Goal: Task Accomplishment & Management: Manage account settings

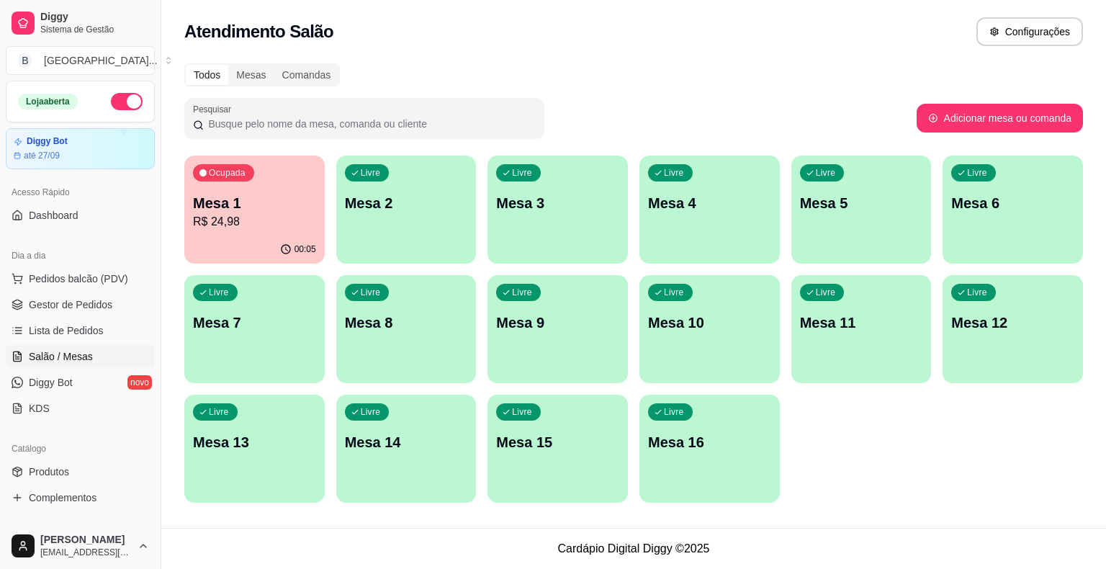
scroll to position [27, 0]
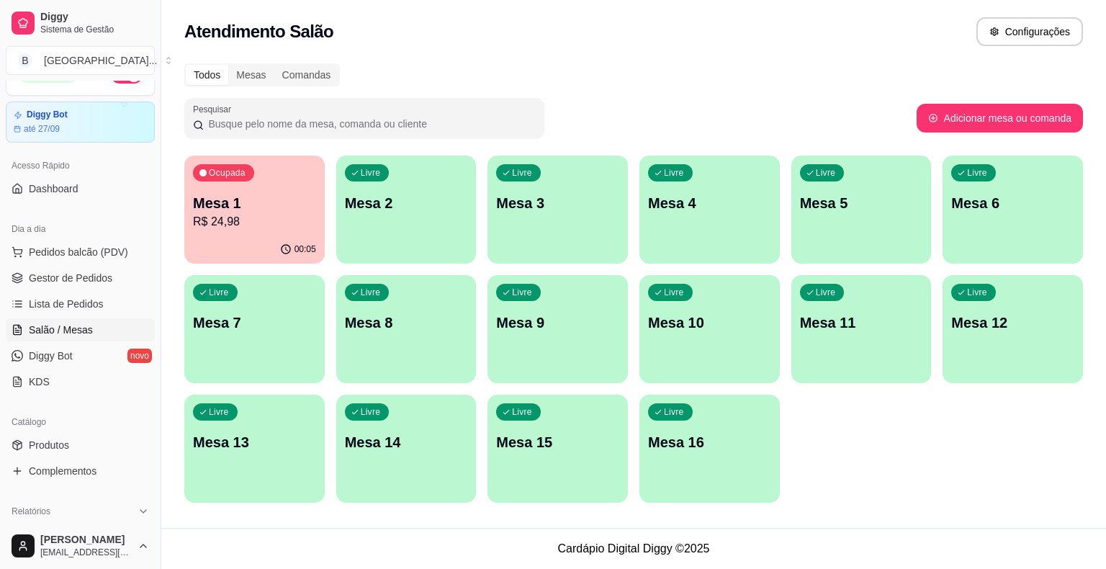
click at [284, 223] on p "R$ 24,98" at bounding box center [254, 221] width 123 height 17
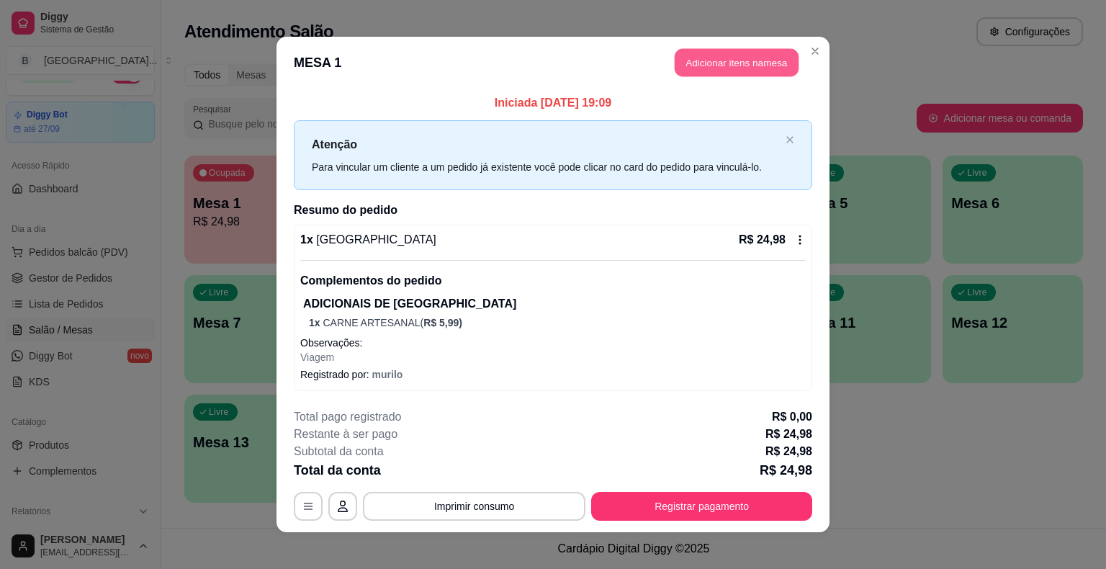
click at [716, 67] on button "Adicionar itens na mesa" at bounding box center [737, 63] width 124 height 28
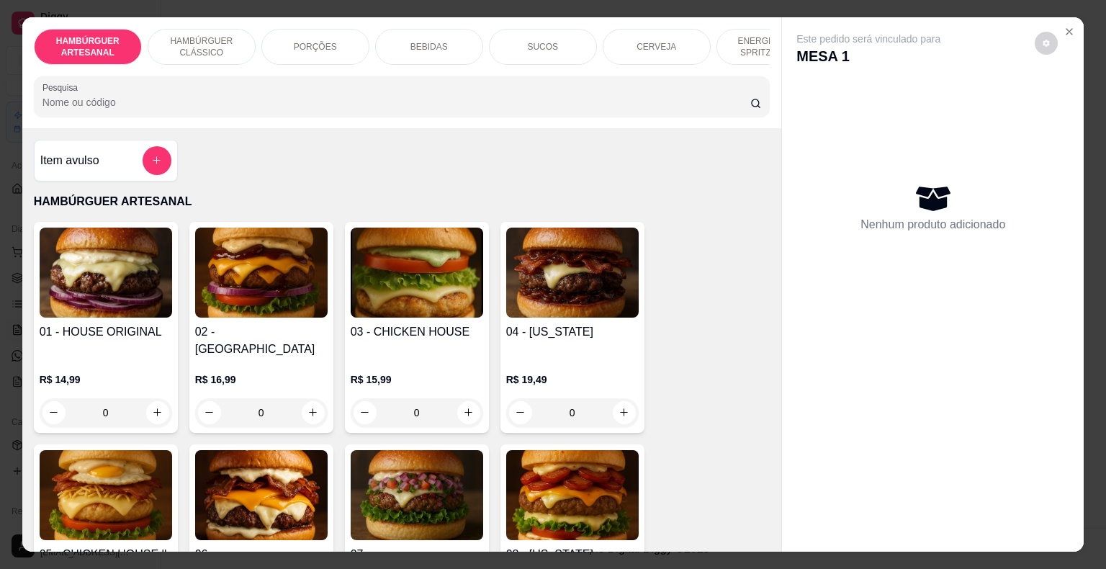
click at [404, 41] on div "BEBIDAS" at bounding box center [429, 47] width 108 height 36
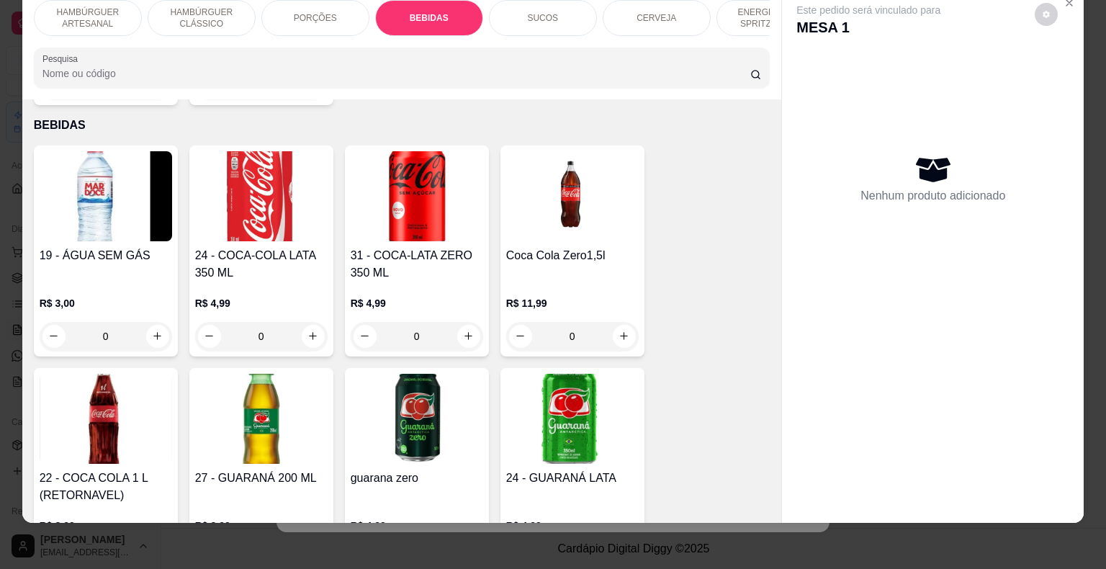
scroll to position [1693, 0]
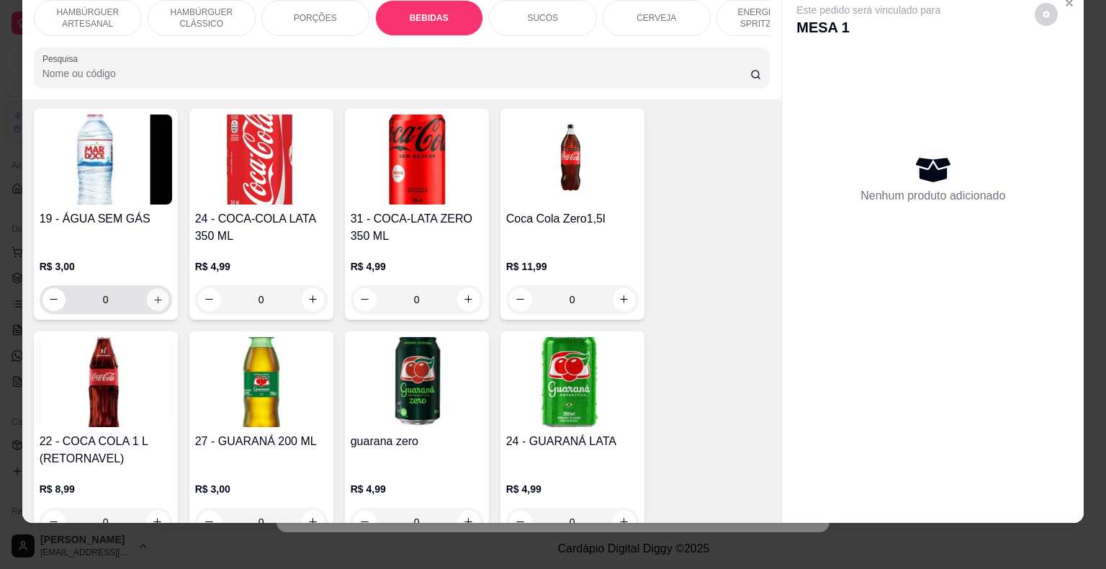
click at [152, 294] on icon "increase-product-quantity" at bounding box center [157, 299] width 11 height 11
type input "1"
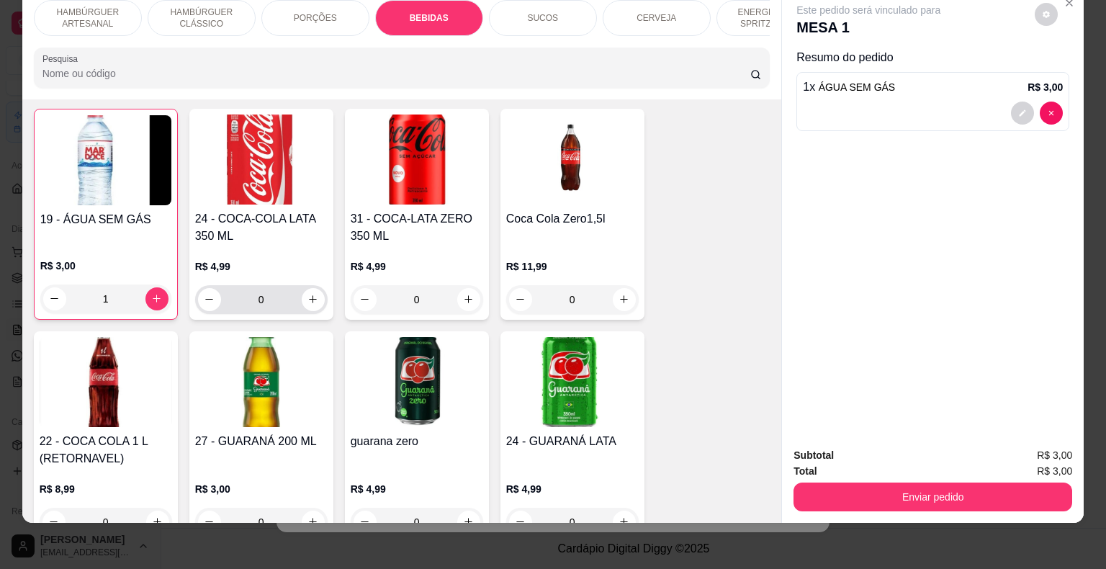
scroll to position [1694, 0]
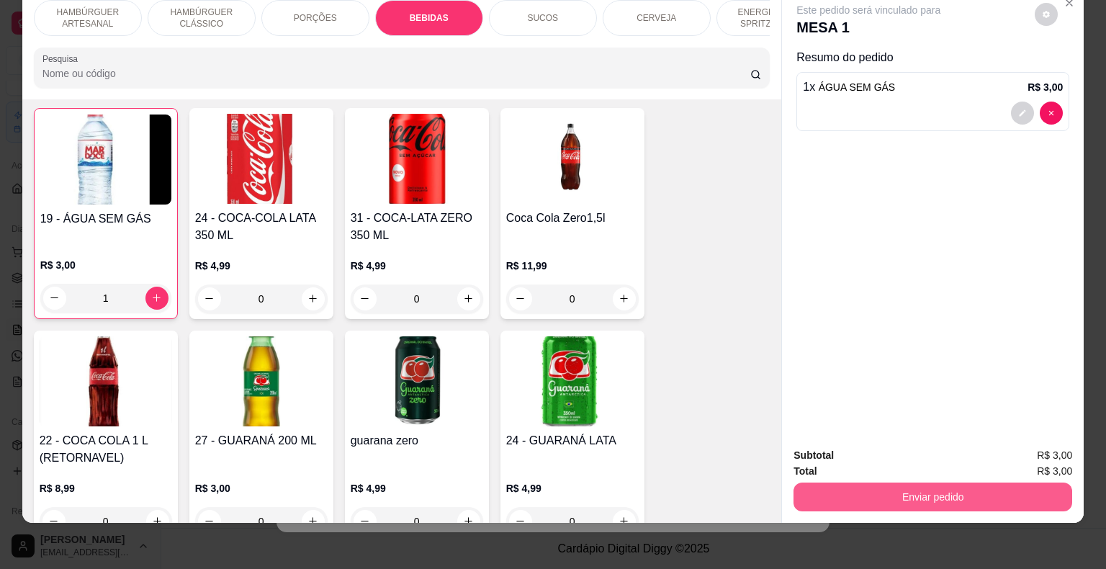
click at [930, 492] on button "Enviar pedido" at bounding box center [932, 496] width 279 height 29
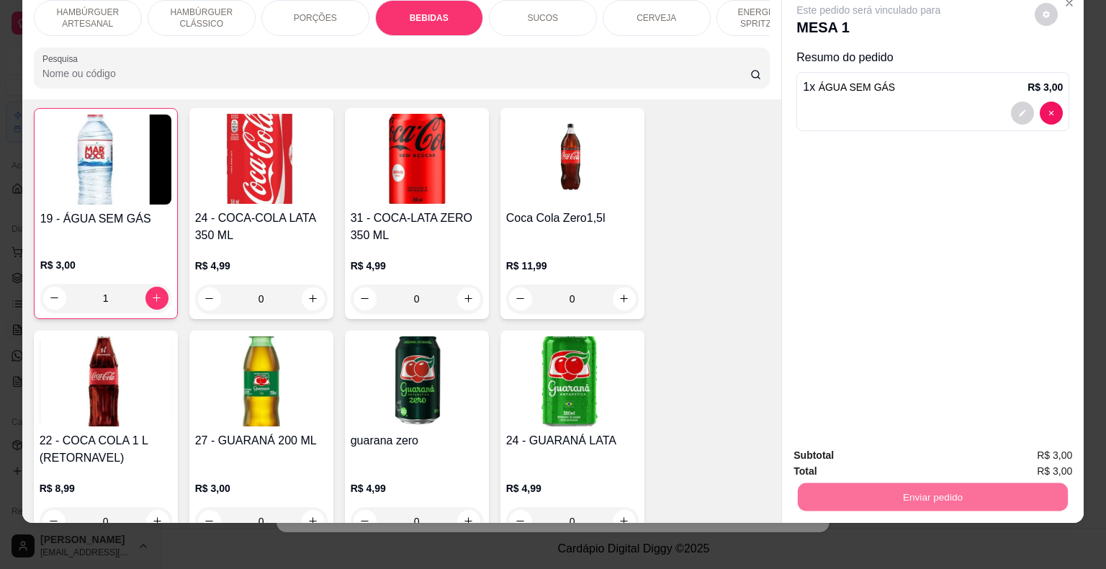
click at [896, 463] on button "Não registrar e enviar pedido" at bounding box center [885, 450] width 150 height 27
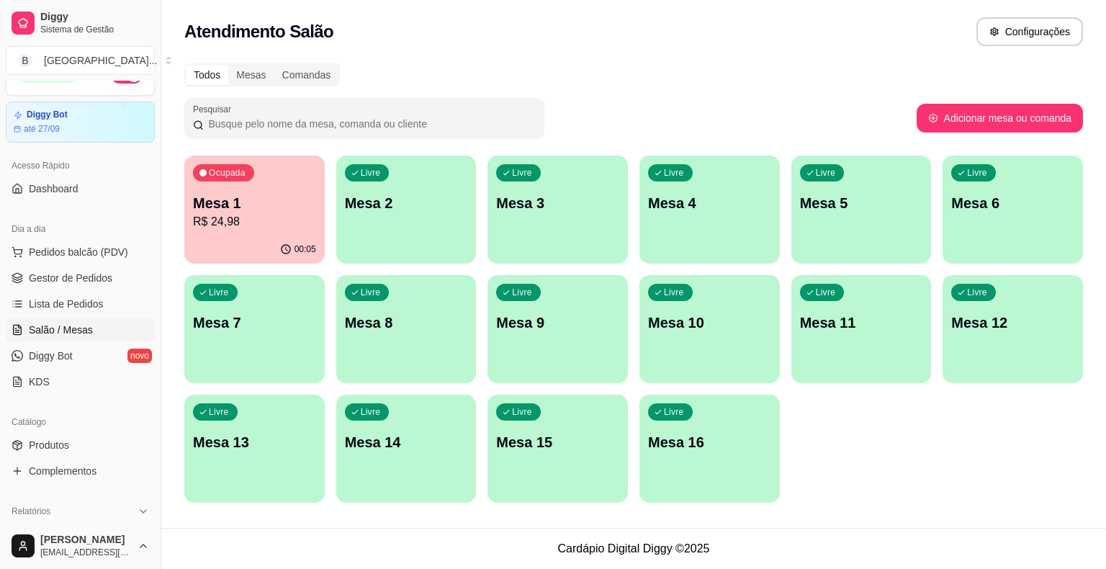
click at [77, 263] on ul "Pedidos balcão (PDV) Gestor de Pedidos Lista de Pedidos Salão / Mesas Diggy Bot…" at bounding box center [80, 316] width 149 height 153
click at [76, 278] on span "Gestor de Pedidos" at bounding box center [71, 278] width 84 height 14
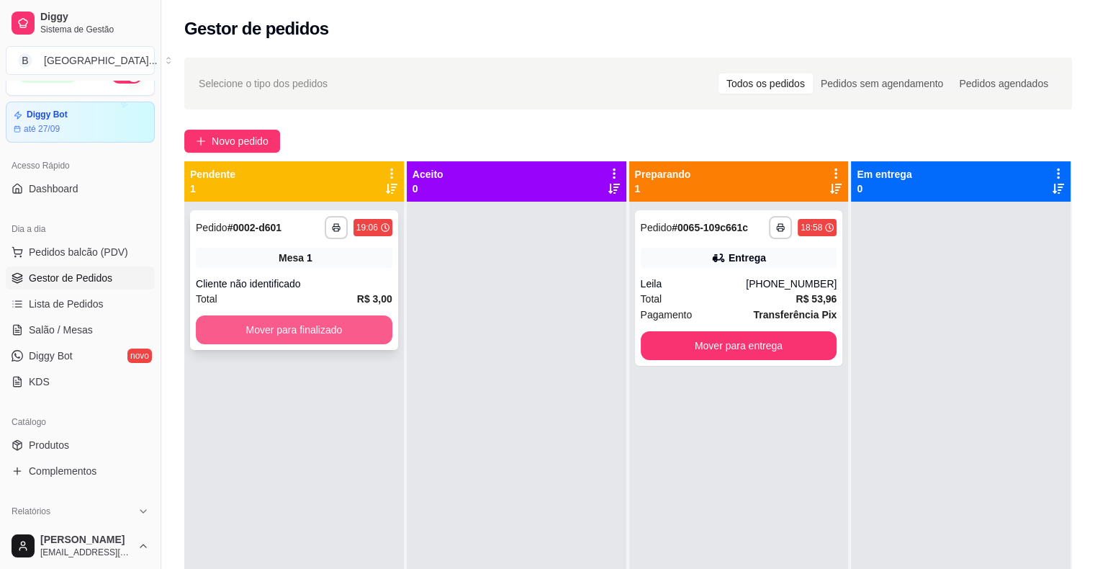
click at [234, 341] on button "Mover para finalizado" at bounding box center [294, 329] width 197 height 29
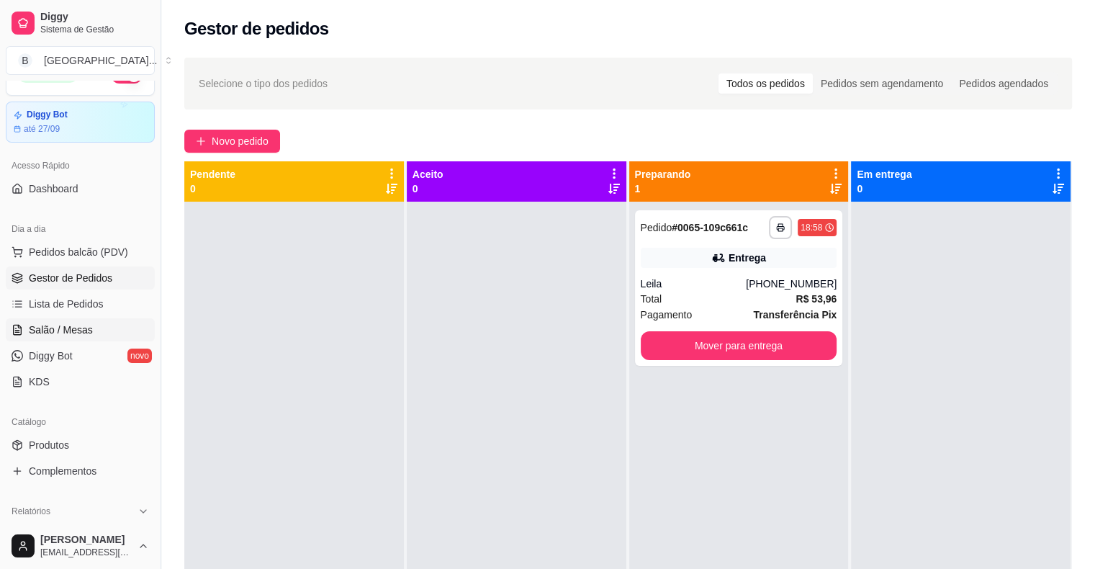
click at [70, 330] on span "Salão / Mesas" at bounding box center [61, 330] width 64 height 14
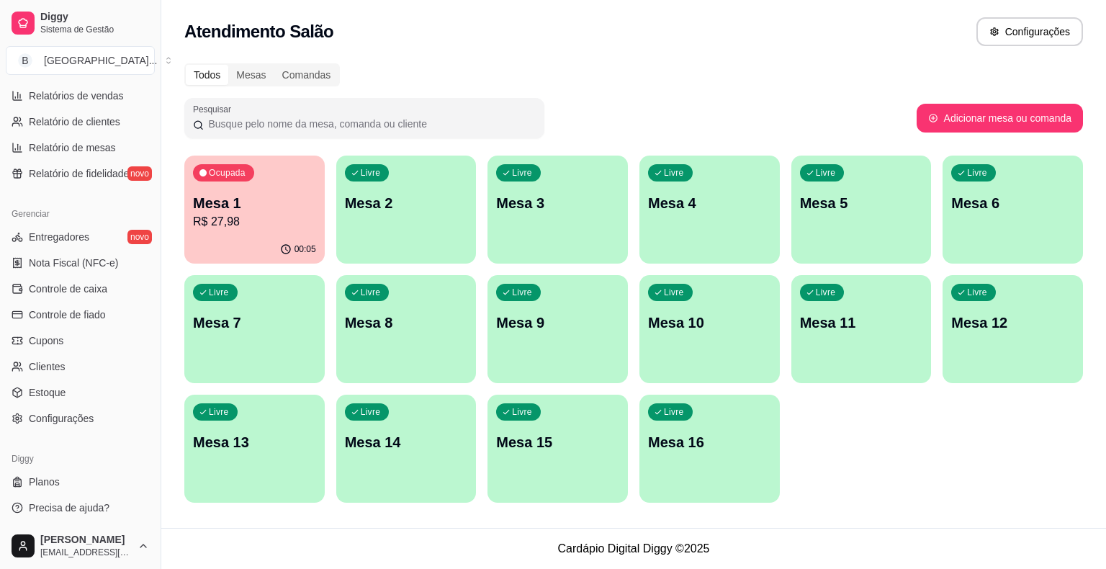
scroll to position [467, 0]
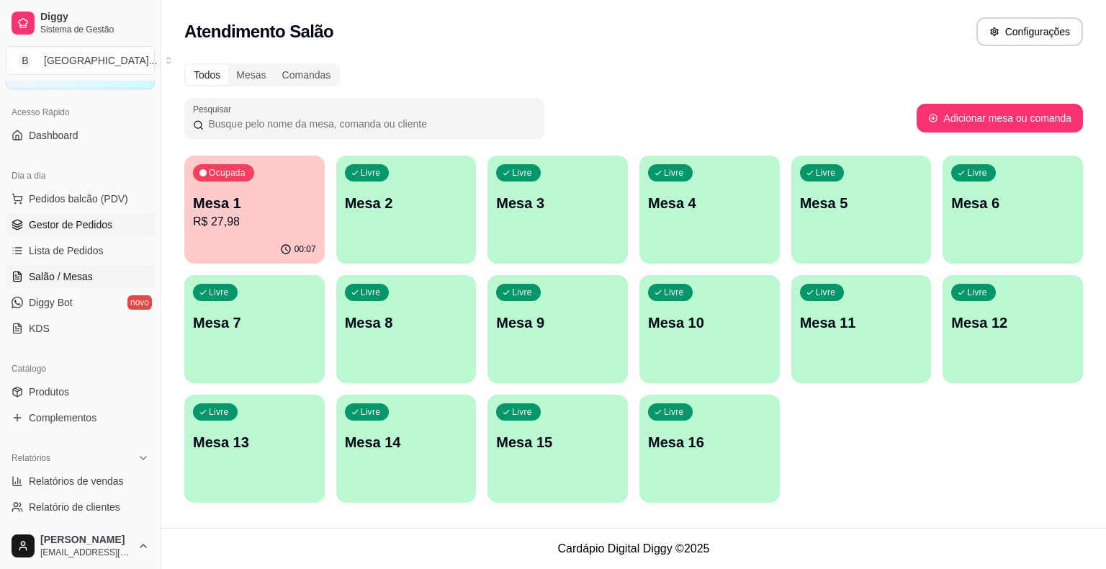
click at [37, 229] on span "Gestor de Pedidos" at bounding box center [71, 224] width 84 height 14
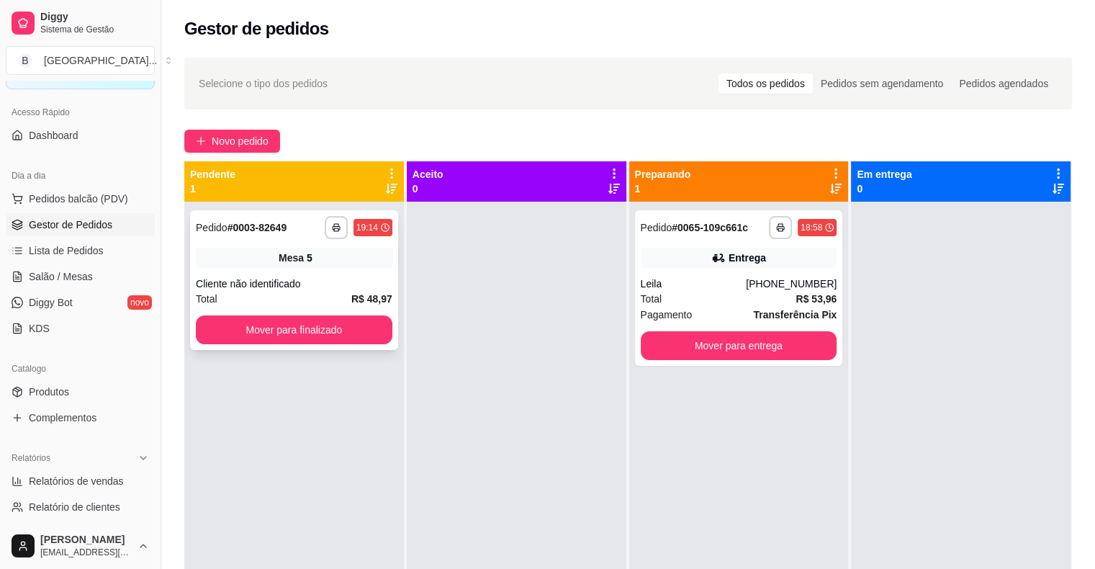
click at [333, 272] on div "**********" at bounding box center [294, 280] width 208 height 140
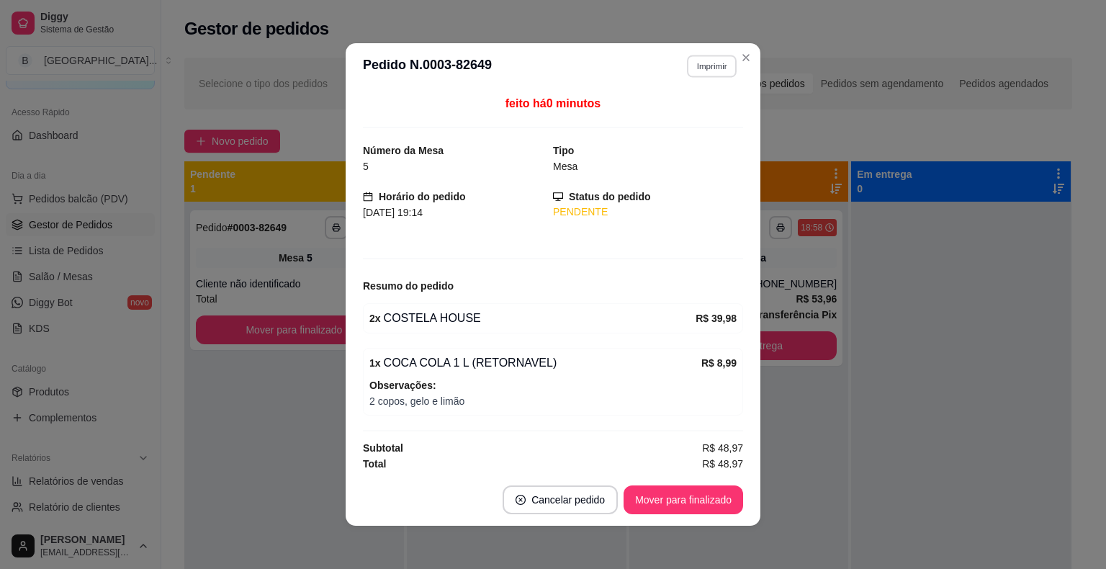
click at [714, 62] on button "Imprimir" at bounding box center [712, 66] width 50 height 22
click at [688, 114] on button "IMPRESSORA" at bounding box center [681, 116] width 104 height 23
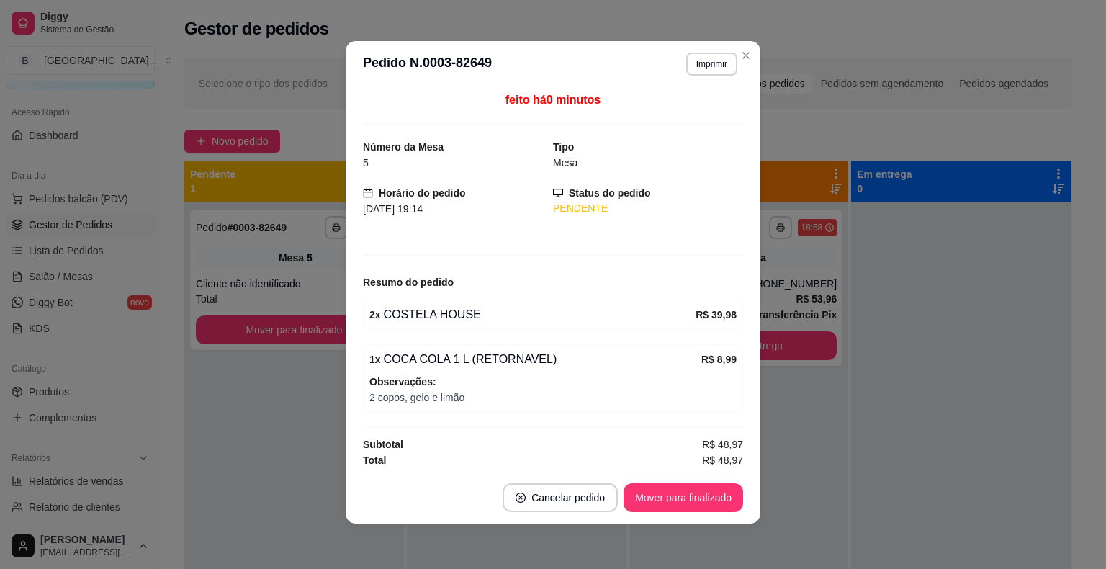
scroll to position [3, 0]
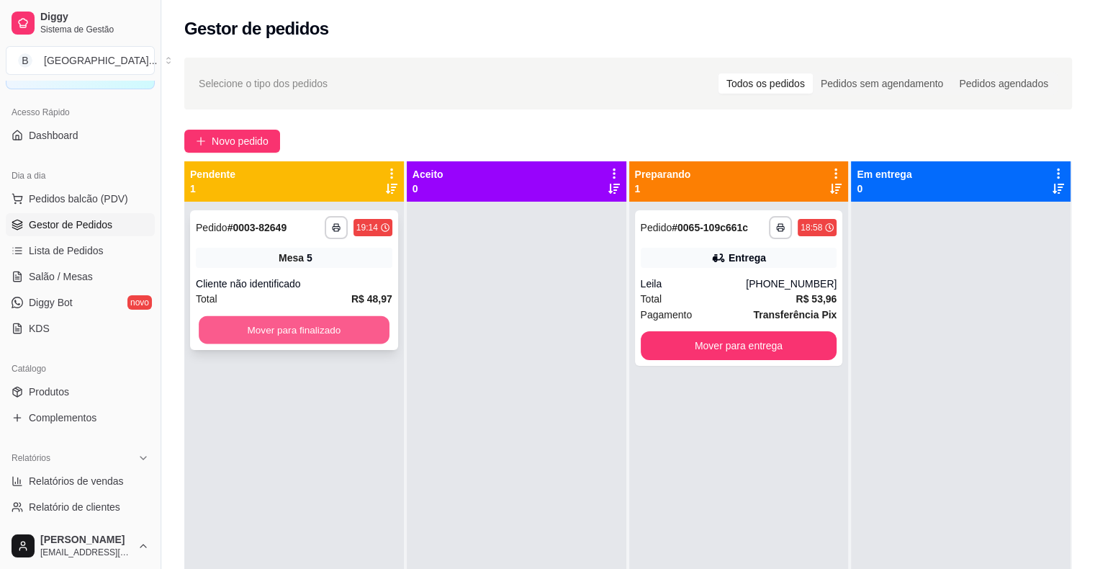
click at [299, 325] on button "Mover para finalizado" at bounding box center [294, 330] width 191 height 28
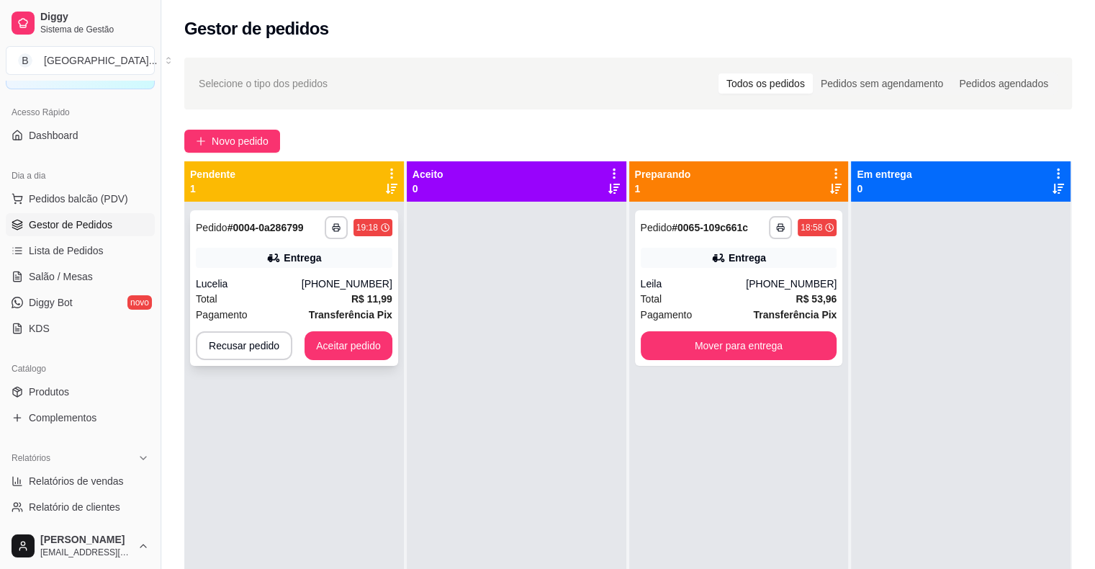
click at [284, 271] on div "**********" at bounding box center [294, 288] width 208 height 156
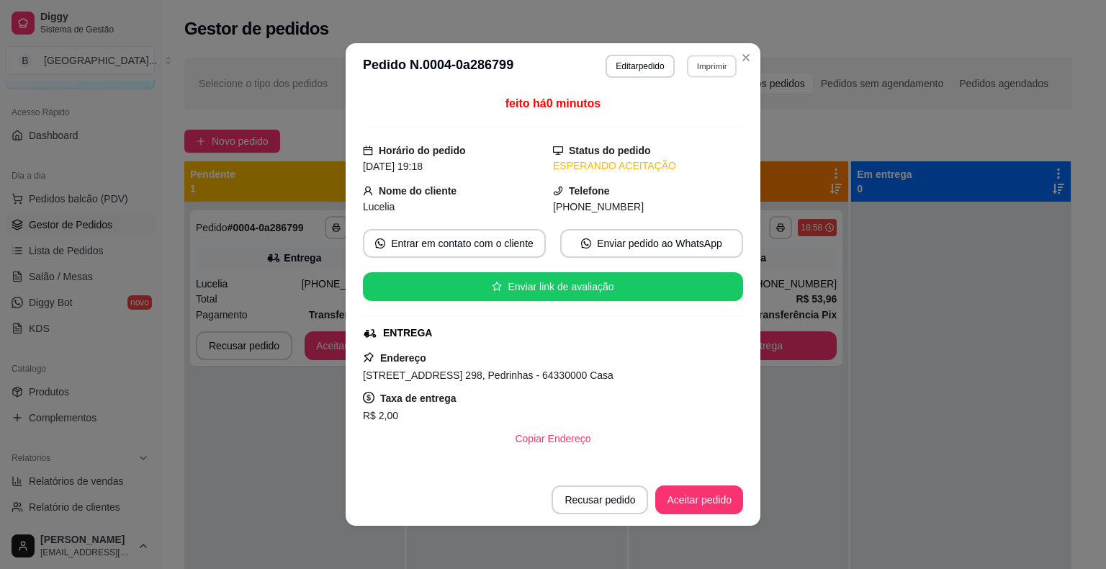
click at [724, 60] on button "Imprimir" at bounding box center [712, 66] width 50 height 22
click at [697, 108] on button "IMPRESSORA" at bounding box center [681, 116] width 104 height 23
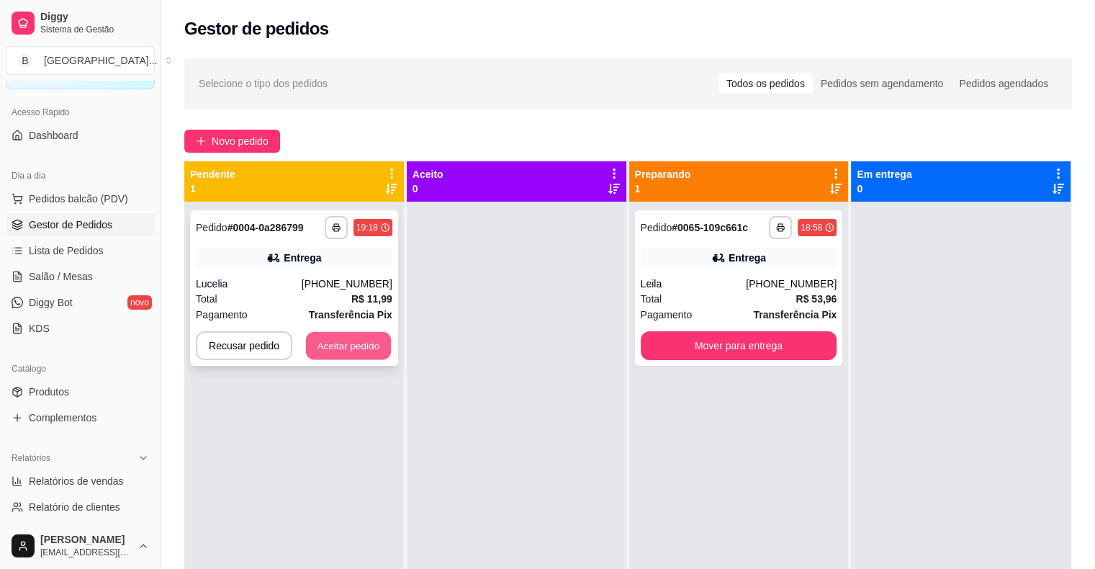
click at [340, 343] on button "Aceitar pedido" at bounding box center [348, 346] width 85 height 28
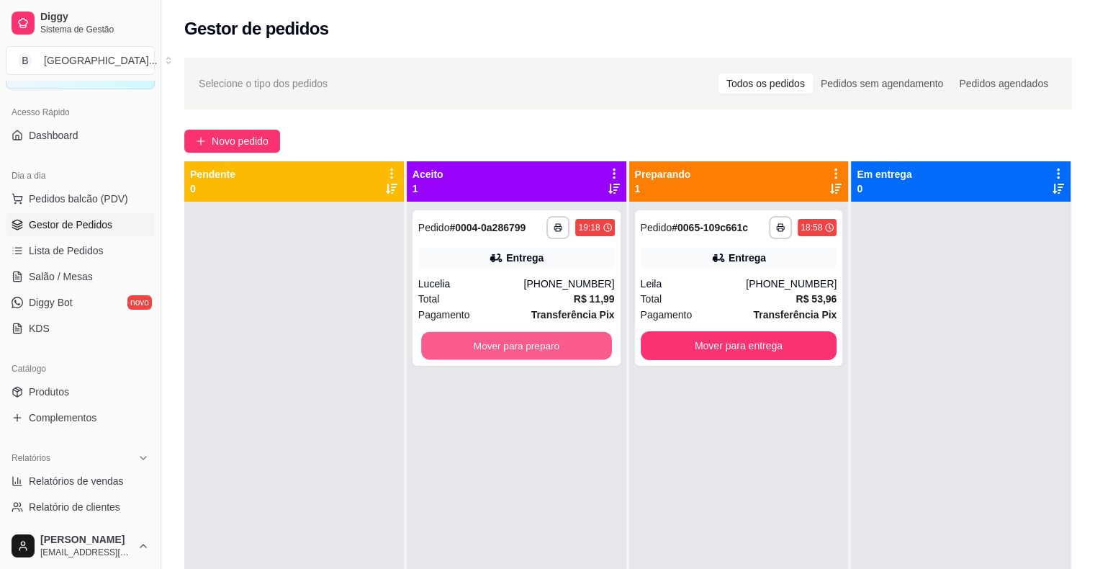
click at [447, 349] on button "Mover para preparo" at bounding box center [516, 346] width 191 height 28
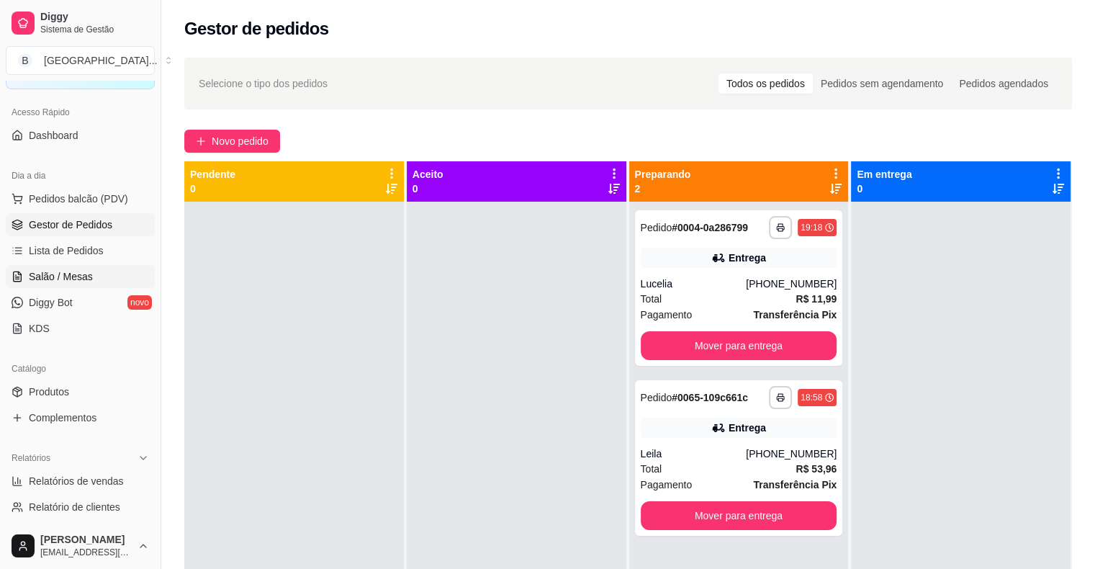
click at [40, 281] on span "Salão / Mesas" at bounding box center [61, 276] width 64 height 14
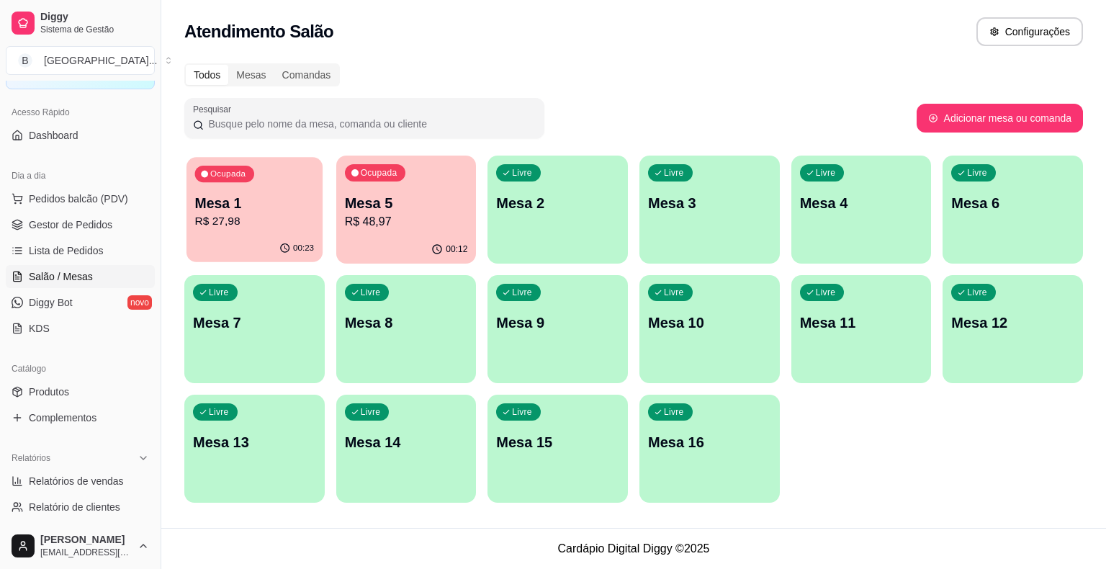
click at [291, 243] on icon "button" at bounding box center [285, 249] width 12 height 12
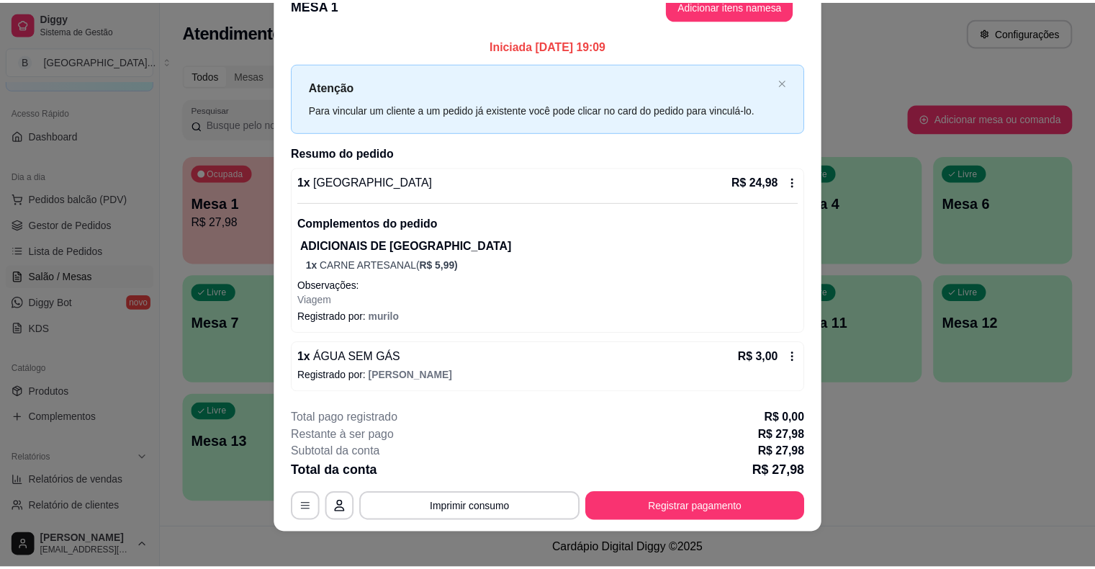
scroll to position [38, 0]
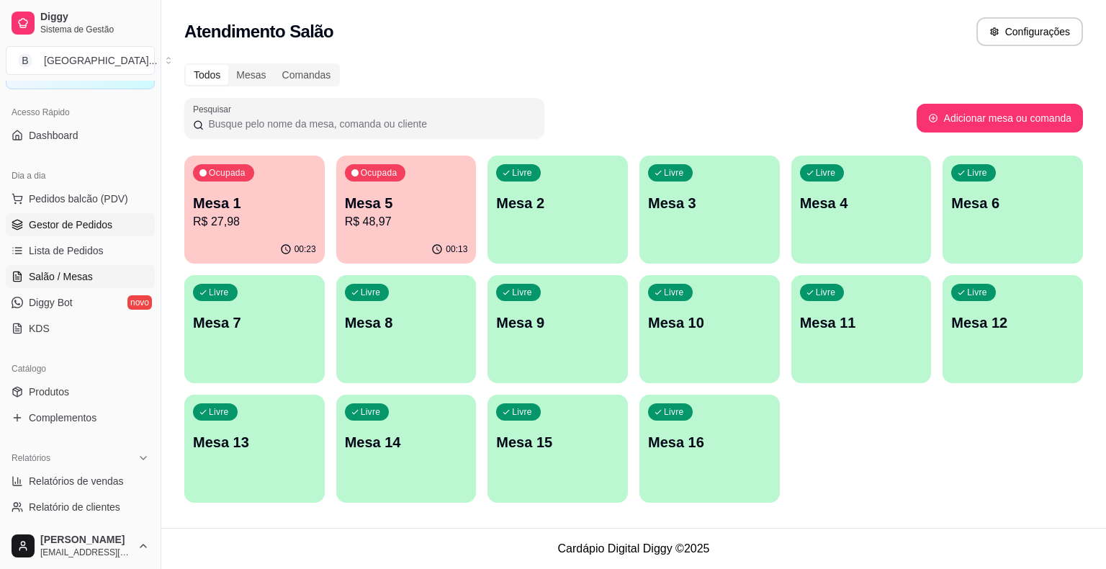
click at [100, 230] on span "Gestor de Pedidos" at bounding box center [71, 224] width 84 height 14
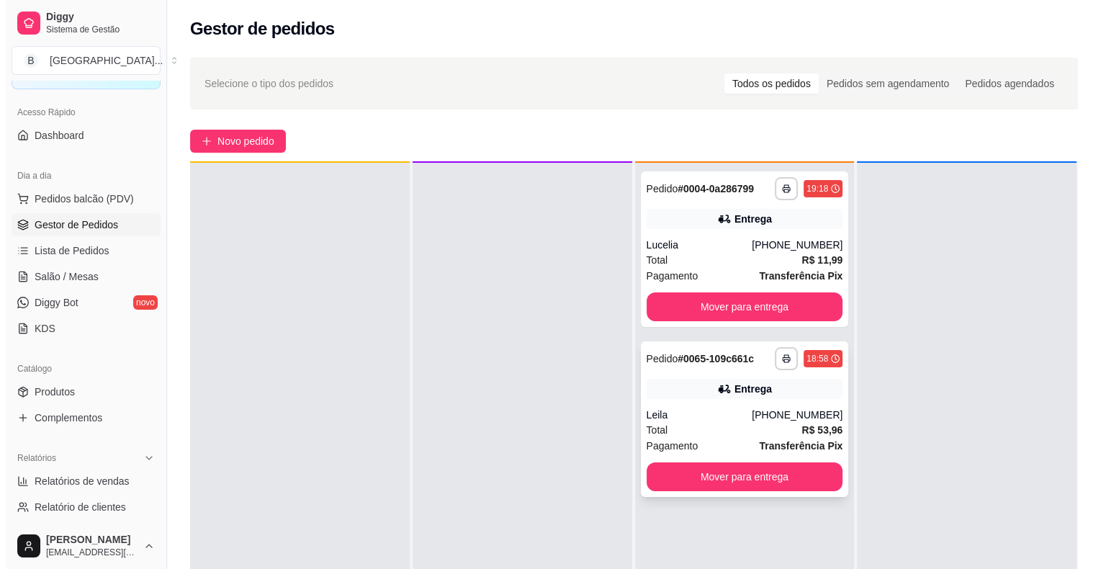
scroll to position [40, 0]
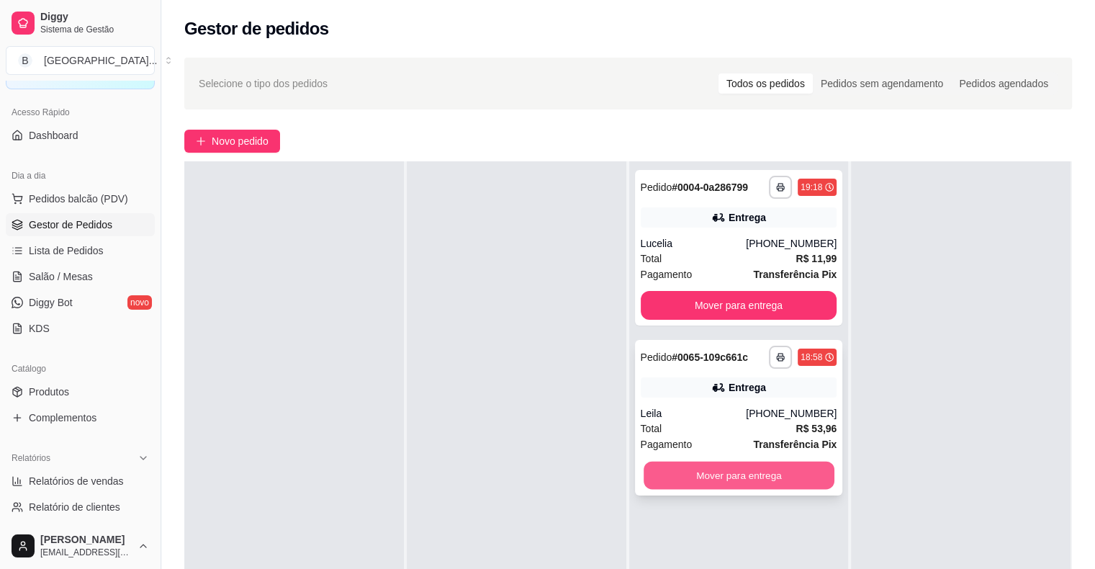
click at [680, 471] on button "Mover para entrega" at bounding box center [739, 475] width 191 height 28
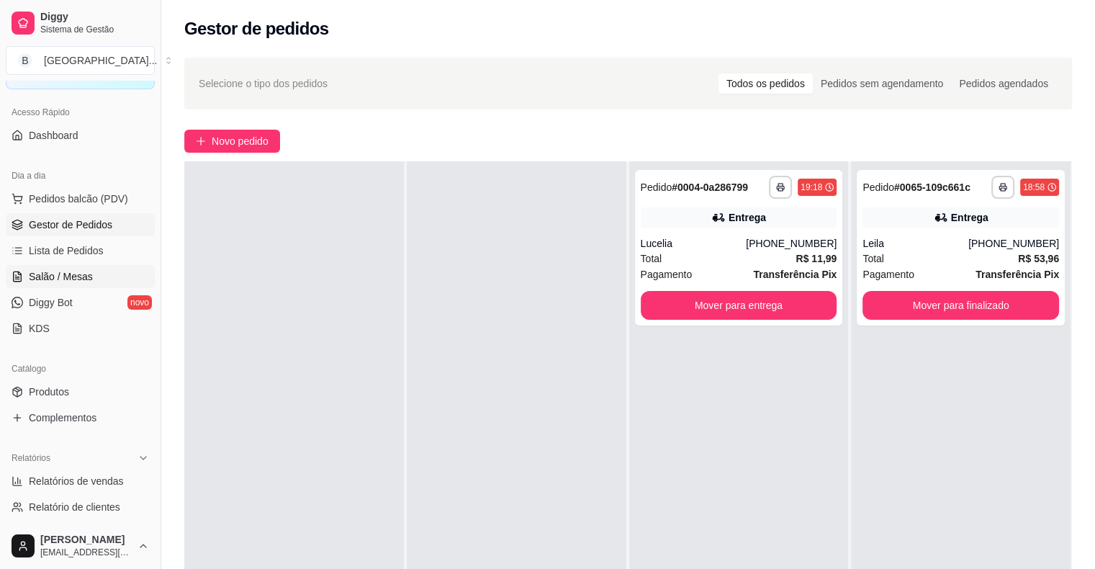
click at [56, 269] on span "Salão / Mesas" at bounding box center [61, 276] width 64 height 14
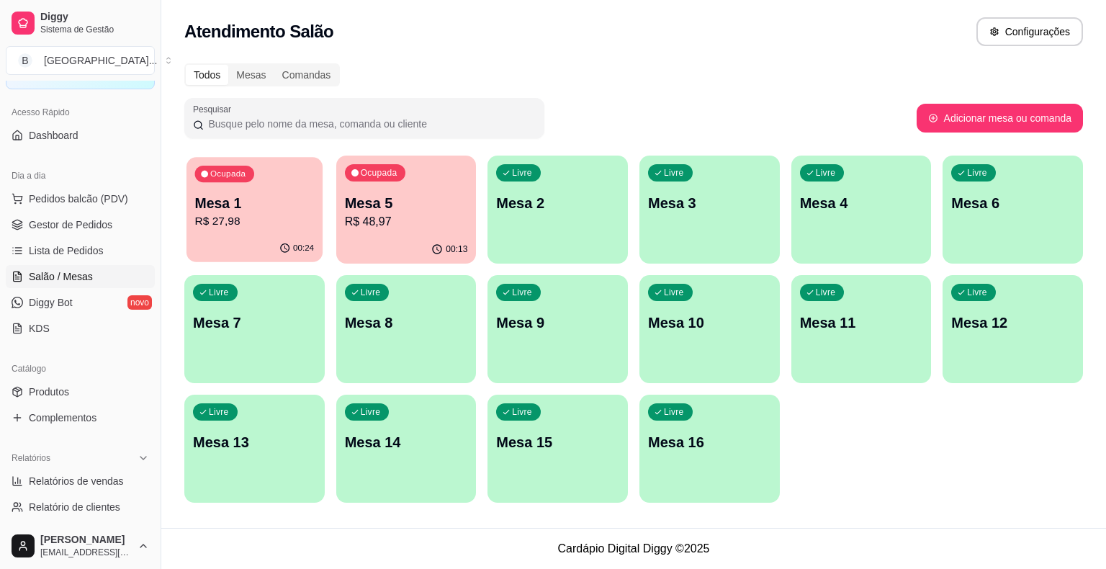
click at [281, 245] on icon "button" at bounding box center [285, 249] width 12 height 12
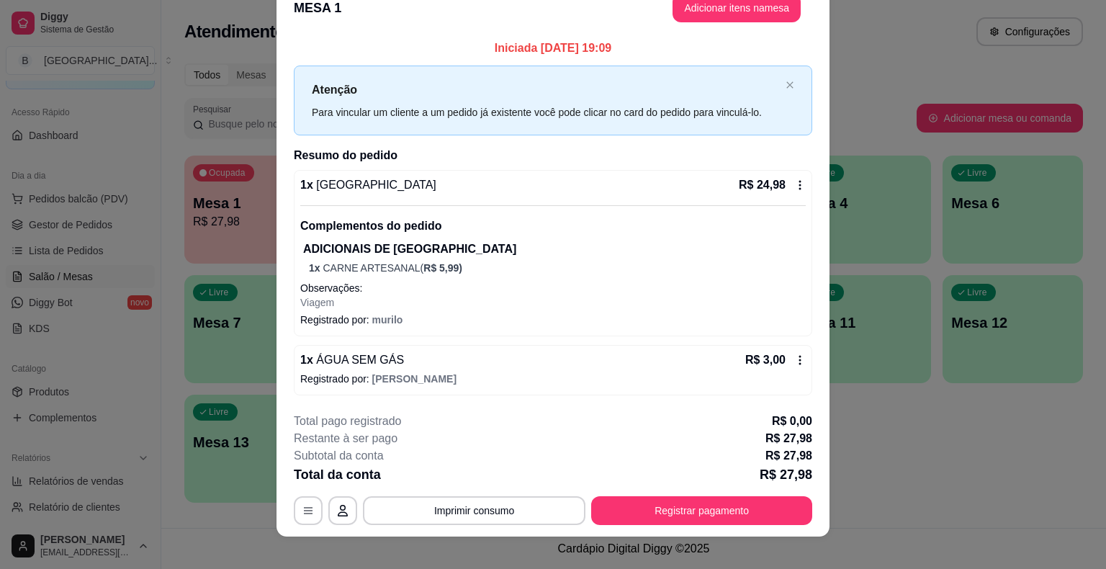
scroll to position [38, 0]
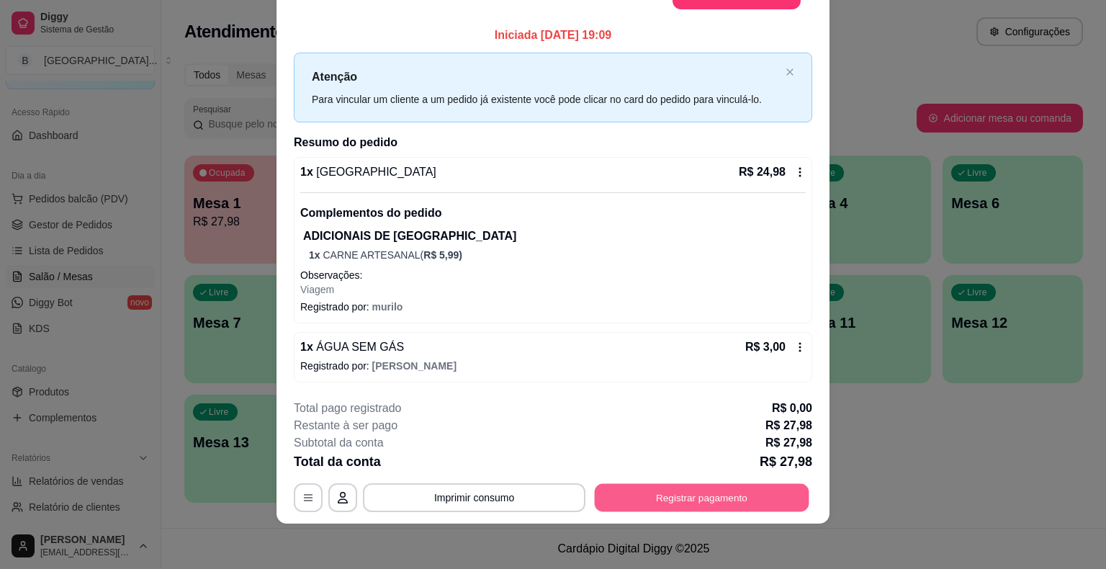
click at [658, 495] on button "Registrar pagamento" at bounding box center [702, 498] width 215 height 28
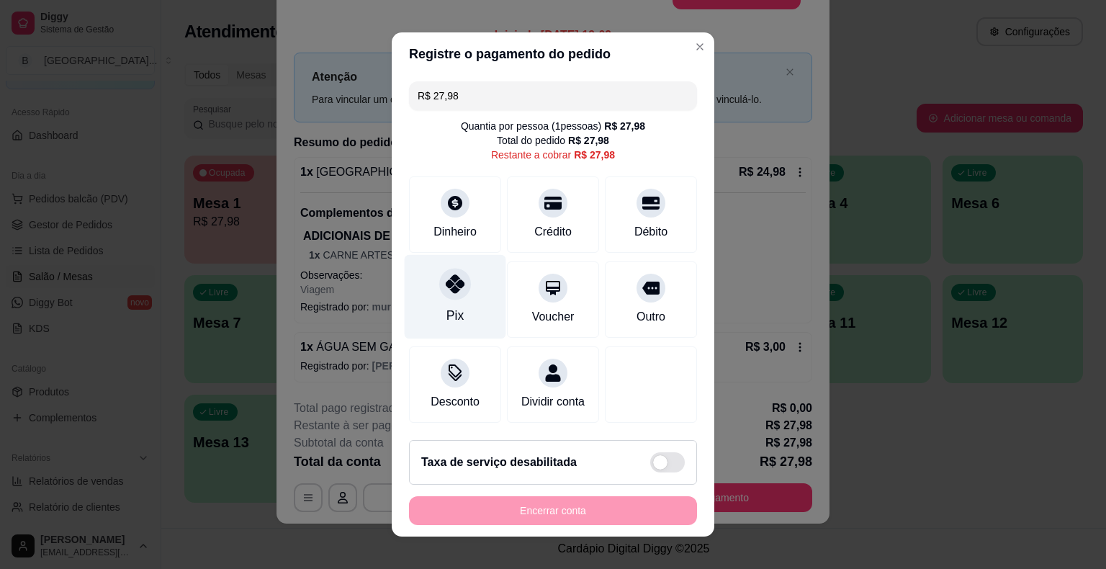
click at [451, 288] on icon at bounding box center [455, 283] width 19 height 19
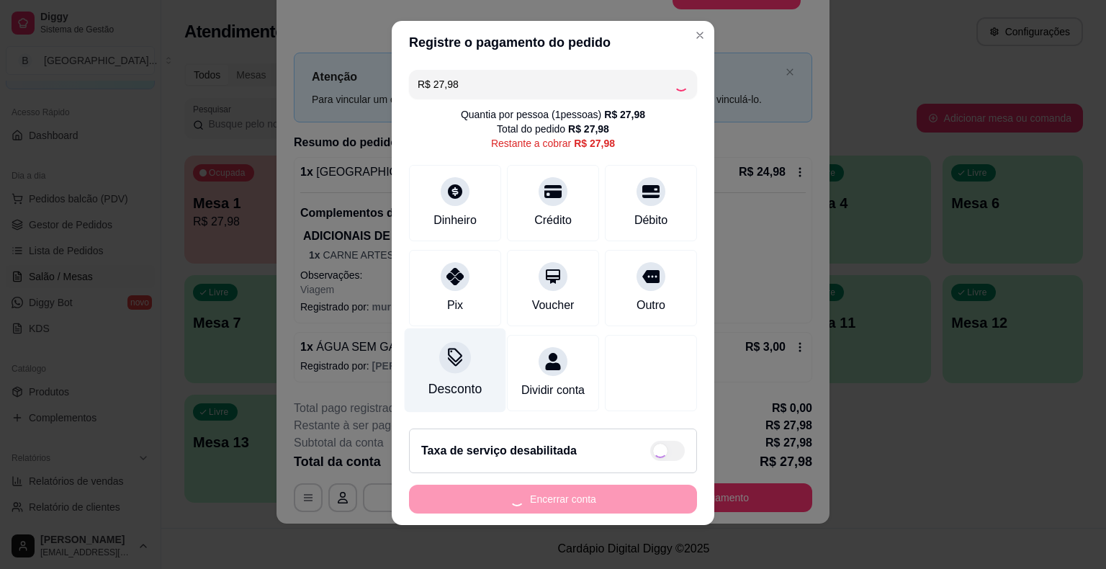
scroll to position [13, 0]
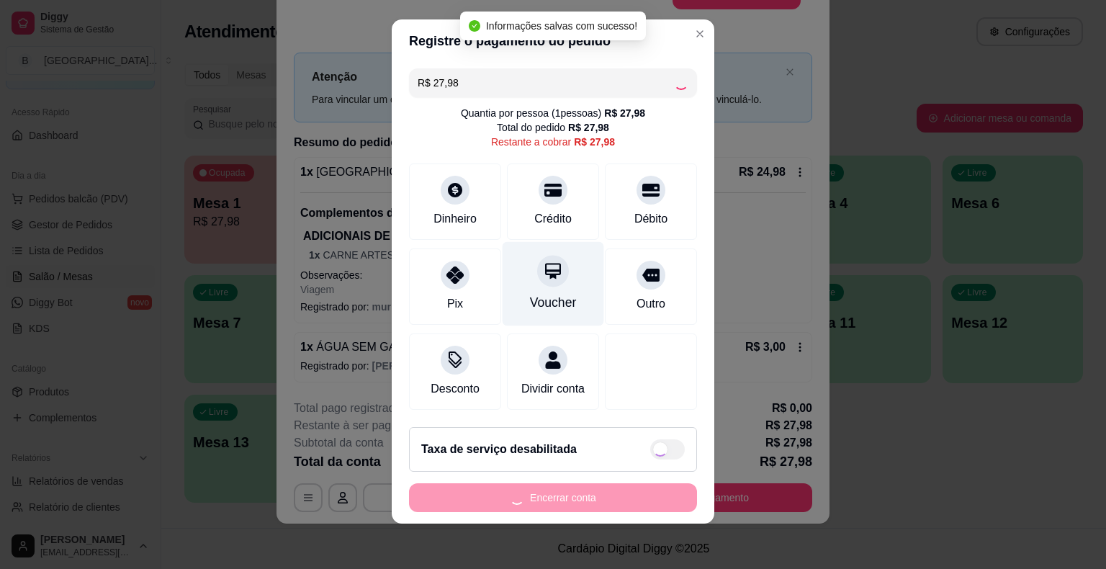
type input "R$ 0,00"
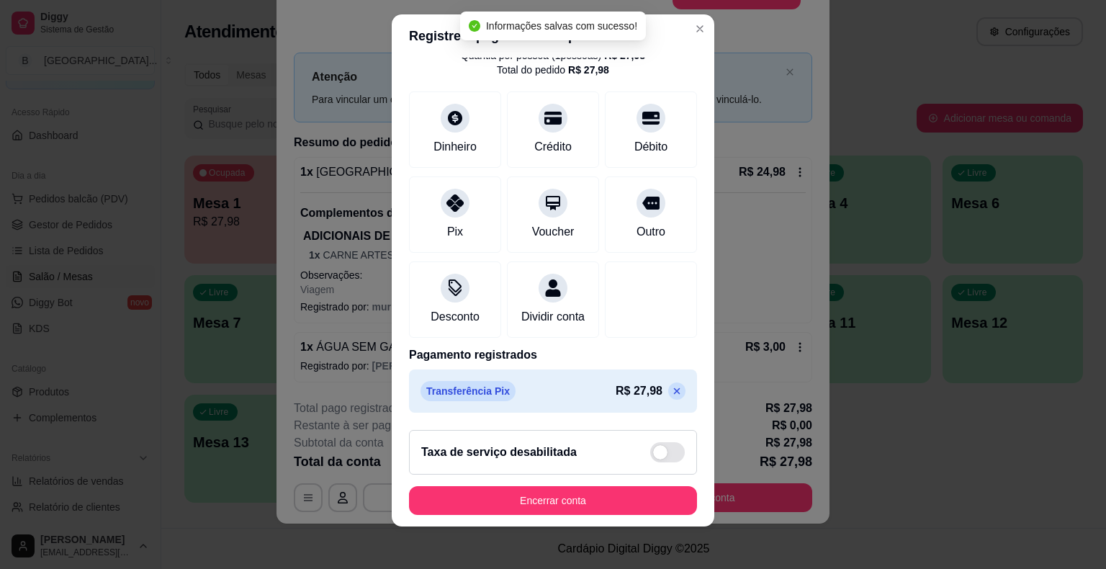
scroll to position [17, 0]
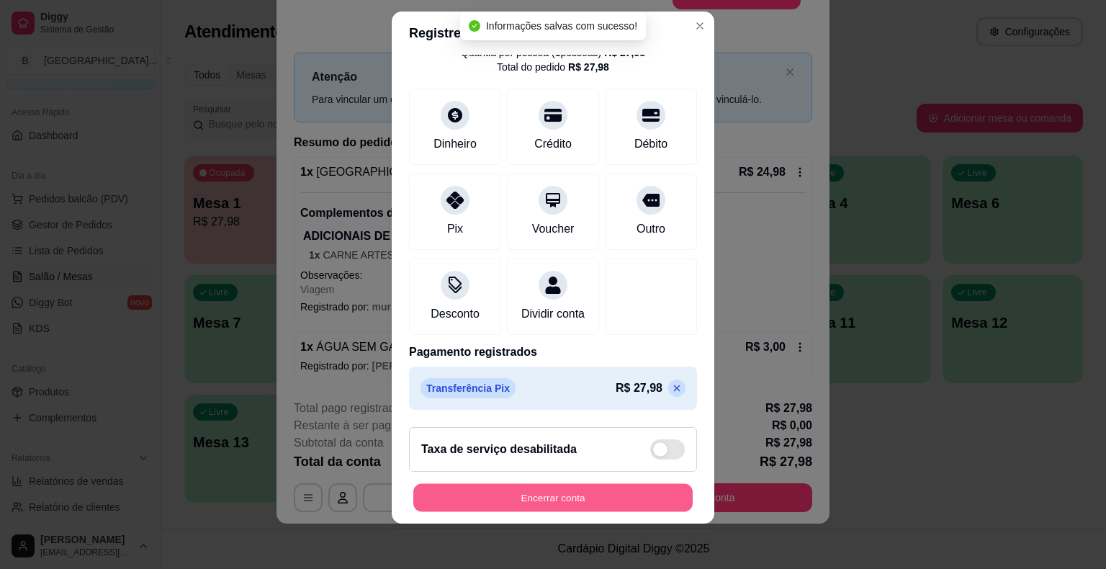
click at [557, 486] on button "Encerrar conta" at bounding box center [552, 497] width 279 height 28
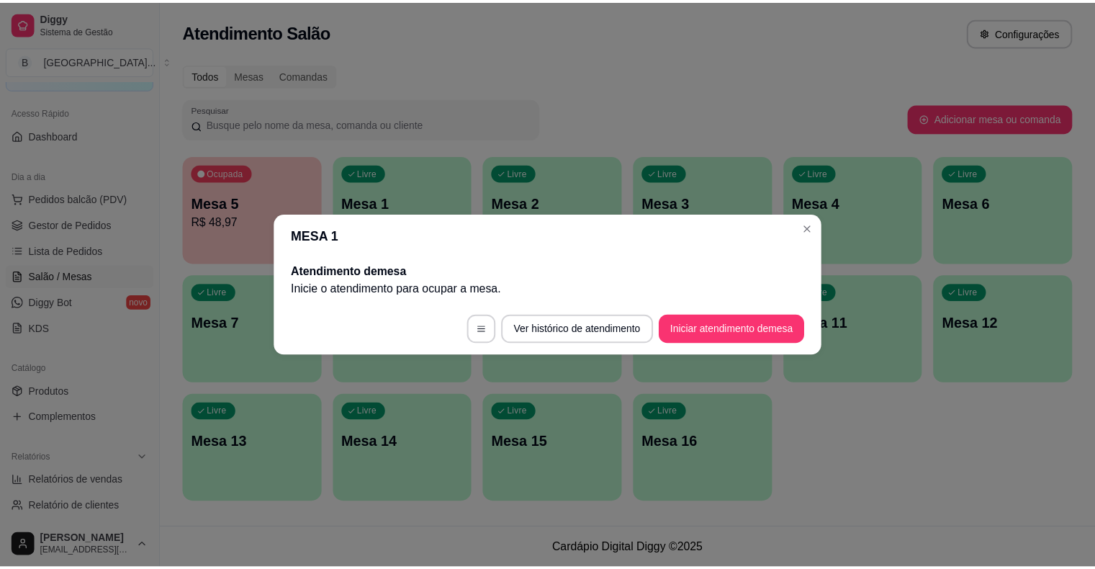
scroll to position [0, 0]
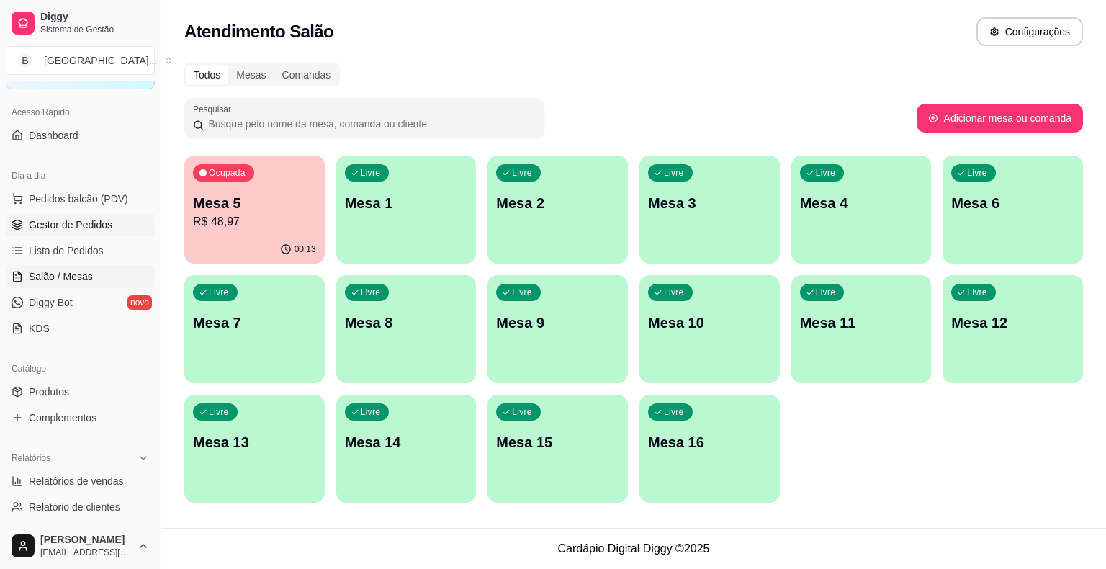
click at [94, 229] on span "Gestor de Pedidos" at bounding box center [71, 224] width 84 height 14
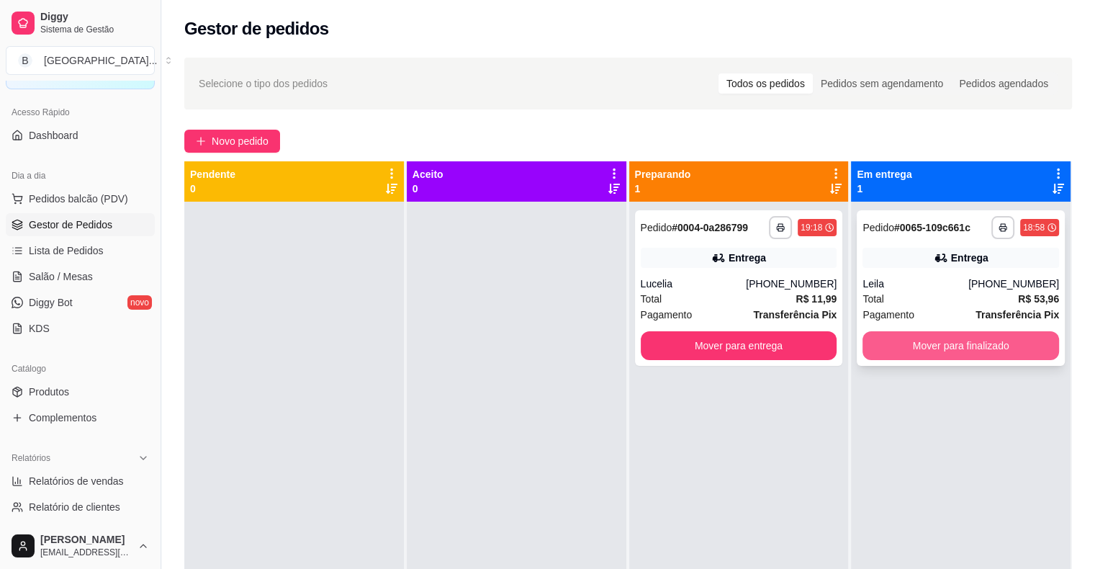
click at [1012, 347] on button "Mover para finalizado" at bounding box center [960, 345] width 197 height 29
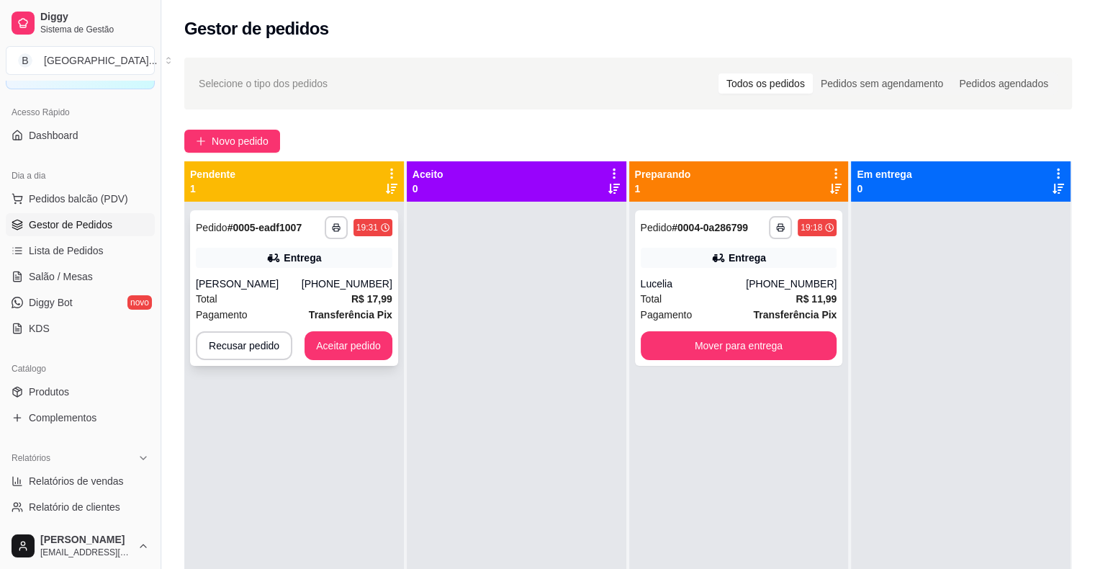
click at [292, 270] on div "**********" at bounding box center [294, 288] width 208 height 156
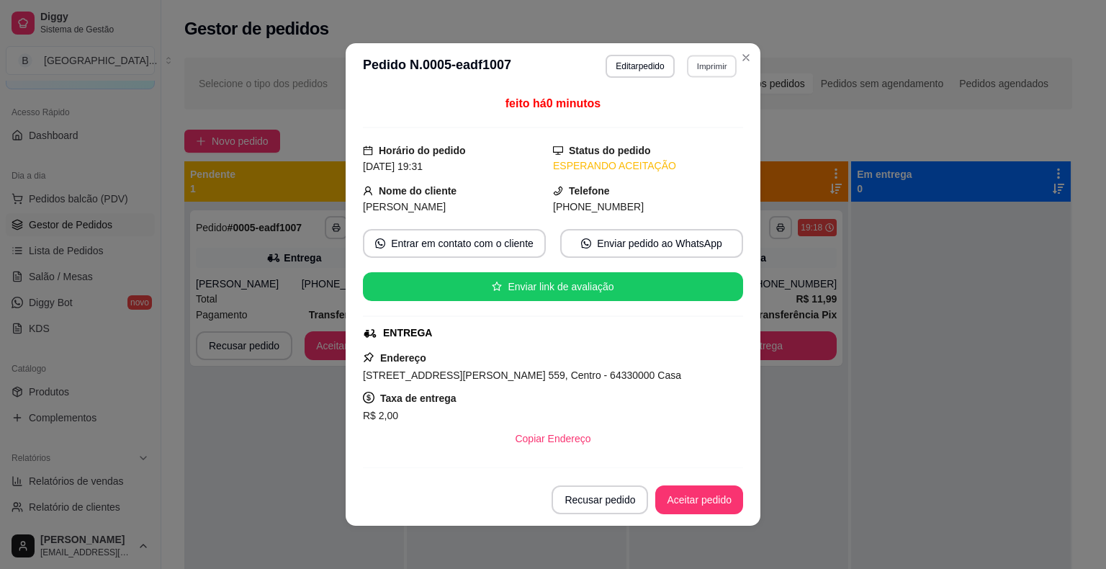
click at [703, 60] on button "Imprimir" at bounding box center [712, 66] width 50 height 22
click at [694, 101] on div "Escolha a impressora IMPRESSORA Impressora" at bounding box center [681, 122] width 119 height 78
click at [687, 123] on button "IMPRESSORA" at bounding box center [681, 117] width 104 height 23
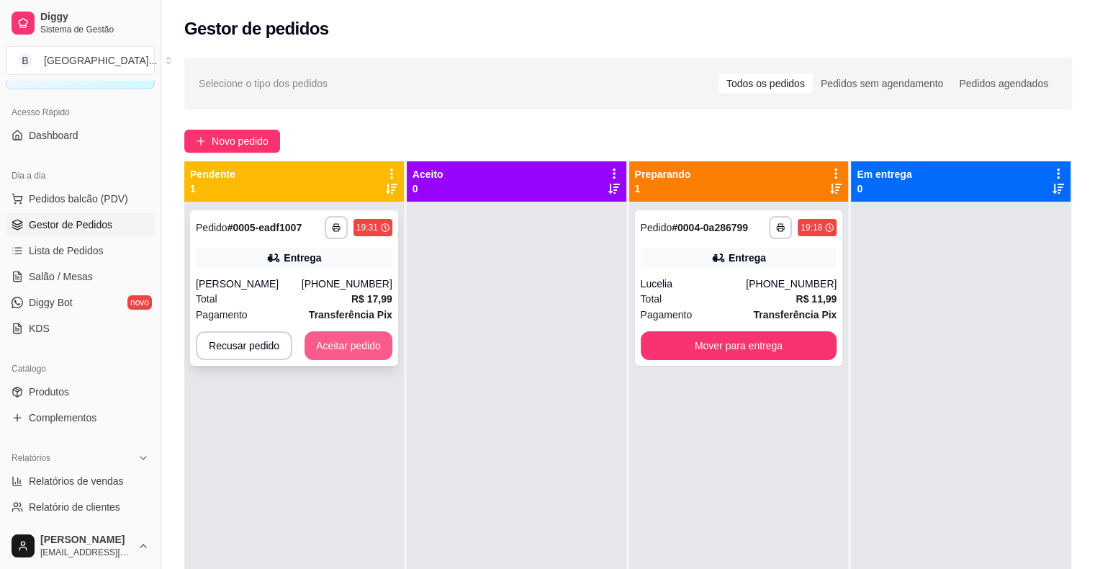
click at [323, 345] on button "Aceitar pedido" at bounding box center [349, 345] width 88 height 29
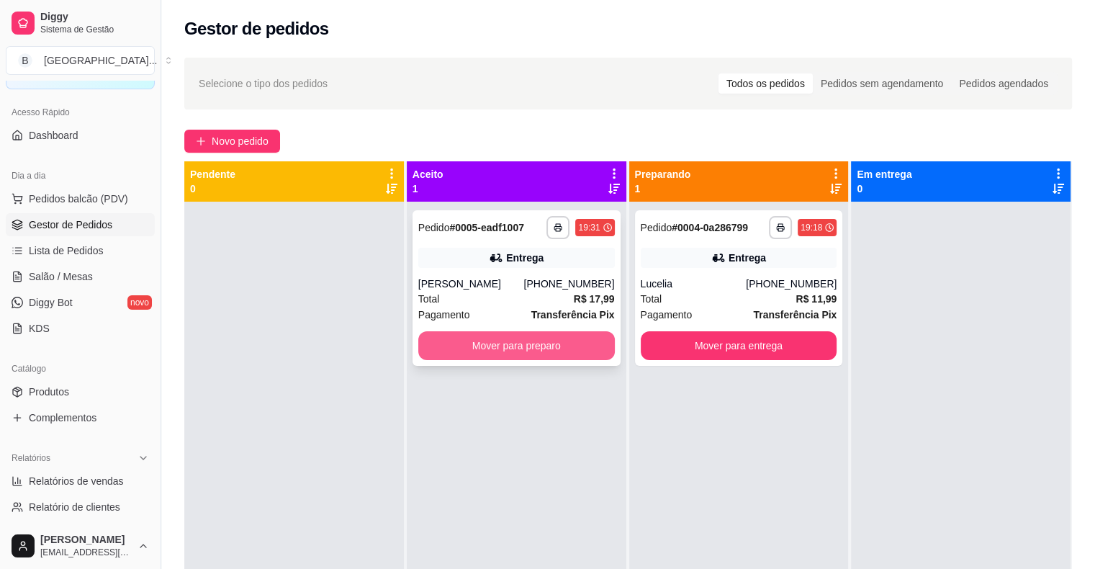
click at [482, 347] on button "Mover para preparo" at bounding box center [516, 345] width 197 height 29
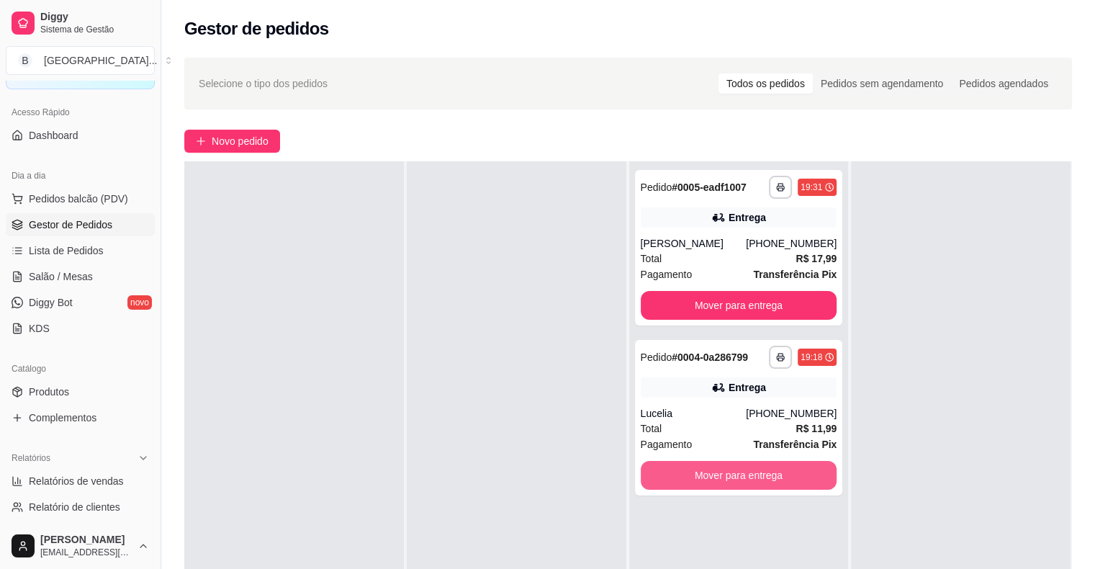
scroll to position [72, 0]
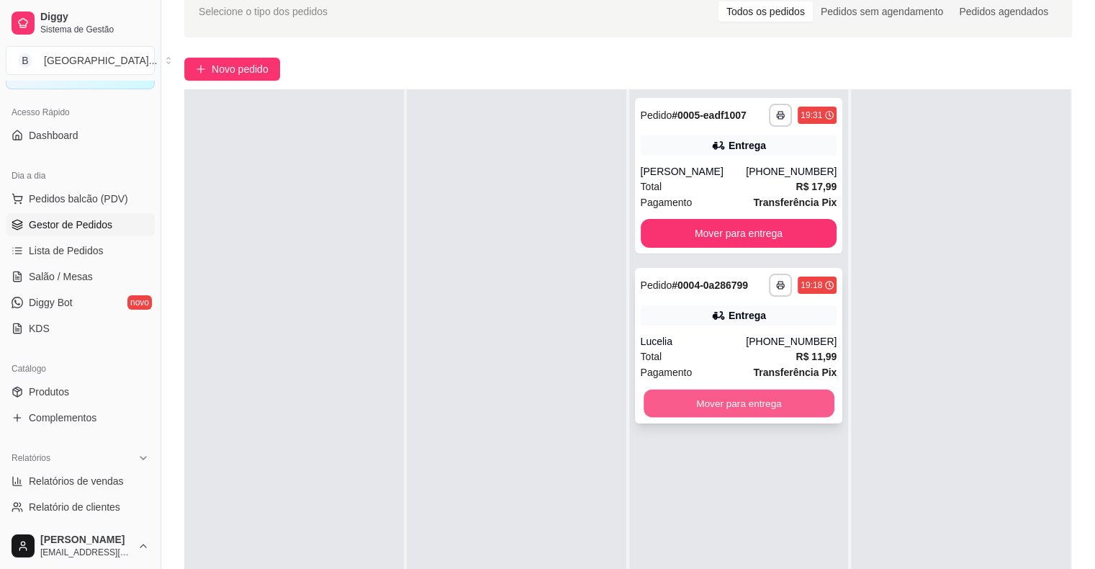
click at [769, 414] on button "Mover para entrega" at bounding box center [739, 403] width 191 height 28
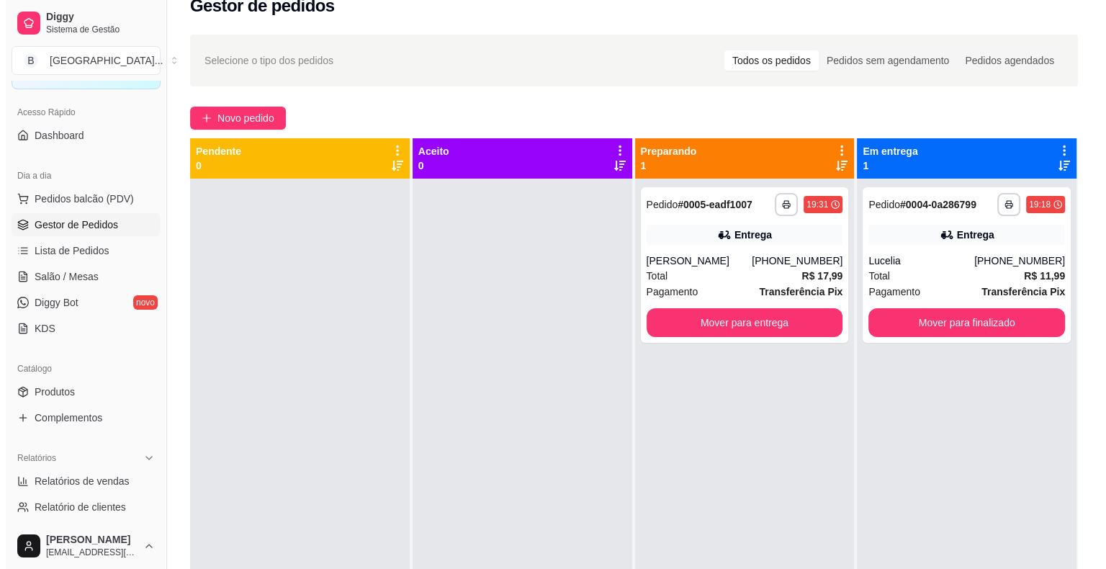
scroll to position [0, 0]
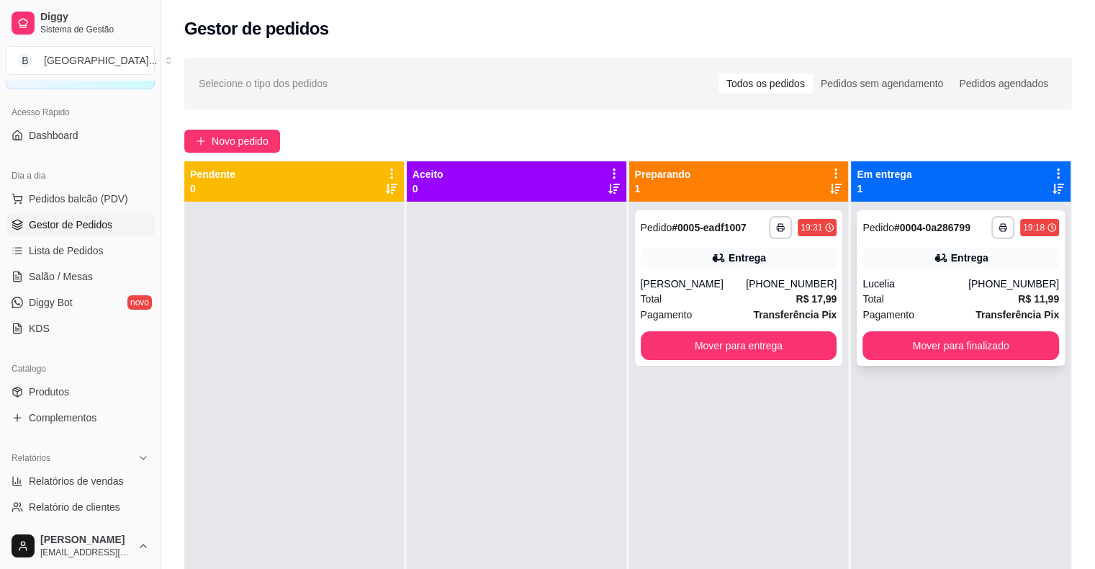
click at [868, 286] on div "Lucelia" at bounding box center [915, 283] width 106 height 14
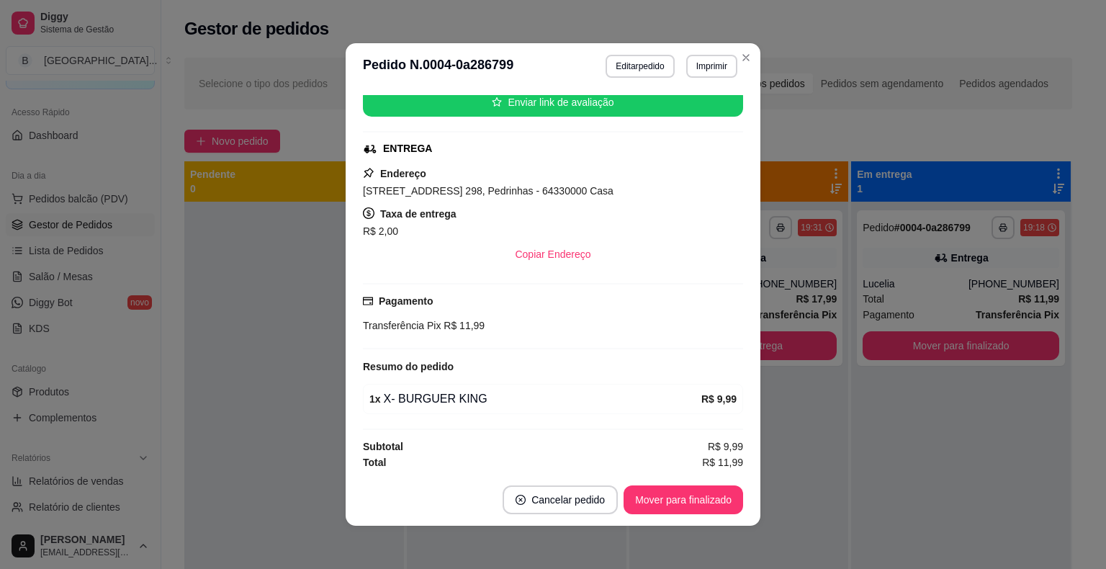
scroll to position [3, 0]
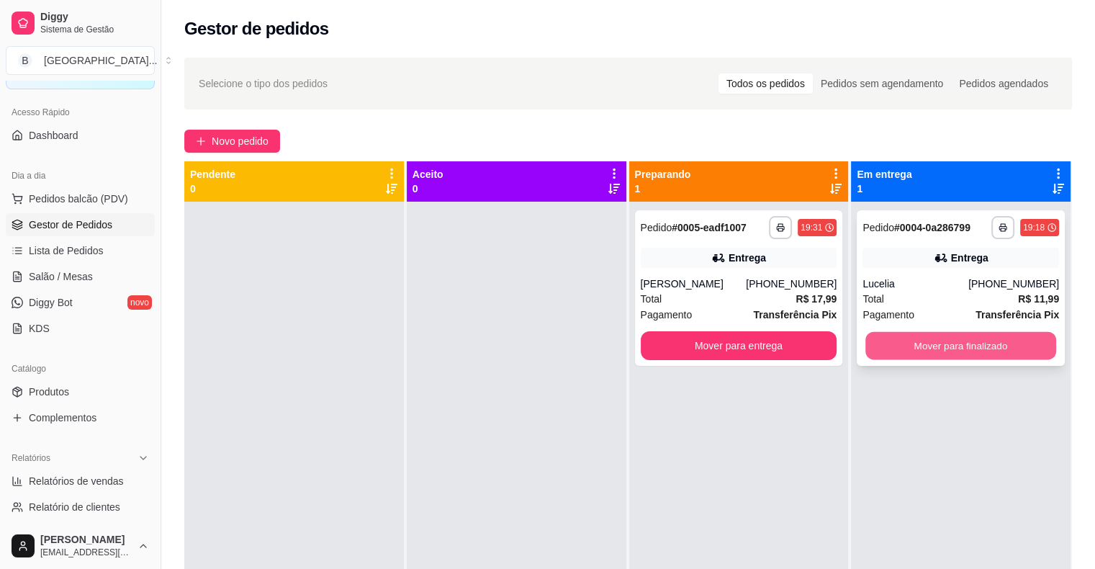
click at [965, 343] on button "Mover para finalizado" at bounding box center [960, 346] width 191 height 28
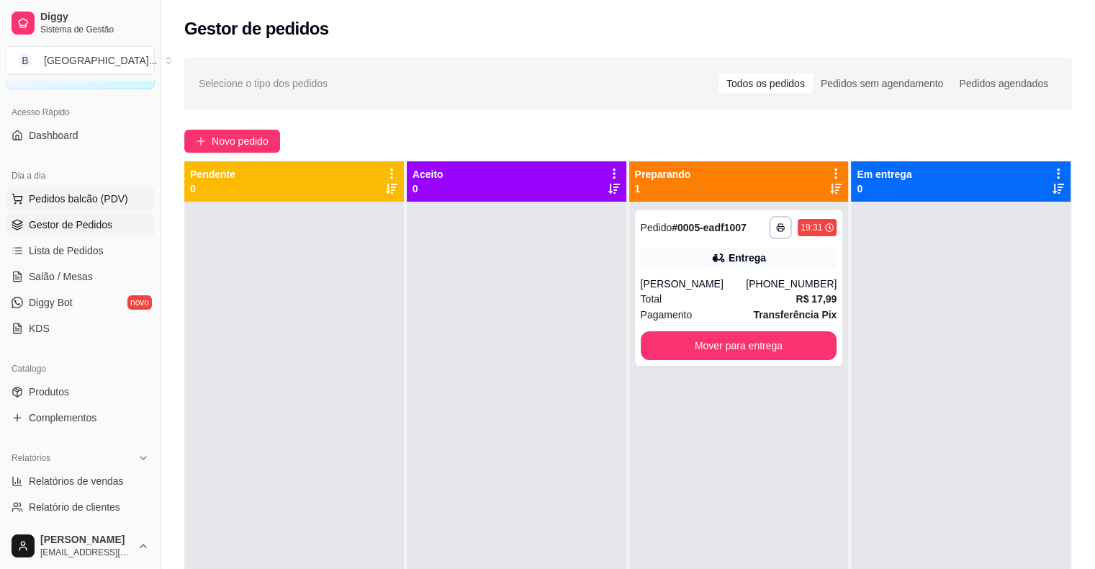
click at [85, 197] on span "Pedidos balcão (PDV)" at bounding box center [78, 199] width 99 height 14
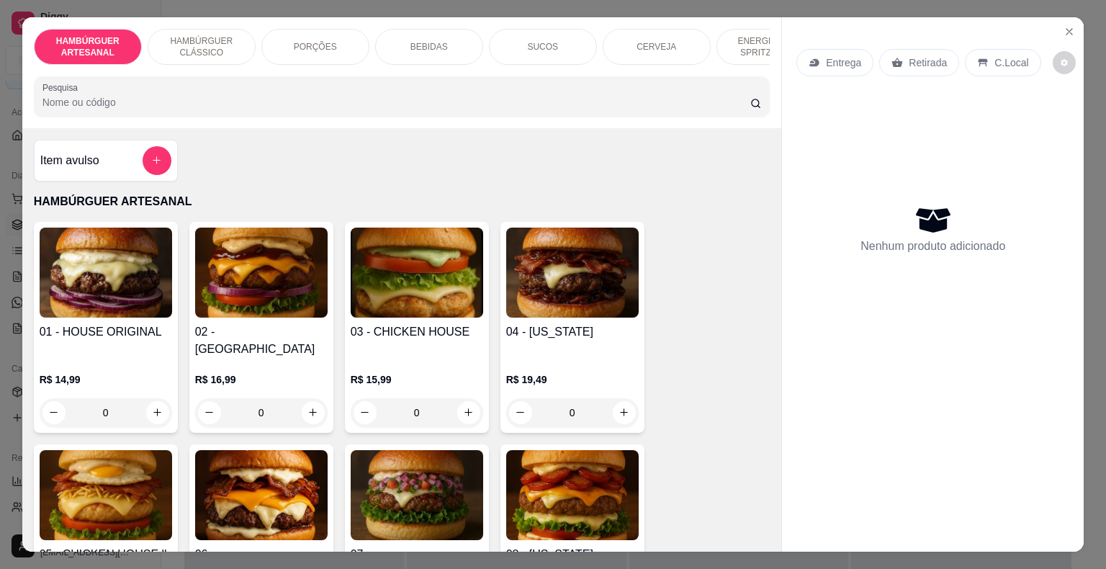
scroll to position [72, 0]
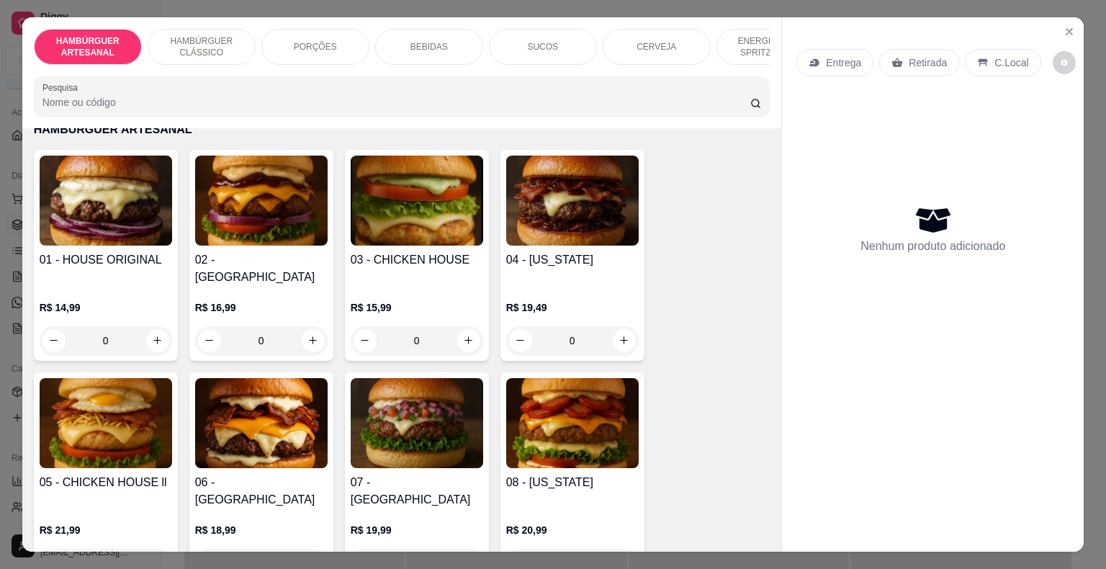
click at [279, 31] on div "PORÇÕES" at bounding box center [315, 47] width 108 height 36
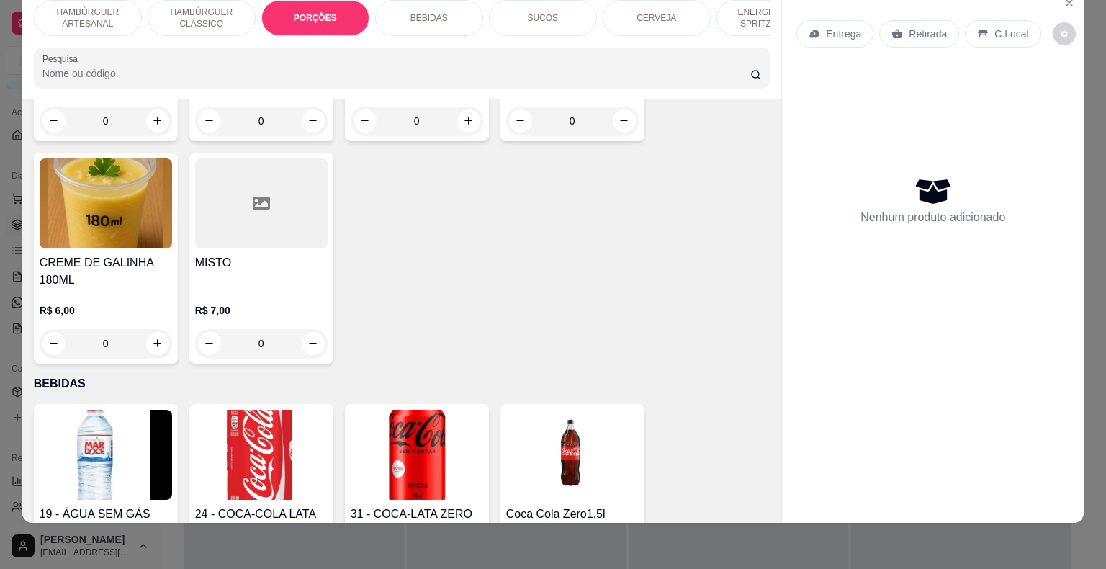
scroll to position [1436, 0]
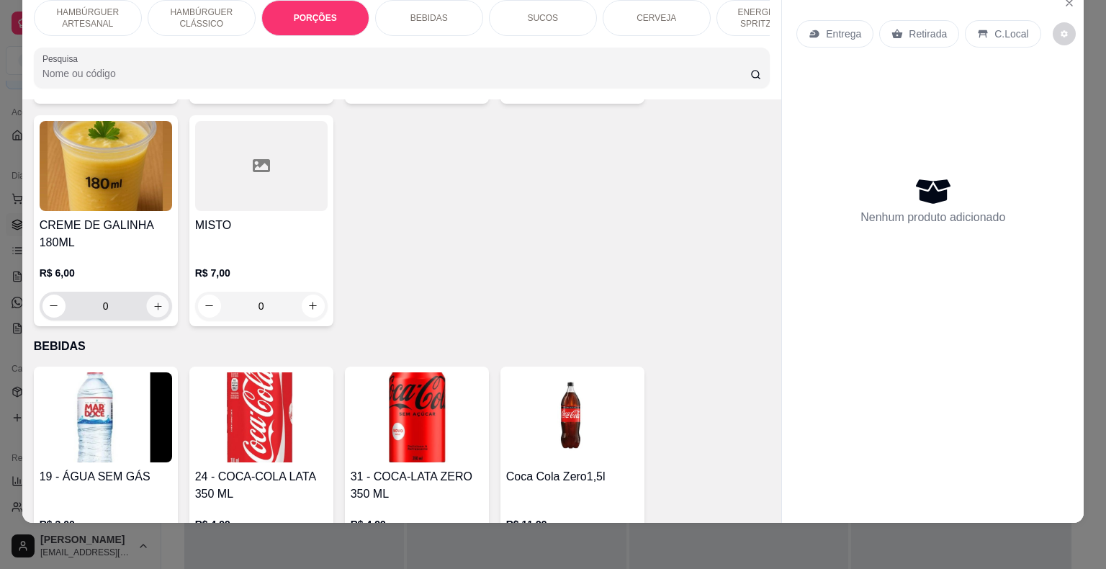
click at [156, 300] on icon "increase-product-quantity" at bounding box center [157, 305] width 11 height 11
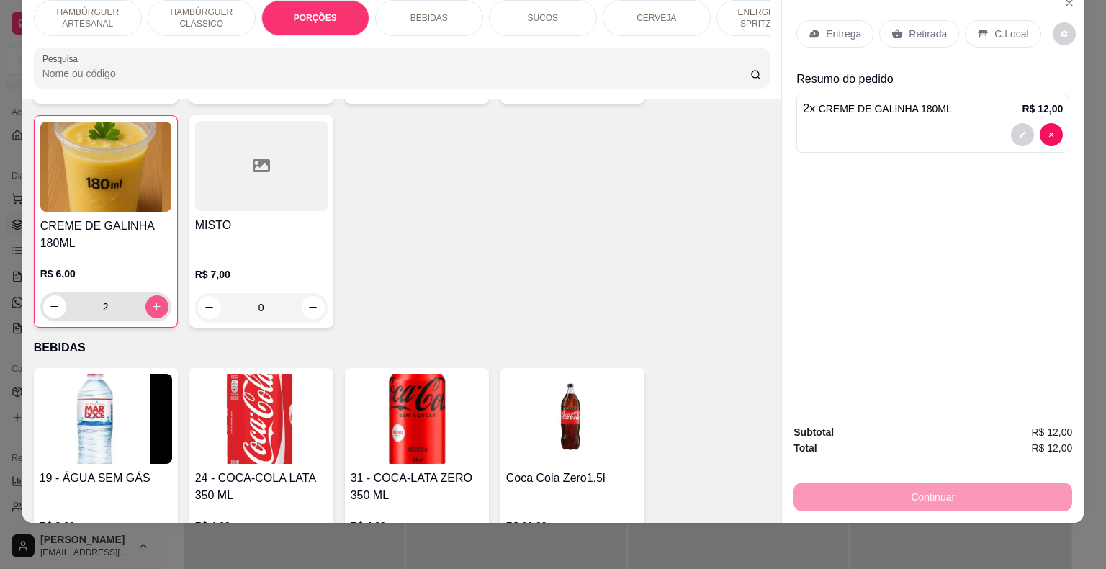
scroll to position [1436, 0]
click at [156, 300] on icon "increase-product-quantity" at bounding box center [156, 305] width 11 height 11
click at [53, 294] on button "decrease-product-quantity" at bounding box center [54, 305] width 22 height 22
click at [896, 28] on icon at bounding box center [897, 34] width 12 height 12
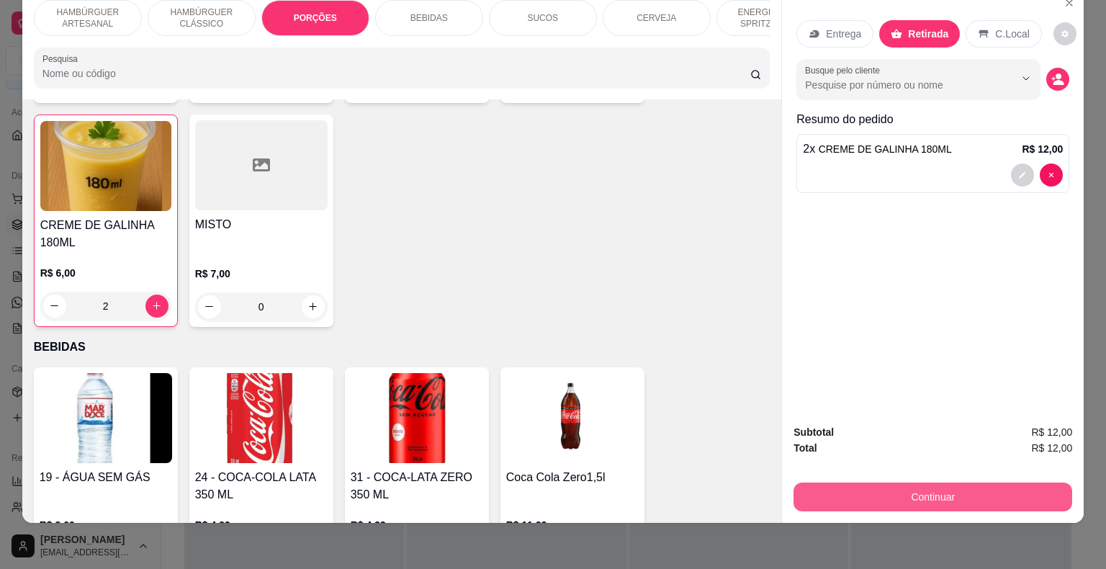
click at [916, 485] on button "Continuar" at bounding box center [932, 496] width 279 height 29
click at [913, 482] on button "Continuar" at bounding box center [932, 496] width 279 height 29
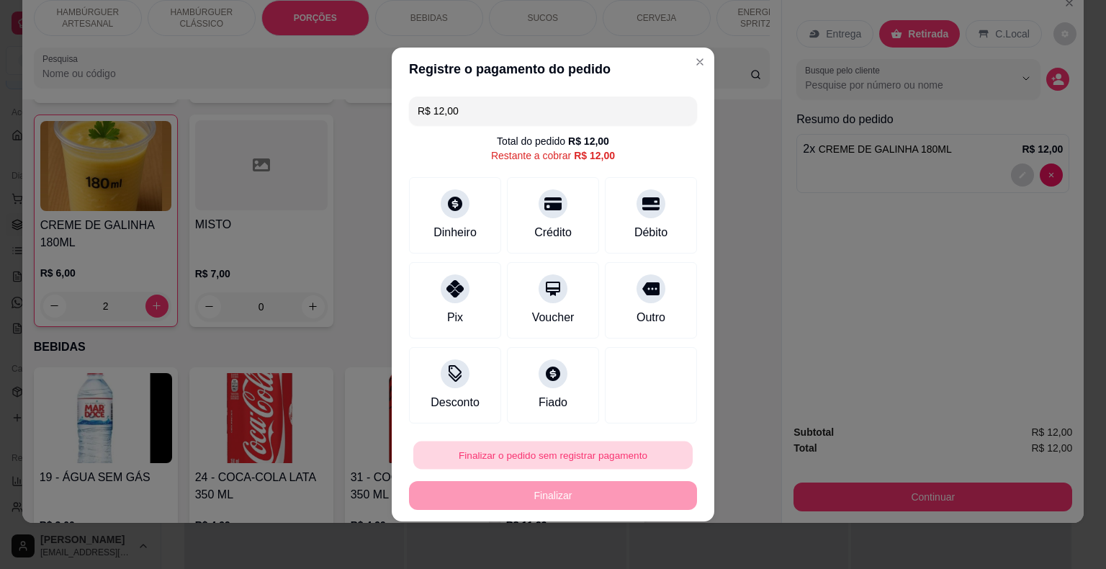
click at [485, 449] on button "Finalizar o pedido sem registrar pagamento" at bounding box center [552, 455] width 279 height 28
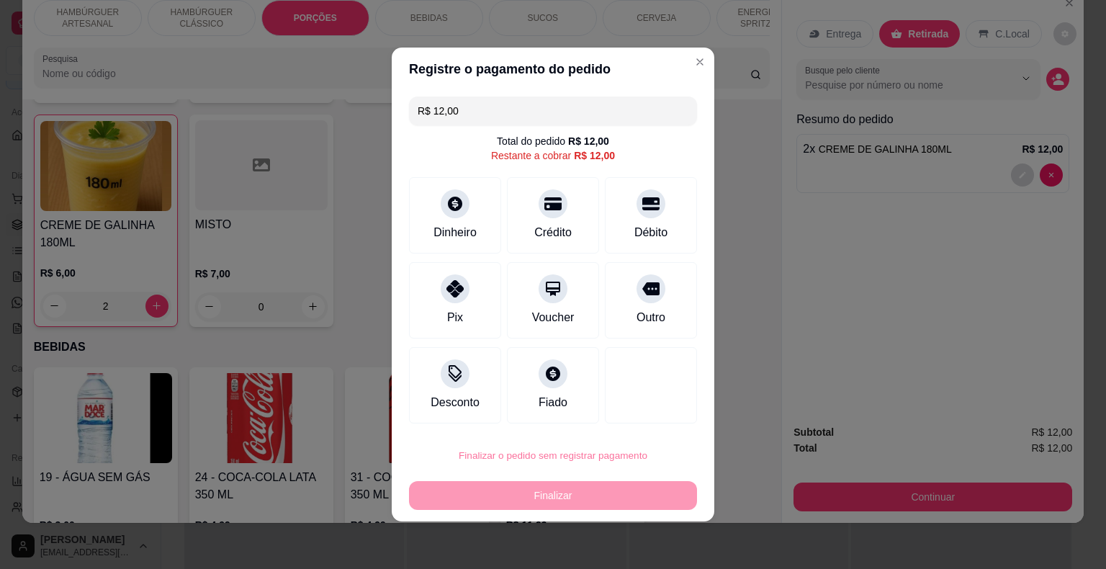
click at [633, 419] on button "Confirmar" at bounding box center [640, 414] width 51 height 22
type input "0"
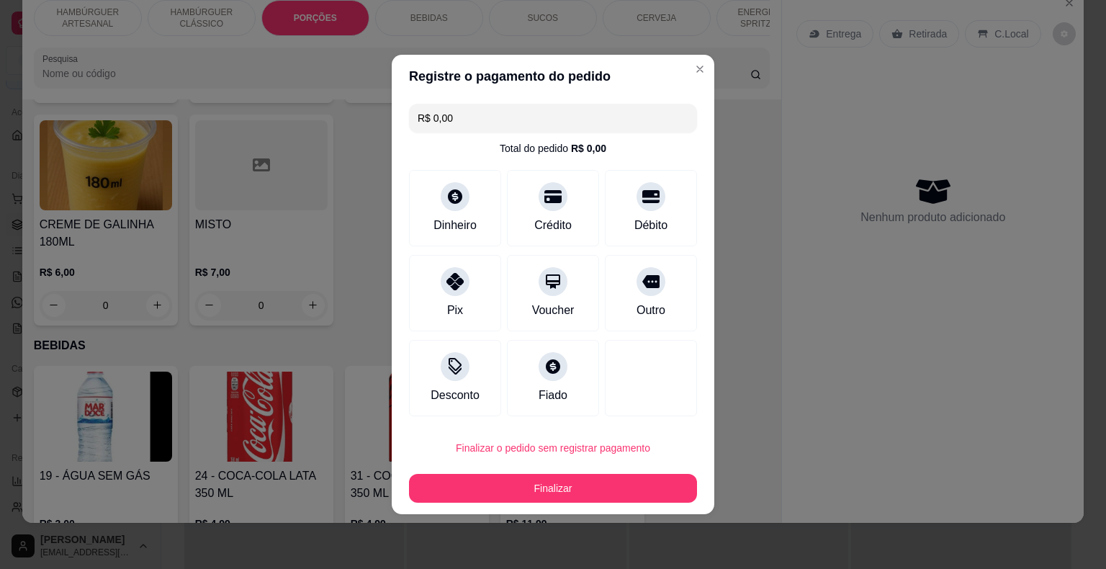
type input "R$ 0,00"
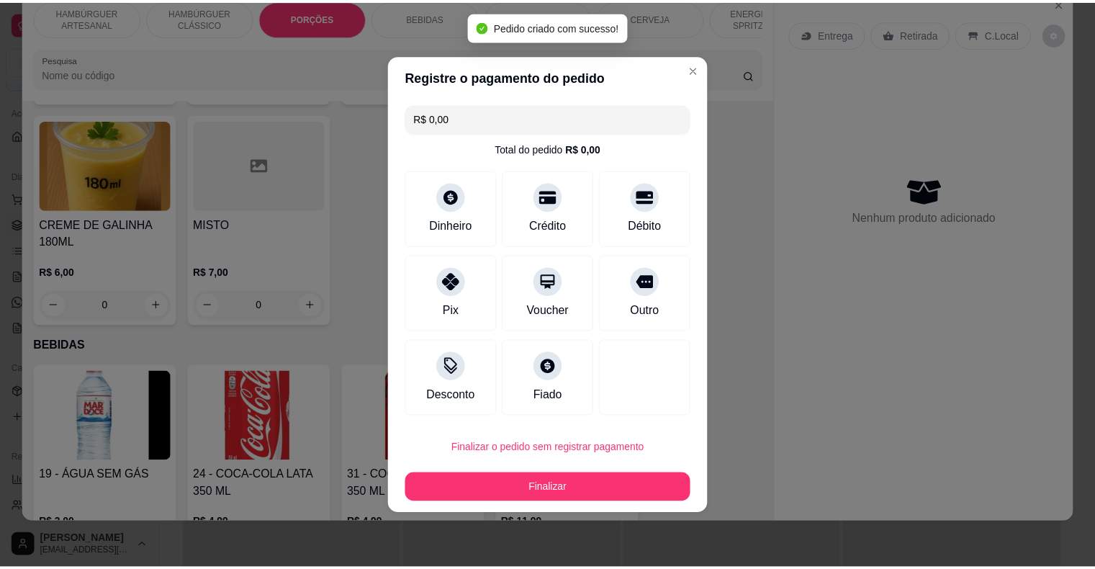
scroll to position [1436, 0]
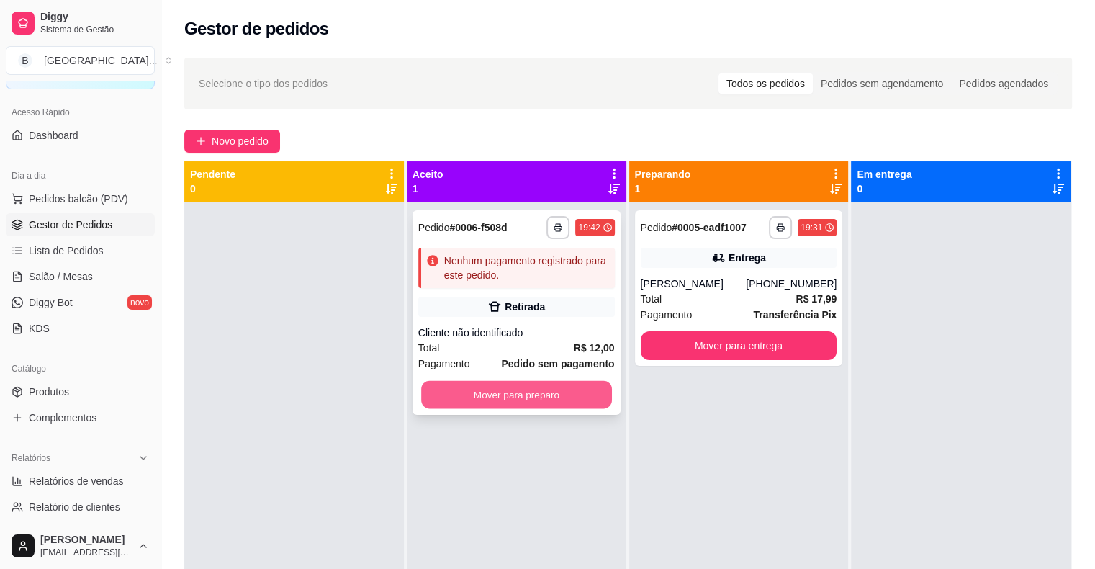
click at [551, 399] on button "Mover para preparo" at bounding box center [516, 395] width 191 height 28
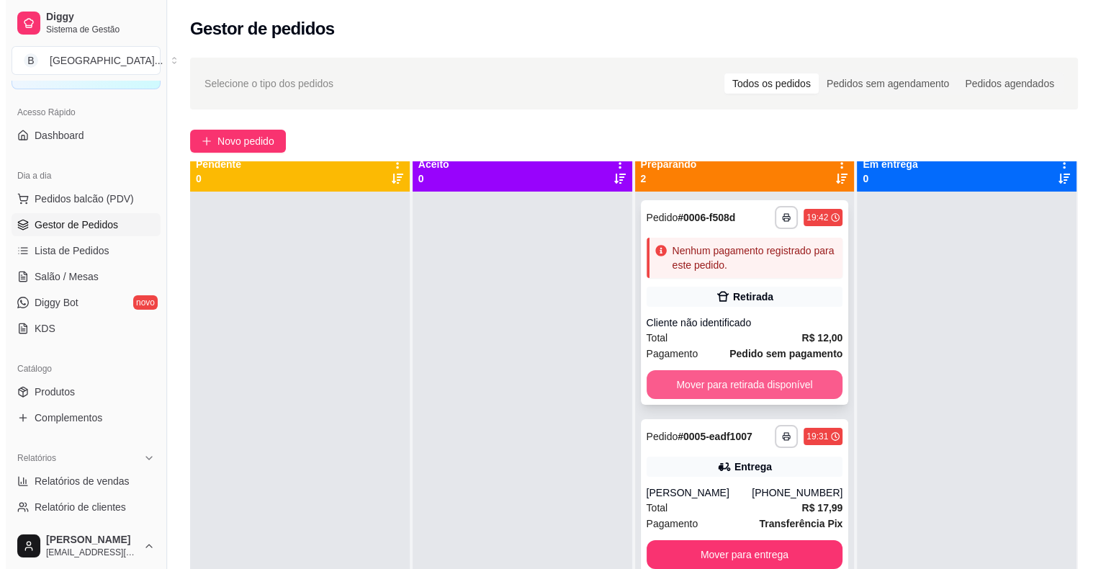
scroll to position [40, 0]
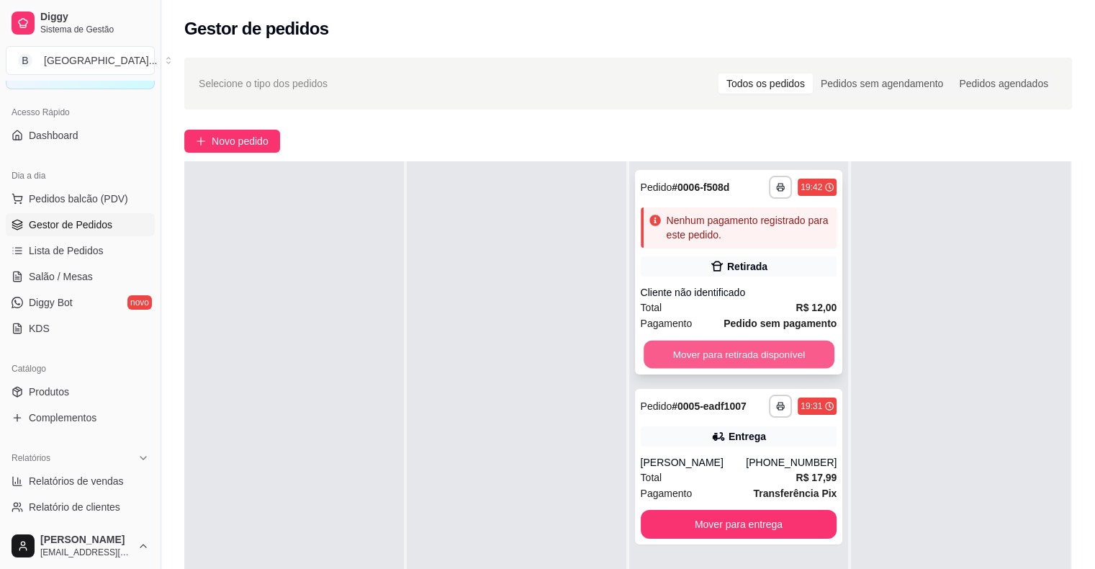
click at [731, 347] on button "Mover para retirada disponível" at bounding box center [739, 355] width 191 height 28
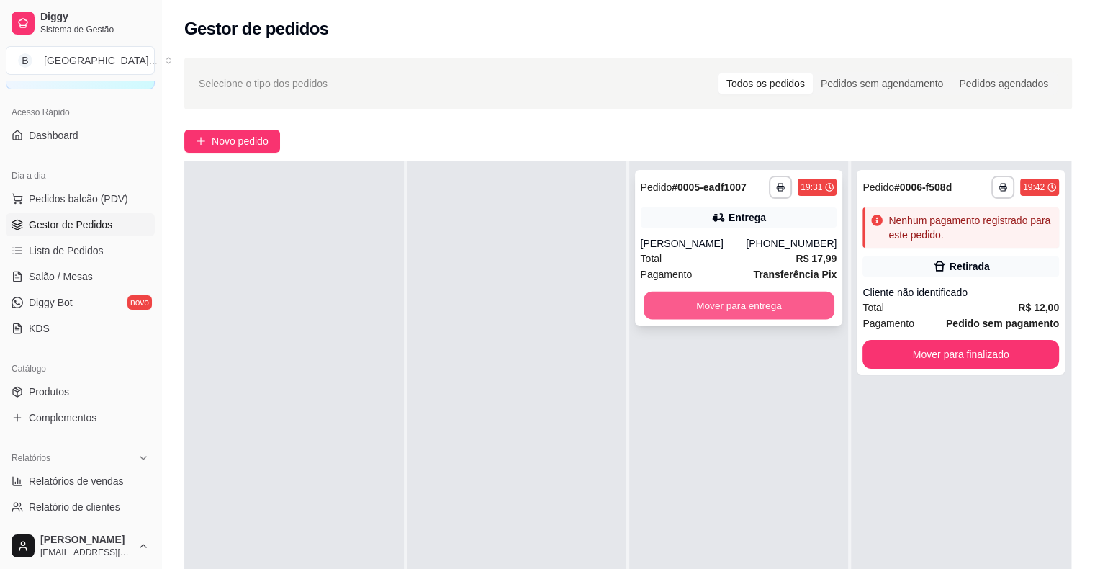
click at [780, 294] on button "Mover para entrega" at bounding box center [739, 306] width 191 height 28
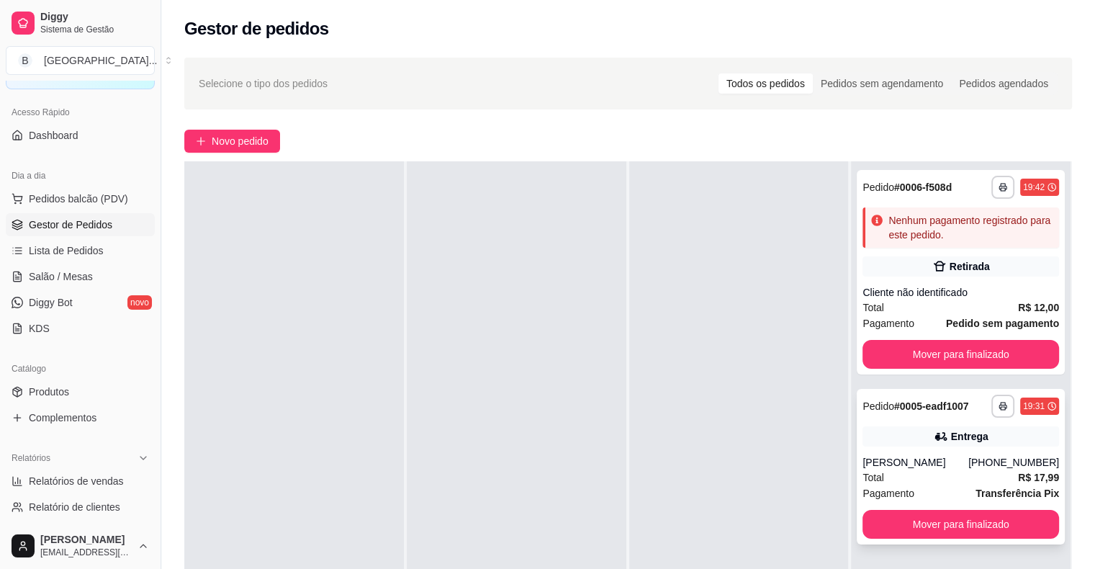
click at [980, 429] on div "Entrega" at bounding box center [960, 436] width 197 height 20
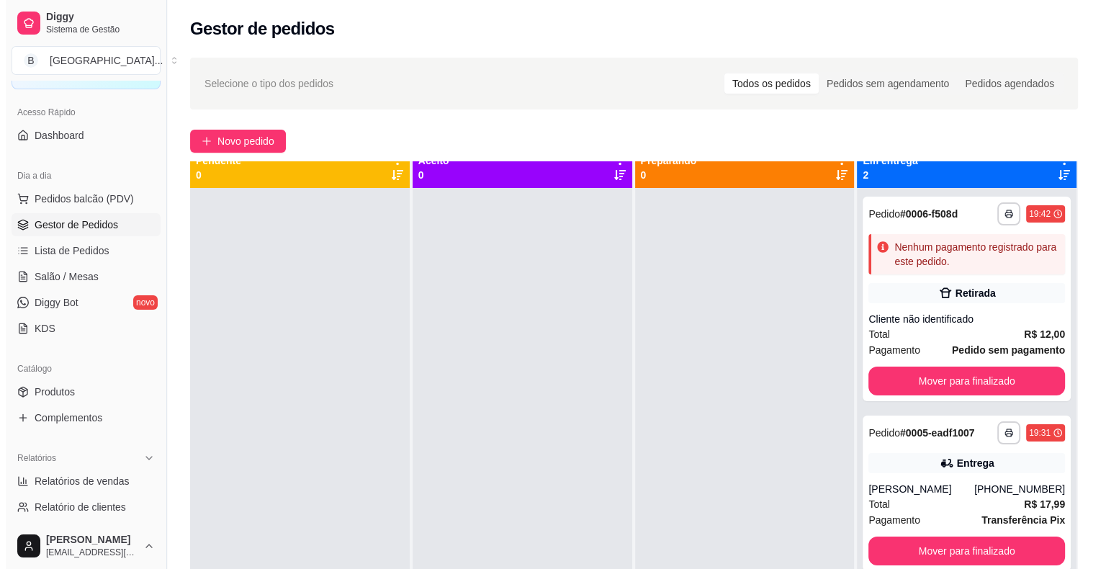
scroll to position [0, 0]
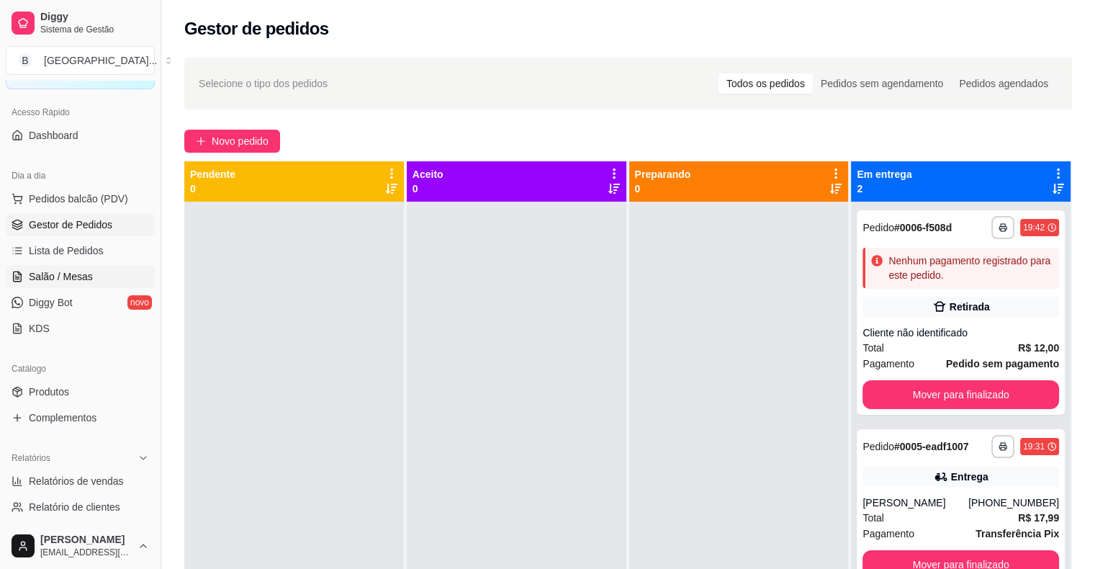
click at [69, 278] on span "Salão / Mesas" at bounding box center [61, 276] width 64 height 14
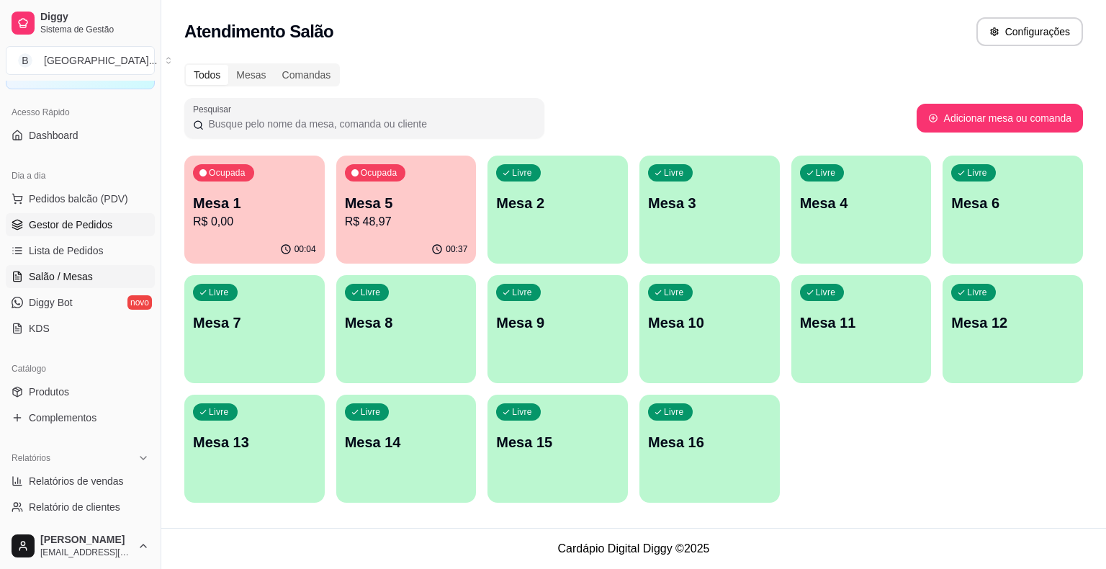
click at [74, 224] on span "Gestor de Pedidos" at bounding box center [71, 224] width 84 height 14
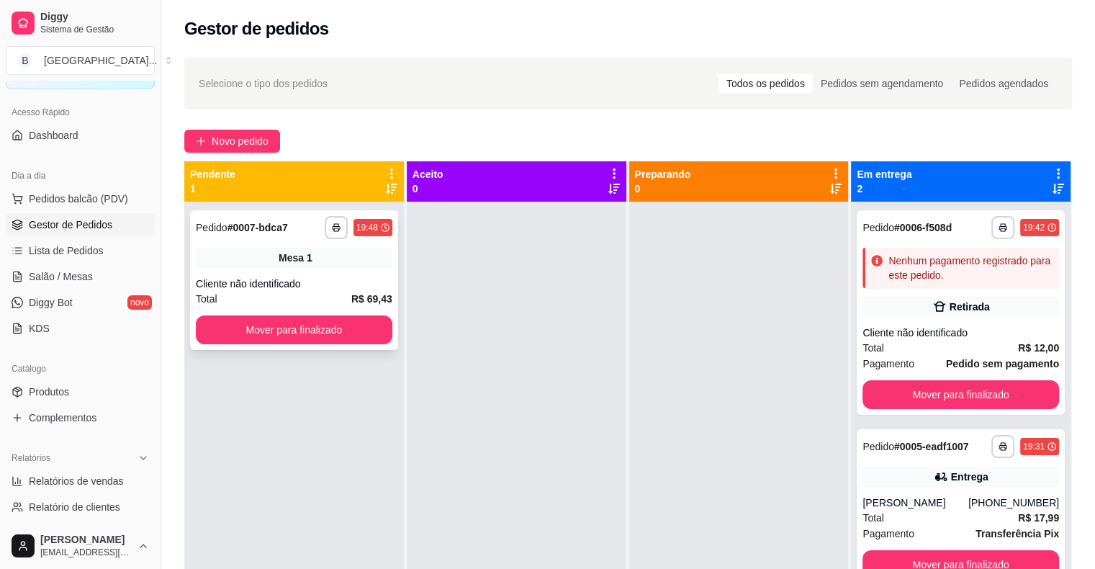
click at [220, 278] on div "Cliente não identificado" at bounding box center [294, 283] width 197 height 14
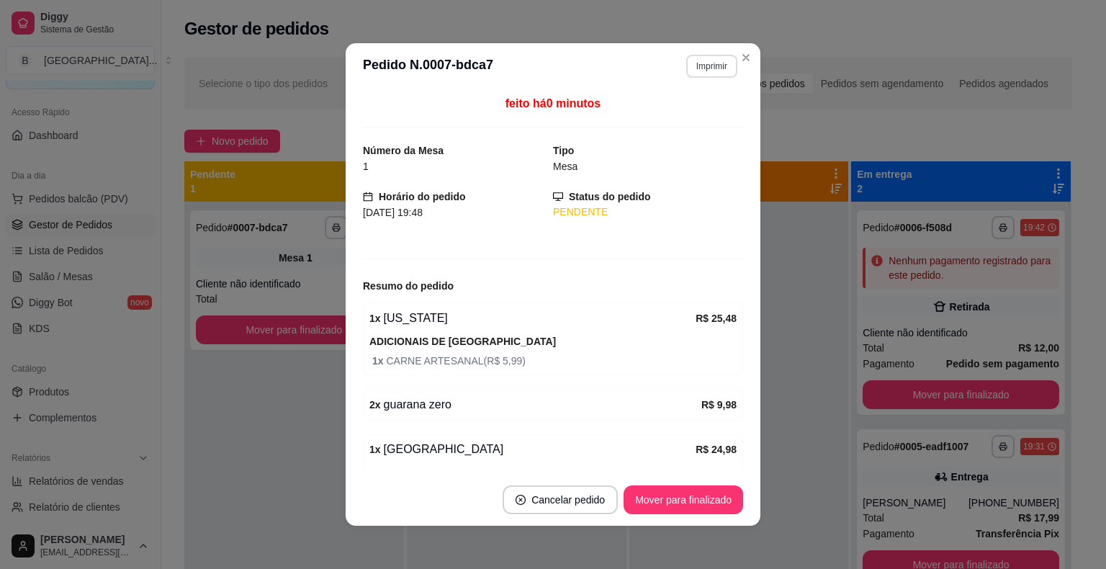
click at [693, 76] on button "Imprimir" at bounding box center [711, 66] width 51 height 23
click at [707, 124] on button "IMPRESSORA" at bounding box center [680, 116] width 101 height 22
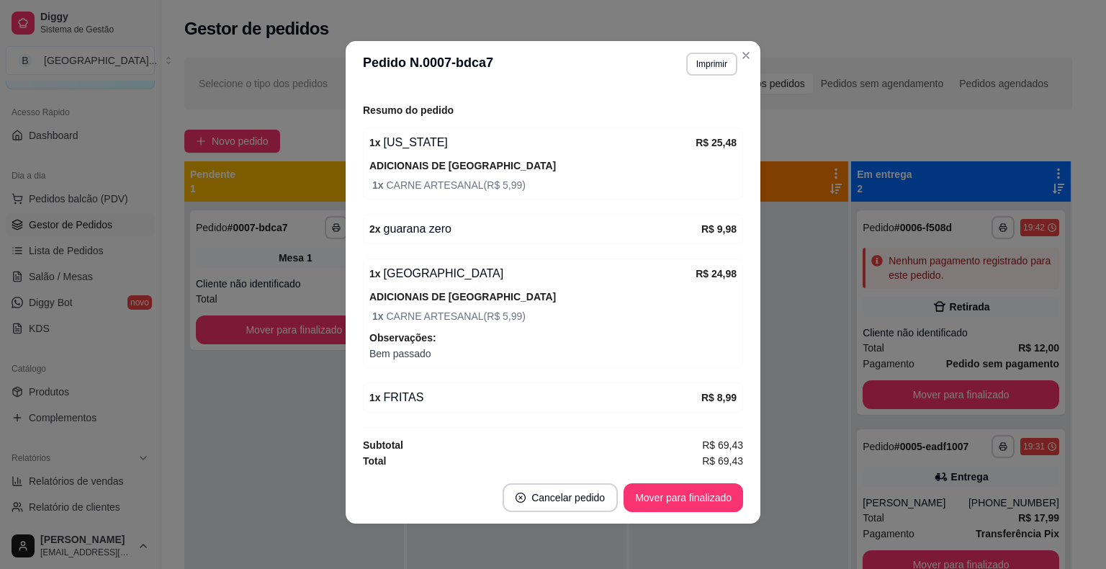
scroll to position [3, 0]
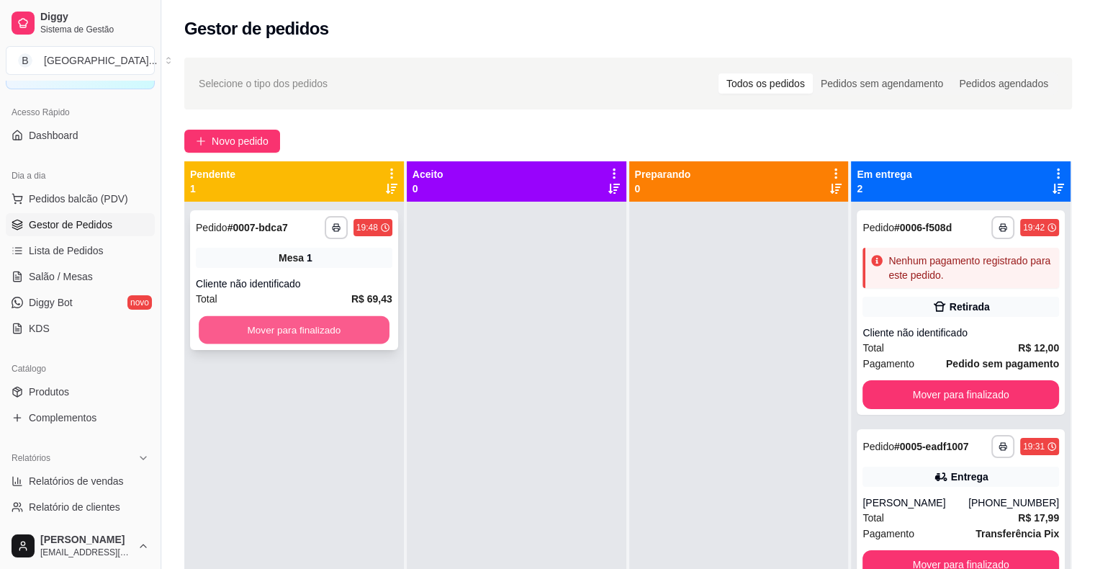
click at [282, 320] on button "Mover para finalizado" at bounding box center [294, 330] width 191 height 28
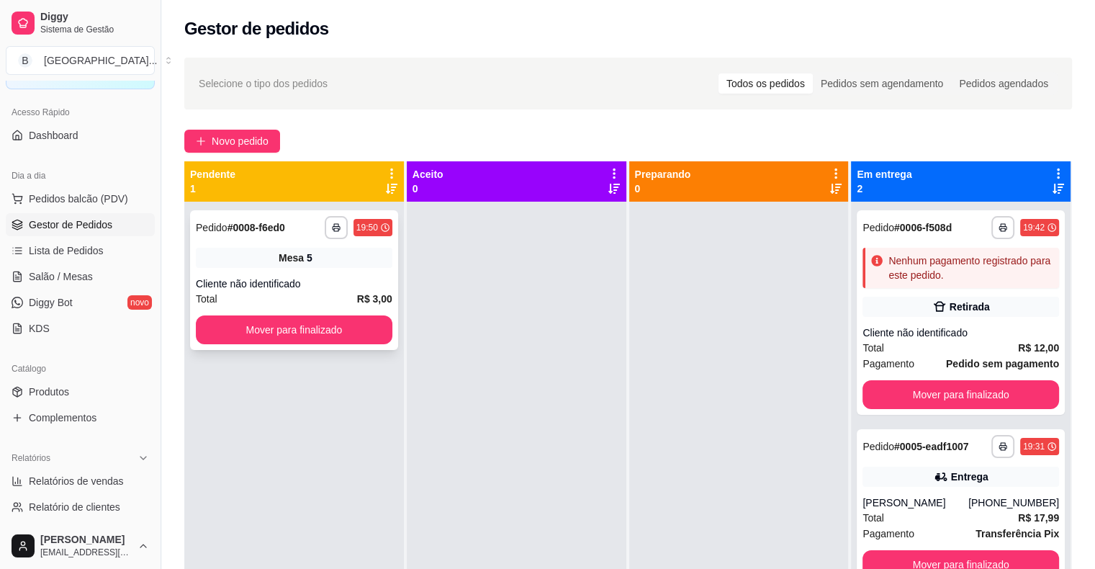
click at [281, 271] on div "**********" at bounding box center [294, 280] width 208 height 140
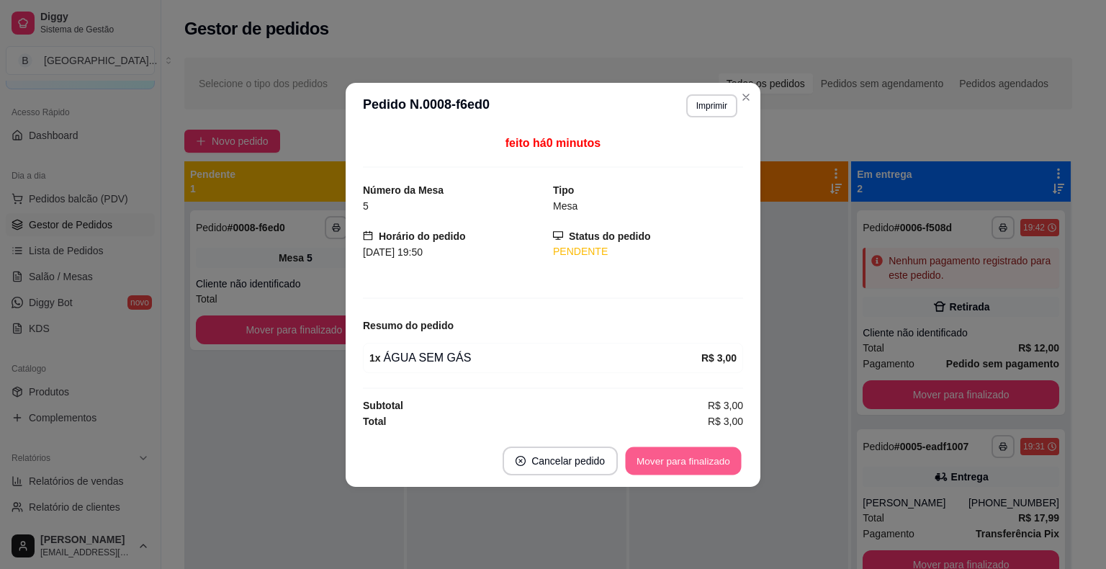
click at [665, 454] on button "Mover para finalizado" at bounding box center [684, 460] width 116 height 28
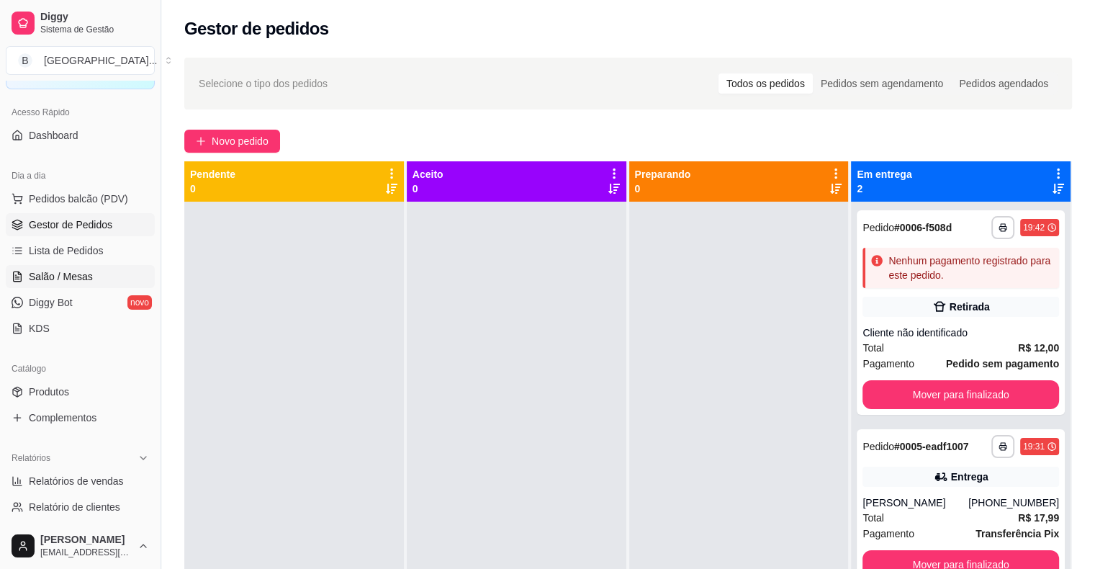
click at [50, 274] on span "Salão / Mesas" at bounding box center [61, 276] width 64 height 14
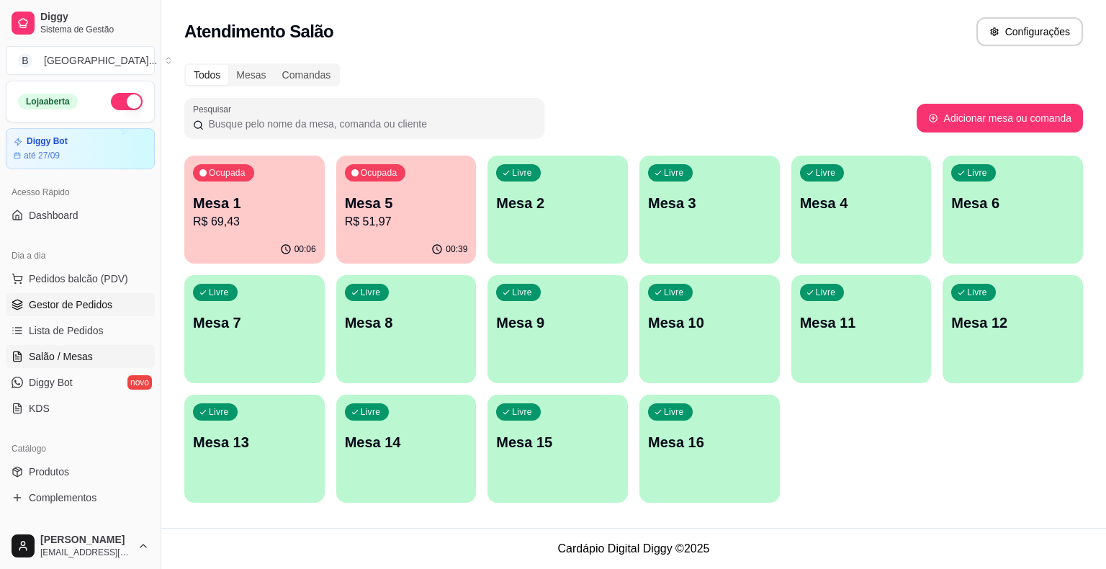
click at [112, 306] on link "Gestor de Pedidos" at bounding box center [80, 304] width 149 height 23
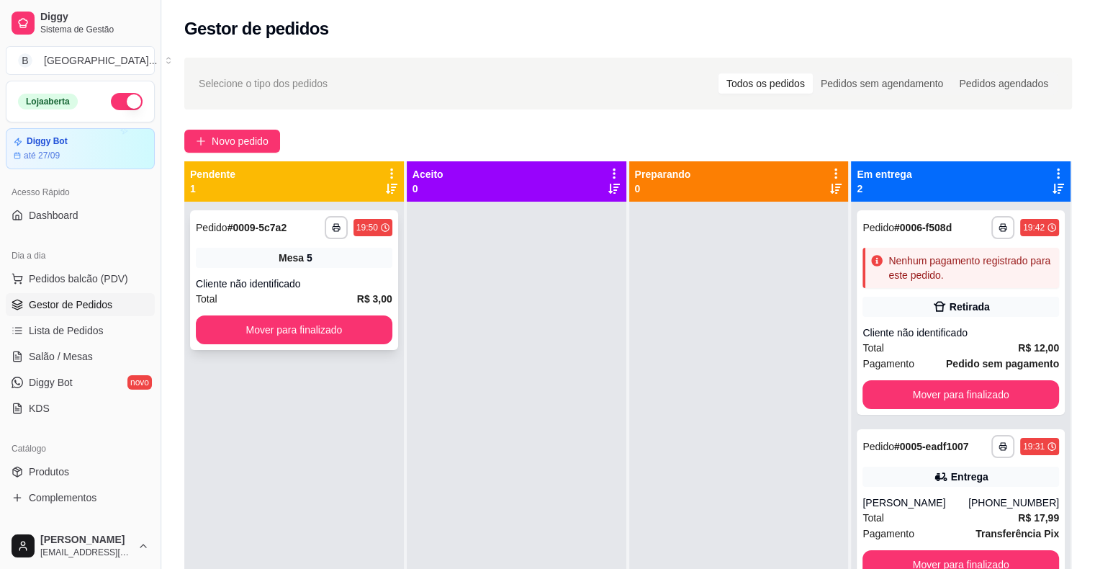
click at [315, 310] on div "**********" at bounding box center [294, 280] width 208 height 140
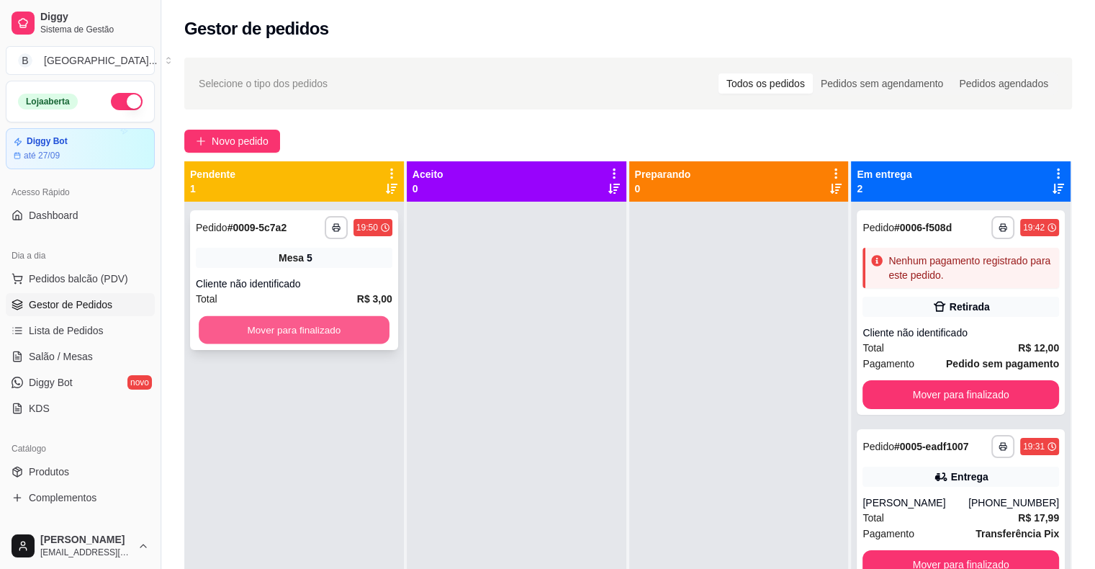
click at [215, 333] on button "Mover para finalizado" at bounding box center [294, 330] width 191 height 28
click at [215, 333] on div "Mover para finalizado" at bounding box center [294, 329] width 197 height 29
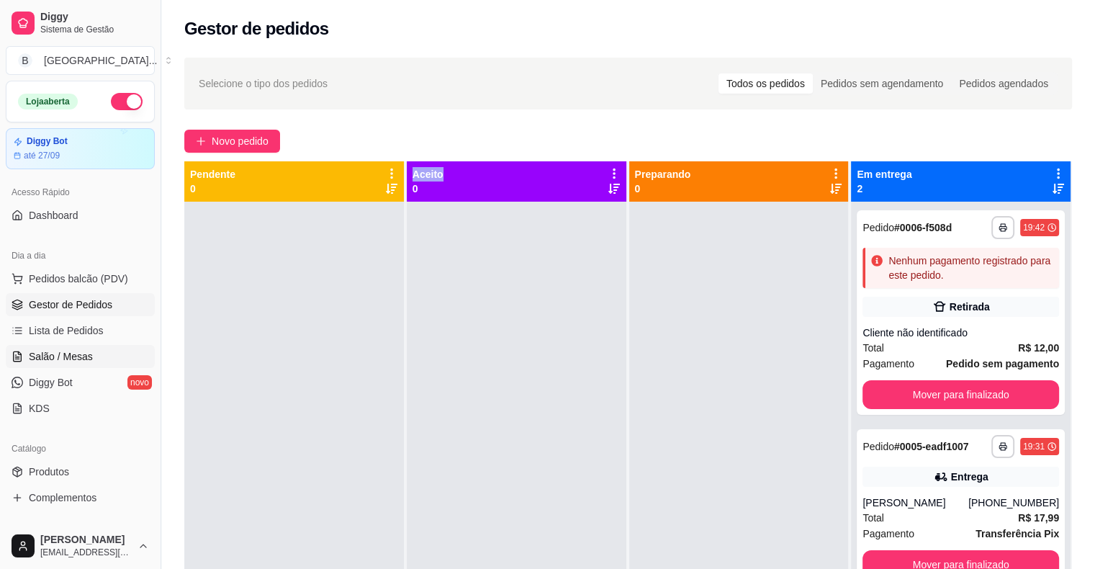
click at [76, 353] on span "Salão / Mesas" at bounding box center [61, 356] width 64 height 14
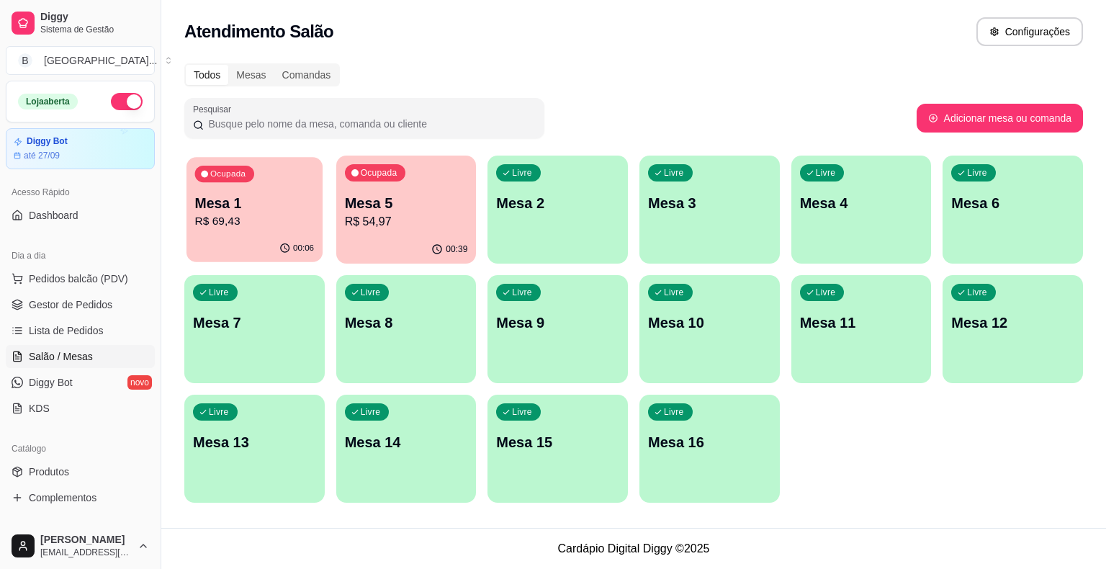
click at [276, 224] on p "R$ 69,43" at bounding box center [255, 221] width 120 height 17
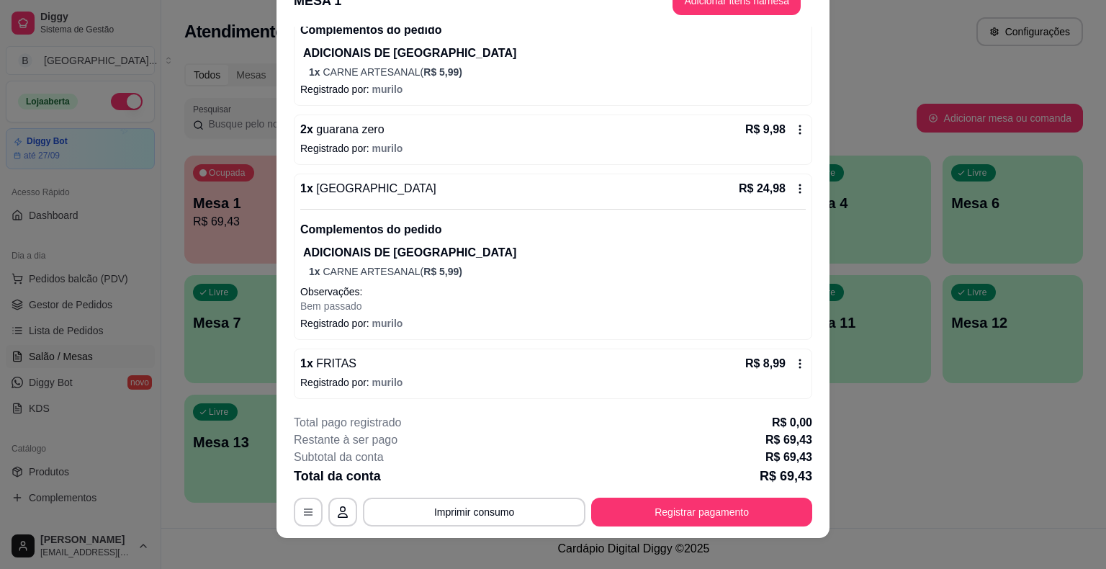
scroll to position [43, 0]
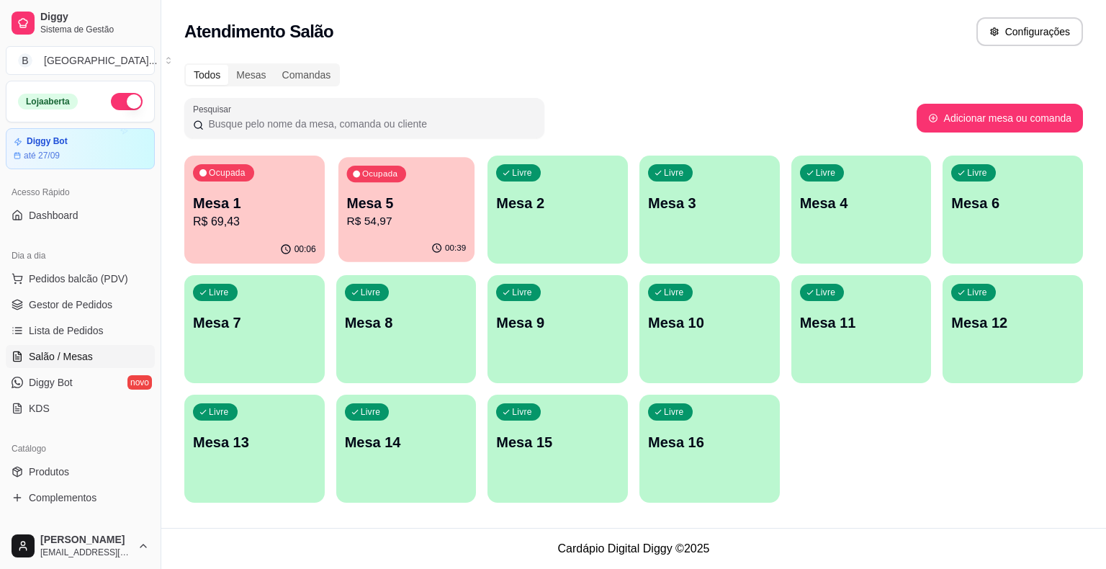
click at [351, 233] on div "Ocupada Mesa 5 R$ 54,97" at bounding box center [406, 196] width 136 height 78
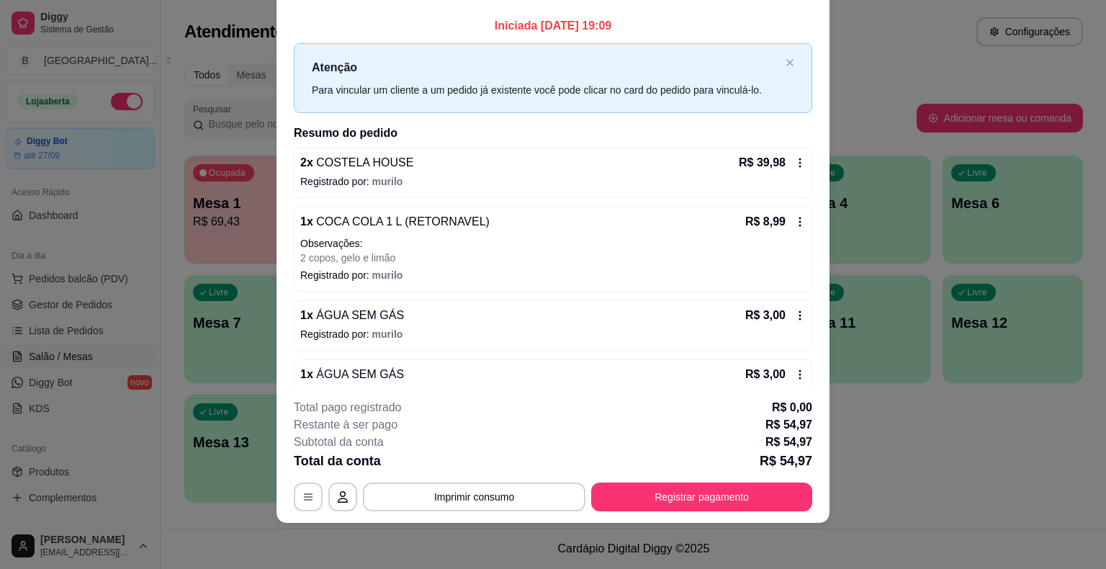
scroll to position [0, 0]
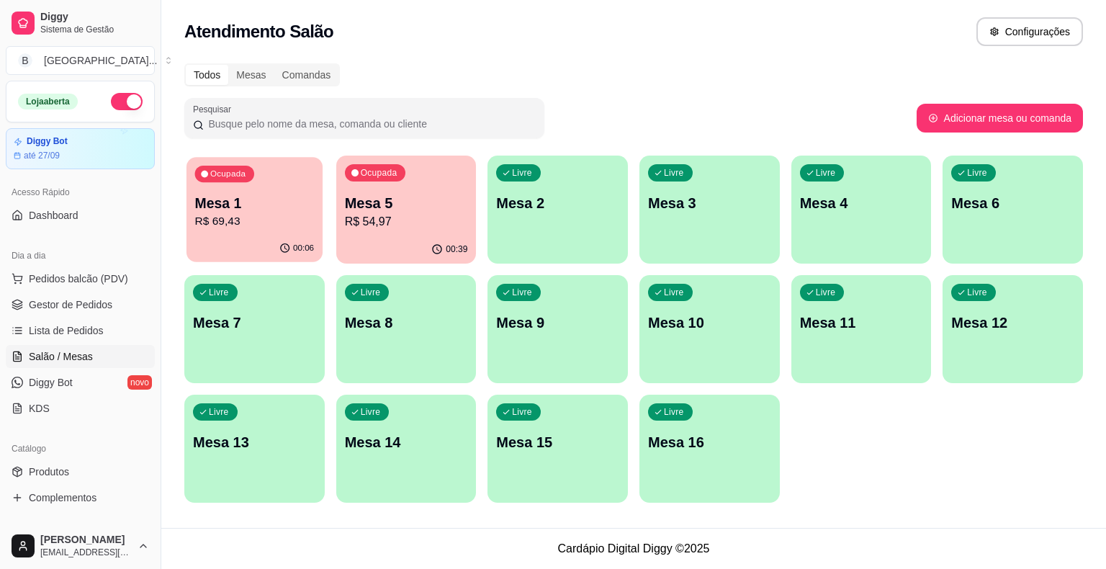
click at [310, 191] on div "Ocupada Mesa 1 R$ 69,43" at bounding box center [254, 196] width 136 height 78
click at [421, 240] on div "00:39" at bounding box center [406, 248] width 136 height 27
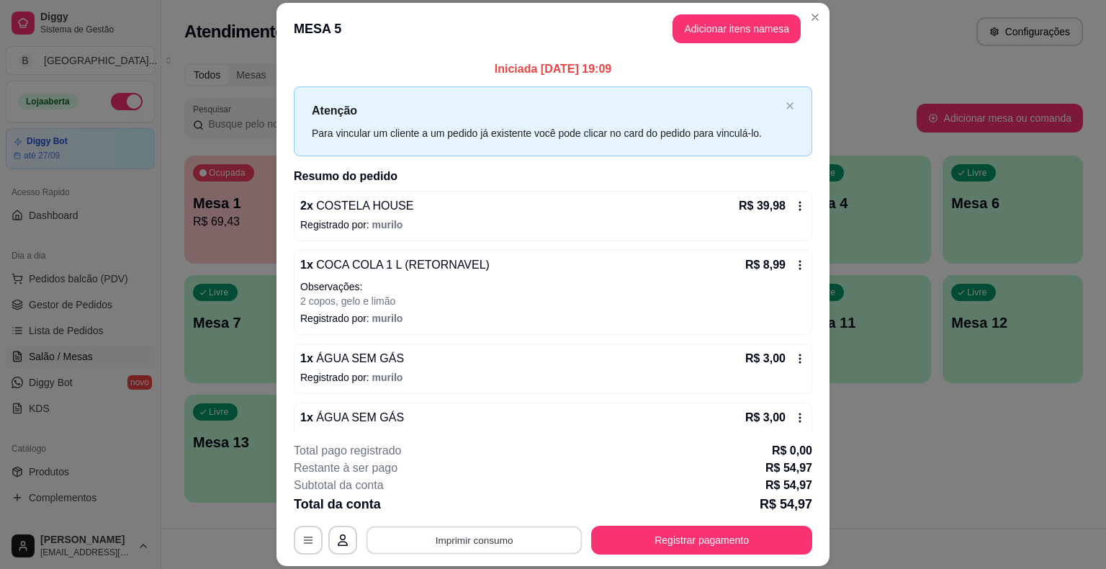
click at [432, 543] on button "Imprimir consumo" at bounding box center [474, 540] width 216 height 28
click at [438, 482] on button "IMPRESSORA" at bounding box center [473, 478] width 104 height 23
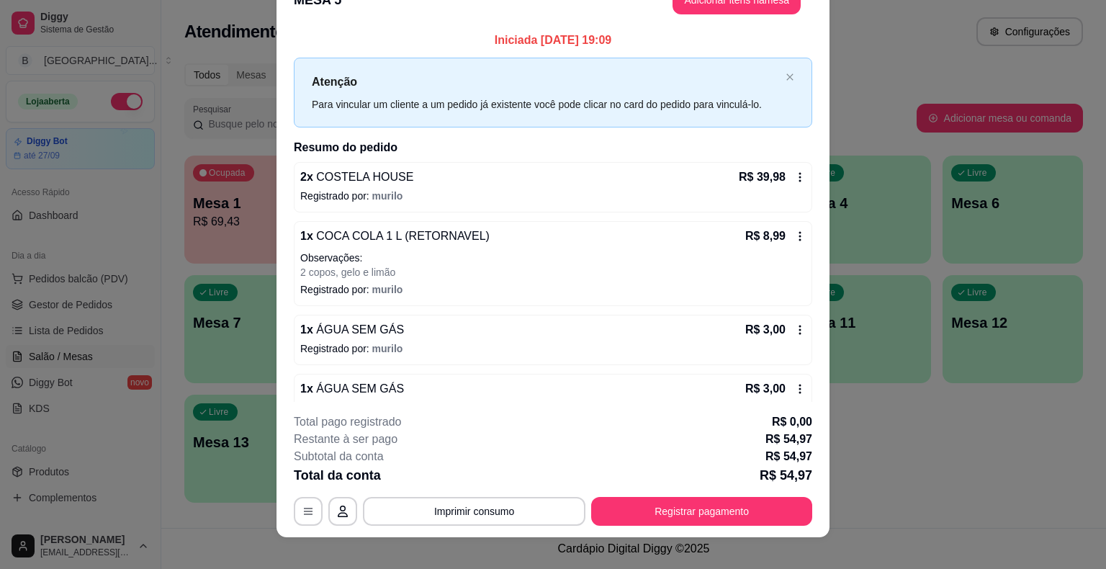
scroll to position [43, 0]
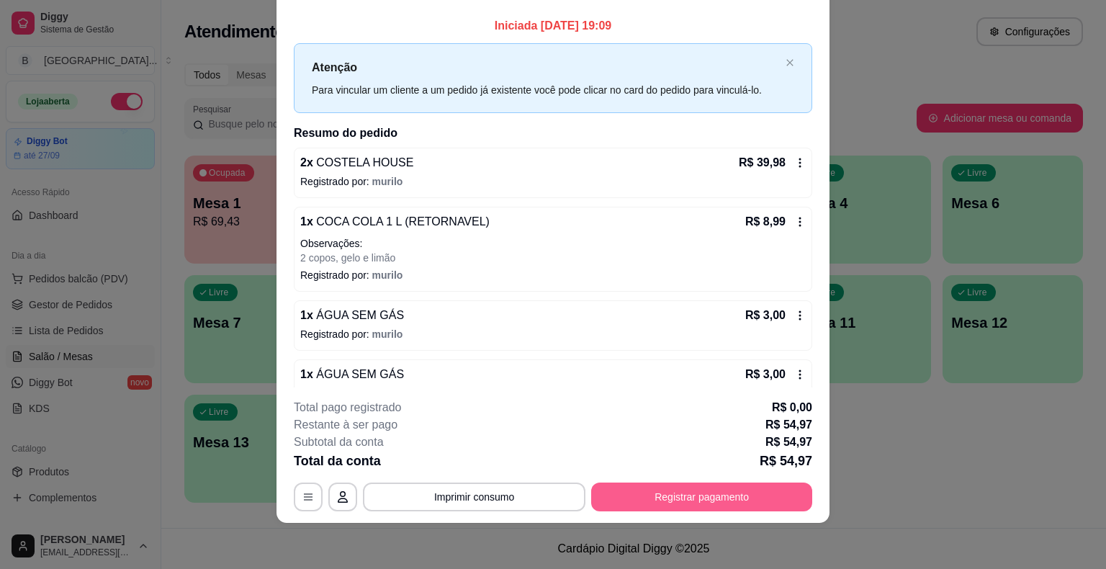
click at [634, 494] on button "Registrar pagamento" at bounding box center [701, 496] width 221 height 29
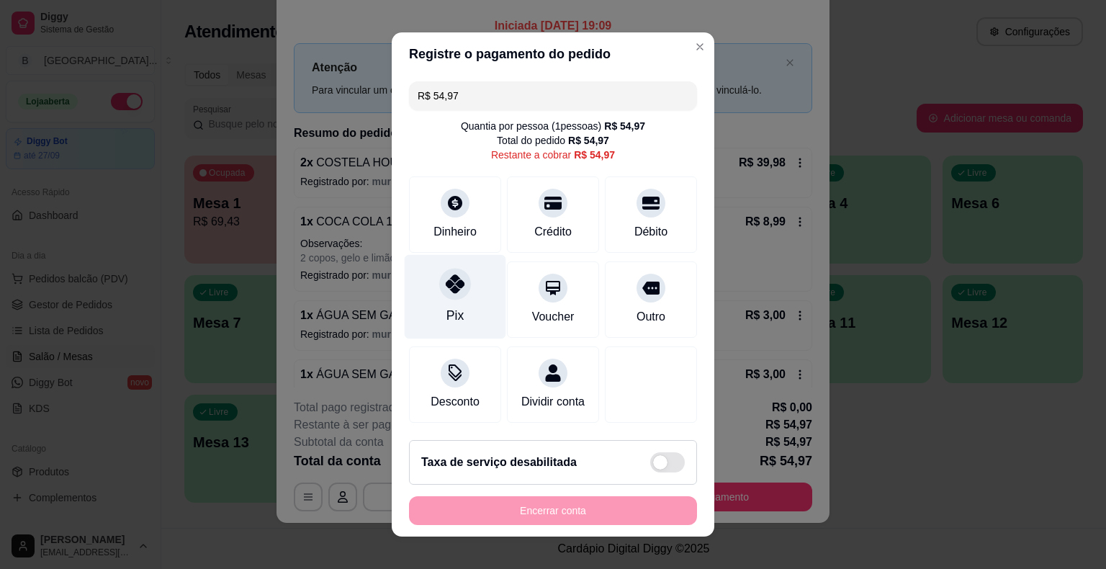
click at [429, 320] on div "Pix" at bounding box center [456, 297] width 102 height 84
type input "R$ 0,00"
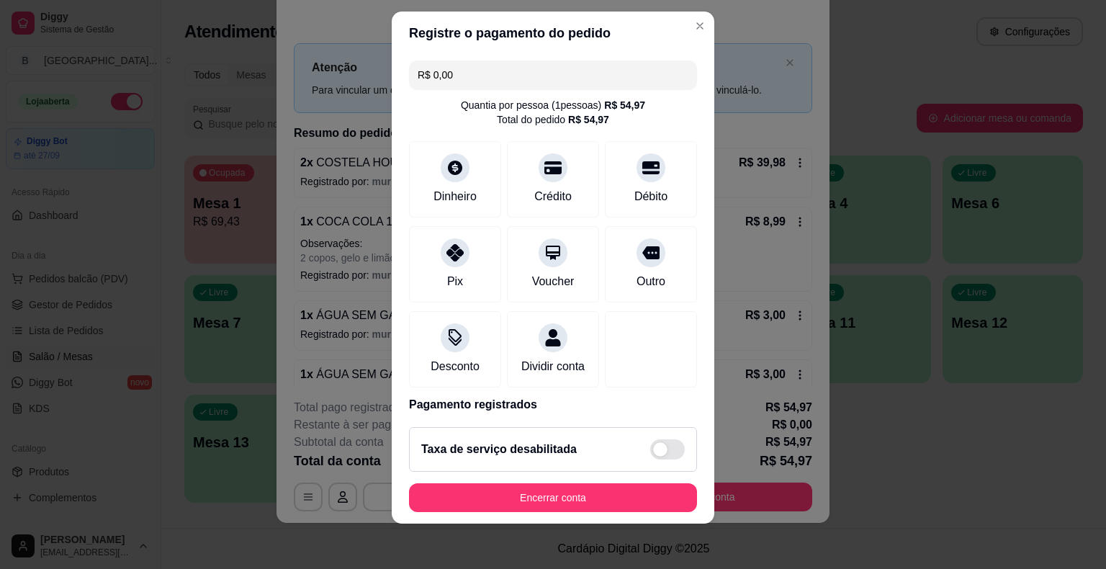
scroll to position [68, 0]
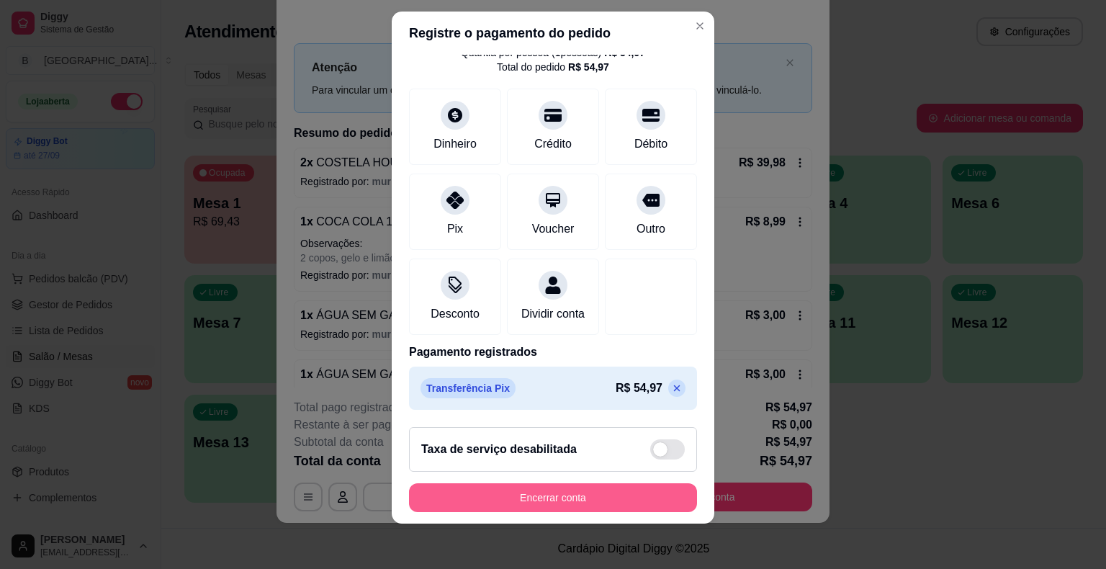
click at [567, 501] on button "Encerrar conta" at bounding box center [553, 497] width 288 height 29
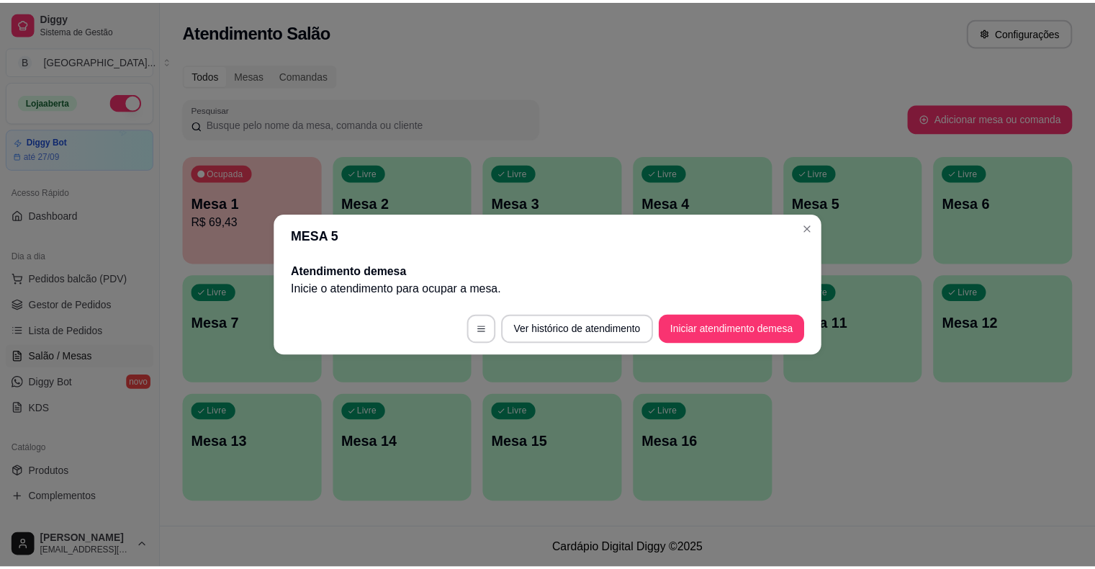
scroll to position [0, 0]
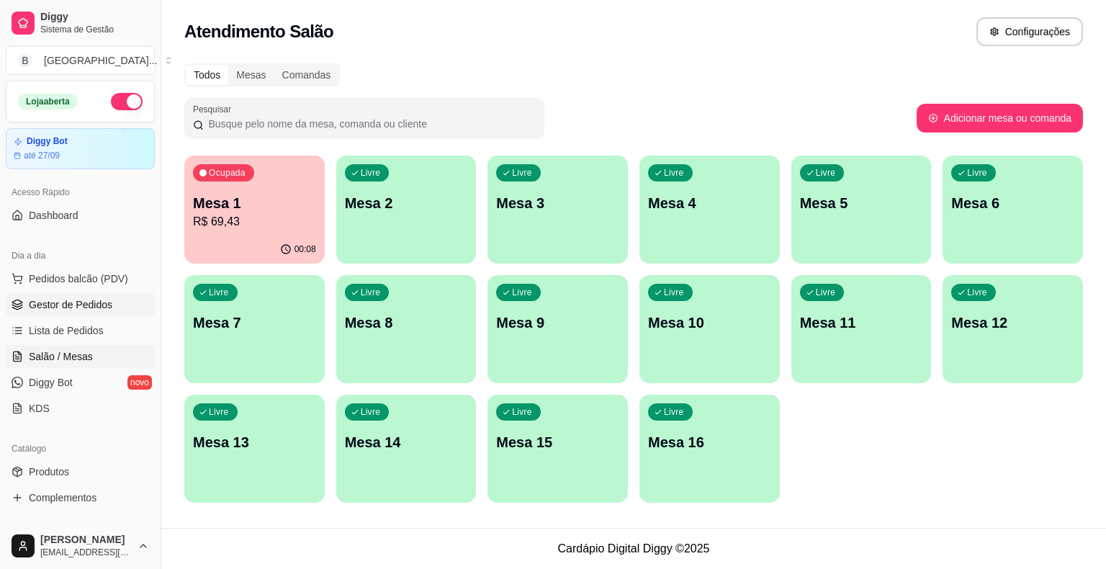
click at [111, 307] on link "Gestor de Pedidos" at bounding box center [80, 304] width 149 height 23
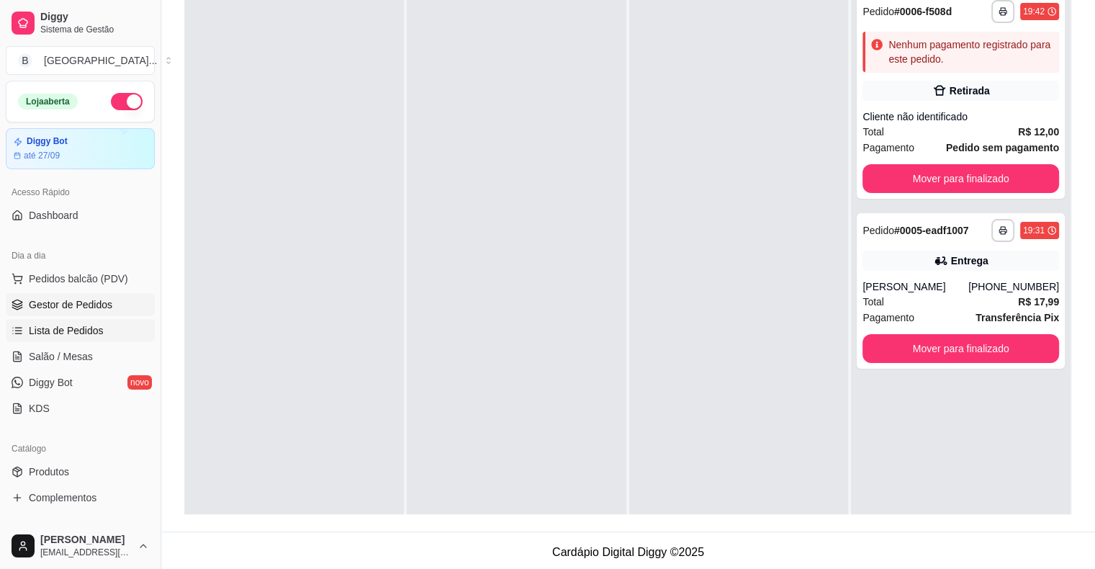
click at [37, 335] on span "Lista de Pedidos" at bounding box center [66, 330] width 75 height 14
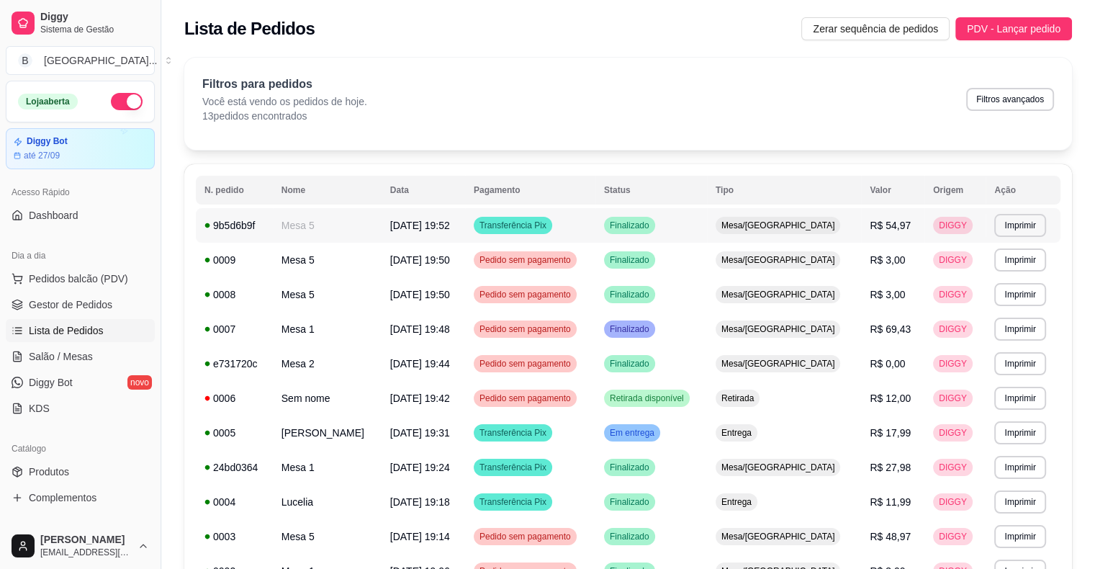
click at [465, 228] on td "[DATE] 19:52" at bounding box center [424, 225] width 84 height 35
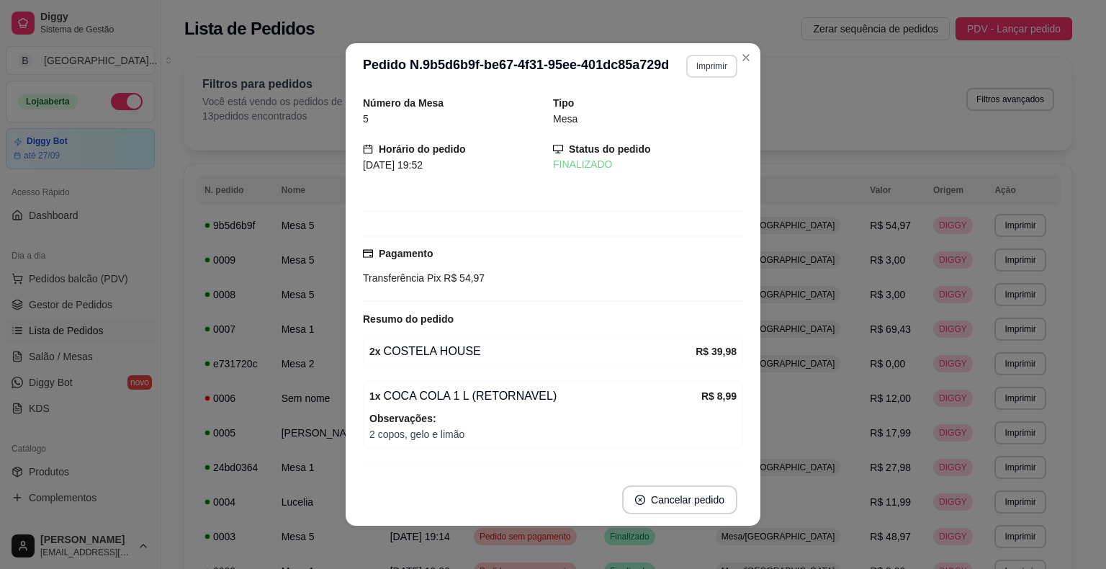
click at [686, 66] on button "Imprimir" at bounding box center [711, 66] width 51 height 23
click at [677, 107] on button "IMPRESSORA" at bounding box center [680, 116] width 101 height 22
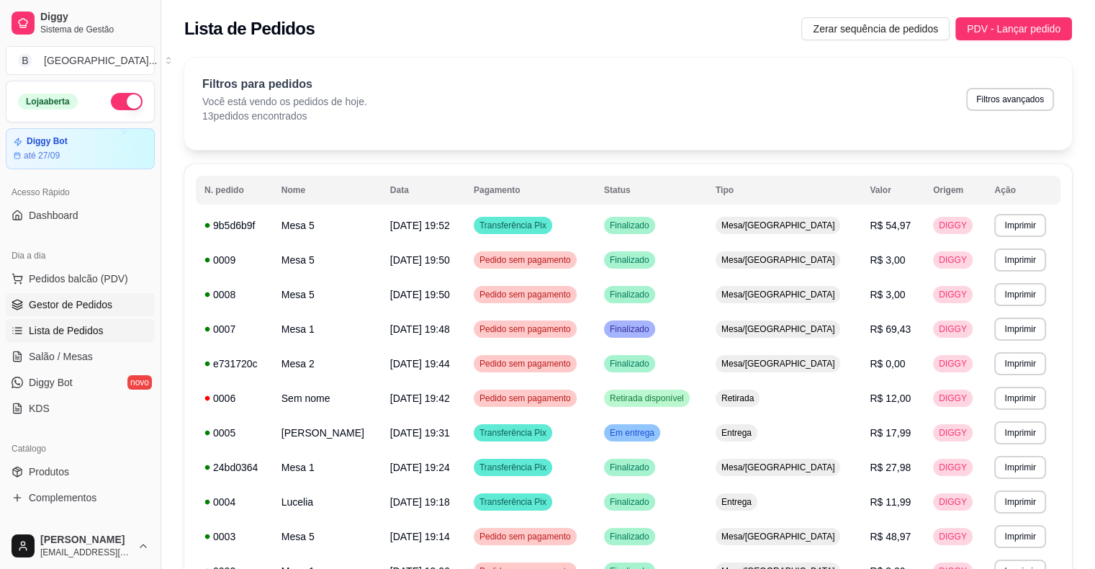
click at [97, 307] on span "Gestor de Pedidos" at bounding box center [71, 304] width 84 height 14
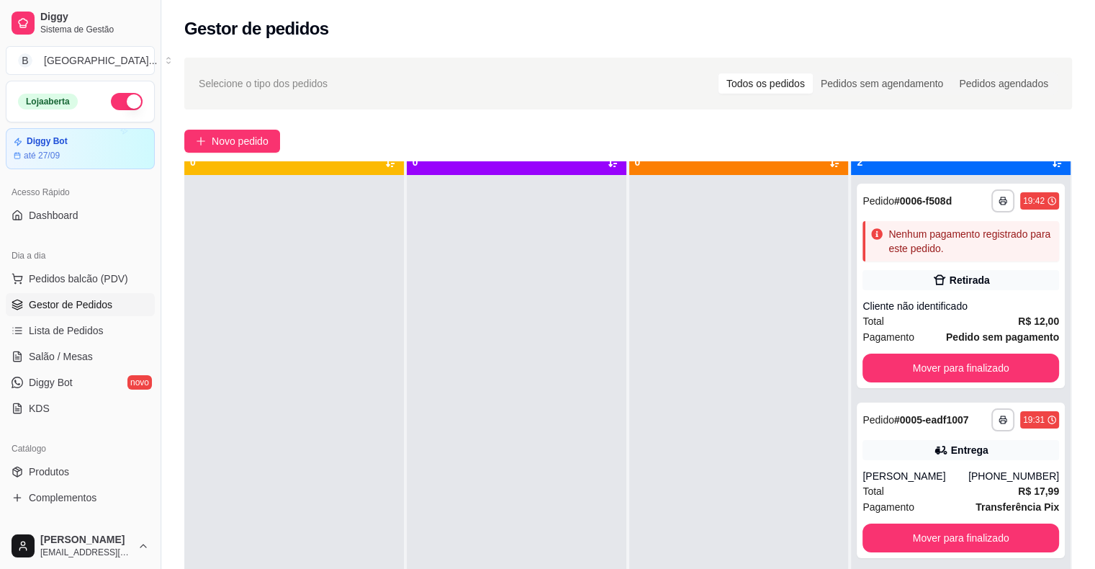
scroll to position [40, 0]
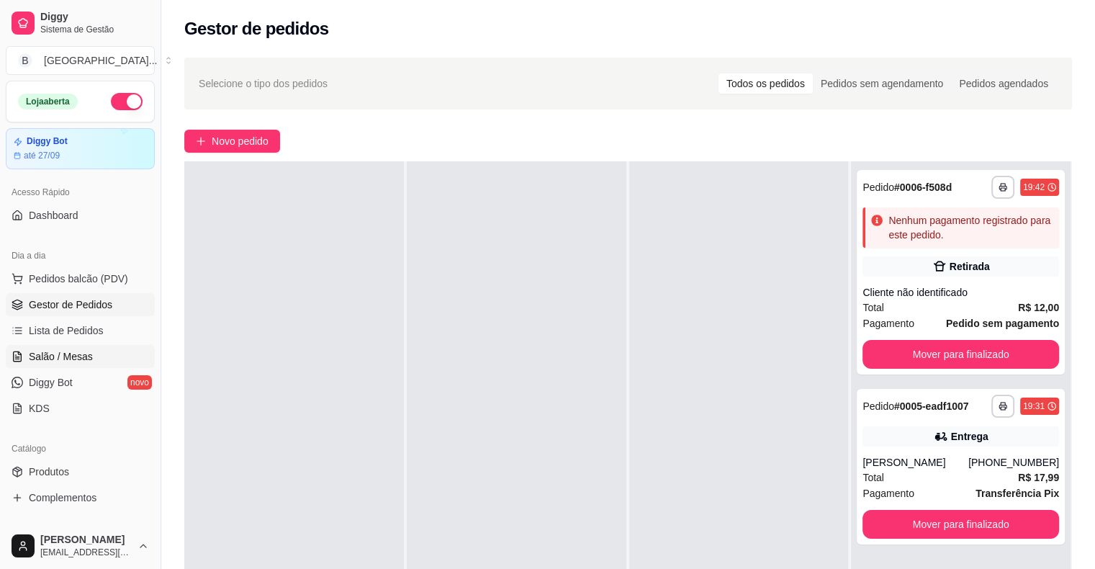
click at [52, 349] on span "Salão / Mesas" at bounding box center [61, 356] width 64 height 14
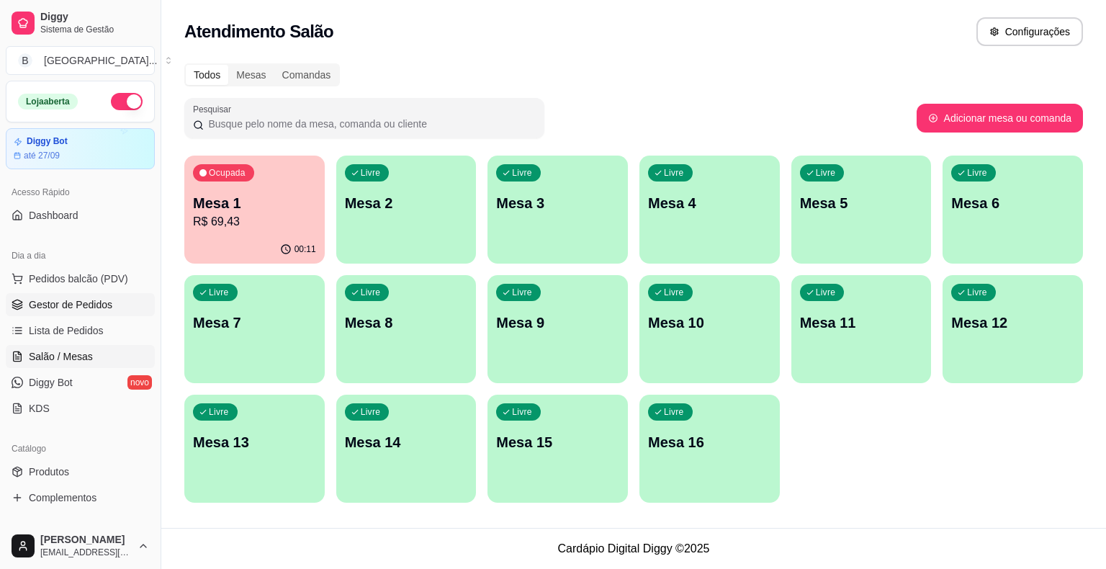
click at [96, 303] on span "Gestor de Pedidos" at bounding box center [71, 304] width 84 height 14
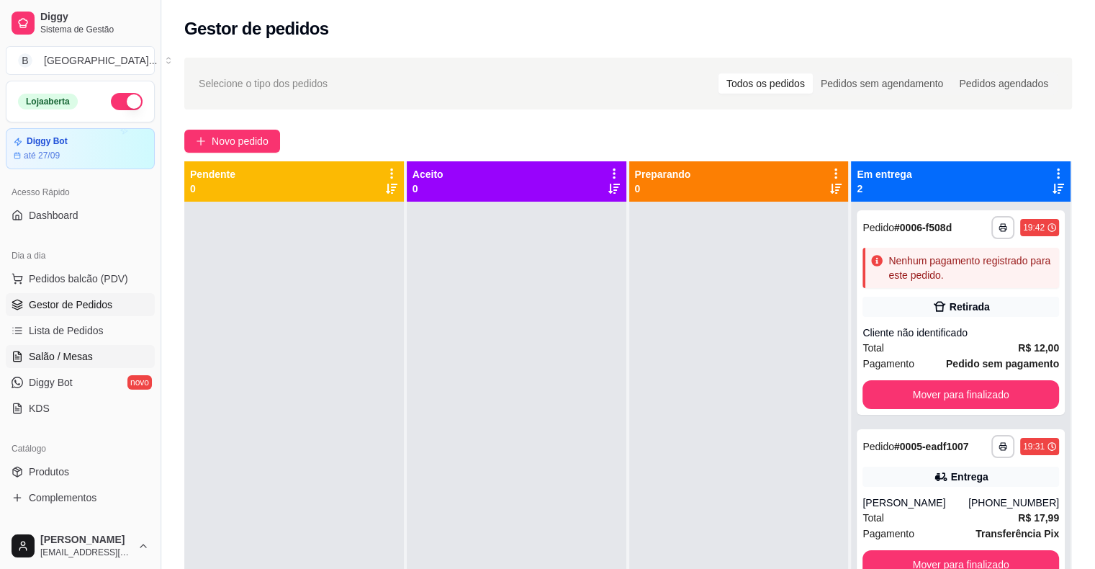
click at [63, 364] on link "Salão / Mesas" at bounding box center [80, 356] width 149 height 23
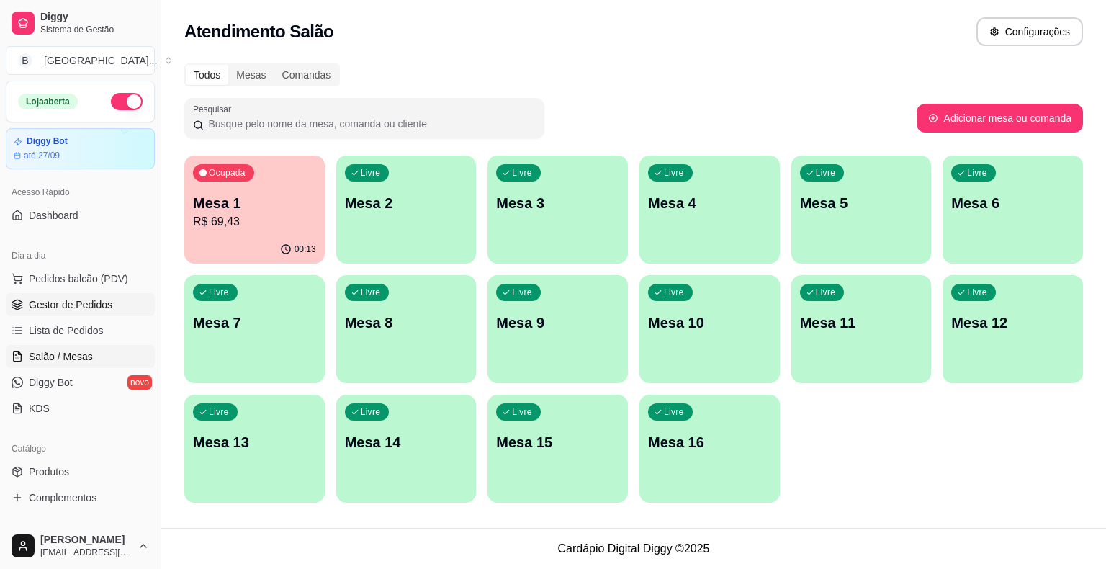
click at [91, 295] on link "Gestor de Pedidos" at bounding box center [80, 304] width 149 height 23
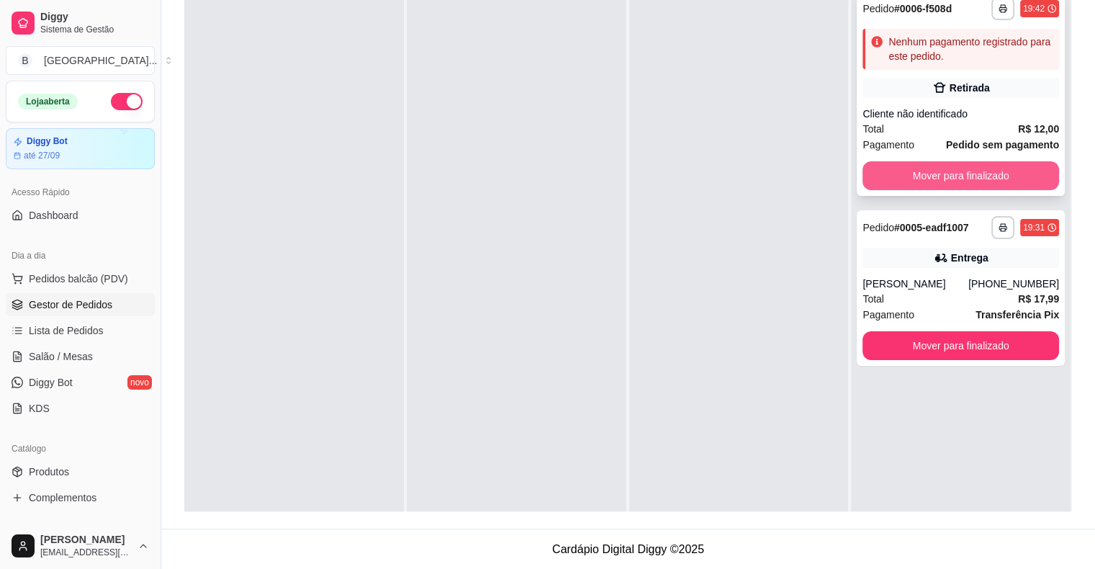
scroll to position [75, 0]
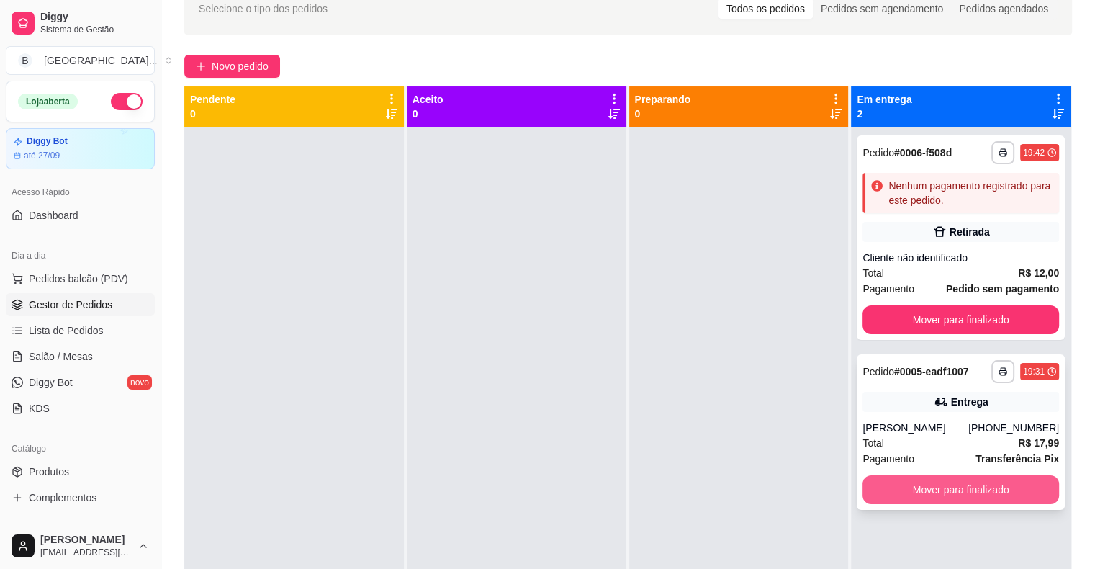
click at [922, 488] on button "Mover para finalizado" at bounding box center [960, 489] width 197 height 29
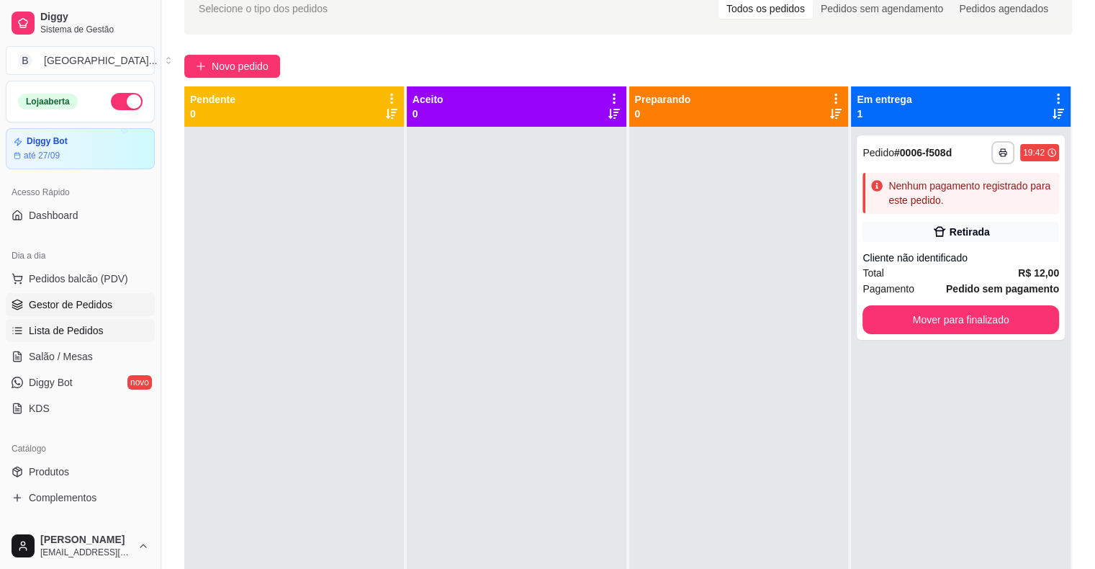
click at [46, 329] on span "Lista de Pedidos" at bounding box center [66, 330] width 75 height 14
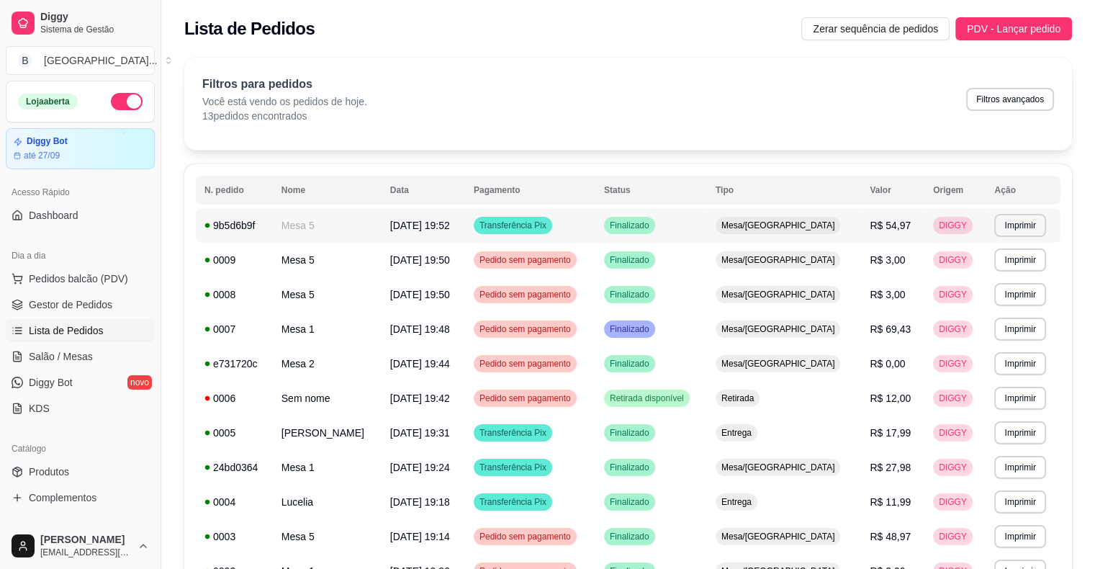
click at [435, 230] on span "[DATE] 19:52" at bounding box center [420, 226] width 60 height 12
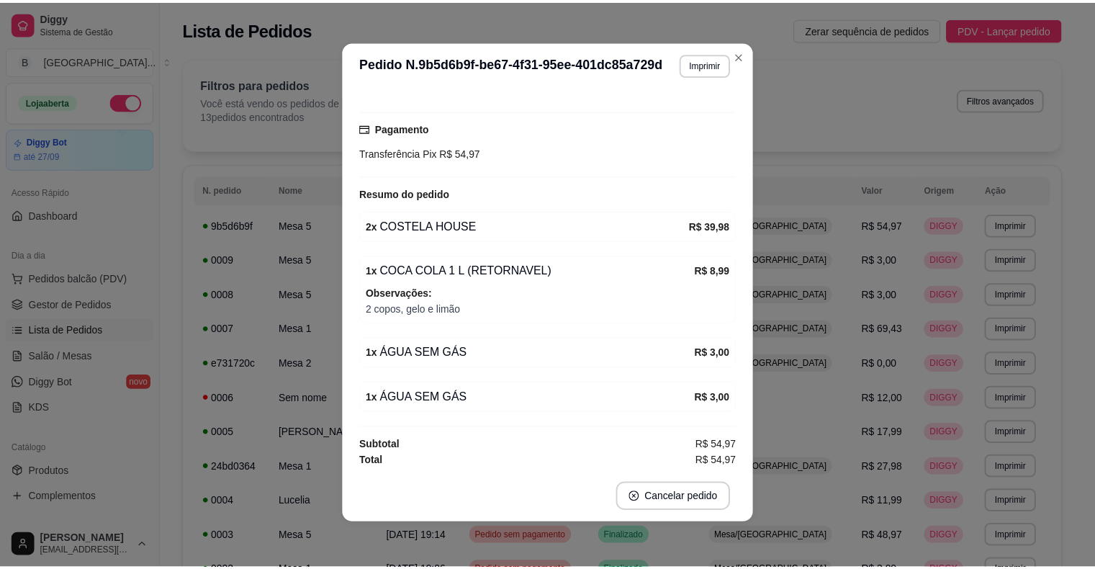
scroll to position [3, 0]
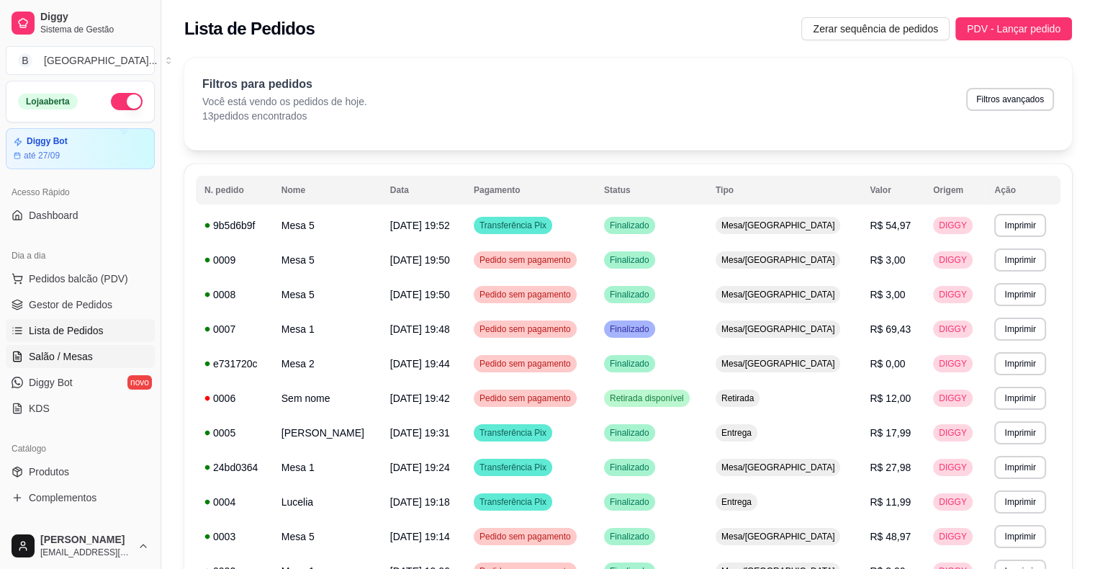
click at [78, 366] on link "Salão / Mesas" at bounding box center [80, 356] width 149 height 23
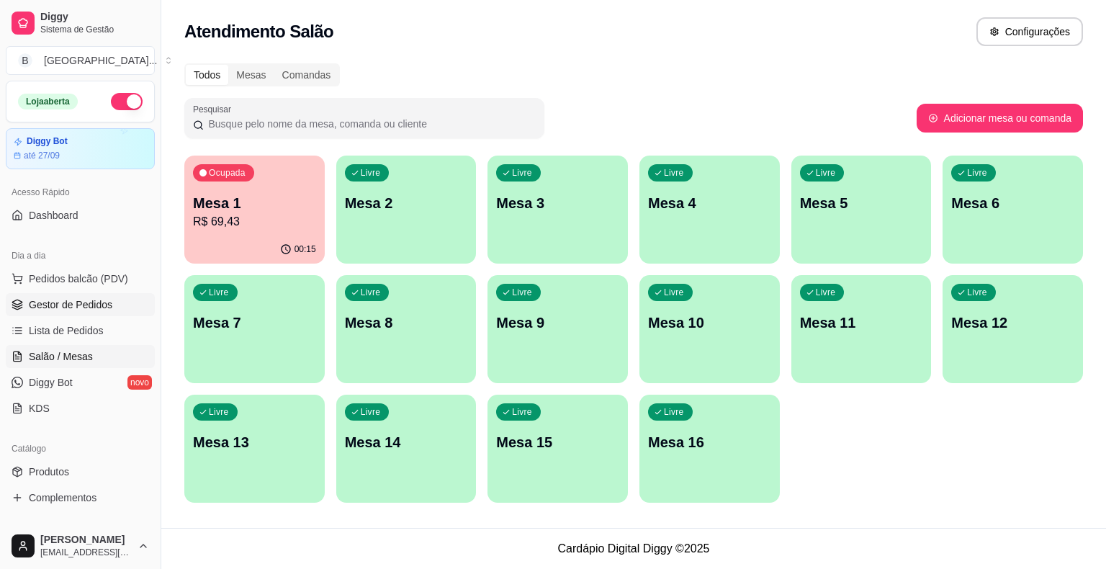
click at [85, 310] on span "Gestor de Pedidos" at bounding box center [71, 304] width 84 height 14
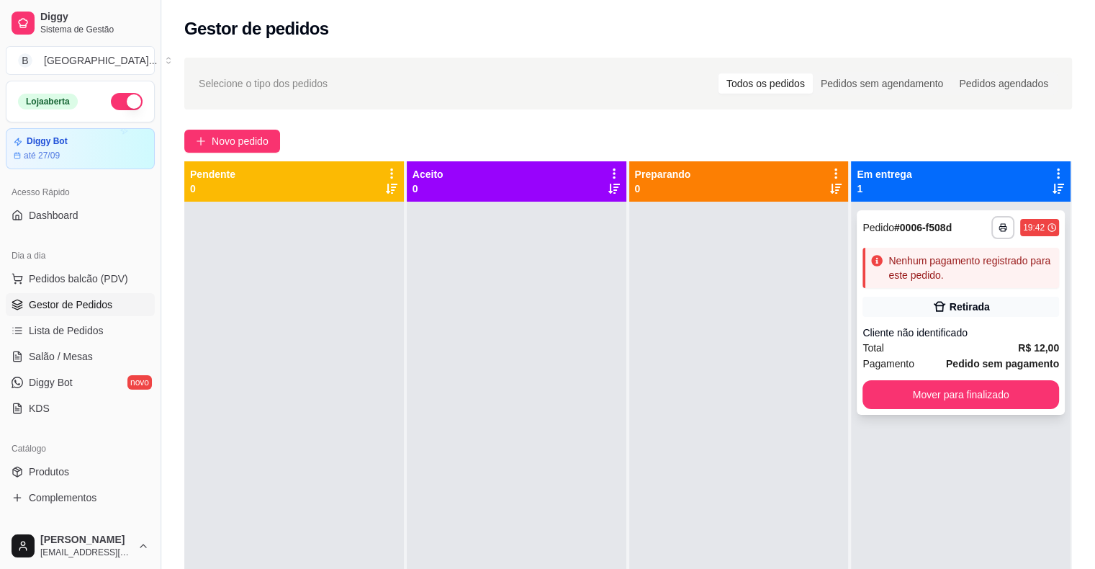
click at [893, 319] on div "**********" at bounding box center [961, 312] width 208 height 204
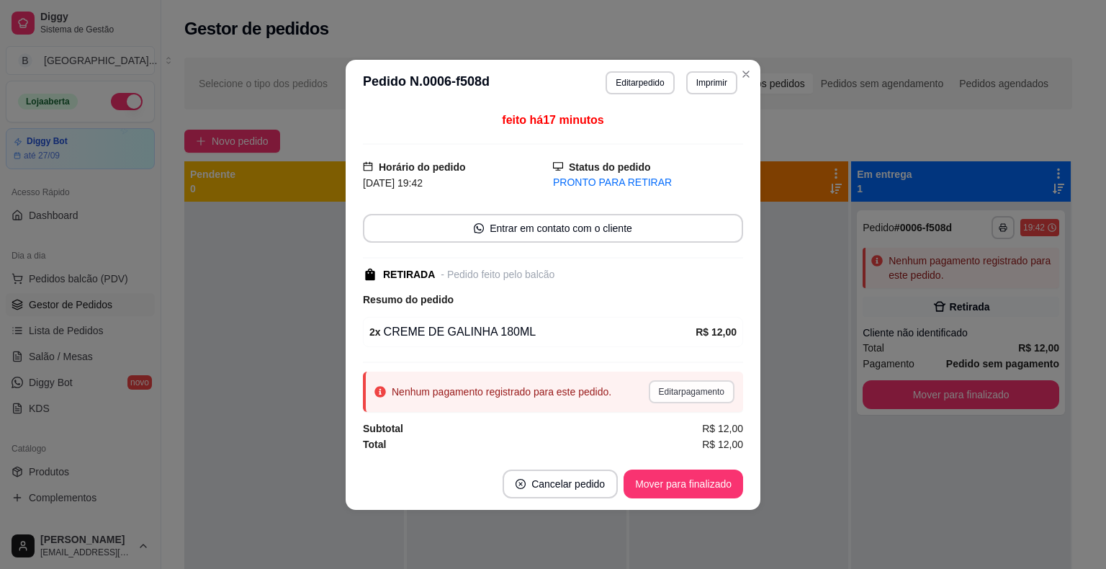
click at [674, 383] on button "Editar pagamento" at bounding box center [692, 391] width 86 height 23
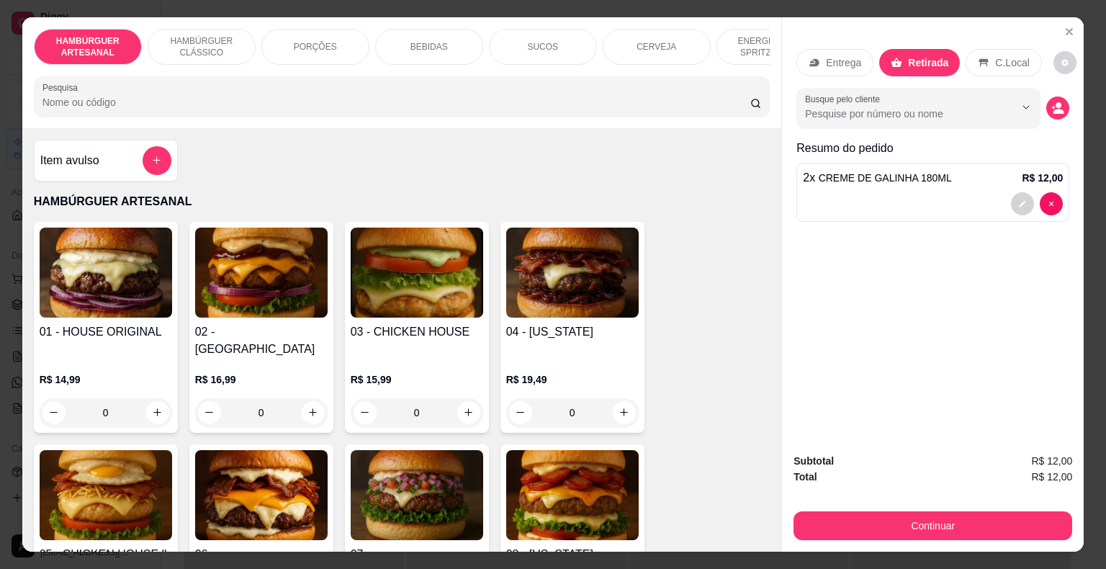
click at [1051, 30] on div "Entrega Retirada C.Local Busque pelo cliente Resumo do pedido 2 x CREME DE GALI…" at bounding box center [933, 229] width 302 height 425
click at [1063, 30] on icon "Close" at bounding box center [1069, 32] width 12 height 12
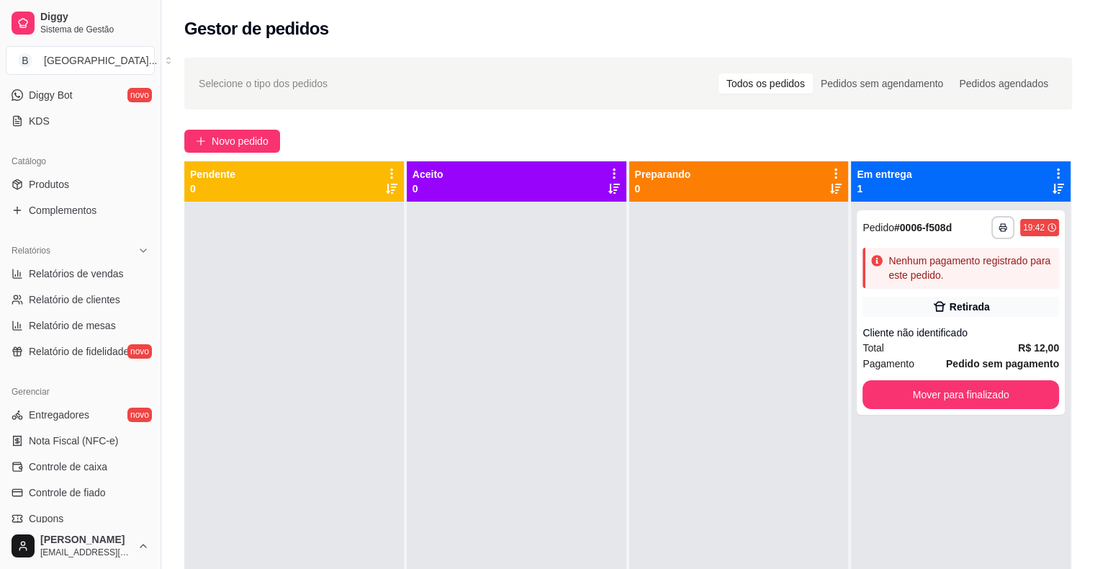
scroll to position [288, 0]
click at [40, 497] on span "Controle de fiado" at bounding box center [67, 492] width 77 height 14
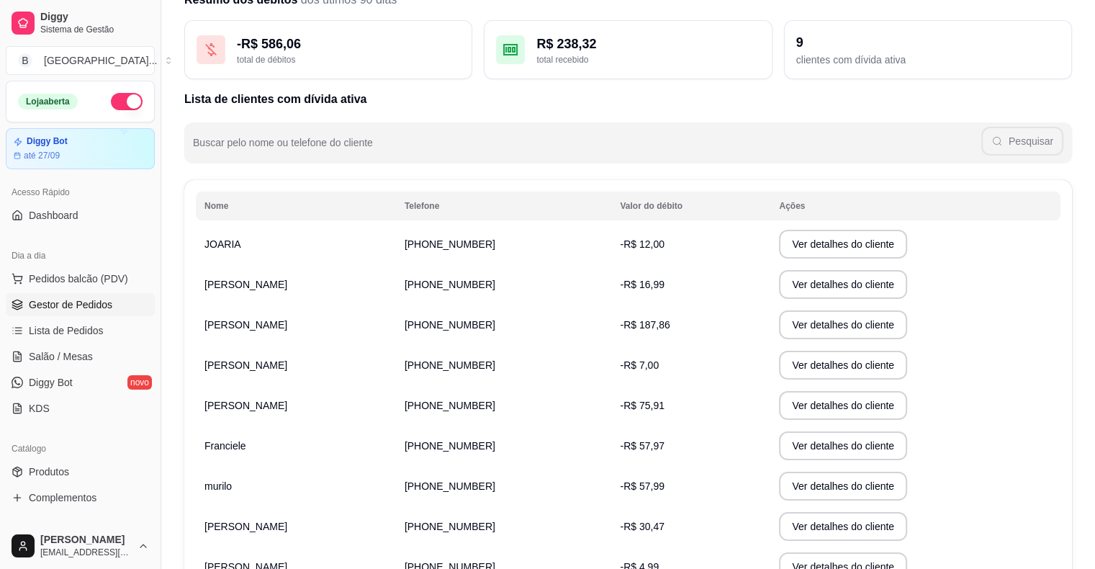
click at [47, 307] on span "Gestor de Pedidos" at bounding box center [71, 304] width 84 height 14
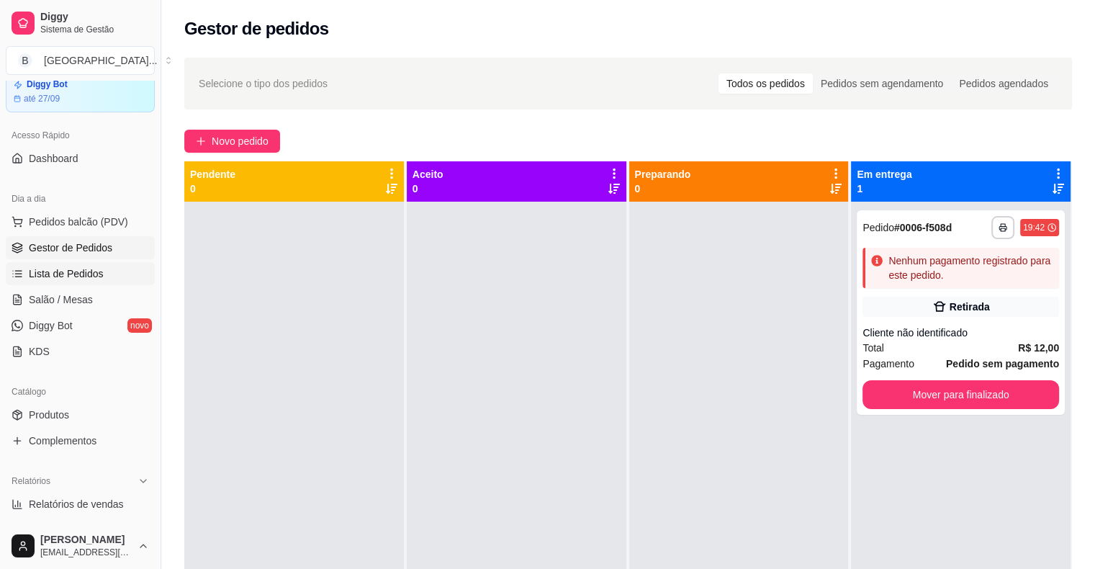
scroll to position [72, 0]
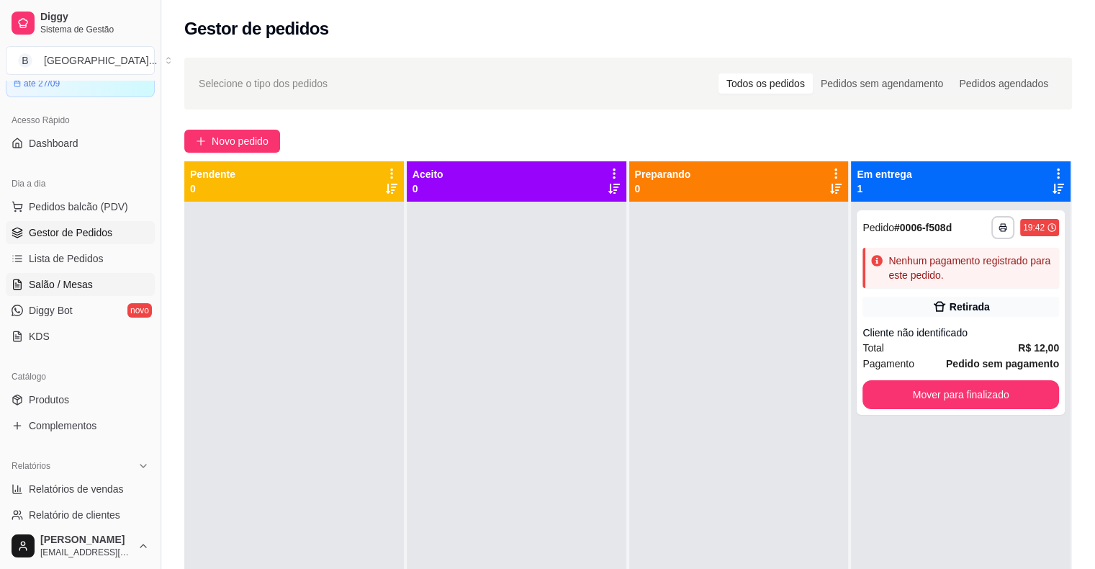
click at [92, 292] on link "Salão / Mesas" at bounding box center [80, 284] width 149 height 23
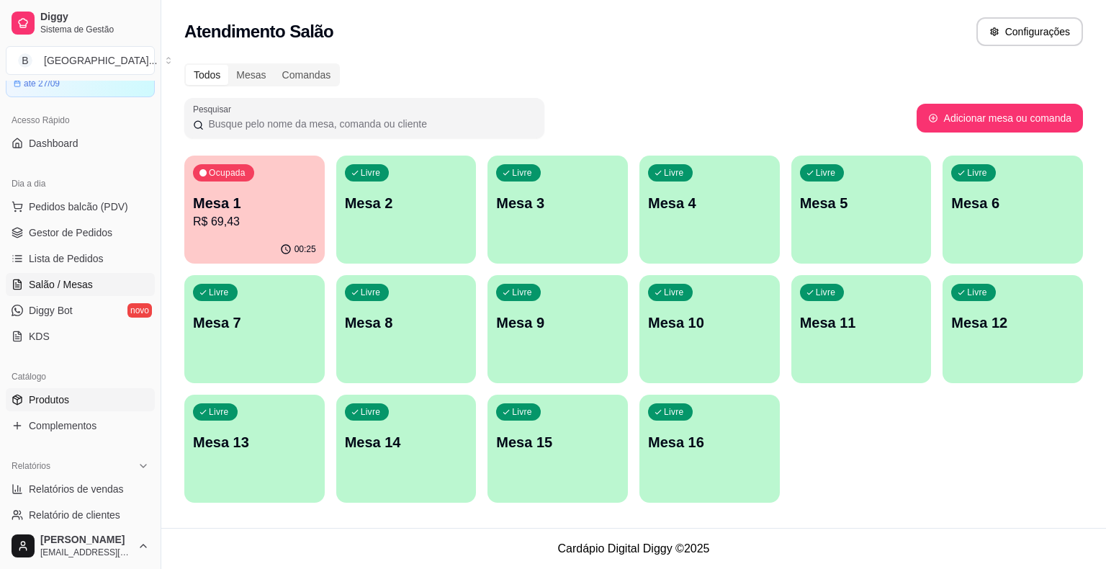
click at [123, 405] on link "Produtos" at bounding box center [80, 399] width 149 height 23
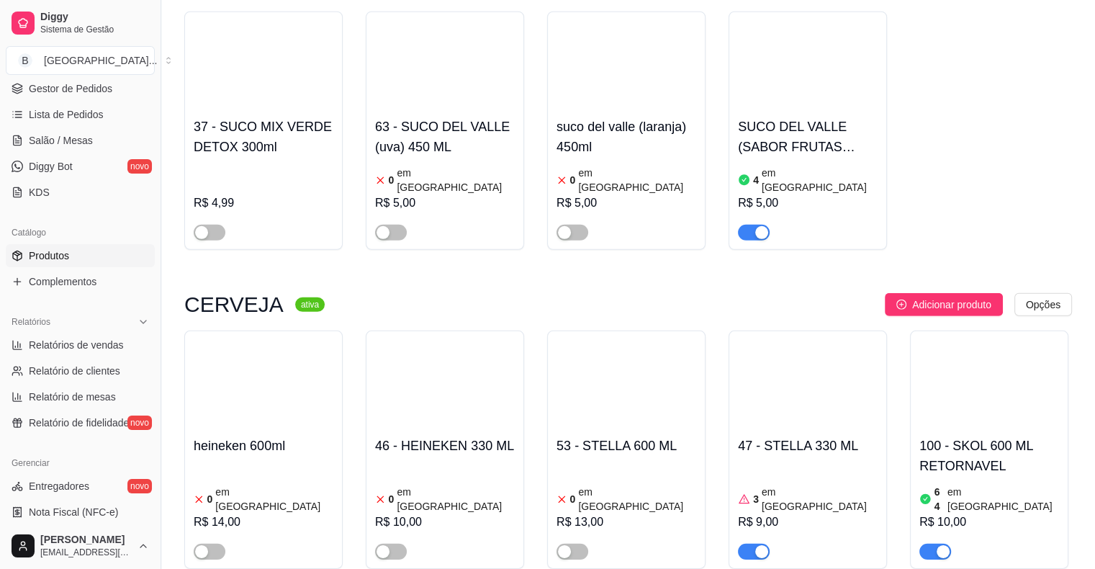
scroll to position [4248, 0]
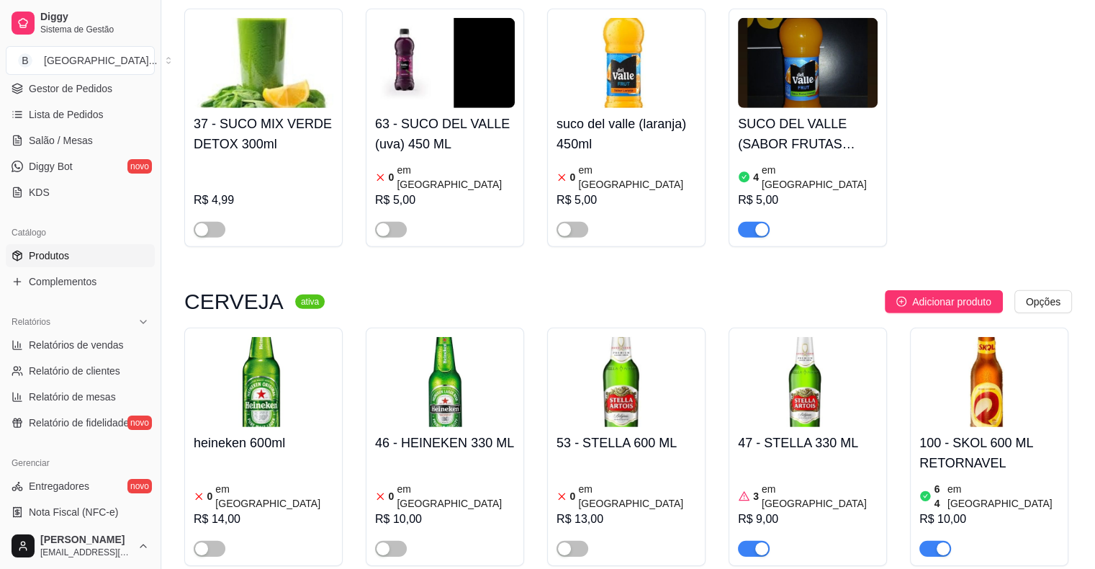
click at [749, 541] on span "button" at bounding box center [754, 549] width 32 height 16
click at [744, 542] on div "button" at bounding box center [745, 548] width 13 height 13
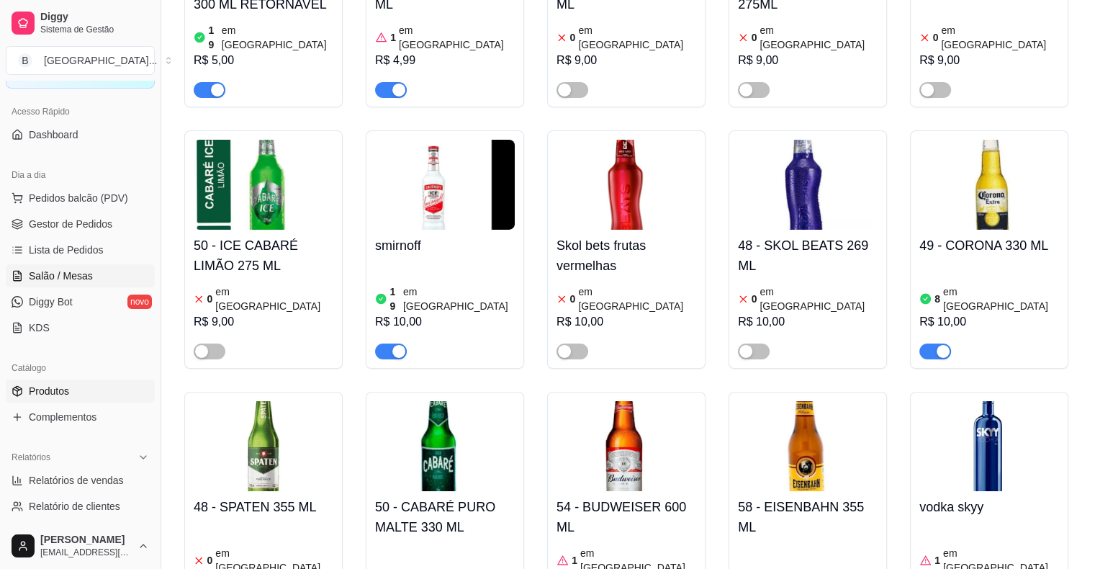
scroll to position [72, 0]
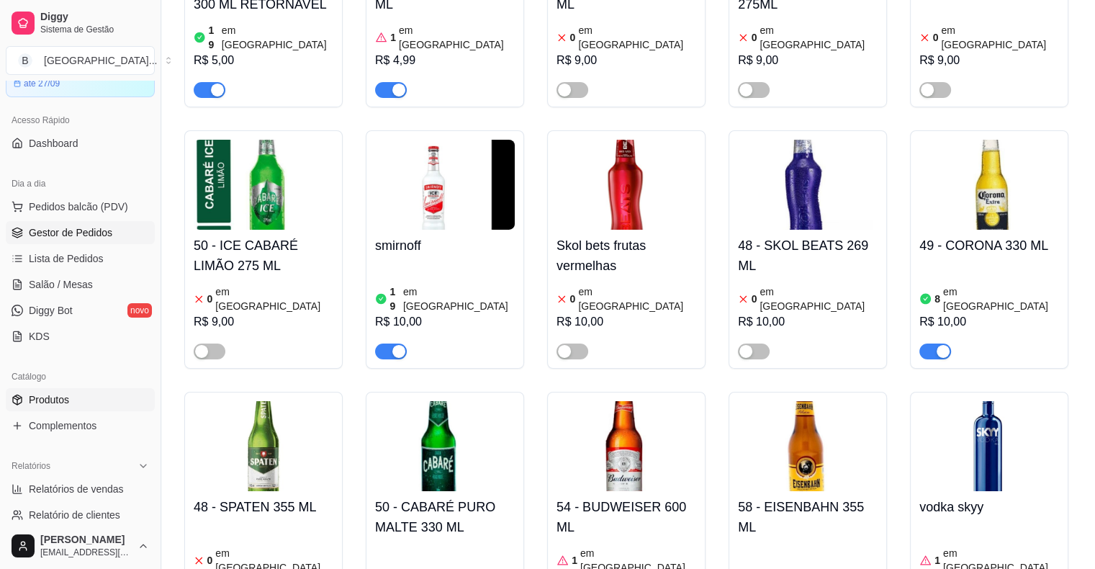
click at [122, 240] on link "Gestor de Pedidos" at bounding box center [80, 232] width 149 height 23
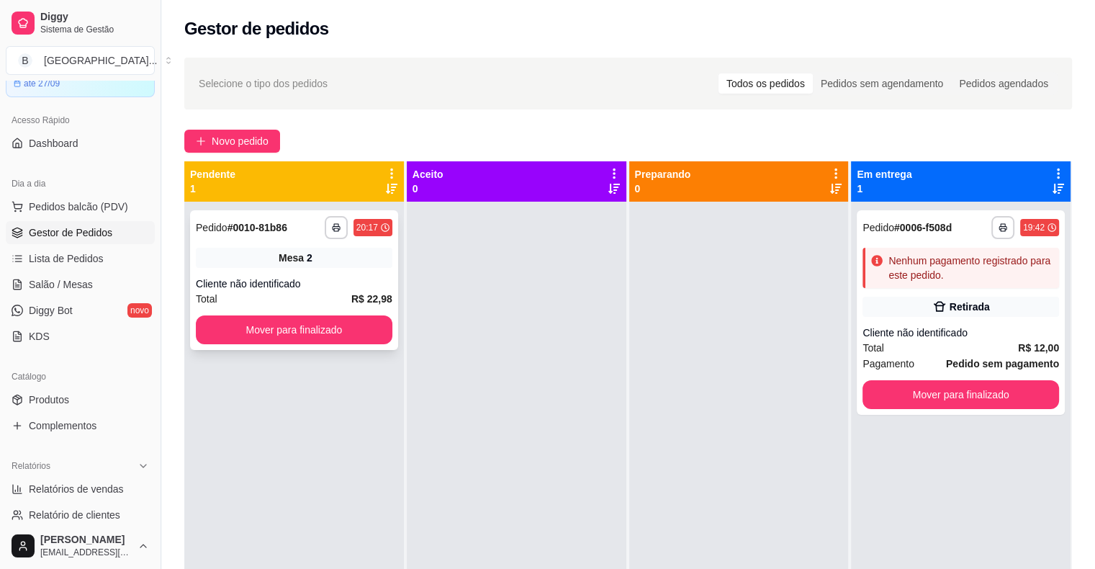
click at [252, 284] on div "Cliente não identificado" at bounding box center [294, 283] width 197 height 14
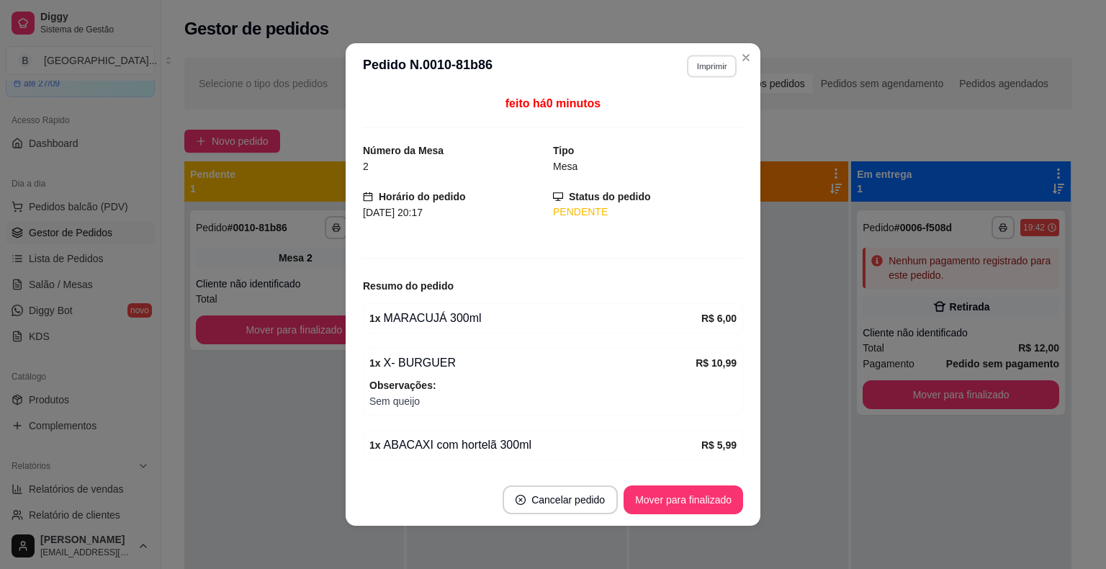
click at [699, 72] on button "Imprimir" at bounding box center [712, 66] width 50 height 22
click at [691, 106] on button "IMPRESSORA" at bounding box center [680, 116] width 101 height 22
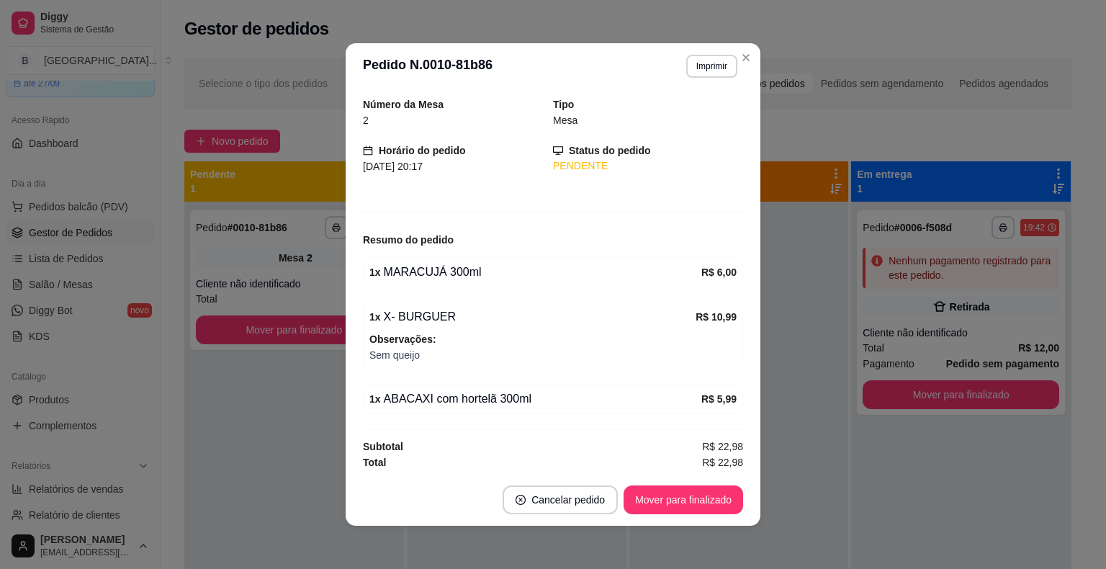
scroll to position [46, 0]
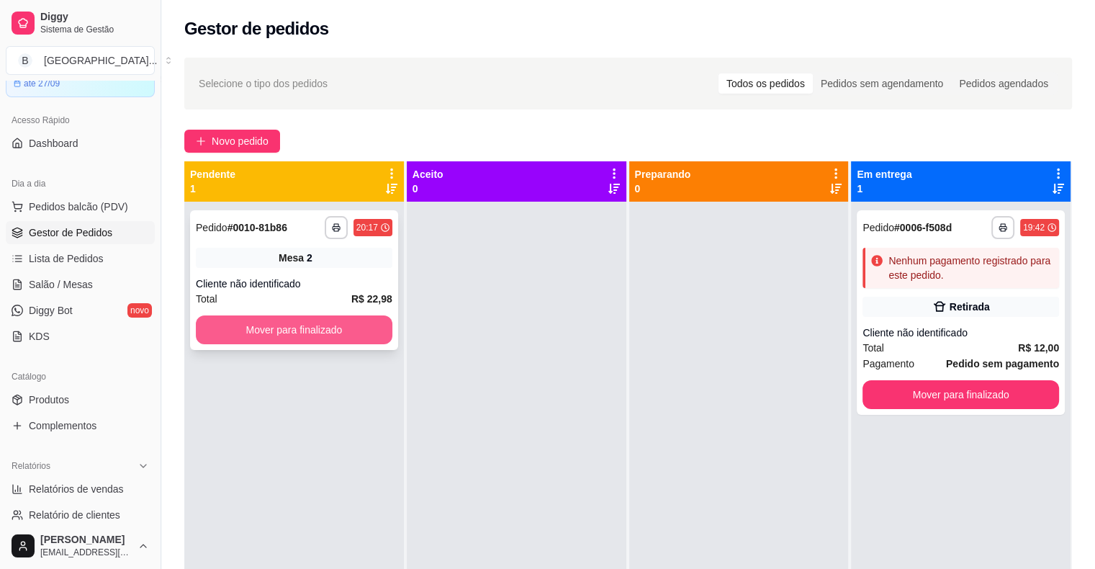
click at [281, 325] on button "Mover para finalizado" at bounding box center [294, 329] width 197 height 29
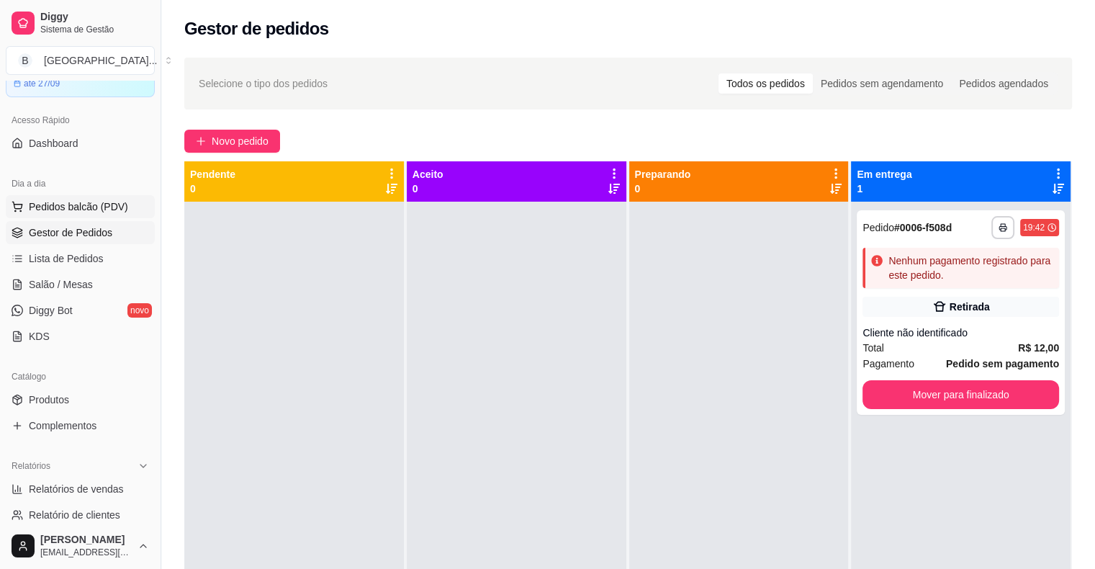
click at [72, 195] on button "Pedidos balcão (PDV)" at bounding box center [80, 206] width 149 height 23
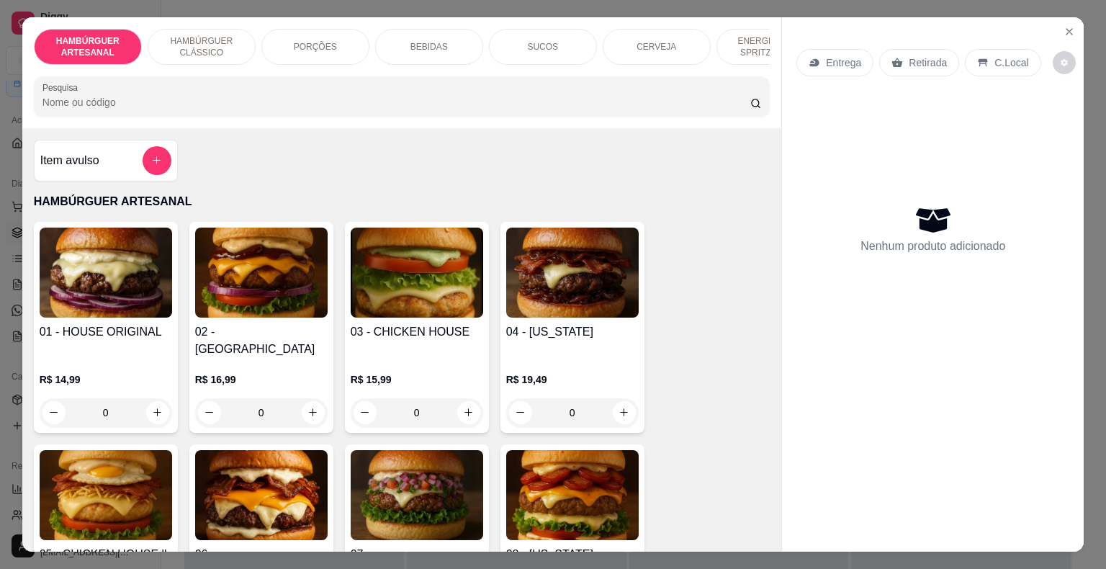
click at [107, 158] on div "Item avulso" at bounding box center [105, 160] width 131 height 29
click at [466, 286] on input "0,00" at bounding box center [553, 286] width 271 height 14
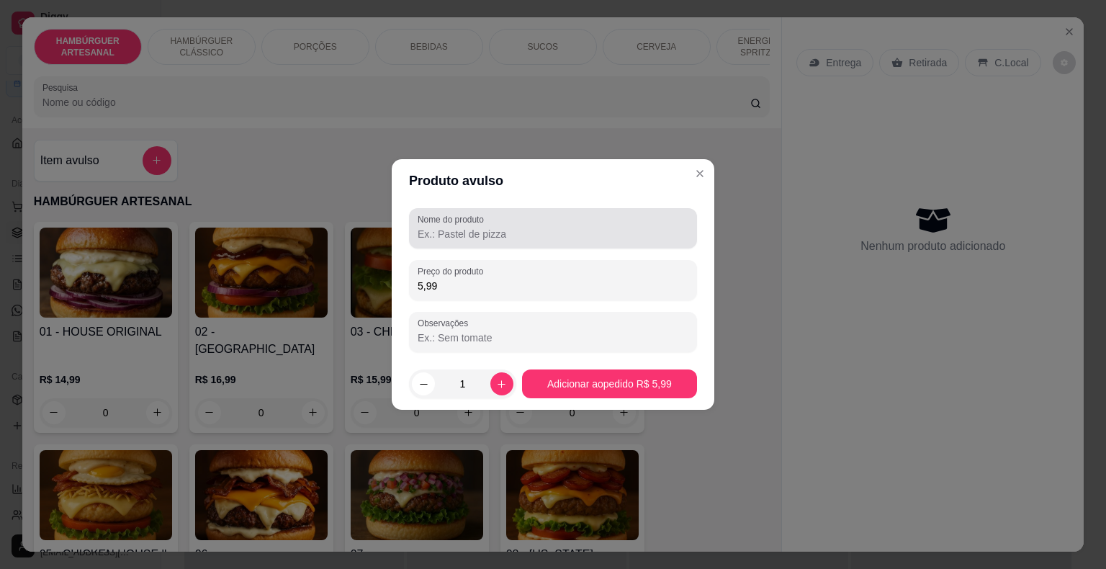
type input "5,99"
click at [521, 232] on input "Nome do produto" at bounding box center [553, 234] width 271 height 14
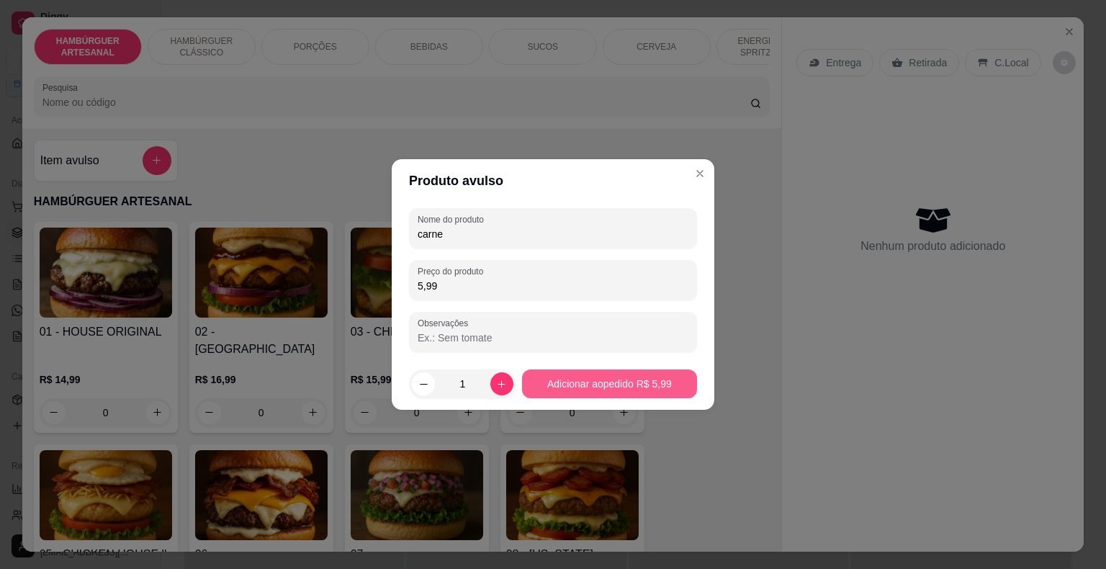
type input "carne"
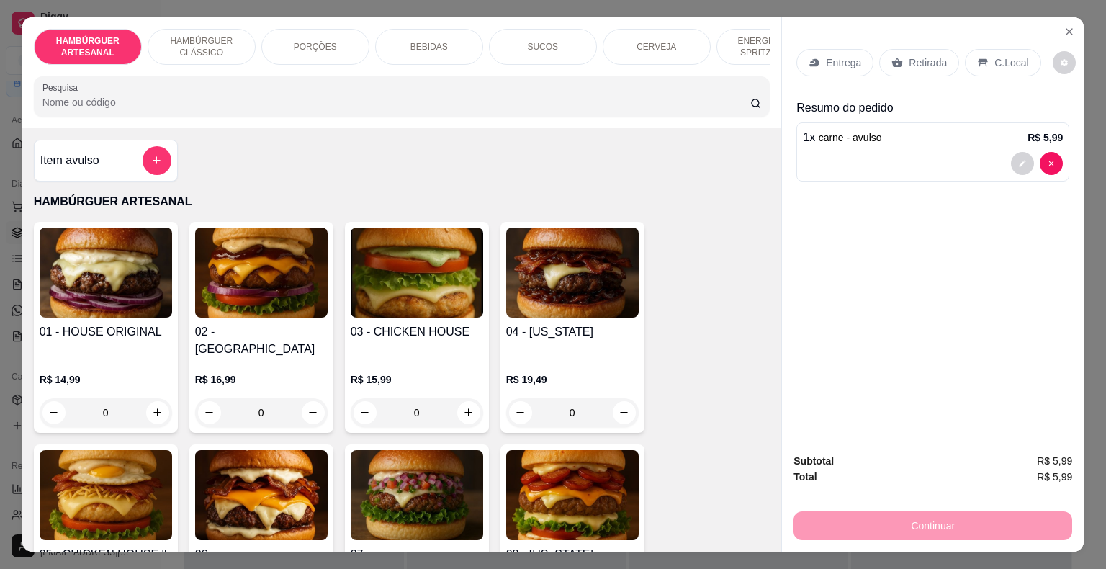
click at [983, 60] on div "C.Local" at bounding box center [1003, 62] width 76 height 27
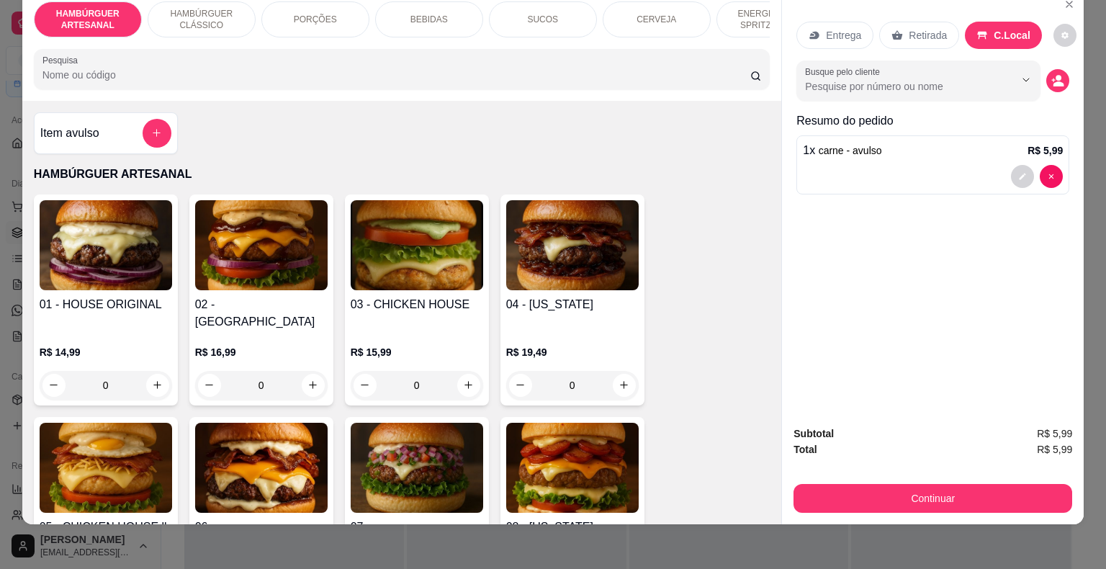
scroll to position [35, 0]
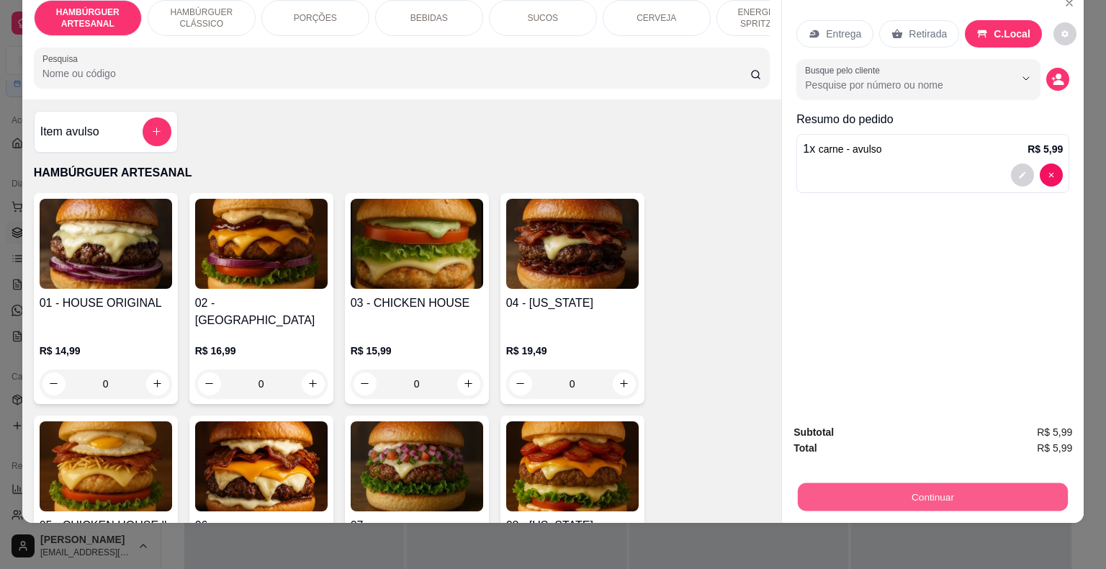
click at [827, 483] on button "Continuar" at bounding box center [933, 497] width 270 height 28
click at [837, 483] on button "Continuar" at bounding box center [933, 497] width 270 height 28
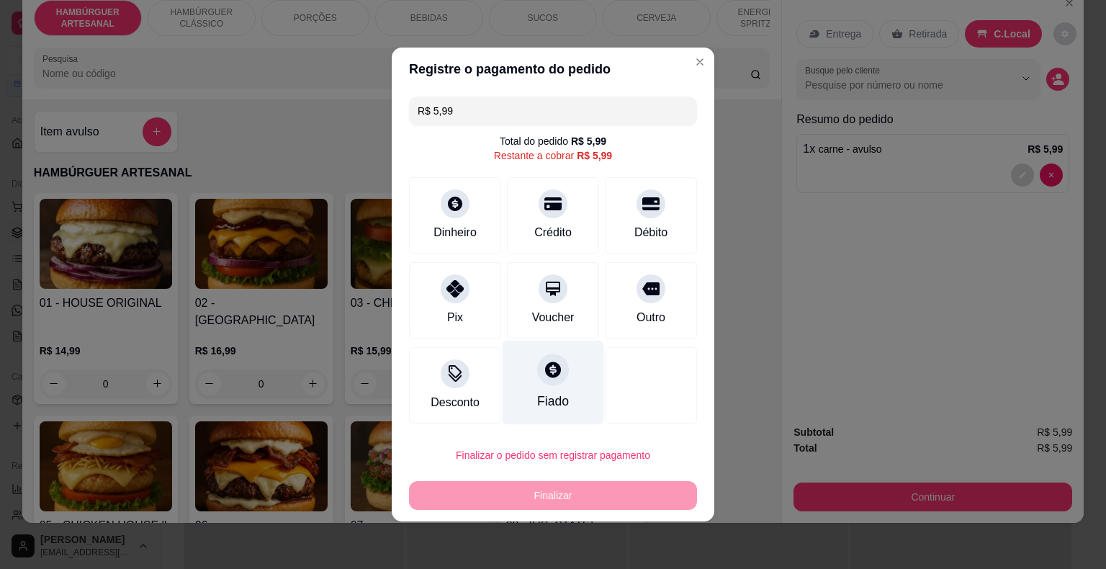
click at [545, 375] on icon at bounding box center [553, 369] width 16 height 16
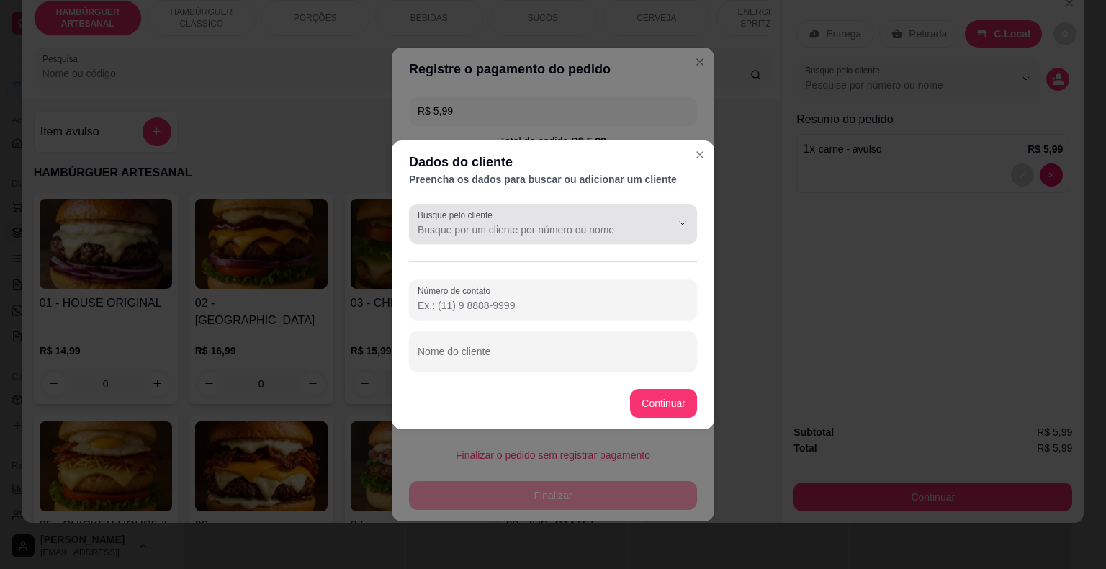
click at [576, 238] on div "Busque pelo cliente" at bounding box center [553, 224] width 288 height 40
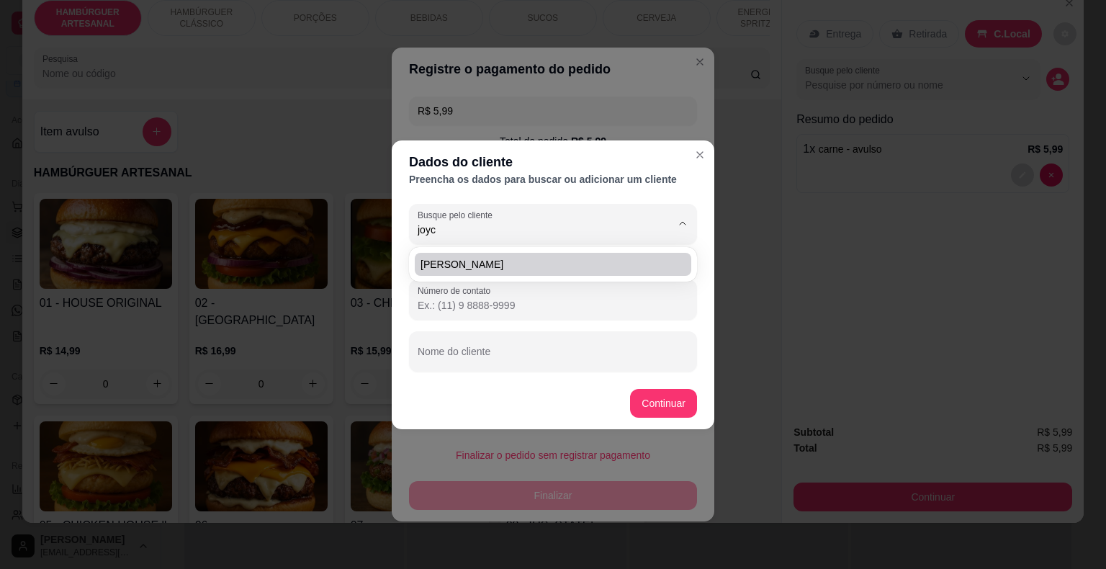
click at [530, 276] on div "[PERSON_NAME]" at bounding box center [553, 264] width 282 height 29
click at [641, 253] on li "[PERSON_NAME]" at bounding box center [553, 264] width 276 height 23
type input "[PERSON_NAME]"
type input "[PHONE_NUMBER]"
type input "[PERSON_NAME]"
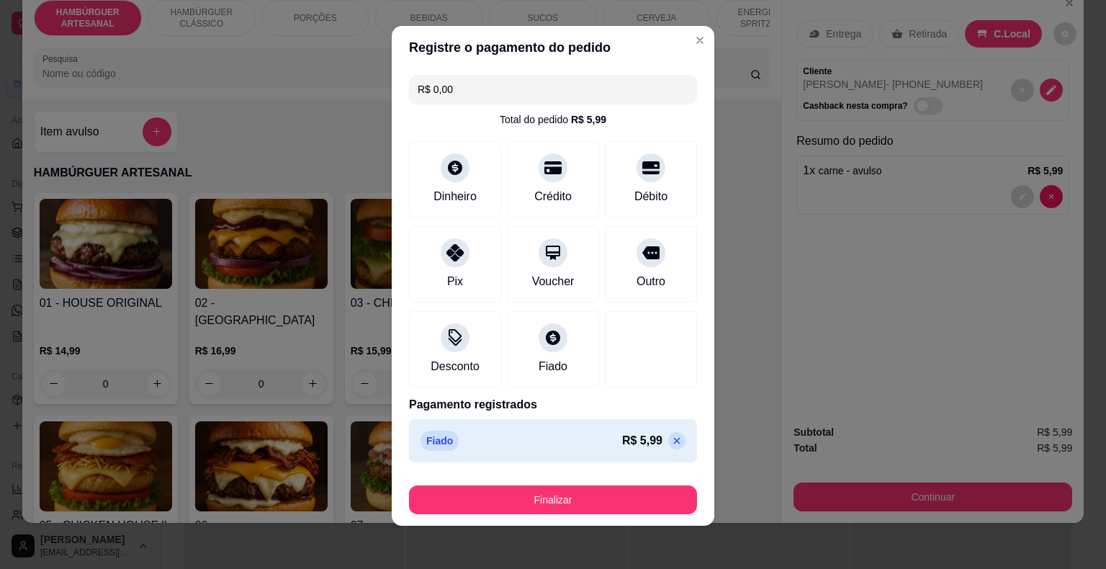
scroll to position [11, 0]
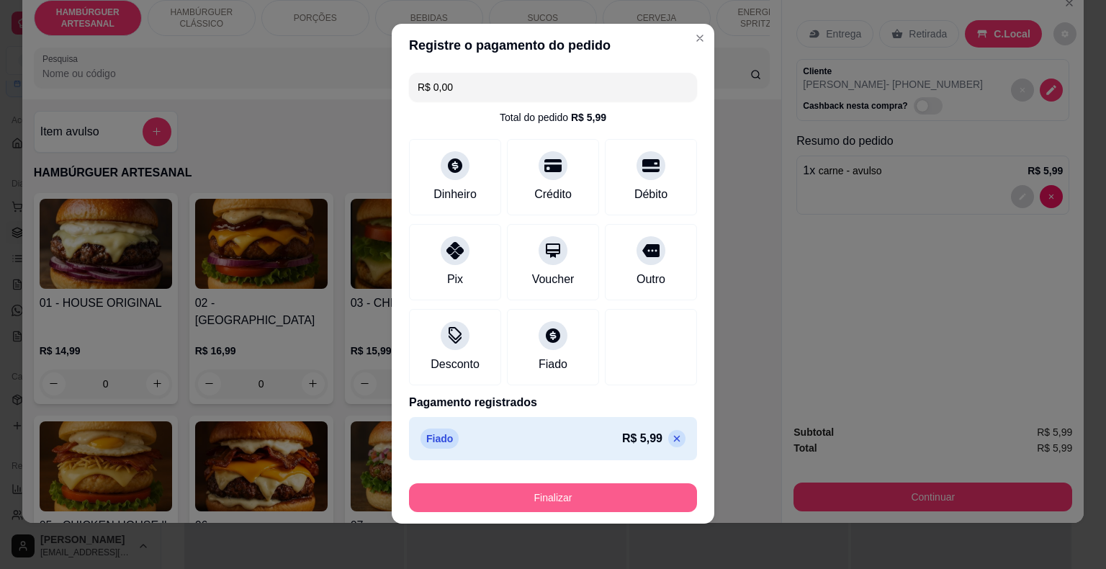
click at [563, 497] on button "Finalizar" at bounding box center [553, 497] width 288 height 29
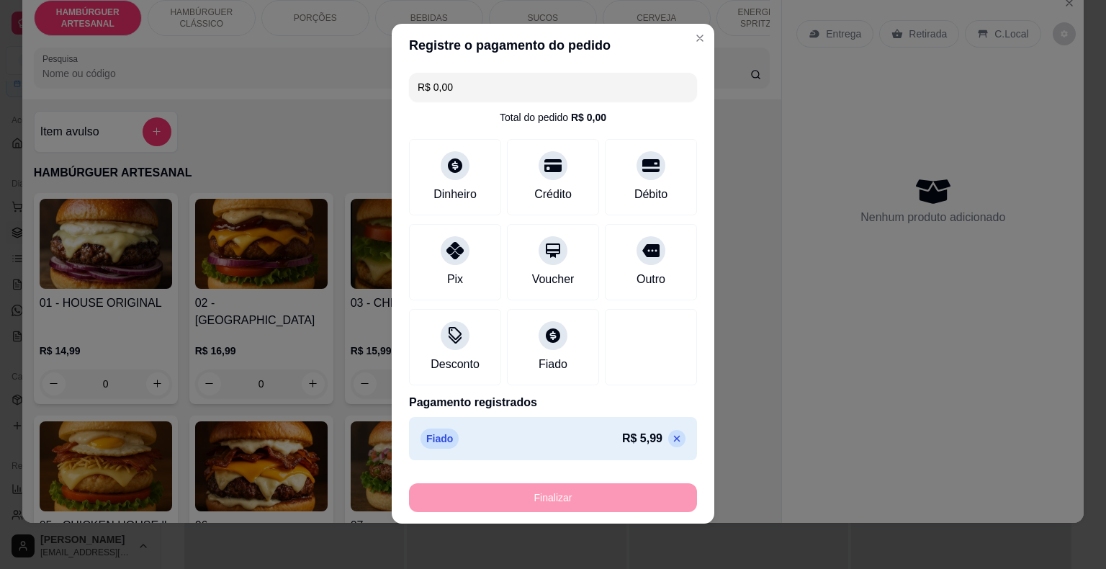
type input "-R$ 5,99"
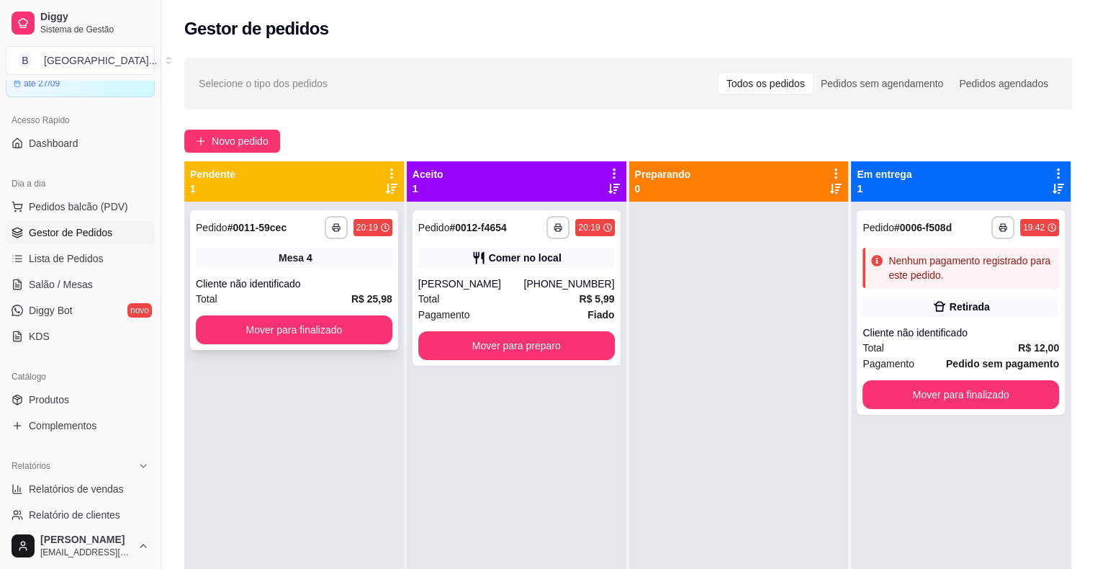
click at [380, 279] on div "Cliente não identificado" at bounding box center [294, 283] width 197 height 14
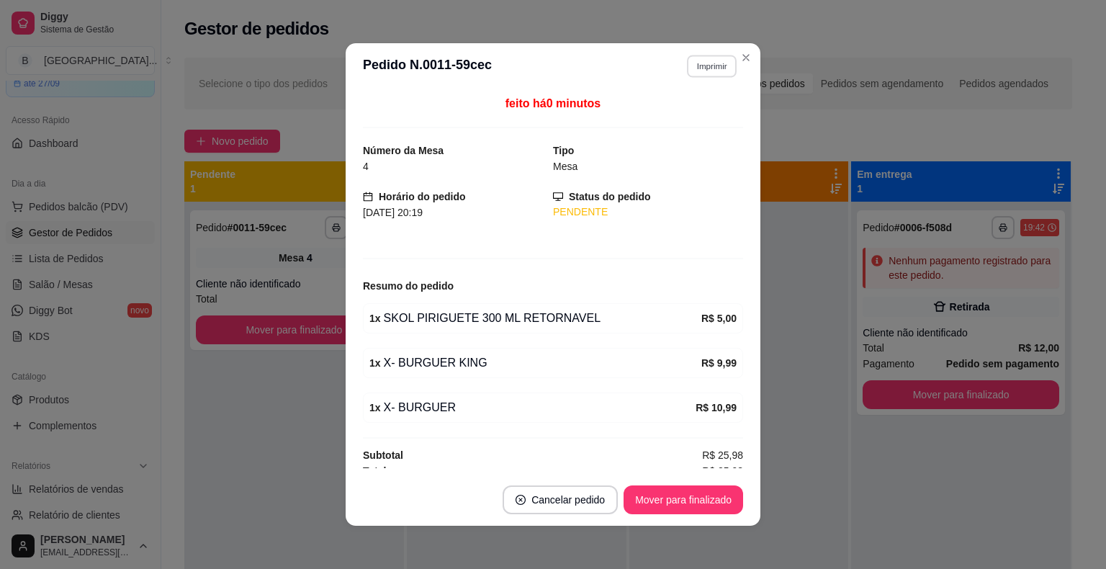
click at [721, 63] on button "Imprimir" at bounding box center [712, 66] width 50 height 22
click at [695, 109] on button "IMPRESSORA" at bounding box center [680, 116] width 101 height 22
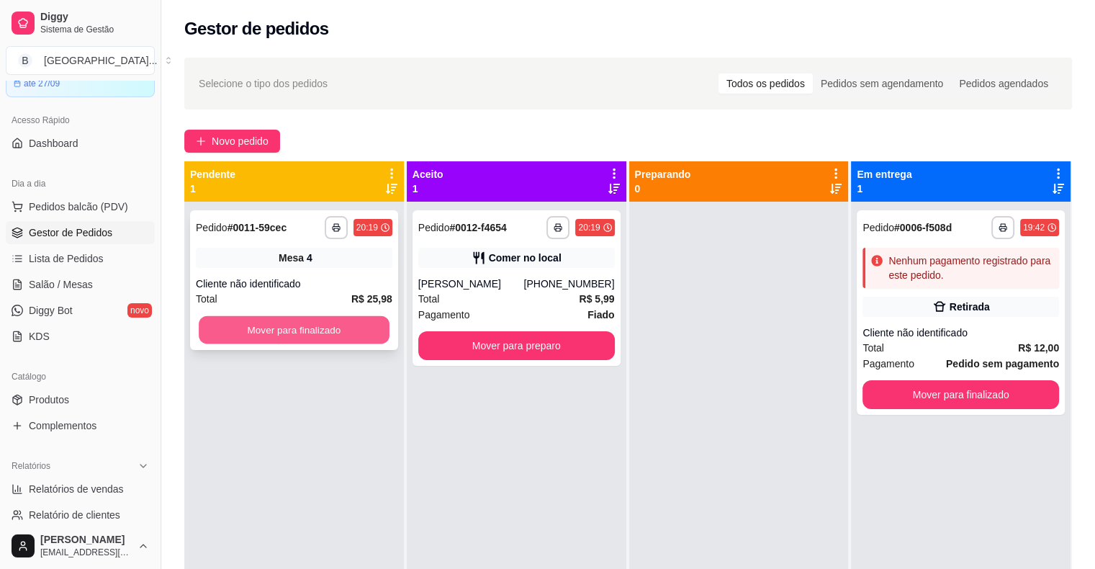
click at [322, 335] on button "Mover para finalizado" at bounding box center [294, 330] width 191 height 28
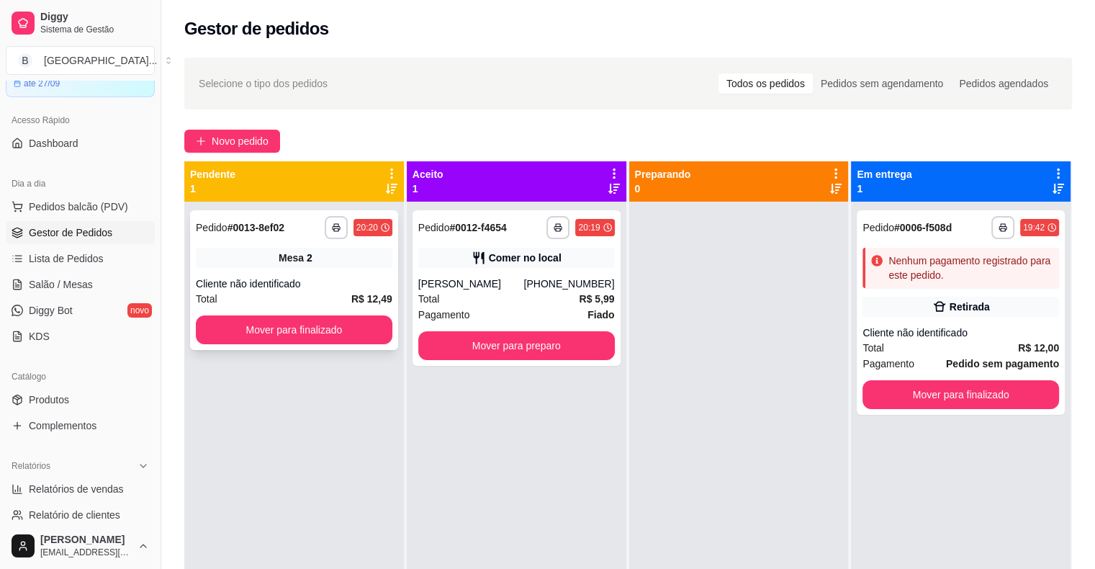
click at [356, 285] on div "Cliente não identificado" at bounding box center [294, 283] width 197 height 14
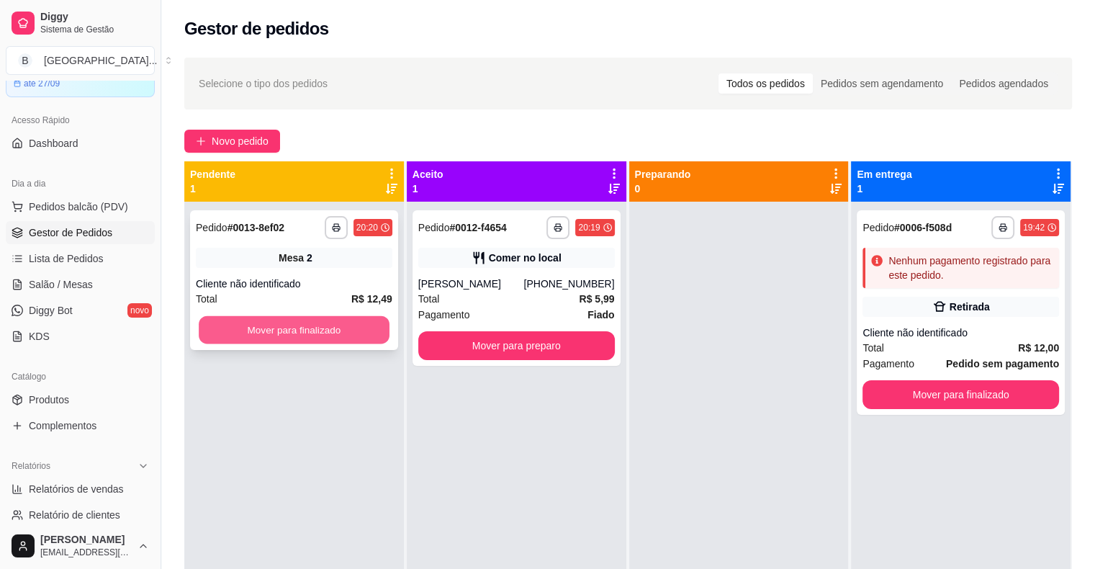
click at [369, 333] on button "Mover para finalizado" at bounding box center [294, 330] width 191 height 28
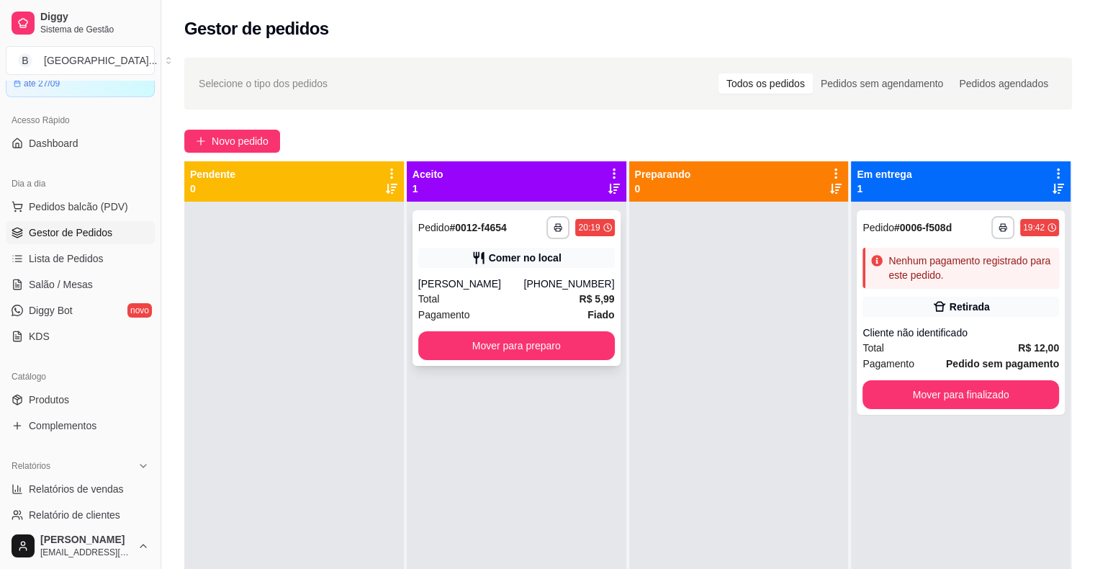
click at [518, 310] on div "Pagamento Fiado" at bounding box center [516, 315] width 197 height 16
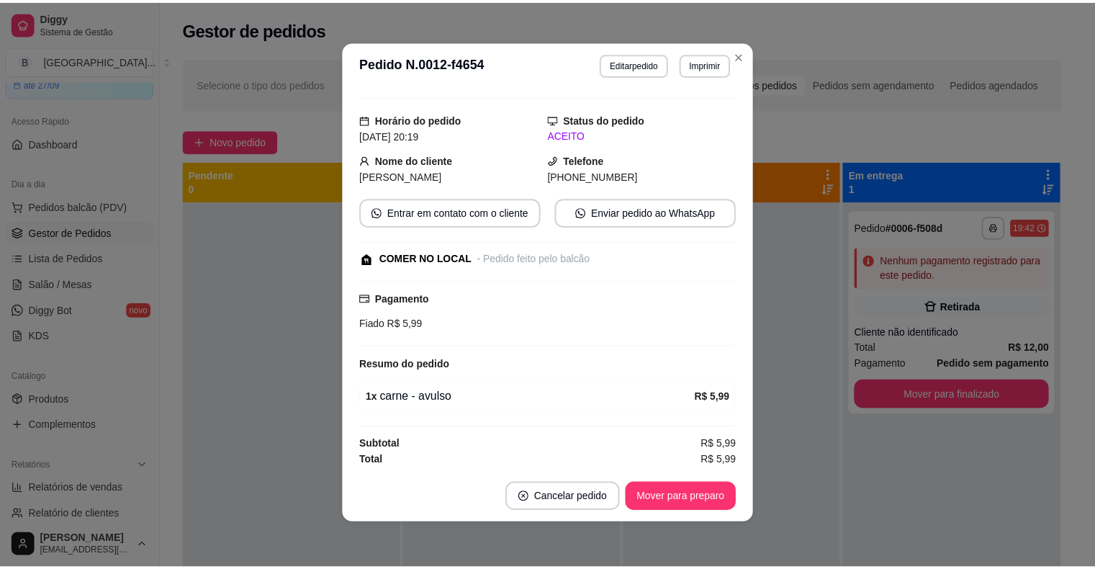
scroll to position [3, 0]
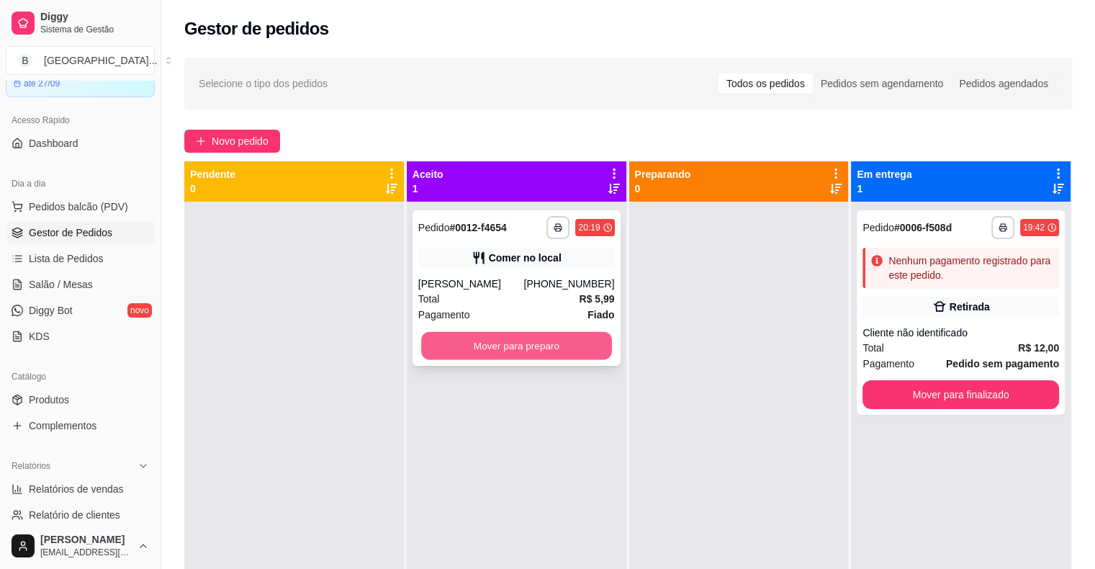
click at [484, 348] on button "Mover para preparo" at bounding box center [516, 346] width 191 height 28
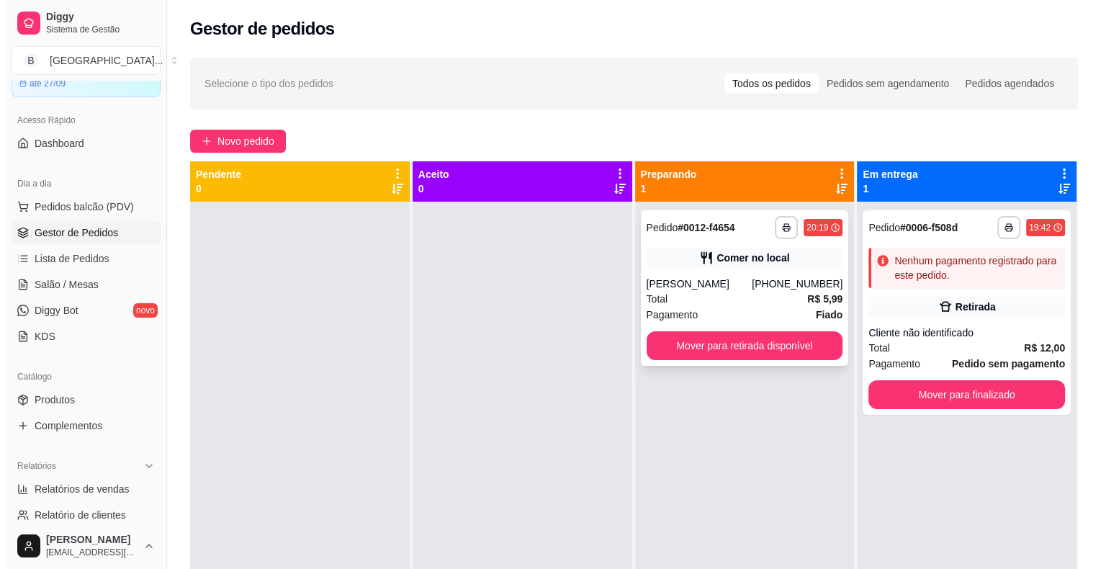
scroll to position [40, 0]
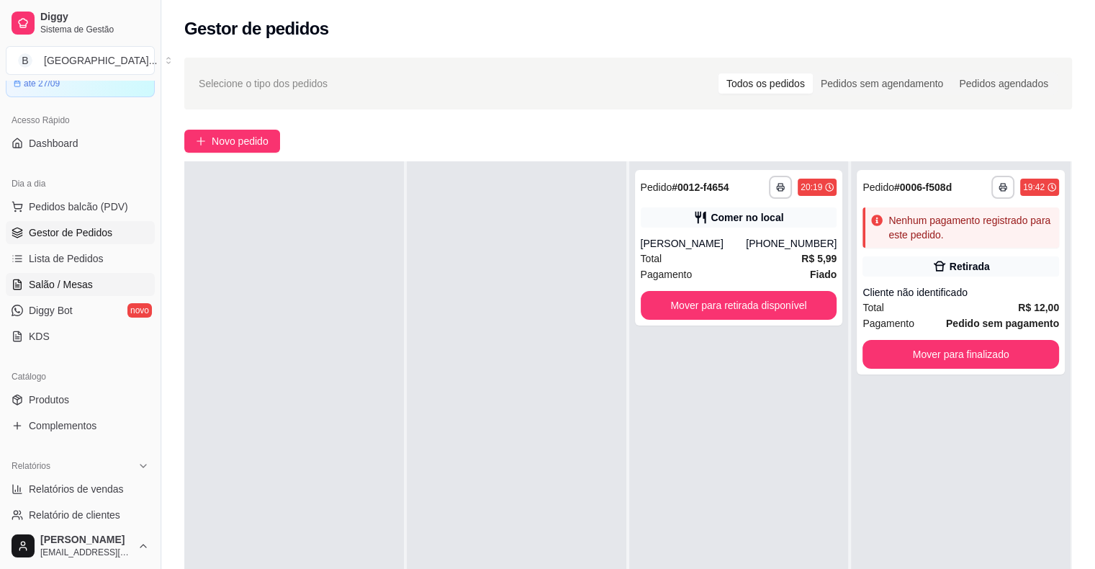
click at [71, 278] on span "Salão / Mesas" at bounding box center [61, 284] width 64 height 14
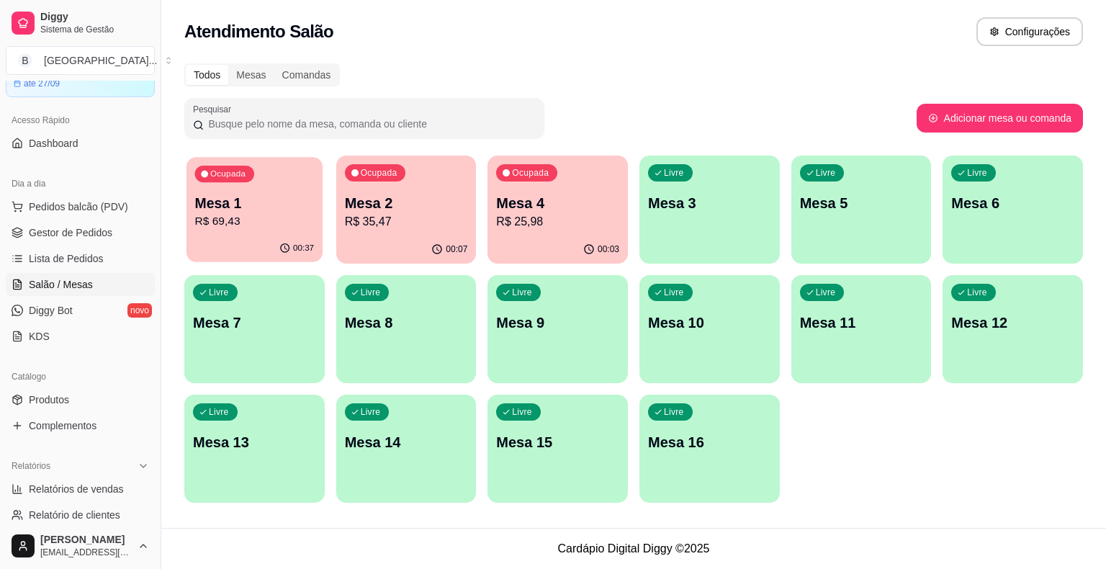
click at [276, 235] on button "Ocupada Mesa 1 R$ 69,43 00:37" at bounding box center [254, 209] width 136 height 105
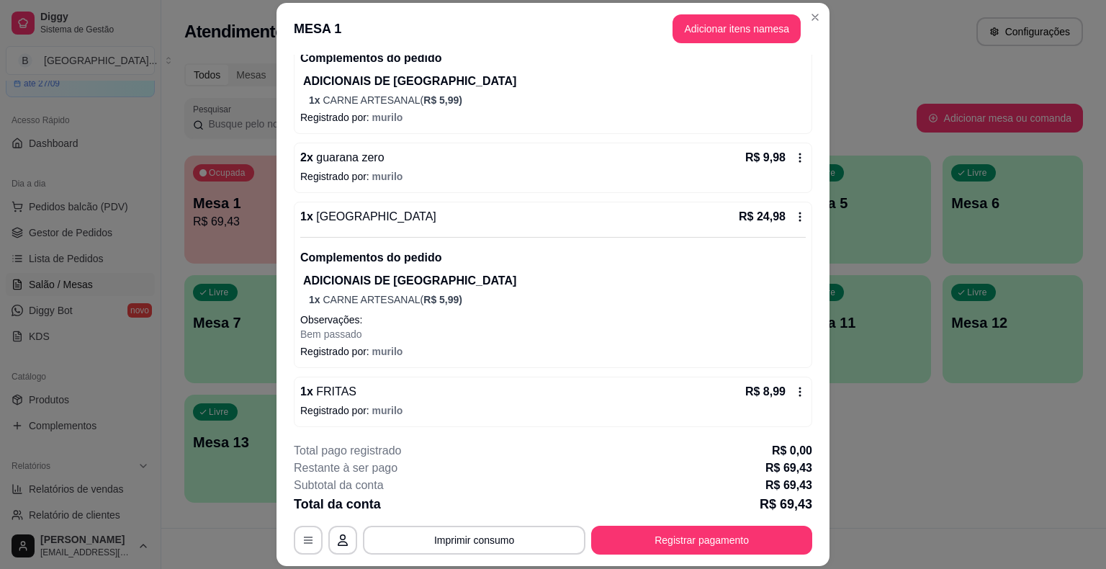
scroll to position [43, 0]
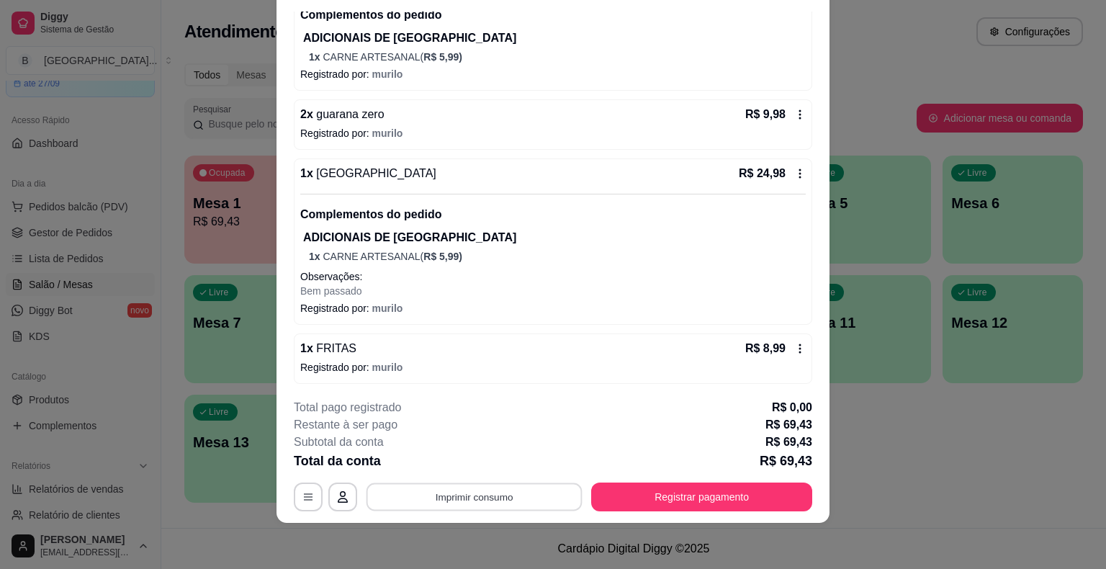
click at [429, 504] on button "Imprimir consumo" at bounding box center [474, 497] width 216 height 28
click at [464, 425] on button "IMPRESSORA" at bounding box center [473, 434] width 101 height 22
click at [721, 498] on button "Registrar pagamento" at bounding box center [702, 497] width 215 height 28
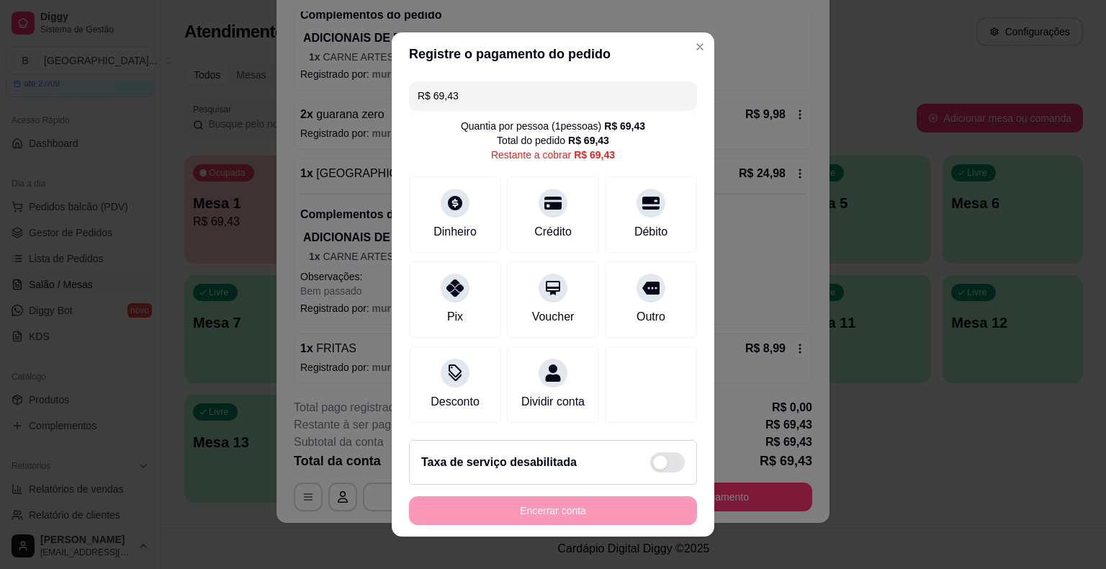
click at [525, 96] on input "R$ 69,43" at bounding box center [553, 95] width 271 height 29
click at [614, 215] on div "Débito" at bounding box center [651, 212] width 102 height 84
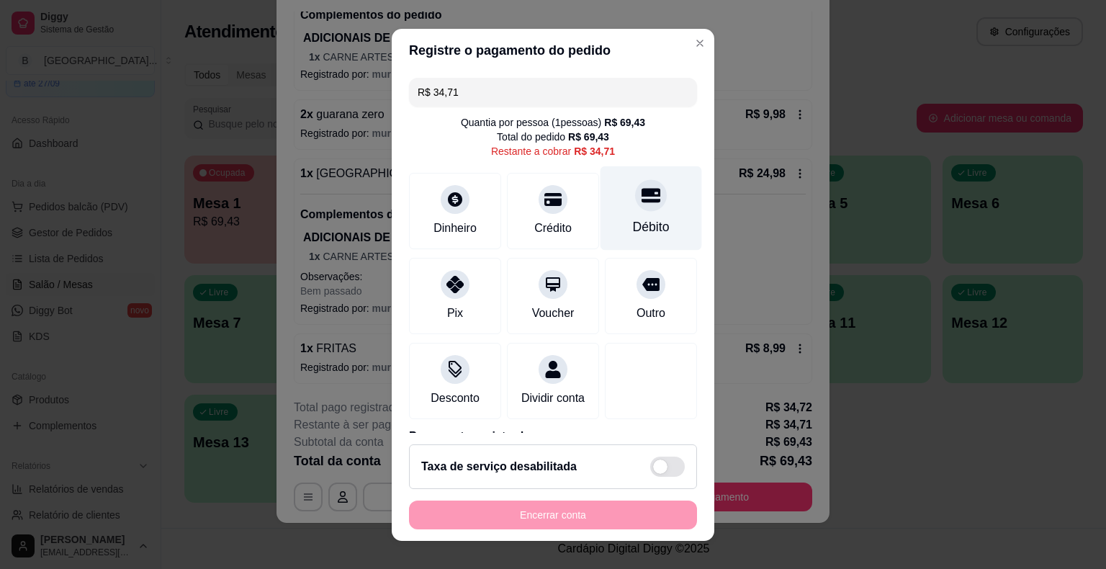
click at [643, 235] on div "Débito" at bounding box center [651, 226] width 37 height 19
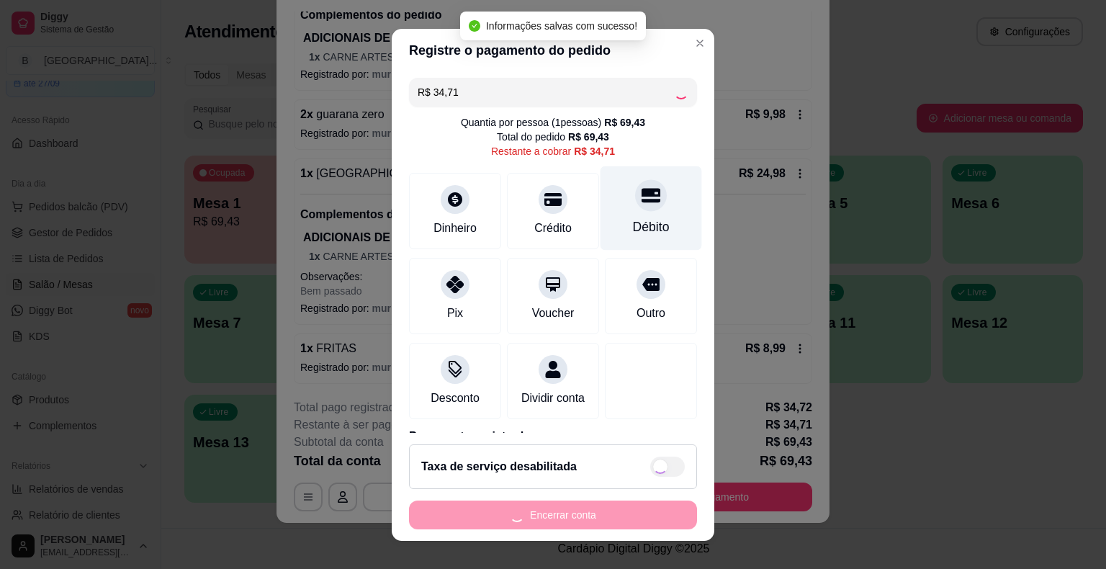
type input "R$ 0,00"
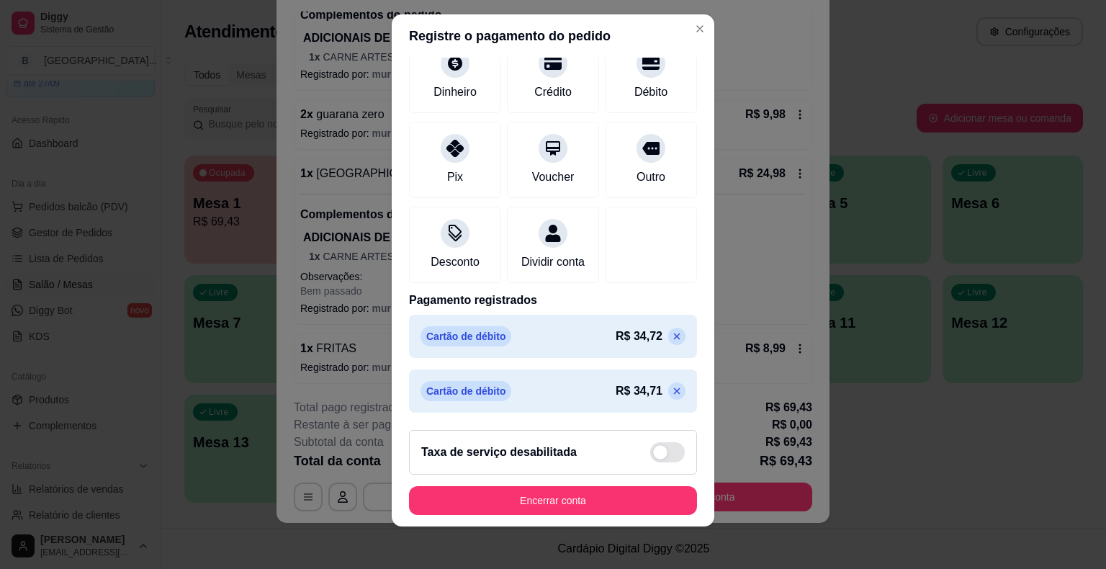
scroll to position [17, 0]
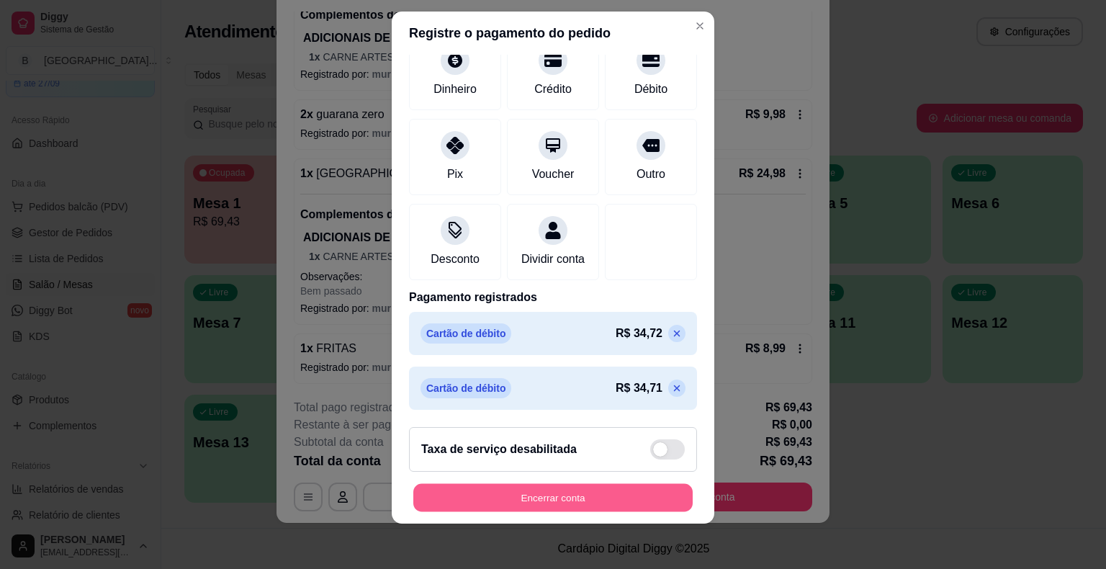
click at [533, 490] on button "Encerrar conta" at bounding box center [552, 497] width 279 height 28
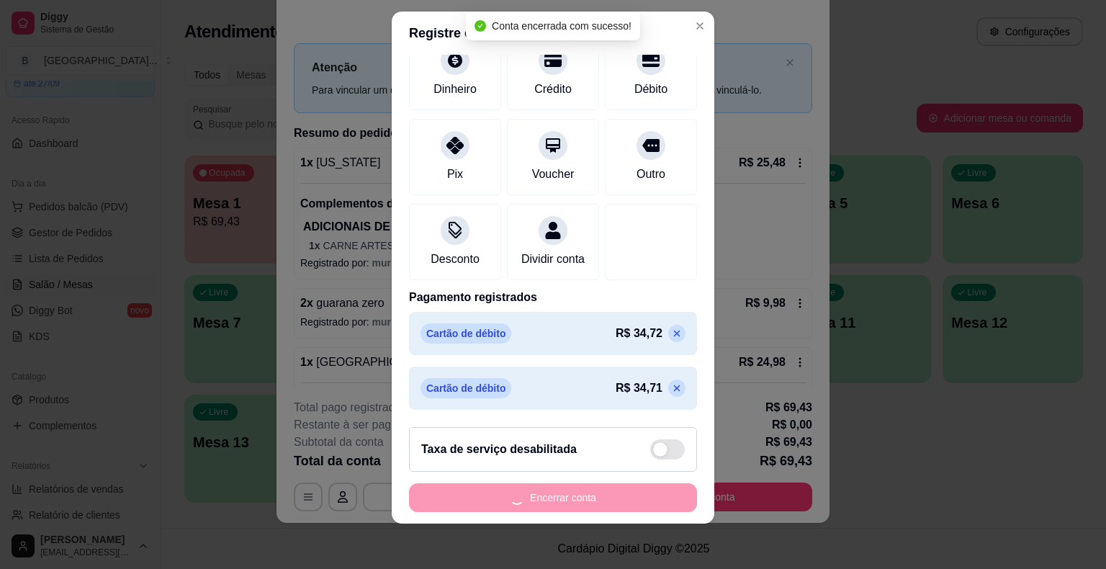
scroll to position [0, 0]
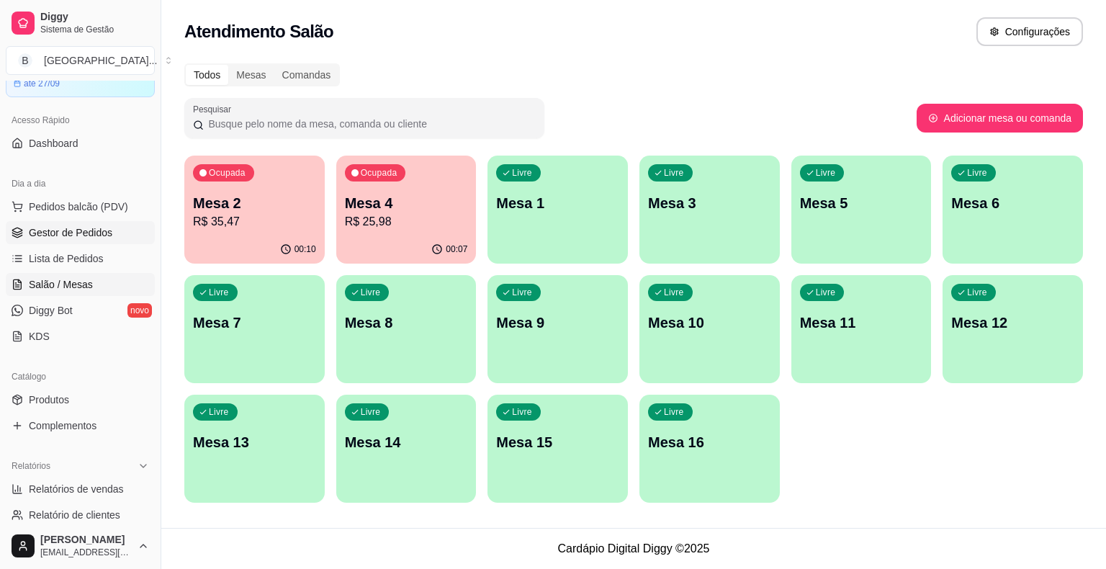
click at [94, 229] on span "Gestor de Pedidos" at bounding box center [71, 232] width 84 height 14
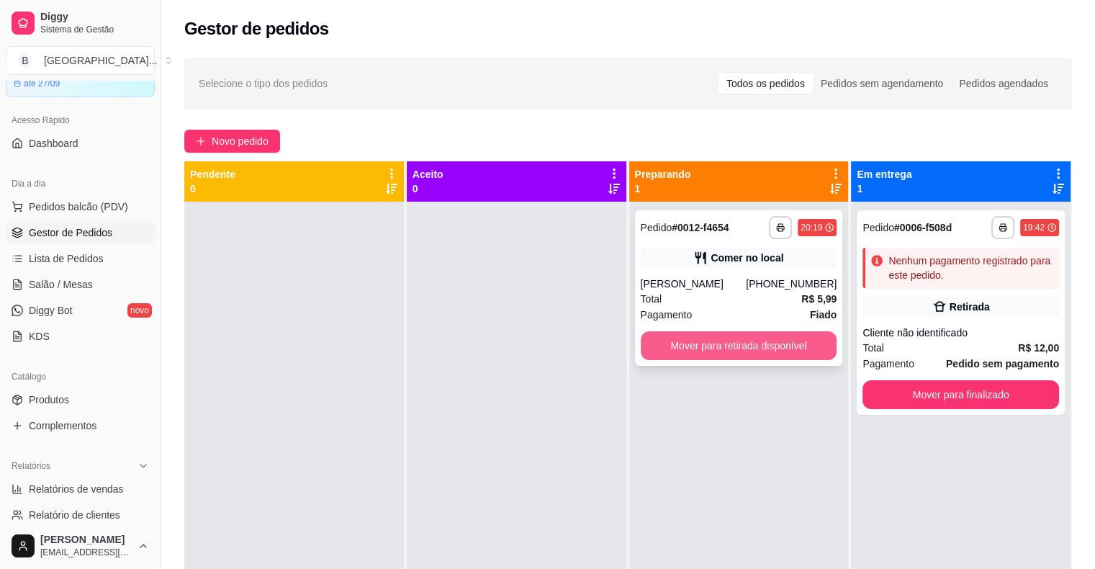
click at [701, 343] on button "Mover para retirada disponível" at bounding box center [739, 345] width 197 height 29
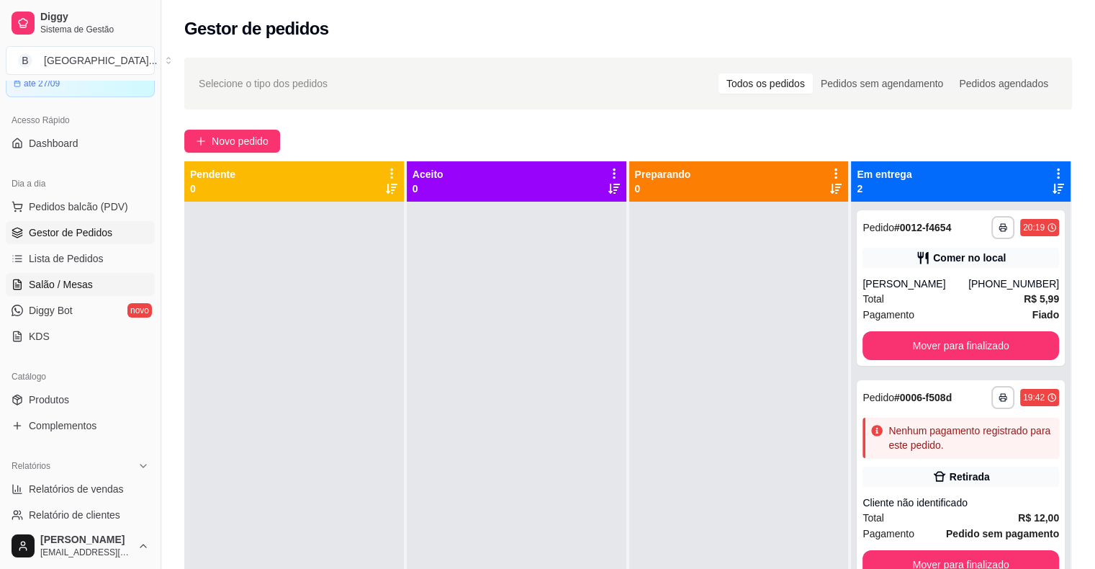
click at [60, 283] on span "Salão / Mesas" at bounding box center [61, 284] width 64 height 14
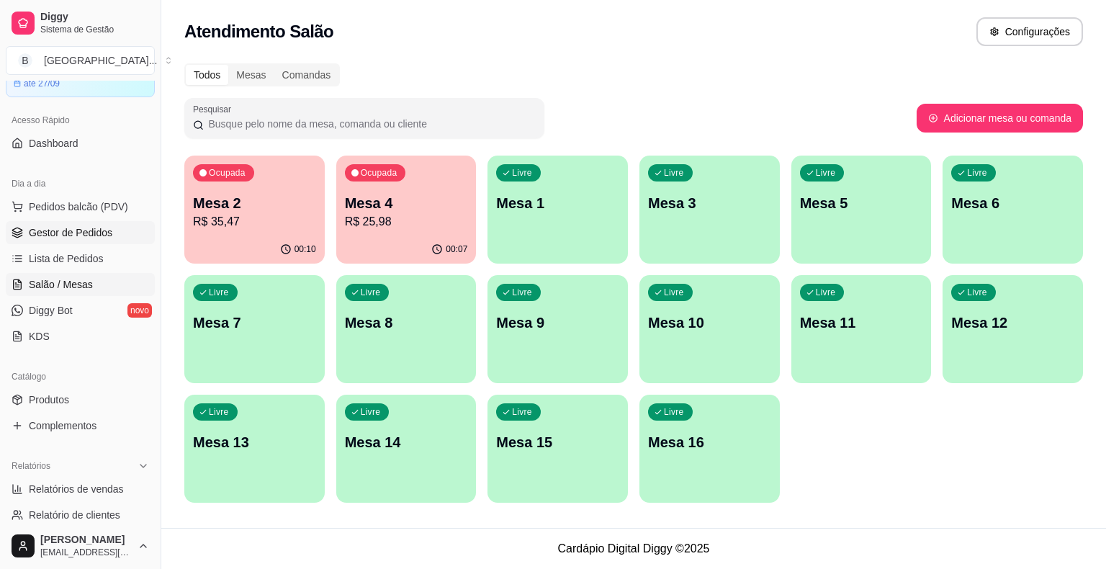
click at [110, 229] on link "Gestor de Pedidos" at bounding box center [80, 232] width 149 height 23
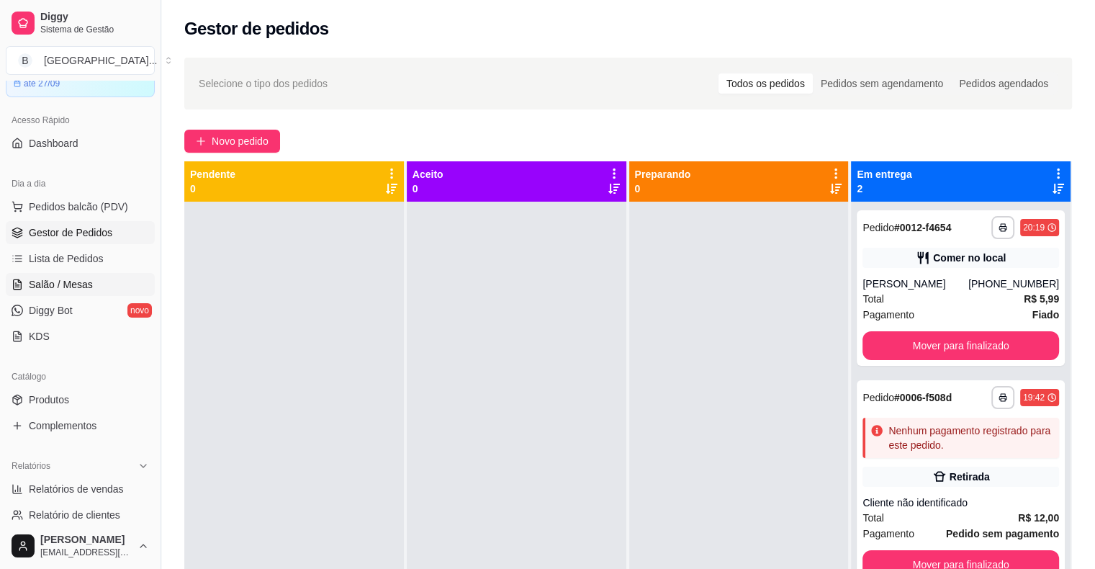
click at [71, 279] on span "Salão / Mesas" at bounding box center [61, 284] width 64 height 14
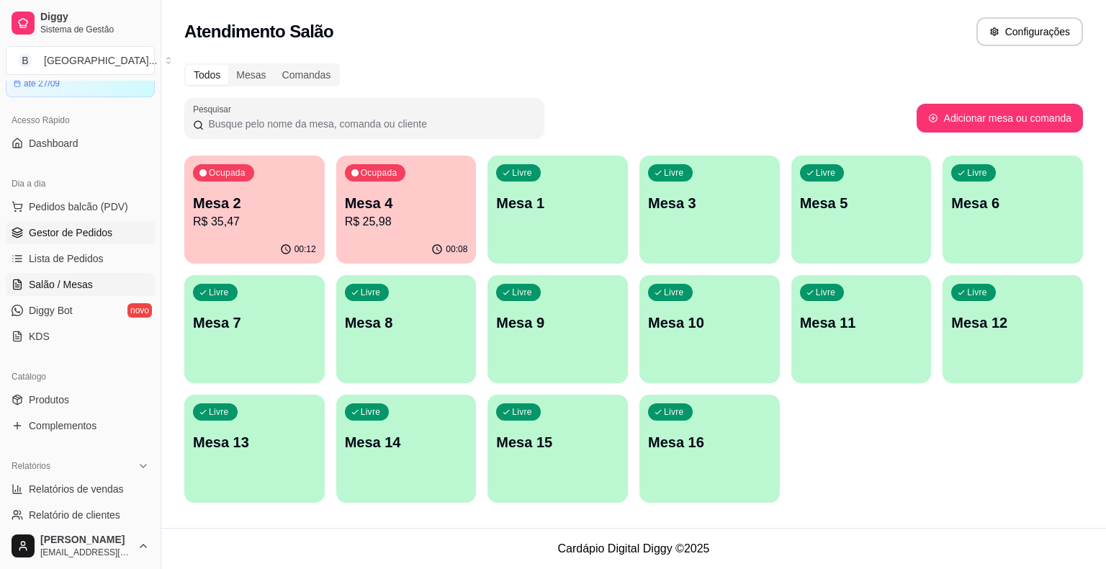
click at [107, 231] on span "Gestor de Pedidos" at bounding box center [71, 232] width 84 height 14
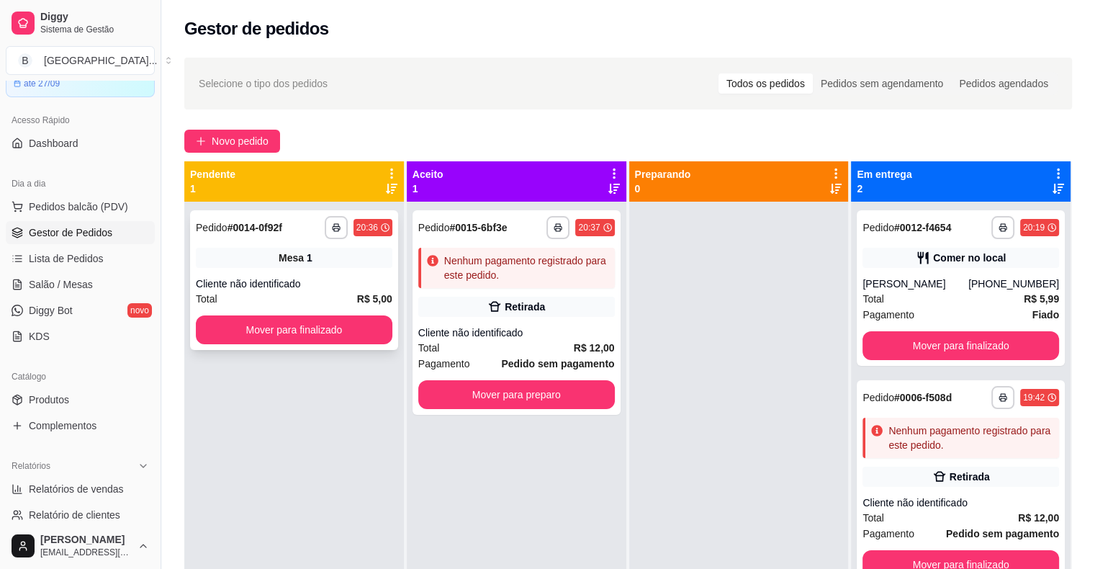
click at [361, 275] on div "**********" at bounding box center [294, 280] width 208 height 140
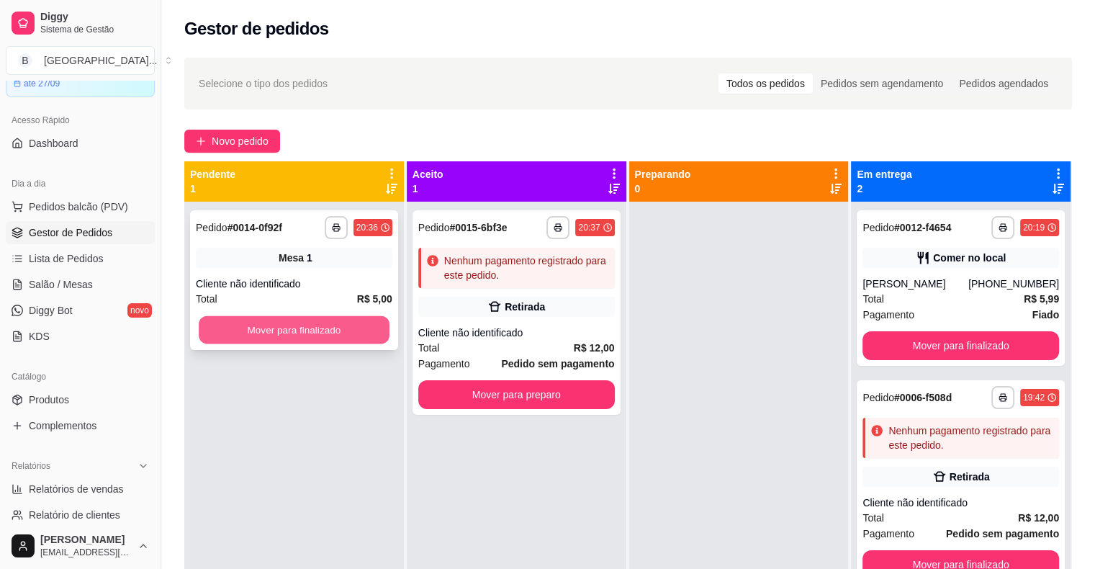
click at [323, 323] on button "Mover para finalizado" at bounding box center [294, 330] width 191 height 28
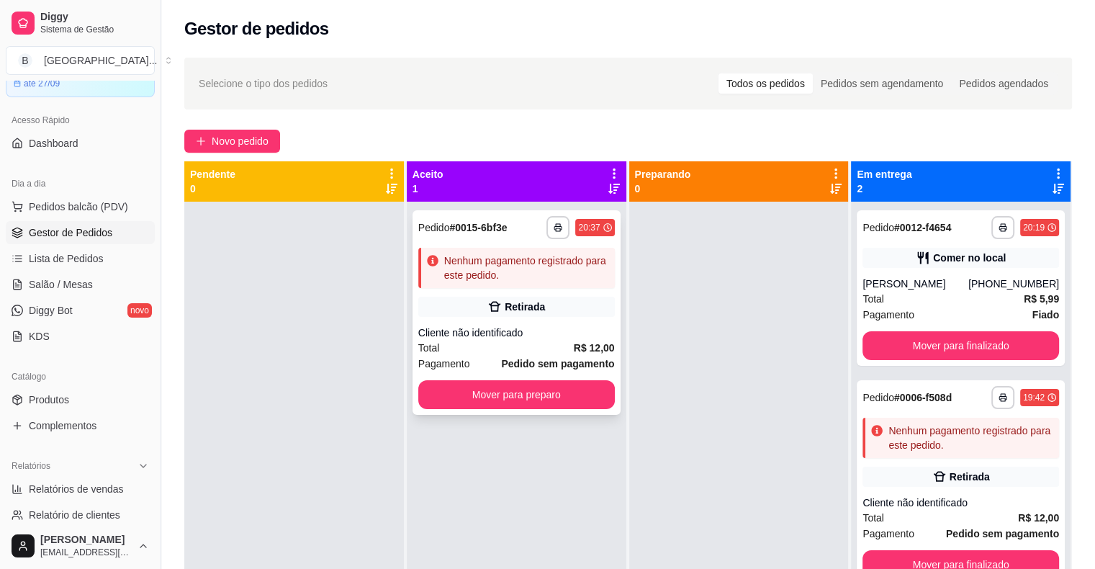
click at [497, 305] on icon at bounding box center [494, 306] width 14 height 14
click at [531, 385] on button "Mover para preparo" at bounding box center [516, 395] width 191 height 28
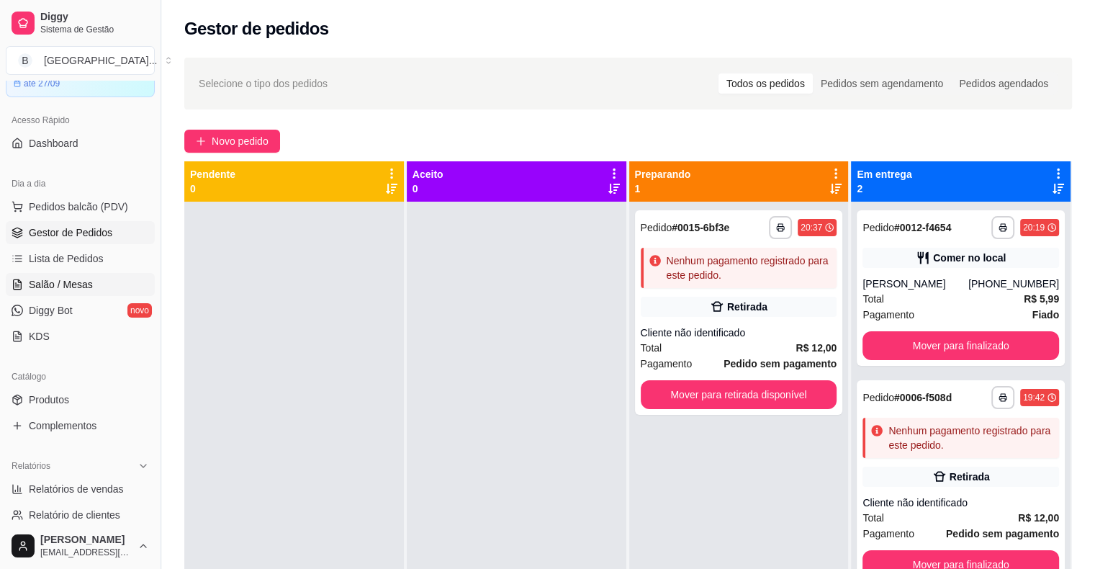
click at [130, 287] on link "Salão / Mesas" at bounding box center [80, 284] width 149 height 23
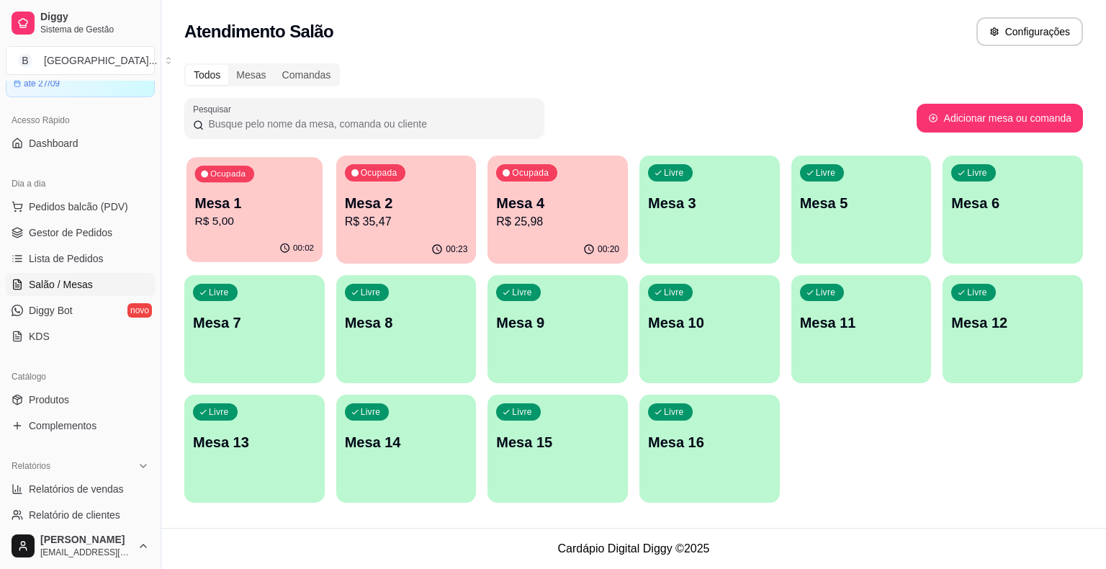
click at [306, 222] on p "R$ 5,00" at bounding box center [255, 221] width 120 height 17
click at [87, 235] on span "Gestor de Pedidos" at bounding box center [71, 232] width 84 height 14
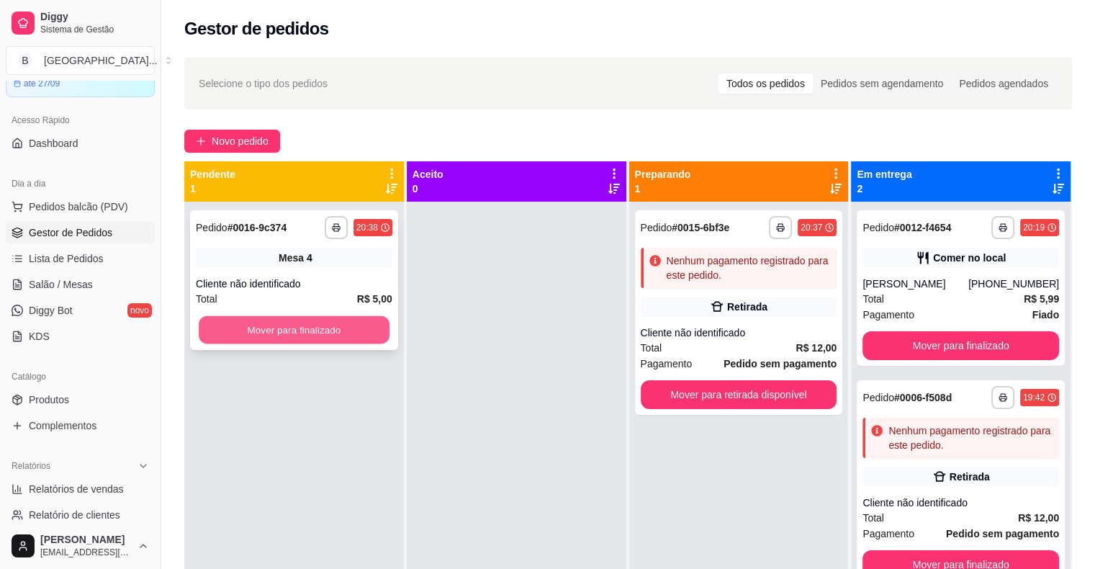
click at [332, 328] on button "Mover para finalizado" at bounding box center [294, 330] width 191 height 28
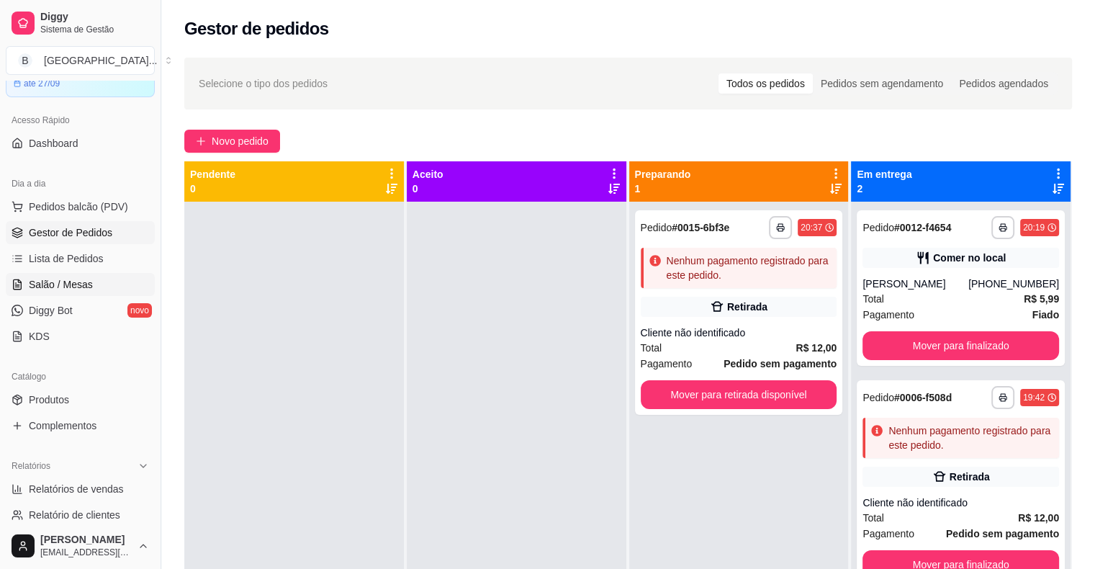
click at [66, 291] on link "Salão / Mesas" at bounding box center [80, 284] width 149 height 23
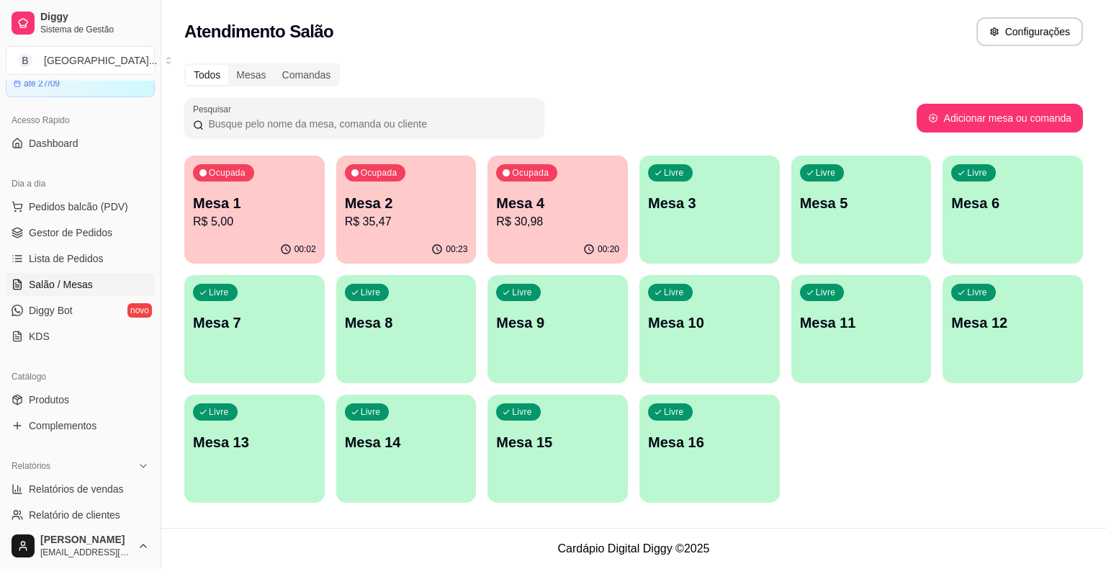
click at [273, 238] on div "00:02" at bounding box center [254, 249] width 140 height 28
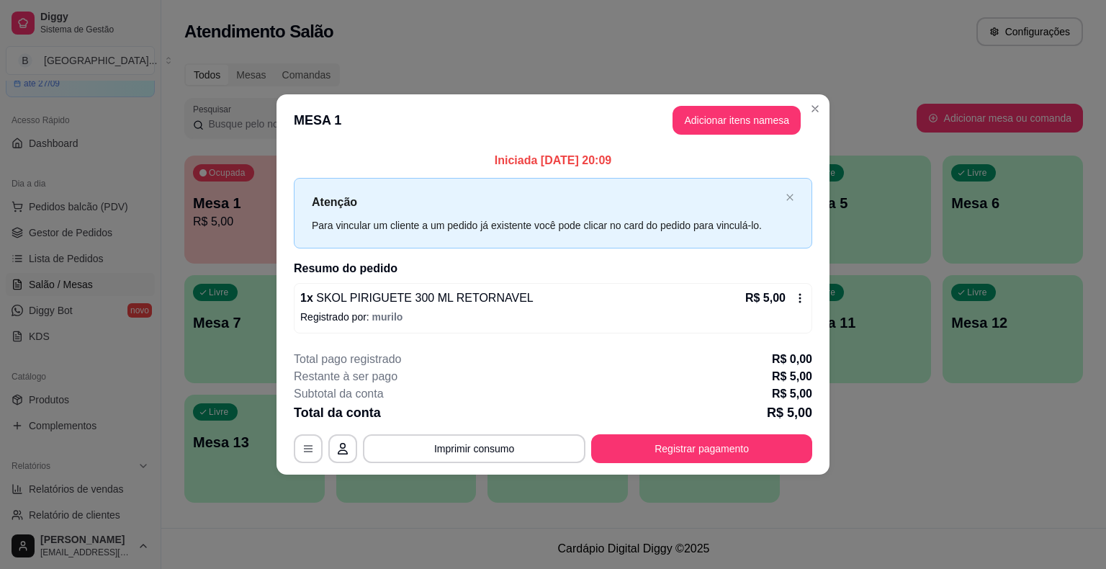
click at [800, 287] on div "1 x SKOL PIRIGUETE 300 ML RETORNAVEL R$ 5,00 Registrado por: murilo" at bounding box center [553, 308] width 518 height 50
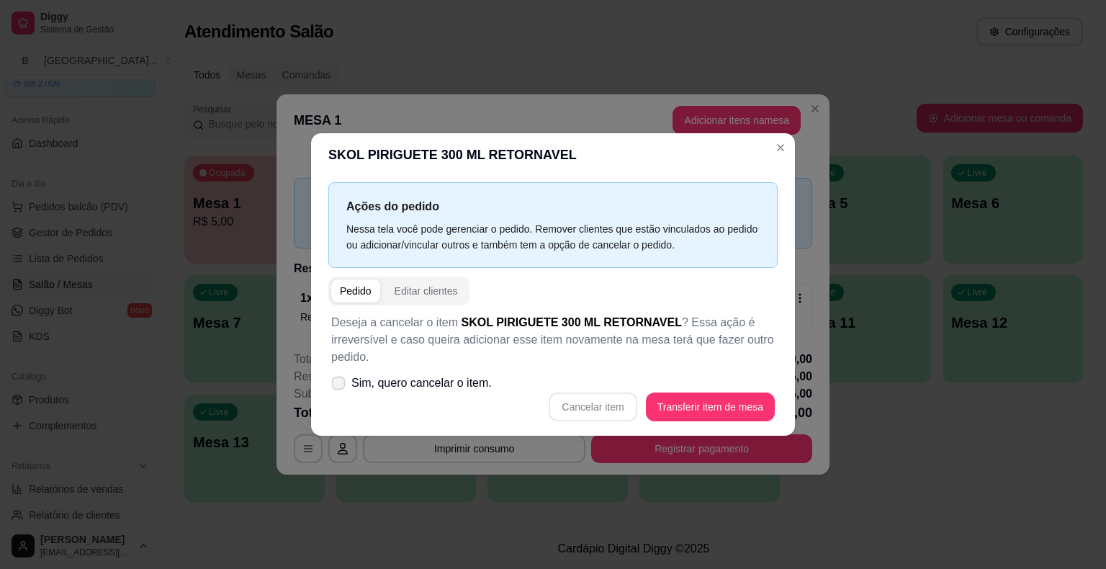
click at [384, 379] on span "Sim, quero cancelar o item." at bounding box center [421, 382] width 140 height 17
click at [340, 386] on input "Sim, quero cancelar o item." at bounding box center [334, 390] width 9 height 9
checkbox input "true"
click at [611, 405] on button "Cancelar item" at bounding box center [593, 407] width 86 height 28
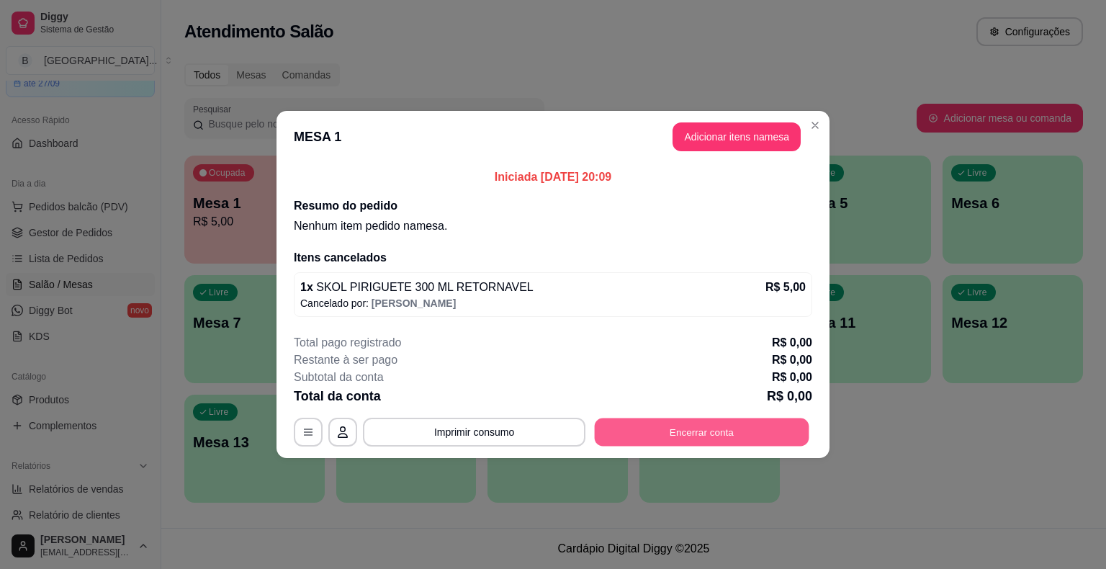
click at [667, 424] on button "Encerrar conta" at bounding box center [702, 432] width 215 height 28
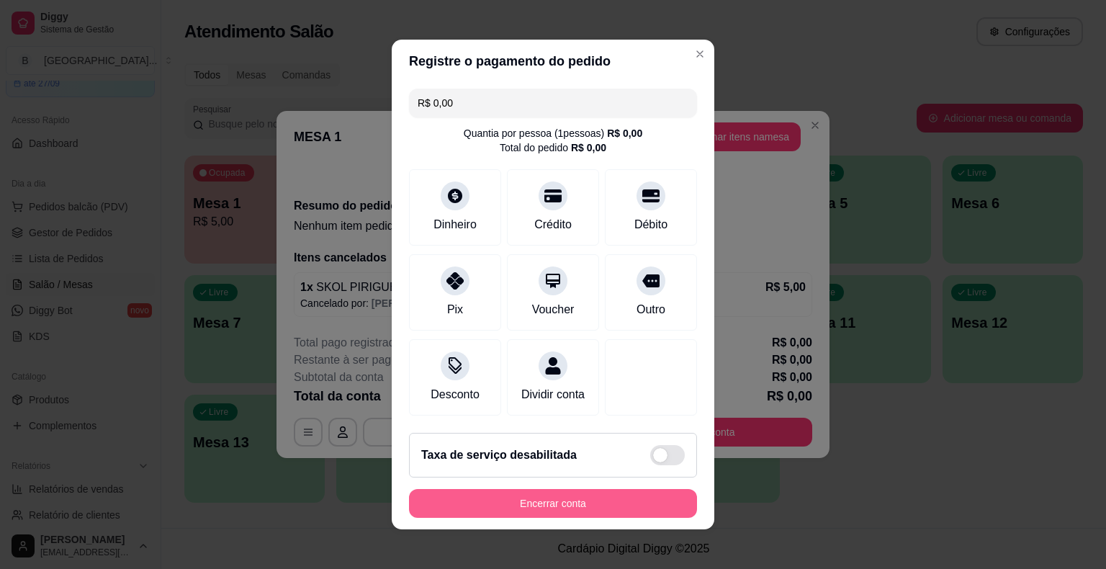
click at [541, 514] on button "Encerrar conta" at bounding box center [553, 503] width 288 height 29
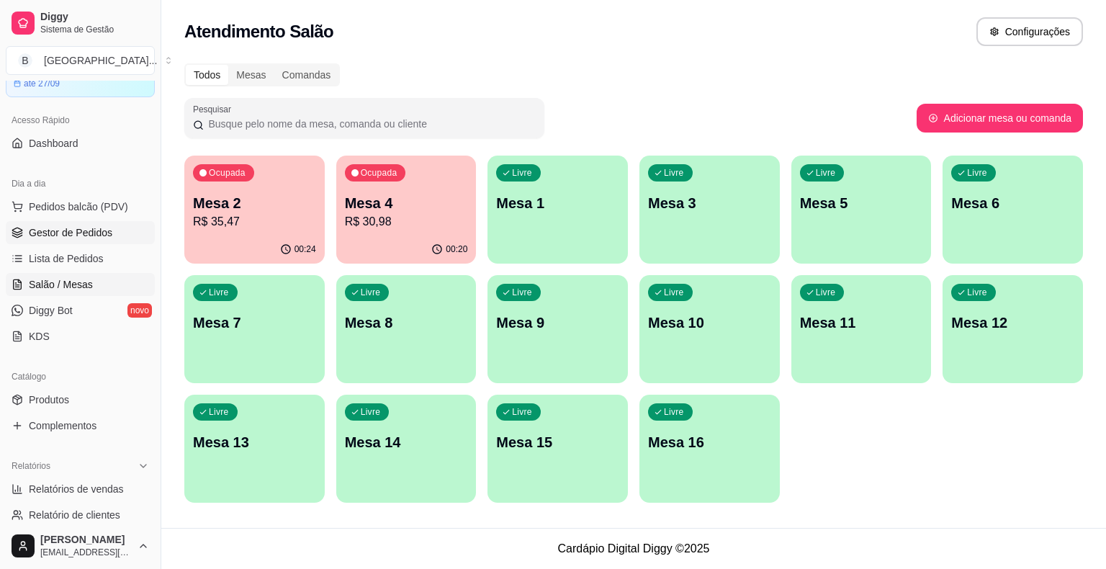
click at [92, 238] on span "Gestor de Pedidos" at bounding box center [71, 232] width 84 height 14
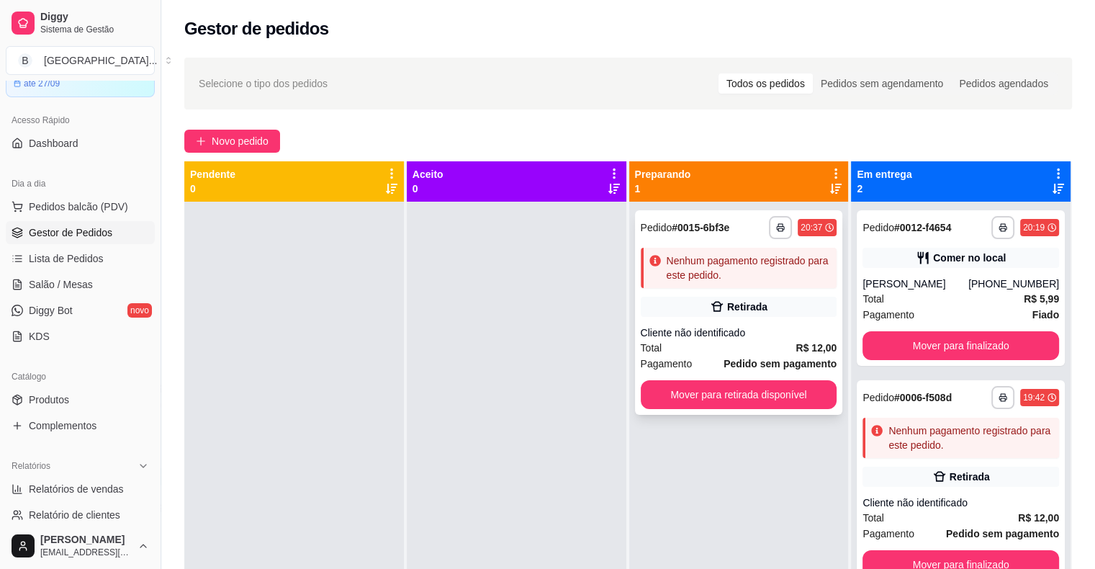
click at [813, 318] on div "**********" at bounding box center [739, 312] width 208 height 204
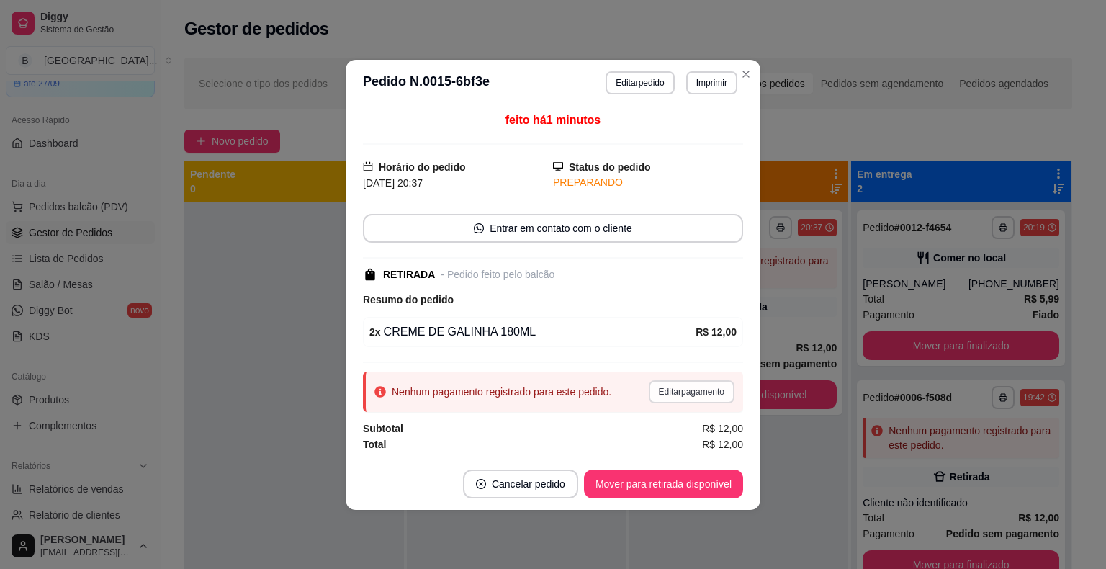
click at [688, 384] on button "Editar pagamento" at bounding box center [692, 391] width 86 height 23
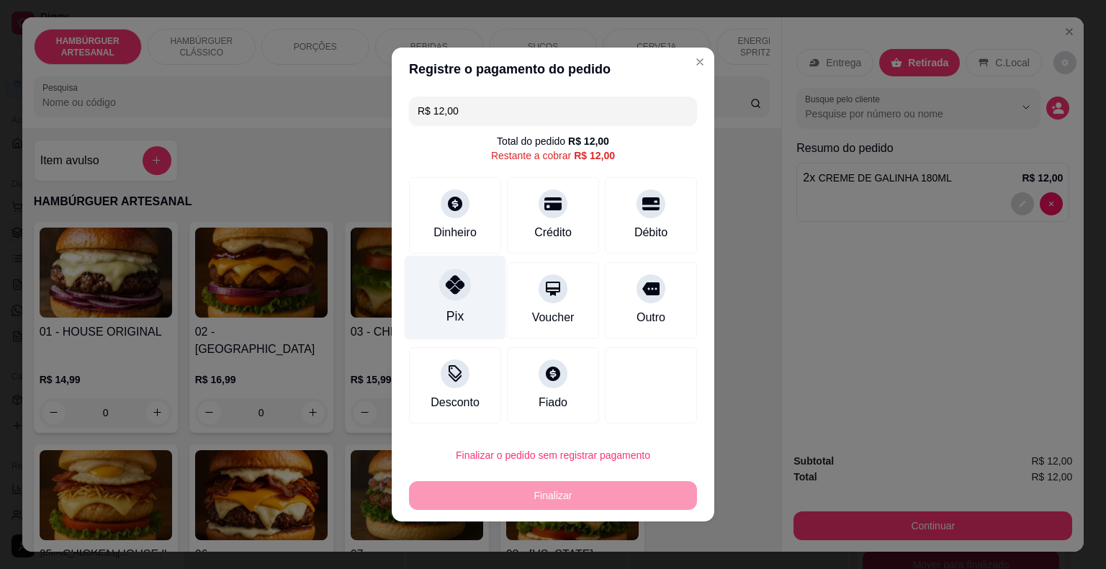
click at [472, 278] on div "Pix" at bounding box center [456, 298] width 102 height 84
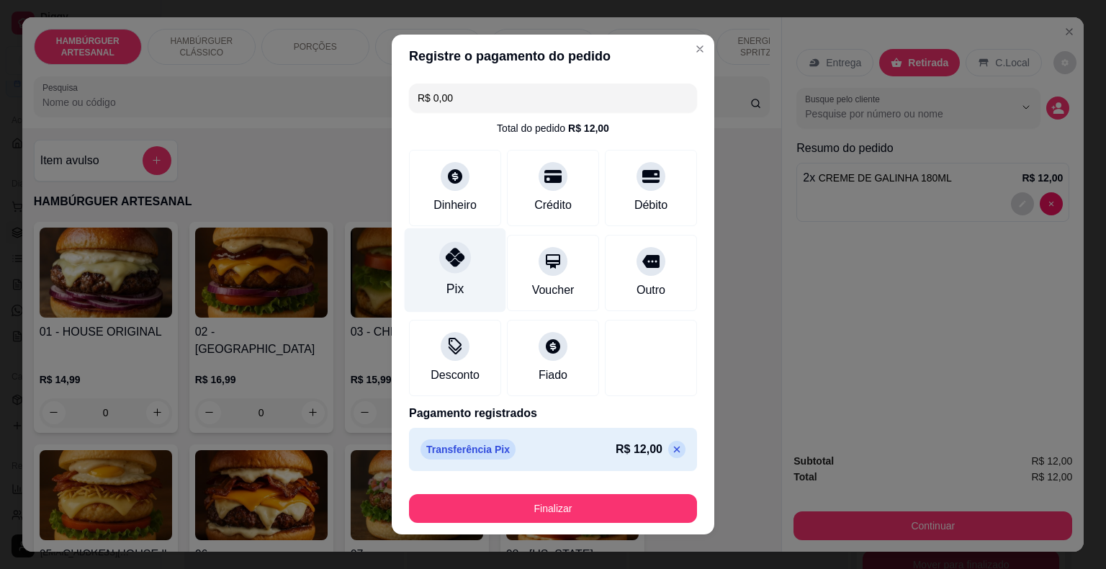
type input "R$ 0,00"
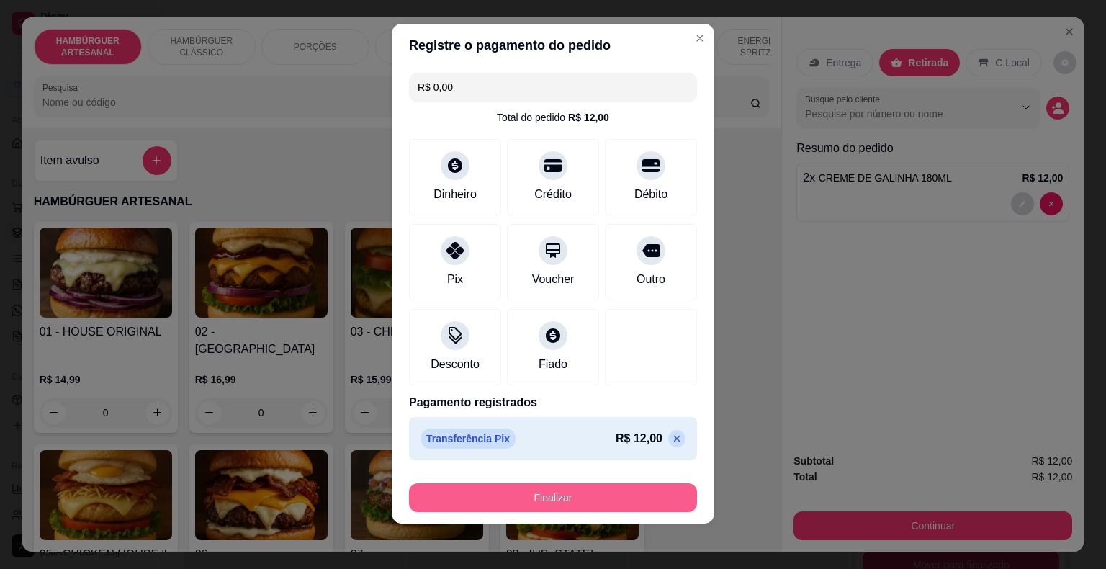
click at [567, 500] on button "Finalizar" at bounding box center [553, 497] width 288 height 29
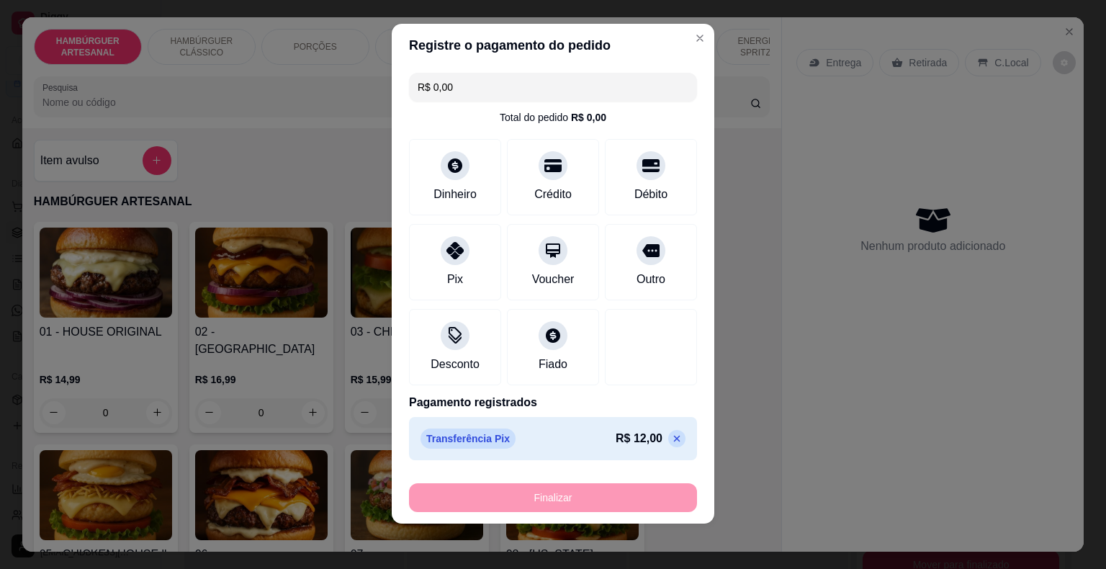
type input "0"
type input "-R$ 12,00"
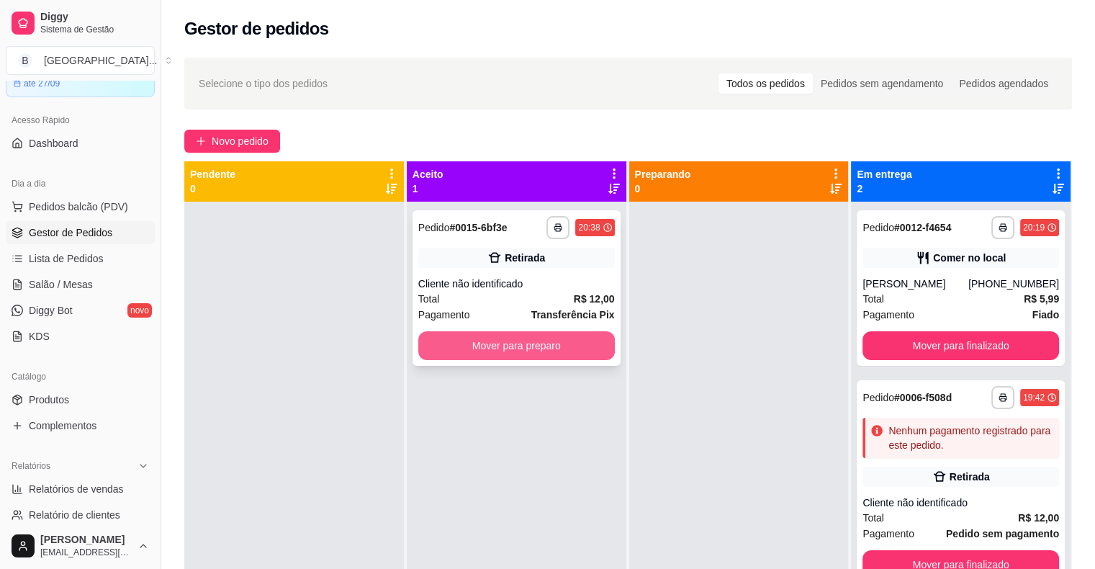
click at [475, 346] on button "Mover para preparo" at bounding box center [516, 345] width 197 height 29
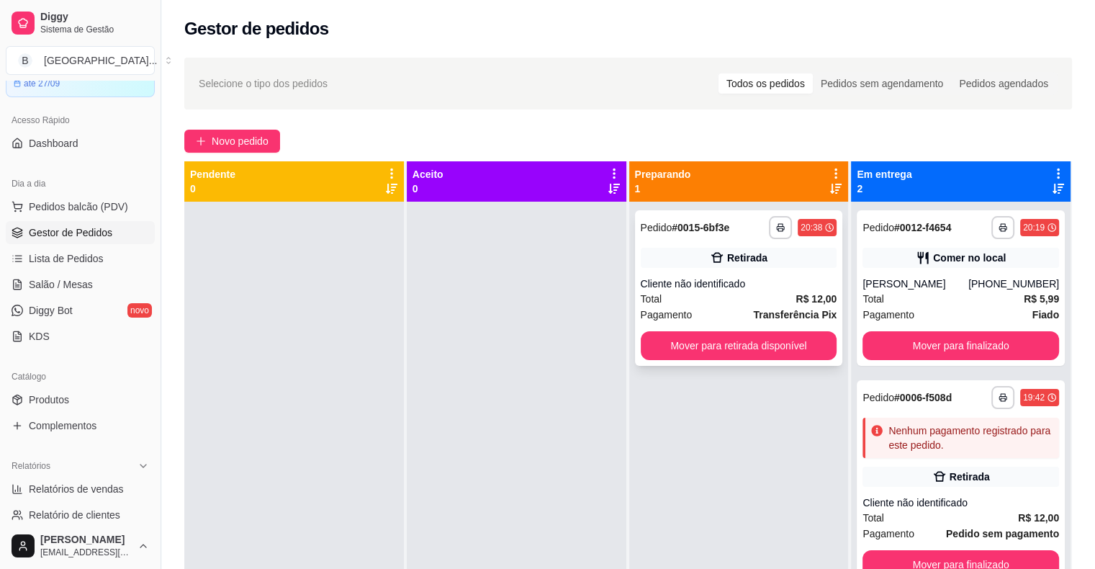
click at [764, 311] on strong "Transferência Pix" at bounding box center [795, 315] width 84 height 12
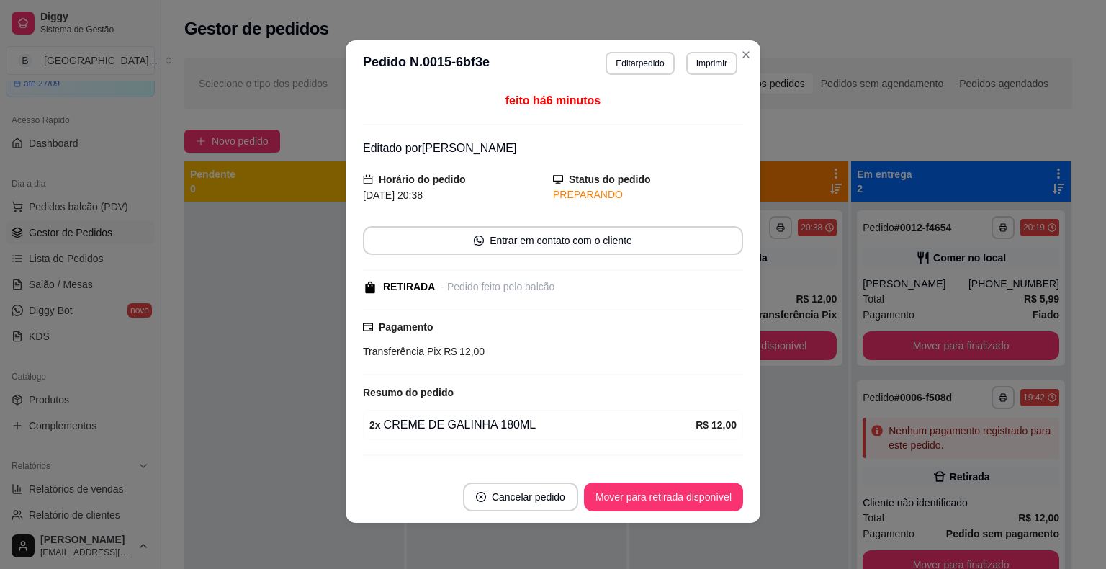
scroll to position [29, 0]
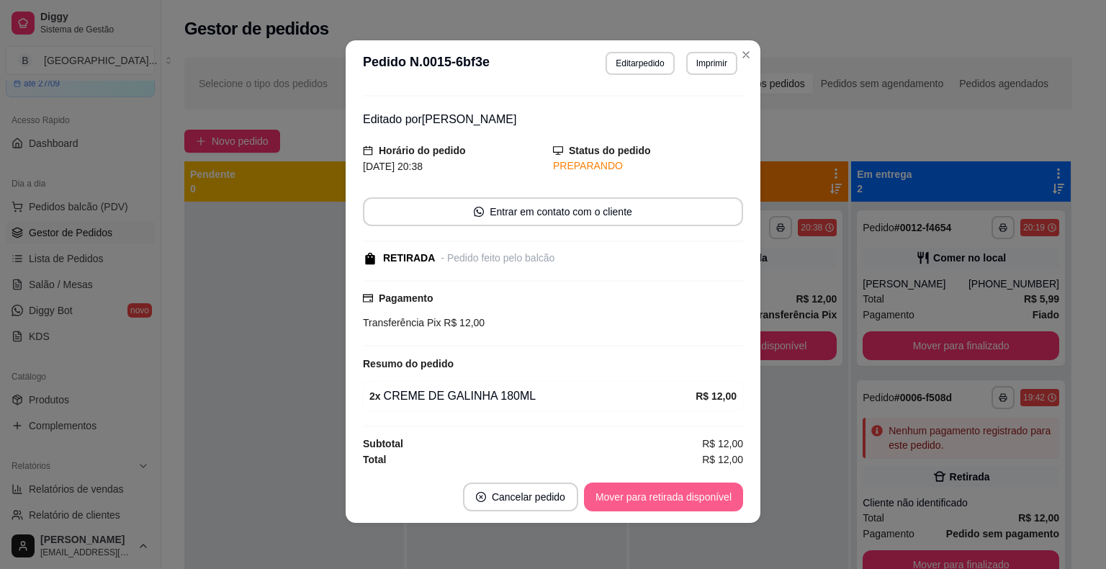
click at [685, 503] on button "Mover para retirada disponível" at bounding box center [663, 496] width 159 height 29
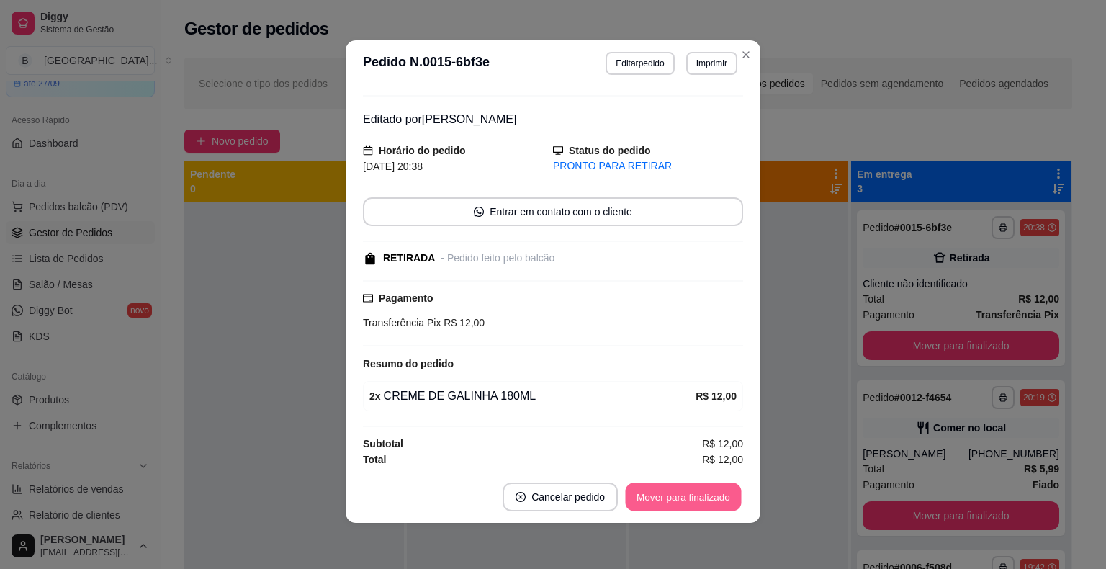
click at [690, 500] on button "Mover para finalizado" at bounding box center [684, 497] width 116 height 28
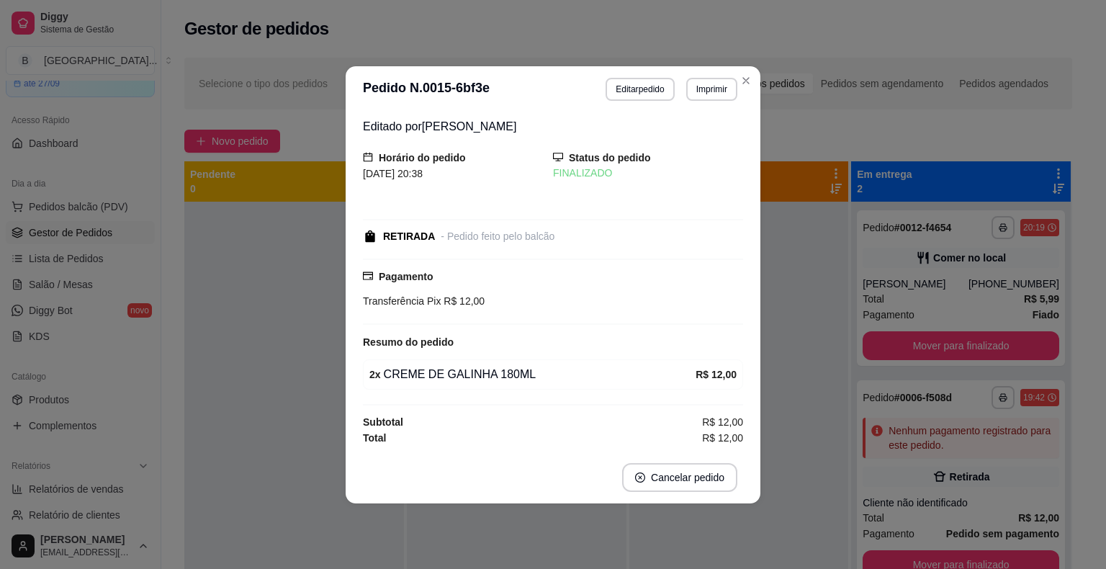
scroll to position [0, 0]
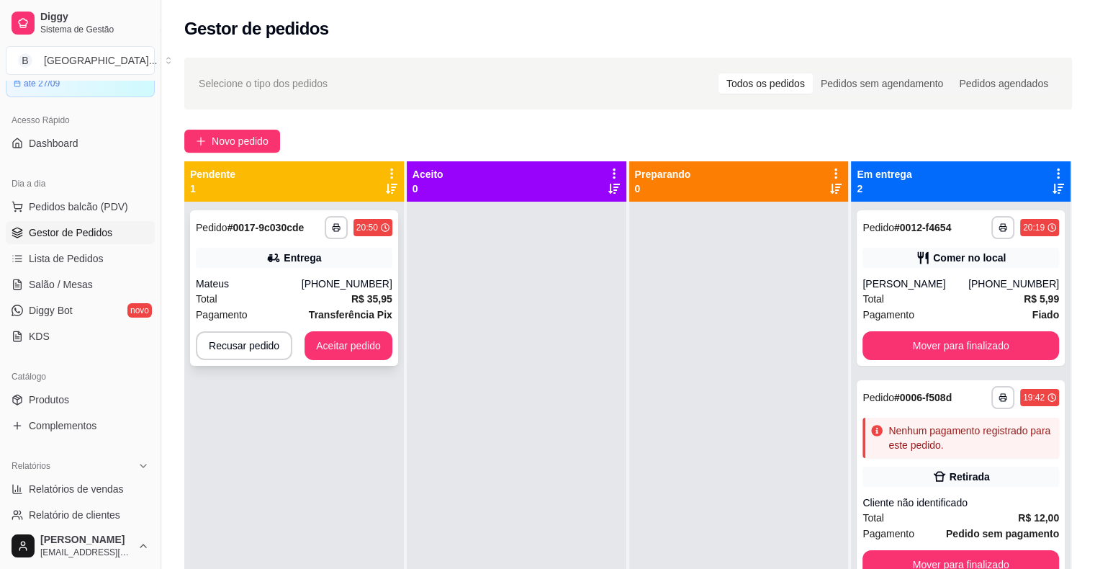
click at [256, 297] on div "Total R$ 35,95" at bounding box center [294, 299] width 197 height 16
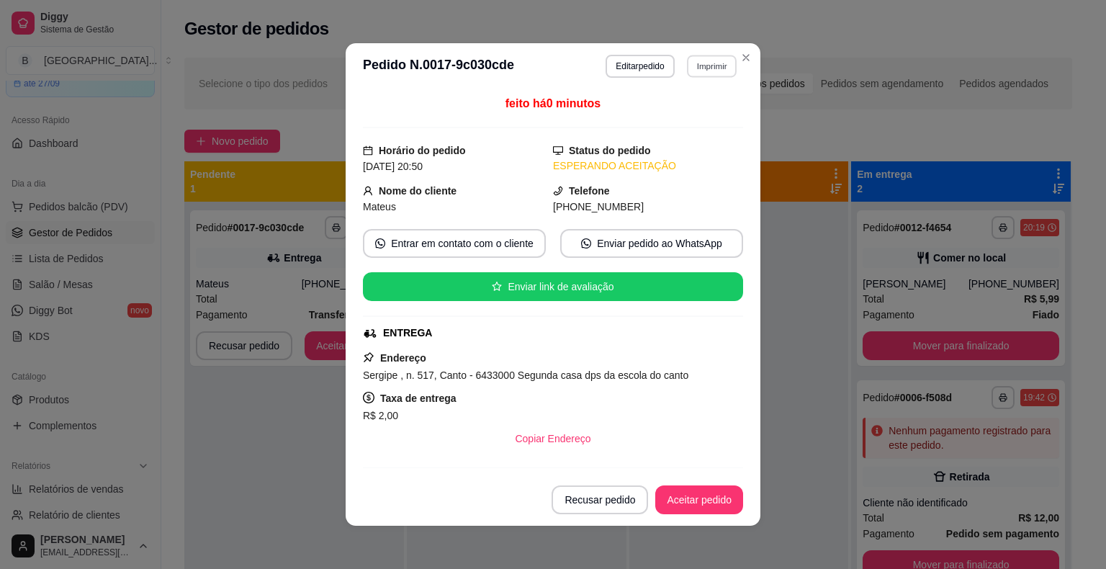
click at [695, 55] on button "Imprimir" at bounding box center [712, 66] width 50 height 22
click at [693, 114] on button "IMPRESSORA" at bounding box center [681, 116] width 101 height 22
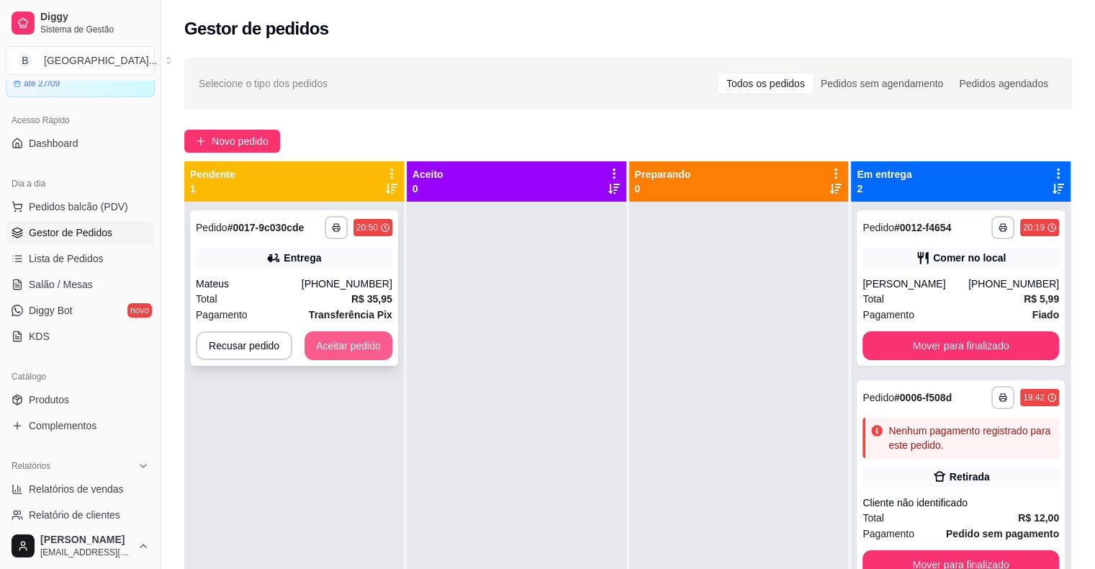
click at [374, 341] on button "Aceitar pedido" at bounding box center [349, 345] width 88 height 29
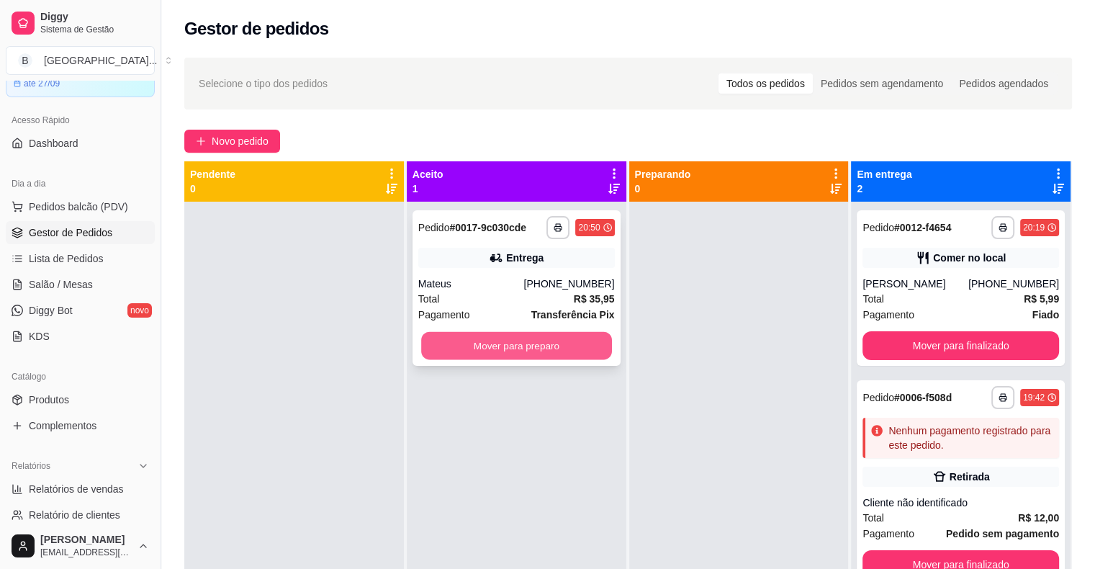
click at [533, 345] on button "Mover para preparo" at bounding box center [516, 346] width 191 height 28
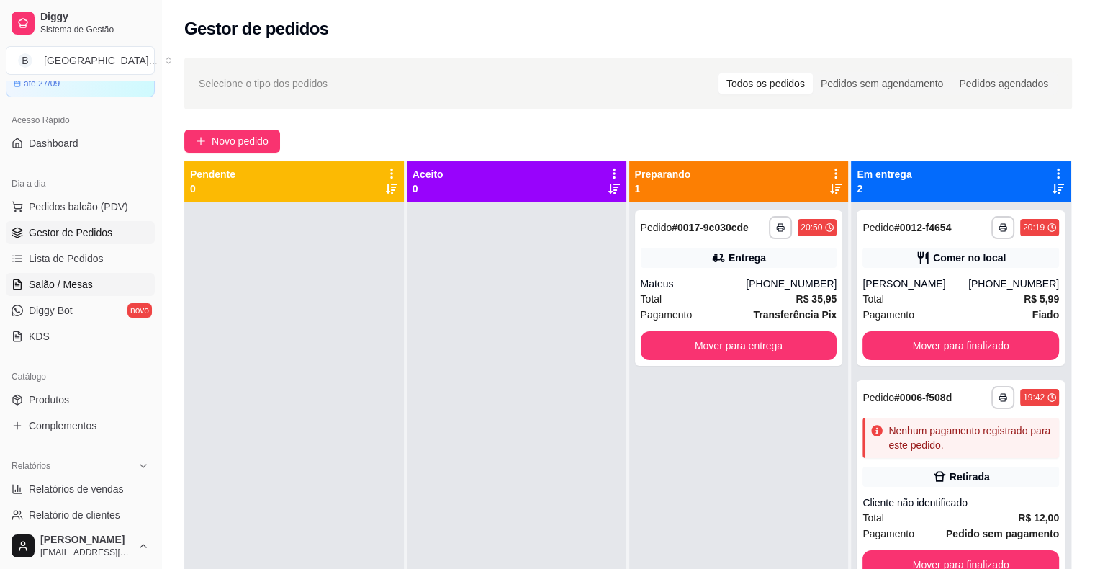
click at [94, 288] on link "Salão / Mesas" at bounding box center [80, 284] width 149 height 23
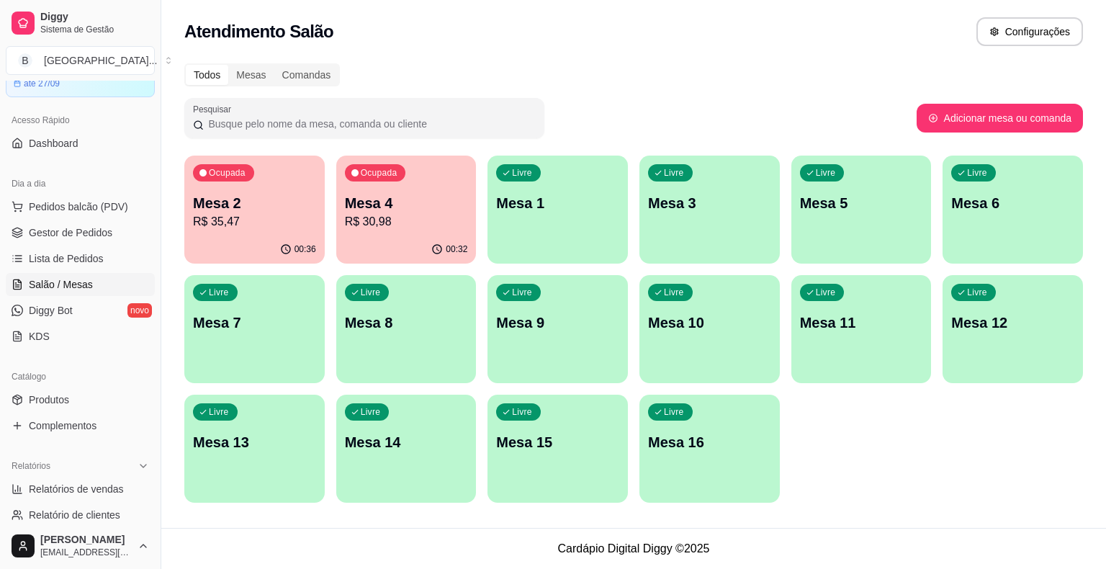
click at [224, 222] on p "R$ 35,47" at bounding box center [254, 221] width 123 height 17
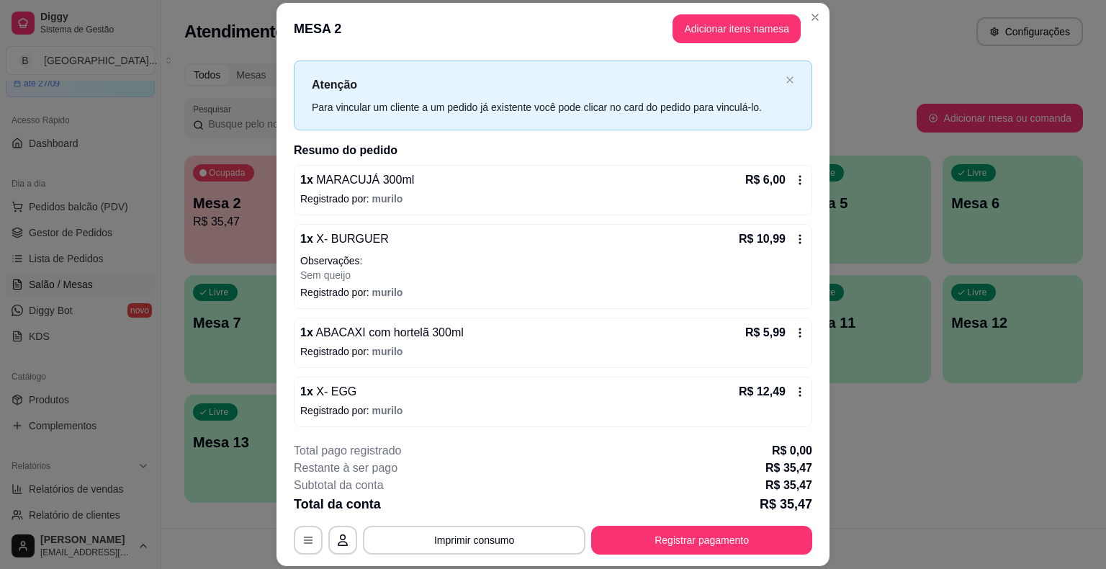
scroll to position [43, 0]
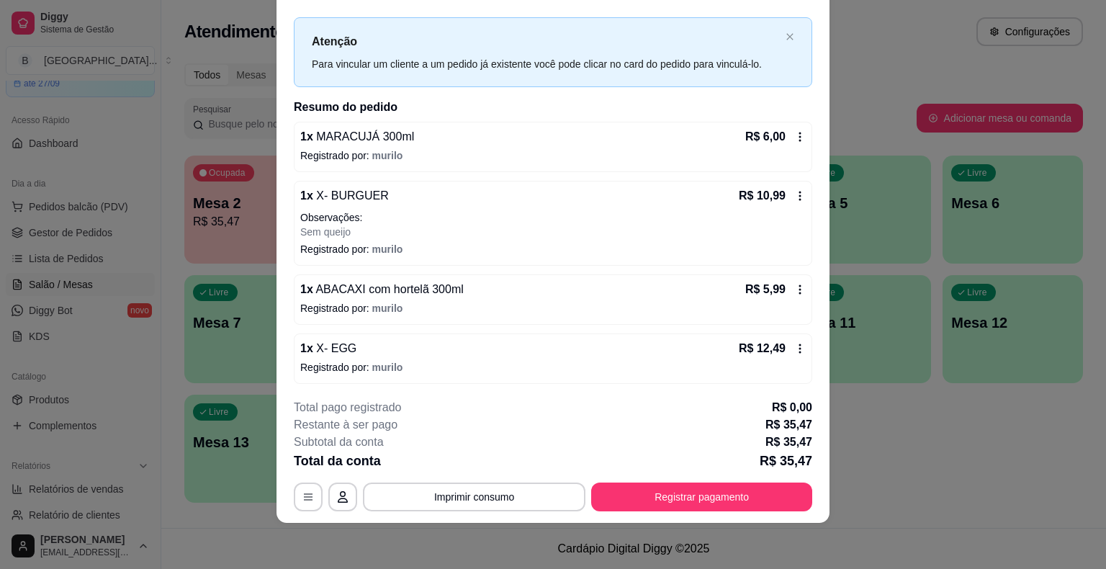
click at [783, 513] on footer "**********" at bounding box center [552, 454] width 553 height 135
click at [783, 499] on button "Registrar pagamento" at bounding box center [702, 497] width 215 height 28
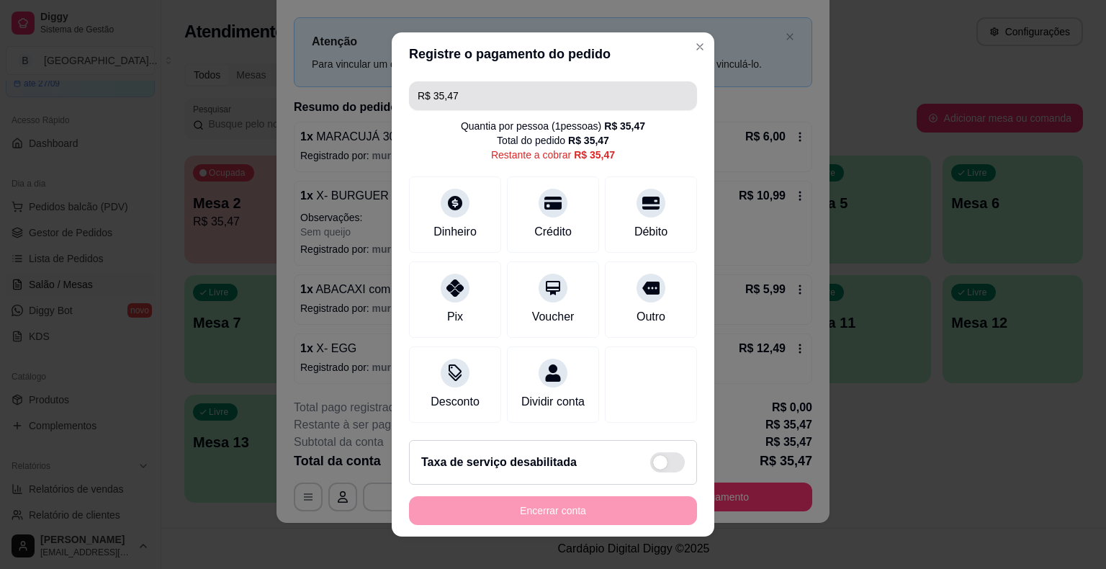
click at [630, 85] on input "R$ 35,47" at bounding box center [553, 95] width 271 height 29
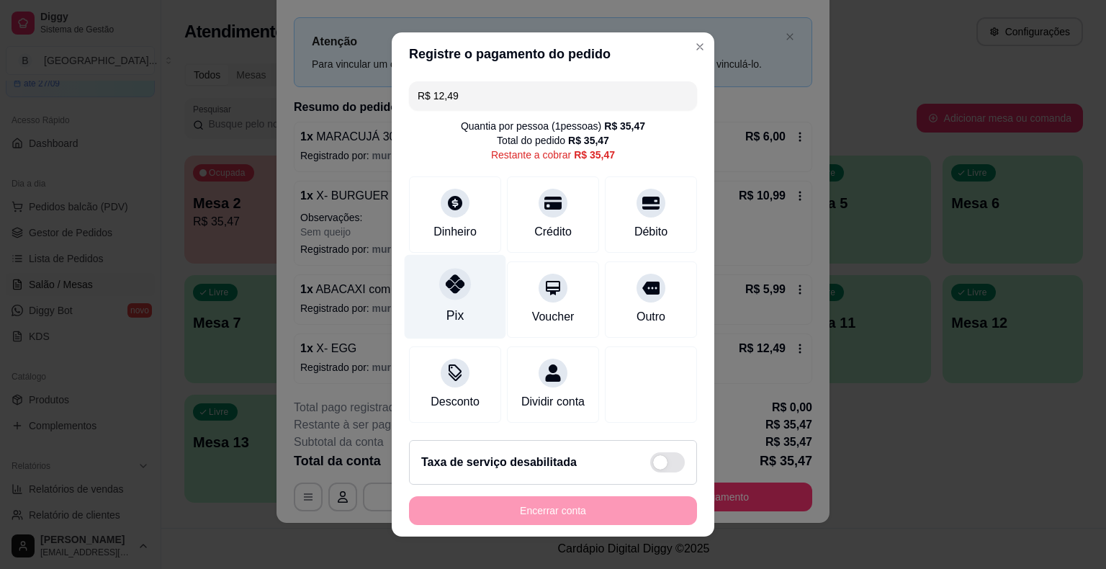
click at [467, 289] on div "Pix" at bounding box center [456, 297] width 102 height 84
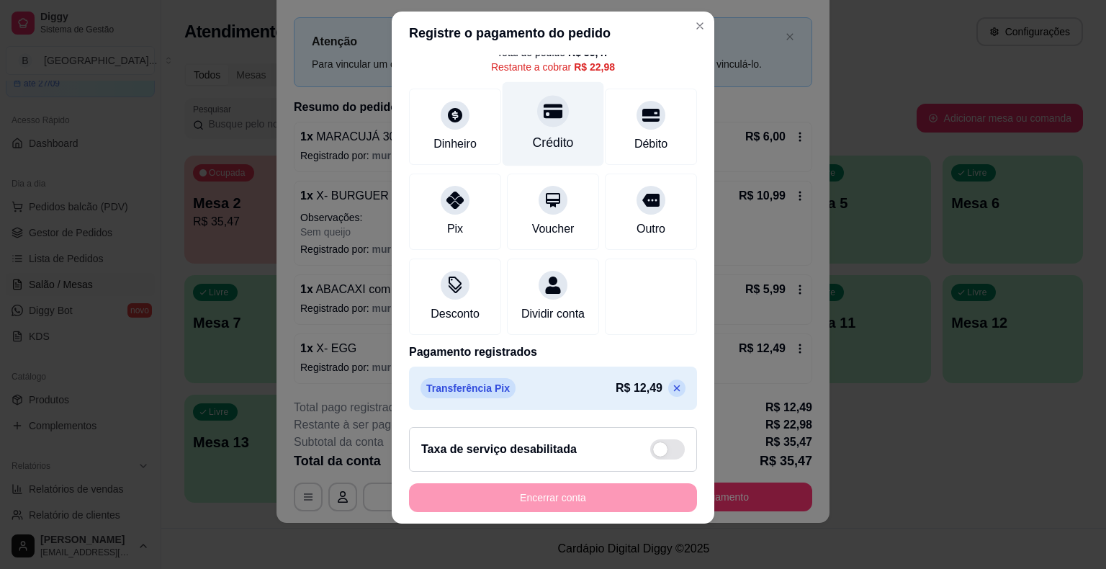
scroll to position [17, 0]
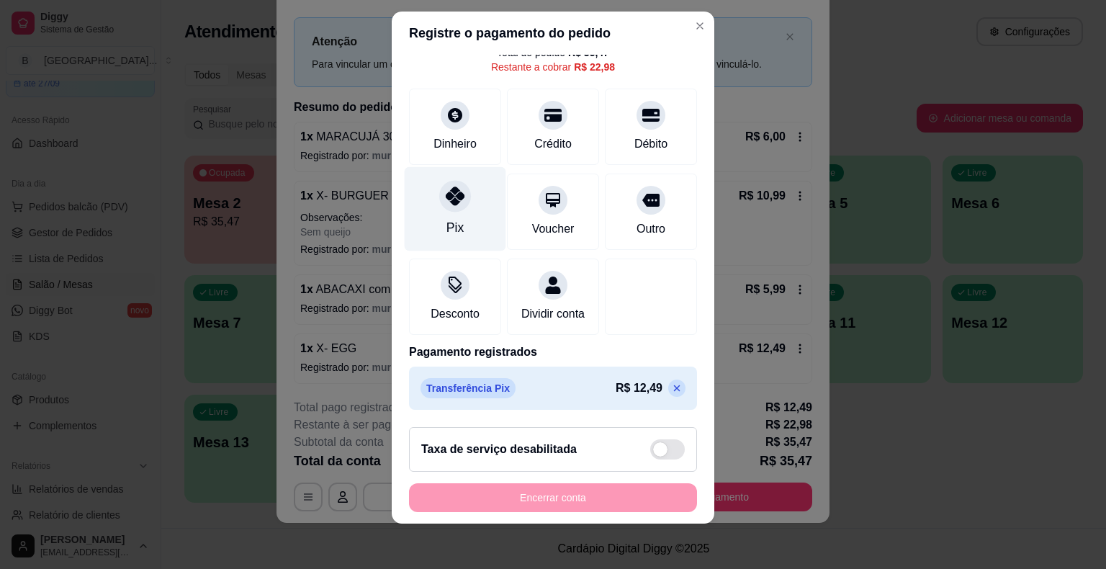
click at [456, 197] on div "Pix" at bounding box center [456, 208] width 102 height 84
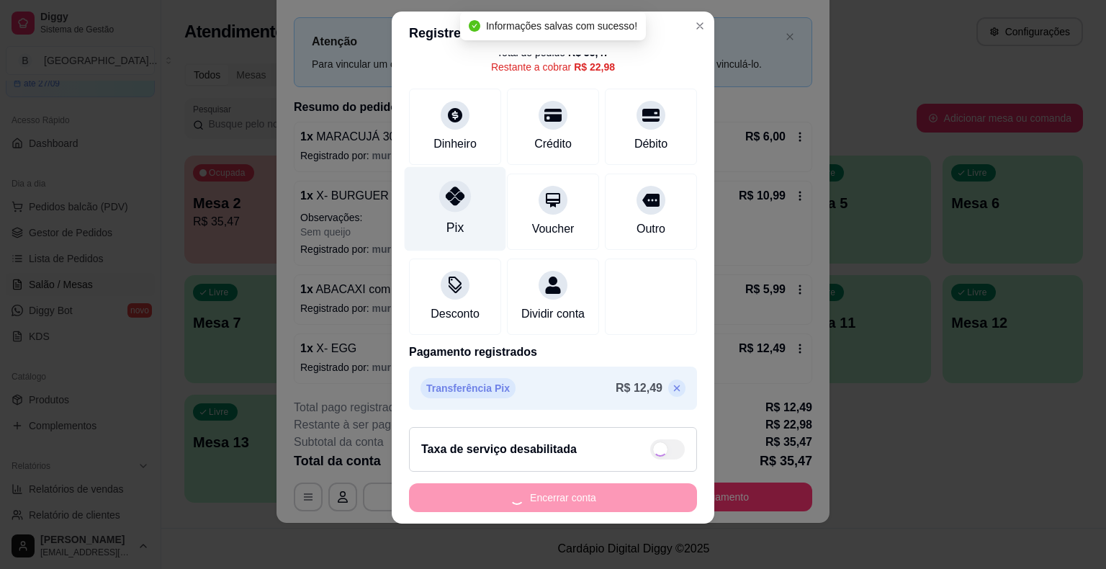
type input "R$ 0,00"
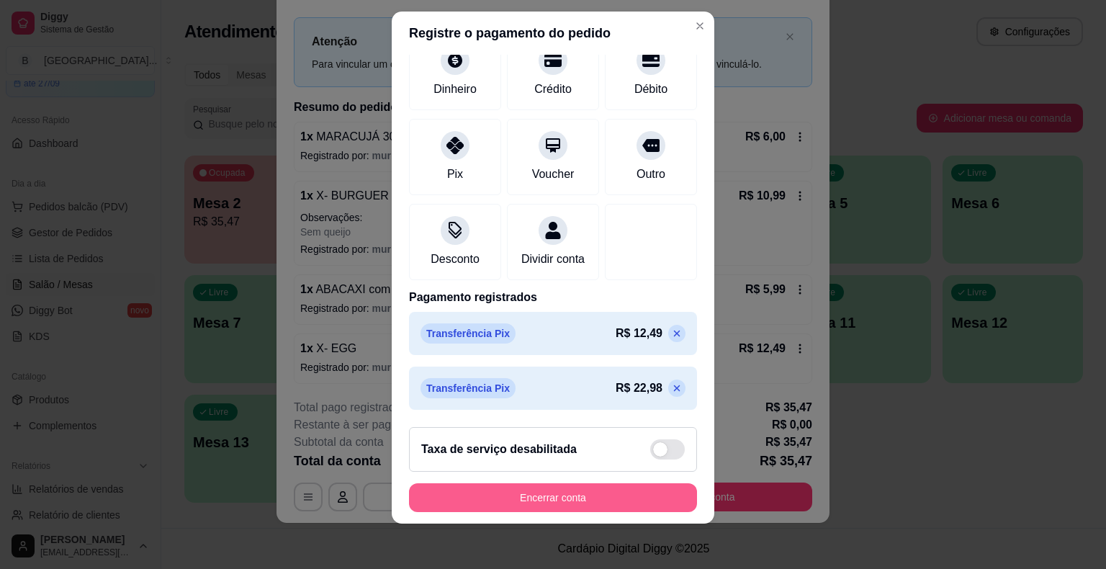
click at [487, 494] on button "Encerrar conta" at bounding box center [553, 497] width 288 height 29
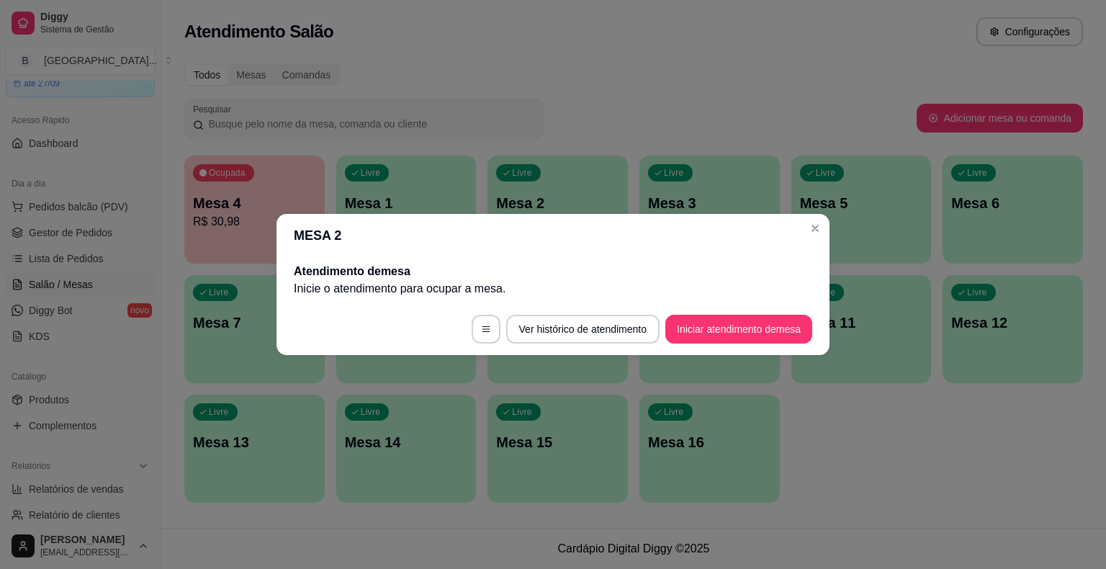
scroll to position [0, 0]
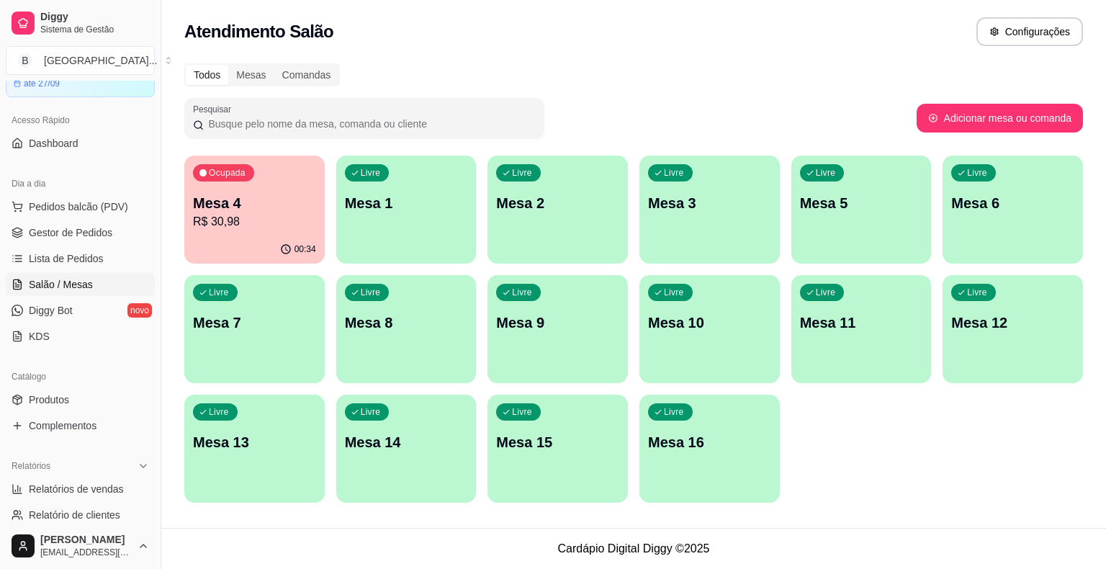
click at [233, 222] on p "R$ 30,98" at bounding box center [254, 221] width 123 height 17
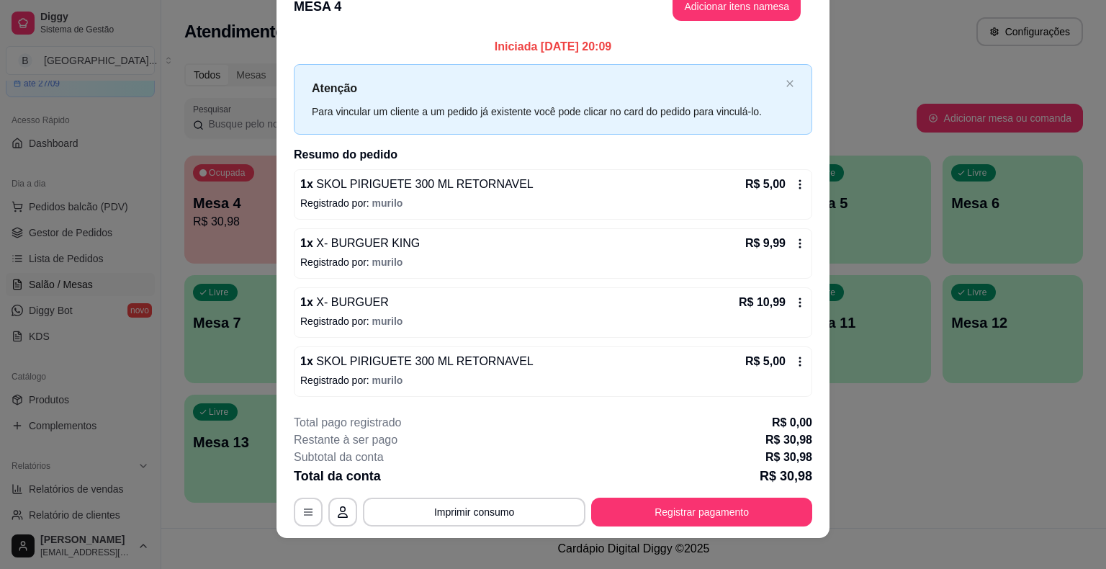
scroll to position [39, 0]
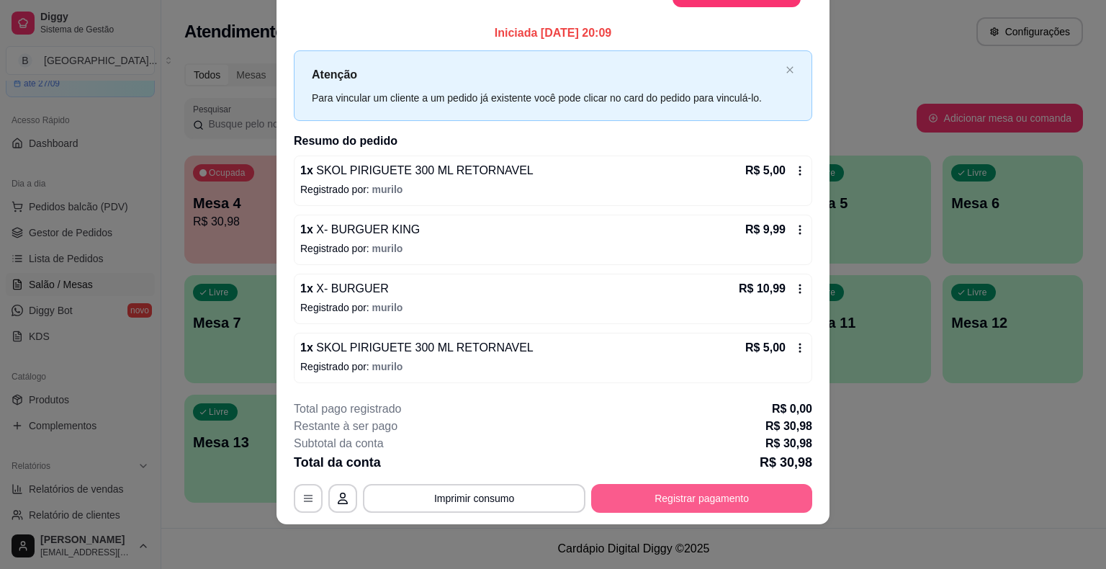
click at [663, 495] on button "Registrar pagamento" at bounding box center [701, 498] width 221 height 29
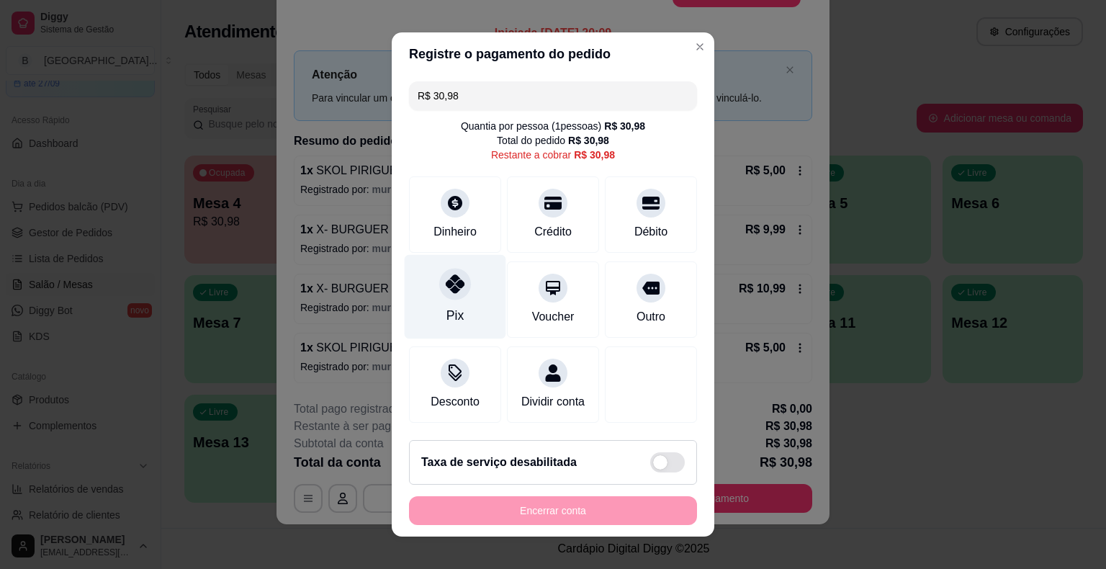
click at [470, 289] on div "Pix" at bounding box center [456, 297] width 102 height 84
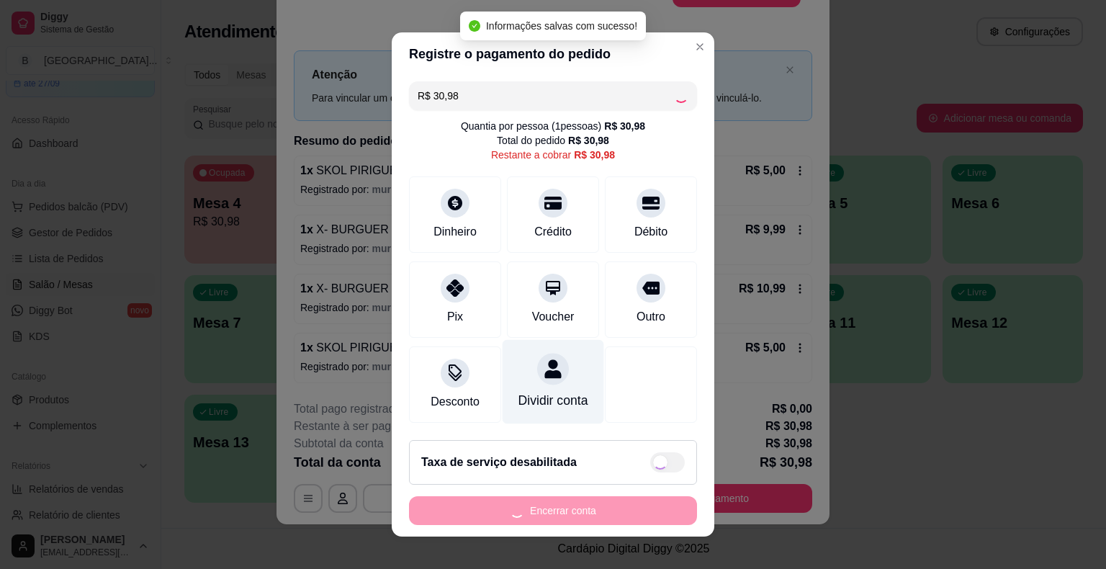
type input "R$ 0,00"
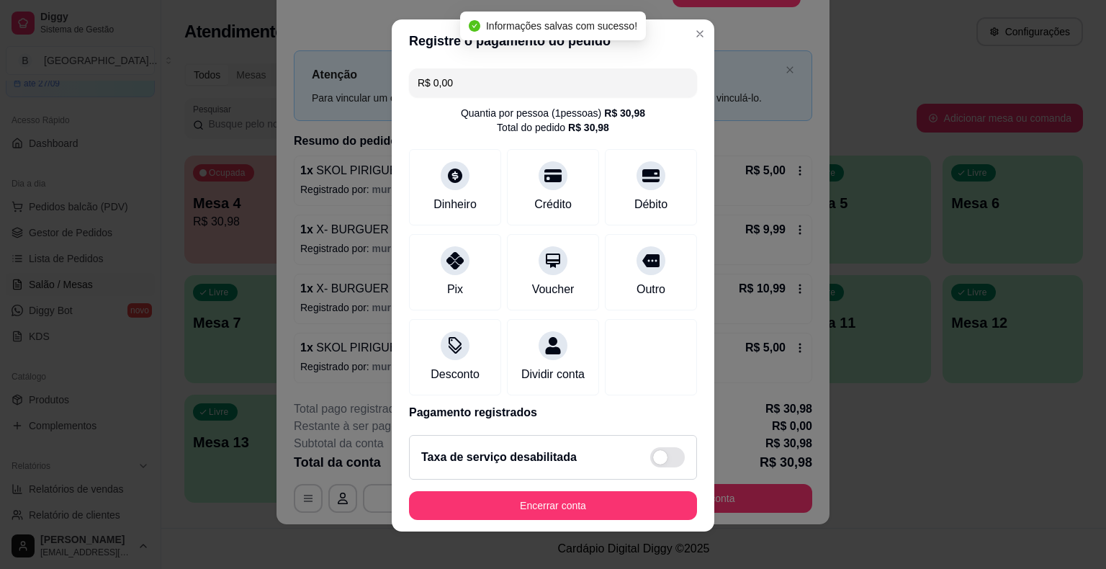
scroll to position [17, 0]
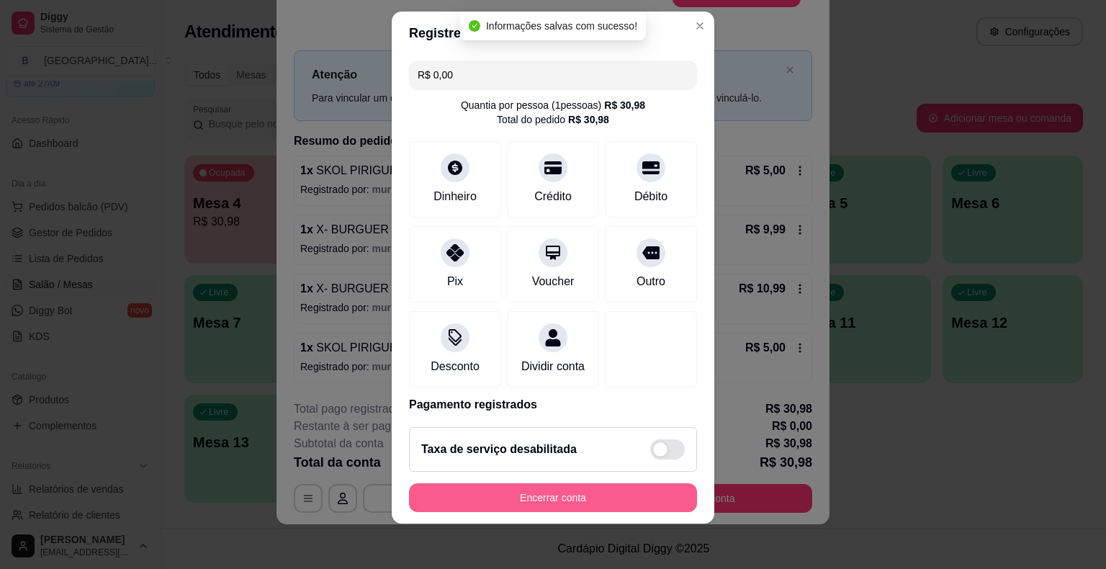
click at [508, 500] on button "Encerrar conta" at bounding box center [553, 497] width 288 height 29
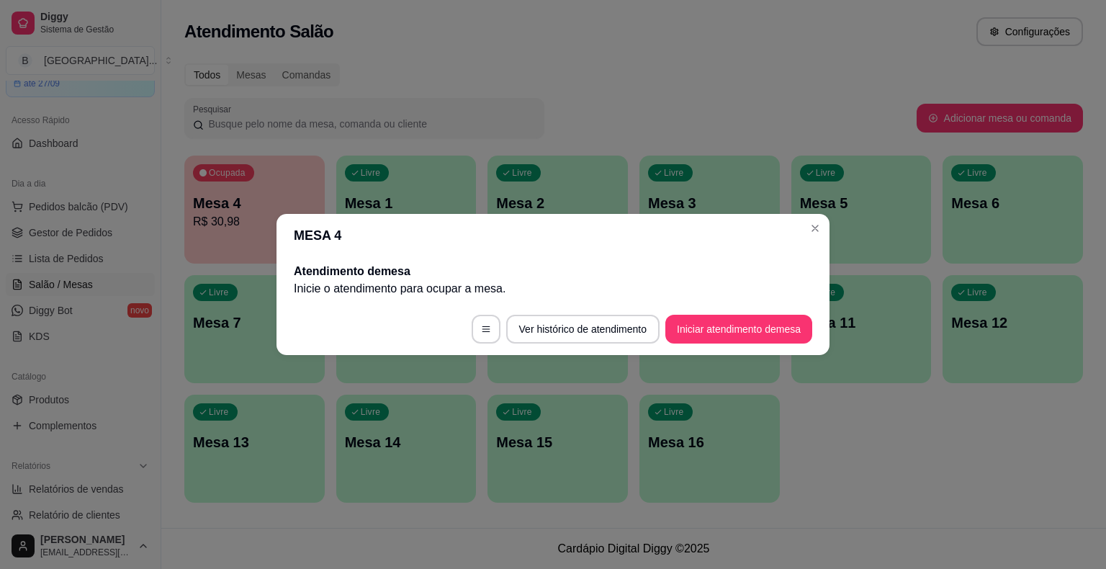
scroll to position [0, 0]
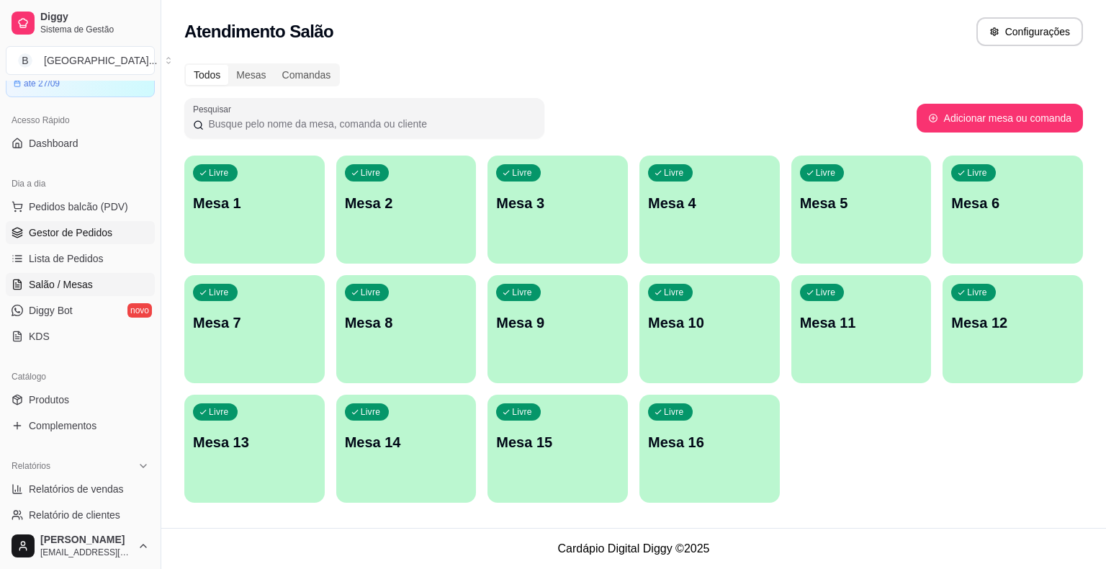
click at [74, 230] on span "Gestor de Pedidos" at bounding box center [71, 232] width 84 height 14
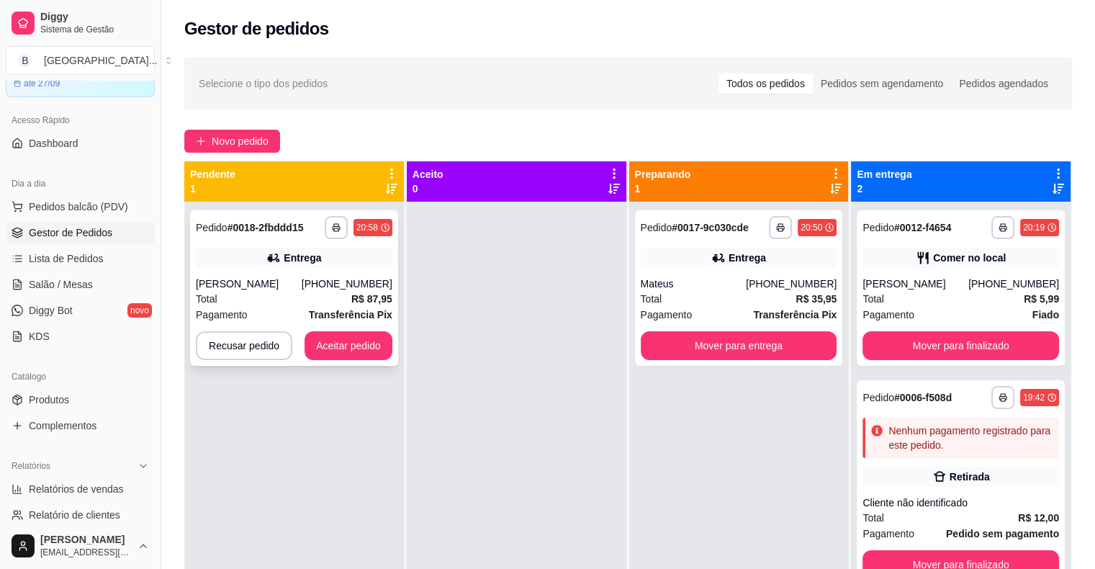
click at [373, 284] on div "[PHONE_NUMBER]" at bounding box center [347, 283] width 91 height 14
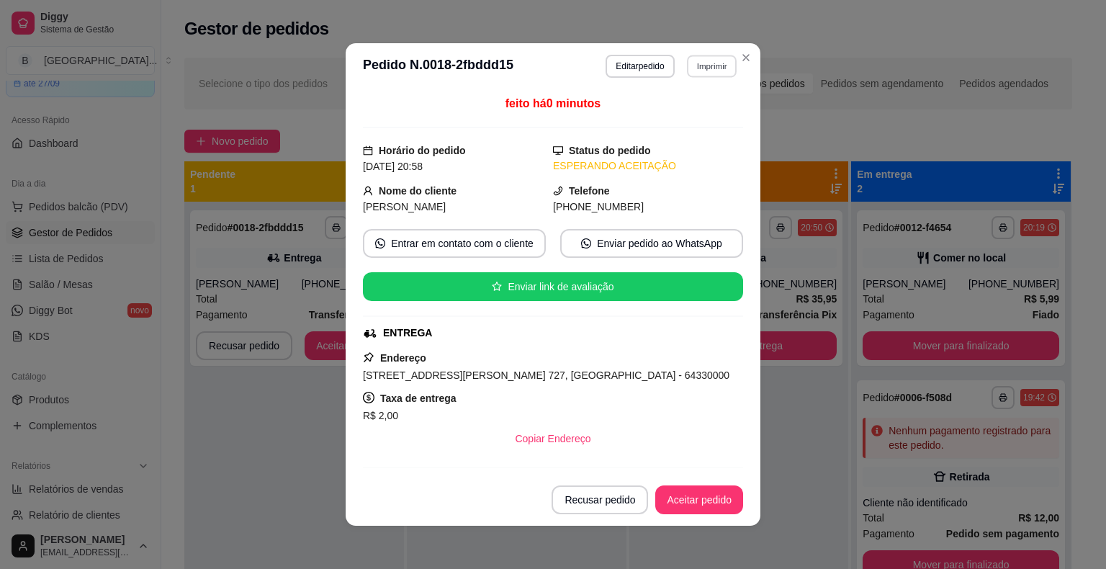
click at [697, 76] on button "Imprimir" at bounding box center [712, 66] width 50 height 22
click at [695, 117] on button "IMPRESSORA" at bounding box center [681, 116] width 104 height 23
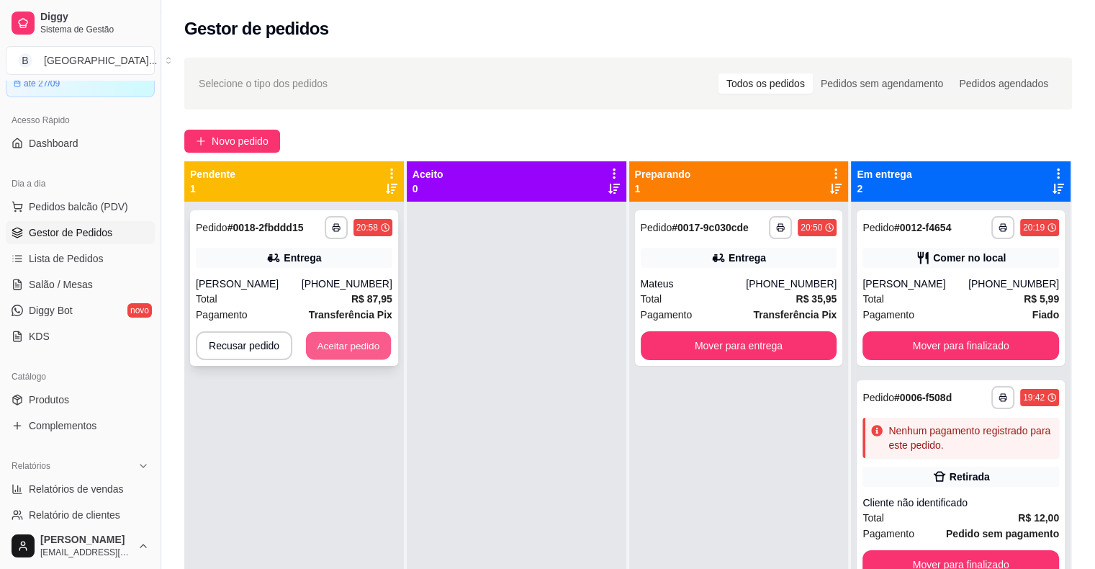
click at [353, 351] on button "Aceitar pedido" at bounding box center [348, 346] width 85 height 28
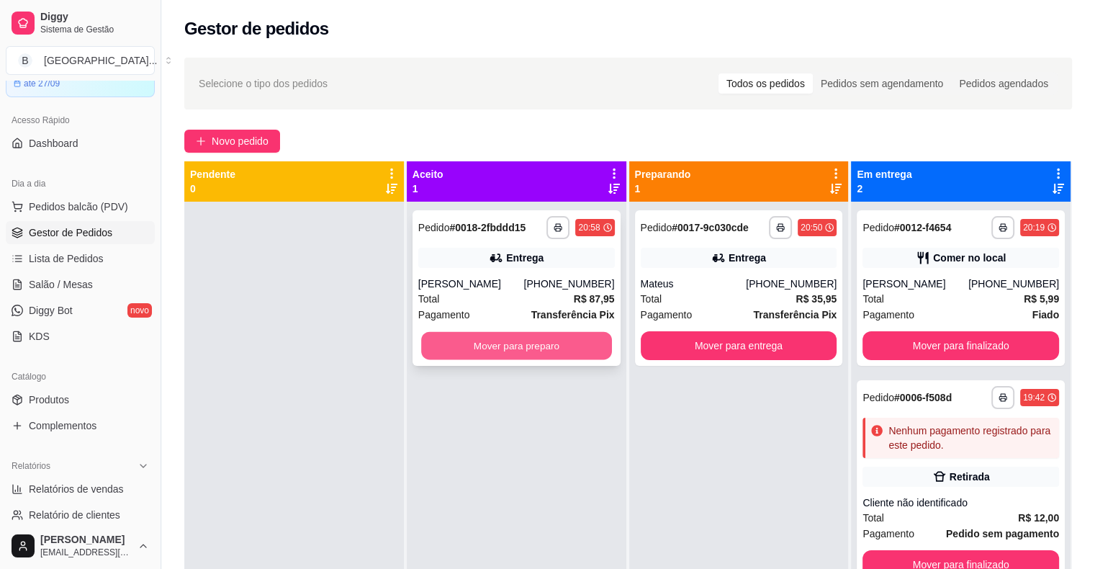
click at [465, 344] on button "Mover para preparo" at bounding box center [516, 346] width 191 height 28
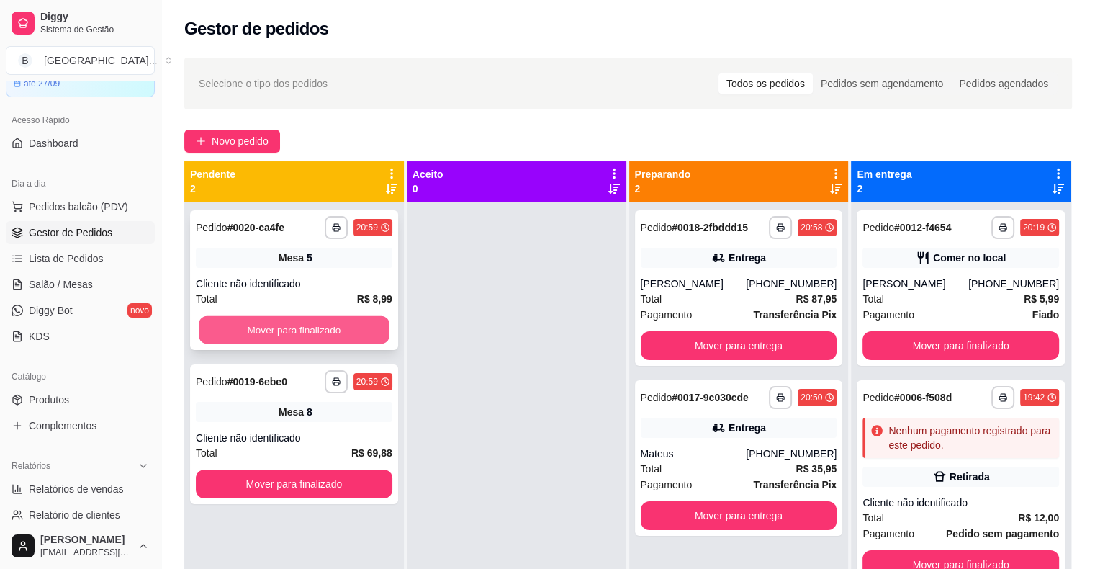
click at [297, 333] on button "Mover para finalizado" at bounding box center [294, 330] width 191 height 28
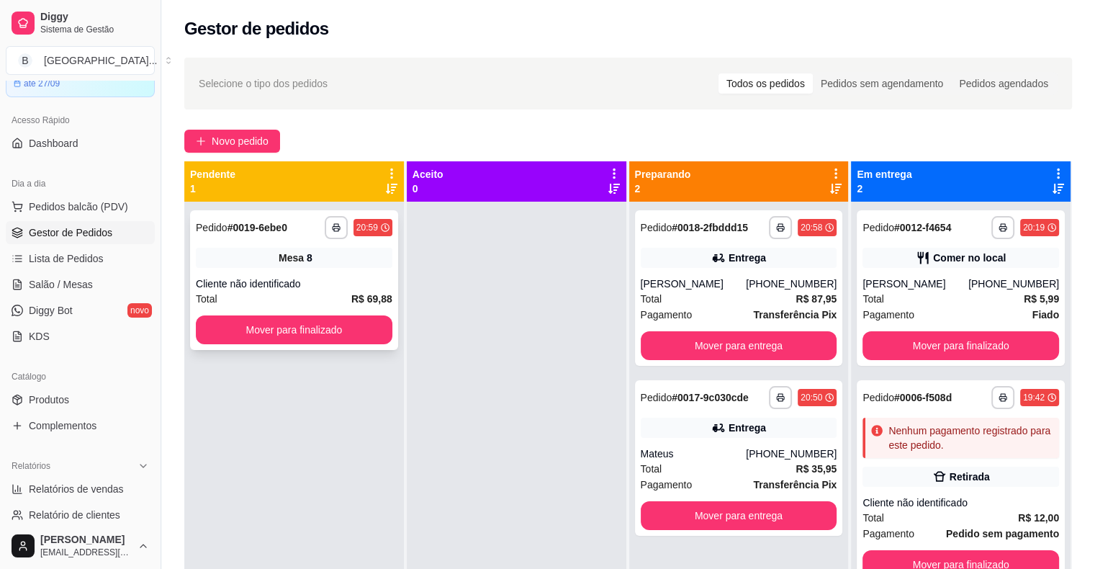
click at [307, 295] on div "Total R$ 69,88" at bounding box center [294, 299] width 197 height 16
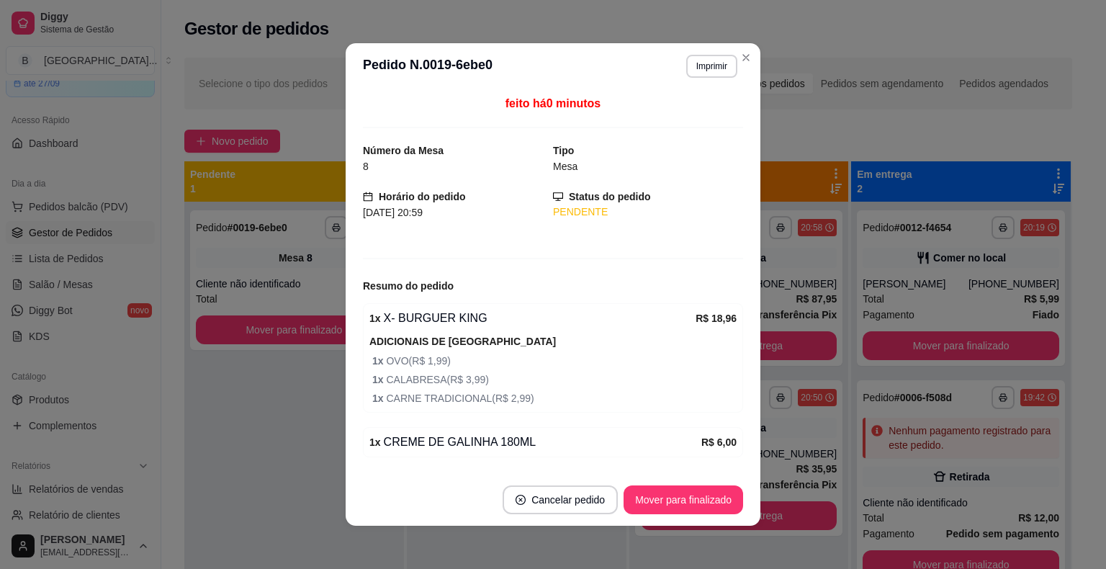
scroll to position [3, 0]
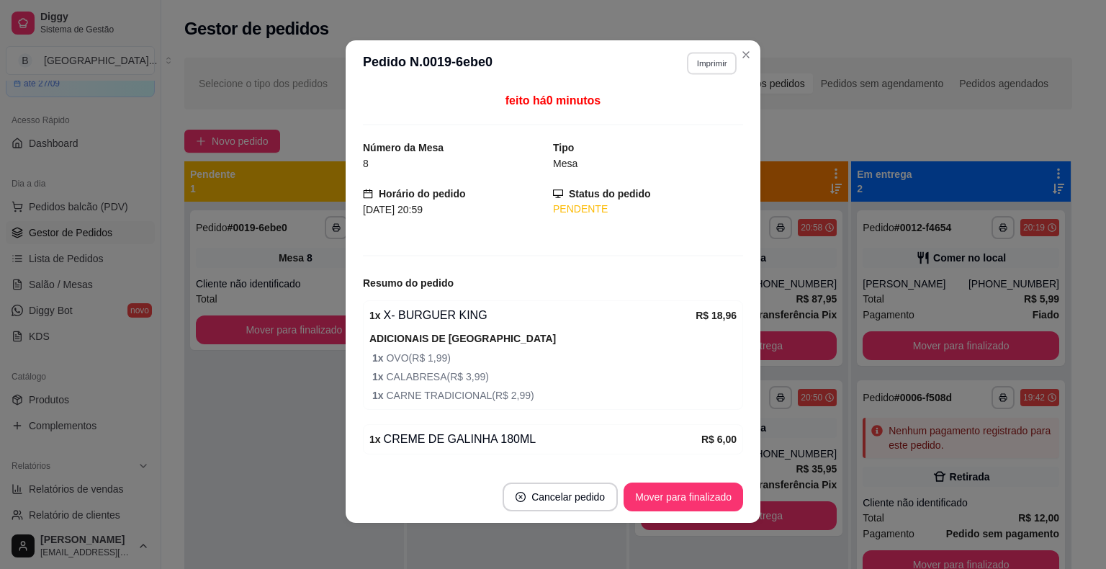
click at [716, 66] on button "Imprimir" at bounding box center [712, 63] width 50 height 22
click at [708, 120] on button "IMPRESSORA" at bounding box center [681, 113] width 104 height 23
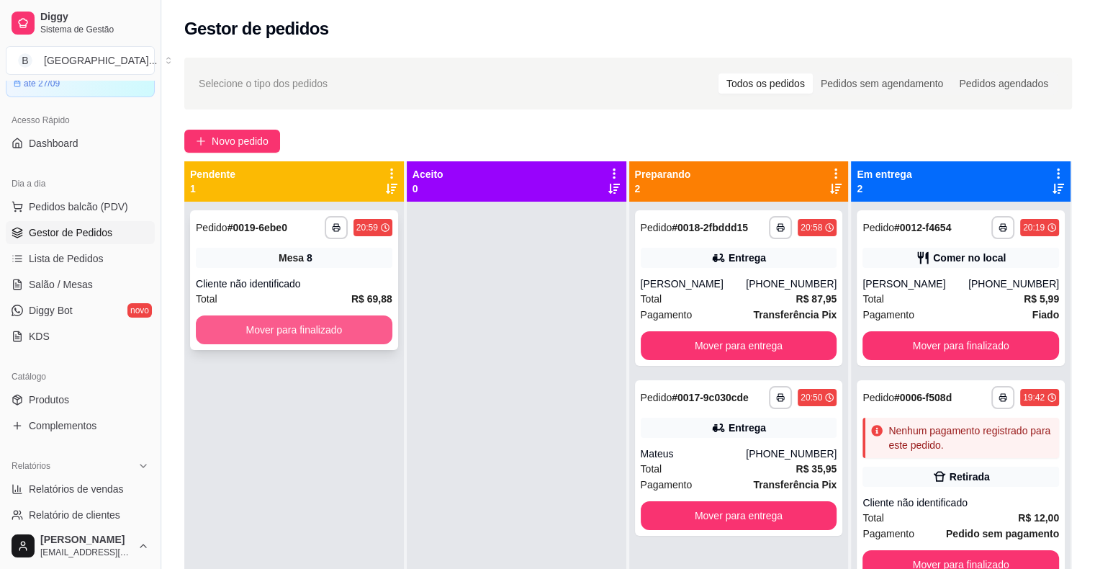
click at [278, 335] on button "Mover para finalizado" at bounding box center [294, 329] width 197 height 29
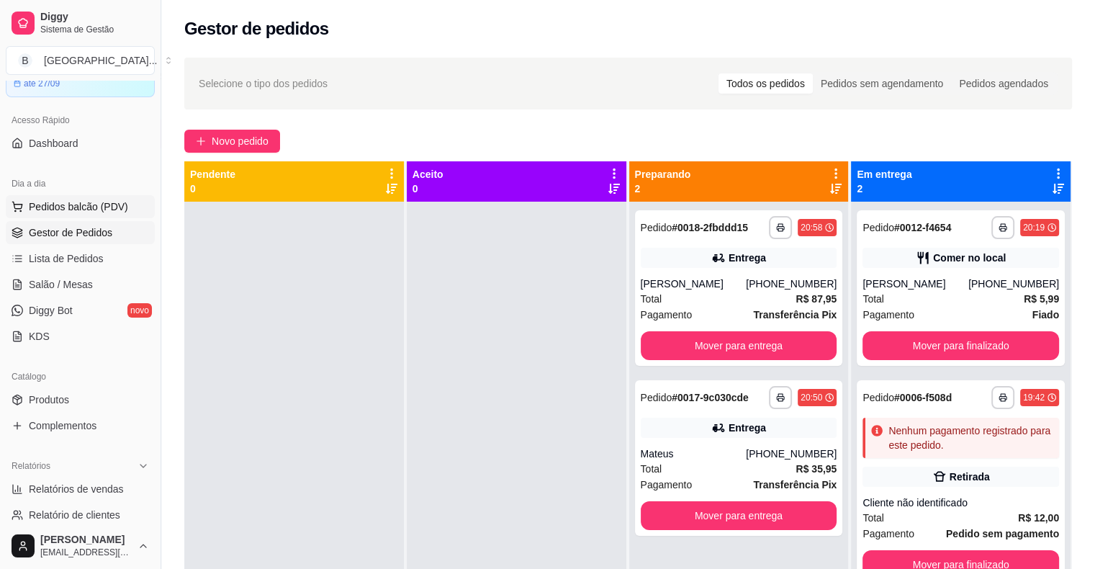
click at [115, 202] on span "Pedidos balcão (PDV)" at bounding box center [78, 206] width 99 height 14
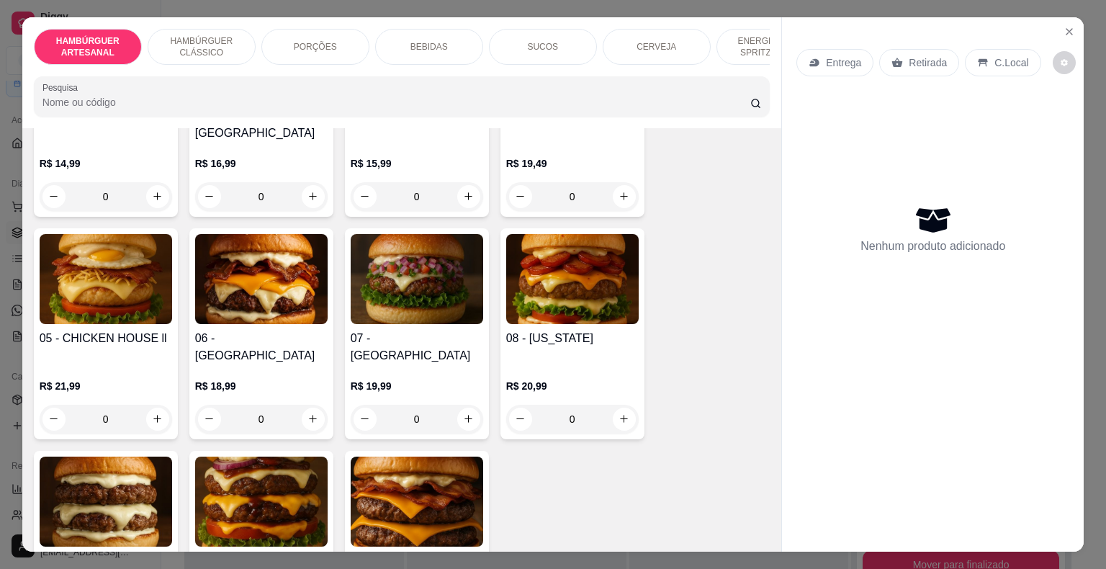
scroll to position [288, 0]
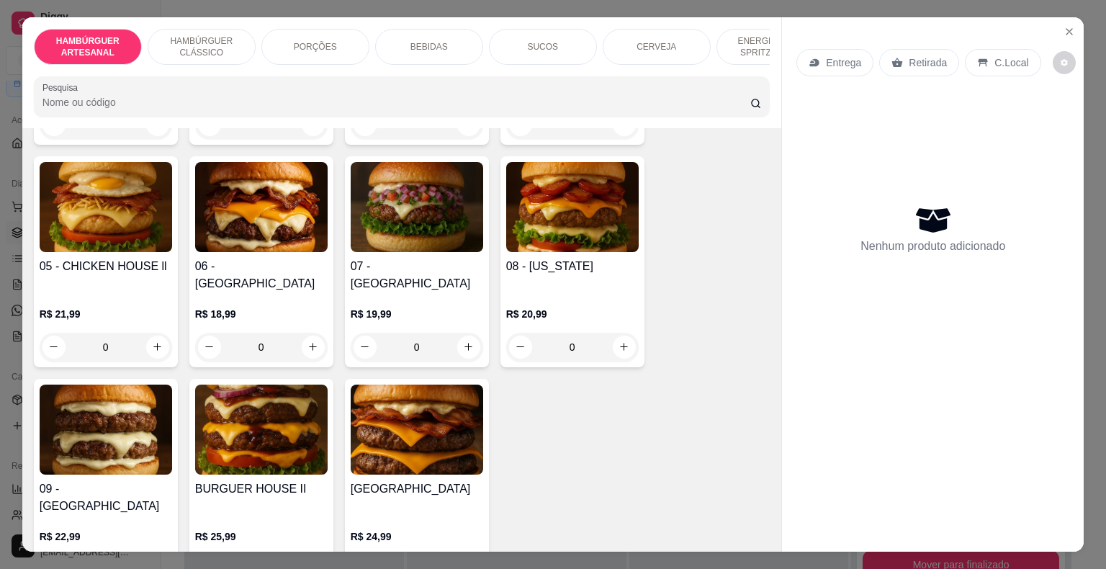
click at [305, 555] on div "0" at bounding box center [261, 569] width 132 height 29
click at [308, 555] on div "0" at bounding box center [261, 569] width 132 height 29
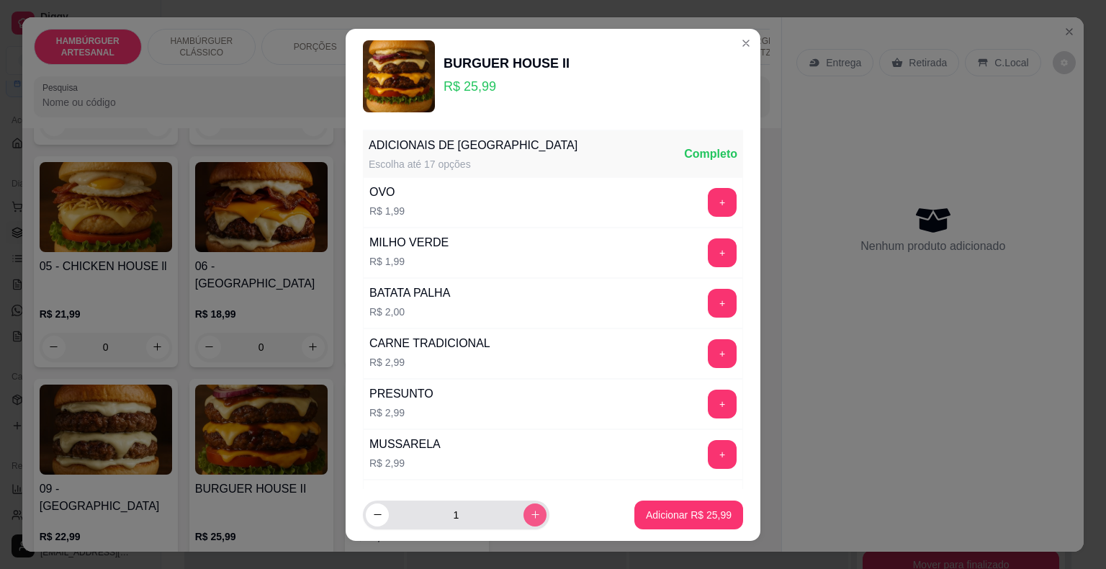
click at [530, 518] on icon "increase-product-quantity" at bounding box center [535, 514] width 11 height 11
type input "2"
click at [716, 513] on button "Adicionar R$ 51,98" at bounding box center [688, 514] width 109 height 29
type input "2"
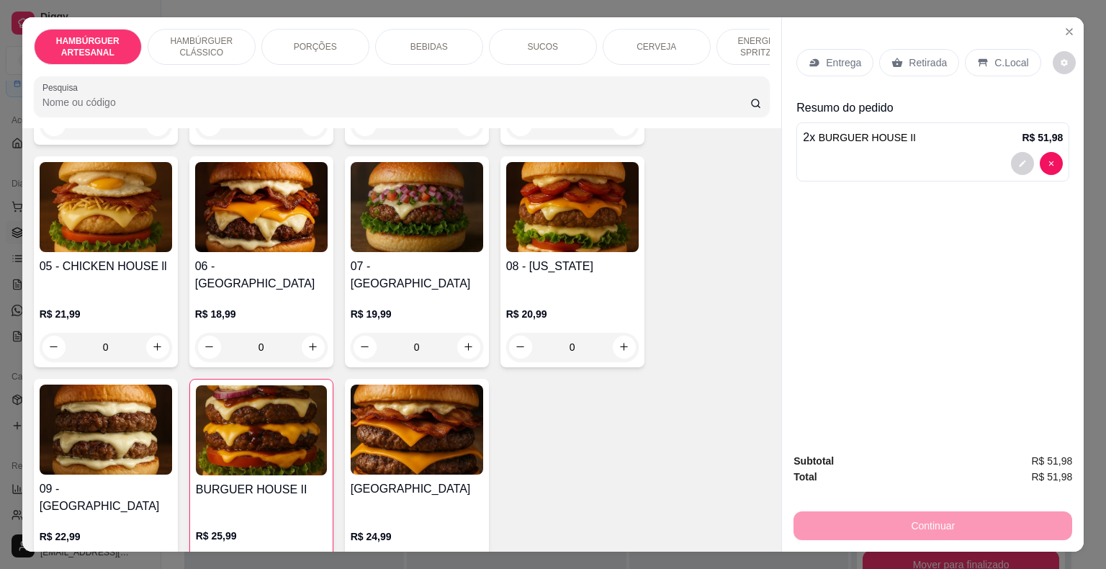
click at [909, 63] on p "Retirada" at bounding box center [928, 62] width 38 height 14
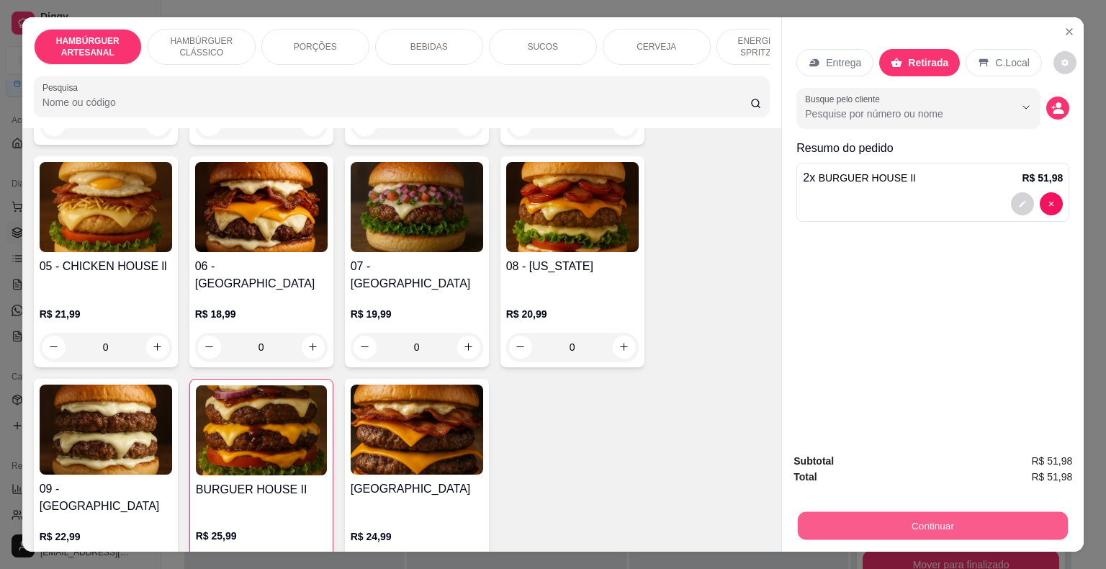
click at [912, 518] on button "Continuar" at bounding box center [933, 526] width 270 height 28
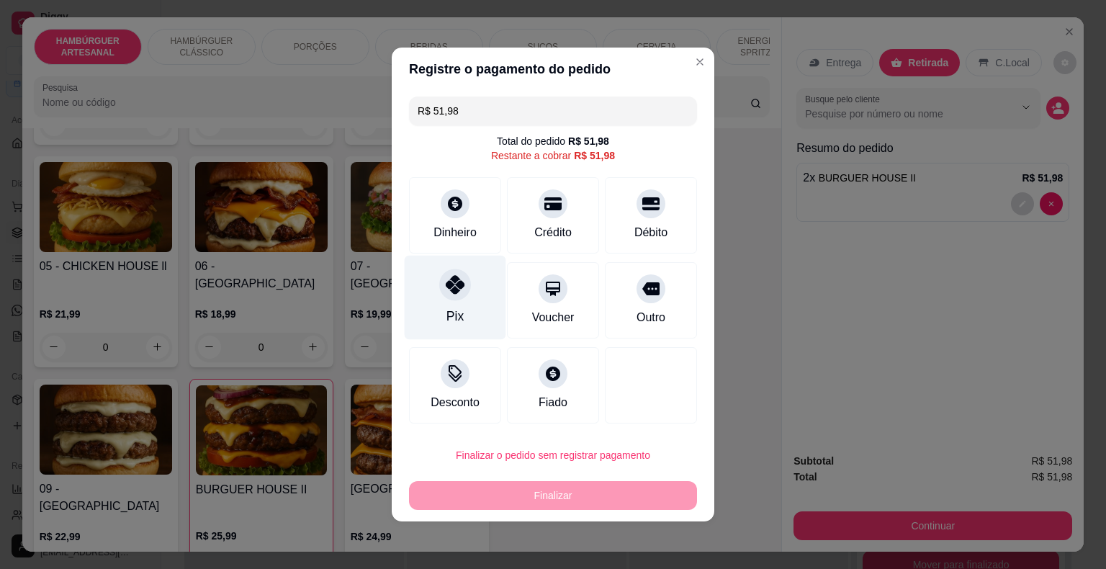
click at [465, 310] on div "Pix" at bounding box center [456, 298] width 102 height 84
type input "R$ 0,00"
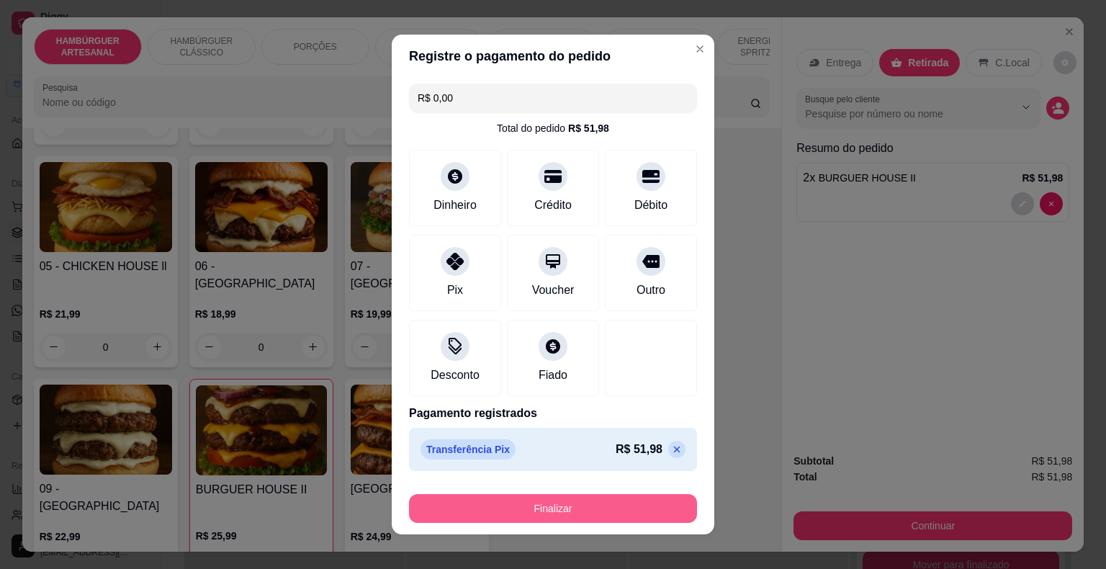
click at [608, 505] on button "Finalizar" at bounding box center [553, 508] width 288 height 29
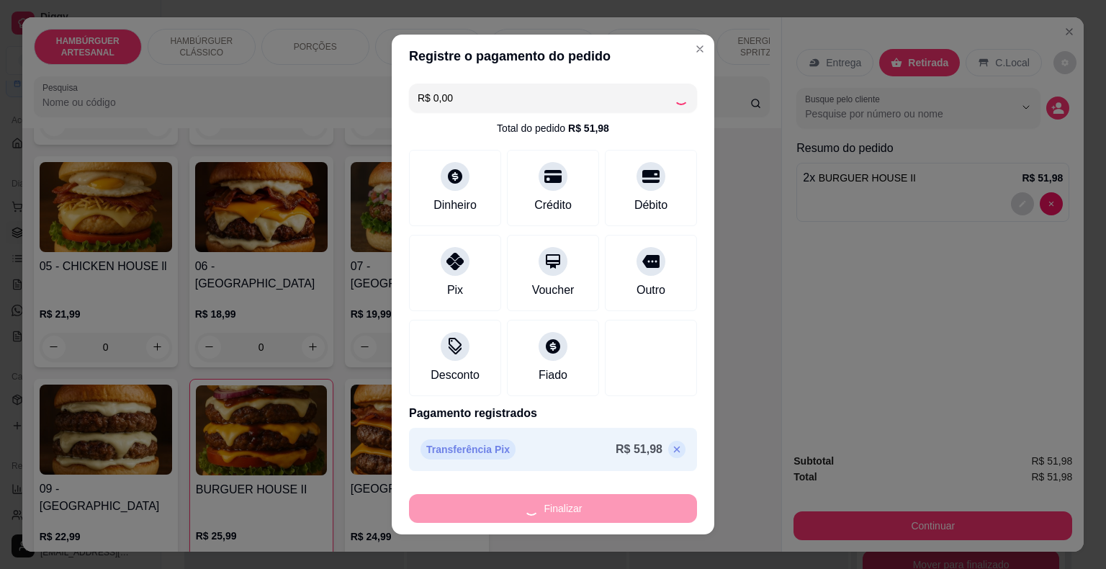
type input "0"
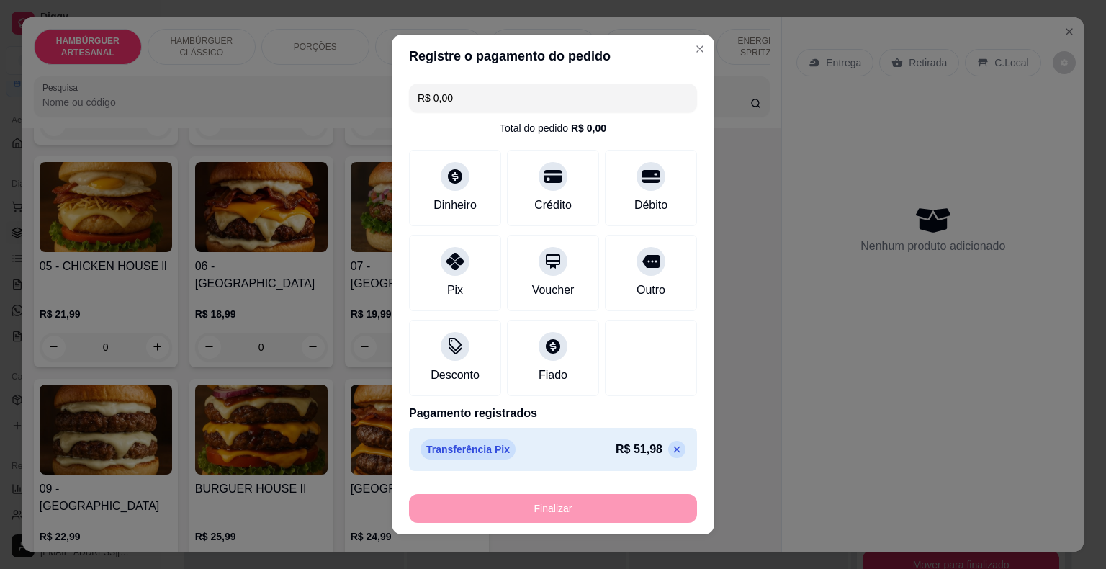
type input "-R$ 51,98"
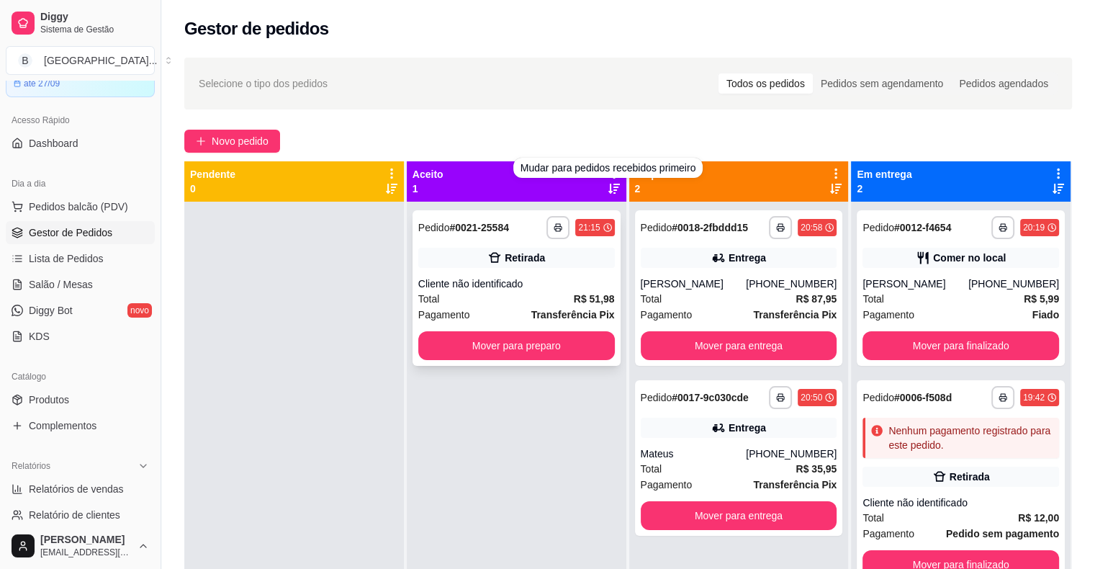
click at [510, 258] on div "Retirada" at bounding box center [525, 258] width 40 height 14
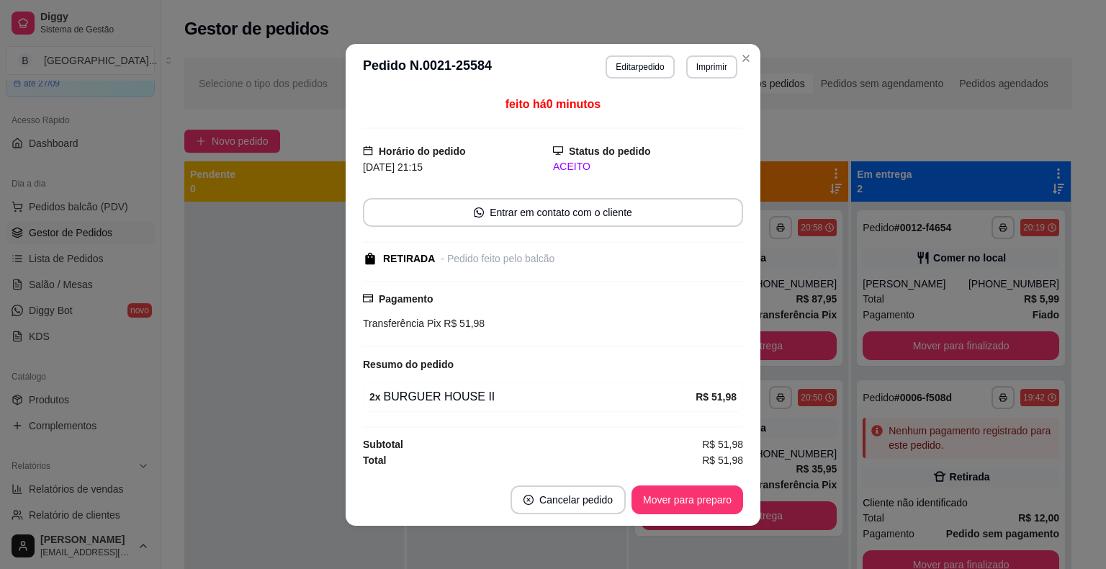
scroll to position [1, 0]
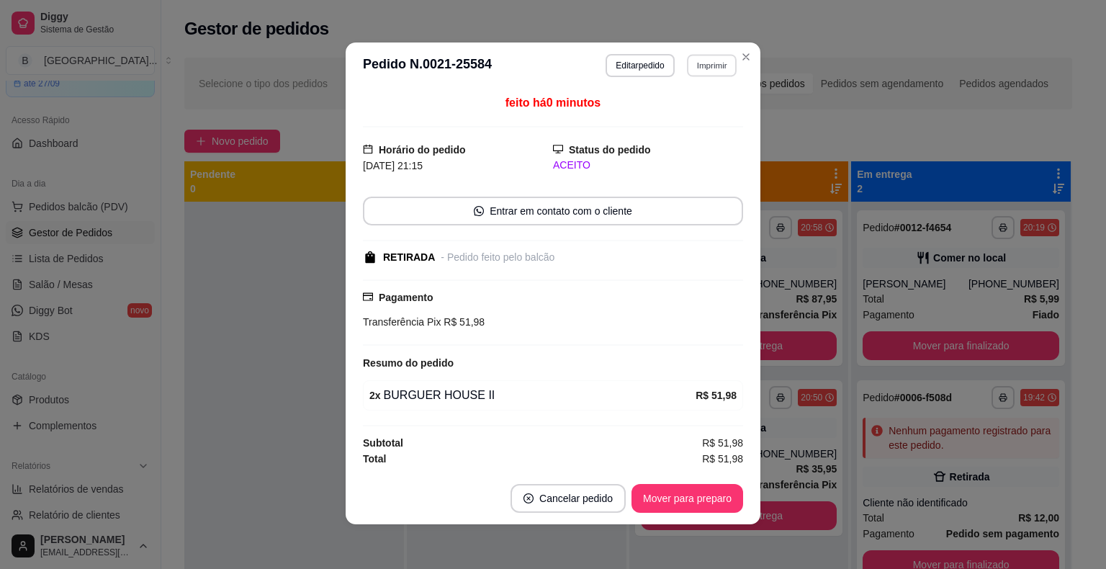
click at [698, 68] on button "Imprimir" at bounding box center [712, 65] width 50 height 22
click at [680, 118] on button "IMPRESSORA" at bounding box center [681, 116] width 104 height 23
click at [680, 505] on button "Mover para preparo" at bounding box center [687, 498] width 108 height 28
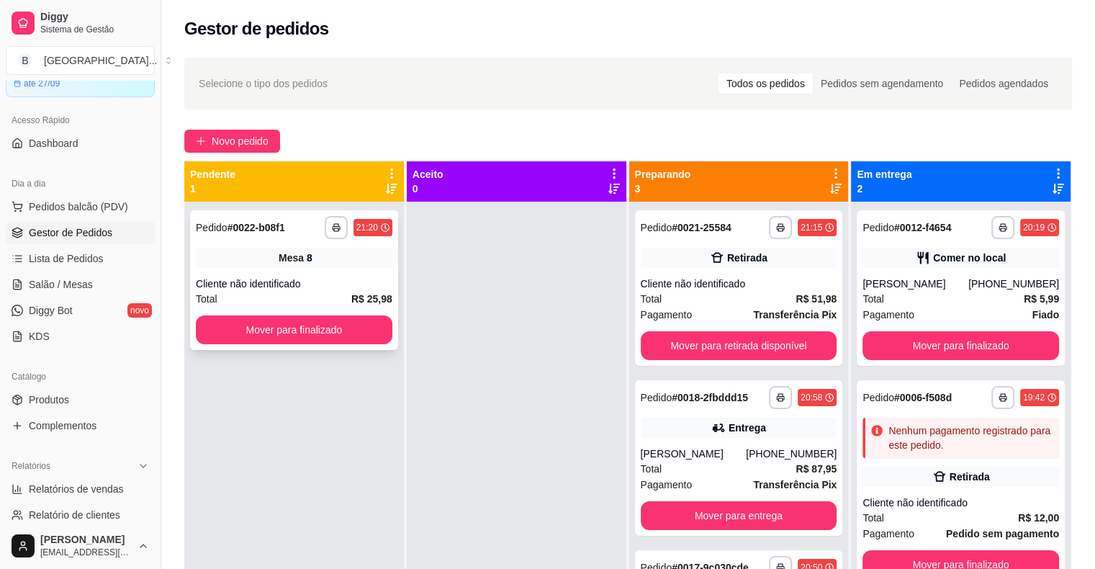
click at [271, 233] on strong "# 0022-b08f1" at bounding box center [257, 228] width 58 height 12
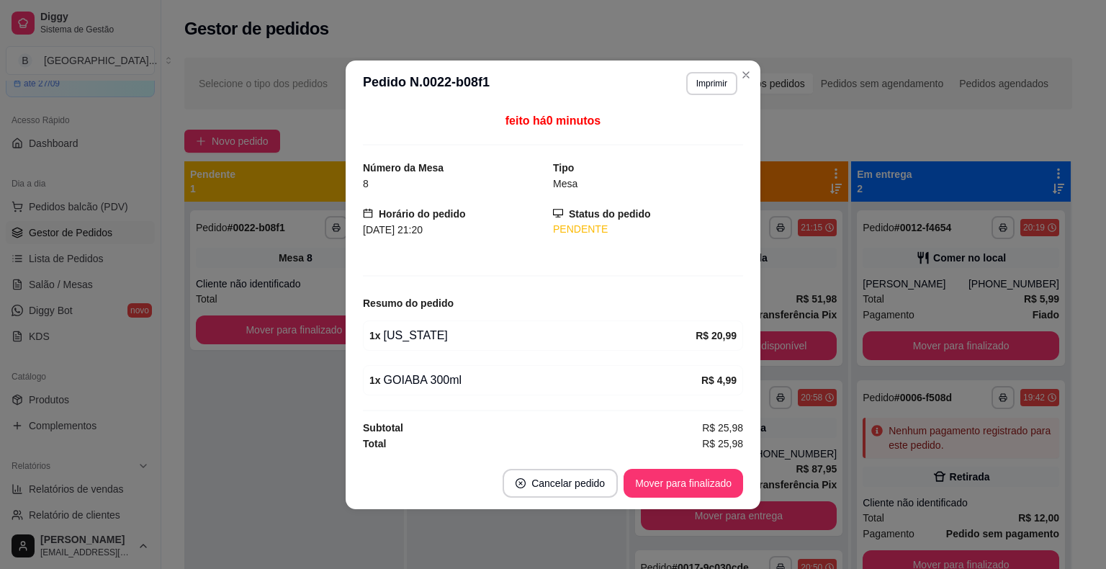
click at [703, 68] on header "**********" at bounding box center [553, 83] width 415 height 46
click at [713, 81] on button "Imprimir" at bounding box center [711, 83] width 51 height 23
click at [706, 125] on button "IMPRESSORA" at bounding box center [686, 134] width 104 height 23
click at [668, 479] on button "Mover para finalizado" at bounding box center [683, 483] width 120 height 29
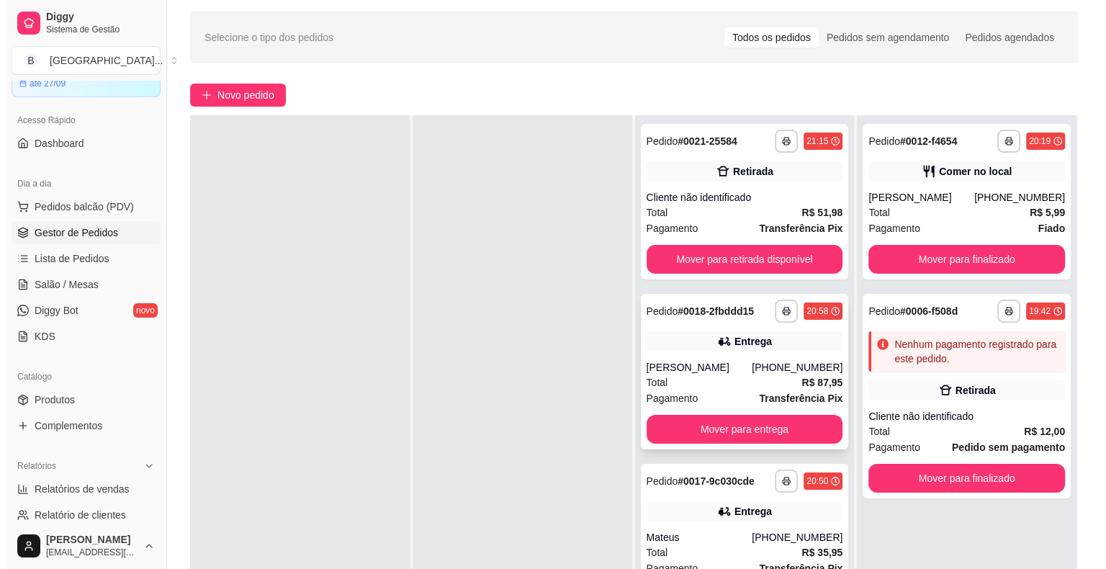
scroll to position [72, 0]
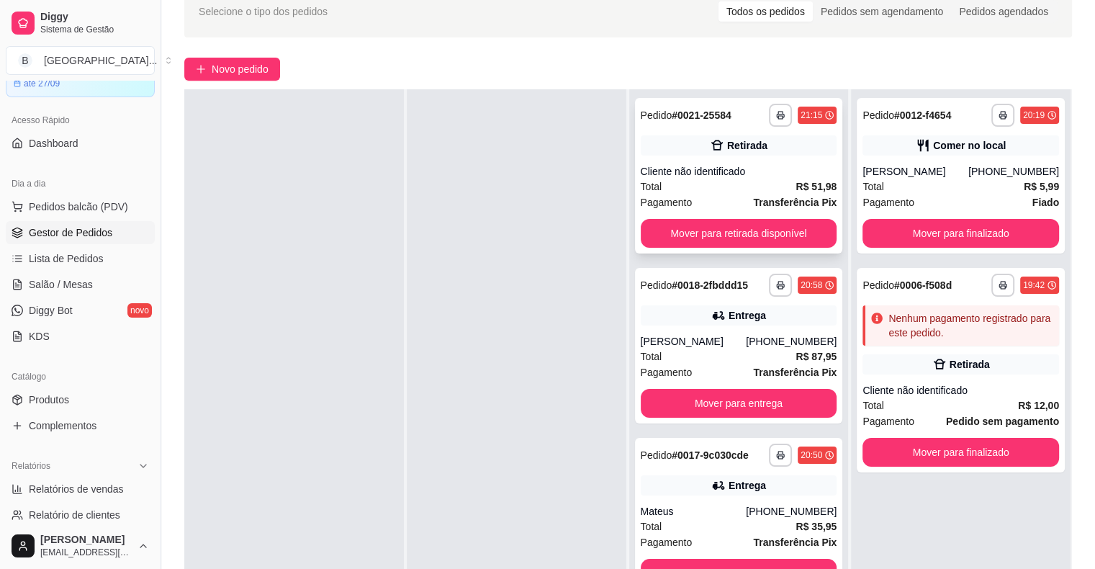
click at [703, 174] on div "Cliente não identificado" at bounding box center [739, 171] width 197 height 14
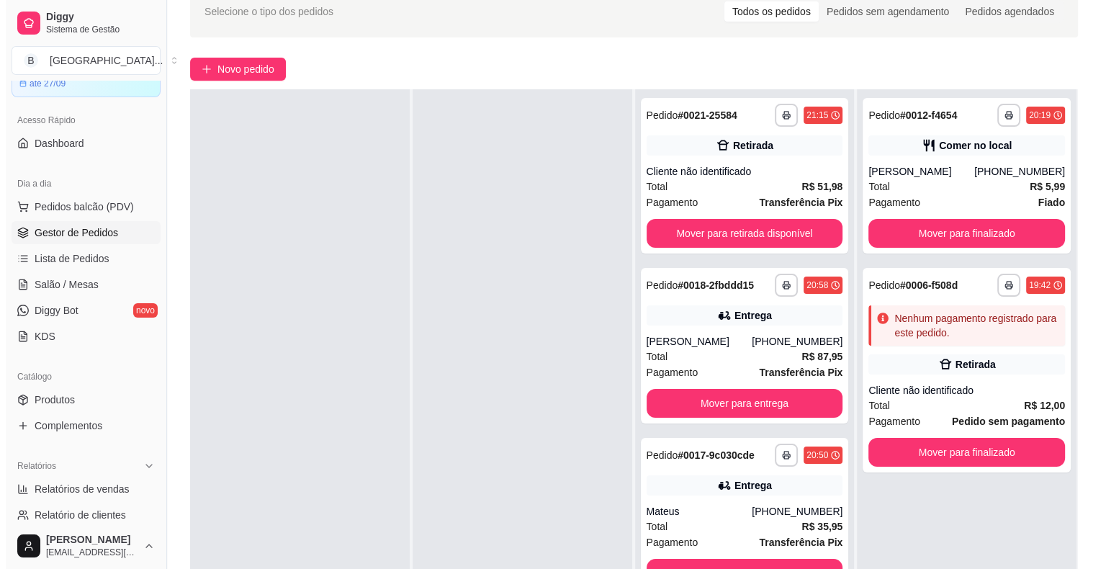
scroll to position [144, 0]
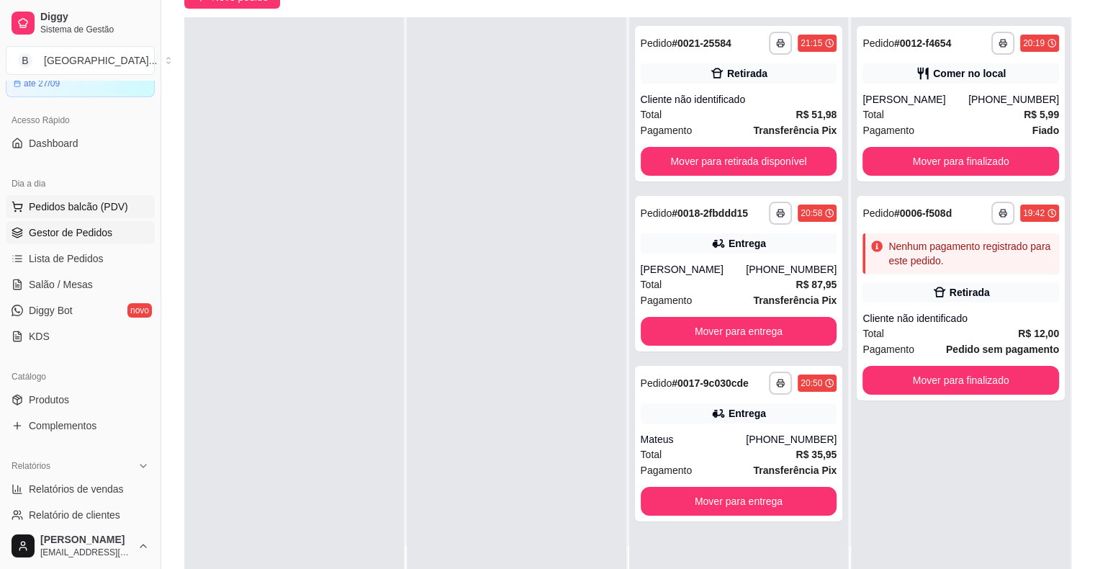
click at [89, 215] on button "Pedidos balcão (PDV)" at bounding box center [80, 206] width 149 height 23
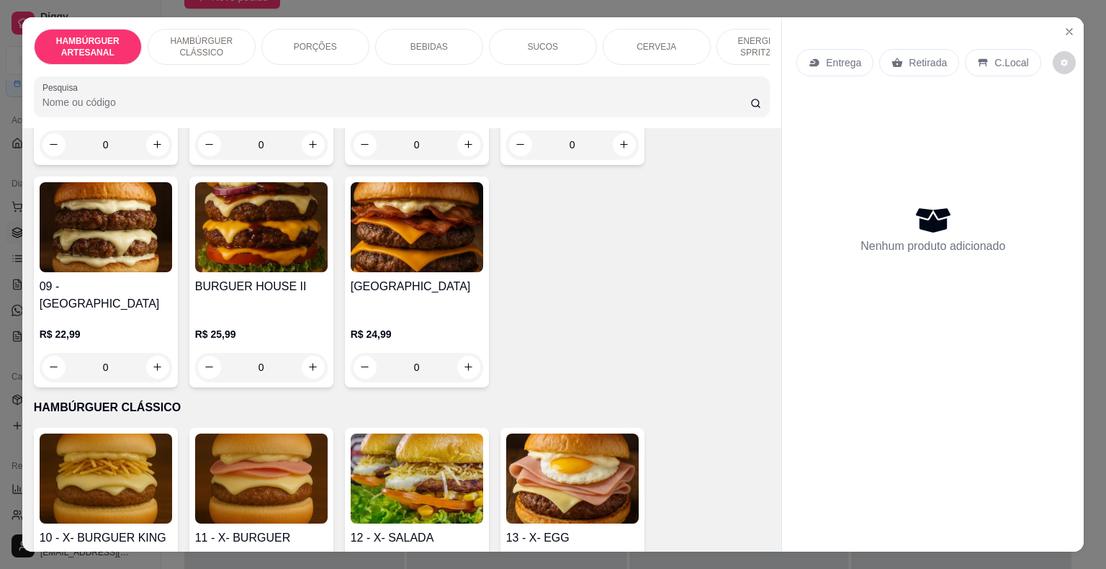
scroll to position [648, 0]
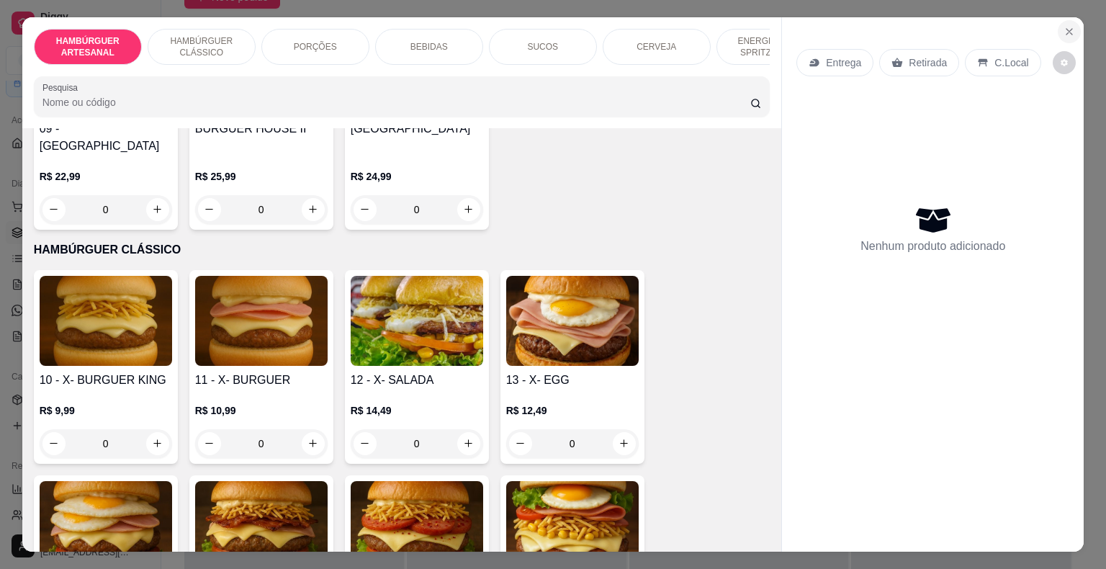
click at [1068, 26] on icon "Close" at bounding box center [1069, 32] width 12 height 12
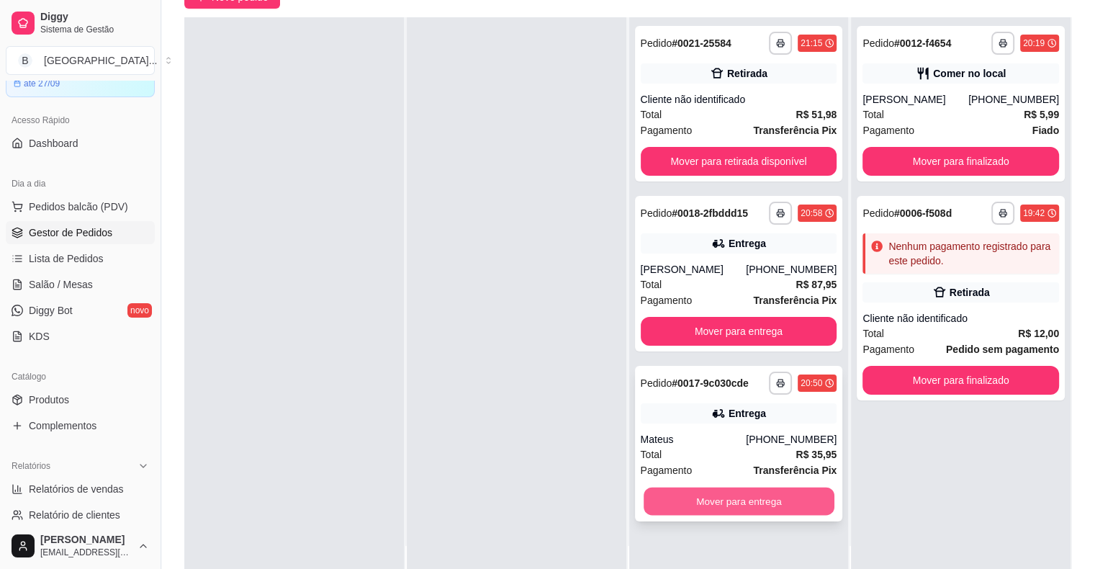
click at [702, 506] on button "Mover para entrega" at bounding box center [739, 501] width 191 height 28
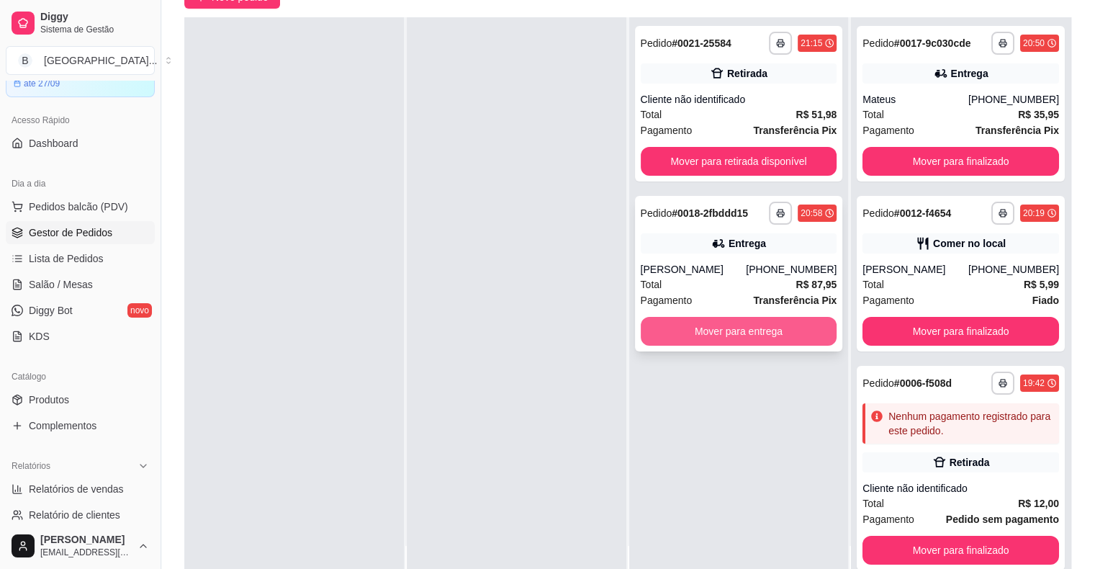
click at [705, 329] on button "Mover para entrega" at bounding box center [739, 331] width 197 height 29
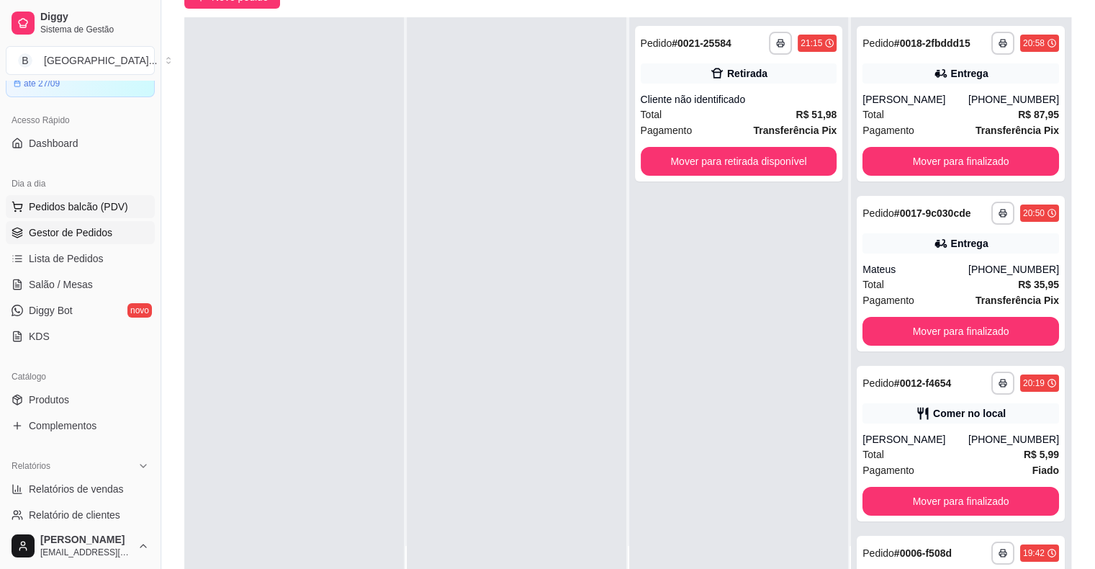
click at [37, 210] on span "Pedidos balcão (PDV)" at bounding box center [78, 206] width 99 height 14
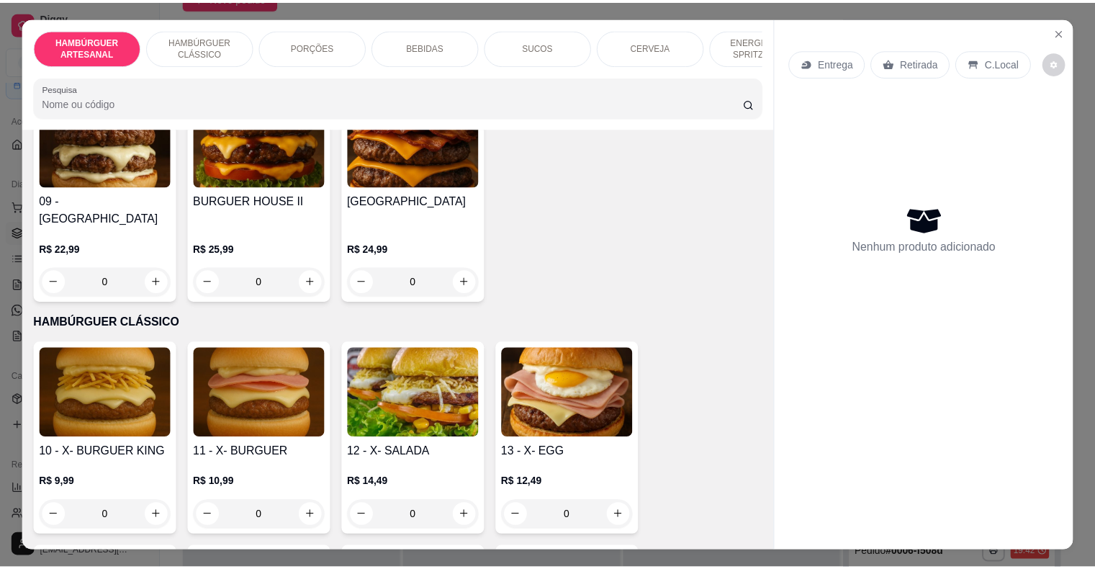
scroll to position [648, 0]
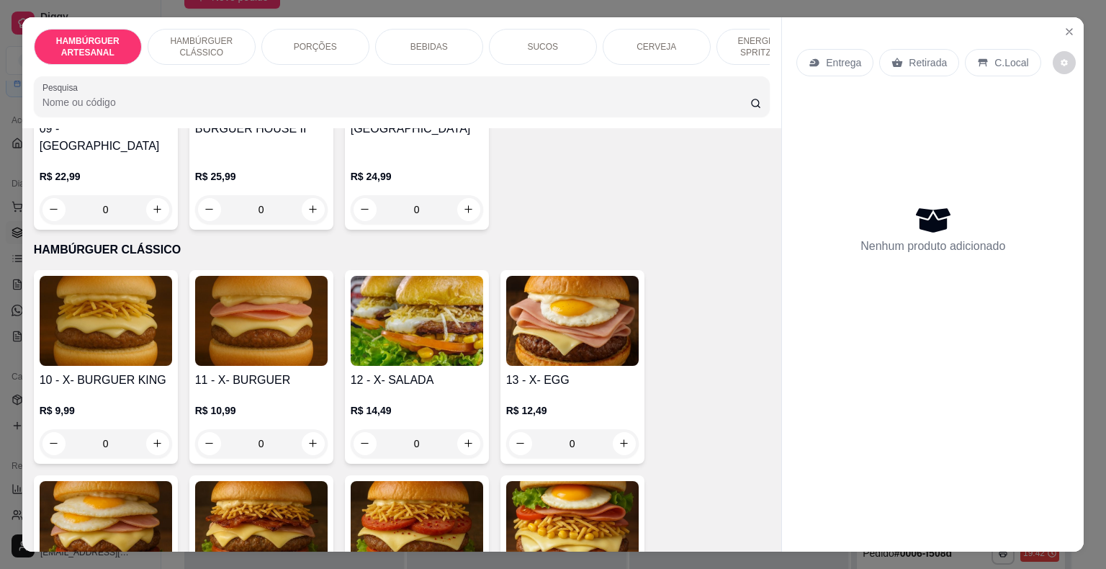
click at [153, 429] on div "0" at bounding box center [106, 443] width 132 height 29
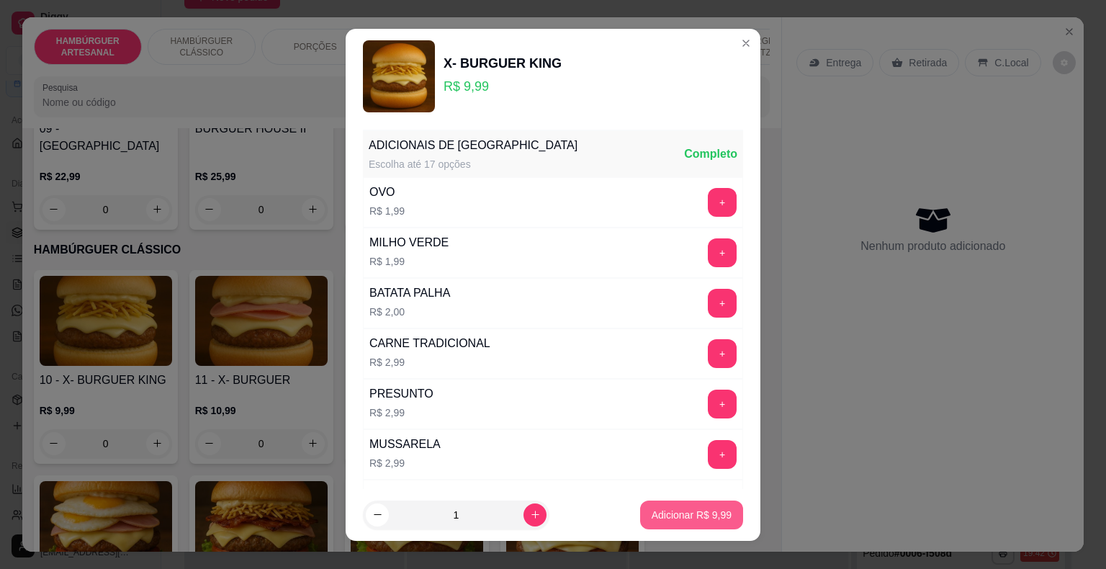
click at [680, 523] on button "Adicionar R$ 9,99" at bounding box center [691, 514] width 103 height 29
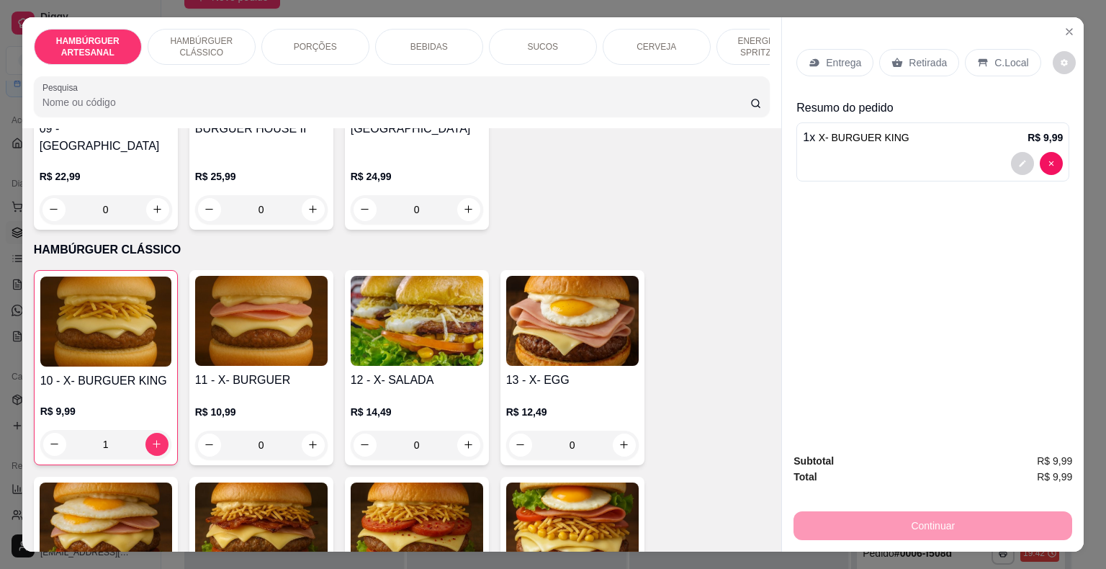
click at [910, 65] on div "Retirada" at bounding box center [919, 62] width 80 height 27
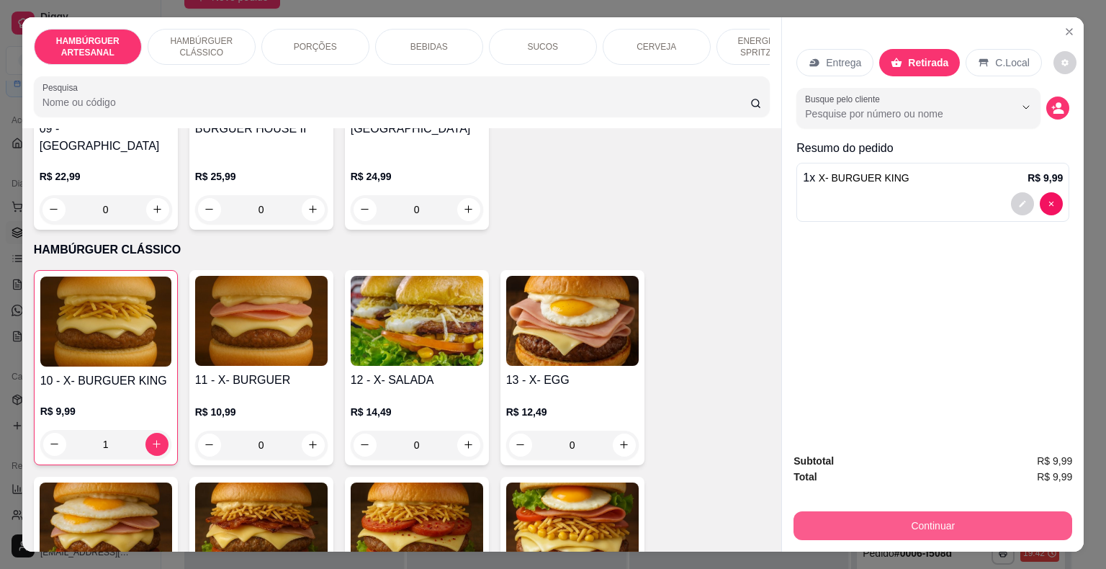
click at [918, 523] on button "Continuar" at bounding box center [932, 525] width 279 height 29
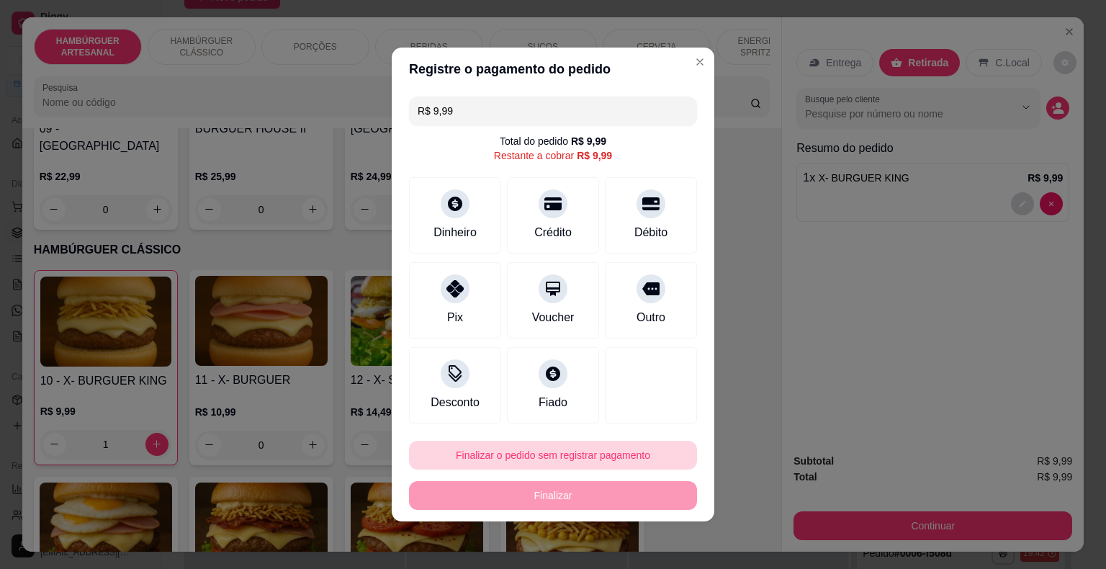
click at [516, 451] on button "Finalizar o pedido sem registrar pagamento" at bounding box center [553, 455] width 288 height 29
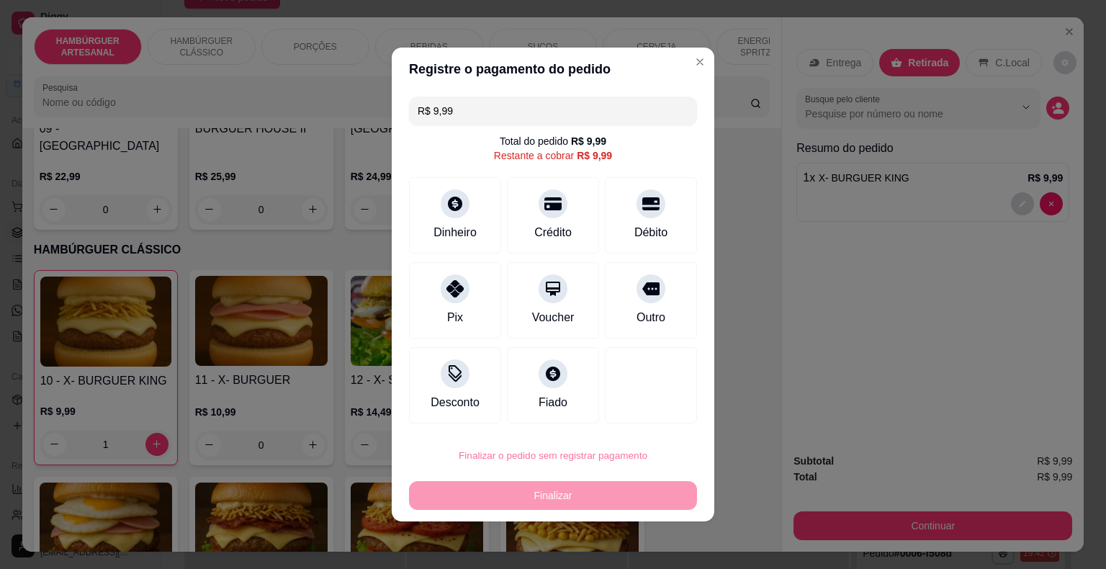
click at [651, 415] on button "Confirmar" at bounding box center [641, 414] width 53 height 22
type input "0"
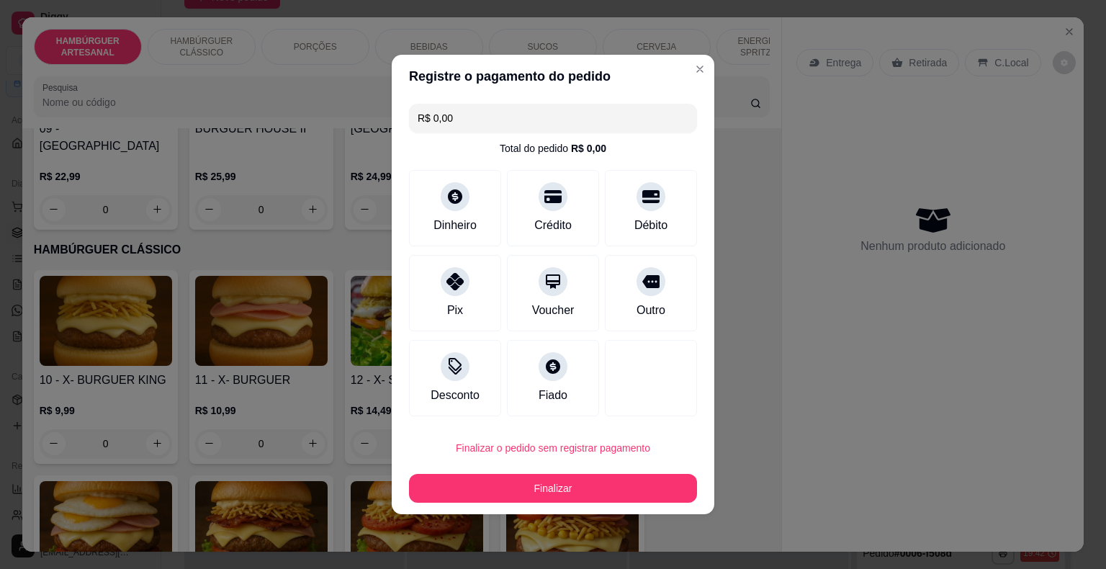
type input "R$ 0,00"
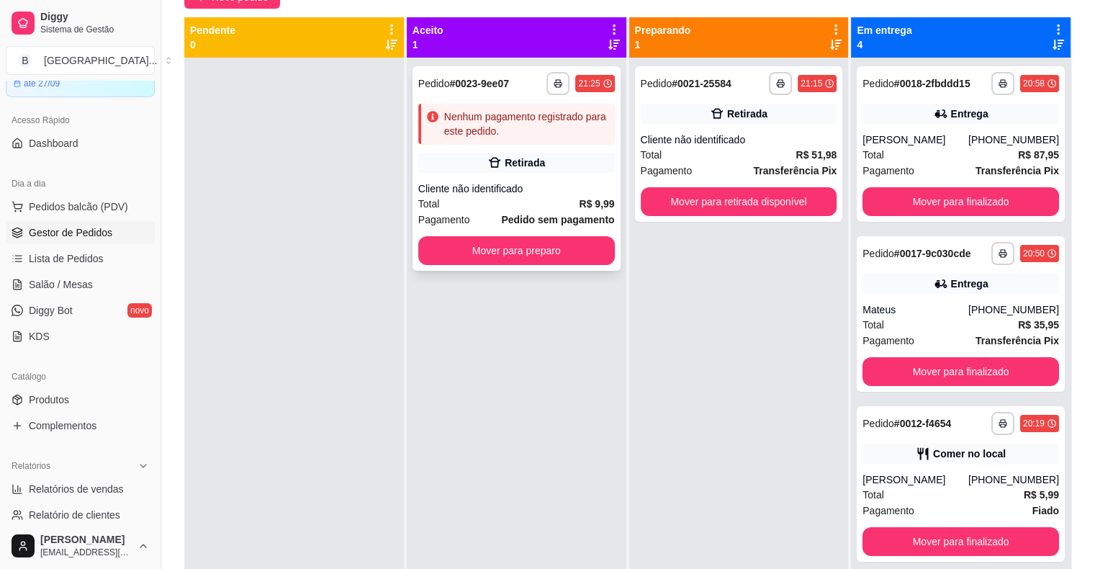
click at [510, 159] on div "Retirada" at bounding box center [525, 163] width 40 height 14
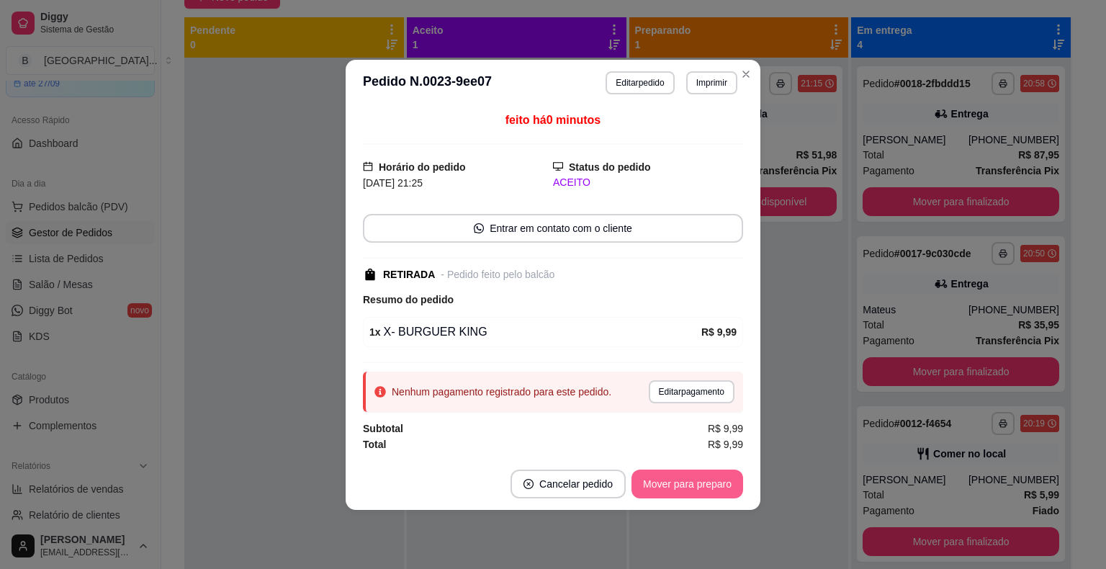
click at [689, 482] on button "Mover para preparo" at bounding box center [687, 483] width 112 height 29
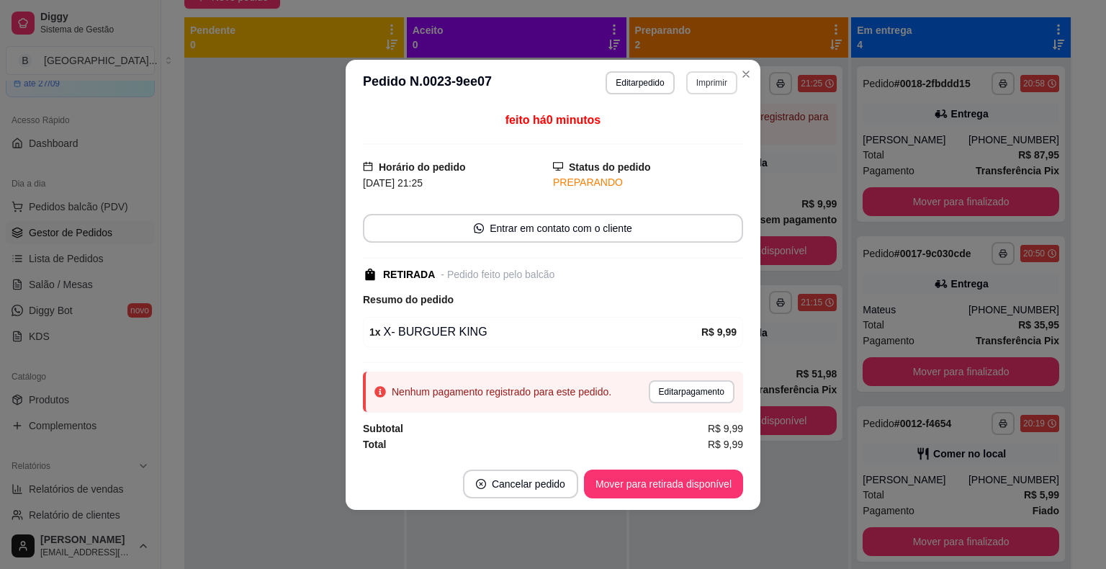
click at [707, 81] on button "Imprimir" at bounding box center [711, 82] width 51 height 23
click at [673, 133] on button "IMPRESSORA" at bounding box center [686, 133] width 104 height 23
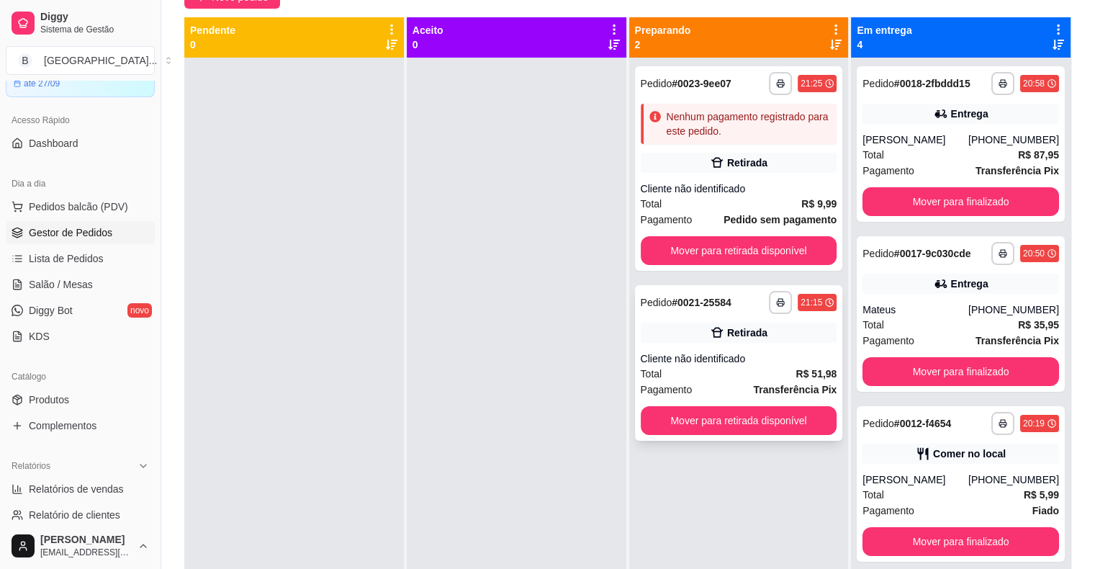
click at [685, 337] on div "Retirada" at bounding box center [739, 333] width 197 height 20
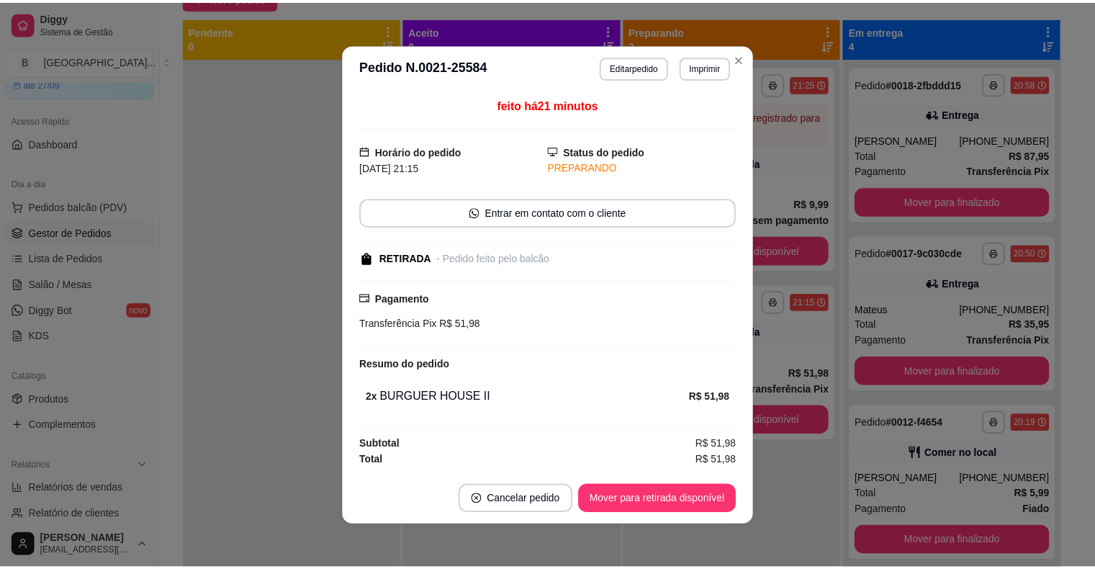
scroll to position [1, 0]
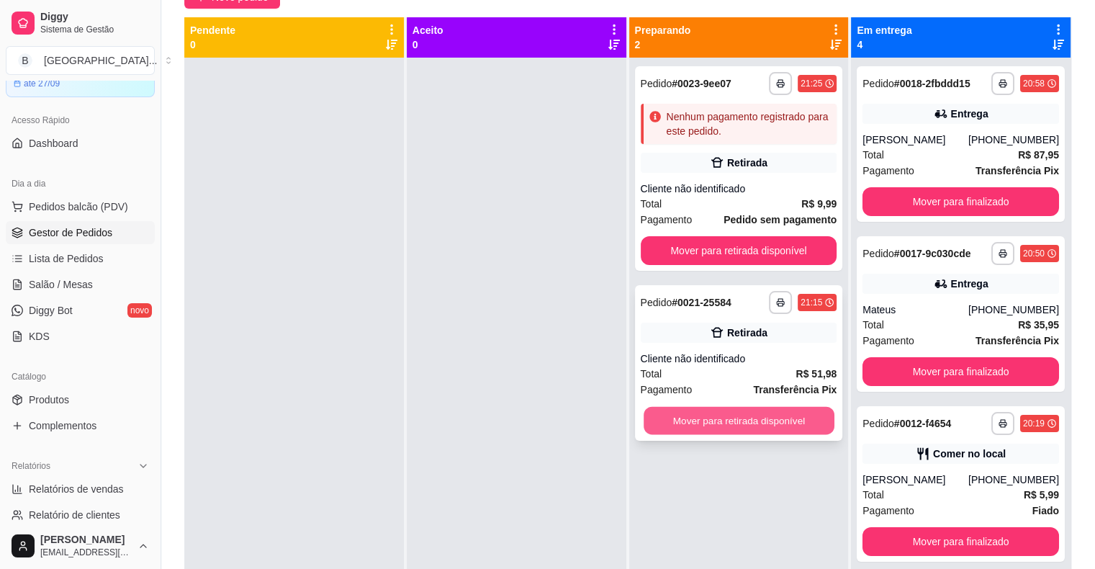
click at [654, 428] on button "Mover para retirada disponível" at bounding box center [739, 421] width 191 height 28
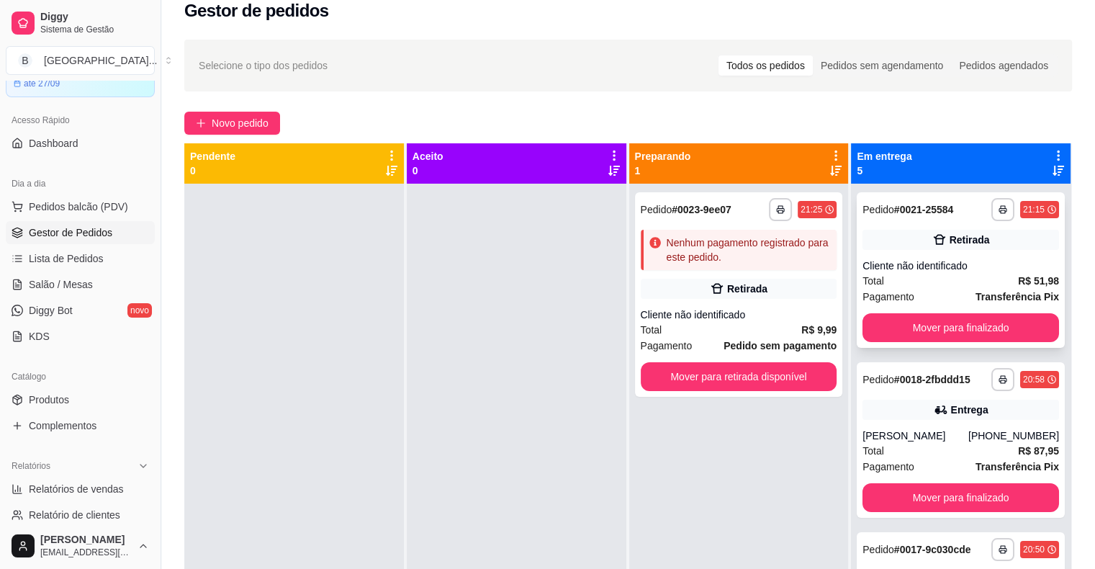
scroll to position [0, 0]
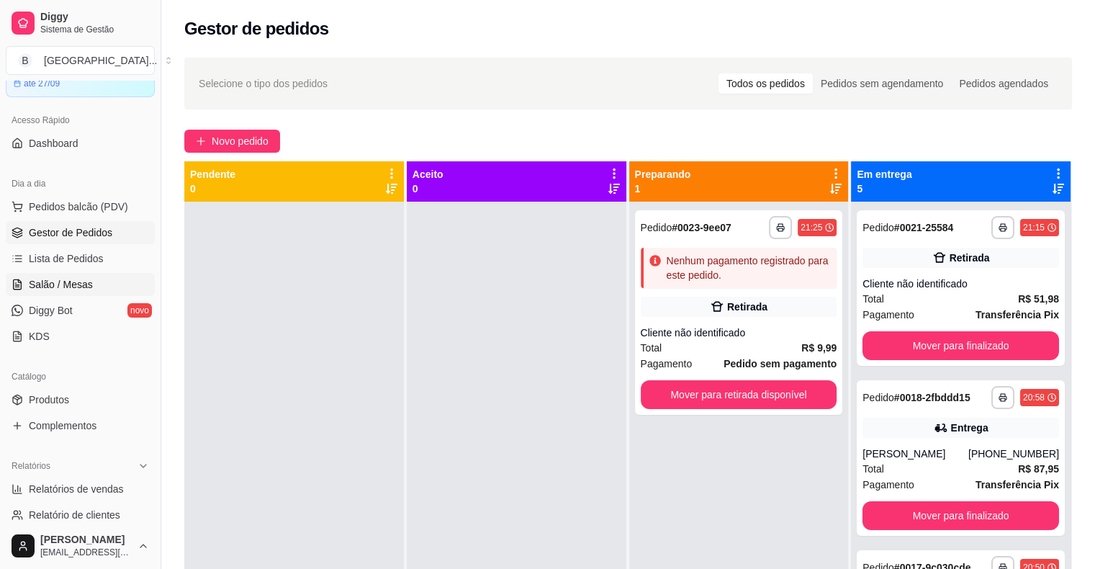
click at [55, 277] on span "Salão / Mesas" at bounding box center [61, 284] width 64 height 14
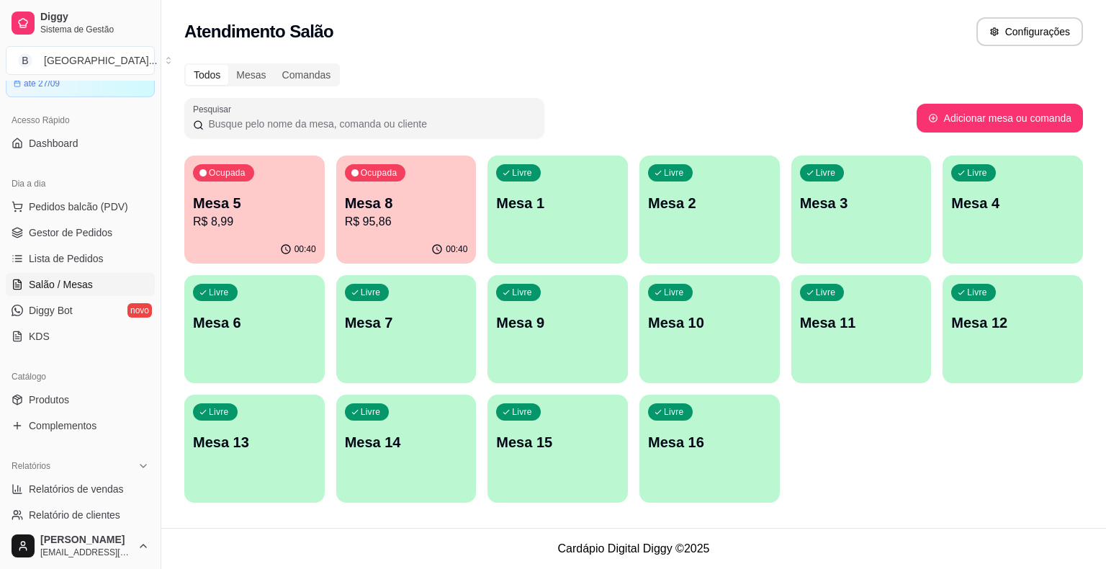
click at [264, 220] on p "R$ 8,99" at bounding box center [254, 221] width 123 height 17
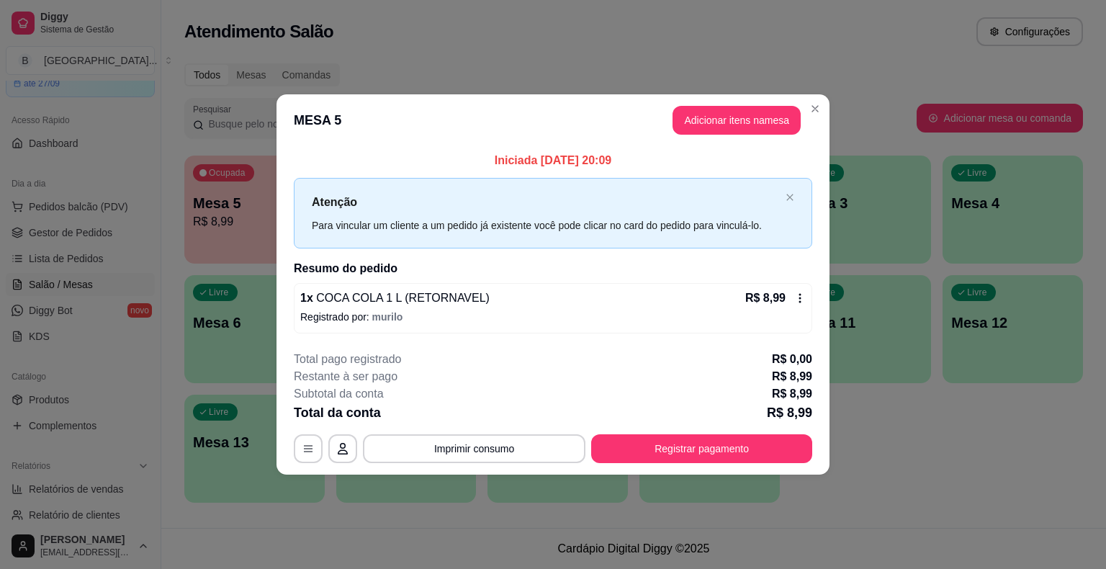
click at [793, 303] on div "R$ 8,99" at bounding box center [775, 297] width 60 height 17
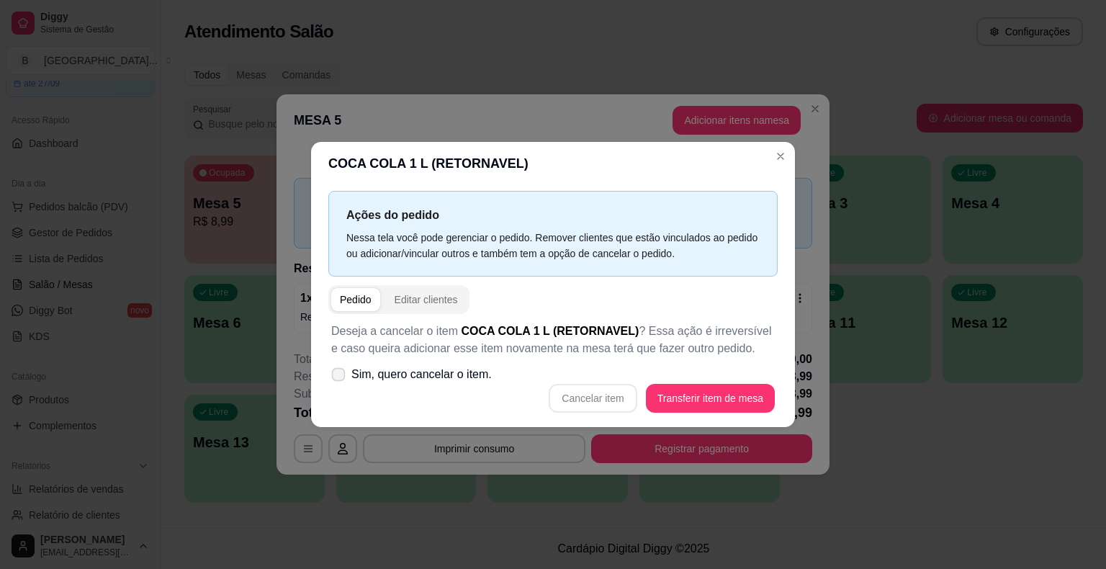
click at [434, 367] on span "Sim, quero cancelar o item." at bounding box center [421, 374] width 140 height 17
click at [340, 377] on input "Sim, quero cancelar o item." at bounding box center [334, 381] width 9 height 9
checkbox input "true"
click at [611, 403] on button "Cancelar item" at bounding box center [593, 398] width 86 height 28
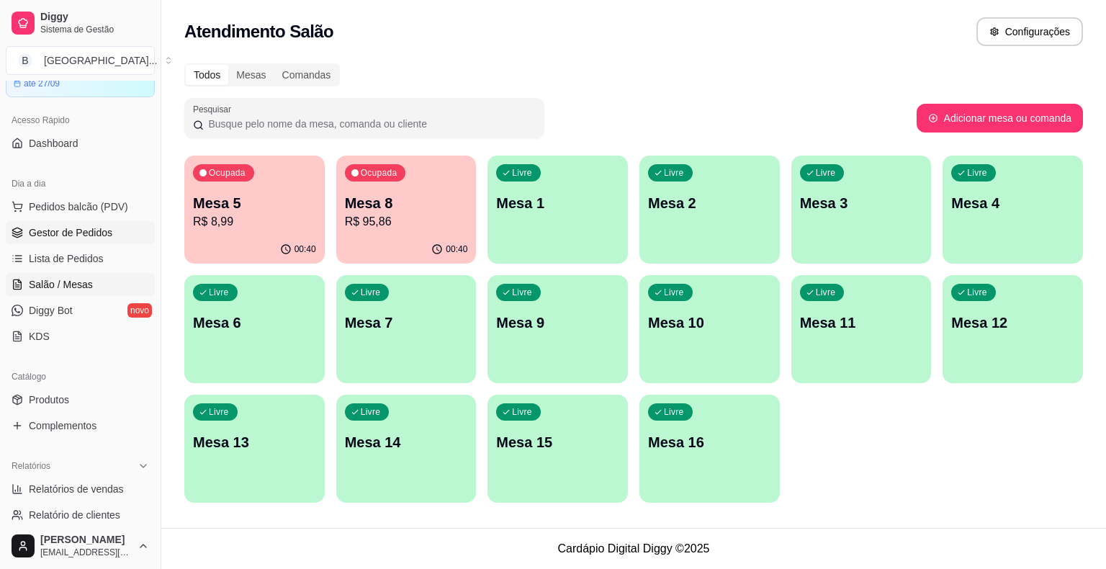
click at [114, 234] on link "Gestor de Pedidos" at bounding box center [80, 232] width 149 height 23
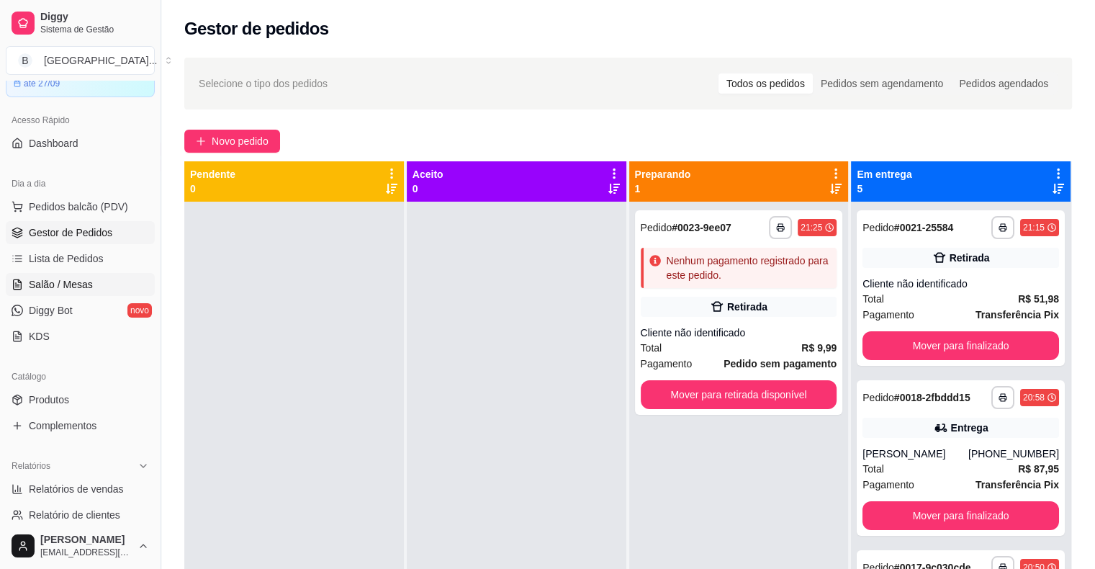
click at [100, 281] on link "Salão / Mesas" at bounding box center [80, 284] width 149 height 23
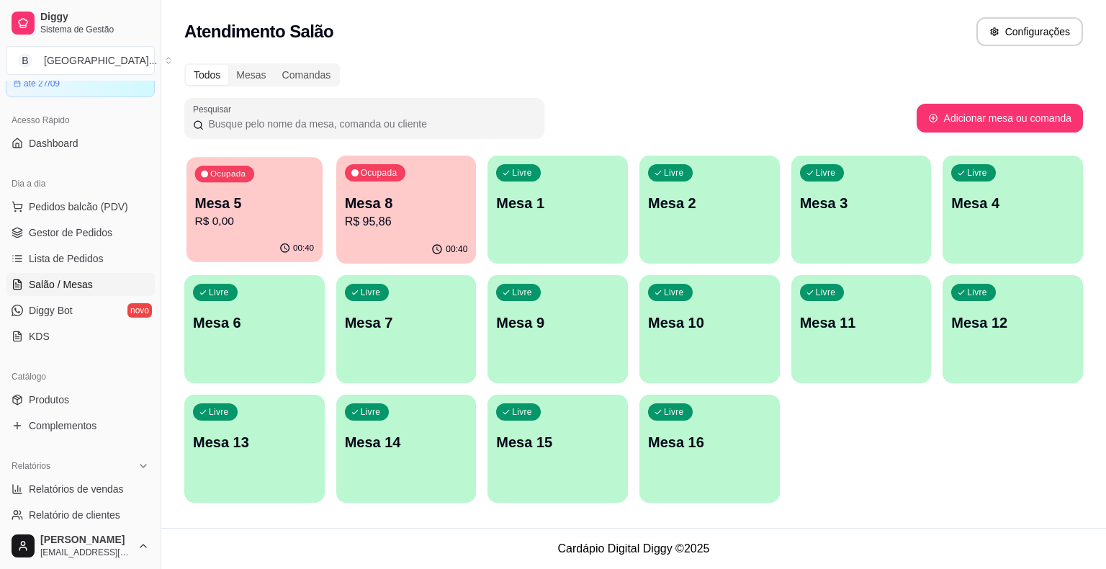
click at [272, 221] on p "R$ 0,00" at bounding box center [255, 221] width 120 height 17
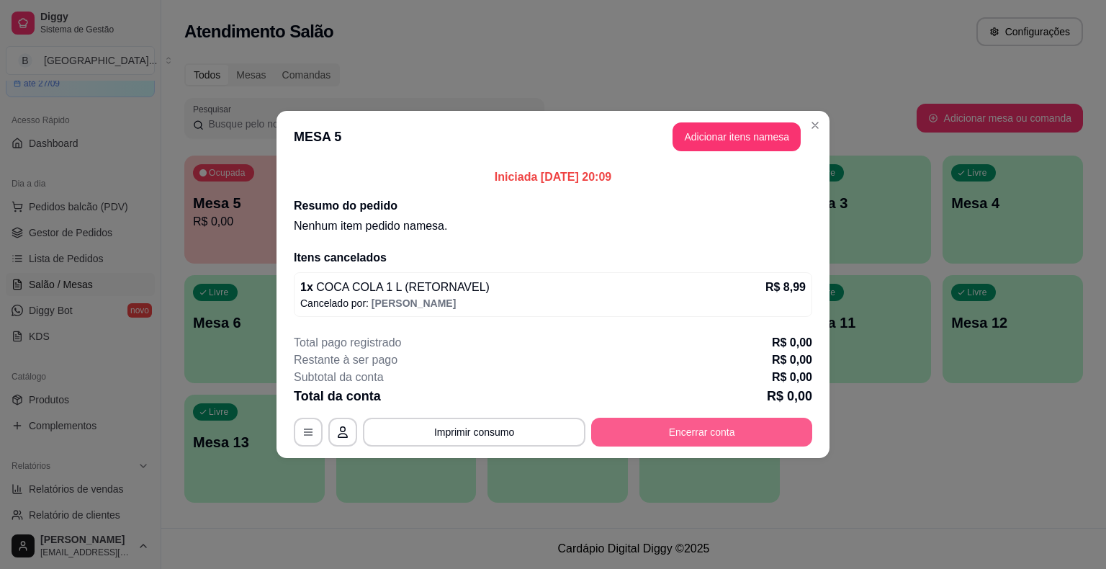
click at [745, 439] on button "Encerrar conta" at bounding box center [701, 432] width 221 height 29
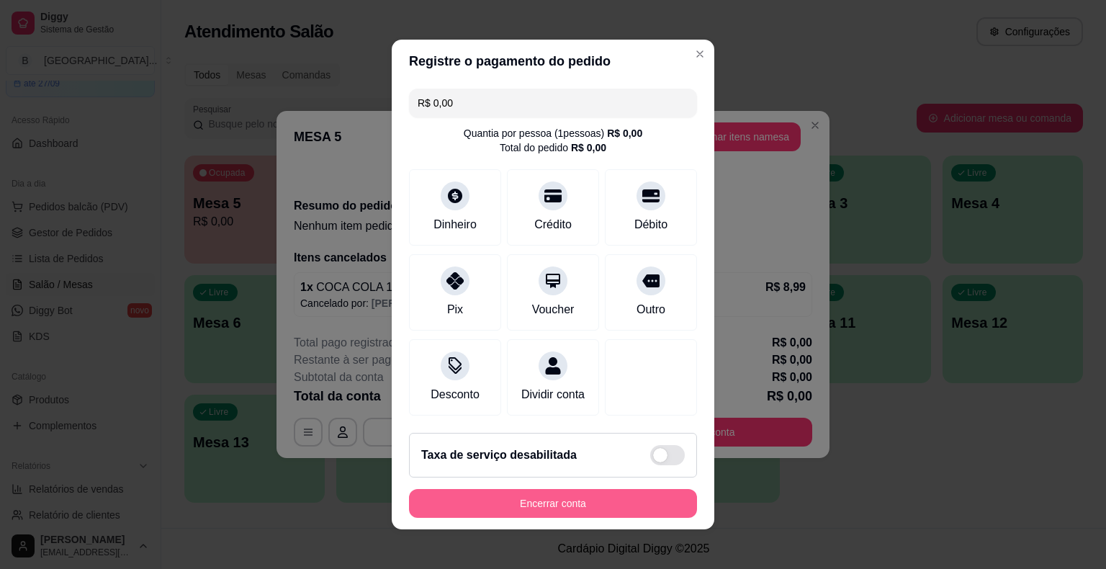
click at [467, 499] on button "Encerrar conta" at bounding box center [553, 503] width 288 height 29
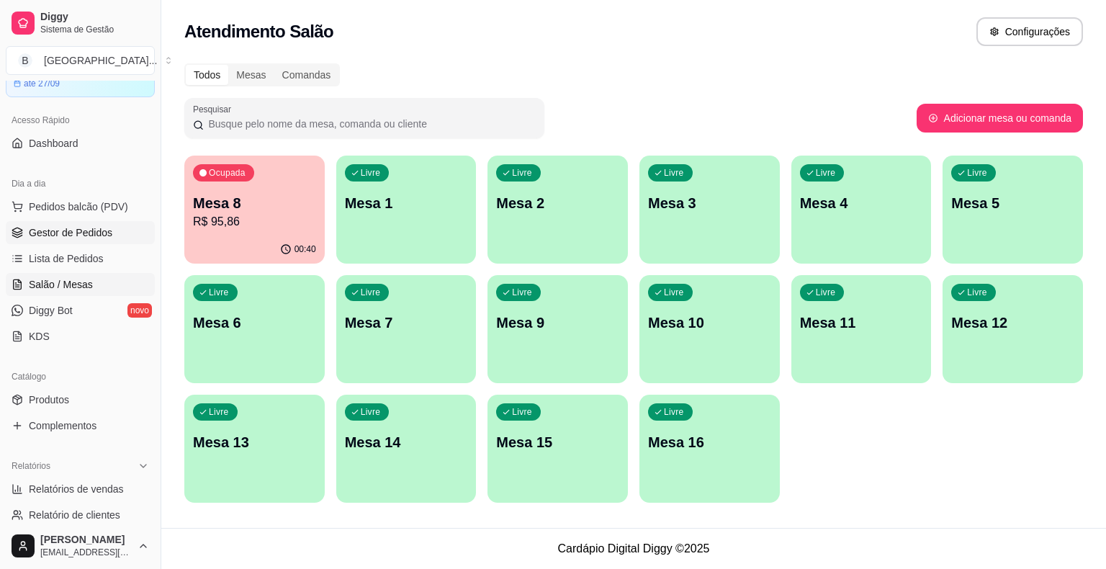
click at [55, 232] on span "Gestor de Pedidos" at bounding box center [71, 232] width 84 height 14
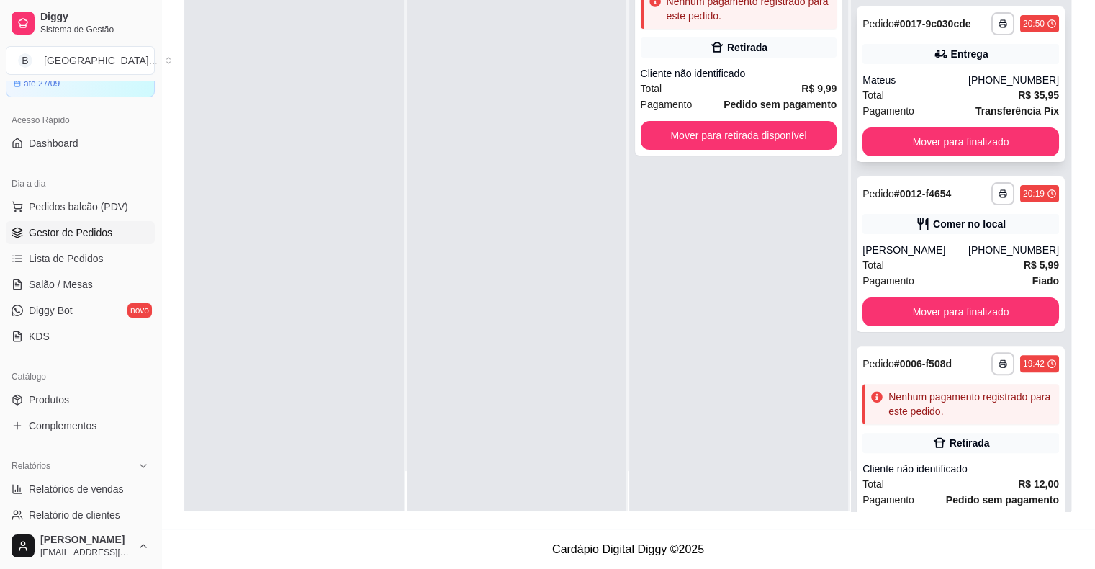
scroll to position [199, 0]
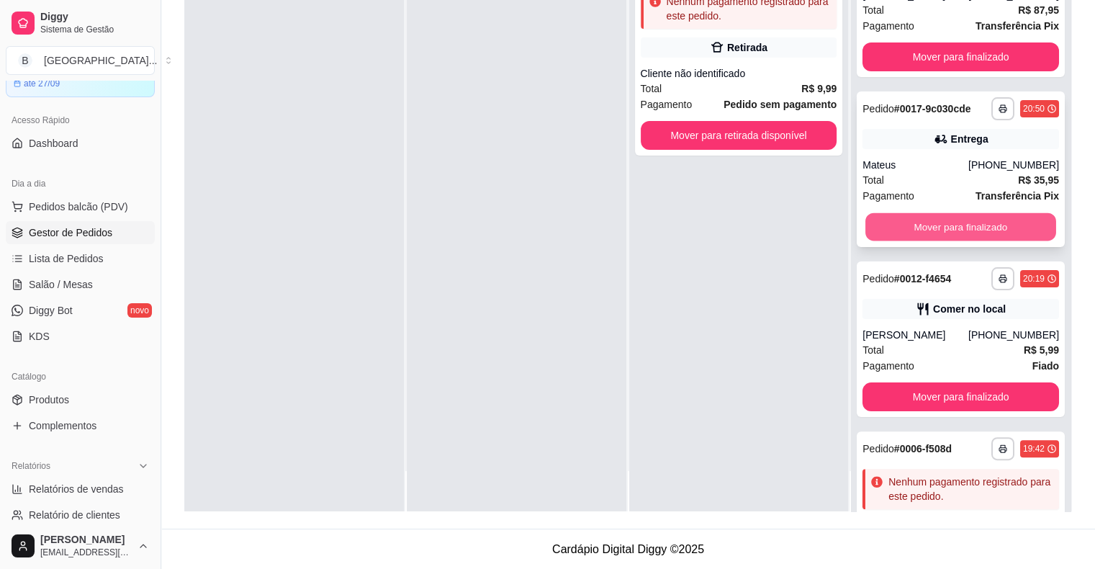
click at [896, 230] on button "Mover para finalizado" at bounding box center [960, 227] width 191 height 28
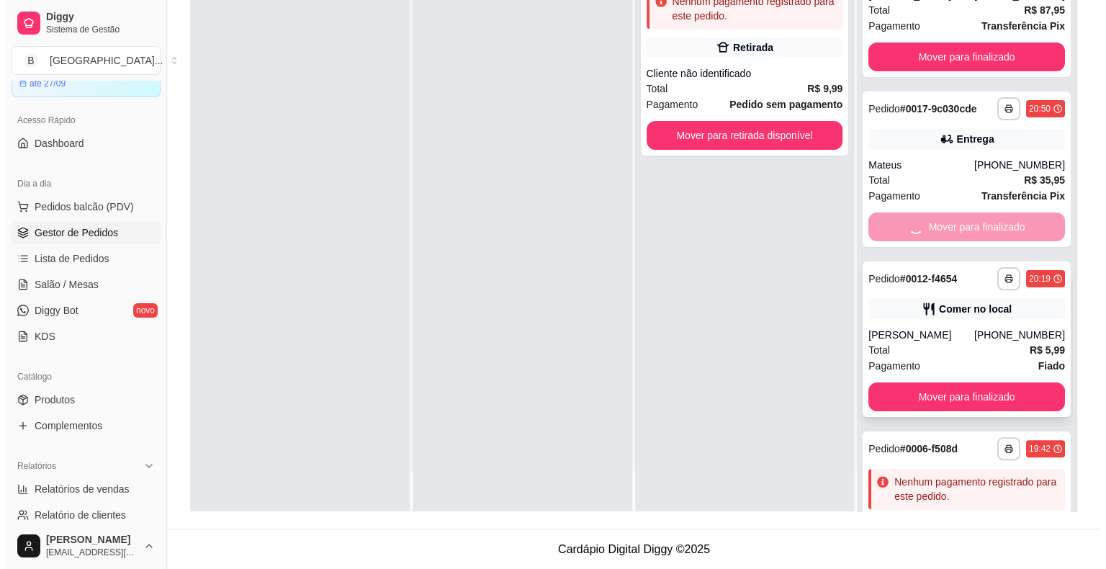
scroll to position [174, 0]
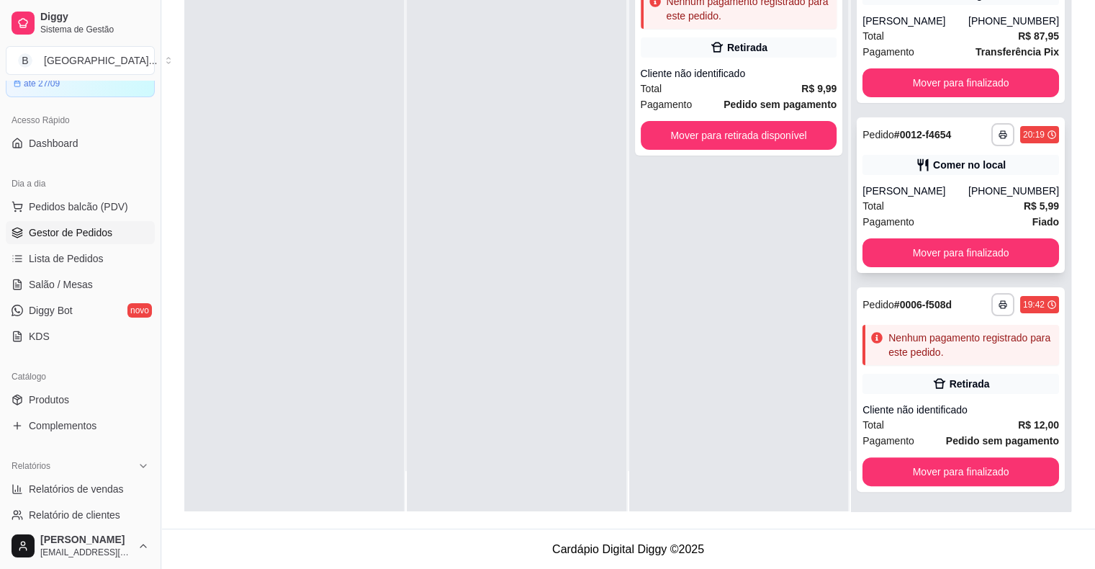
click at [964, 207] on div "Total R$ 5,99" at bounding box center [960, 206] width 197 height 16
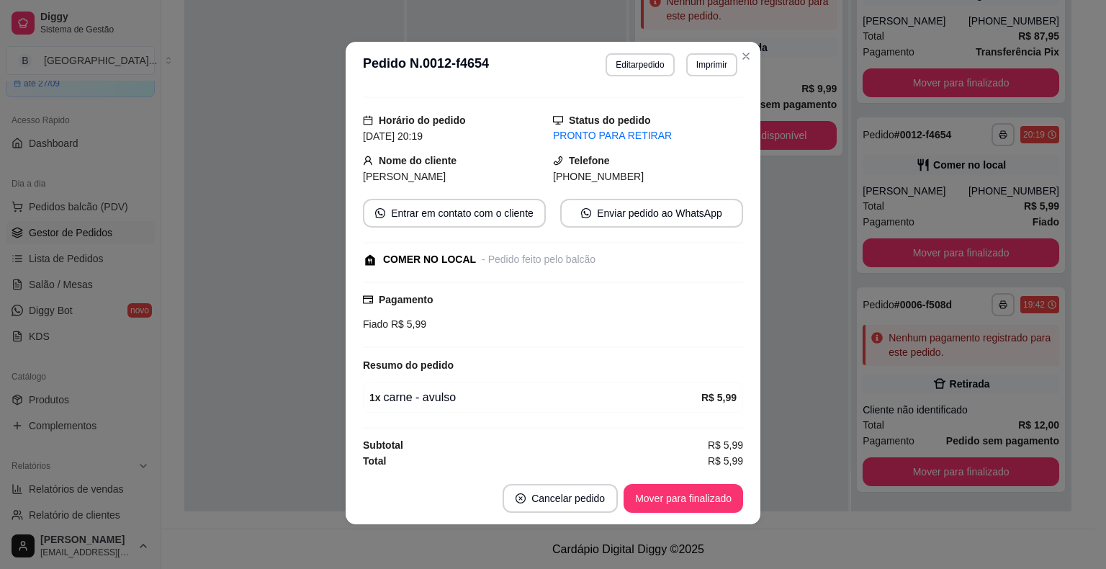
scroll to position [3, 0]
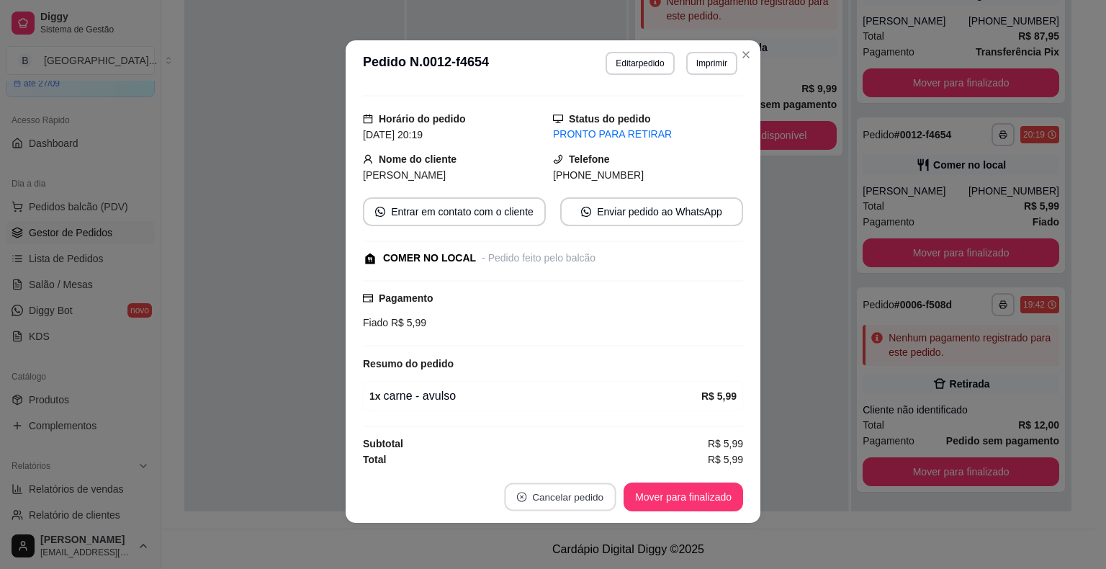
click at [582, 492] on button "Cancelar pedido" at bounding box center [561, 497] width 112 height 28
click at [590, 469] on button "Sim" at bounding box center [595, 461] width 58 height 29
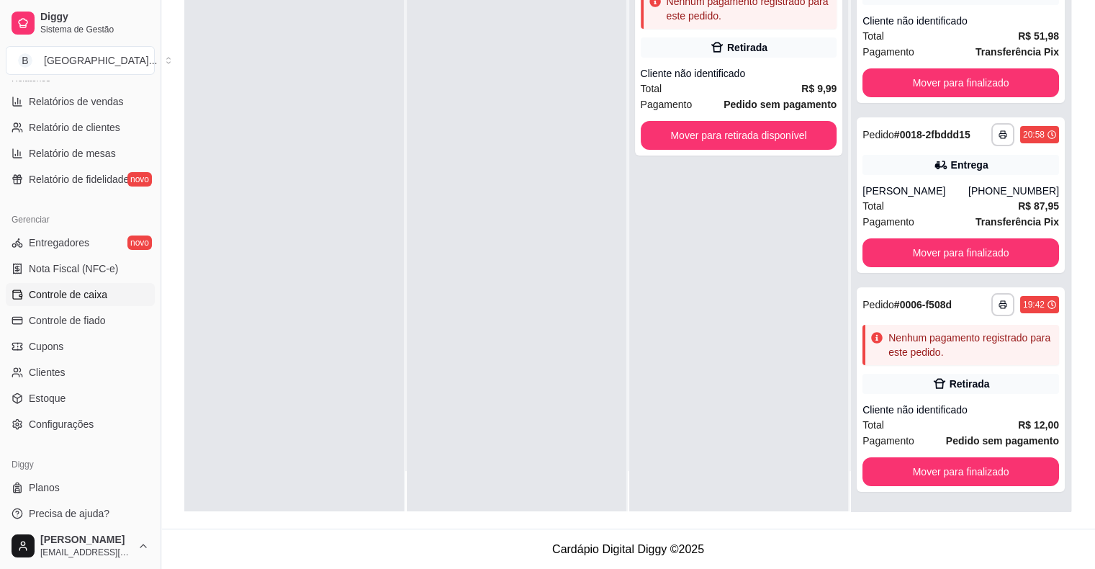
scroll to position [467, 0]
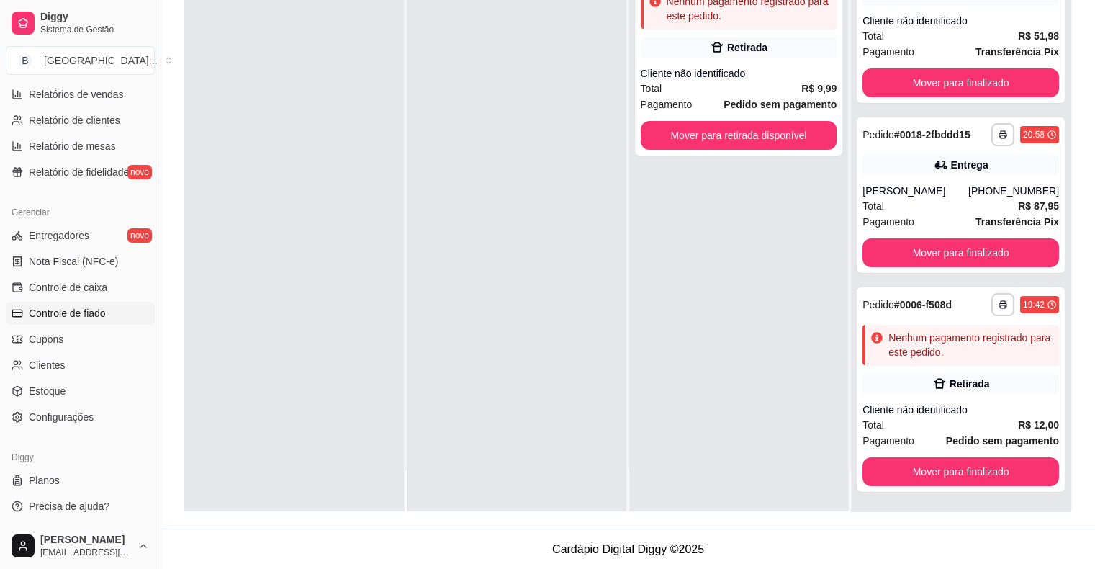
click at [86, 313] on span "Controle de fiado" at bounding box center [67, 313] width 77 height 14
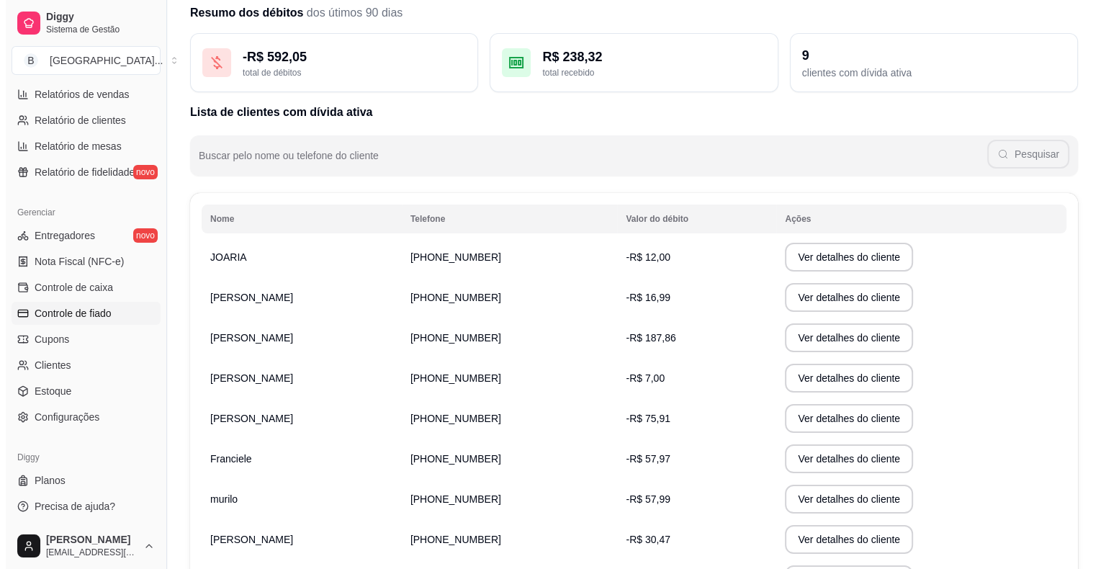
scroll to position [144, 0]
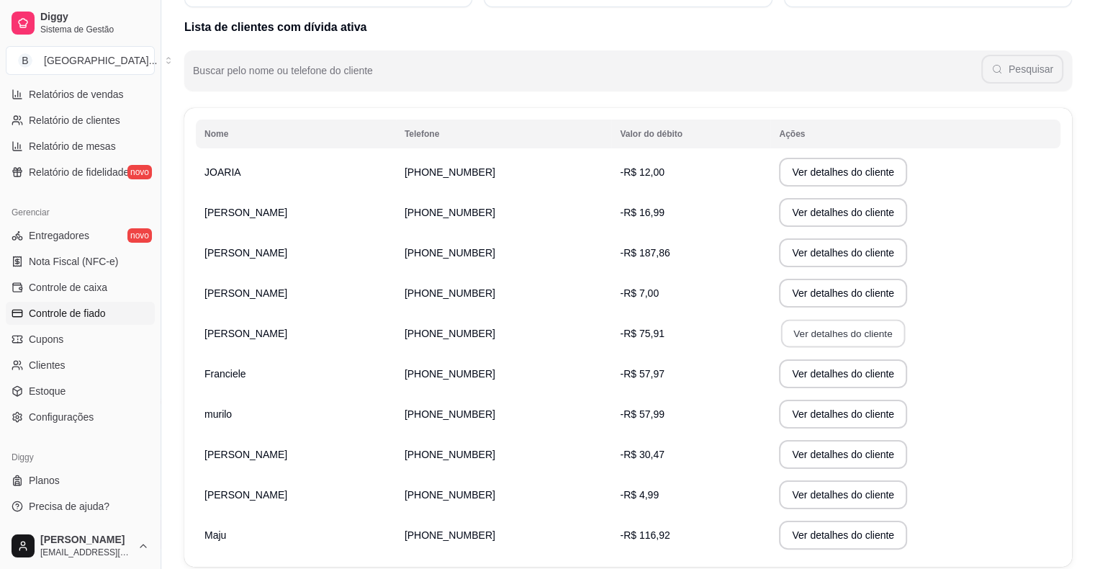
click at [781, 343] on button "Ver detalhes do cliente" at bounding box center [843, 334] width 124 height 28
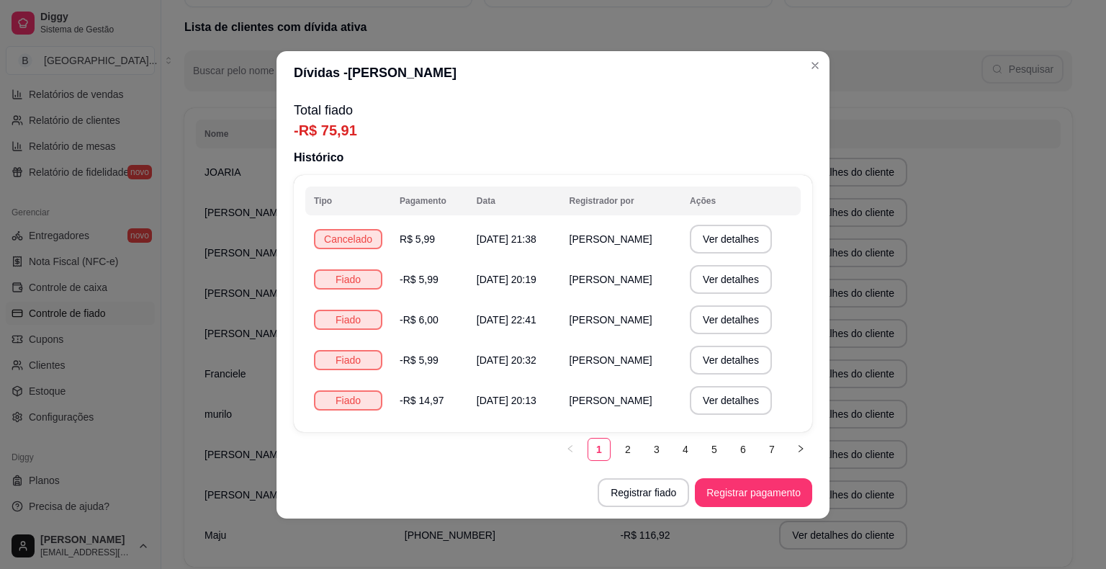
click at [788, 439] on ul "1 2 3 4 5 6 7" at bounding box center [685, 449] width 253 height 23
click at [795, 445] on button "button" at bounding box center [800, 449] width 23 height 23
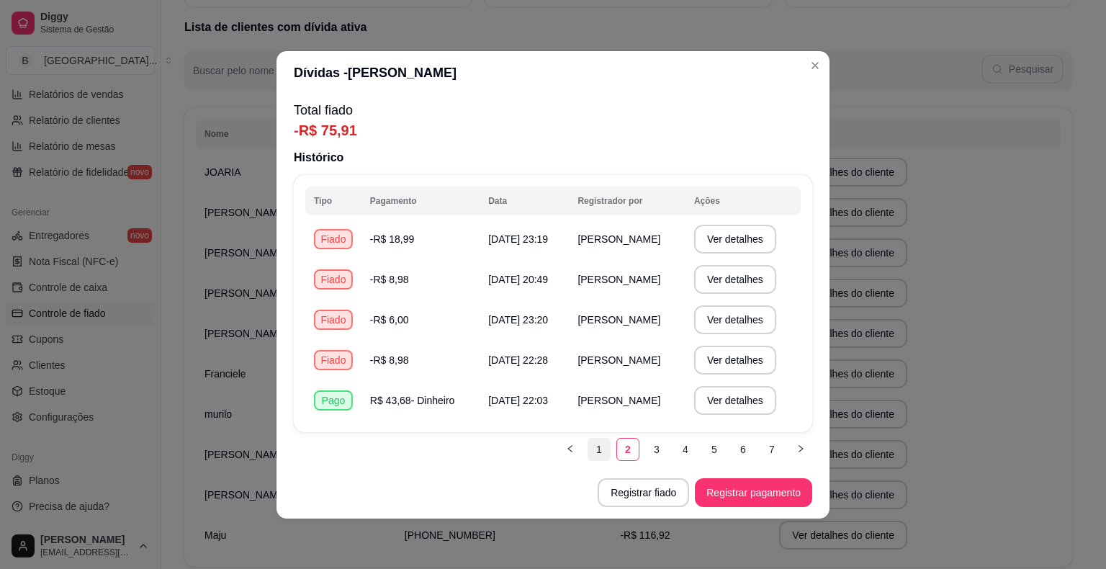
click at [602, 446] on link "1" at bounding box center [599, 449] width 22 height 22
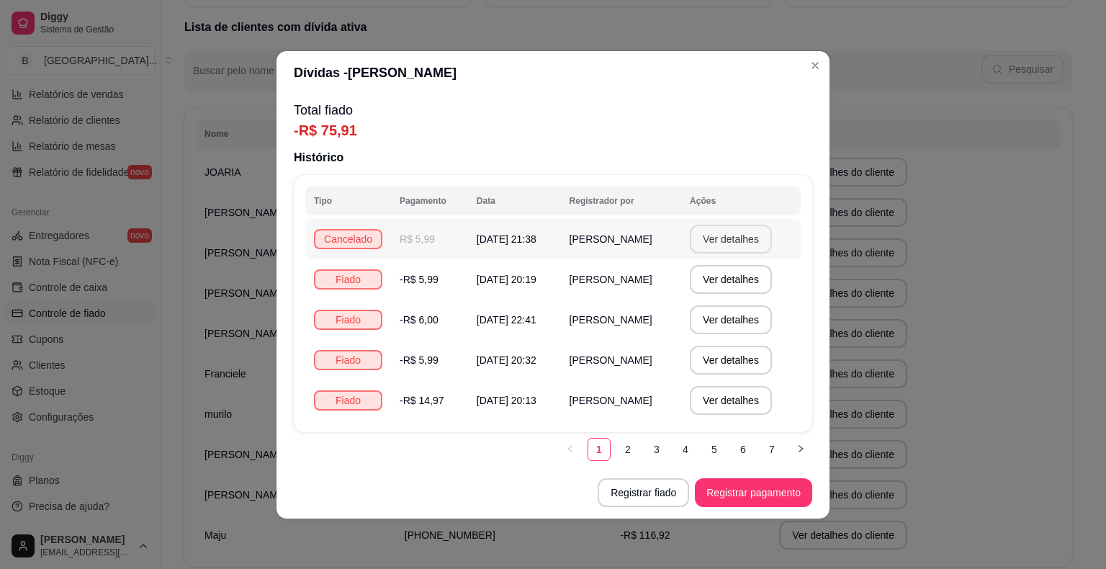
click at [746, 251] on button "Ver detalhes" at bounding box center [731, 239] width 82 height 29
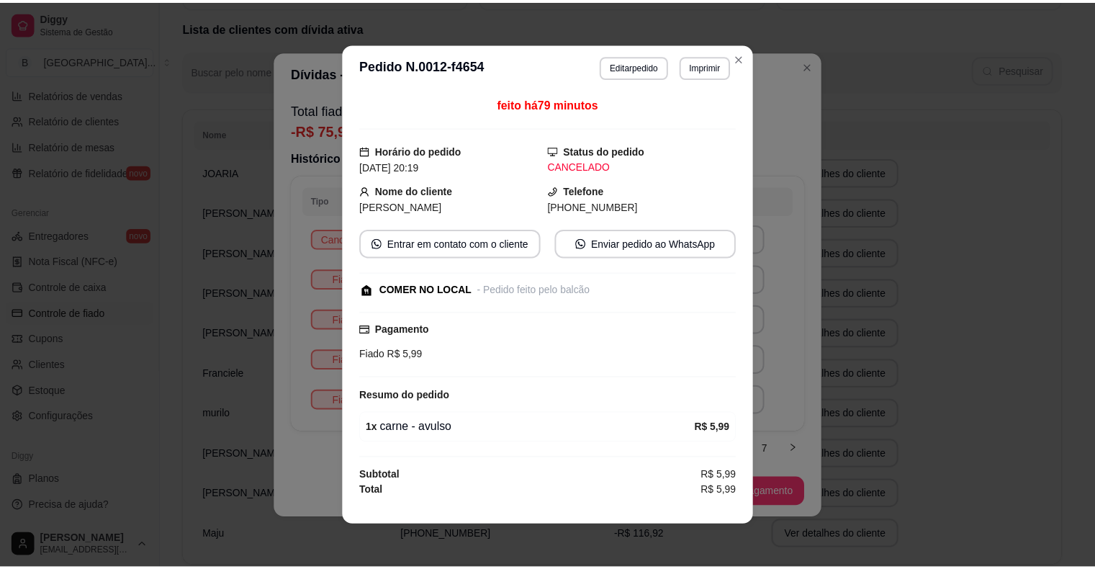
scroll to position [3, 0]
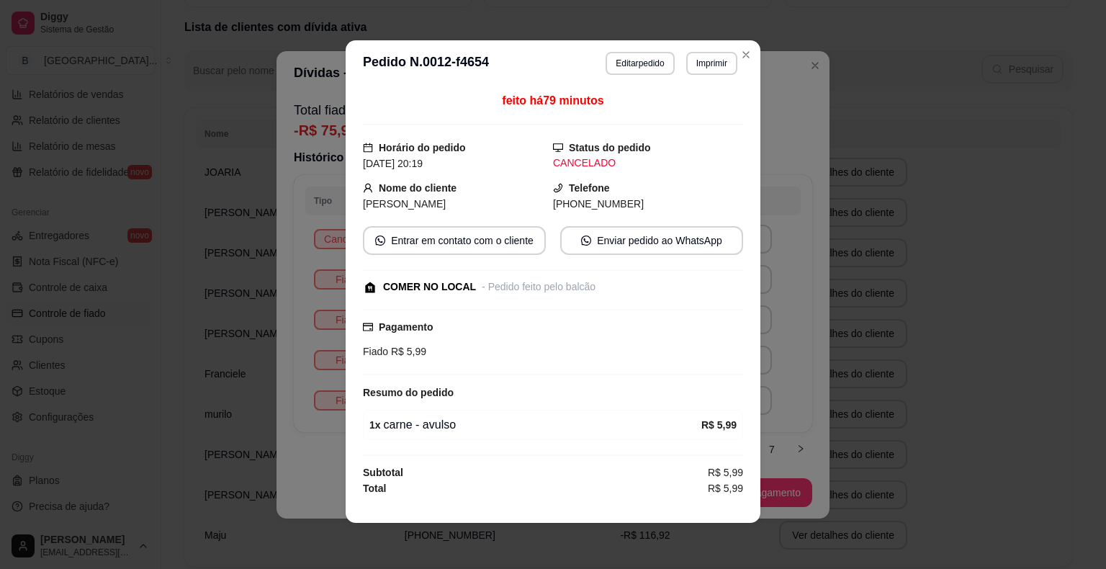
click at [978, 316] on div "**********" at bounding box center [553, 284] width 1106 height 569
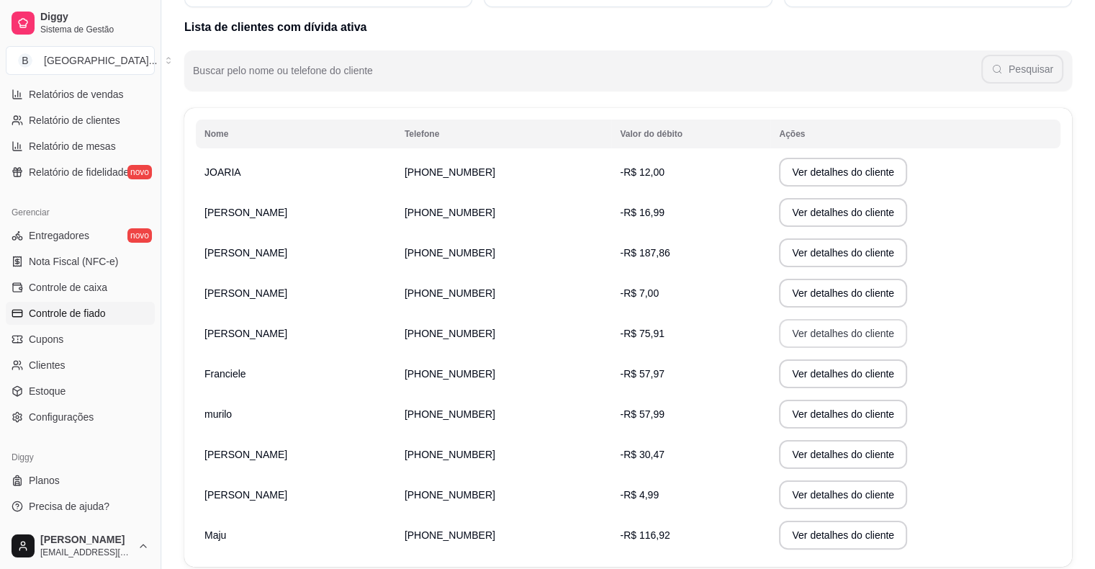
click at [780, 319] on button "Ver detalhes do cliente" at bounding box center [843, 333] width 128 height 29
click at [781, 333] on button "Ver detalhes do cliente" at bounding box center [843, 334] width 124 height 28
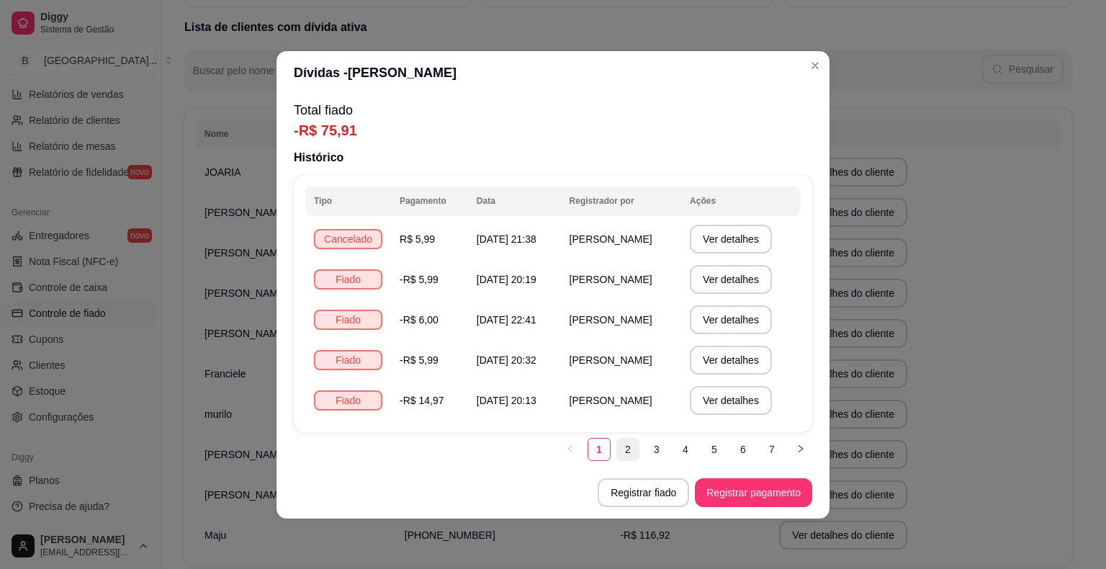
click at [631, 450] on link "2" at bounding box center [628, 449] width 22 height 22
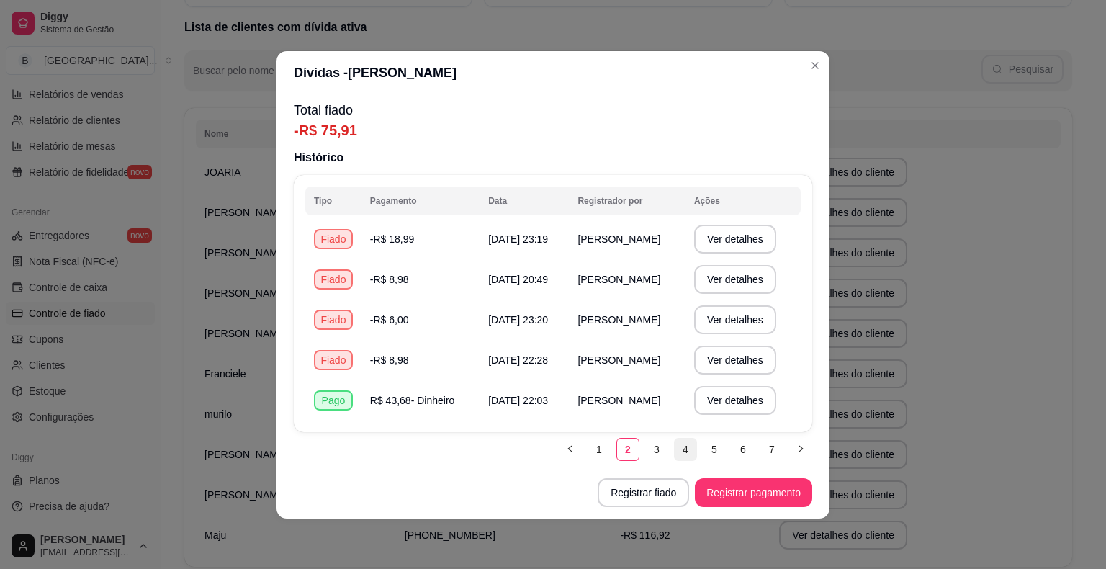
click at [686, 442] on link "4" at bounding box center [686, 449] width 22 height 22
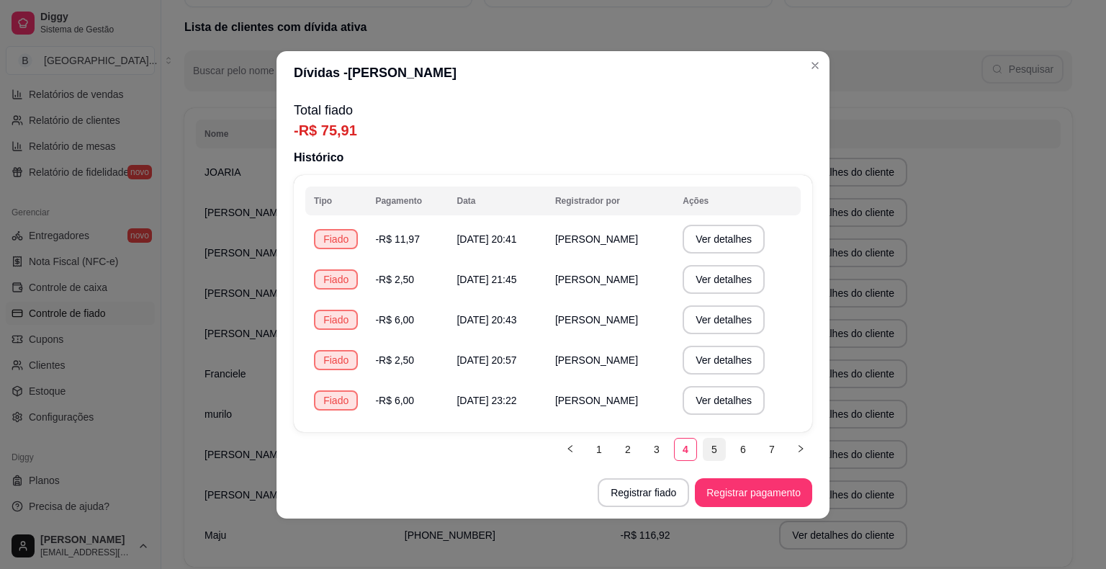
click at [721, 448] on link "5" at bounding box center [714, 449] width 22 height 22
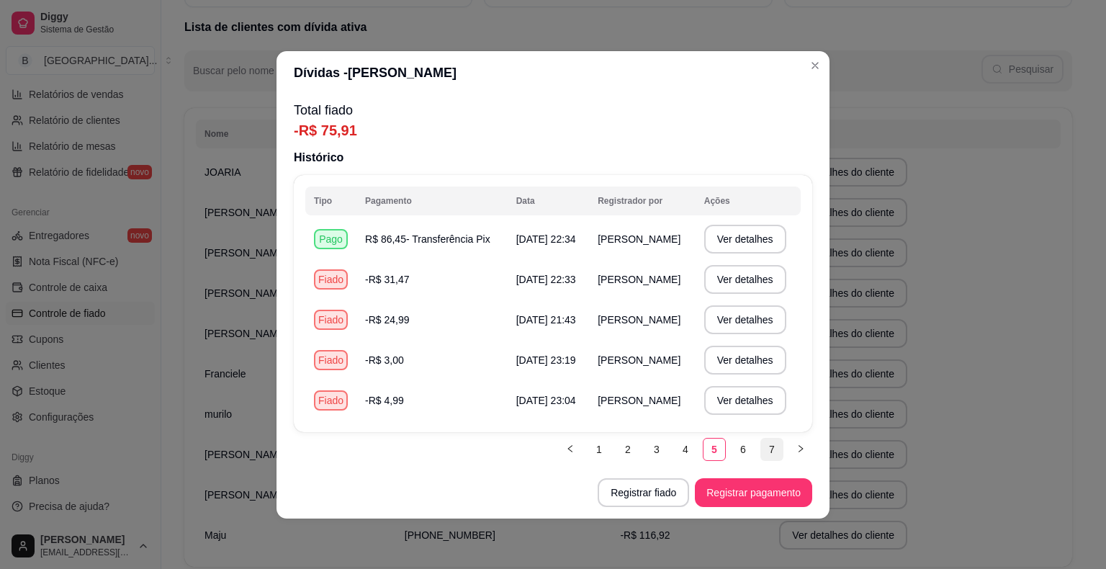
click at [762, 443] on link "7" at bounding box center [772, 449] width 22 height 22
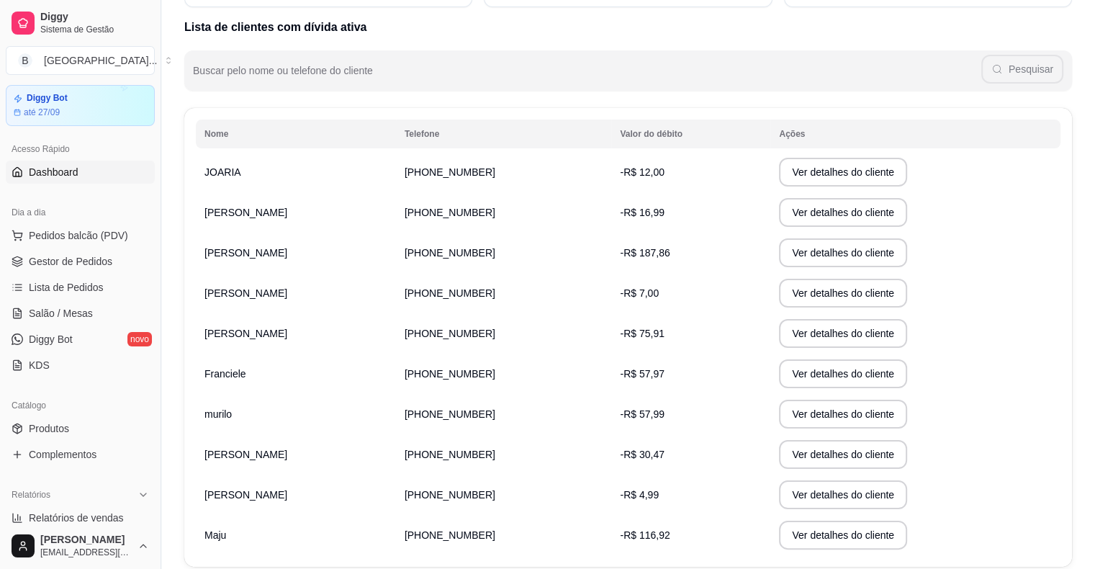
scroll to position [35, 0]
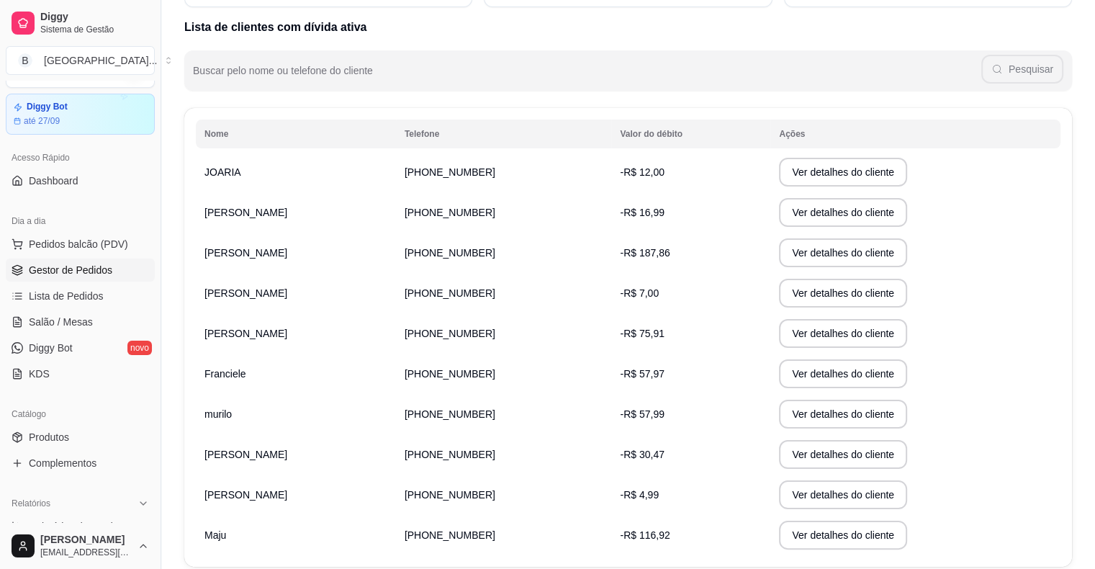
click at [80, 266] on span "Gestor de Pedidos" at bounding box center [71, 270] width 84 height 14
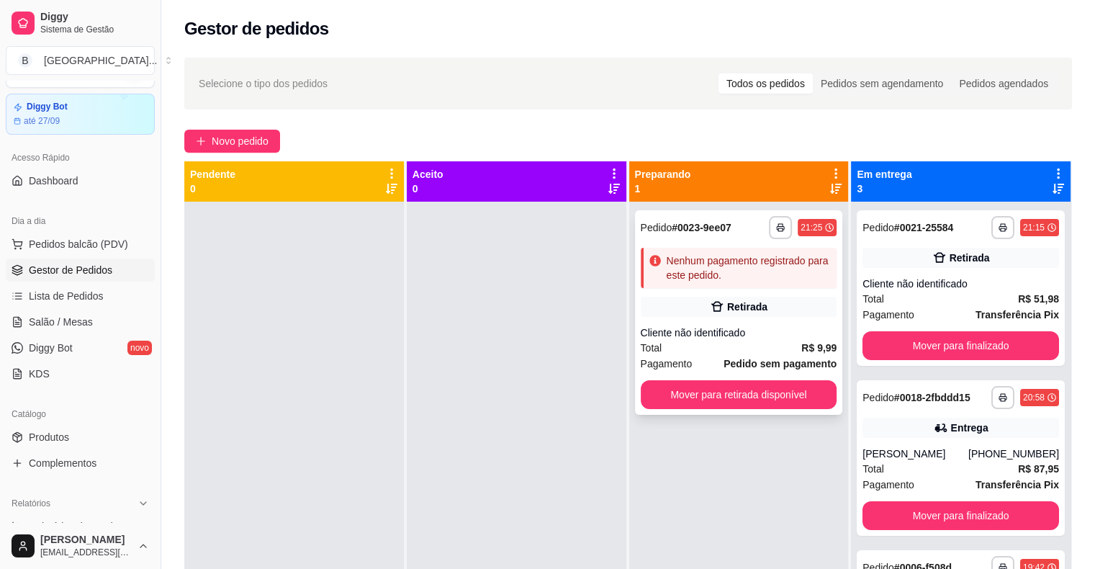
click at [726, 331] on div "Cliente não identificado" at bounding box center [739, 332] width 197 height 14
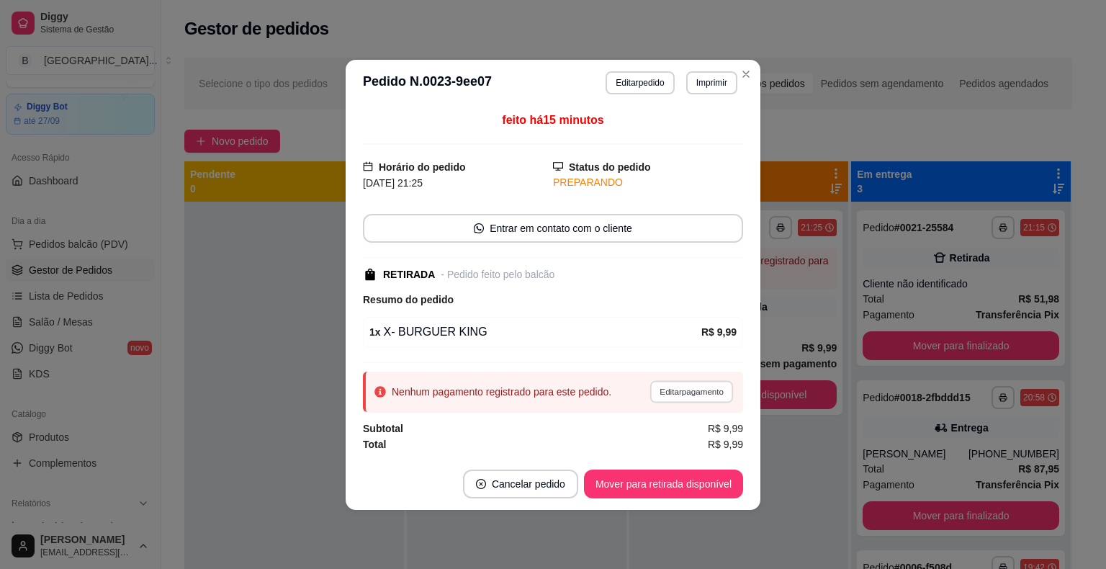
click at [691, 382] on button "Editar pagamento" at bounding box center [691, 391] width 84 height 22
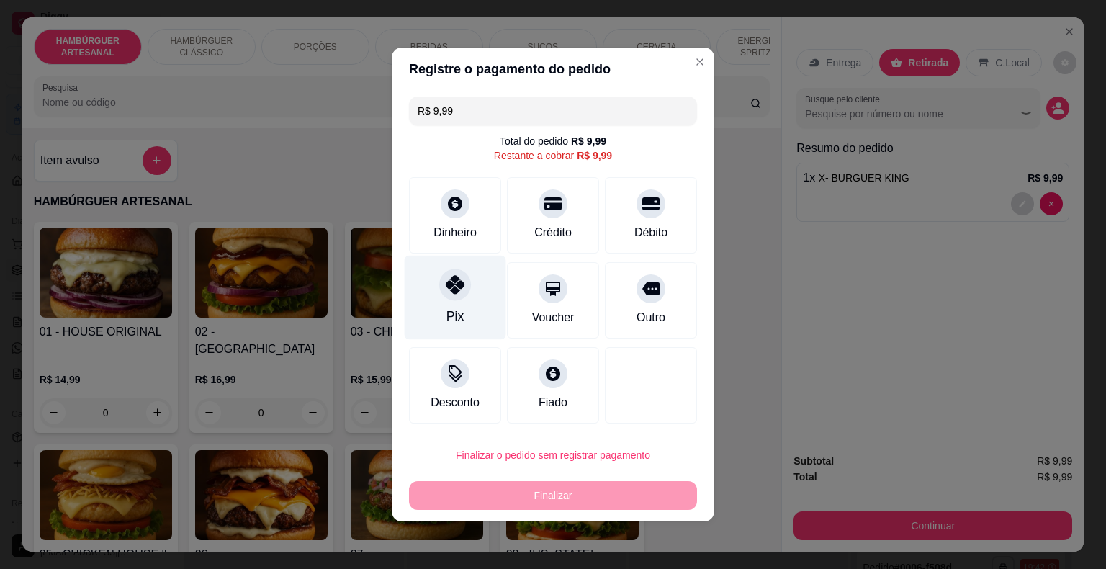
click at [479, 304] on div "Pix" at bounding box center [456, 298] width 102 height 84
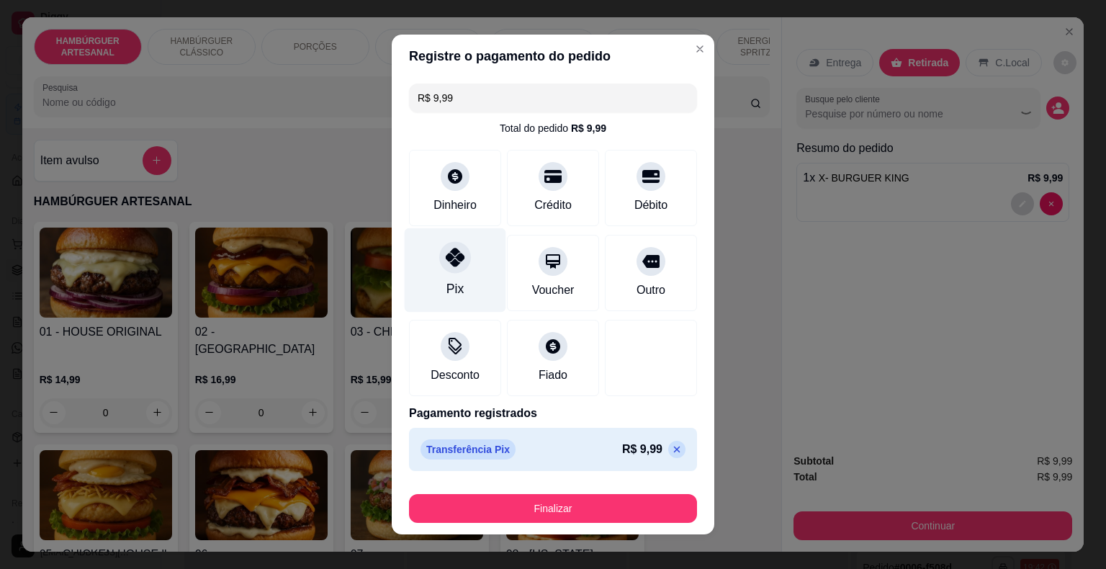
type input "R$ 0,00"
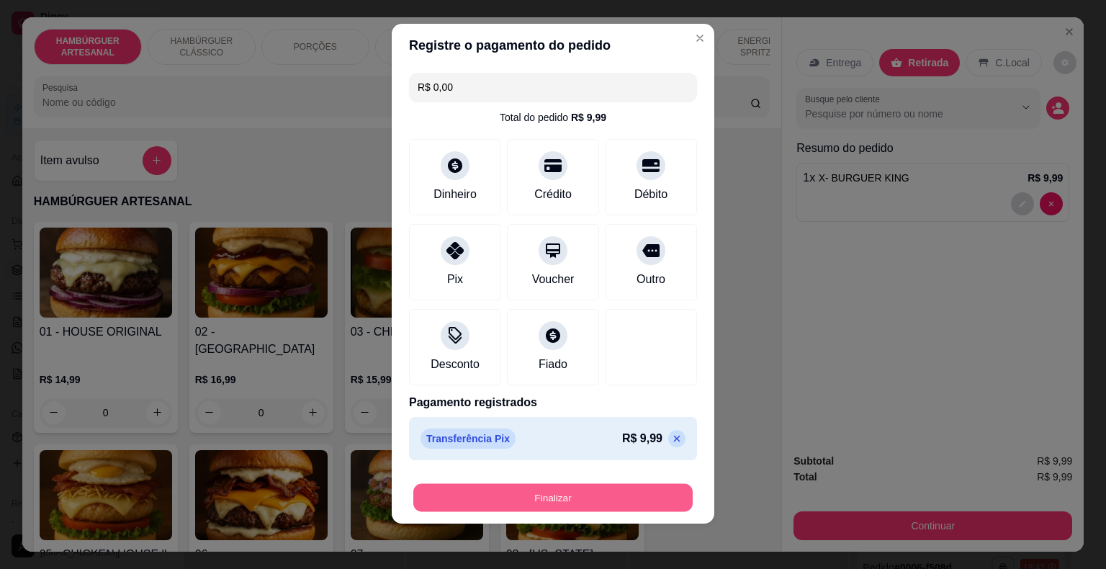
click at [541, 504] on button "Finalizar" at bounding box center [552, 498] width 279 height 28
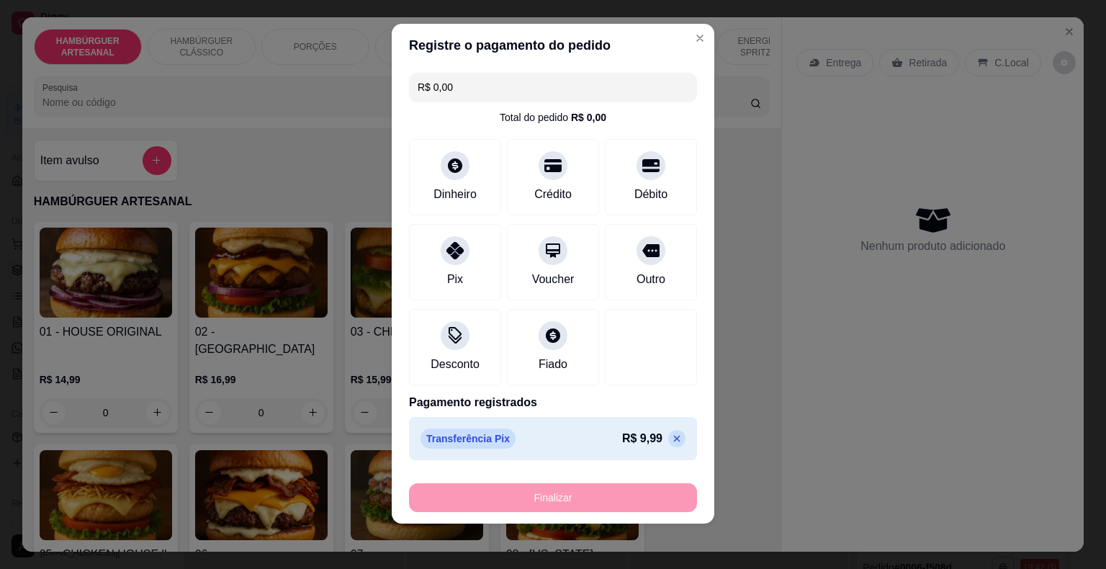
type input "0"
type input "-R$ 9,99"
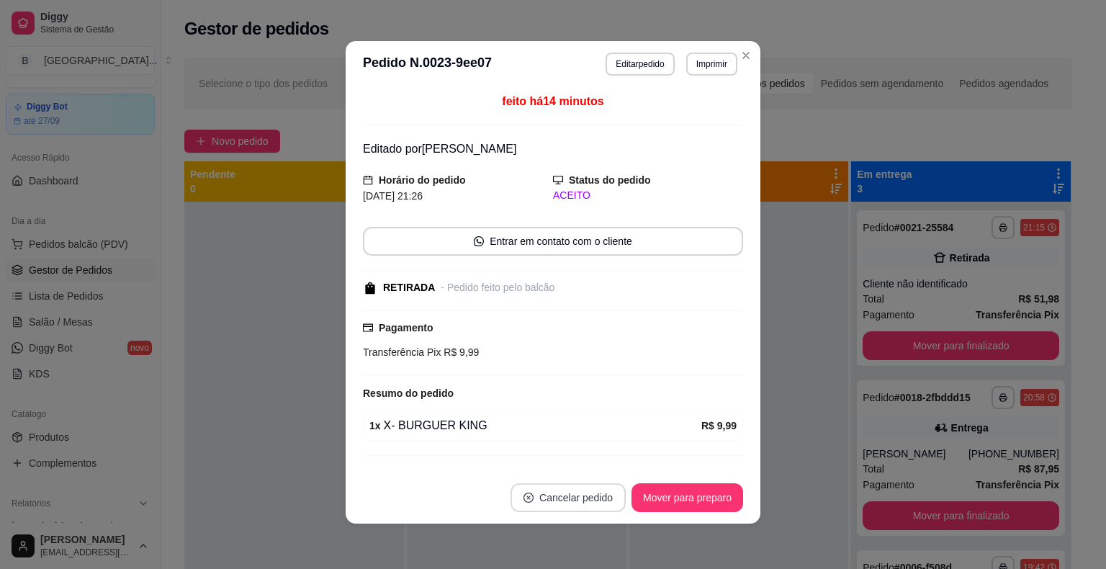
scroll to position [3, 0]
click at [674, 494] on button "Mover para preparo" at bounding box center [687, 496] width 112 height 29
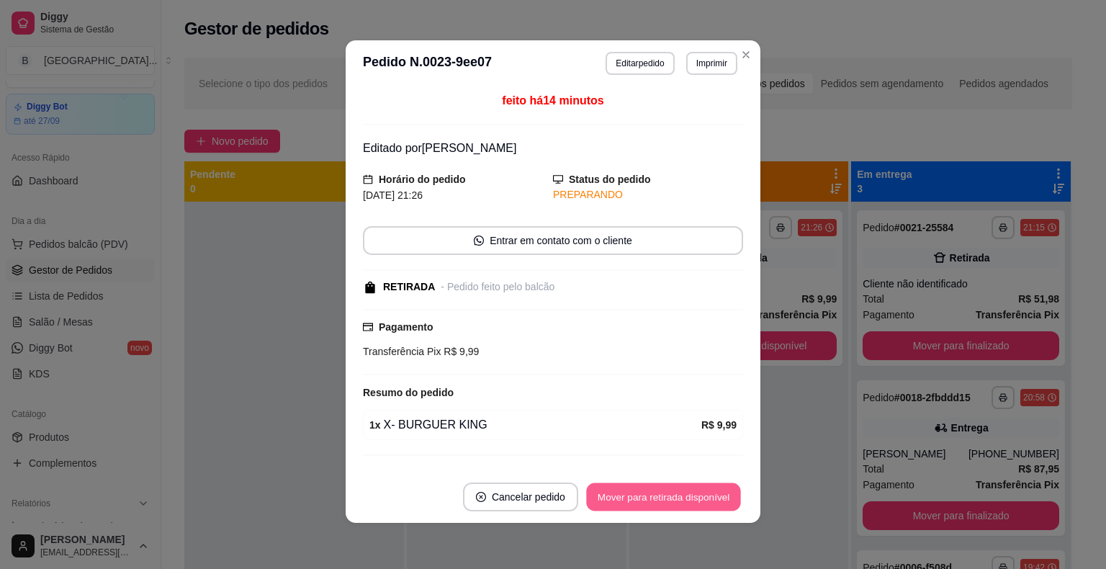
click at [674, 494] on button "Mover para retirada disponível" at bounding box center [663, 497] width 154 height 28
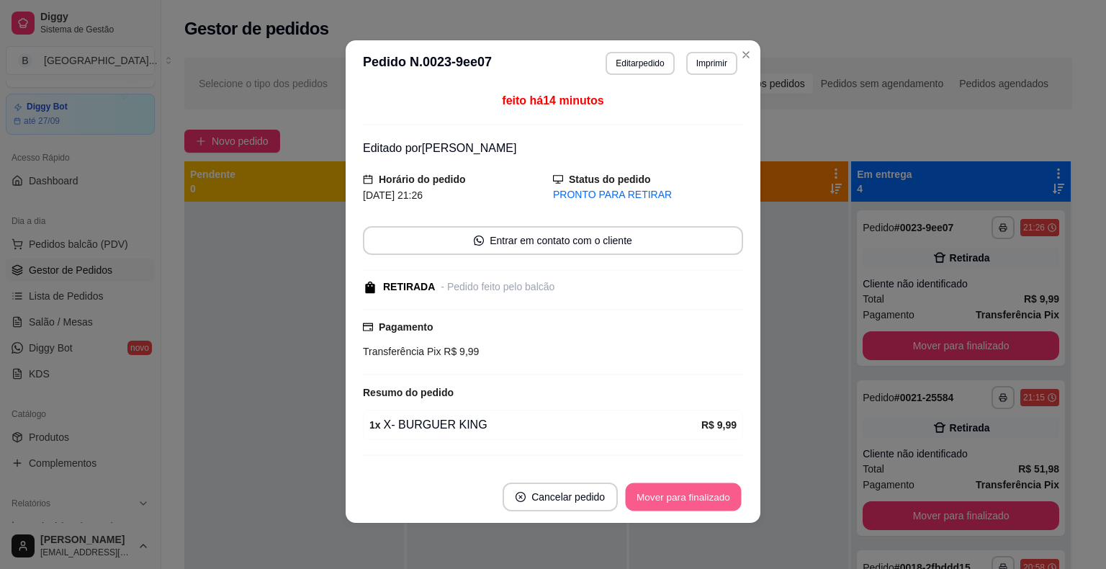
click at [674, 494] on button "Mover para finalizado" at bounding box center [684, 497] width 116 height 28
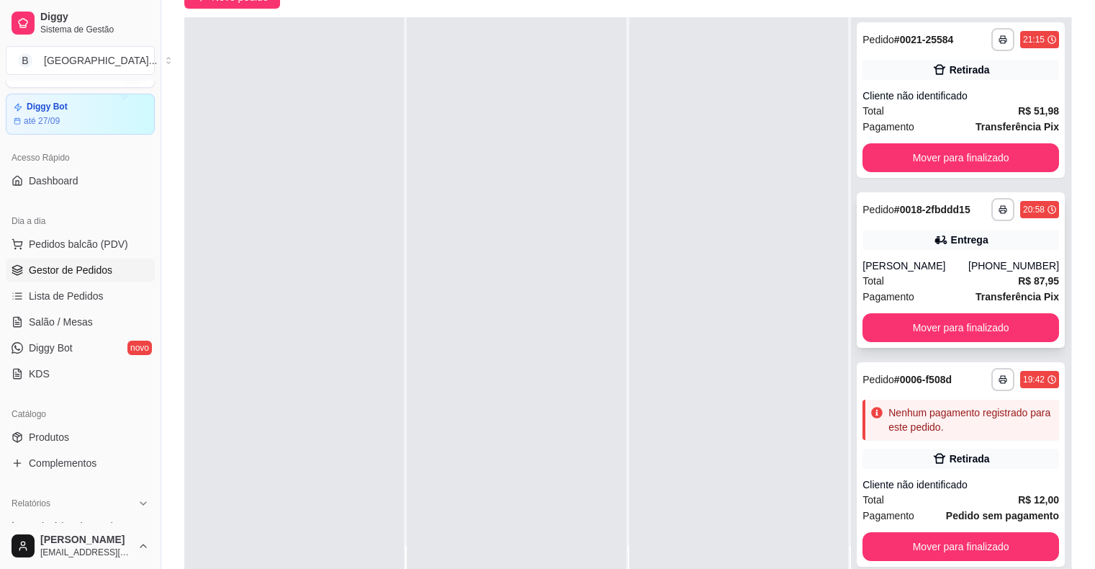
scroll to position [216, 0]
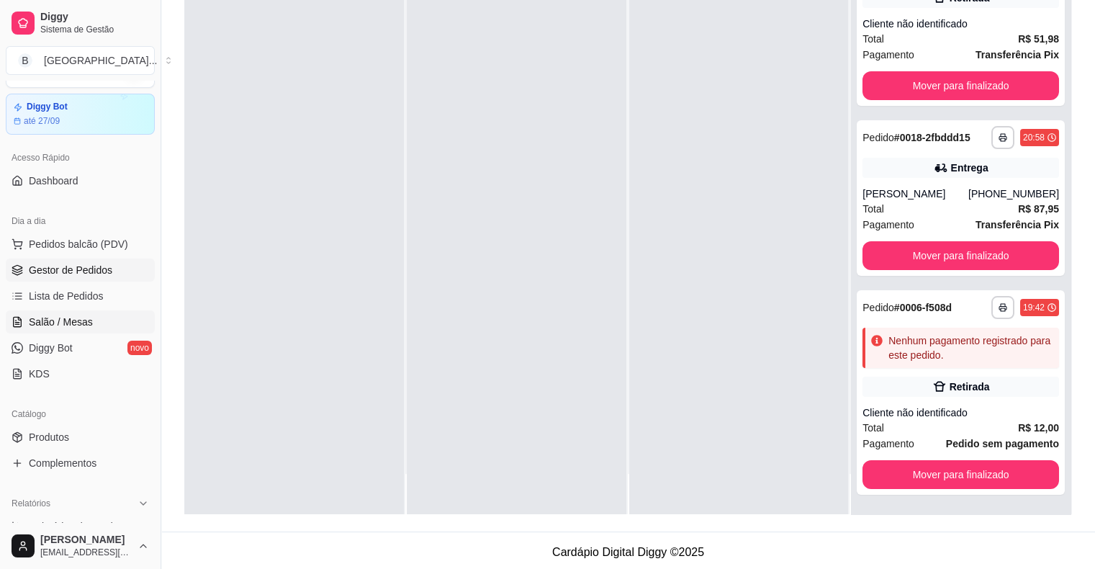
click at [104, 314] on link "Salão / Mesas" at bounding box center [80, 321] width 149 height 23
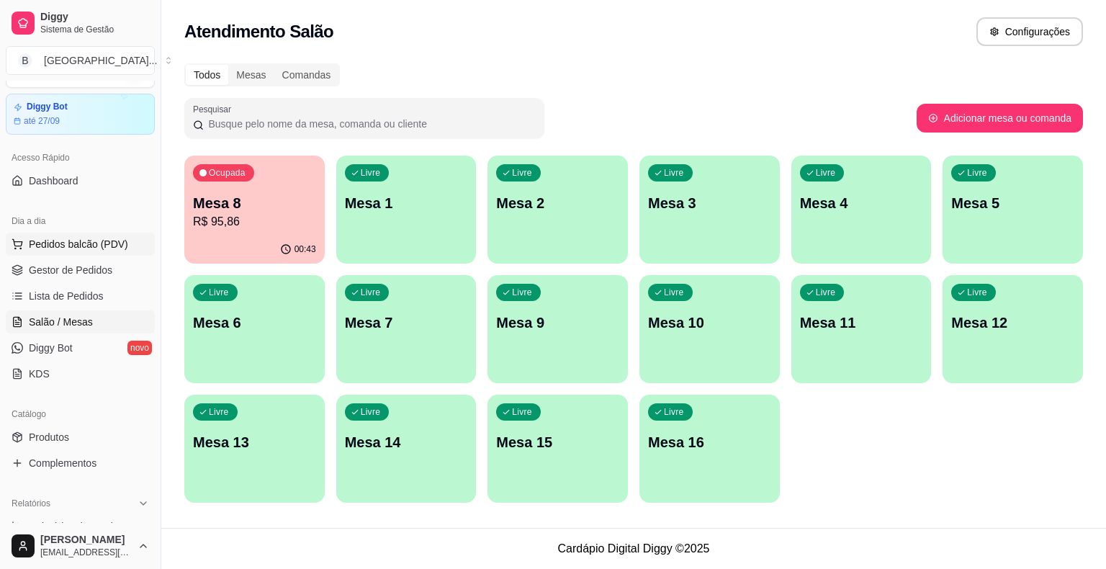
click at [66, 243] on span "Pedidos balcão (PDV)" at bounding box center [78, 244] width 99 height 14
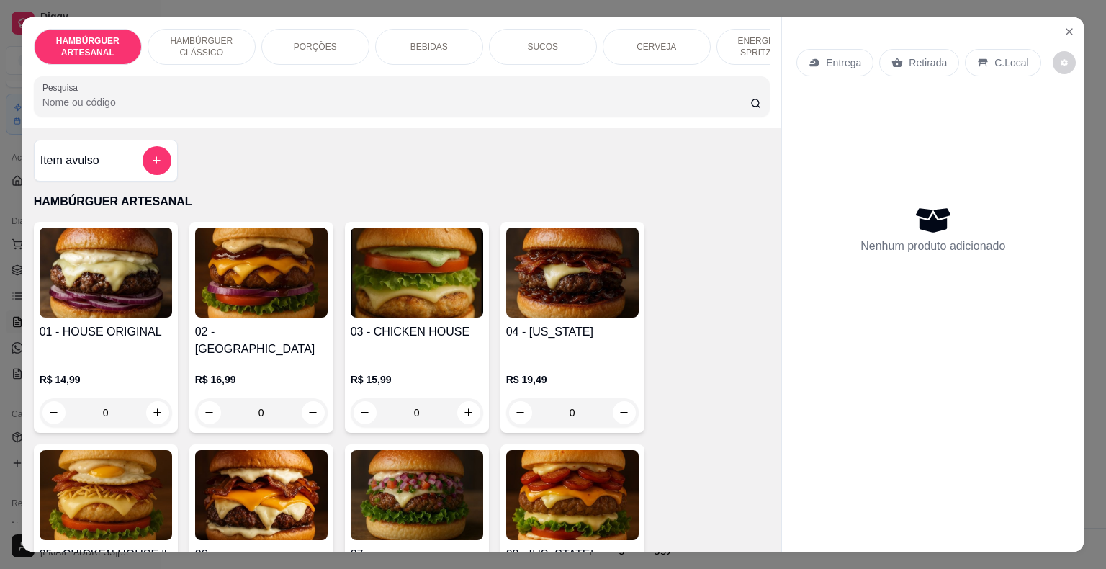
click at [449, 45] on div "BEBIDAS" at bounding box center [429, 47] width 108 height 36
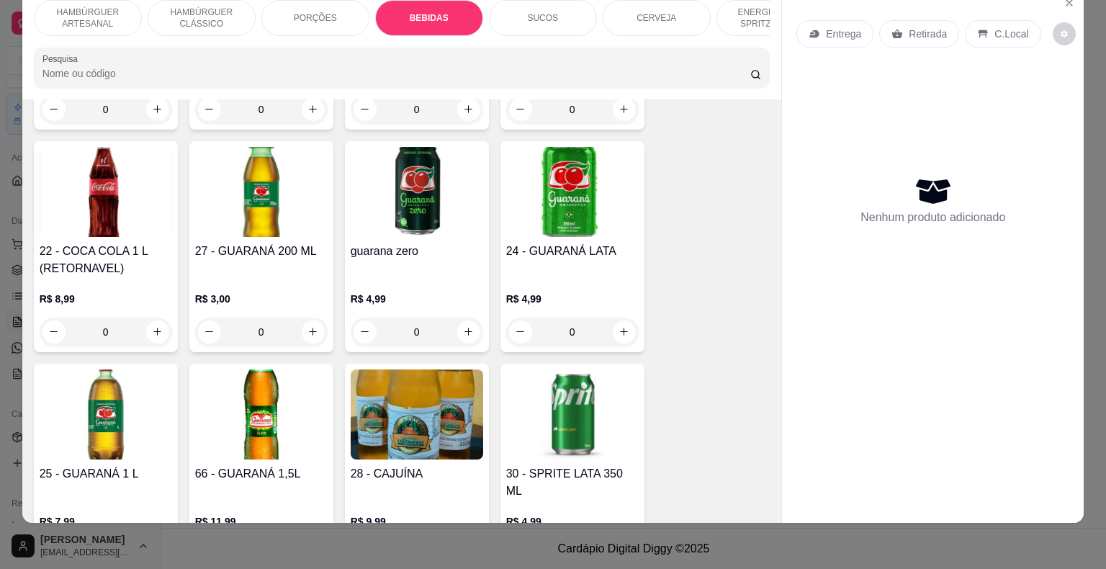
scroll to position [1909, 0]
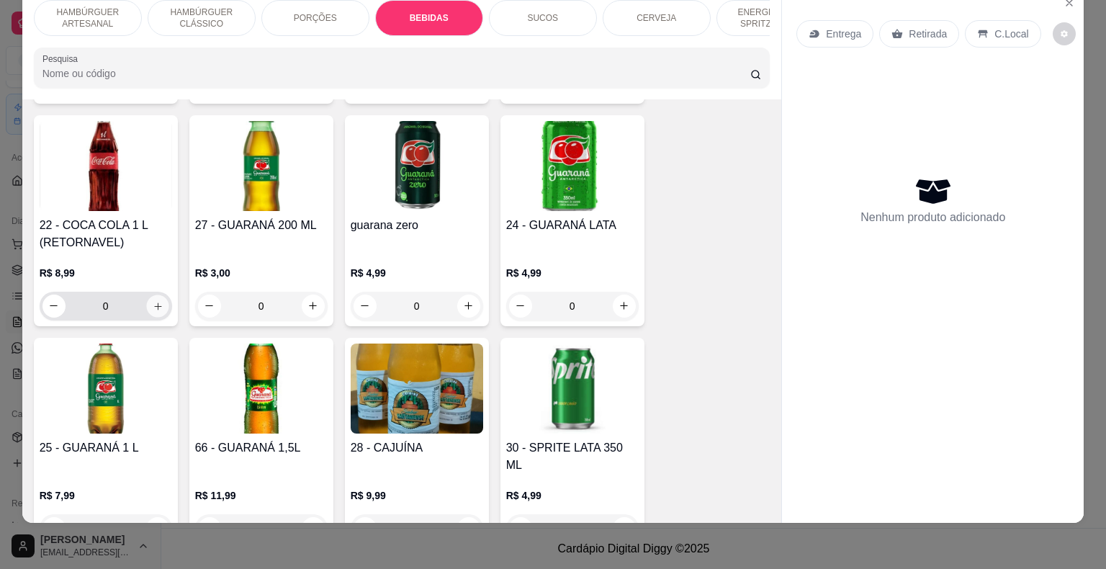
click at [148, 294] on button "increase-product-quantity" at bounding box center [157, 305] width 22 height 22
type input "1"
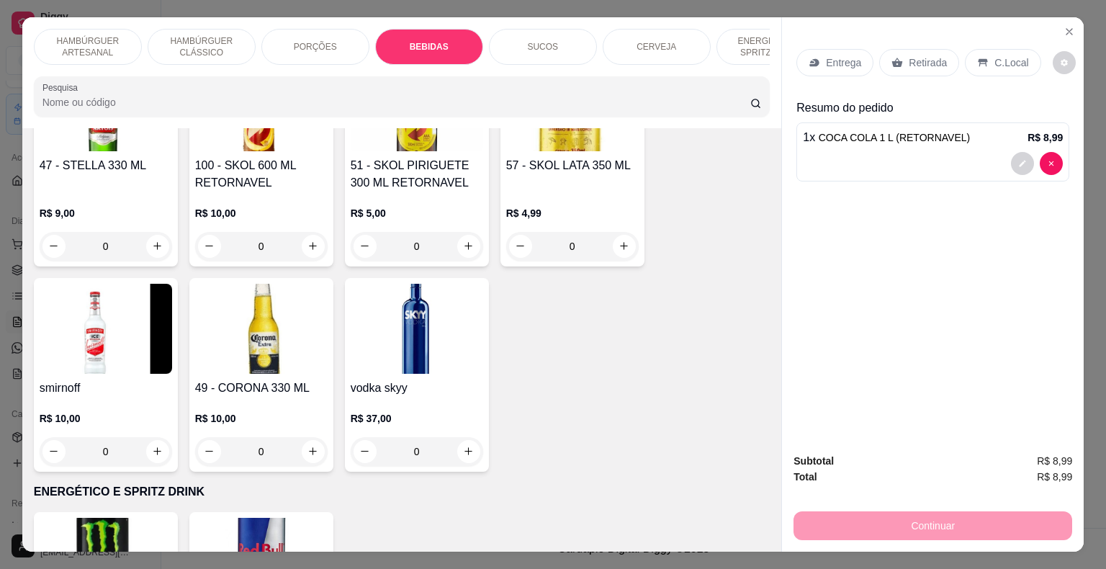
scroll to position [3206, 0]
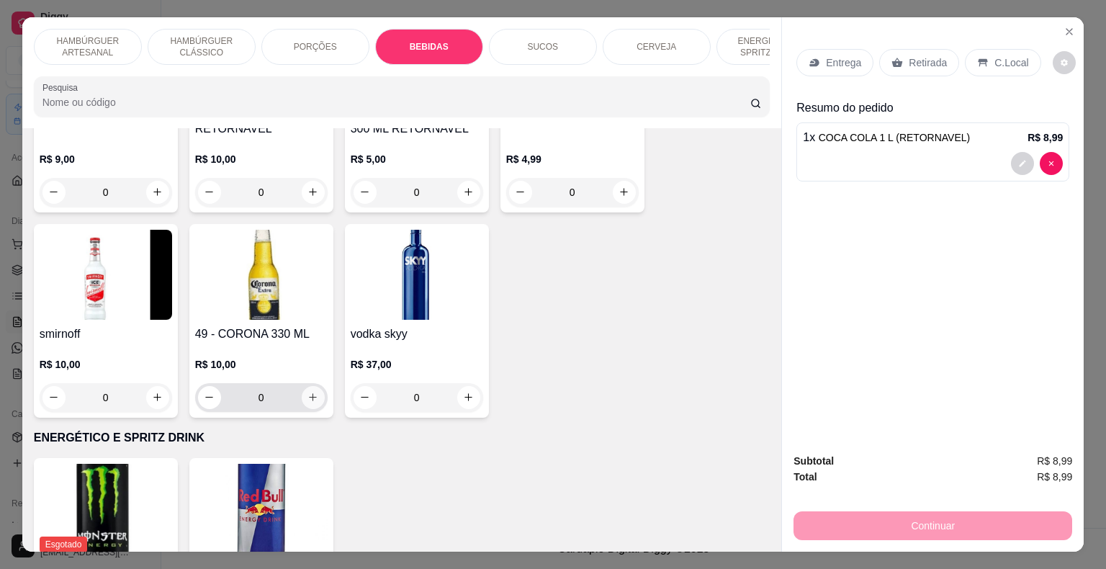
click at [309, 392] on icon "increase-product-quantity" at bounding box center [312, 397] width 11 height 11
type input "1"
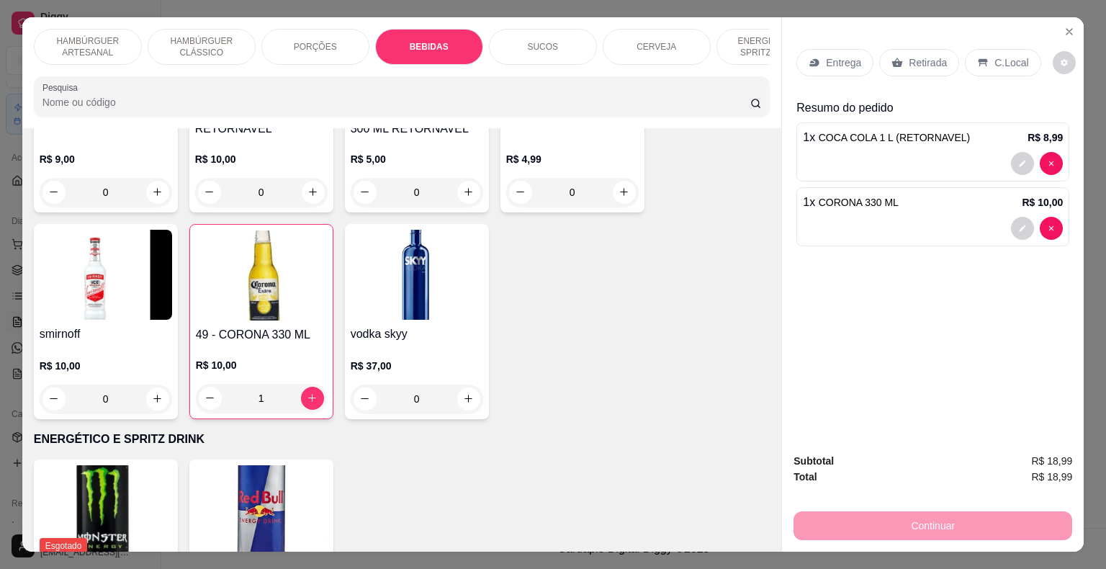
click at [909, 55] on p "Retirada" at bounding box center [928, 62] width 38 height 14
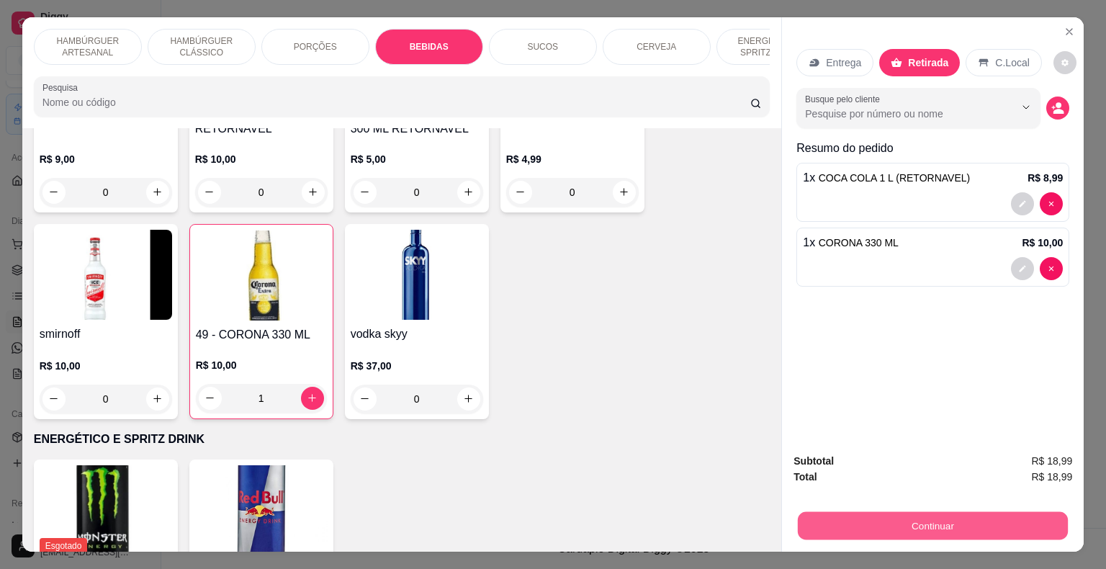
click at [919, 521] on button "Continuar" at bounding box center [933, 526] width 270 height 28
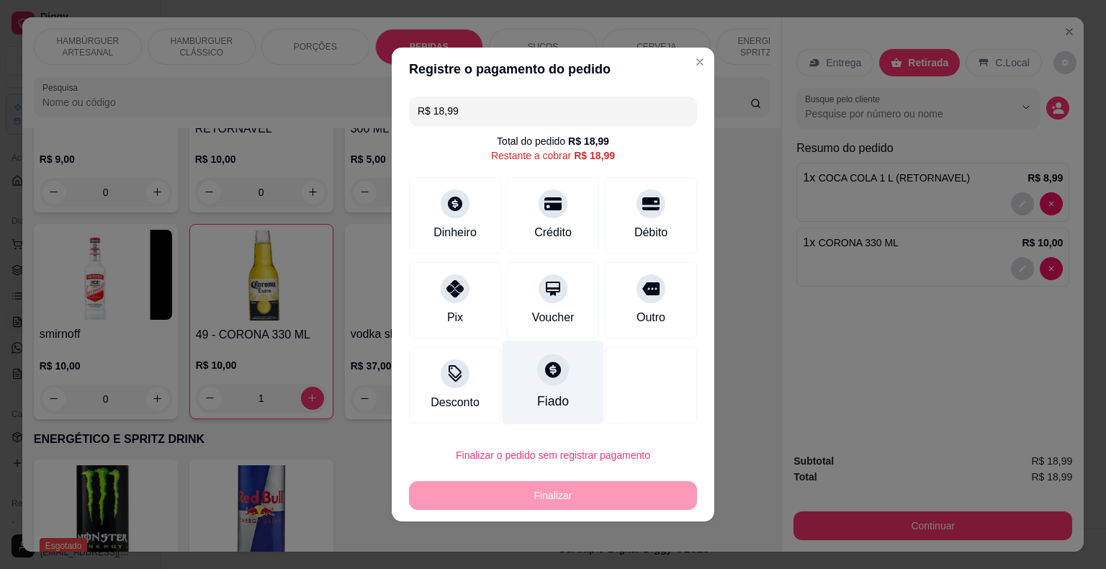
click at [569, 379] on div "Fiado" at bounding box center [554, 383] width 102 height 84
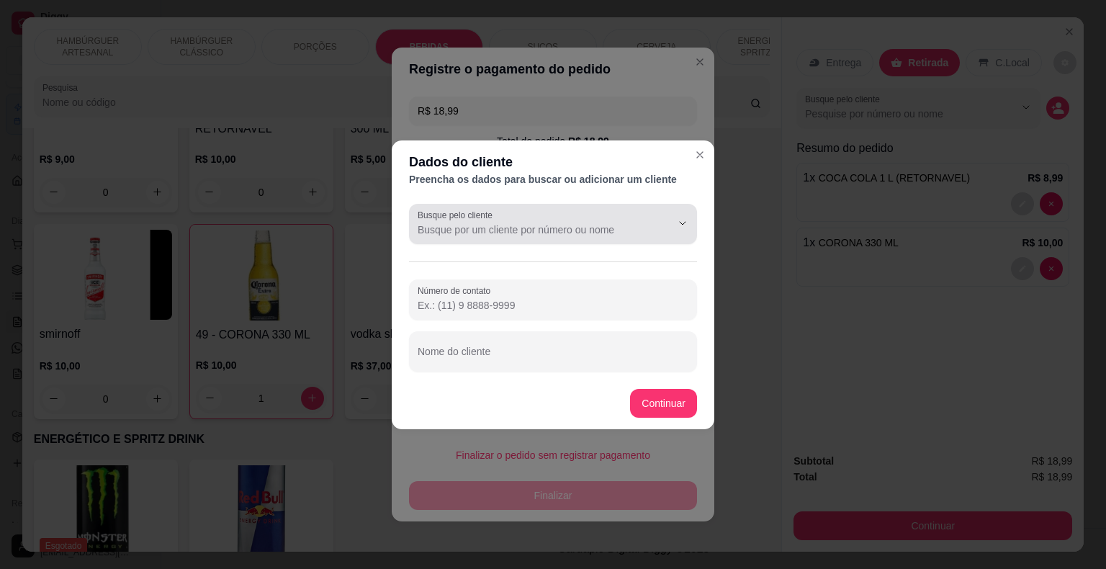
click at [586, 221] on div at bounding box center [553, 224] width 271 height 29
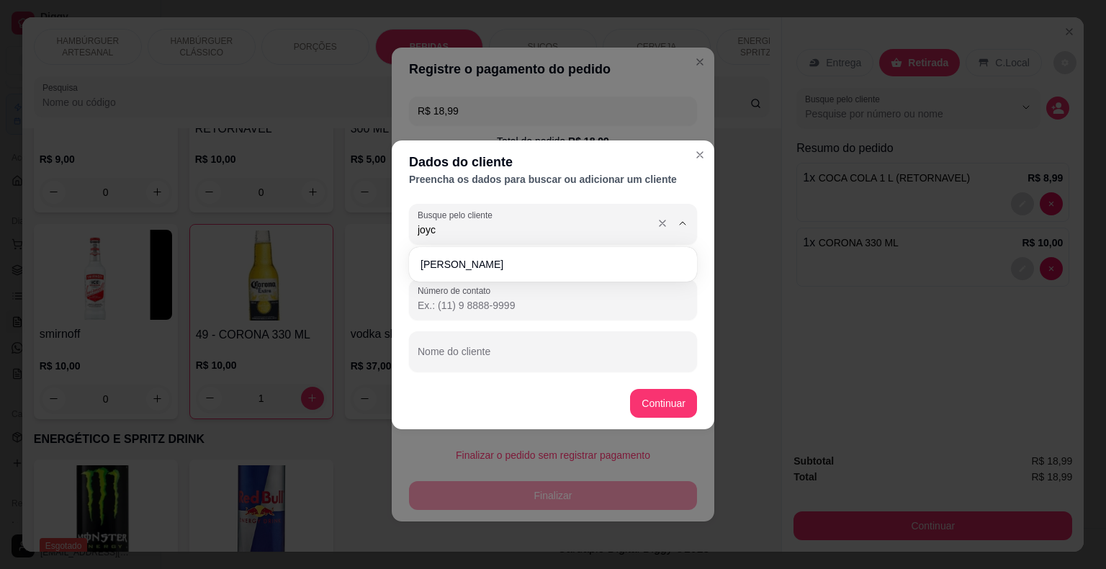
type input "[PERSON_NAME]"
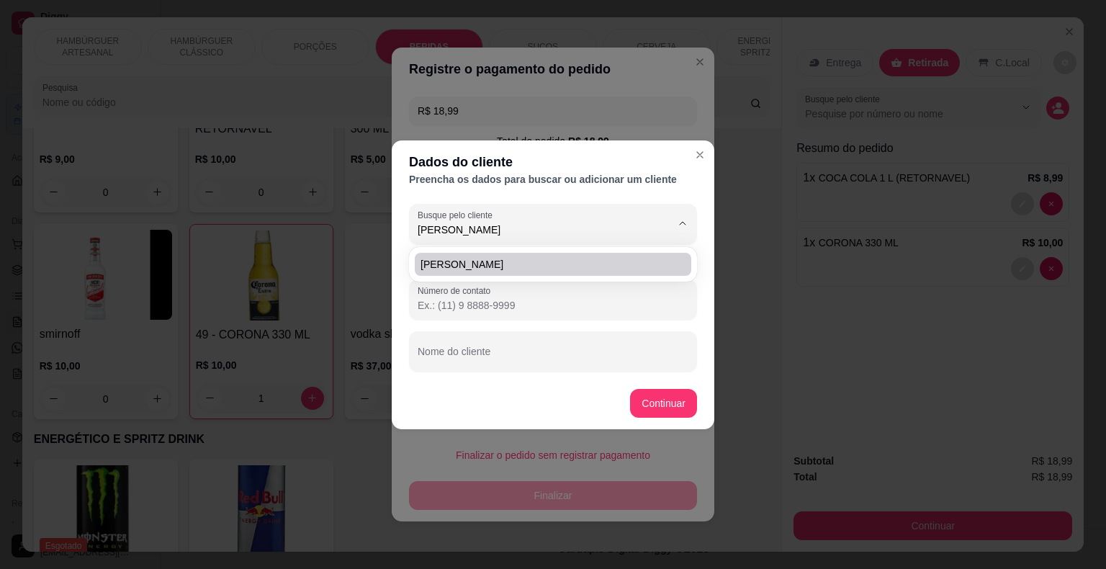
click at [529, 270] on span "[PERSON_NAME]" at bounding box center [545, 264] width 251 height 14
type input "[PHONE_NUMBER]"
type input "[PERSON_NAME]"
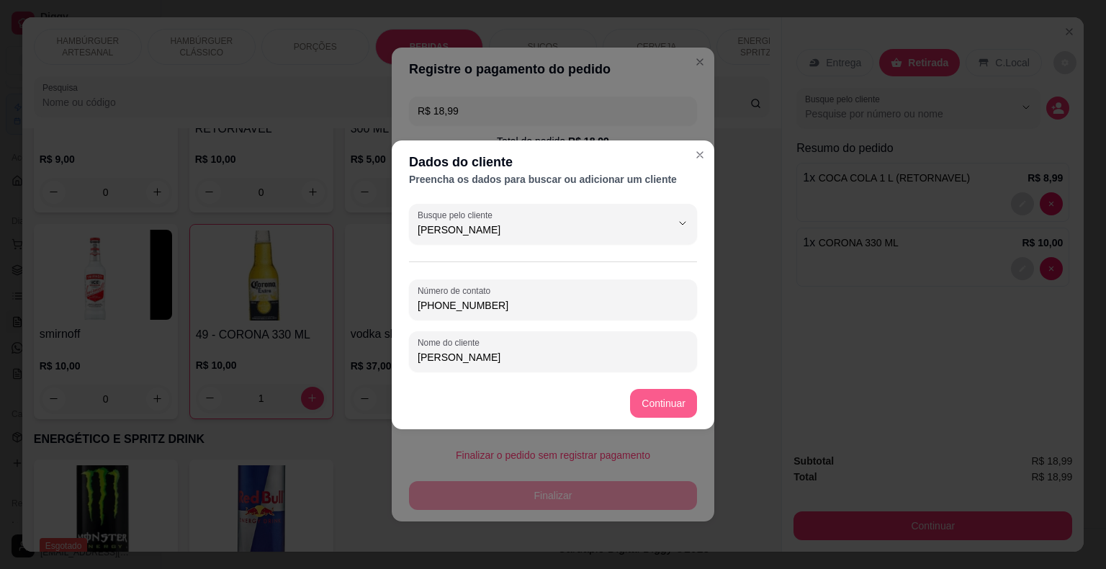
type input "[PERSON_NAME]"
type input "R$ 0,00"
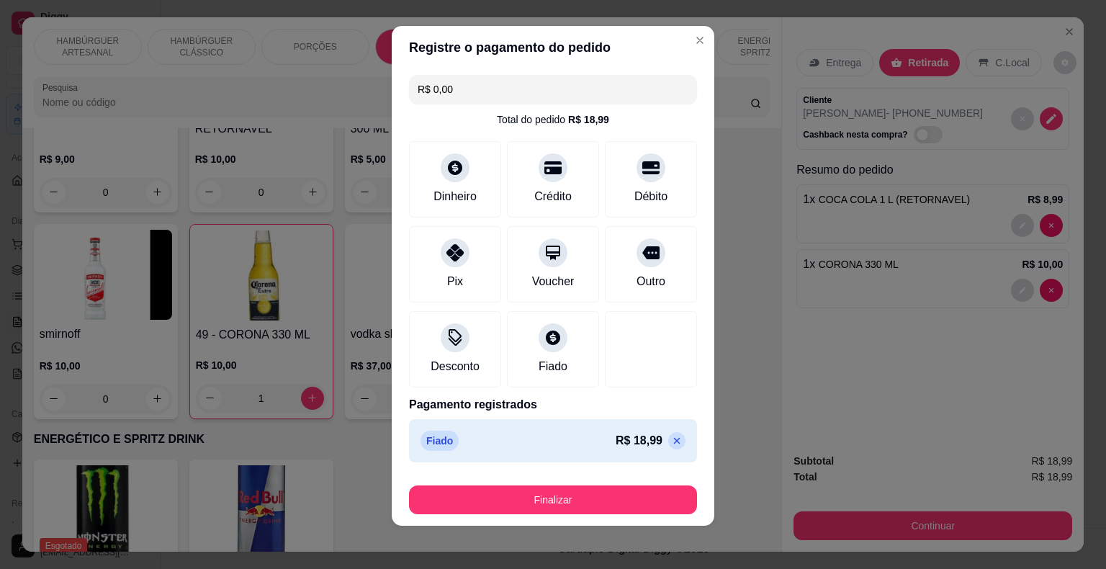
scroll to position [11, 0]
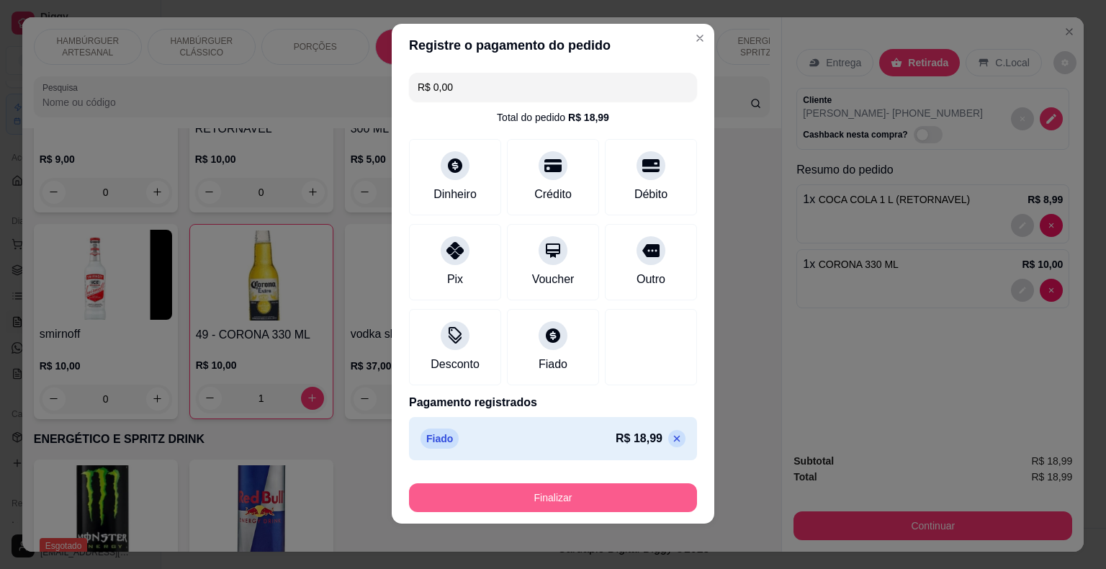
click at [563, 505] on button "Finalizar" at bounding box center [553, 497] width 288 height 29
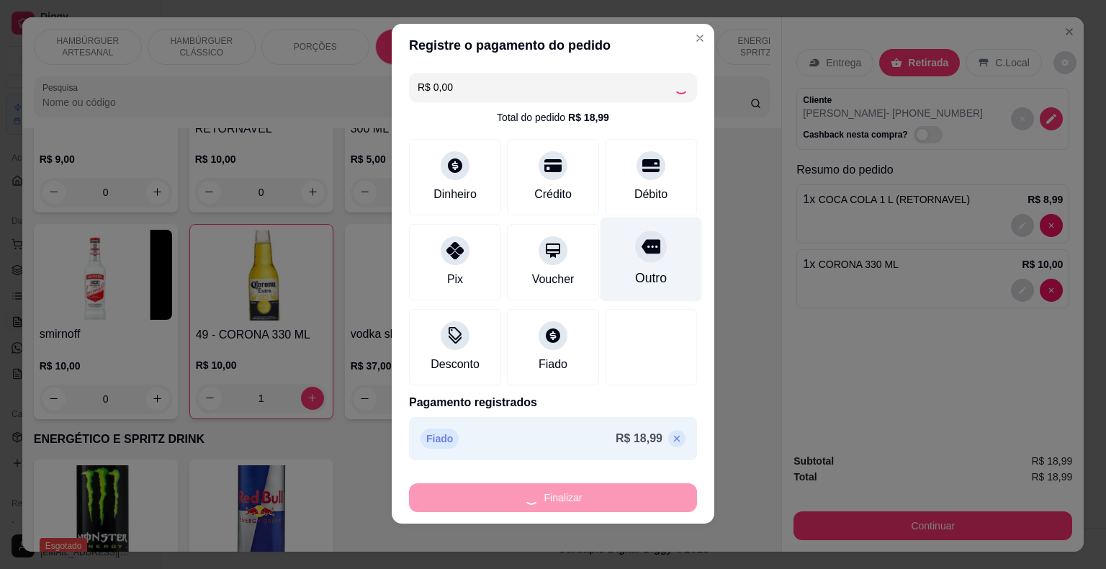
type input "0"
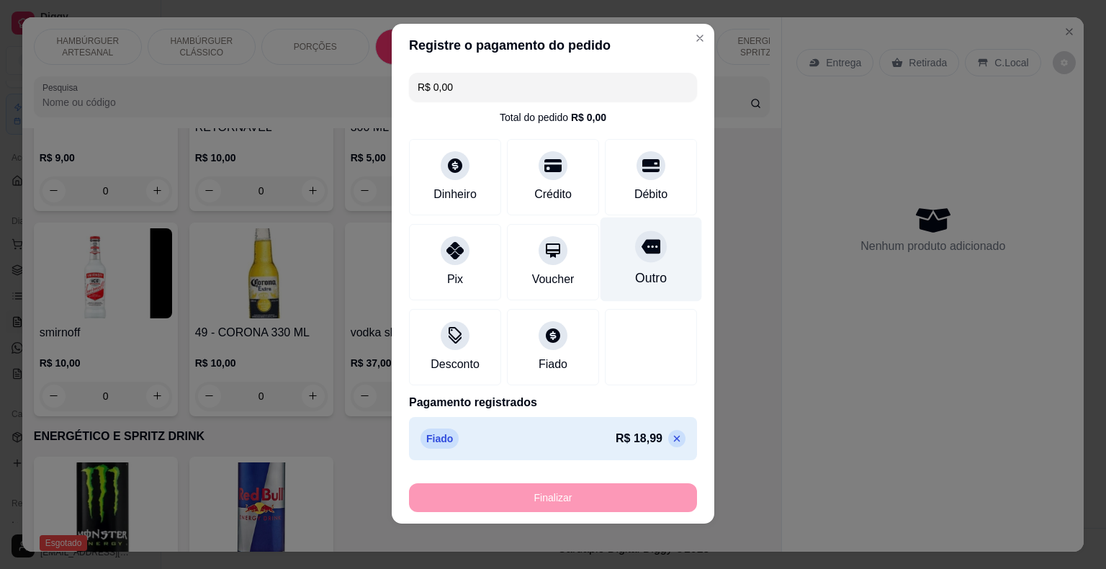
type input "-R$ 18,99"
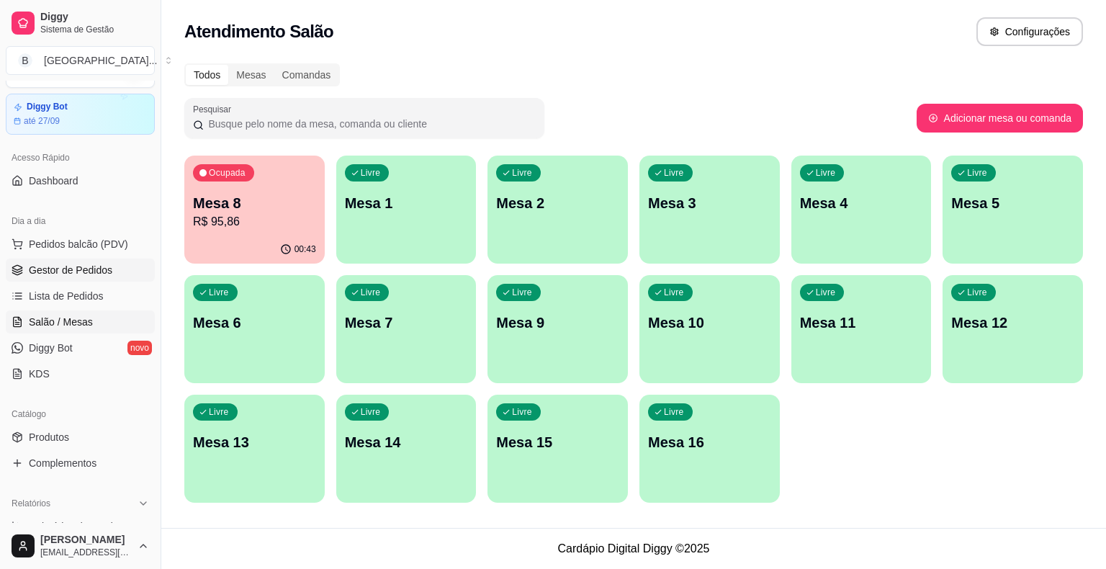
click at [90, 266] on span "Gestor de Pedidos" at bounding box center [71, 270] width 84 height 14
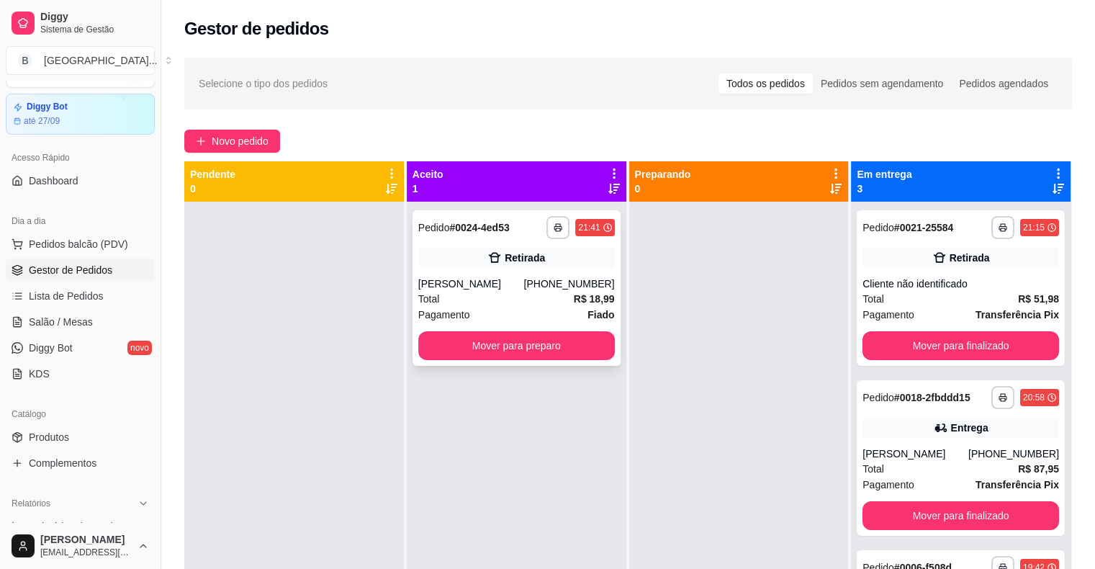
click at [462, 294] on div "Total R$ 18,99" at bounding box center [516, 299] width 197 height 16
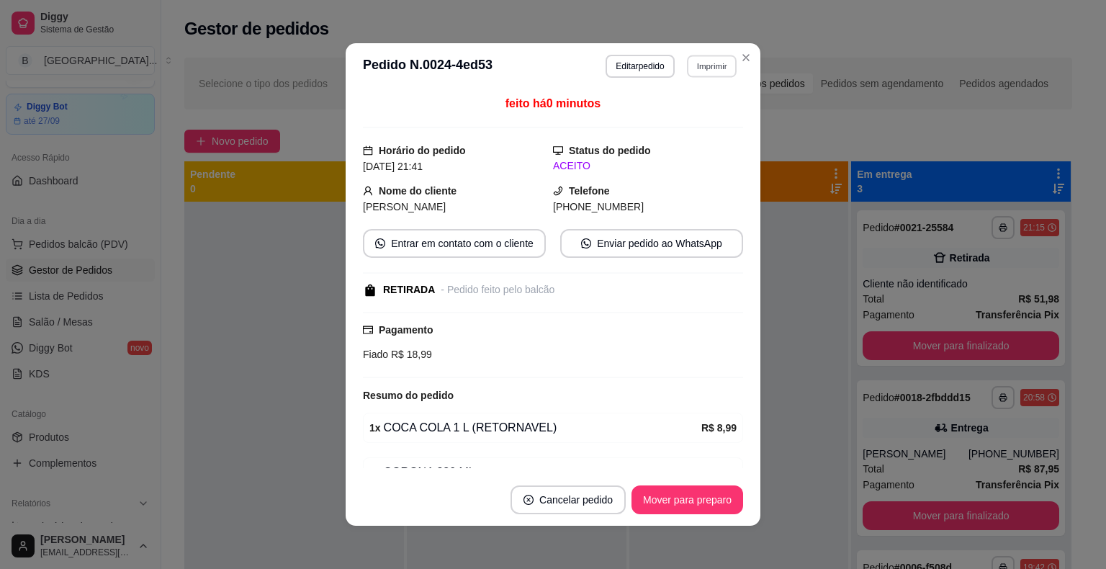
click at [721, 61] on button "Imprimir" at bounding box center [712, 66] width 50 height 22
click at [682, 122] on button "IMPRESSORA" at bounding box center [680, 116] width 101 height 22
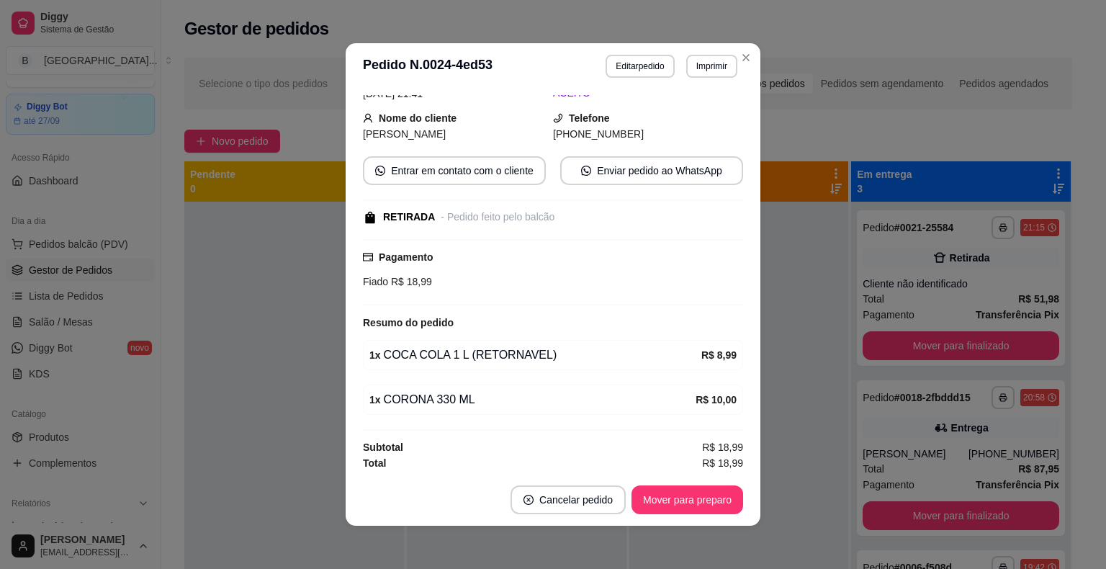
scroll to position [3, 0]
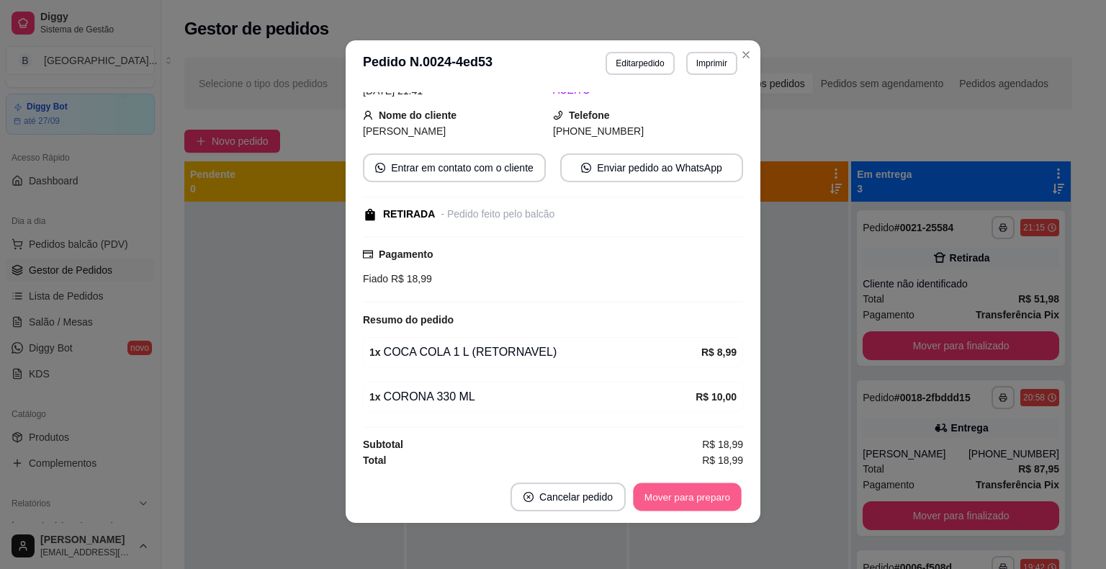
click at [717, 497] on button "Mover para preparo" at bounding box center [687, 497] width 108 height 28
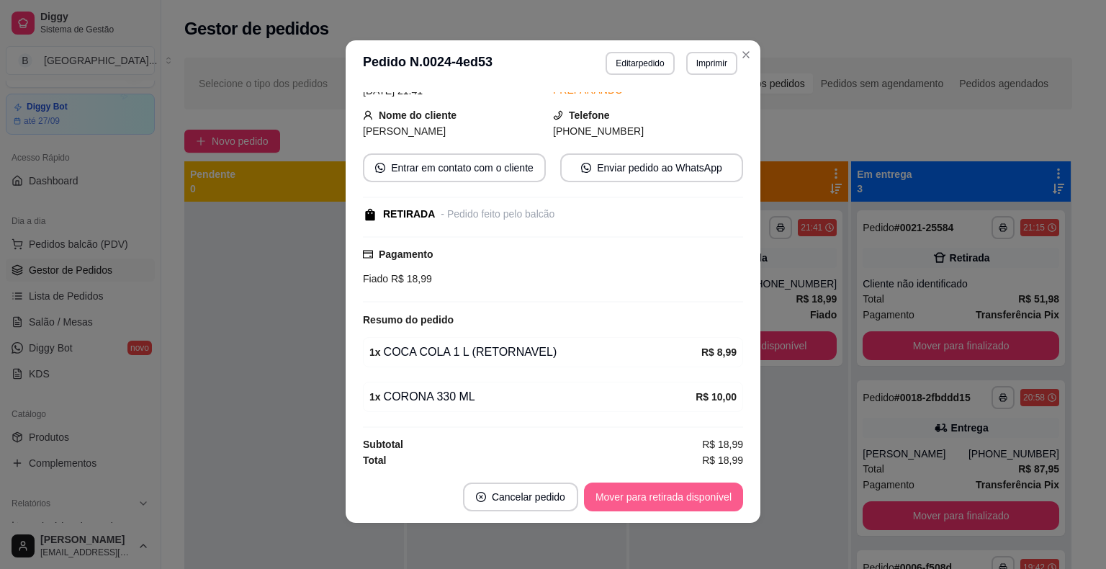
click at [717, 497] on button "Mover para retirada disponível" at bounding box center [663, 496] width 159 height 29
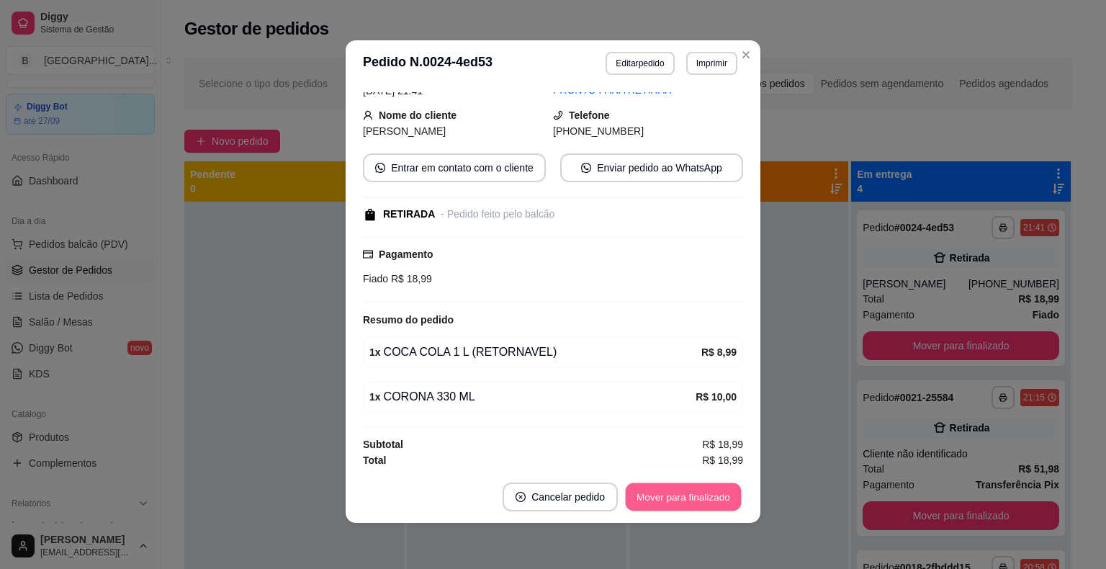
click at [689, 485] on button "Mover para finalizado" at bounding box center [684, 497] width 116 height 28
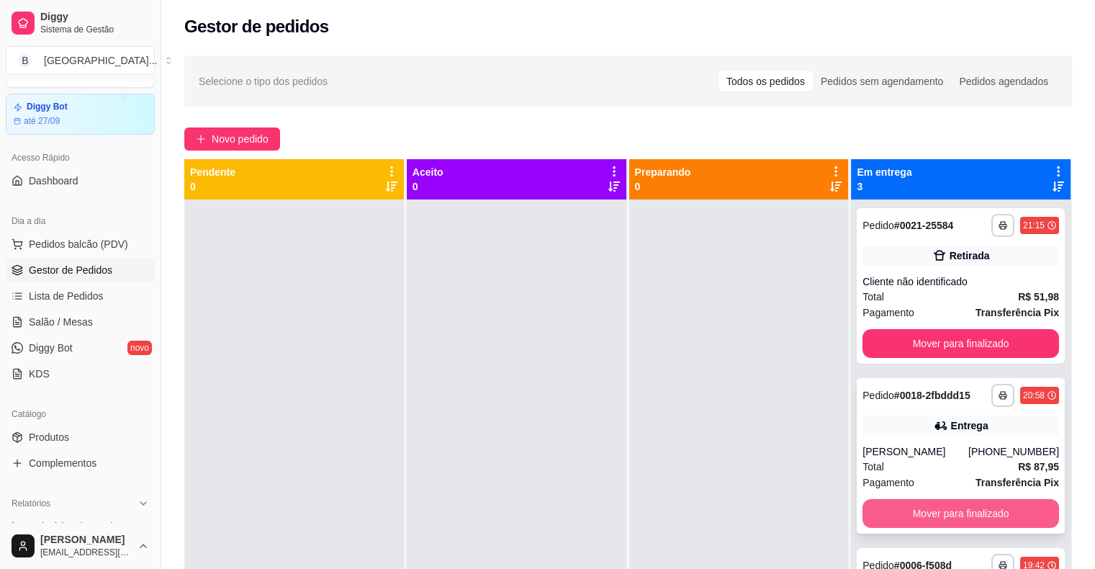
scroll to position [0, 0]
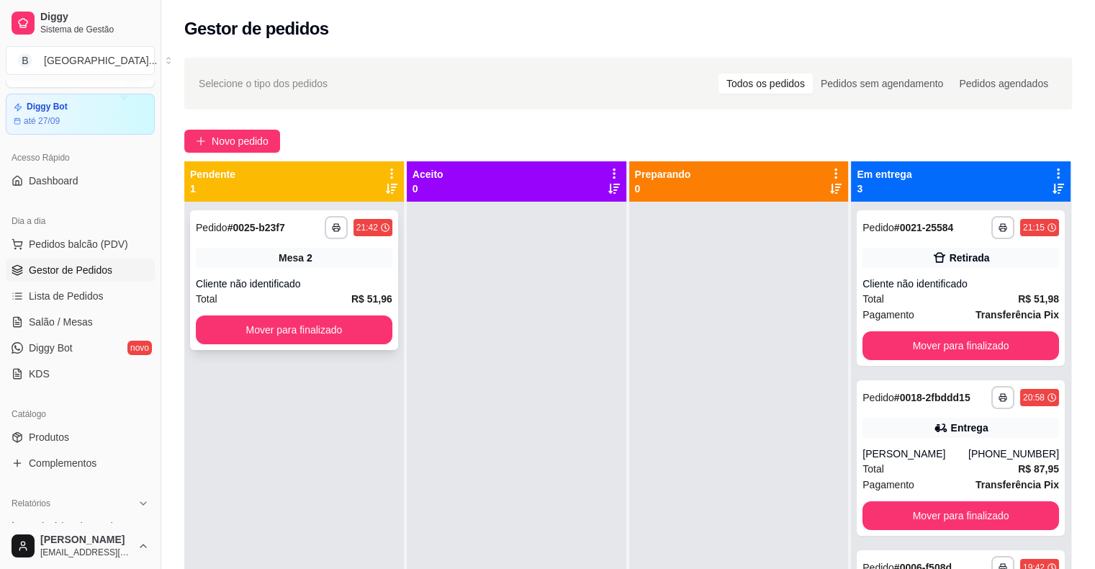
click at [351, 253] on div "Mesa 2" at bounding box center [294, 258] width 197 height 20
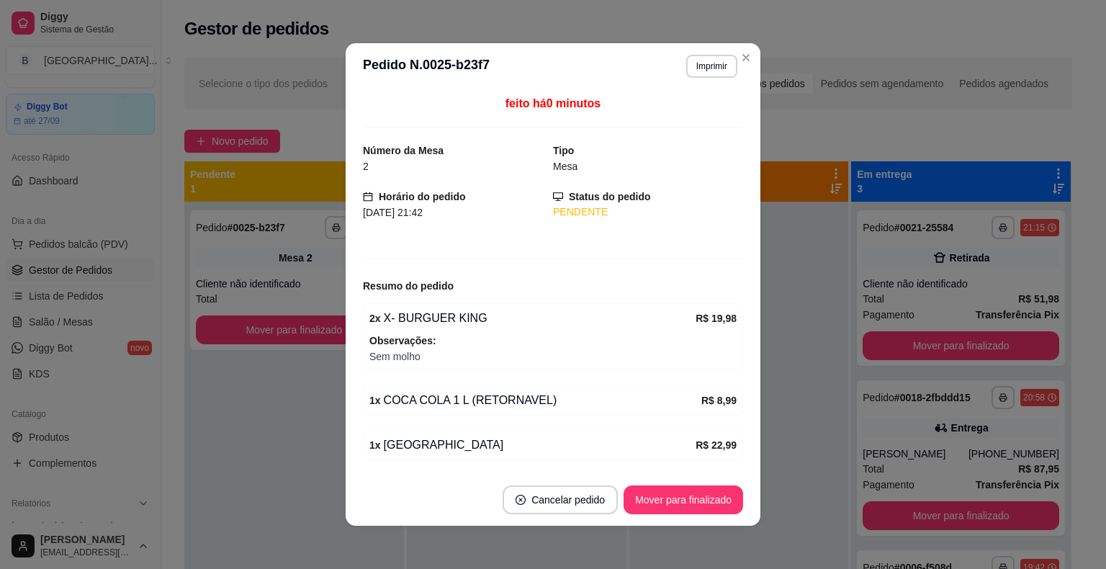
click at [715, 53] on header "**********" at bounding box center [553, 66] width 415 height 46
click at [717, 70] on button "Imprimir" at bounding box center [712, 66] width 50 height 22
click at [710, 125] on button "IMPRESSORA" at bounding box center [680, 116] width 101 height 22
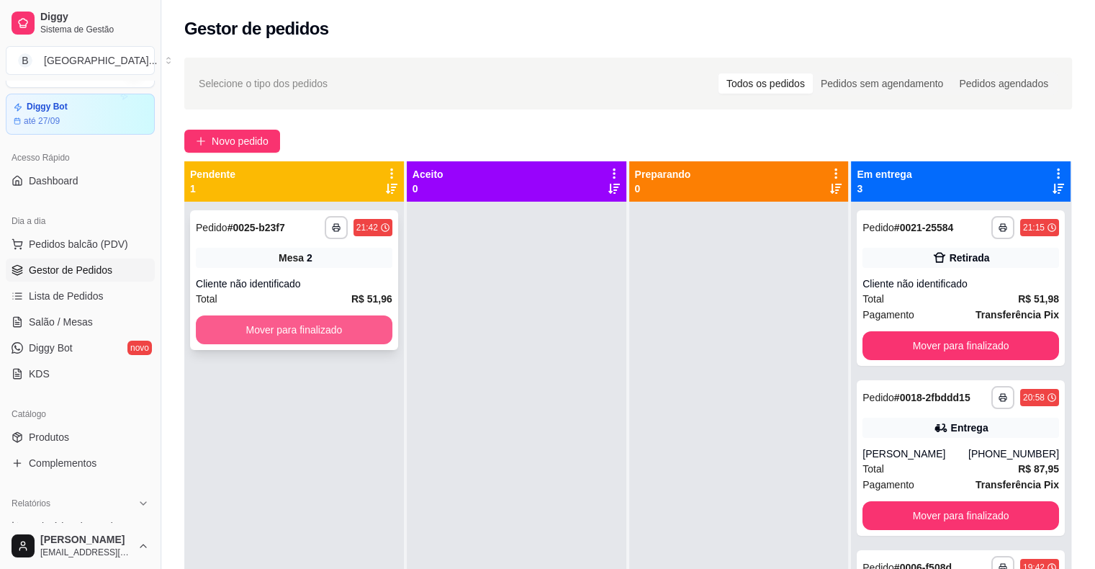
click at [325, 335] on button "Mover para finalizado" at bounding box center [294, 329] width 197 height 29
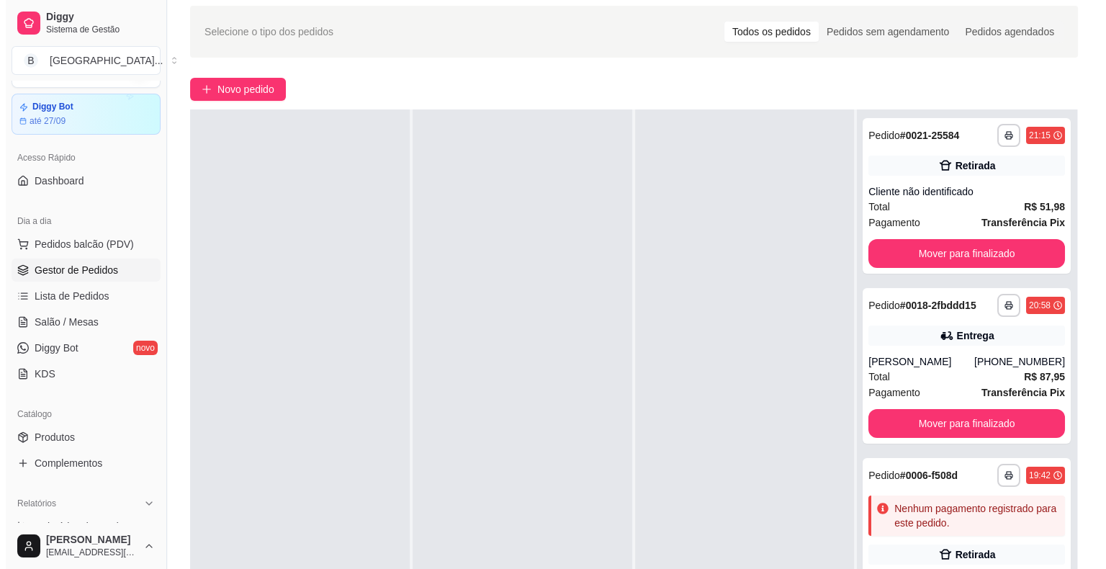
scroll to position [144, 0]
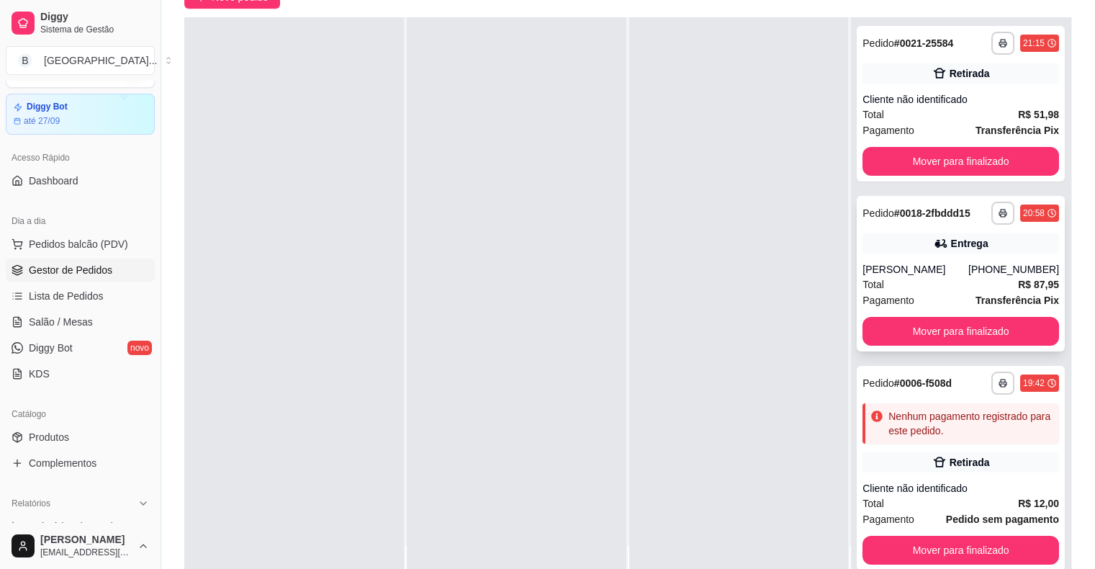
click at [883, 276] on div "Total R$ 87,95" at bounding box center [960, 284] width 197 height 16
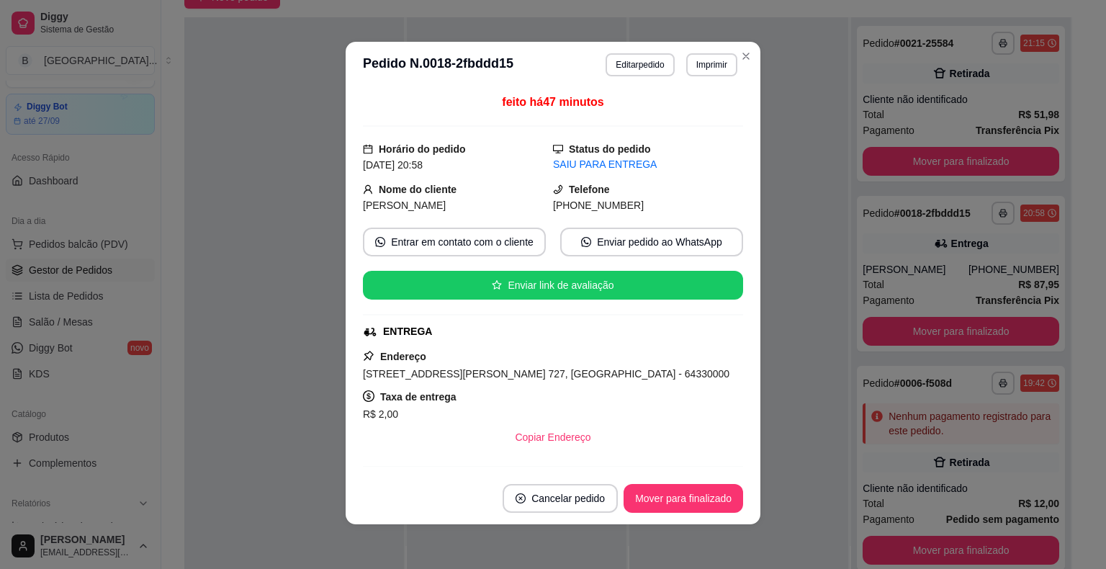
scroll to position [3, 0]
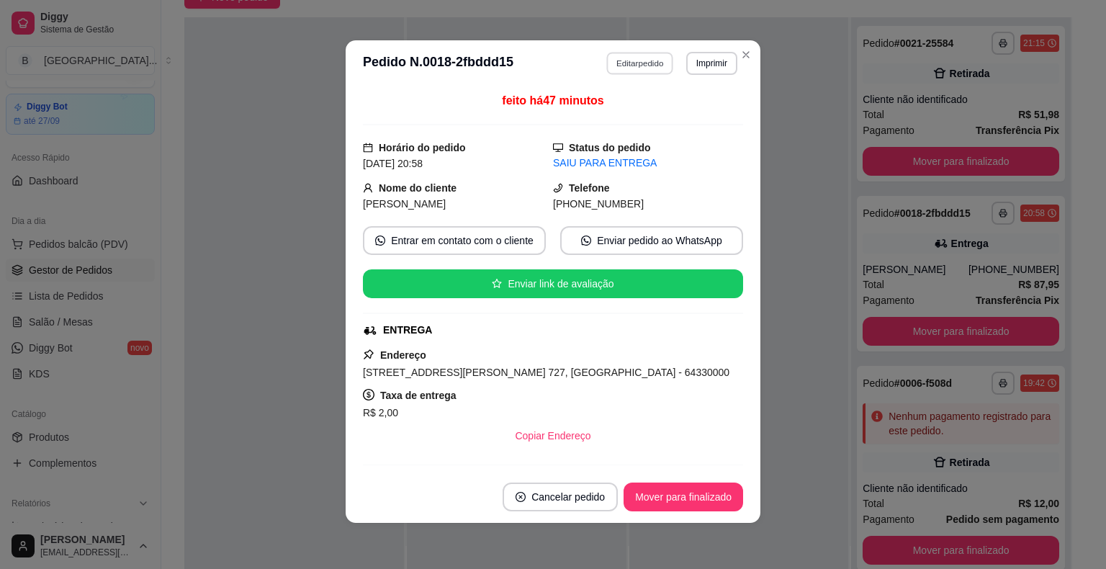
click at [658, 59] on button "Editar pedido" at bounding box center [640, 63] width 67 height 22
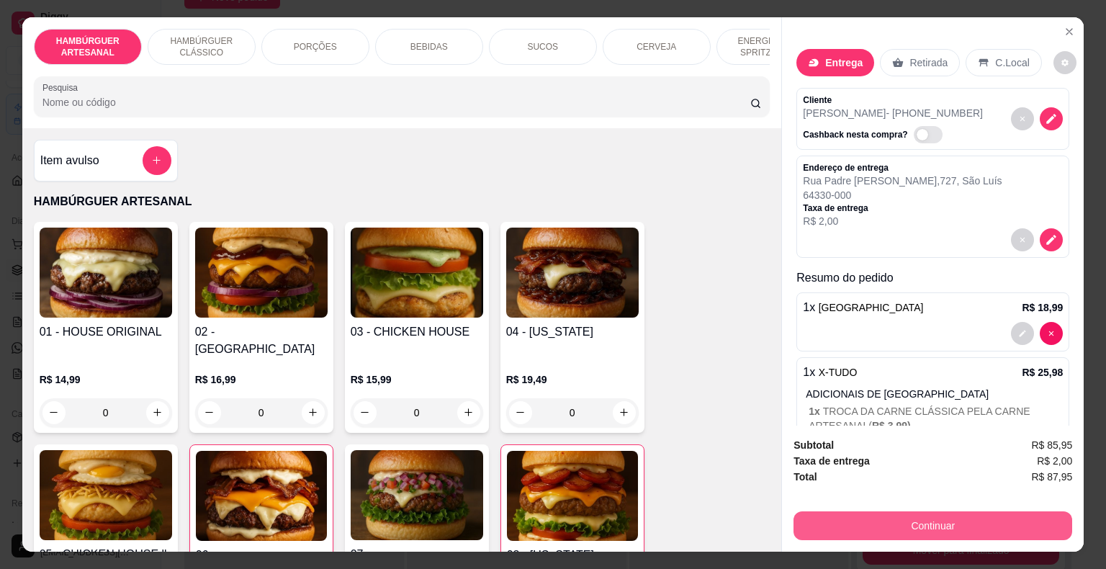
scroll to position [35, 0]
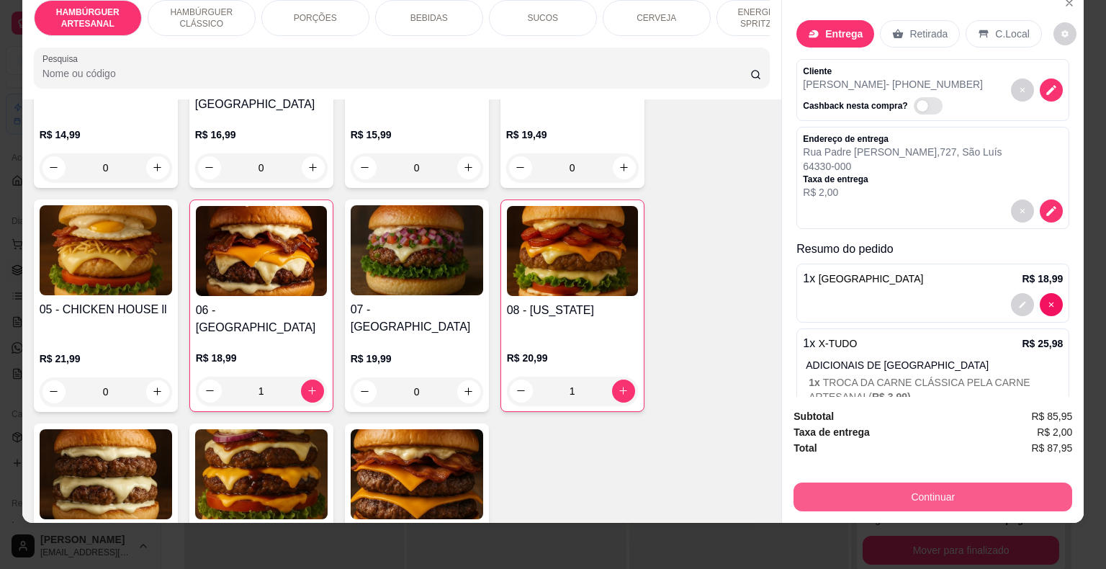
click at [913, 489] on button "Continuar" at bounding box center [932, 496] width 279 height 29
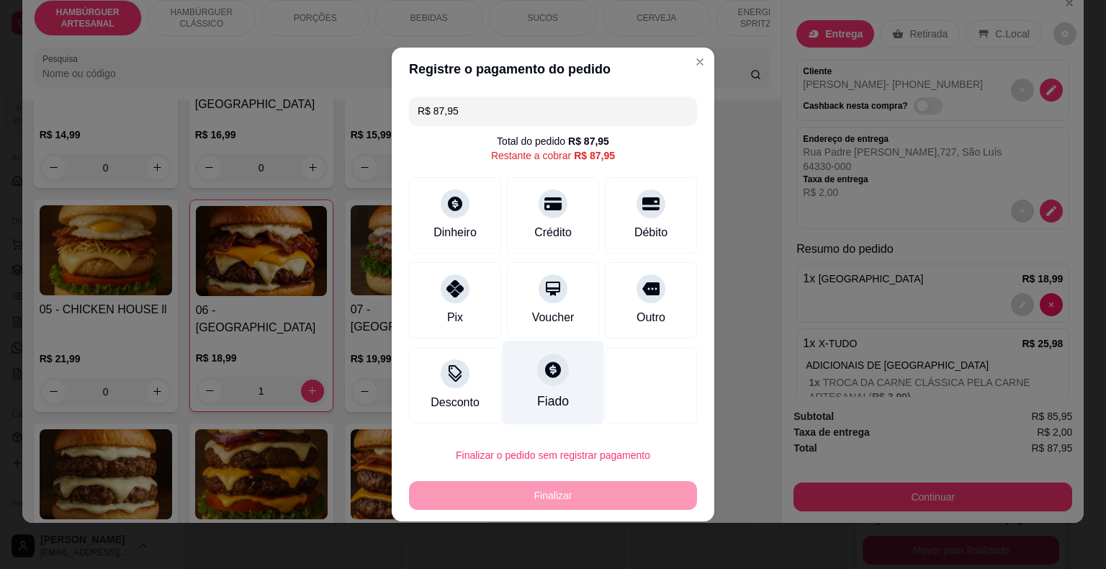
click at [544, 421] on div "Fiado" at bounding box center [554, 383] width 102 height 84
type input "R$ 0,00"
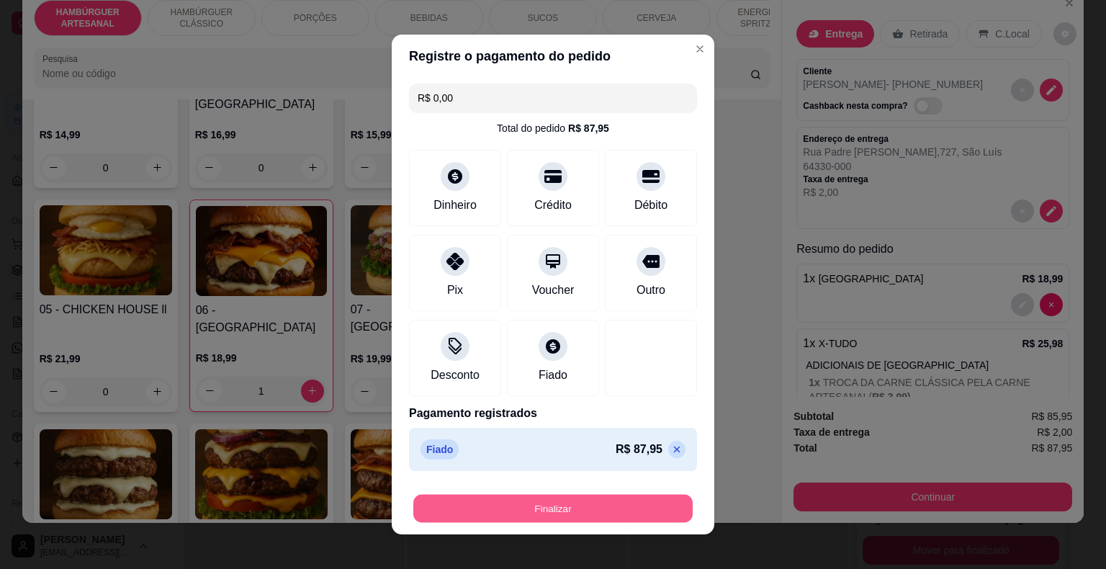
click at [550, 500] on button "Finalizar" at bounding box center [552, 509] width 279 height 28
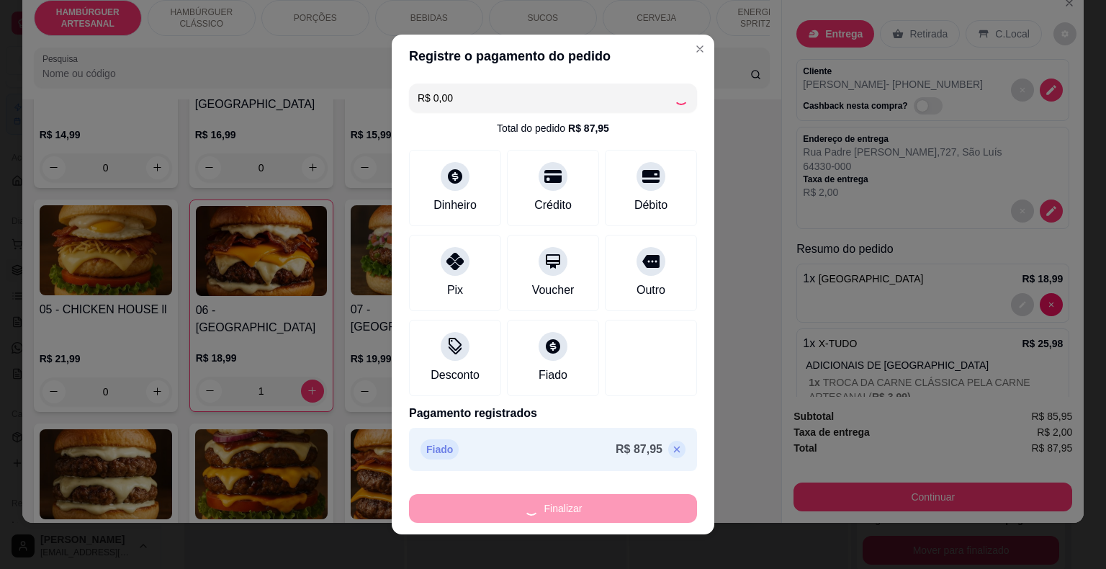
type input "0"
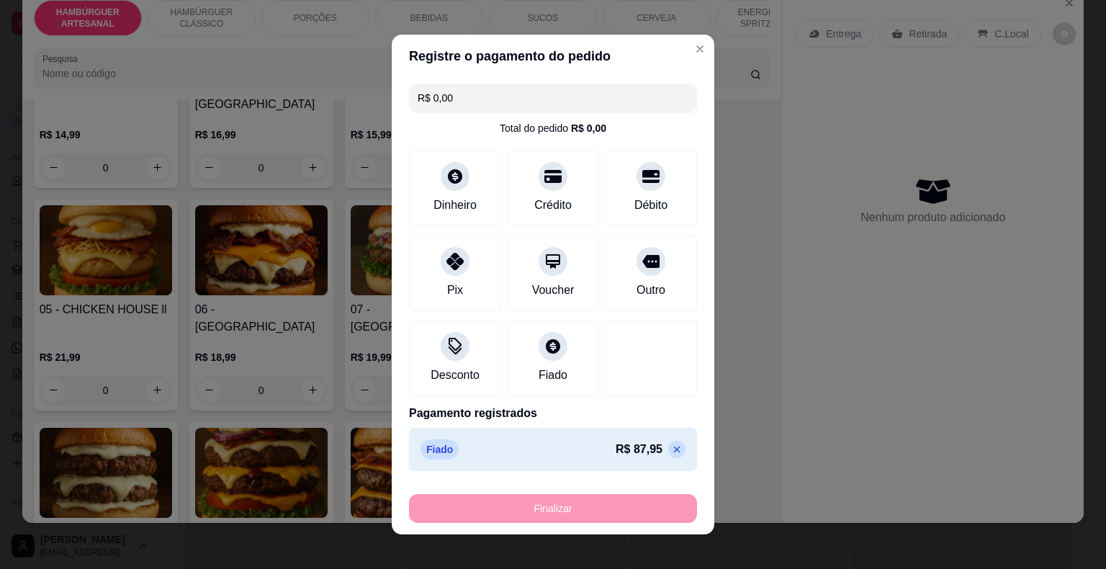
type input "-R$ 87,95"
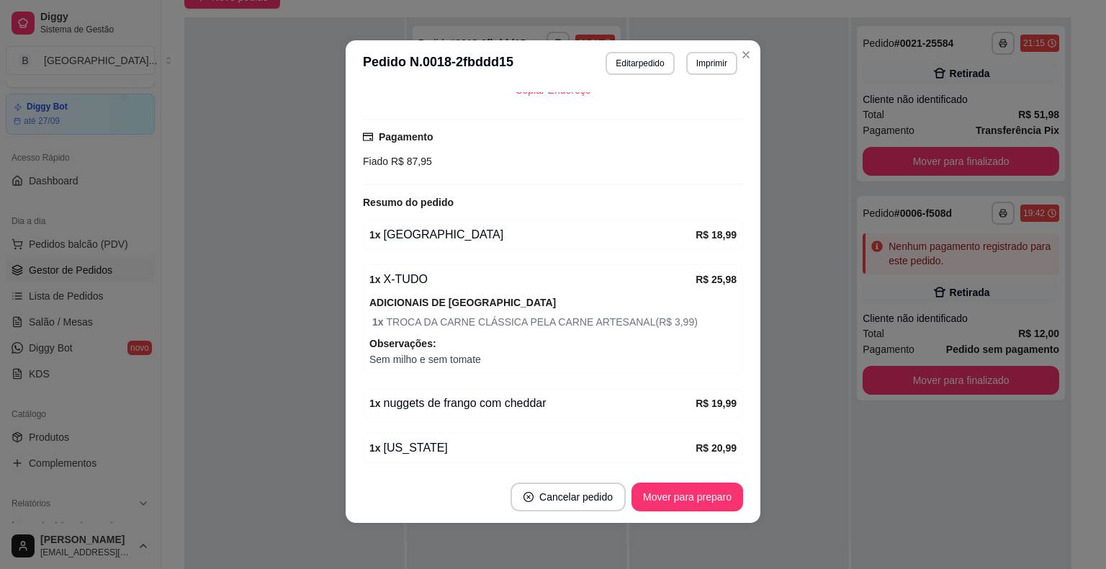
scroll to position [385, 0]
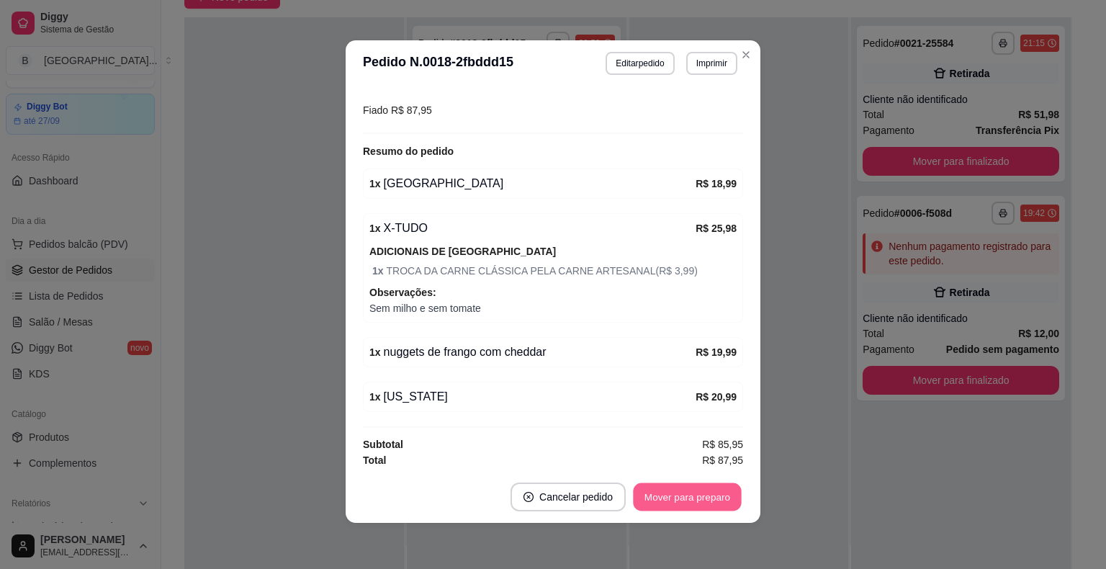
click at [686, 485] on button "Mover para preparo" at bounding box center [687, 497] width 108 height 28
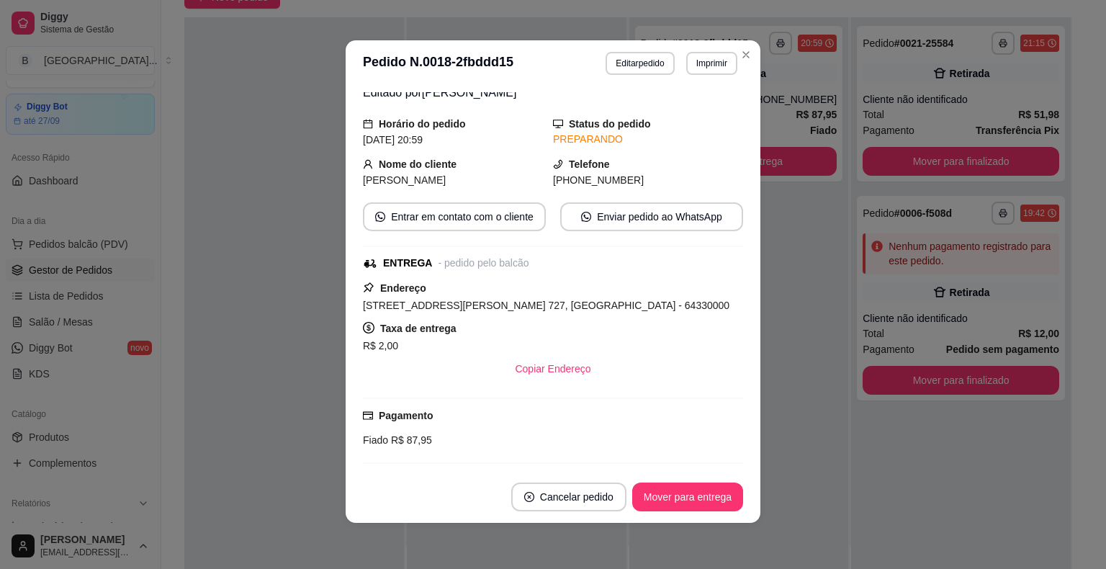
scroll to position [72, 0]
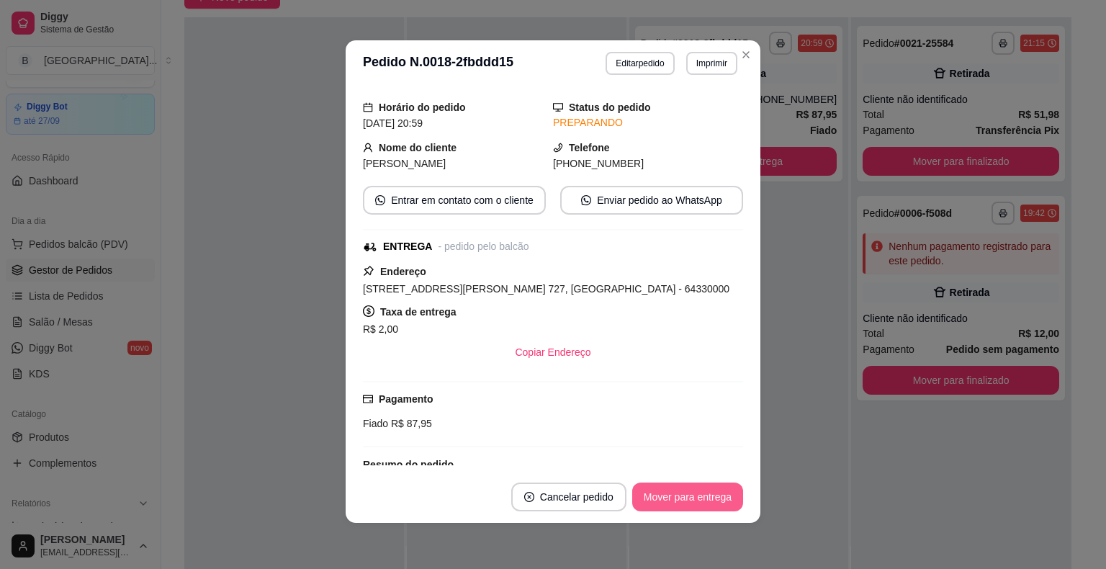
click at [680, 490] on button "Mover para entrega" at bounding box center [687, 496] width 111 height 29
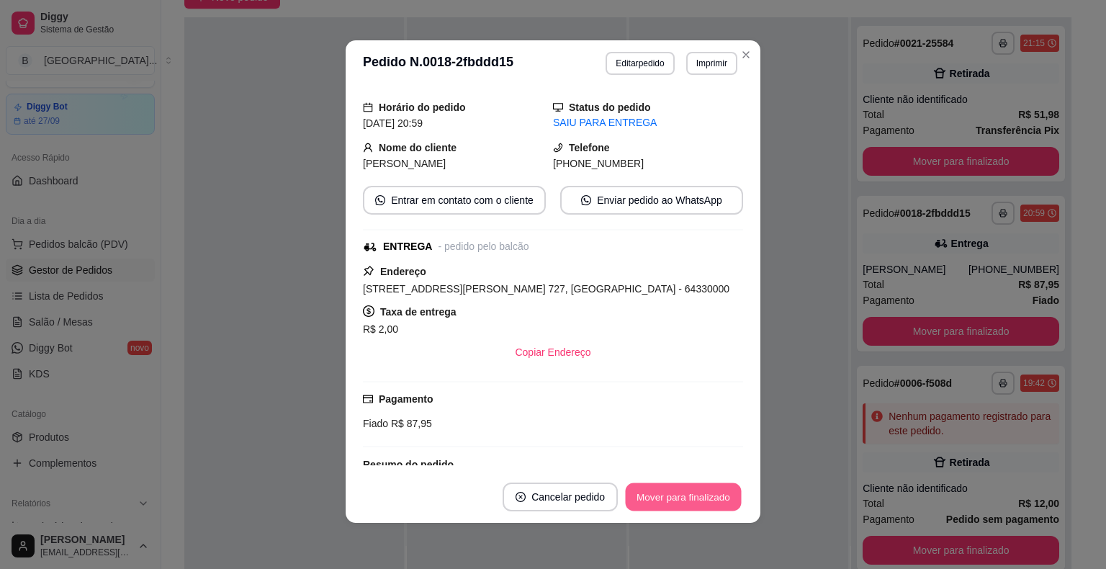
click at [680, 490] on button "Mover para finalizado" at bounding box center [684, 497] width 116 height 28
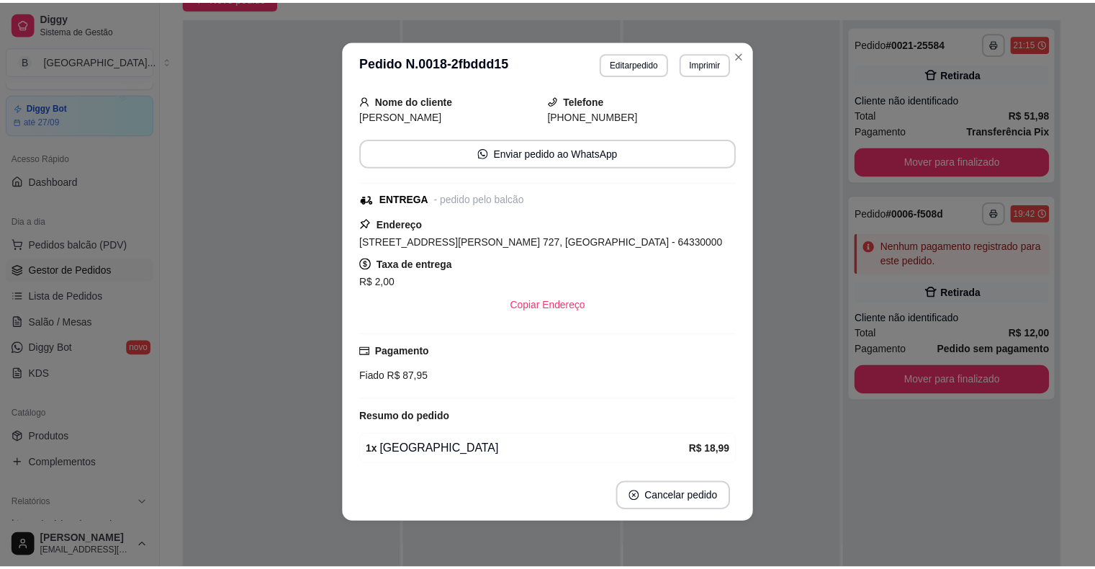
scroll to position [24, 0]
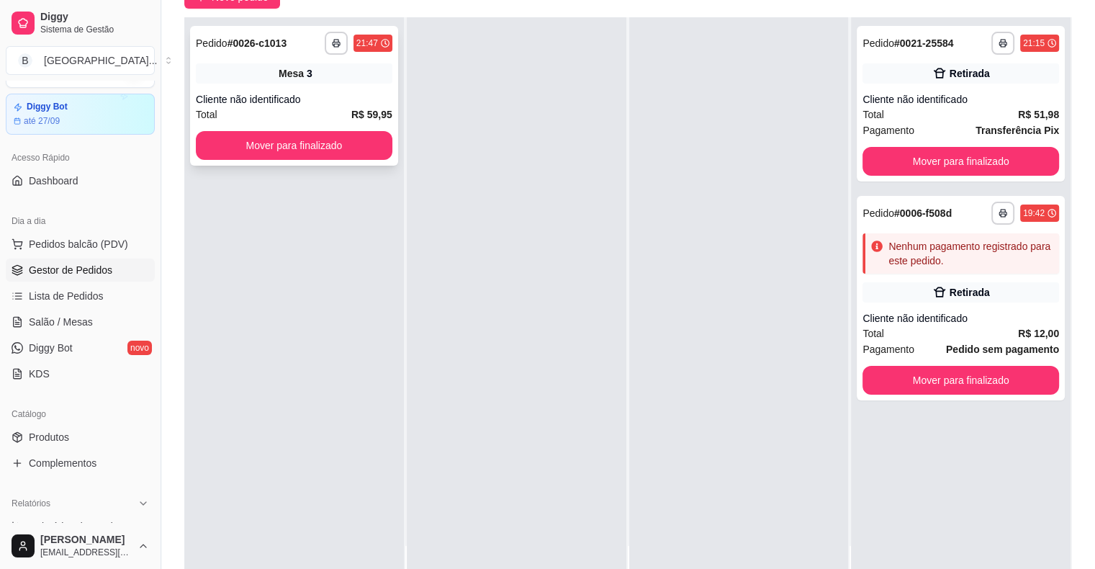
click at [377, 109] on strong "R$ 59,95" at bounding box center [371, 115] width 41 height 12
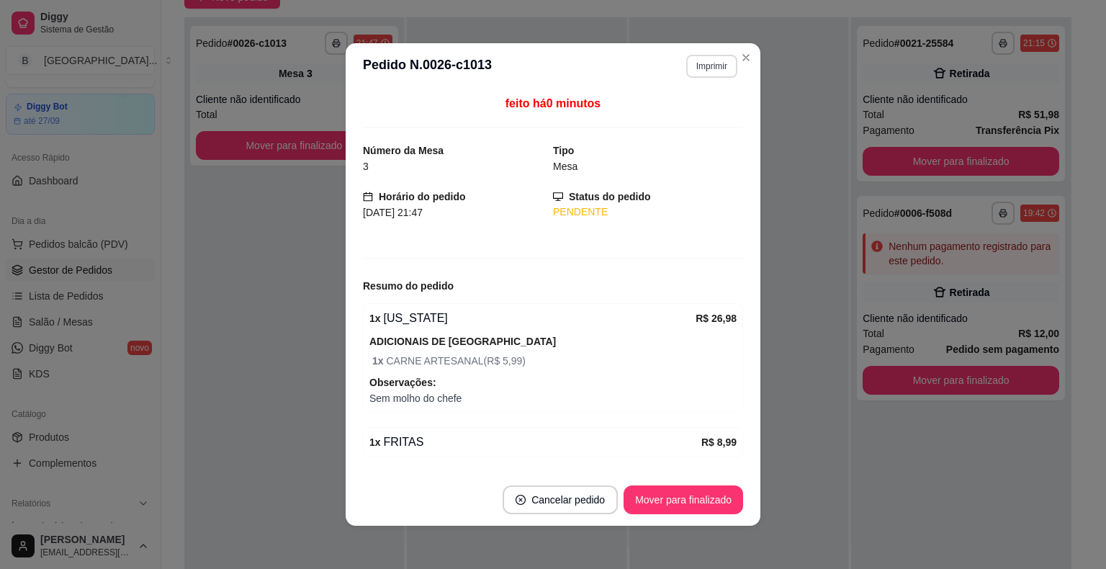
click at [695, 62] on button "Imprimir" at bounding box center [711, 66] width 51 height 23
click at [691, 117] on button "IMPRESSORA" at bounding box center [680, 116] width 101 height 22
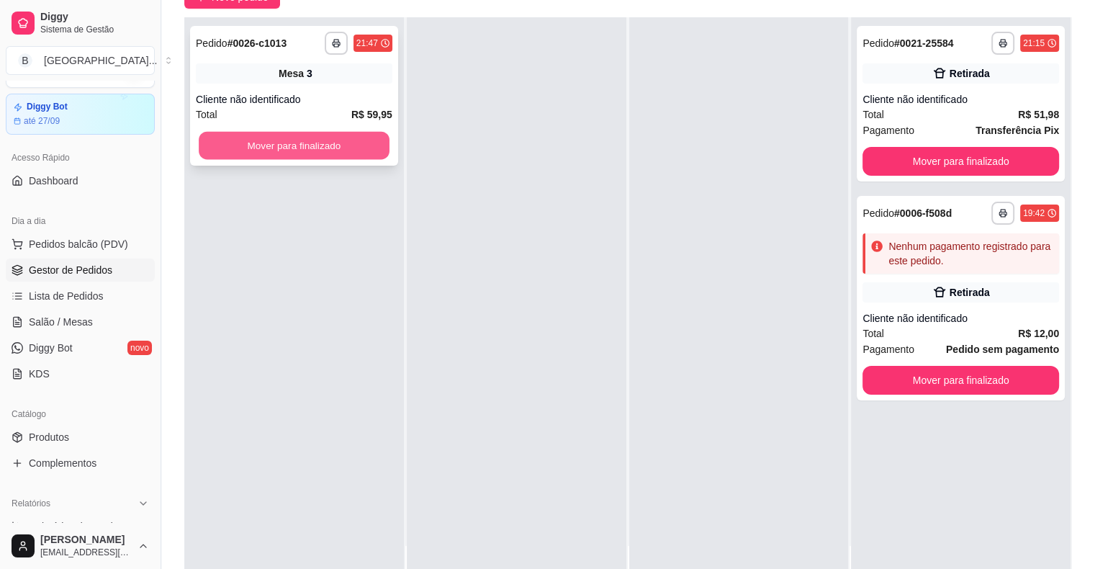
click at [311, 134] on button "Mover para finalizado" at bounding box center [294, 146] width 191 height 28
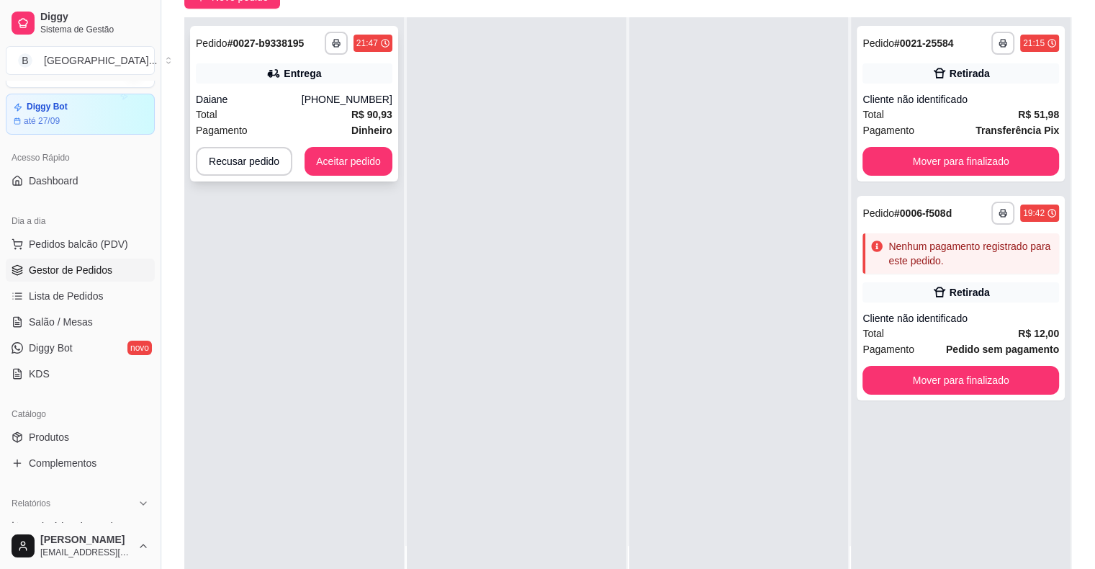
click at [292, 90] on div "**********" at bounding box center [294, 104] width 208 height 156
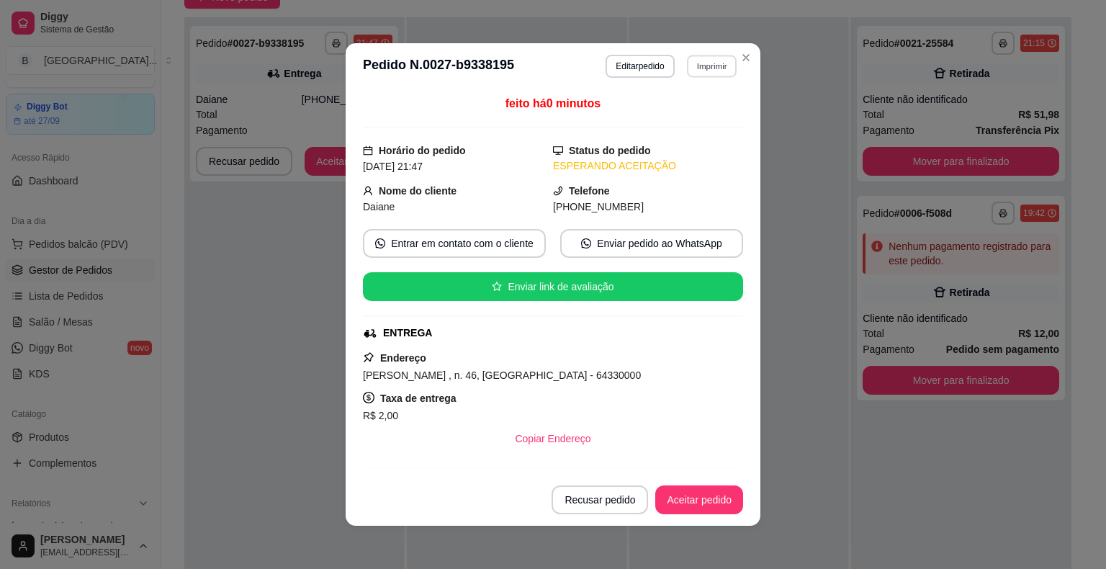
click at [698, 55] on div "**********" at bounding box center [671, 66] width 132 height 23
click at [708, 63] on button "Imprimir" at bounding box center [711, 66] width 51 height 23
click at [690, 110] on button "IMPRESSORA" at bounding box center [681, 116] width 104 height 23
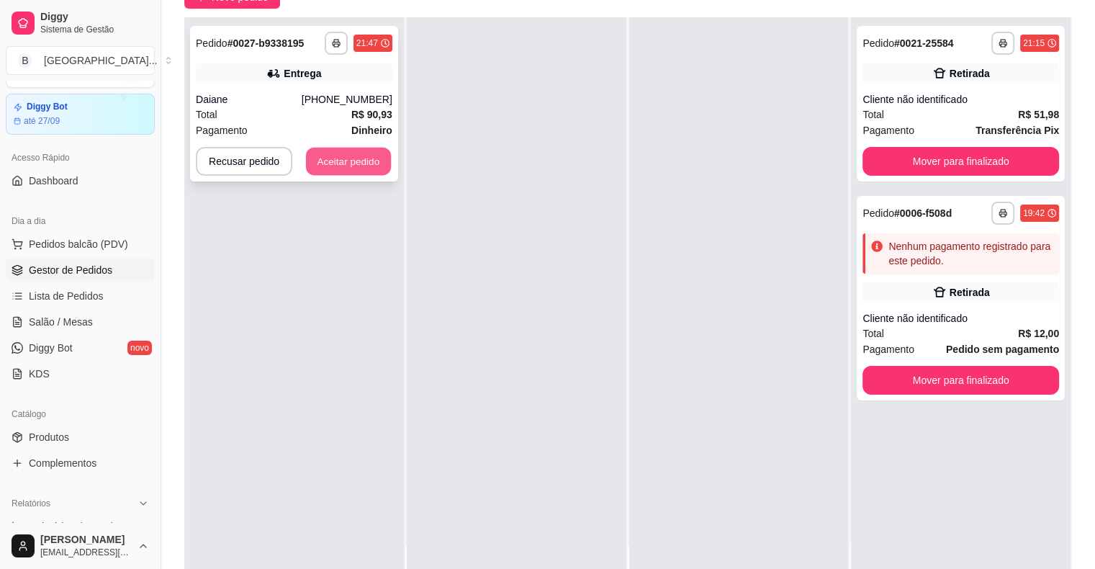
click at [327, 166] on button "Aceitar pedido" at bounding box center [348, 162] width 85 height 28
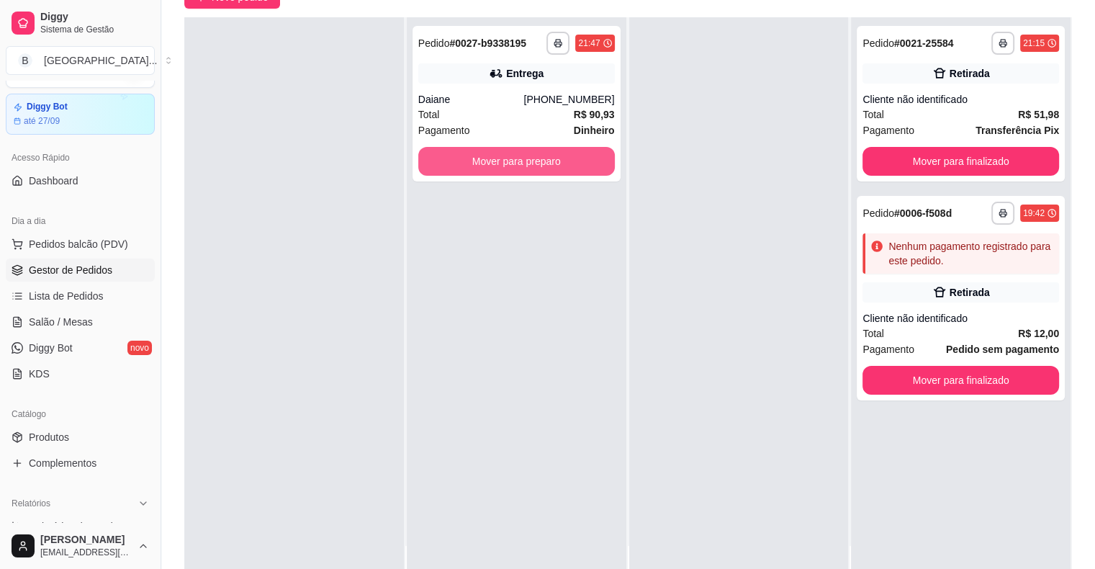
click at [489, 154] on button "Mover para preparo" at bounding box center [516, 161] width 197 height 29
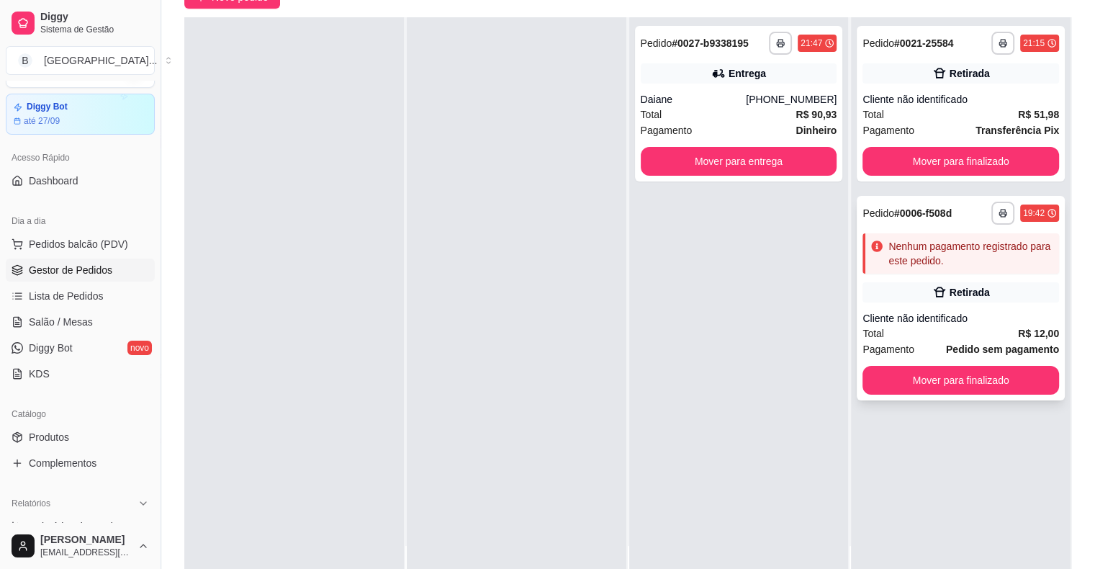
click at [966, 336] on div "Total R$ 12,00" at bounding box center [960, 333] width 197 height 16
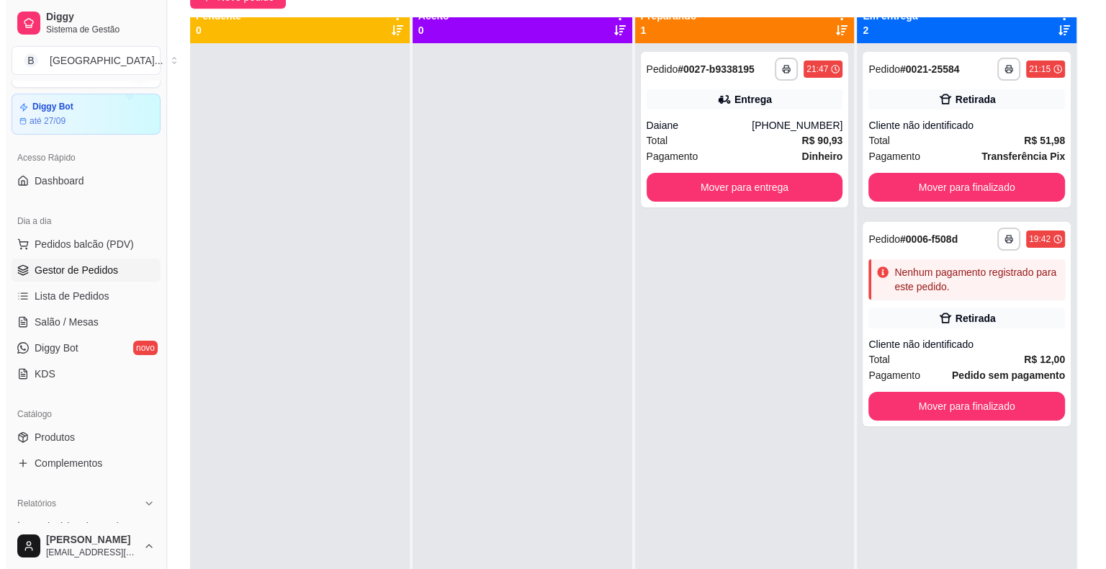
scroll to position [0, 0]
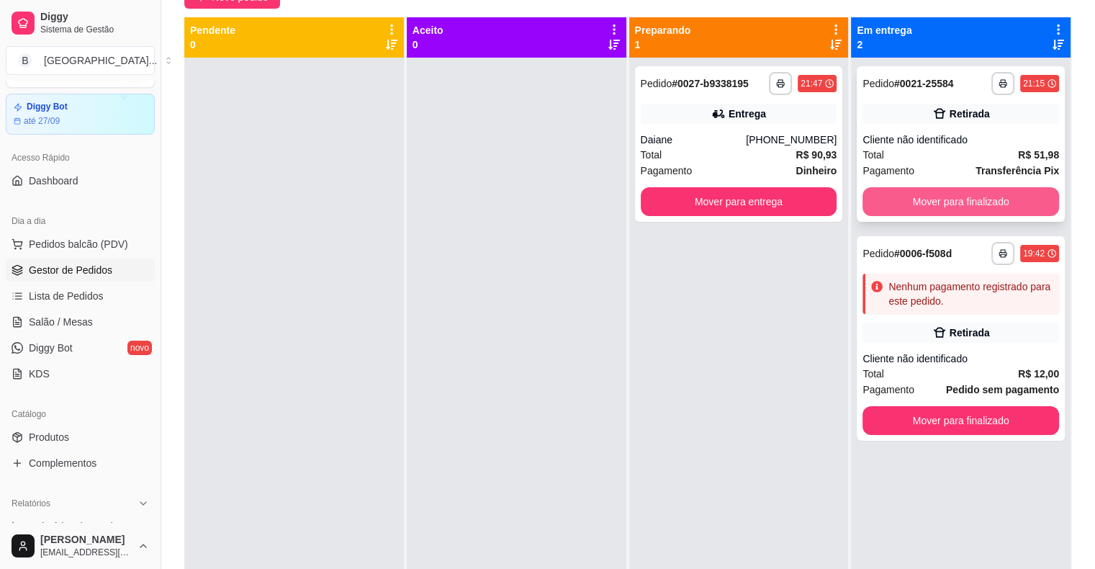
click at [1012, 202] on button "Mover para finalizado" at bounding box center [960, 201] width 197 height 29
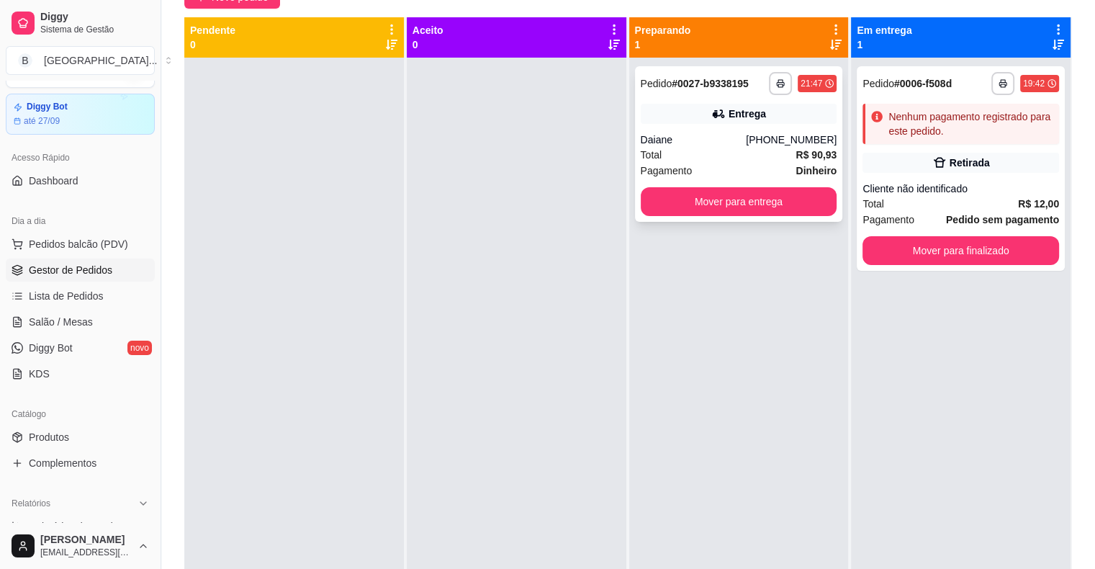
click at [762, 139] on div "[PHONE_NUMBER]" at bounding box center [791, 139] width 91 height 14
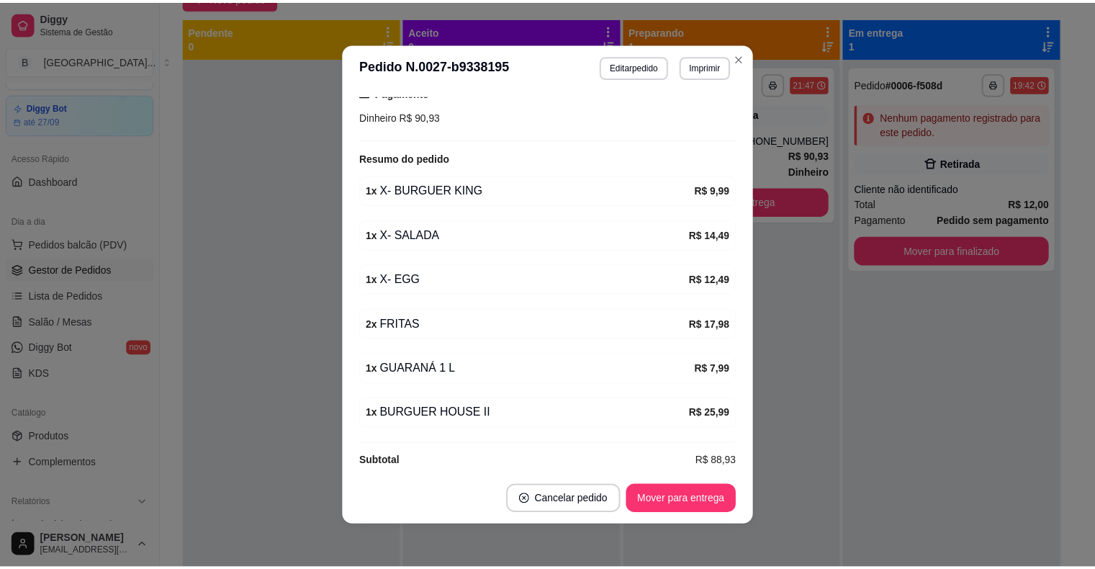
scroll to position [406, 0]
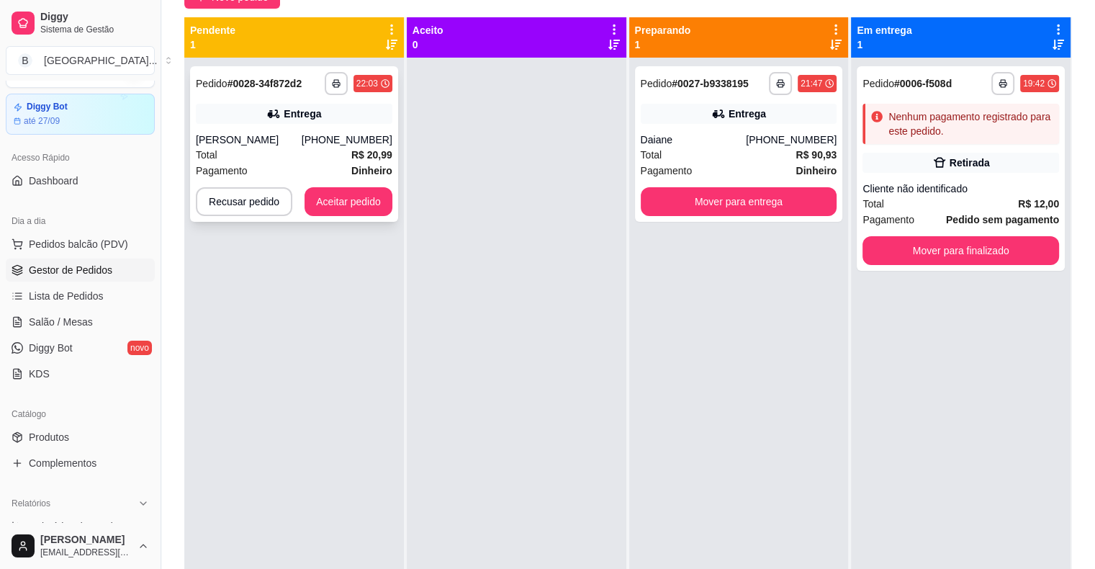
click at [389, 158] on div "**********" at bounding box center [294, 144] width 208 height 156
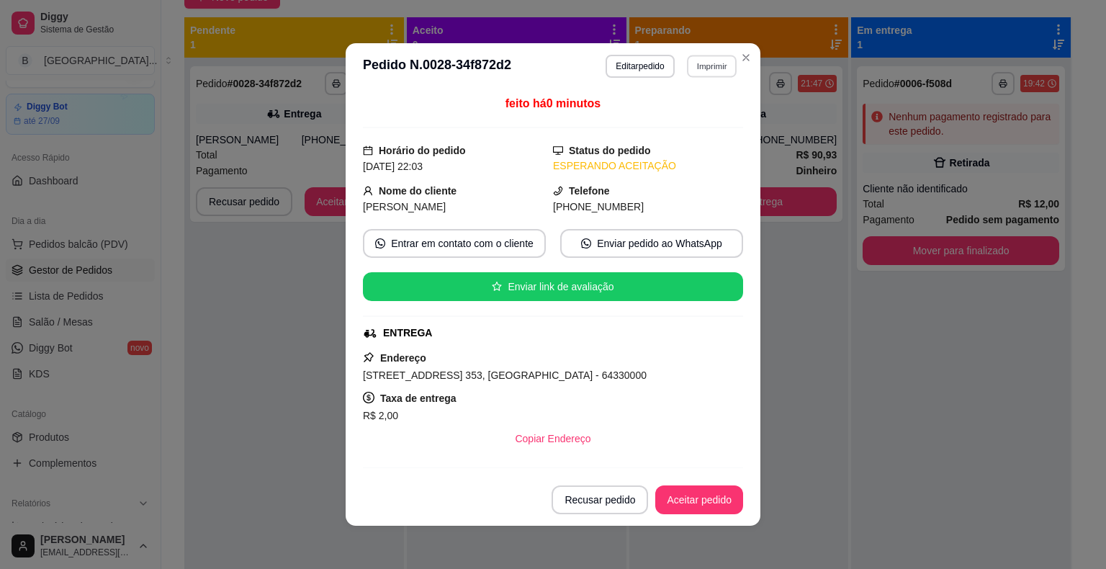
click at [688, 65] on button "Imprimir" at bounding box center [712, 66] width 50 height 22
click at [690, 108] on button "IMPRESSORA" at bounding box center [681, 116] width 104 height 23
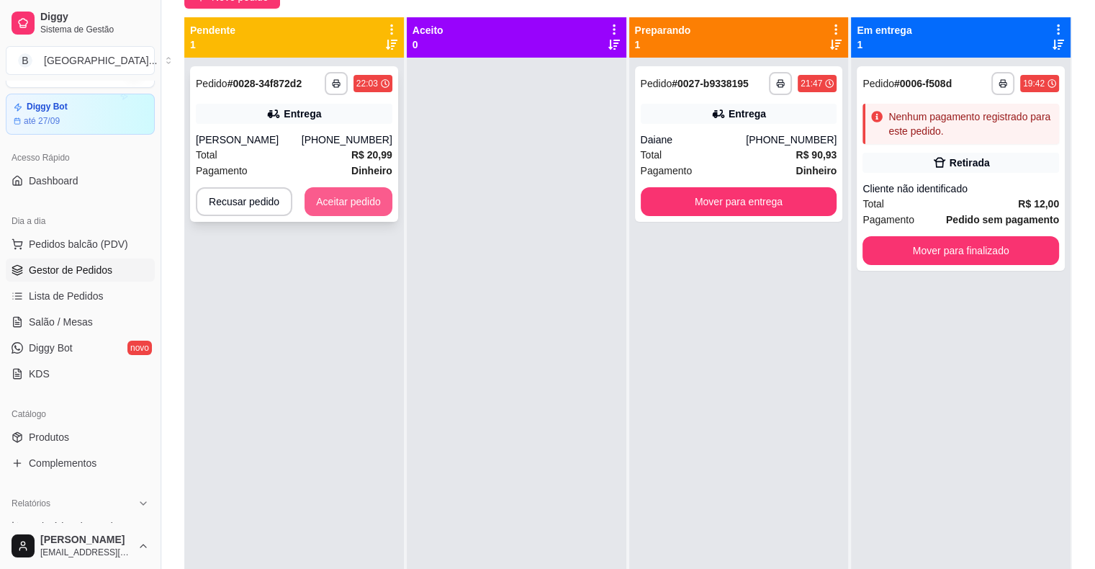
click at [353, 198] on button "Aceitar pedido" at bounding box center [349, 201] width 88 height 29
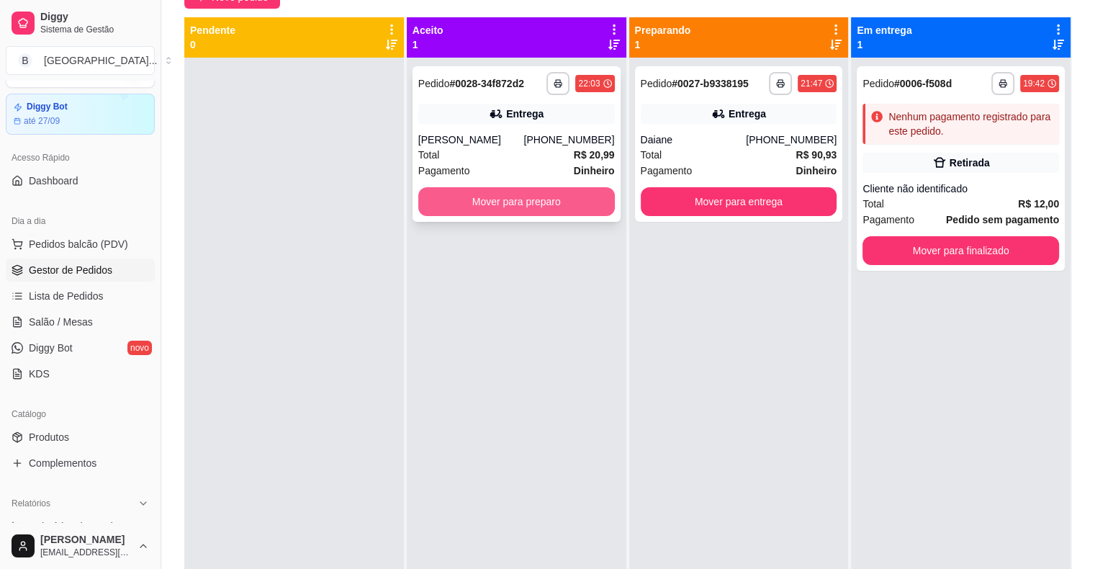
click at [478, 197] on button "Mover para preparo" at bounding box center [516, 201] width 197 height 29
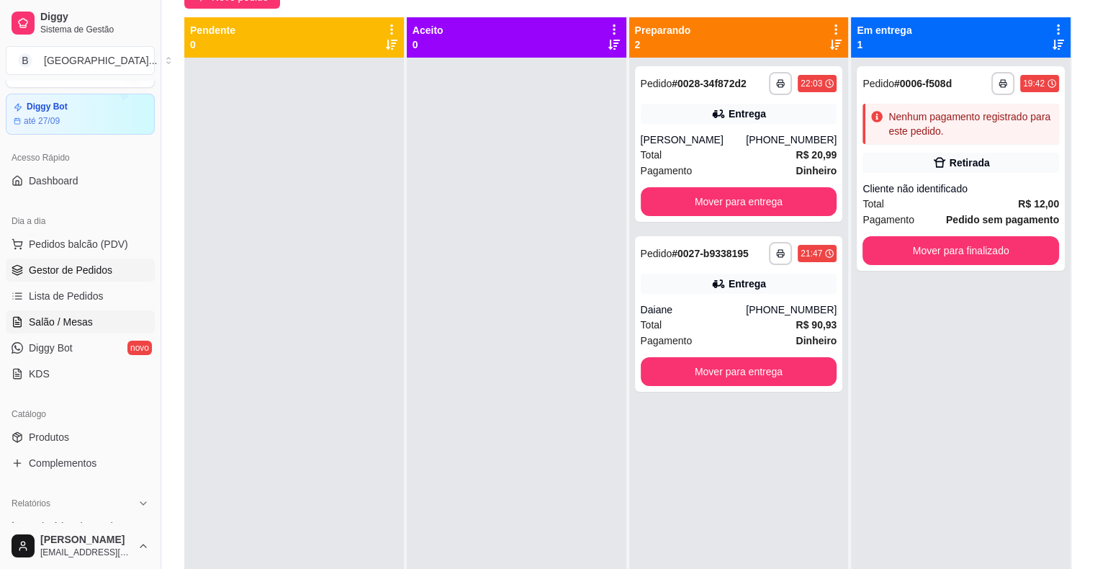
click at [46, 318] on span "Salão / Mesas" at bounding box center [61, 322] width 64 height 14
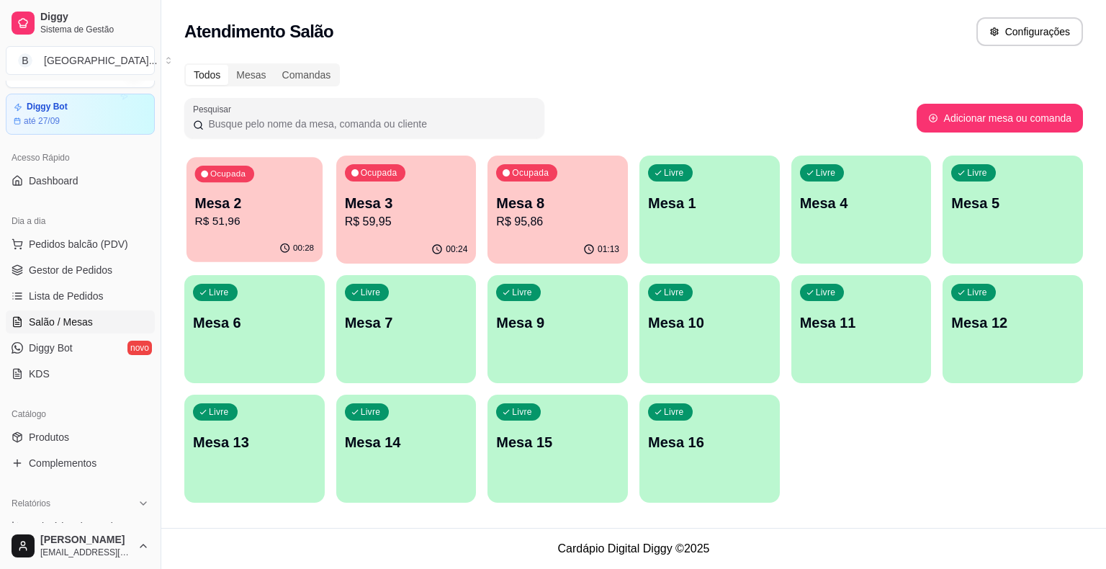
click at [274, 230] on div "Ocupada Mesa 2 R$ 51,96" at bounding box center [254, 196] width 136 height 78
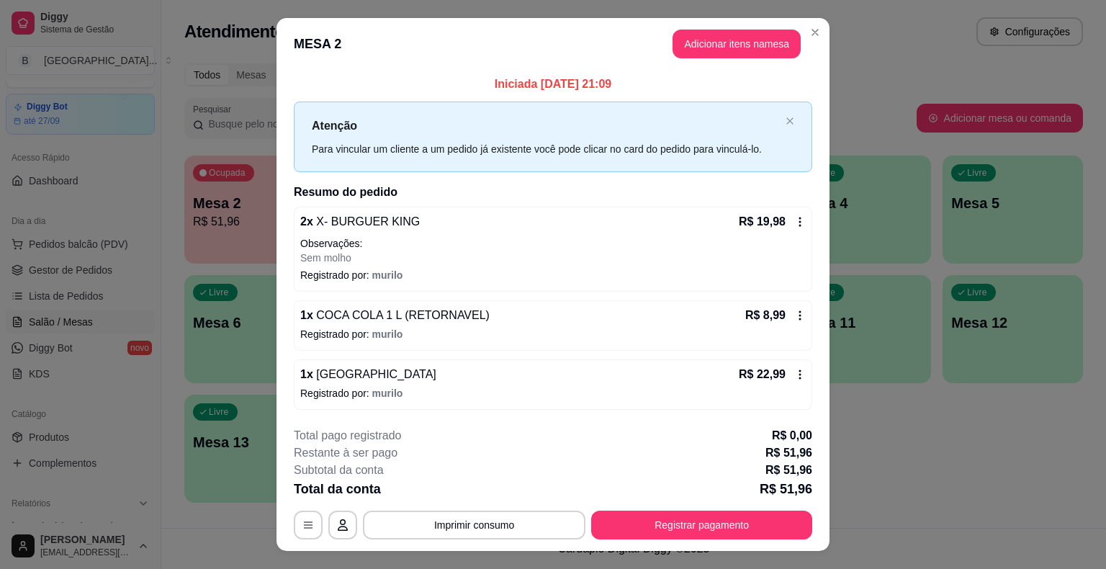
scroll to position [27, 0]
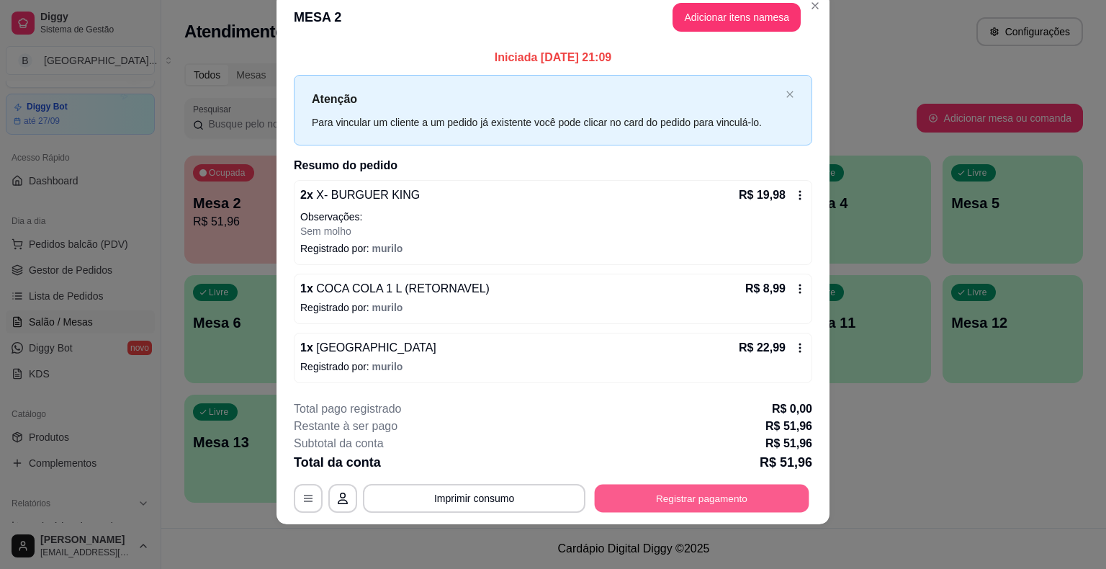
click at [659, 499] on button "Registrar pagamento" at bounding box center [702, 498] width 215 height 28
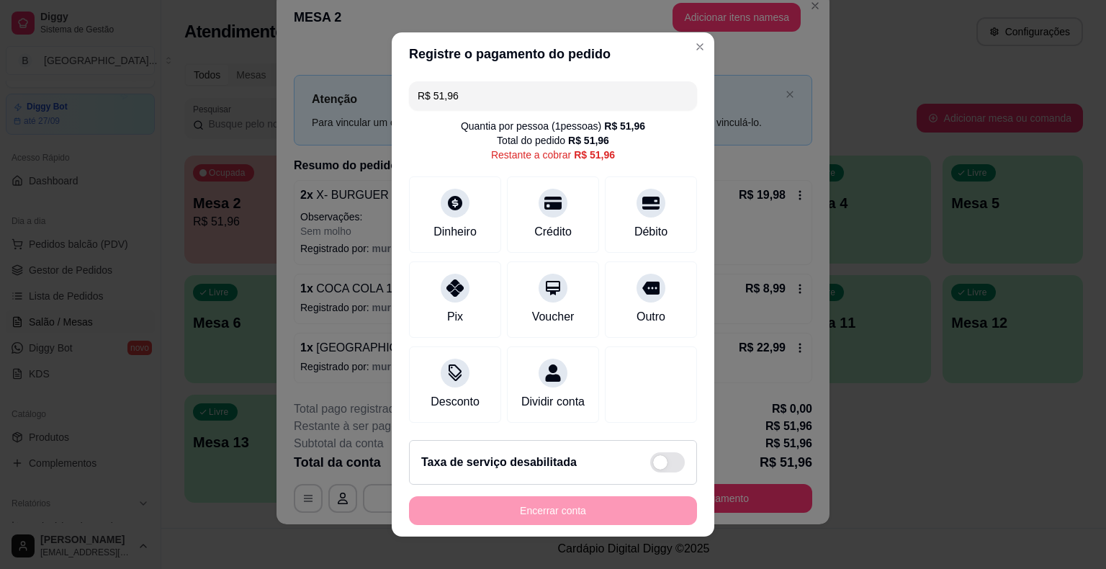
click at [616, 99] on input "R$ 51,96" at bounding box center [553, 95] width 271 height 29
click at [461, 210] on div "Dinheiro" at bounding box center [456, 212] width 102 height 84
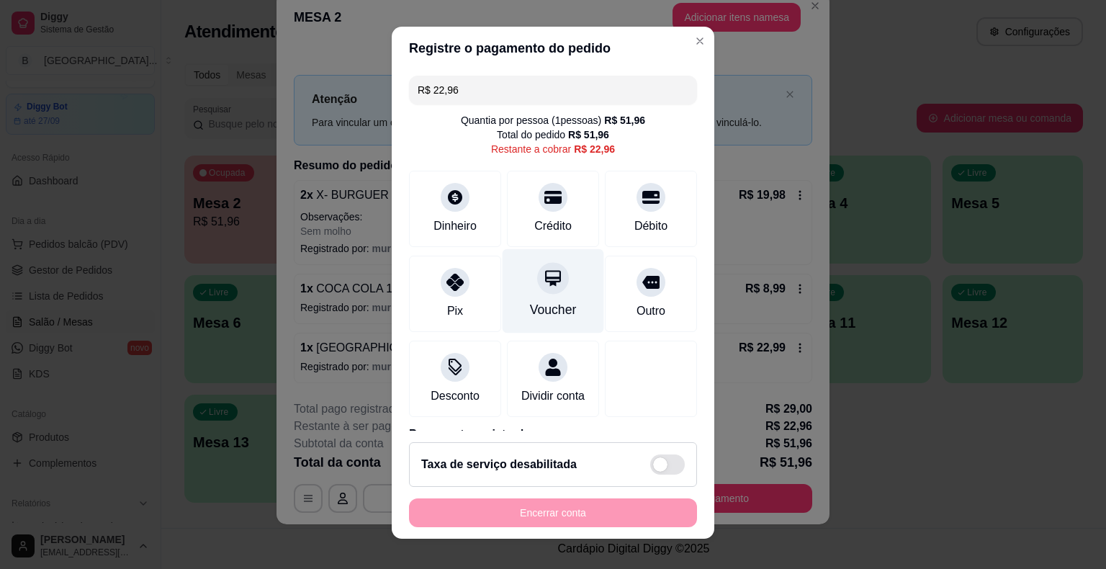
scroll to position [0, 0]
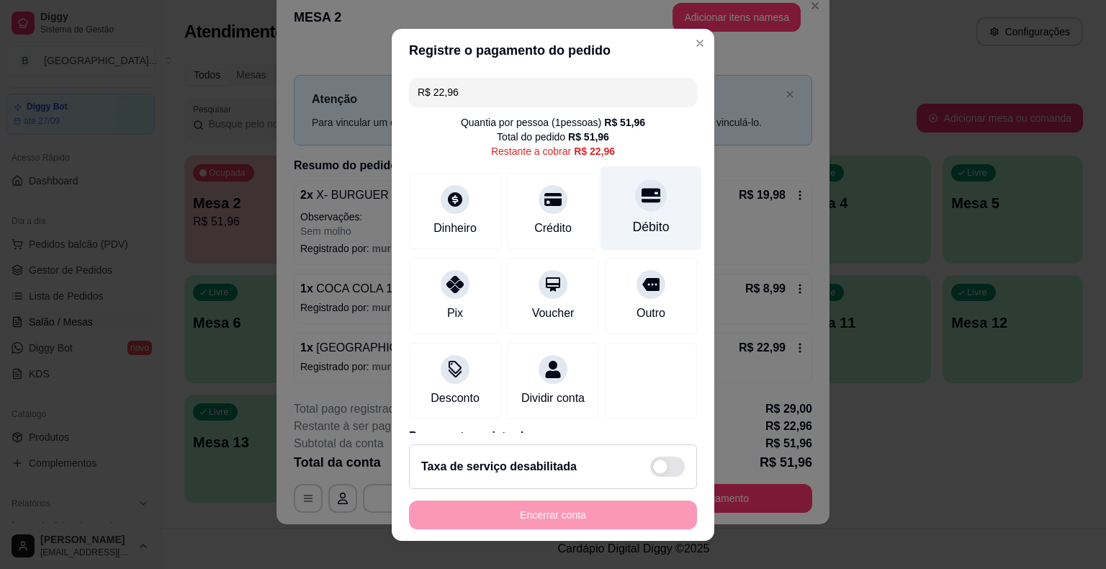
click at [634, 236] on div "Débito" at bounding box center [651, 208] width 102 height 84
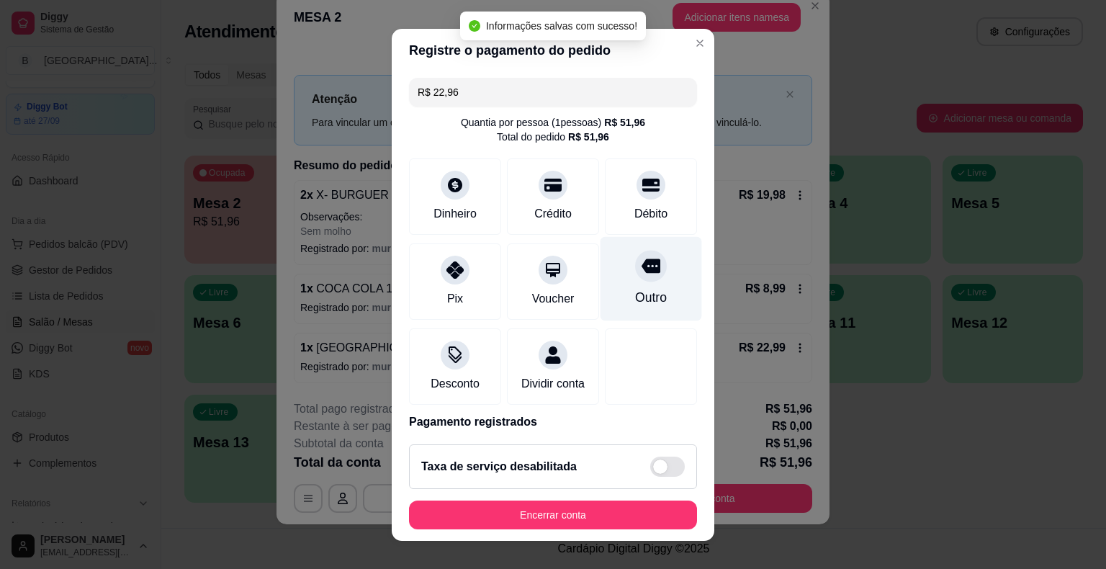
type input "R$ 0,00"
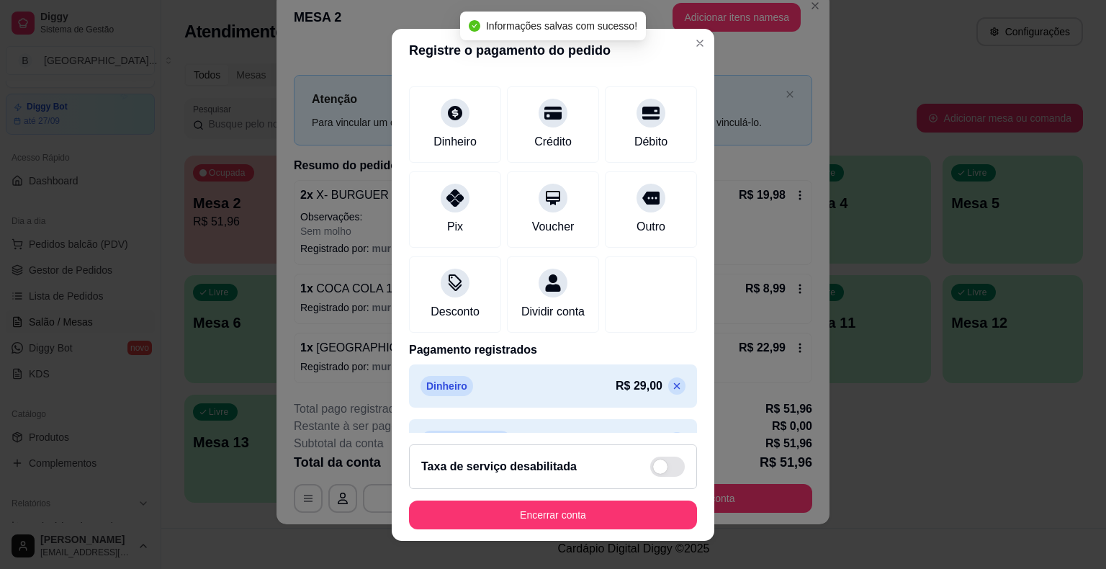
scroll to position [122, 0]
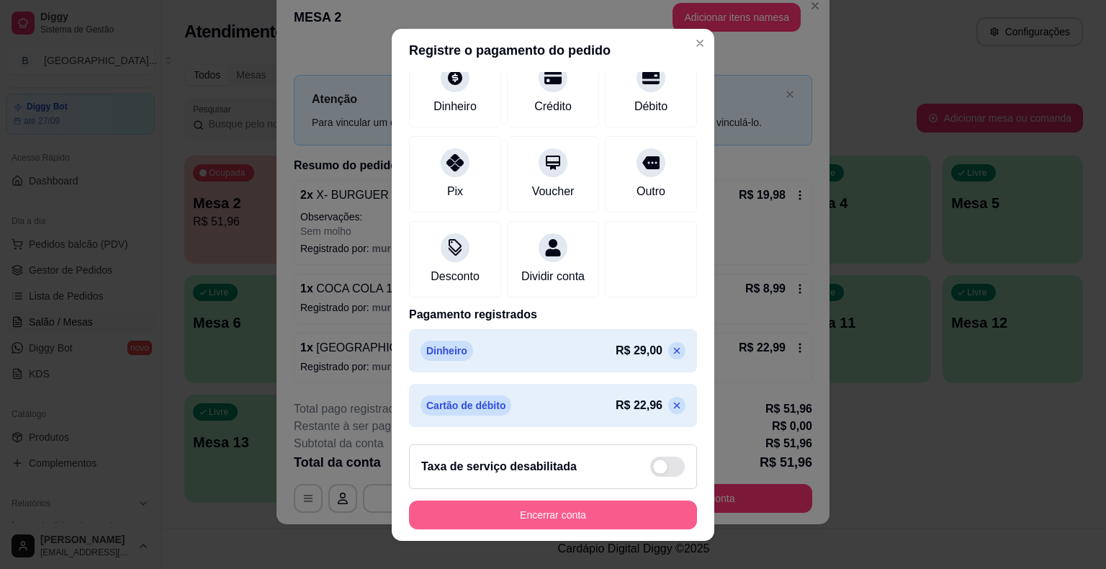
click at [530, 513] on button "Encerrar conta" at bounding box center [553, 514] width 288 height 29
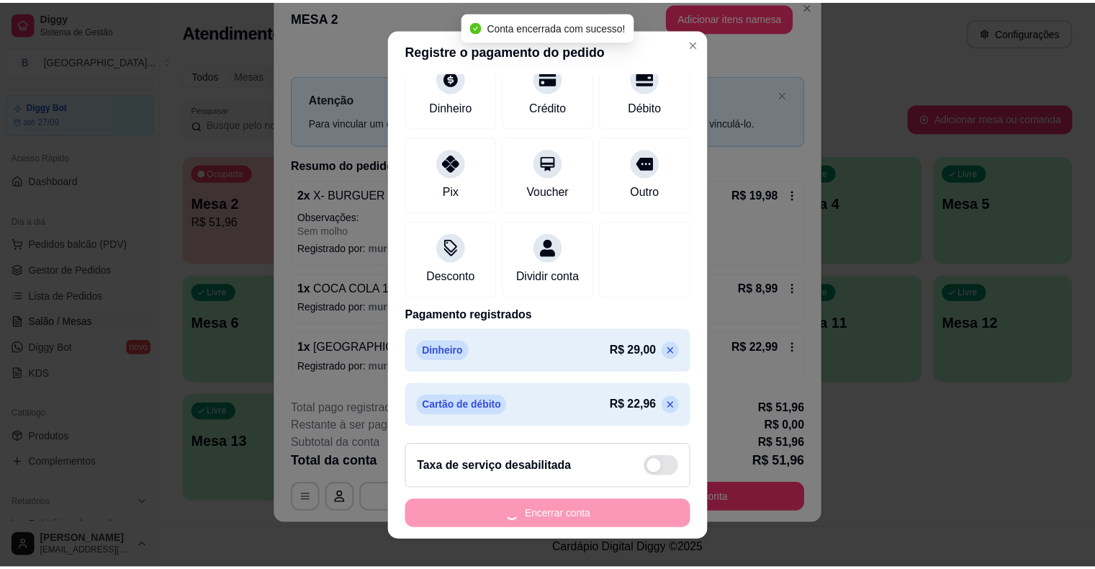
scroll to position [0, 0]
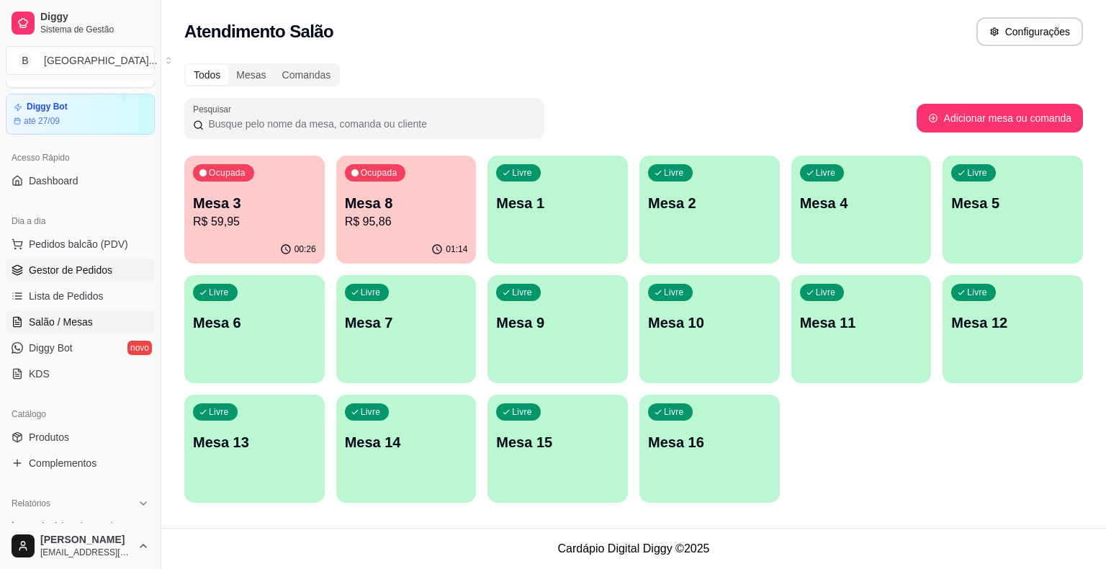
click at [83, 259] on link "Gestor de Pedidos" at bounding box center [80, 269] width 149 height 23
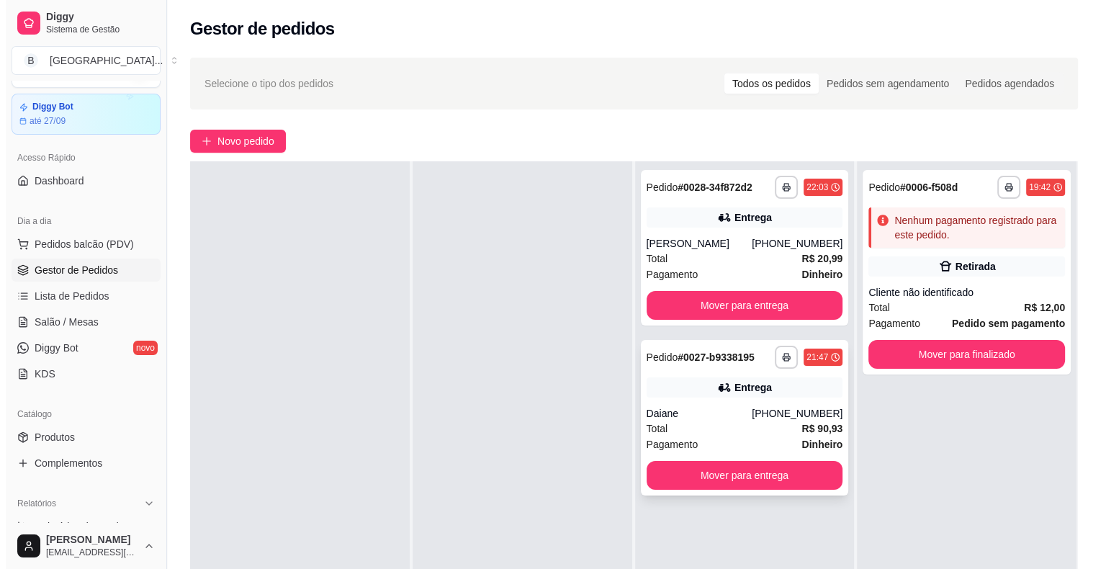
scroll to position [72, 0]
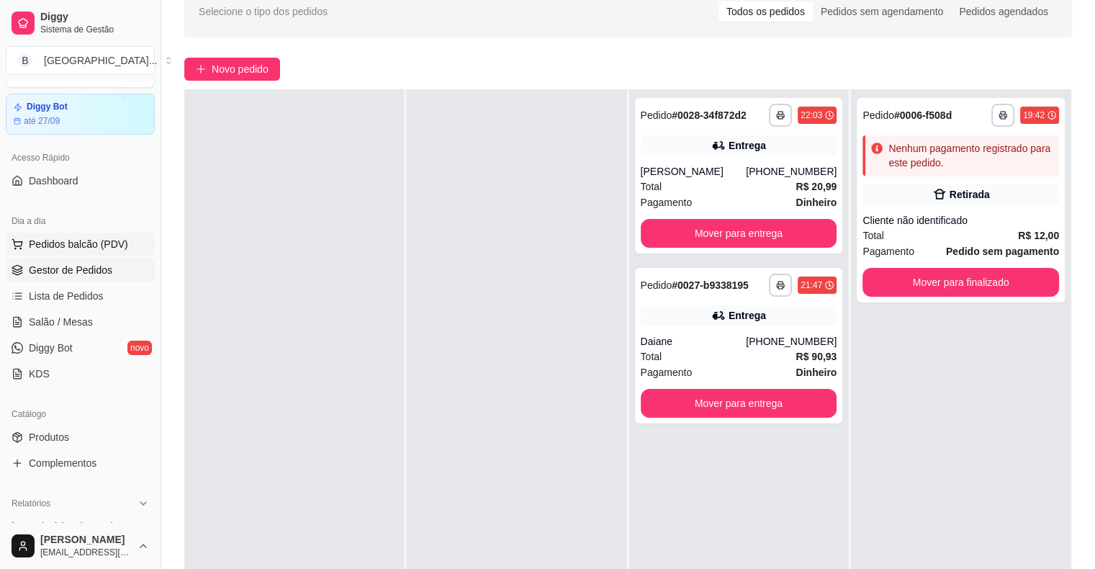
click at [71, 250] on span "Pedidos balcão (PDV)" at bounding box center [78, 244] width 99 height 14
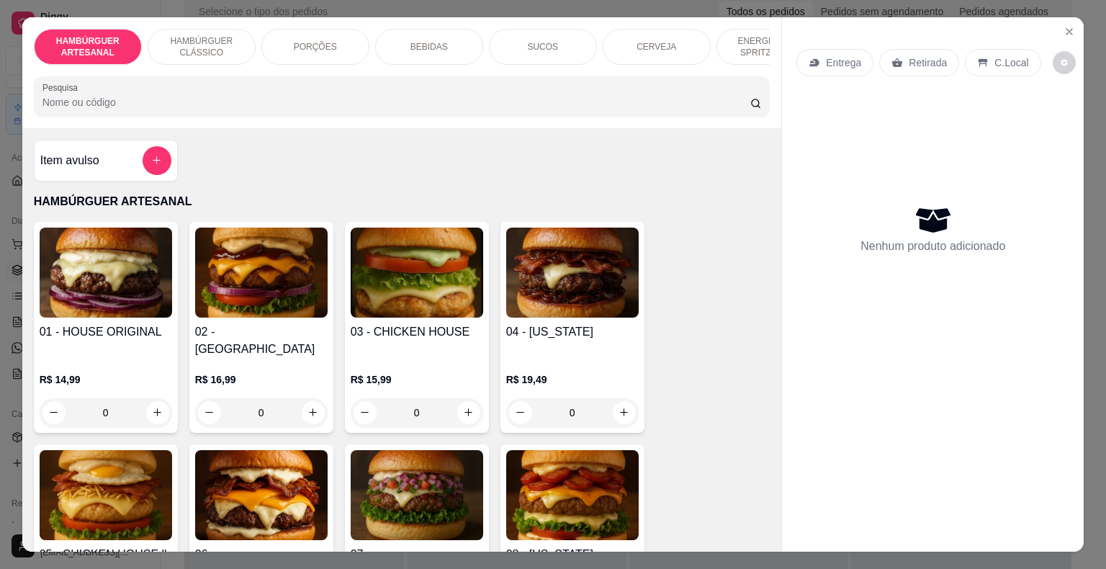
click at [392, 42] on div "BEBIDAS" at bounding box center [429, 47] width 108 height 36
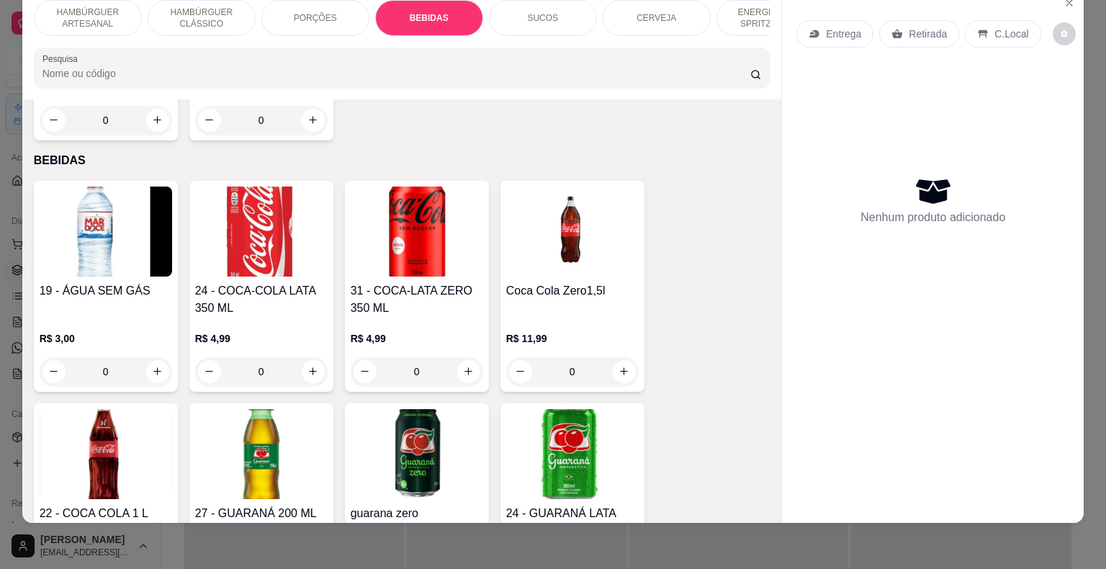
click at [82, 8] on p "HAMBÚRGUER ARTESANAL" at bounding box center [88, 17] width 84 height 23
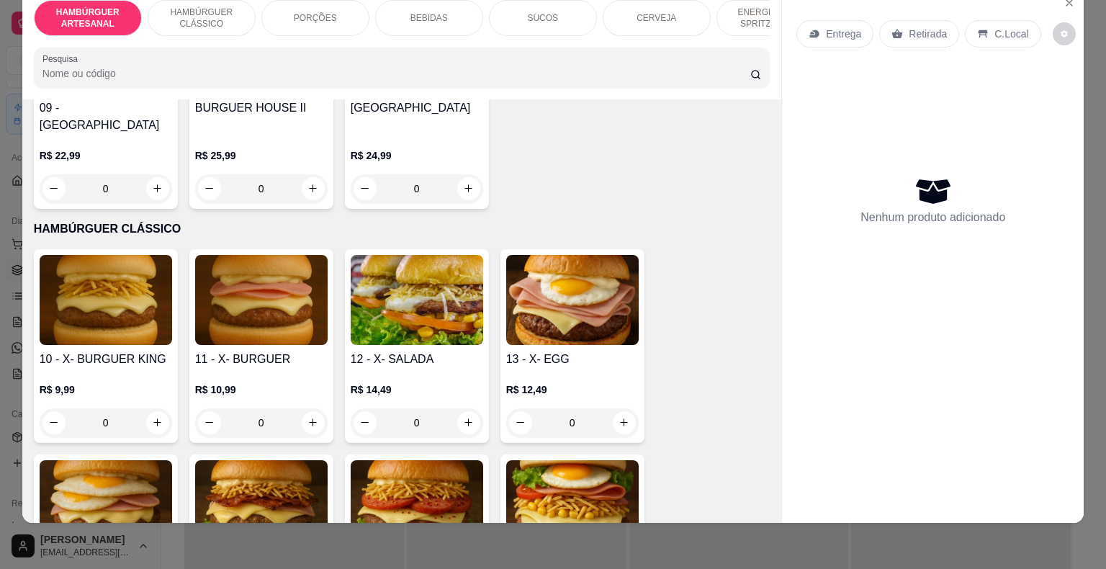
scroll to position [712, 0]
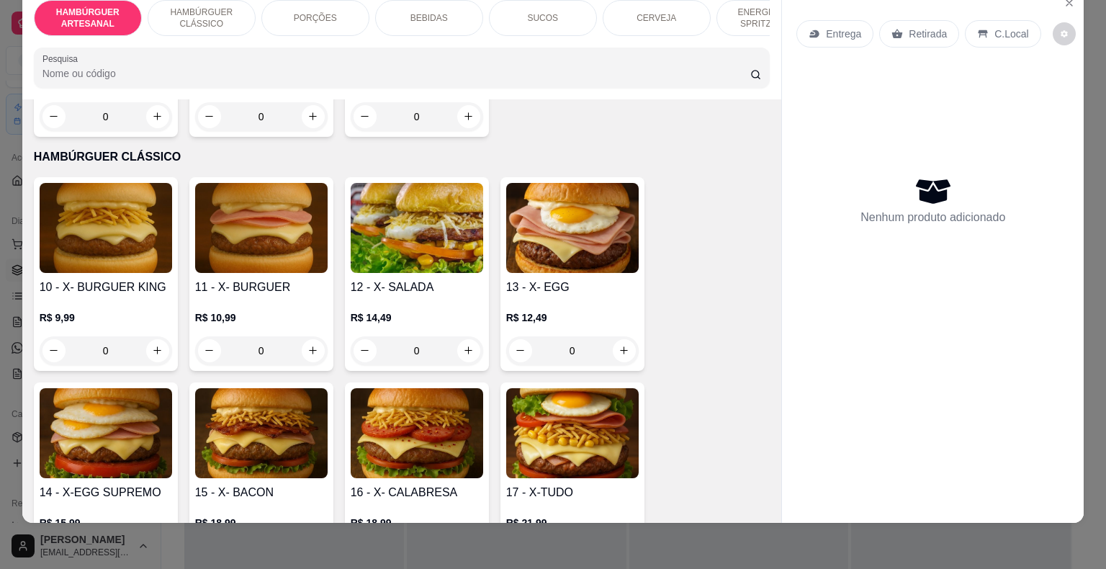
click at [454, 336] on div "0" at bounding box center [417, 350] width 132 height 29
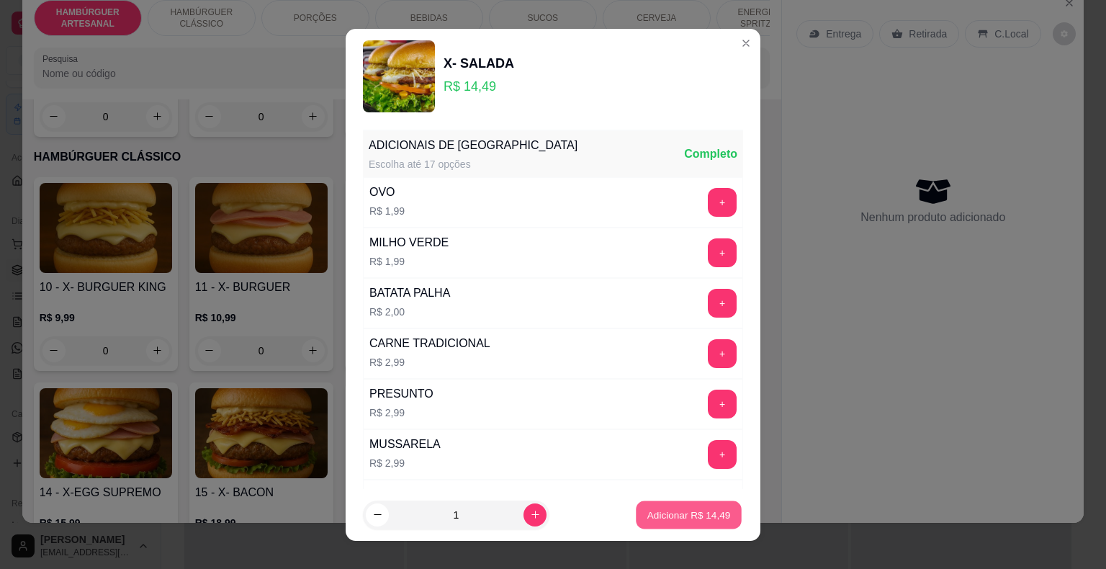
click at [664, 508] on p "Adicionar R$ 14,49" at bounding box center [689, 515] width 84 height 14
type input "1"
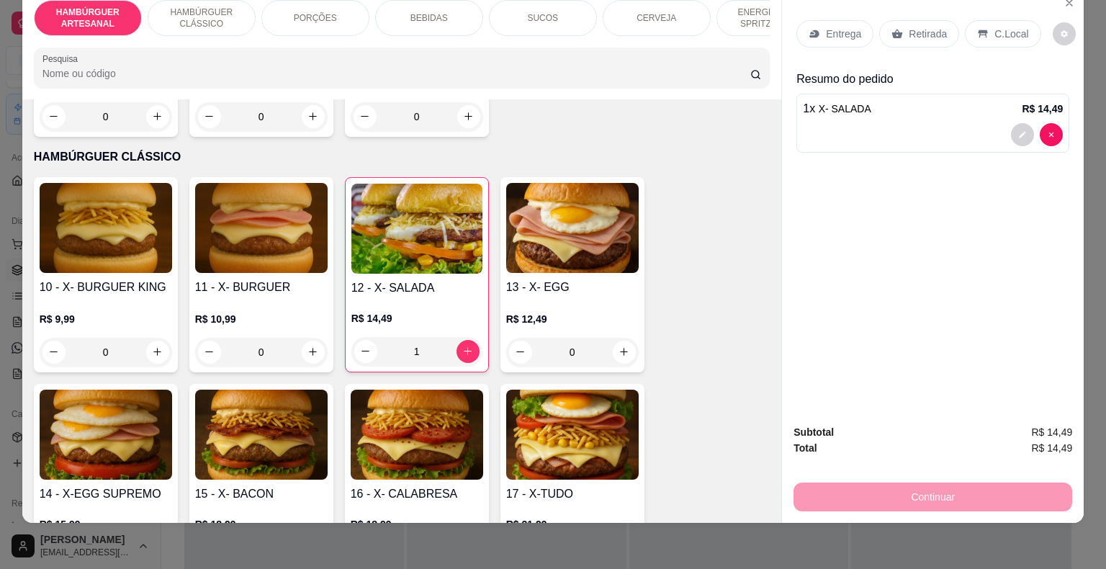
click at [846, 27] on p "Entrega" at bounding box center [843, 34] width 35 height 14
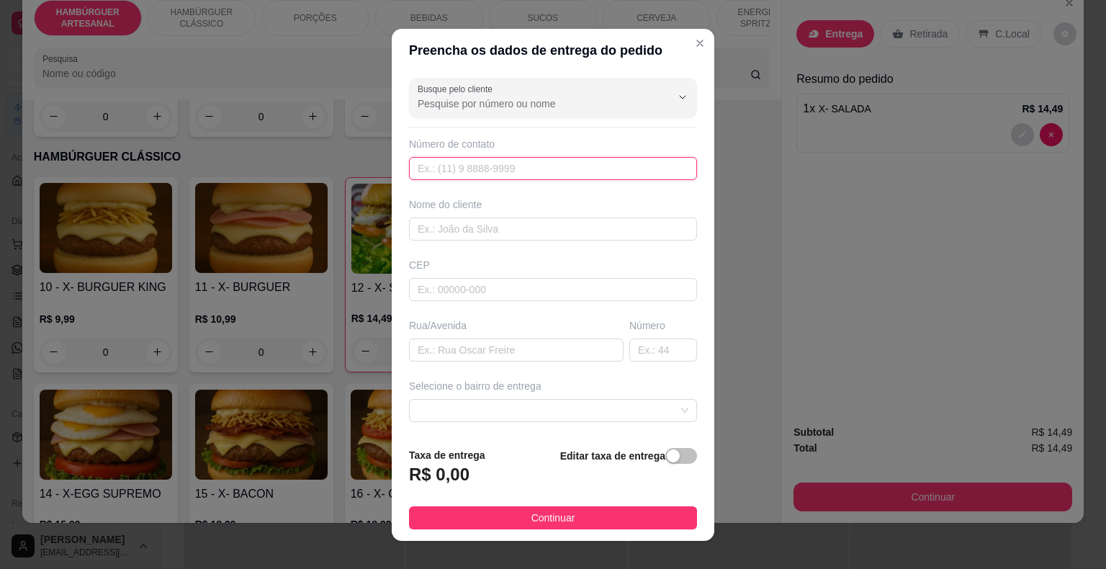
click at [570, 158] on input "text" at bounding box center [553, 168] width 288 height 23
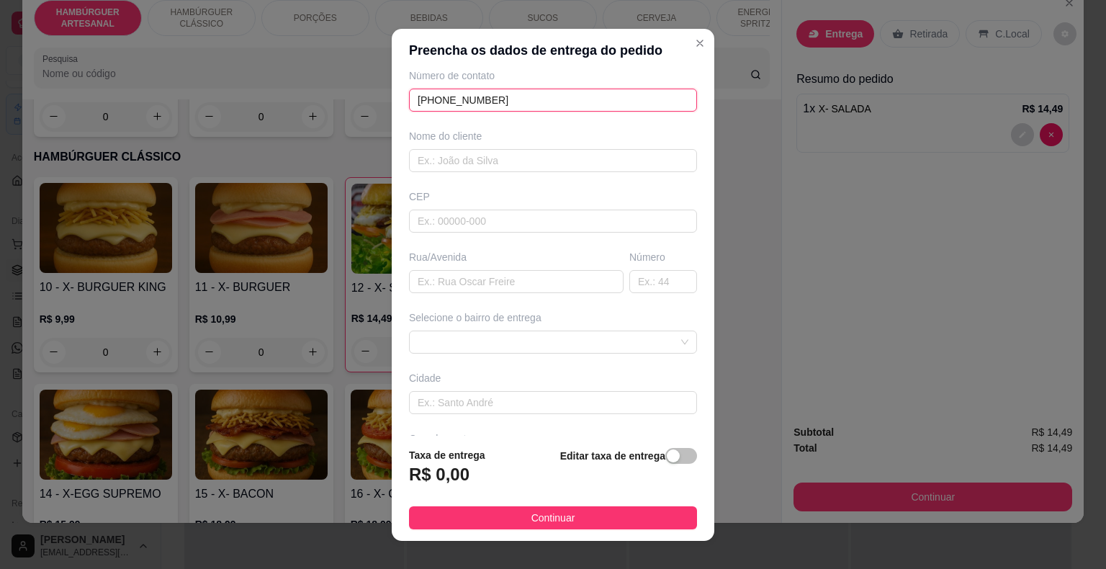
scroll to position [119, 0]
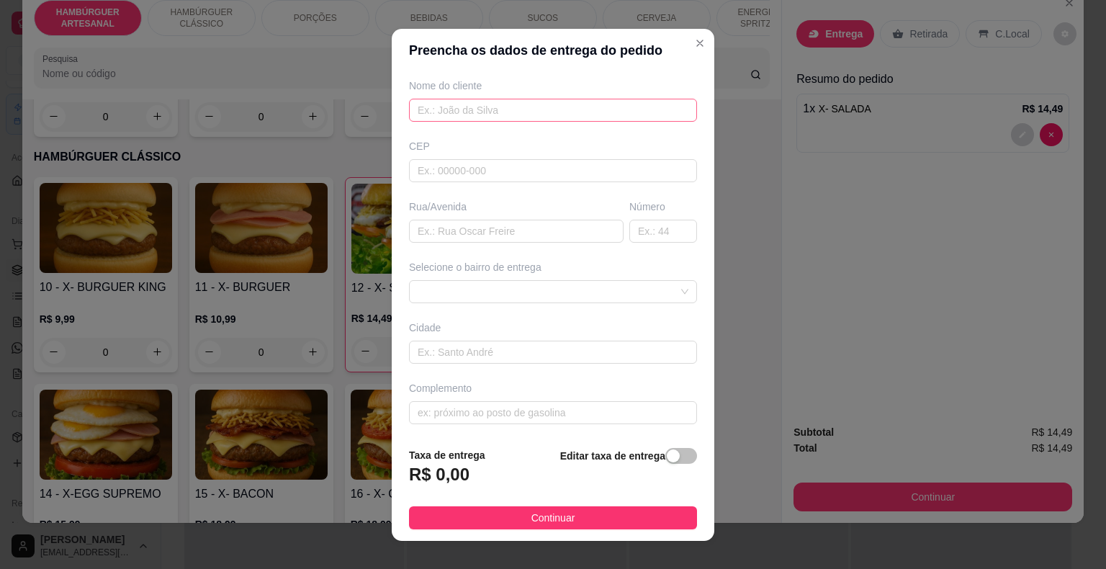
type input "[PHONE_NUMBER]"
click at [554, 117] on input "text" at bounding box center [553, 110] width 288 height 23
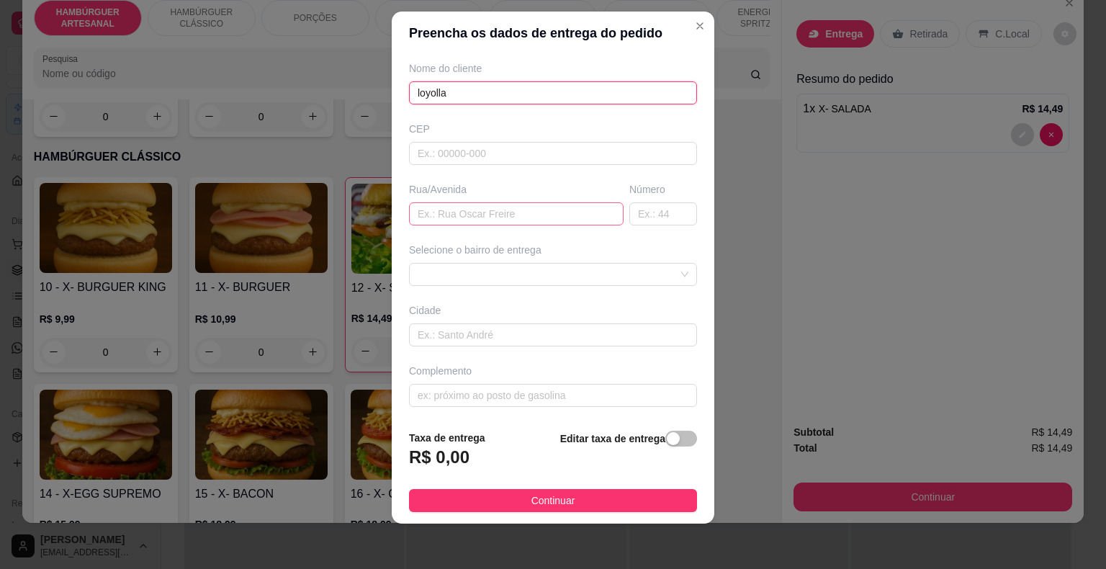
type input "loyolla"
click at [523, 222] on input "text" at bounding box center [516, 213] width 215 height 23
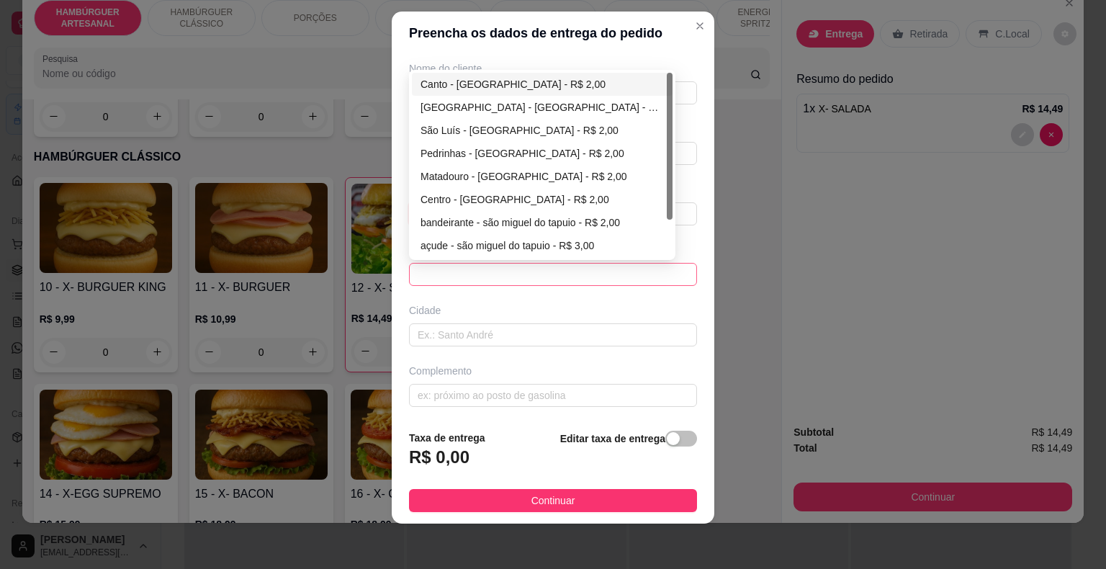
click at [573, 271] on span at bounding box center [553, 274] width 271 height 22
type input "[PERSON_NAME]"
click at [541, 171] on div "Matadouro - [GEOGRAPHIC_DATA] - R$ 2,00" at bounding box center [541, 176] width 243 height 16
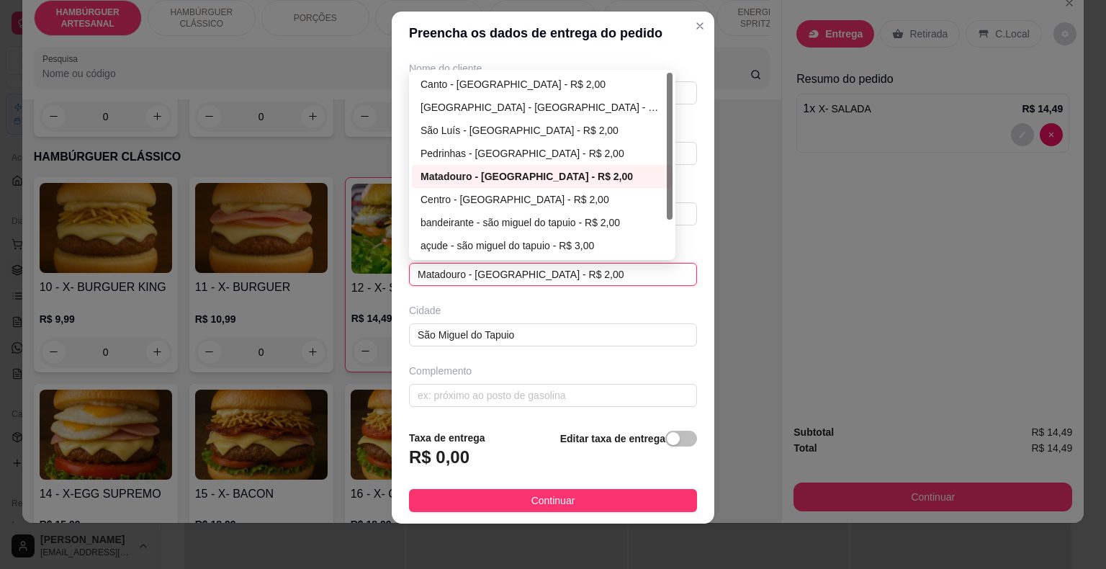
type input "São Miguel do Tapuio"
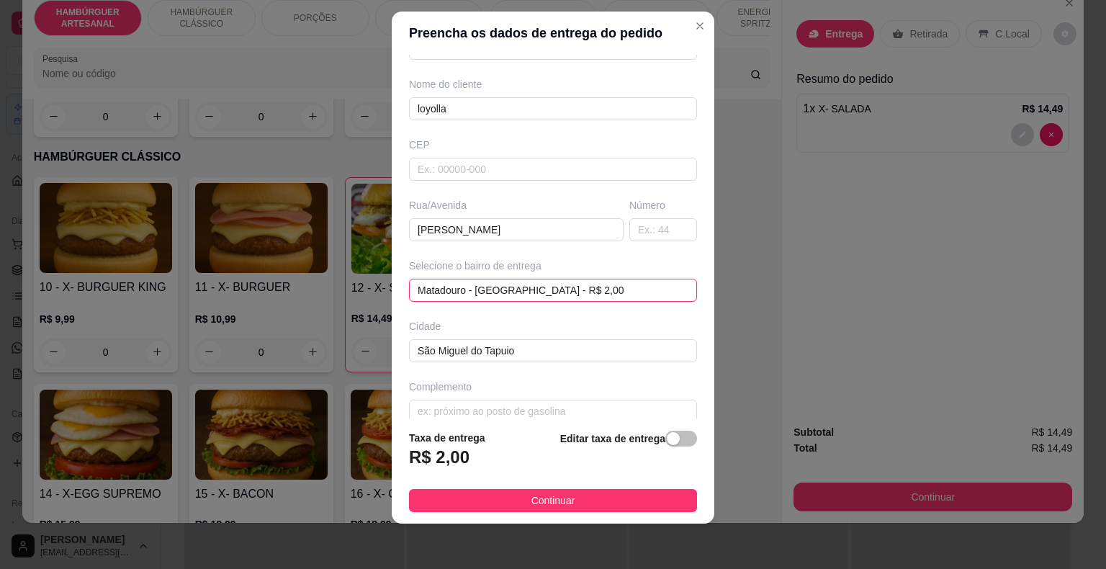
scroll to position [119, 0]
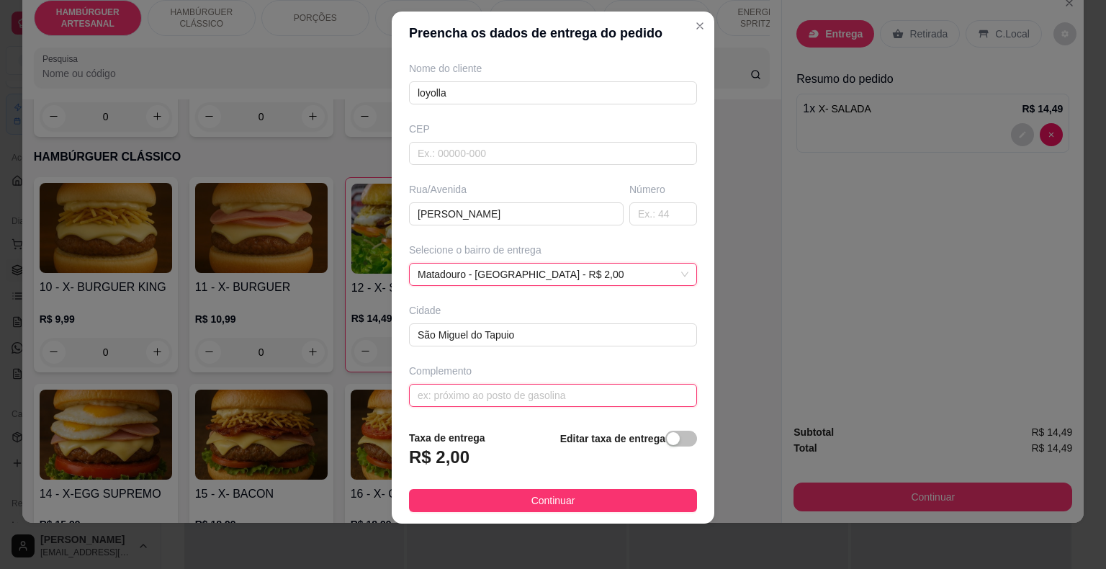
click at [598, 384] on input "text" at bounding box center [553, 395] width 288 height 23
click at [428, 388] on input "proó" at bounding box center [553, 395] width 288 height 23
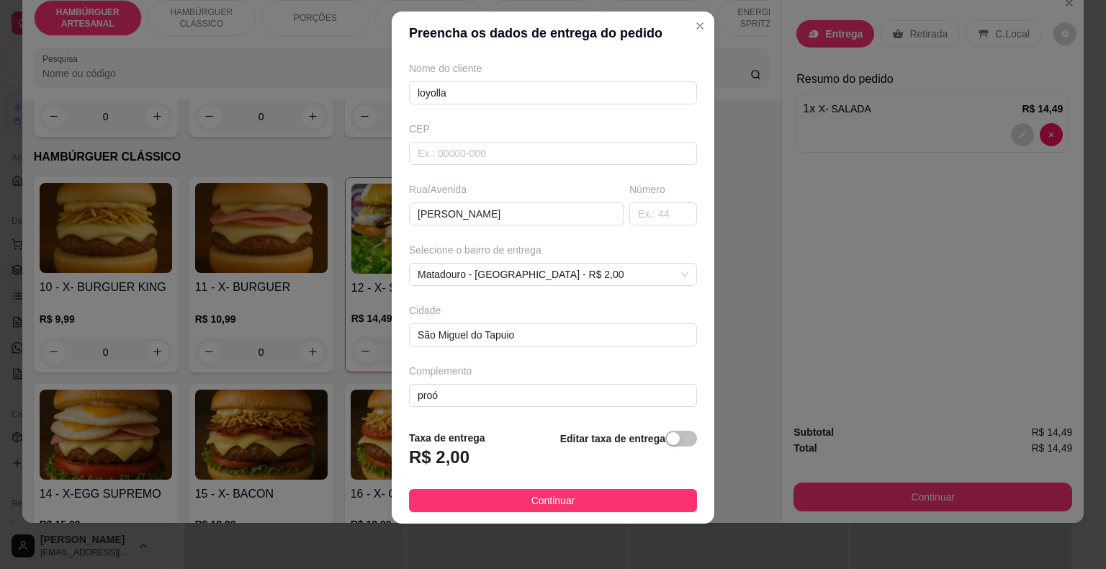
click at [449, 407] on div "Busque pelo cliente Número de contato [PHONE_NUMBER] Nome do cliente loyolla [G…" at bounding box center [553, 237] width 323 height 364
click at [449, 398] on input "proó" at bounding box center [553, 395] width 288 height 23
click at [423, 392] on input "proó" at bounding box center [553, 395] width 288 height 23
click at [425, 390] on input "proó" at bounding box center [553, 395] width 288 height 23
click at [509, 401] on input "pró" at bounding box center [553, 395] width 288 height 23
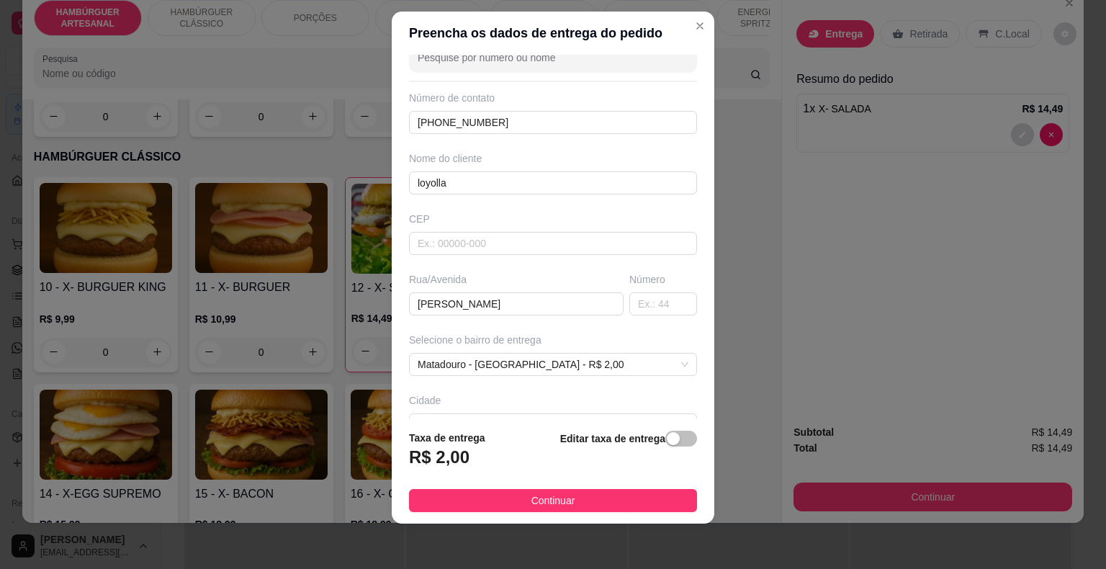
scroll to position [0, 0]
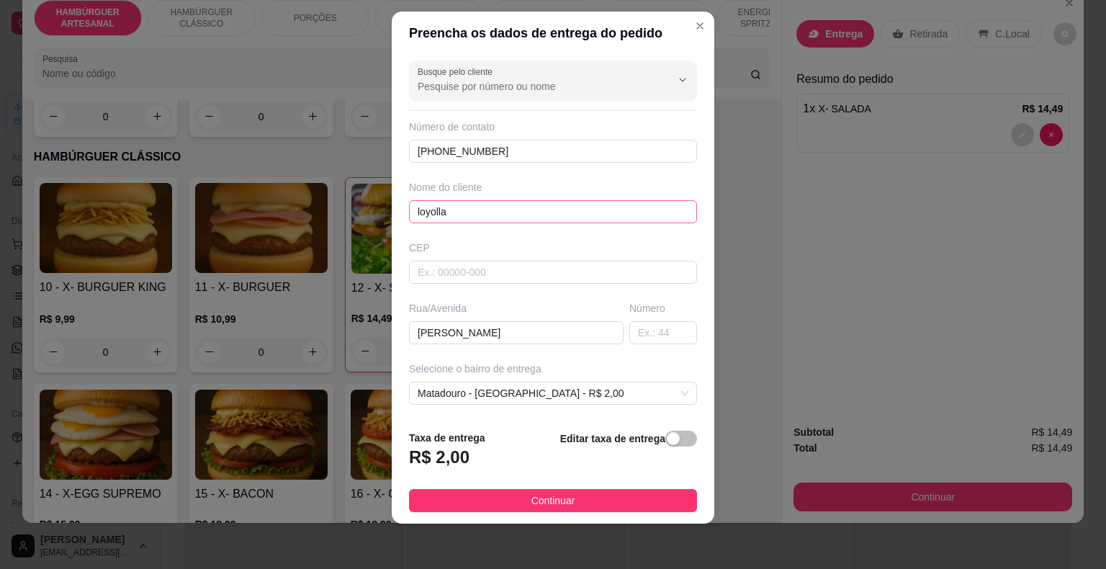
type input "próximo a casa da neide do frigorifico matadouro"
click at [543, 204] on input "loyolla" at bounding box center [553, 211] width 288 height 23
type input "l"
click at [469, 215] on input "joa~~aa~~aã" at bounding box center [553, 211] width 288 height 23
click at [459, 214] on input "joã" at bounding box center [553, 211] width 288 height 23
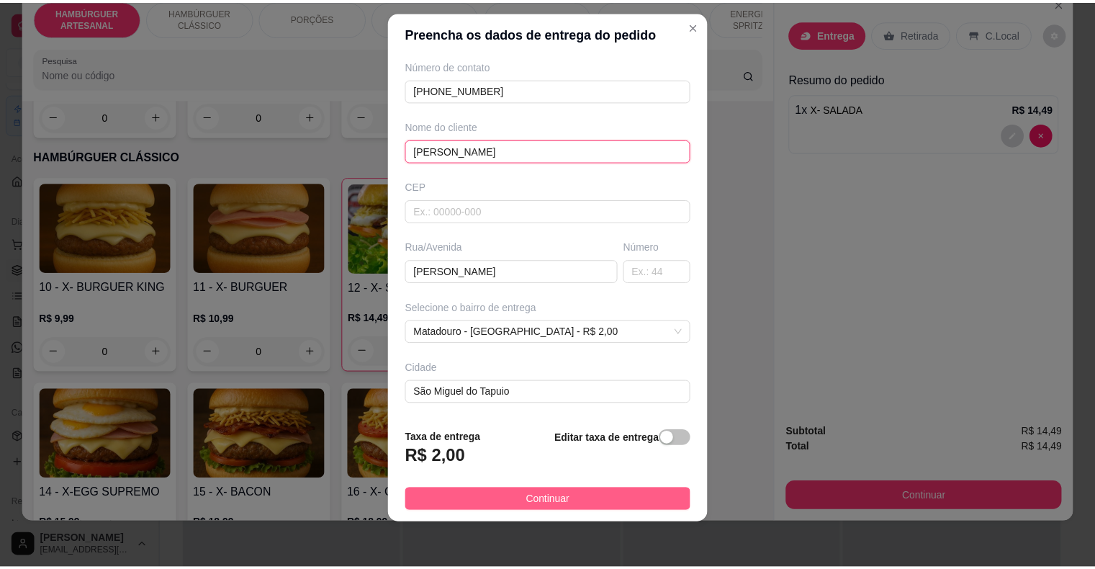
scroll to position [72, 0]
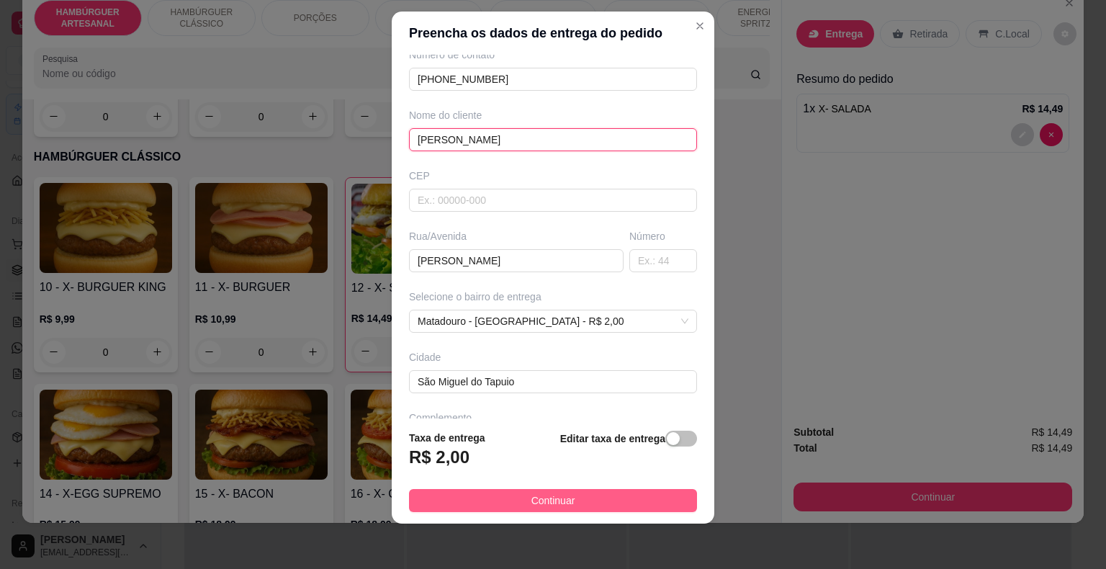
type input "[PERSON_NAME]"
click at [505, 503] on button "Continuar" at bounding box center [553, 500] width 288 height 23
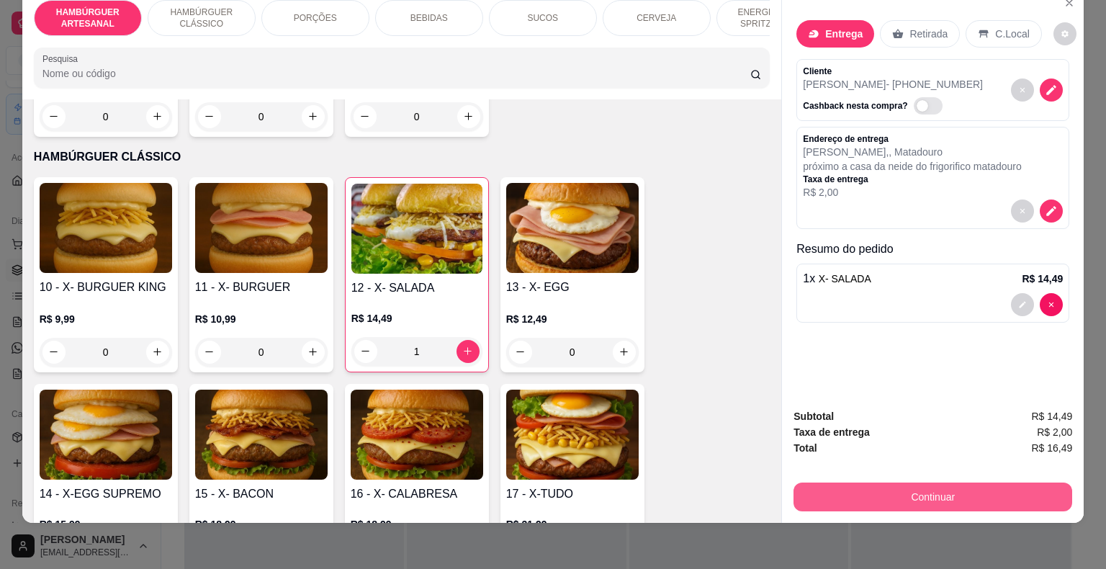
click at [877, 487] on button "Continuar" at bounding box center [932, 496] width 279 height 29
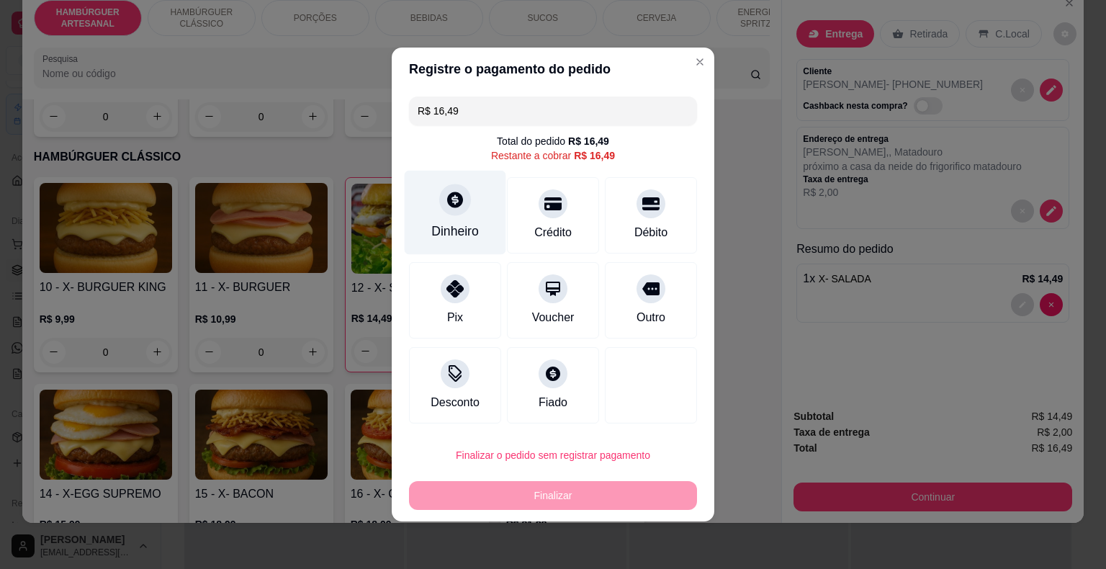
click at [461, 217] on div "Dinheiro" at bounding box center [456, 213] width 102 height 84
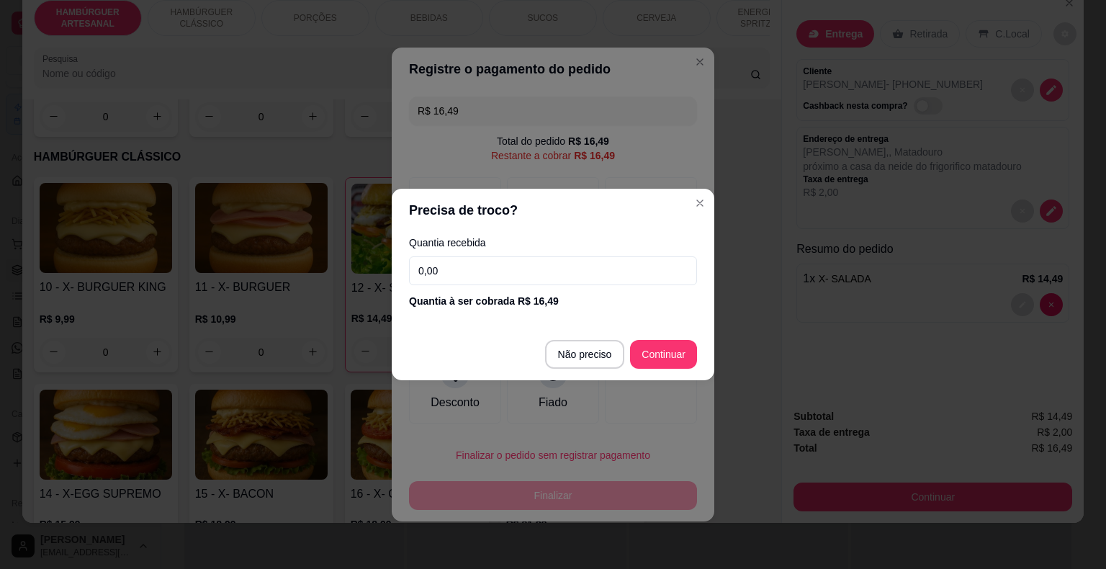
click at [456, 278] on input "0,00" at bounding box center [553, 270] width 288 height 29
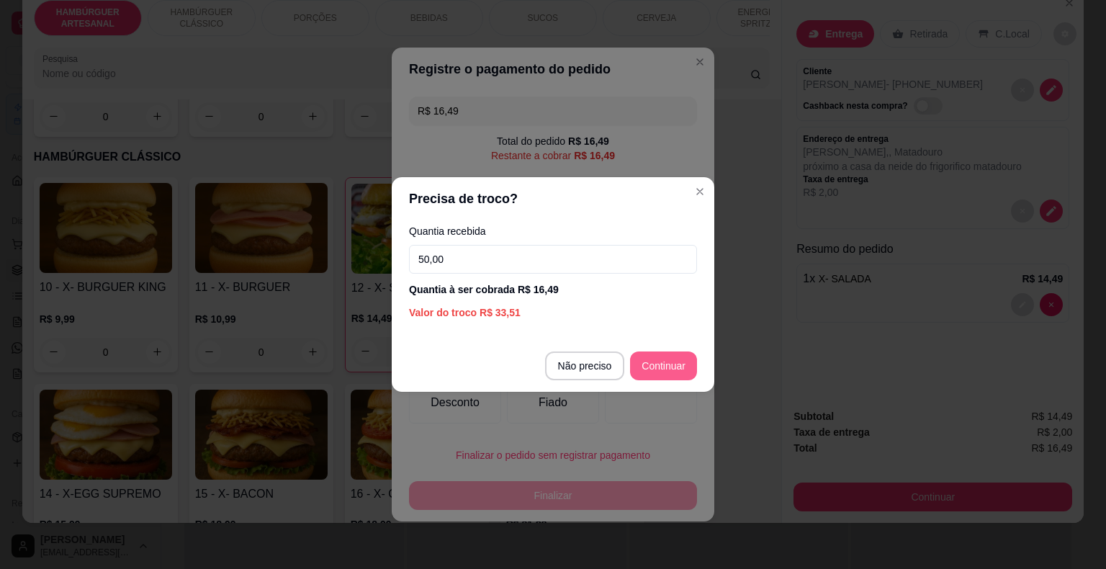
type input "50,00"
type input "R$ 0,00"
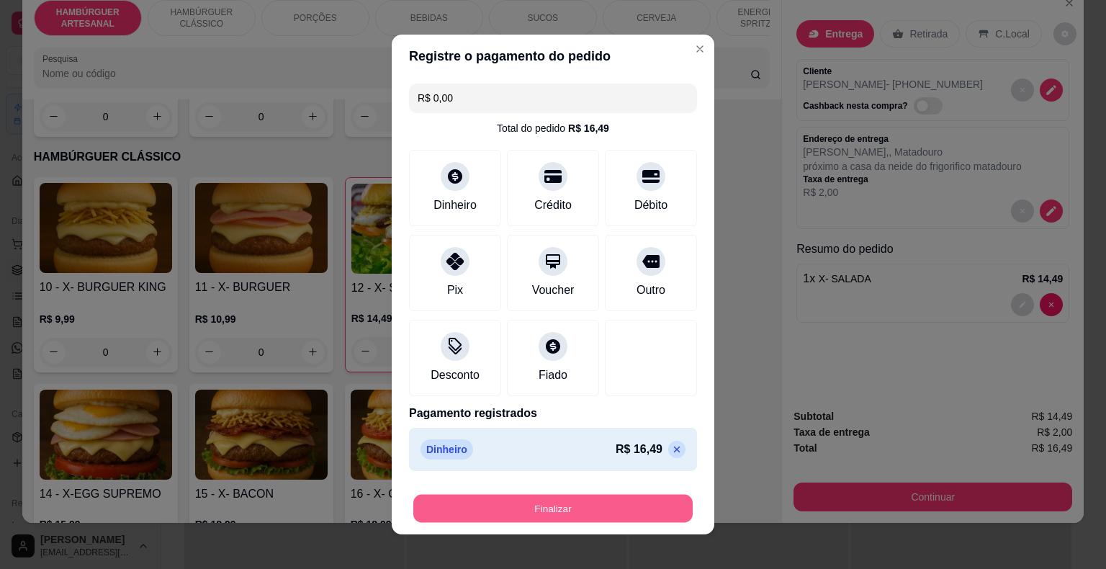
click at [608, 506] on button "Finalizar" at bounding box center [552, 509] width 279 height 28
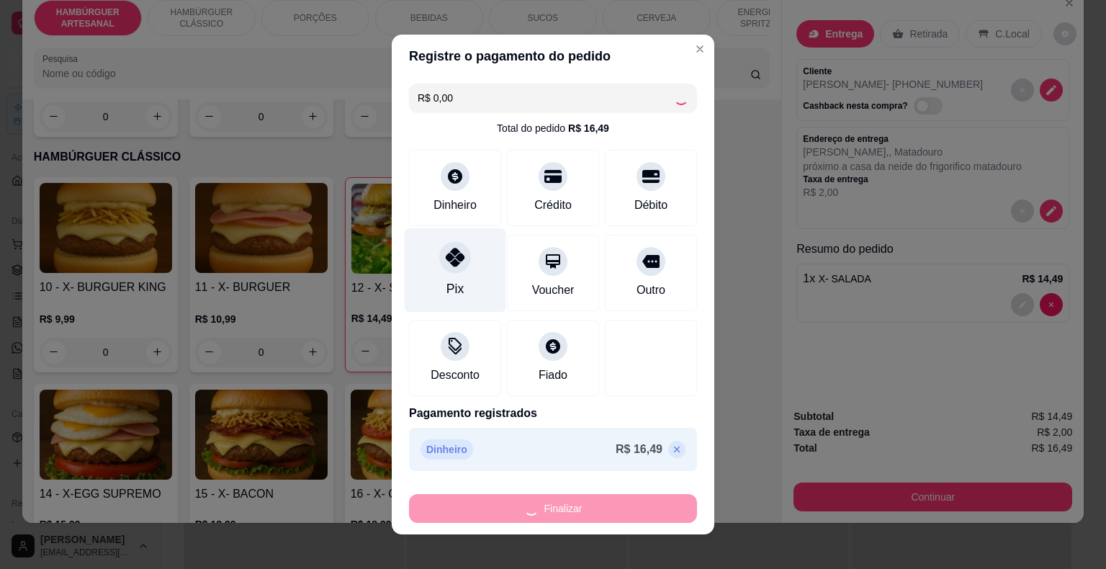
type input "0"
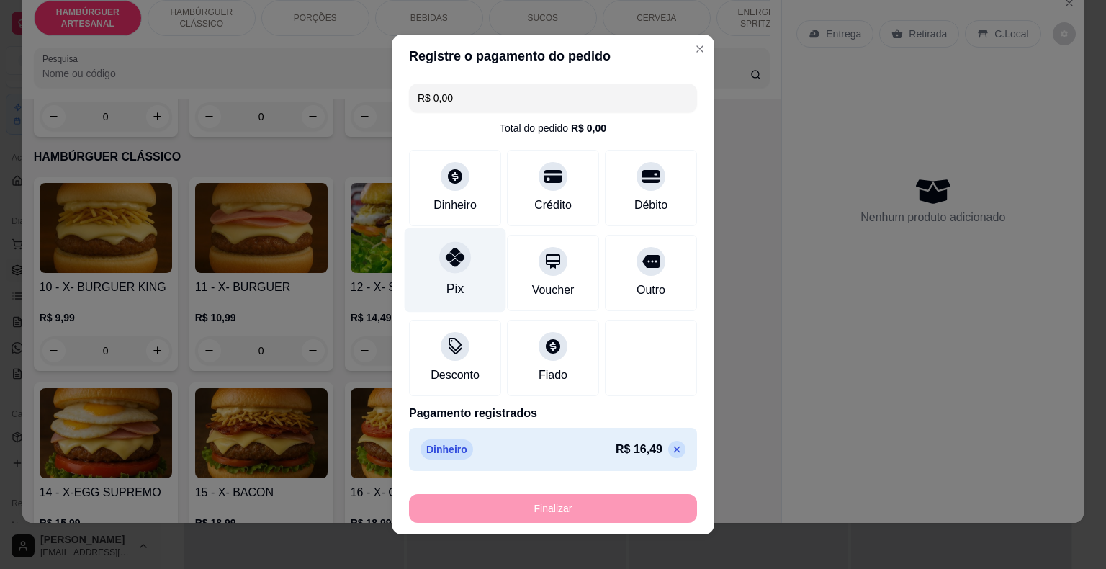
type input "-R$ 16,49"
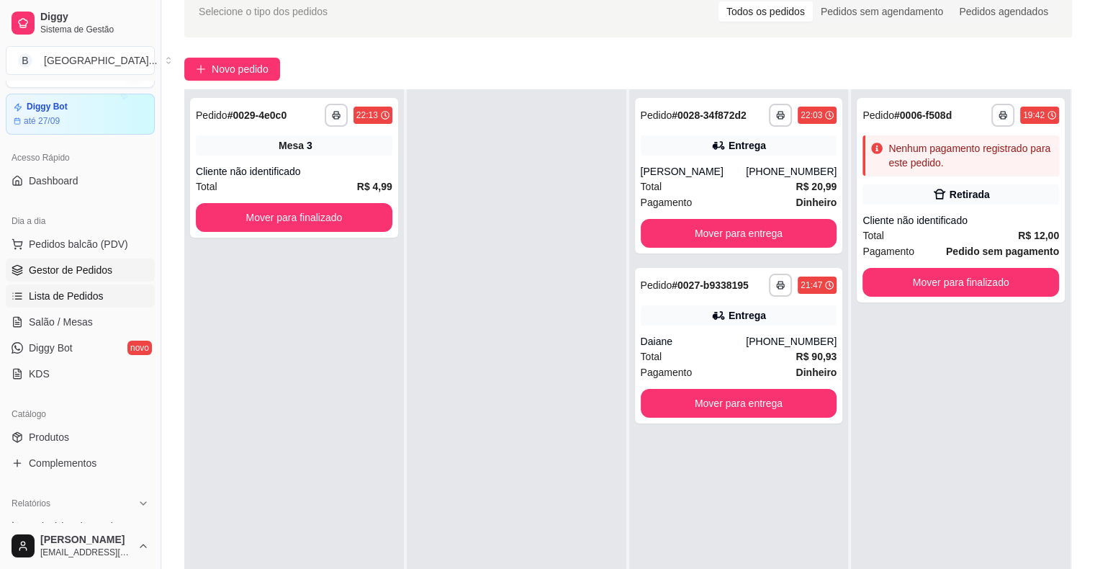
click at [63, 292] on span "Lista de Pedidos" at bounding box center [66, 296] width 75 height 14
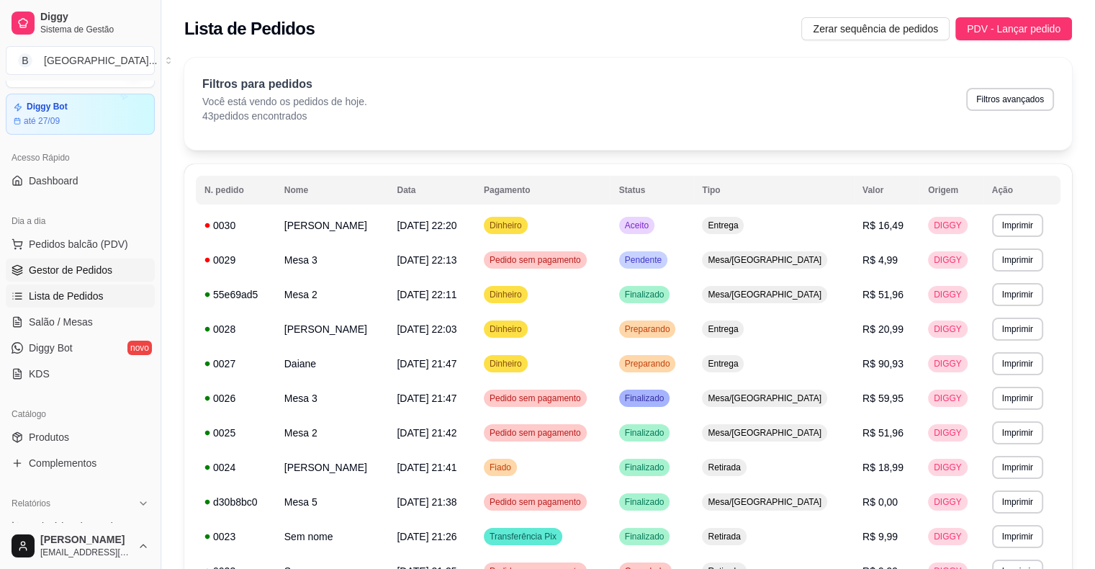
click at [81, 272] on span "Gestor de Pedidos" at bounding box center [71, 270] width 84 height 14
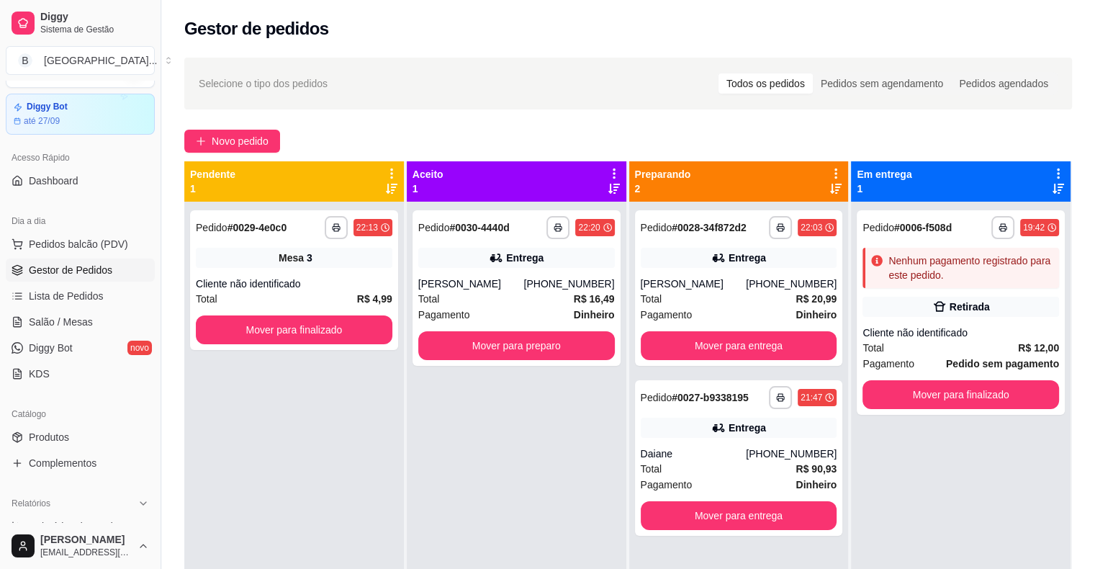
click at [487, 299] on div "Total R$ 16,49" at bounding box center [516, 299] width 197 height 16
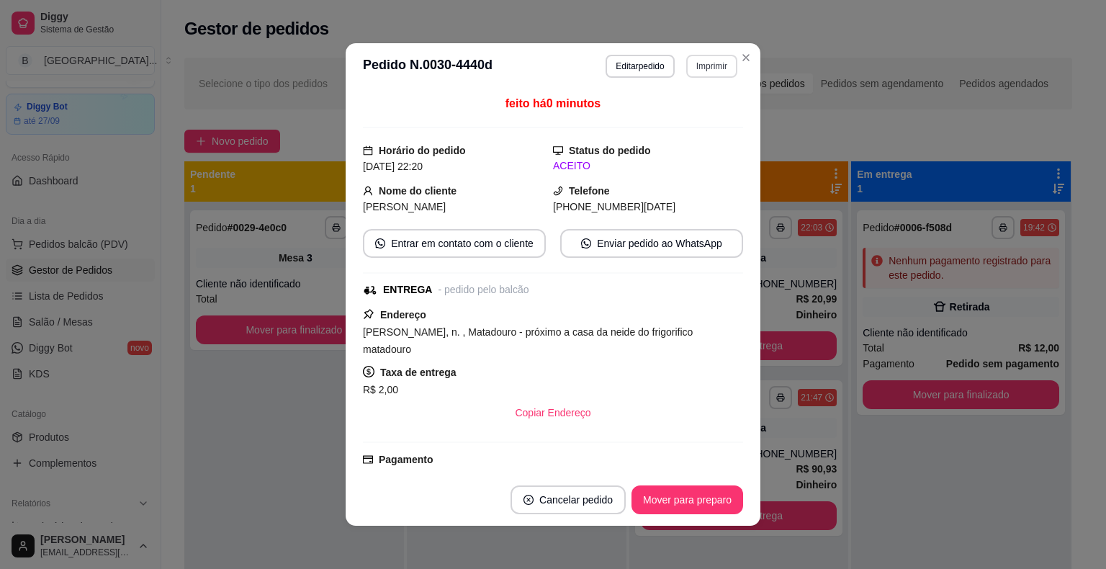
click at [686, 68] on button "Imprimir" at bounding box center [711, 66] width 51 height 23
click at [676, 117] on button "IMPRESSORA" at bounding box center [680, 116] width 101 height 22
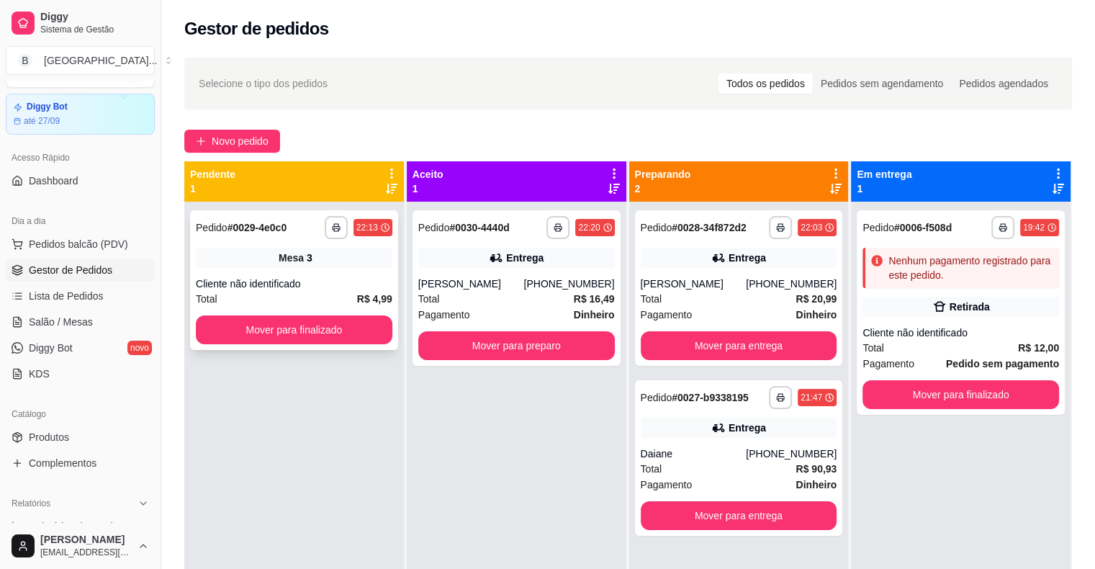
click at [350, 279] on div "Cliente não identificado" at bounding box center [294, 283] width 197 height 14
click at [238, 323] on button "Mover para finalizado" at bounding box center [294, 329] width 197 height 29
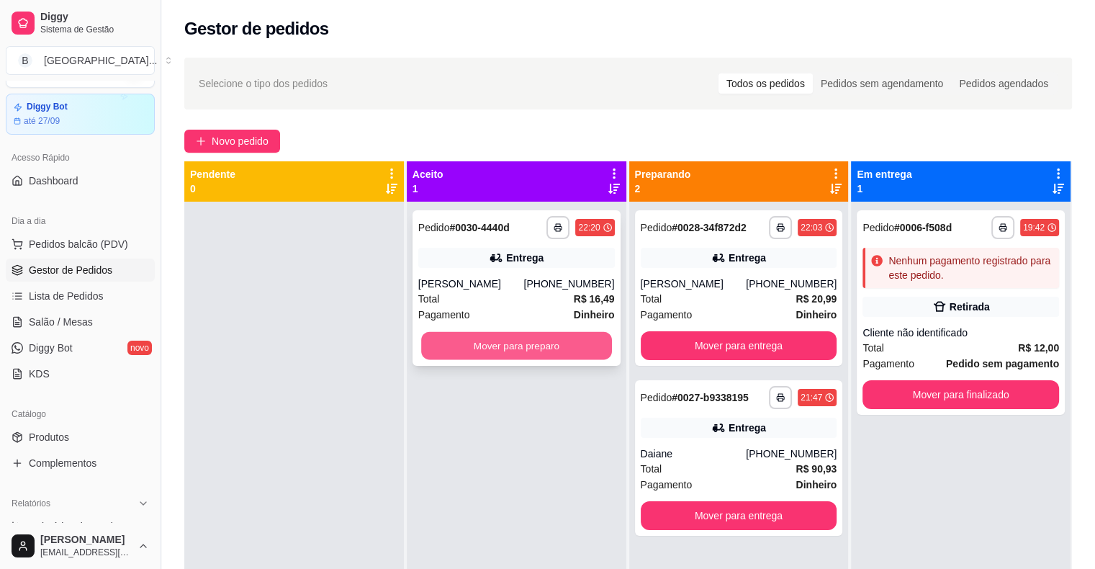
click at [533, 345] on button "Mover para preparo" at bounding box center [516, 346] width 191 height 28
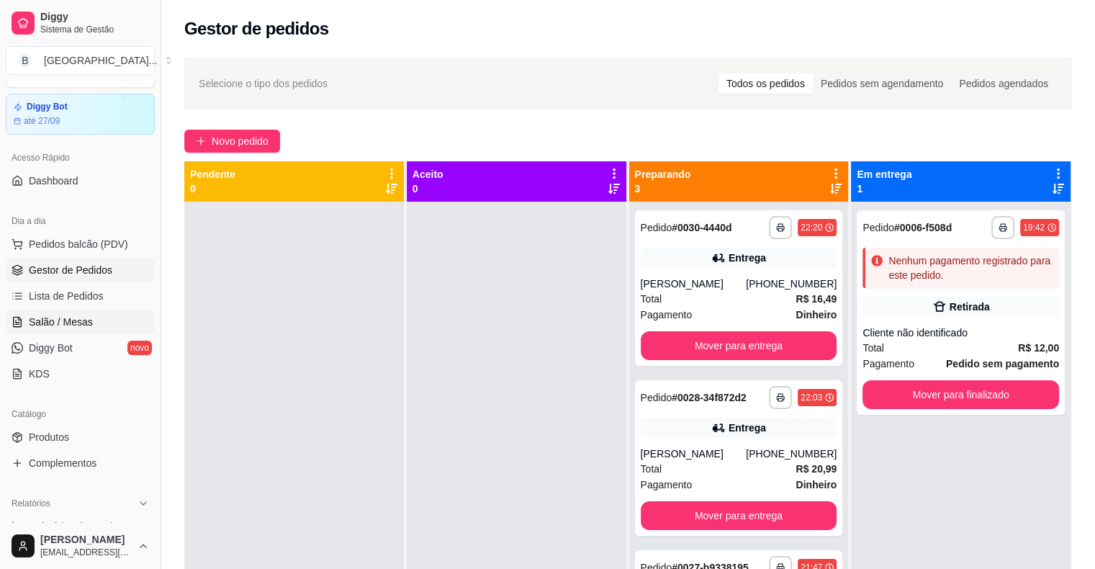
click at [29, 323] on span "Salão / Mesas" at bounding box center [61, 322] width 64 height 14
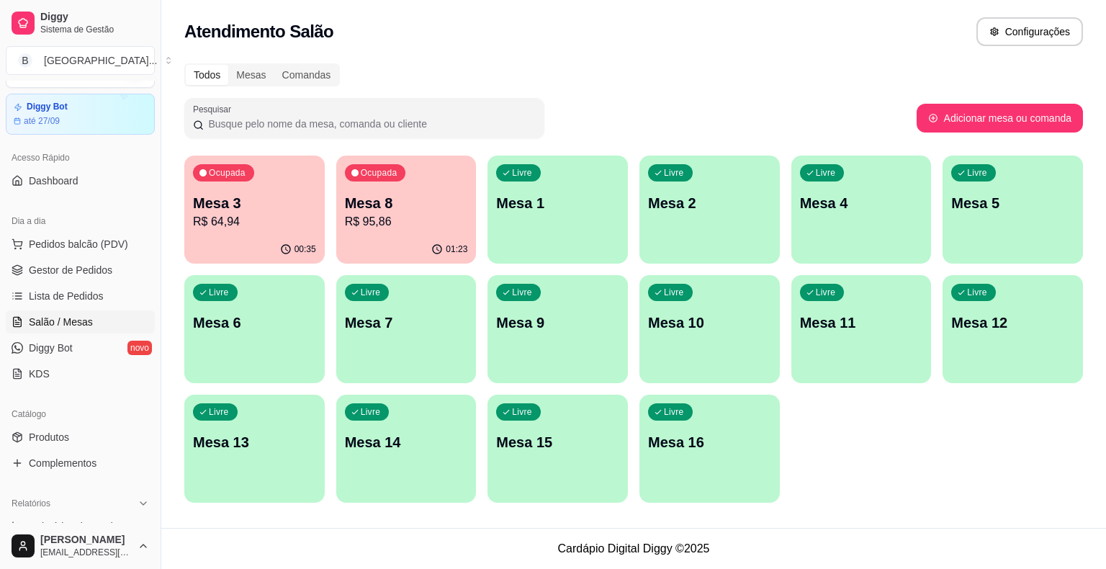
click at [201, 206] on p "Mesa 3" at bounding box center [254, 203] width 123 height 20
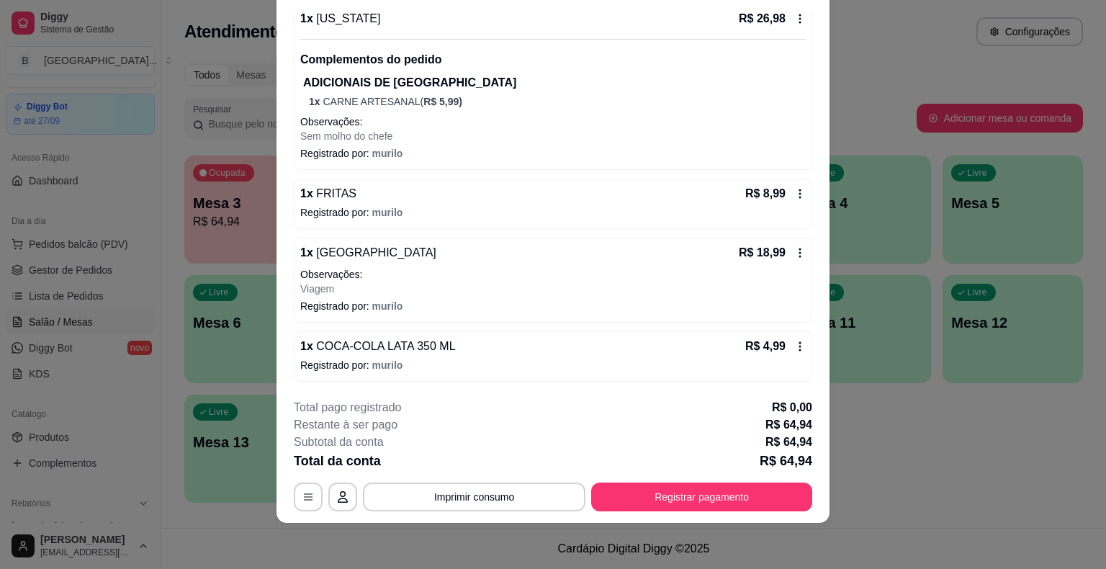
scroll to position [129, 0]
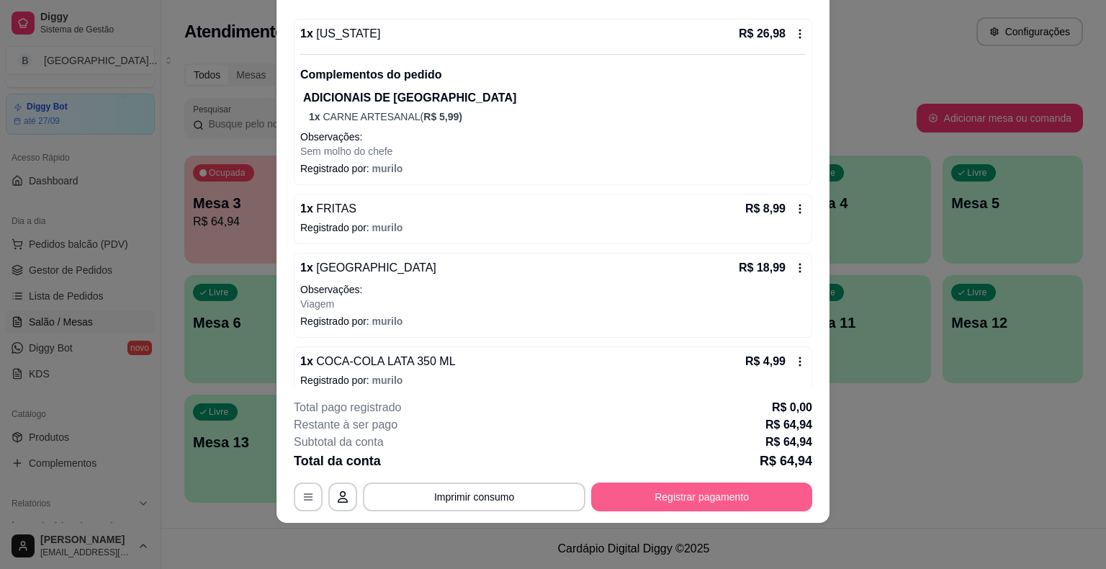
click at [740, 494] on button "Registrar pagamento" at bounding box center [701, 496] width 221 height 29
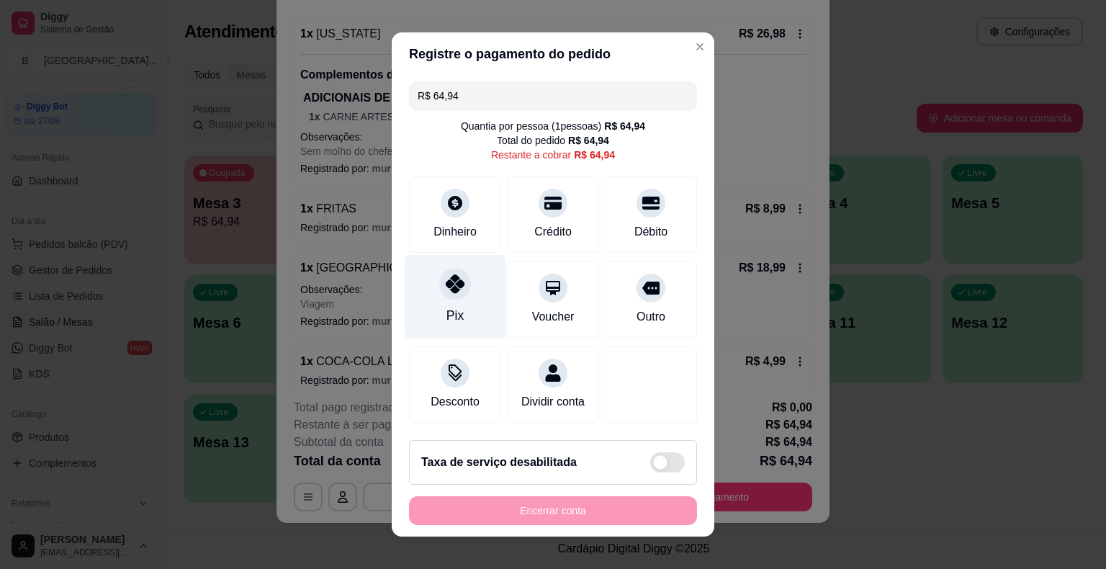
click at [472, 297] on div "Pix" at bounding box center [456, 297] width 102 height 84
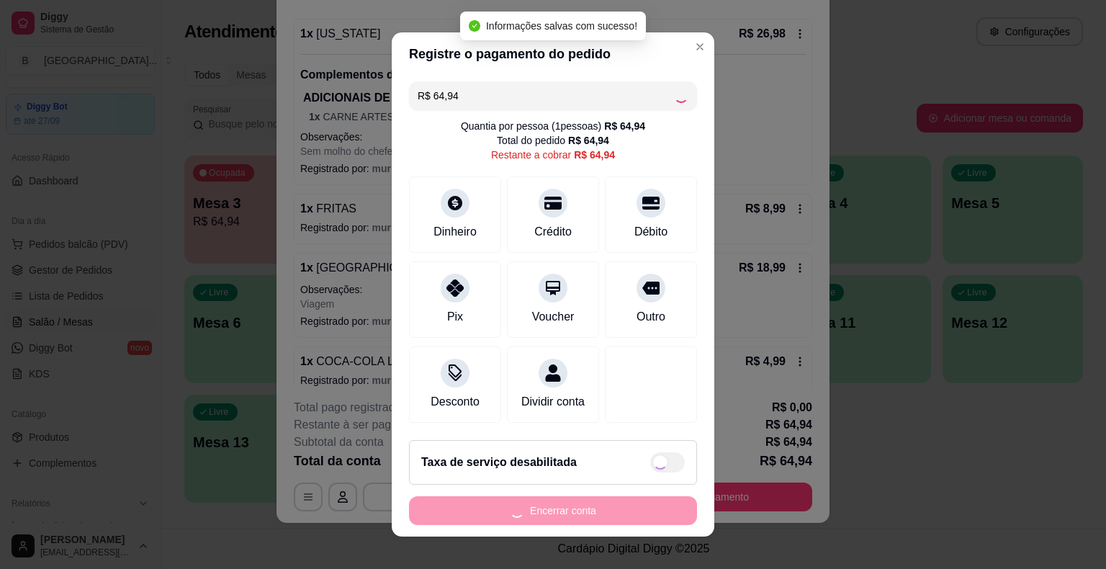
type input "R$ 0,00"
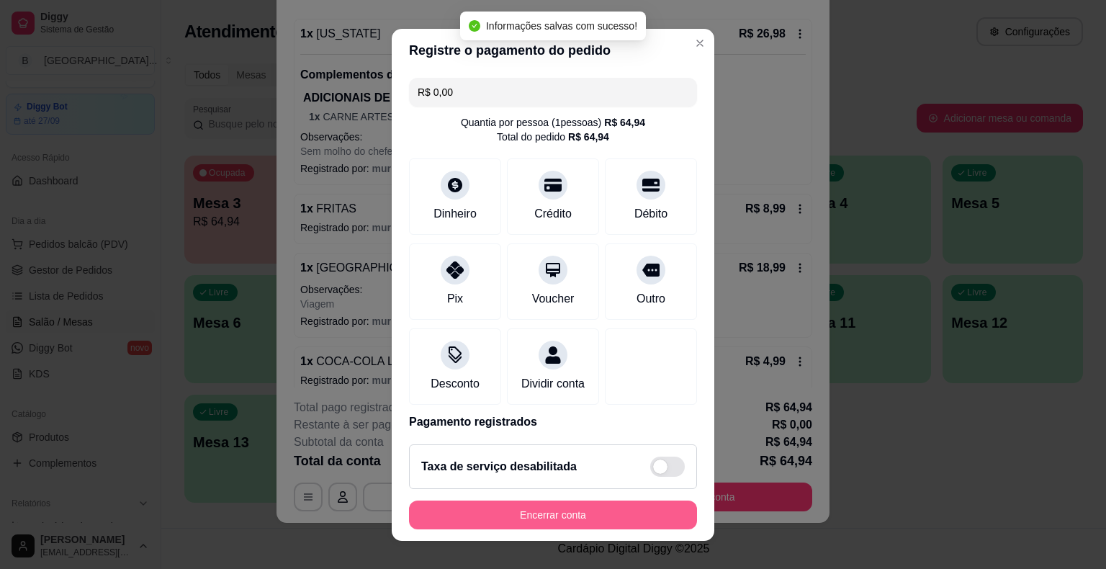
click at [500, 517] on button "Encerrar conta" at bounding box center [553, 514] width 288 height 29
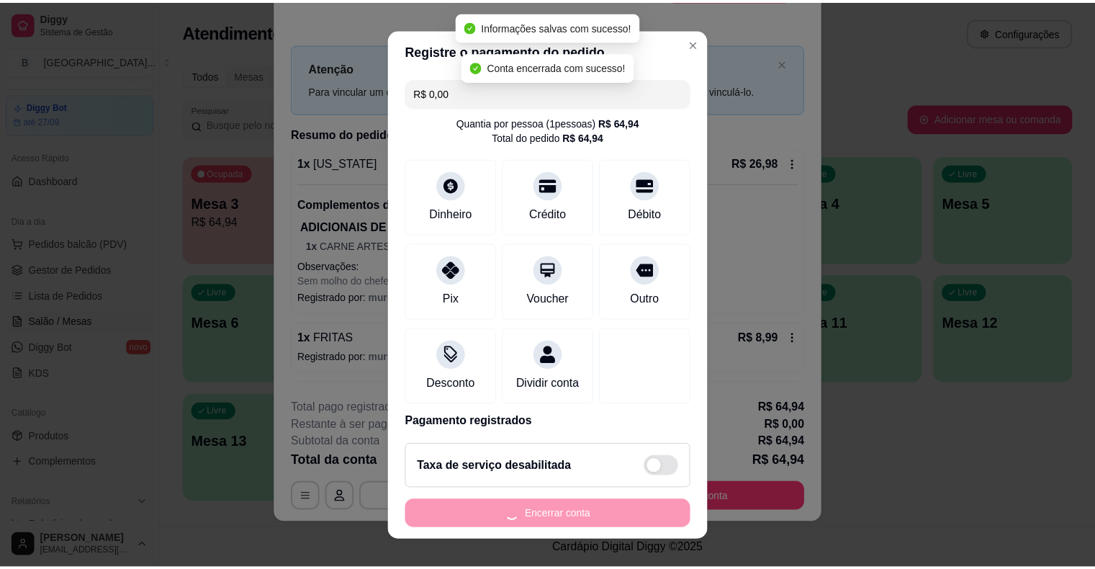
scroll to position [0, 0]
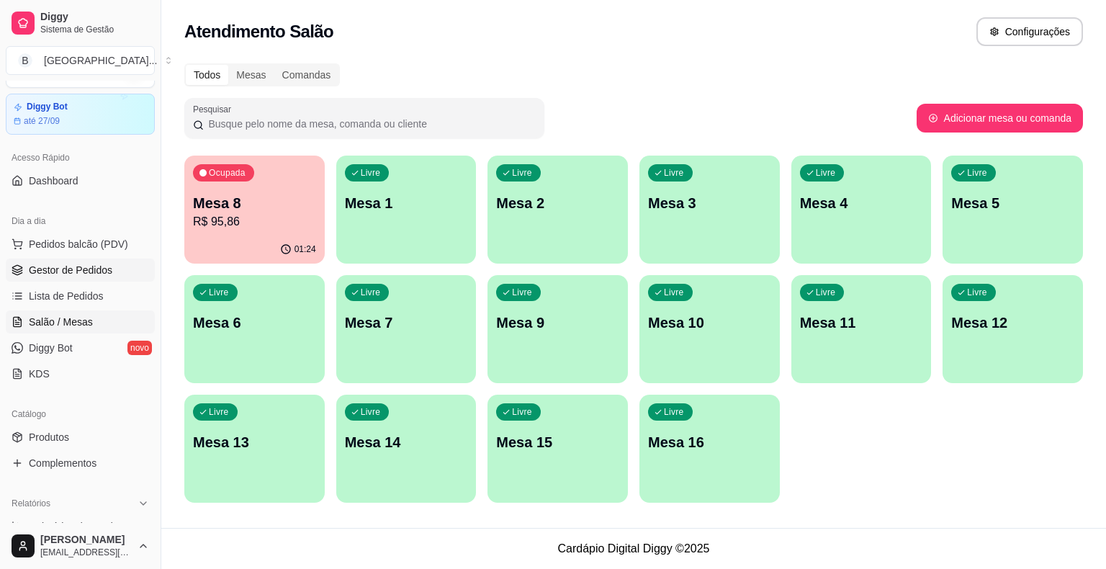
click at [103, 269] on span "Gestor de Pedidos" at bounding box center [71, 270] width 84 height 14
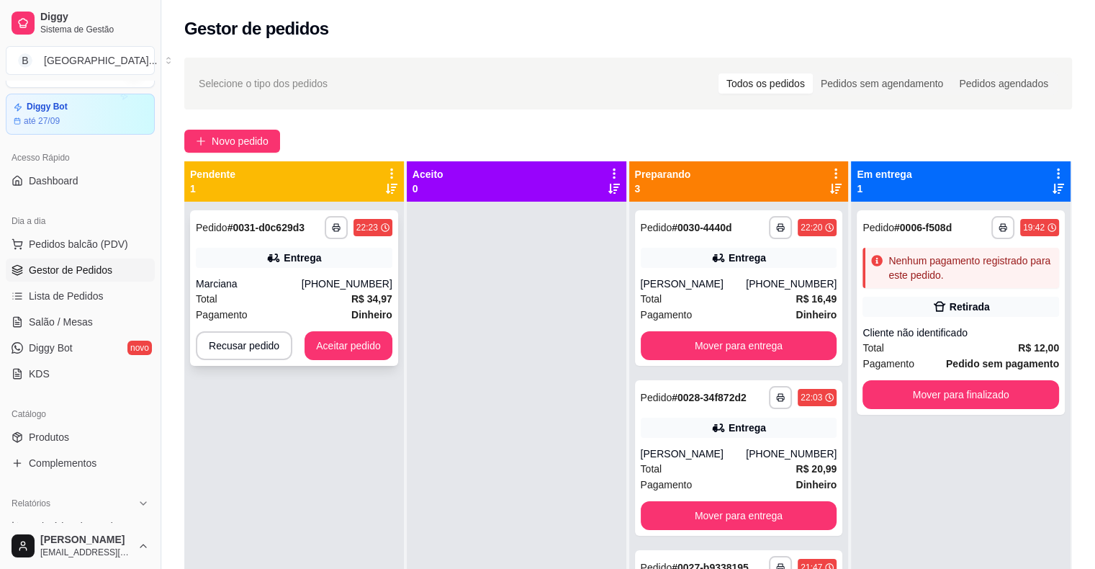
click at [346, 310] on div "Pagamento Dinheiro" at bounding box center [294, 315] width 197 height 16
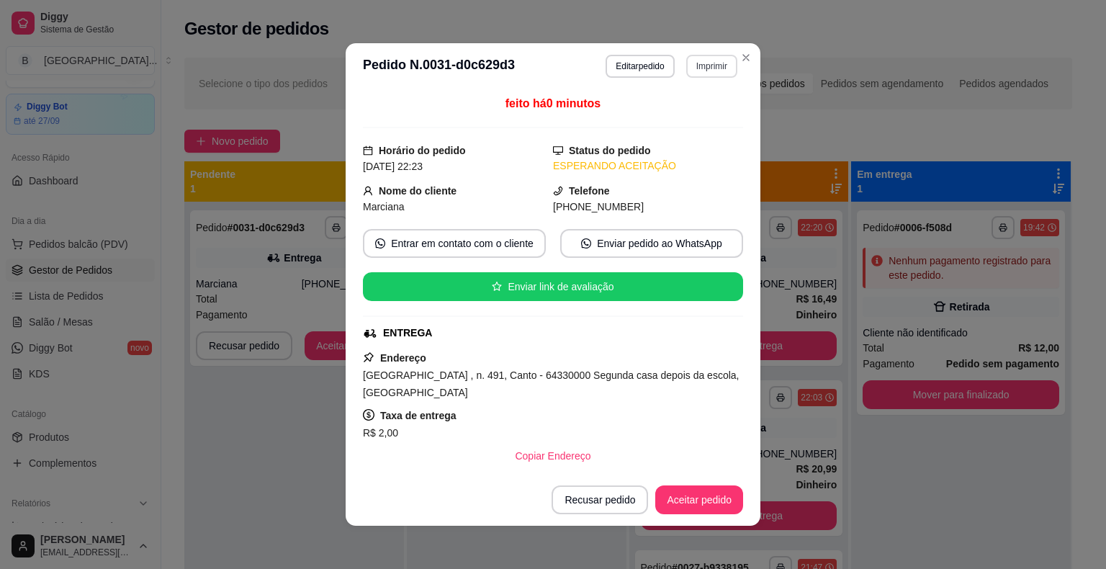
click at [695, 73] on button "Imprimir" at bounding box center [711, 66] width 51 height 23
click at [684, 122] on button "IMPRESSORA" at bounding box center [681, 116] width 104 height 23
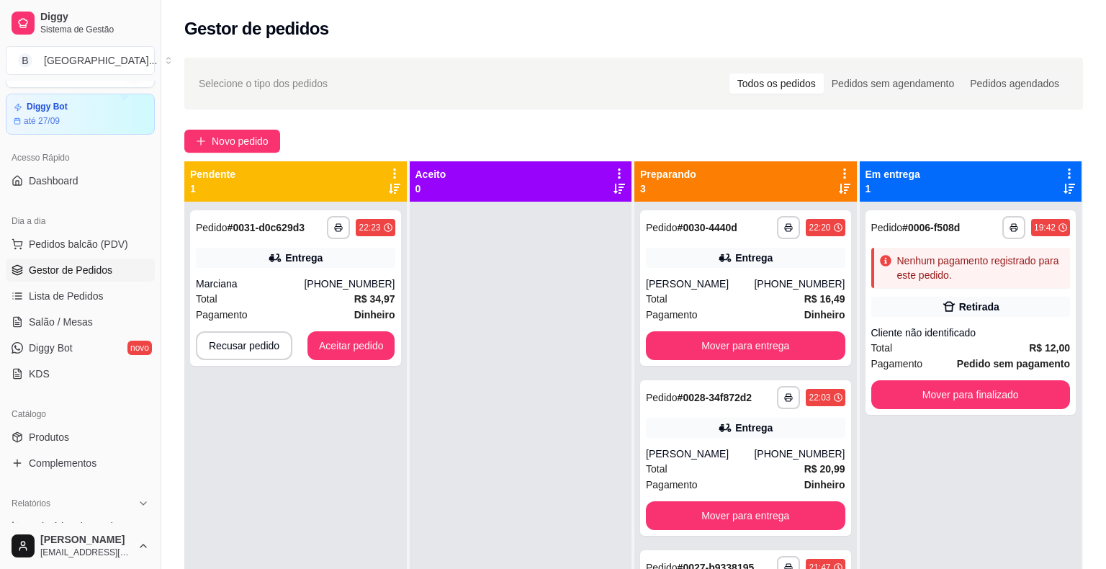
drag, startPoint x: 277, startPoint y: 208, endPoint x: 338, endPoint y: 367, distance: 170.2
click at [284, 223] on div "**********" at bounding box center [295, 486] width 222 height 569
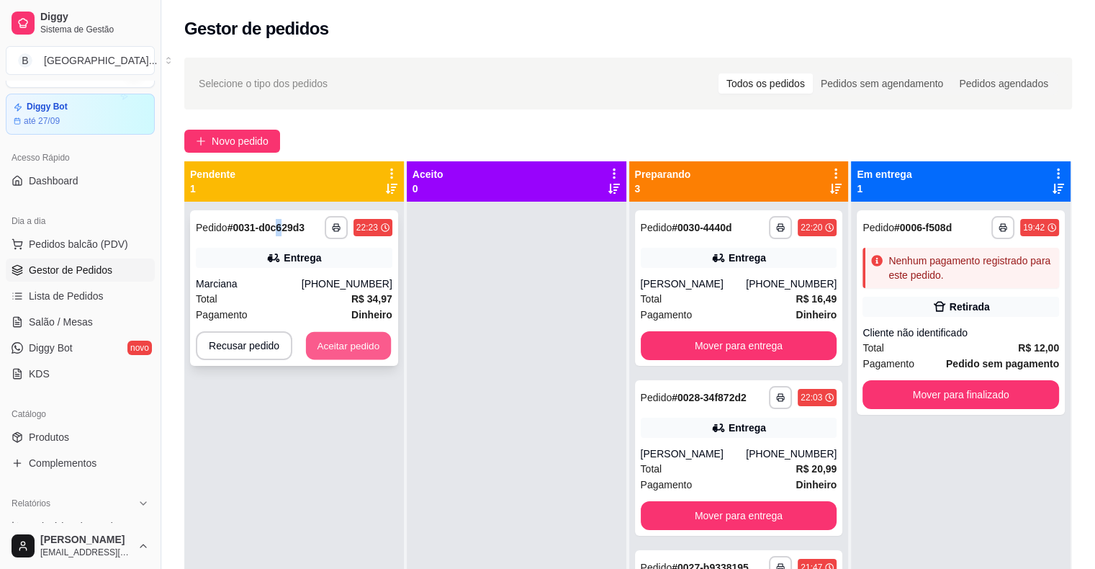
click at [348, 344] on button "Aceitar pedido" at bounding box center [348, 346] width 85 height 28
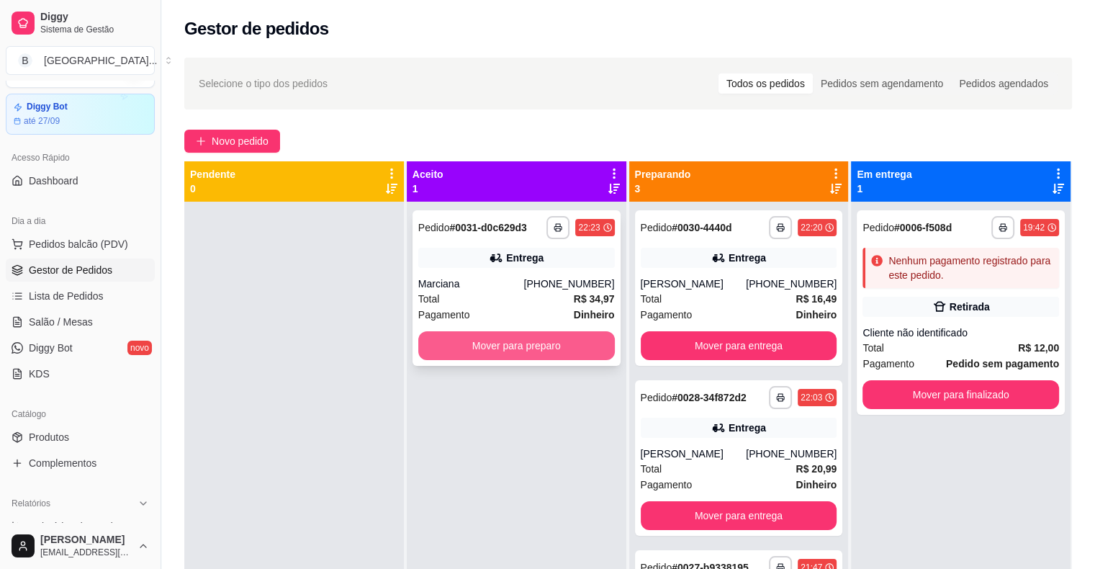
click at [443, 335] on button "Mover para preparo" at bounding box center [516, 345] width 197 height 29
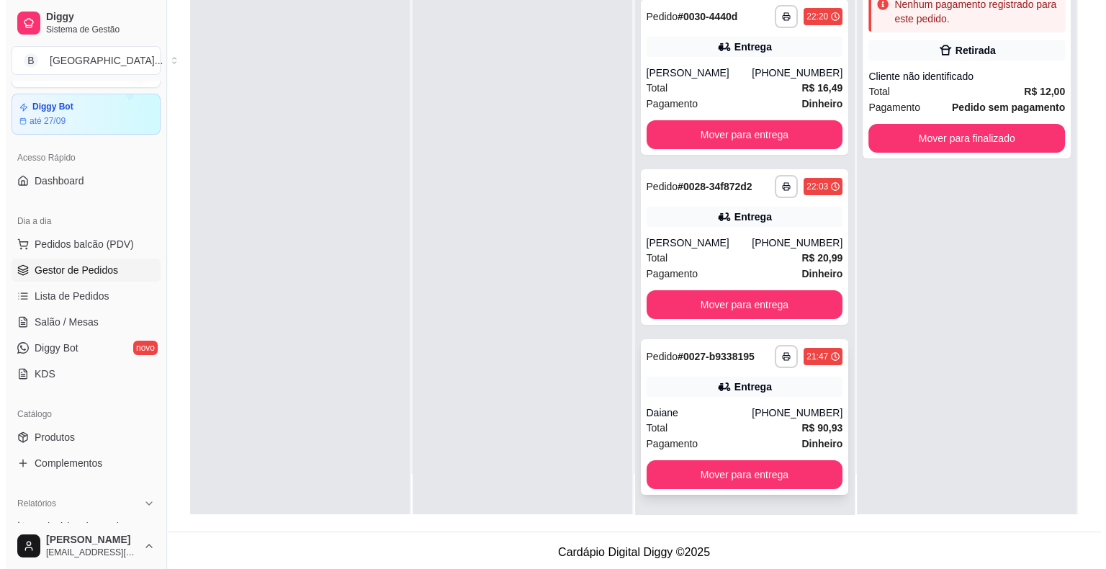
scroll to position [219, 0]
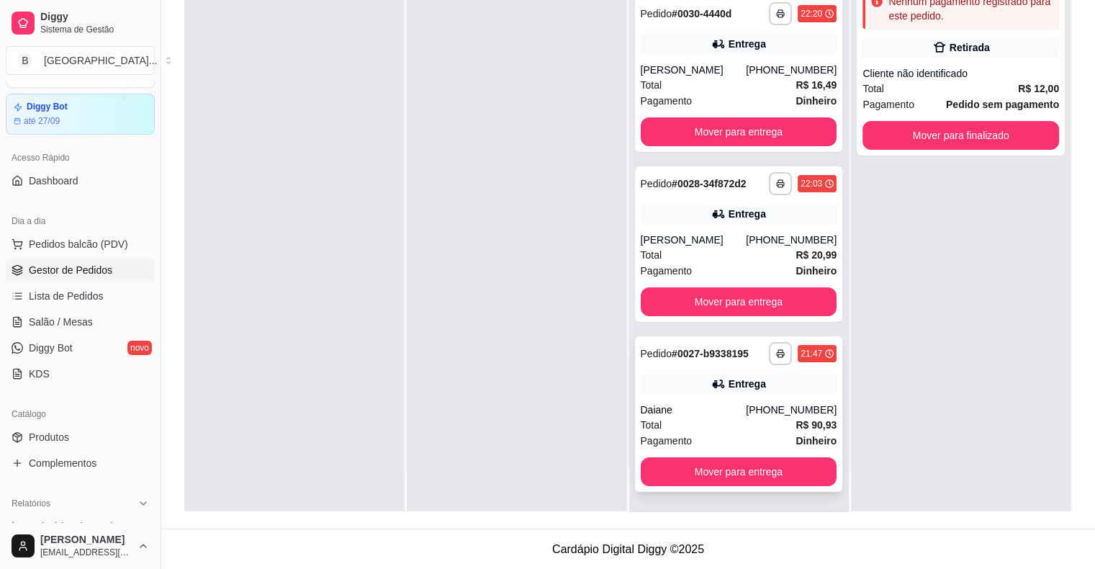
click at [701, 436] on div "Pagamento Dinheiro" at bounding box center [739, 441] width 197 height 16
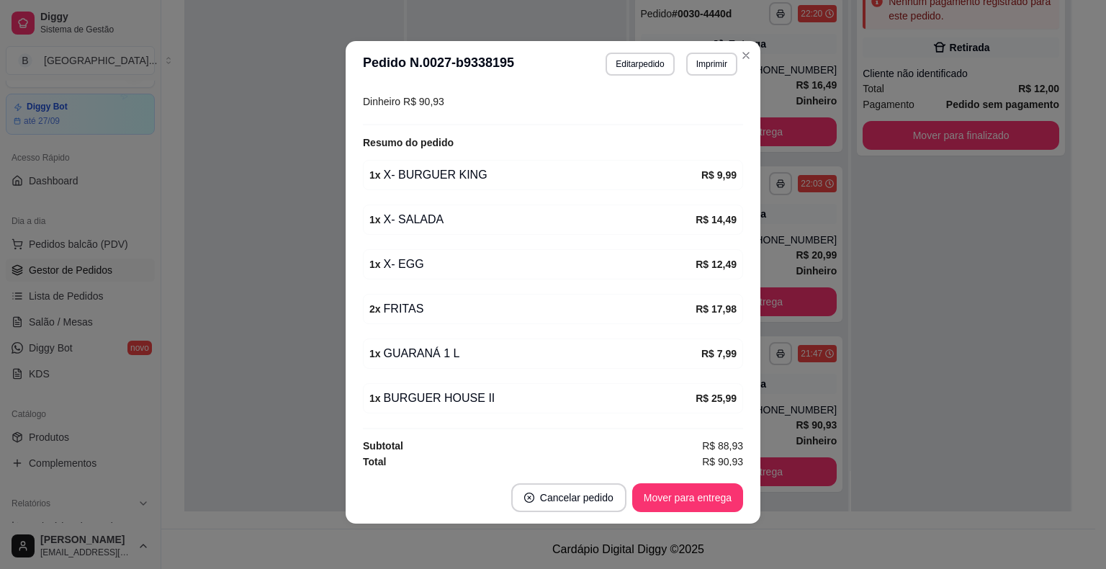
scroll to position [3, 0]
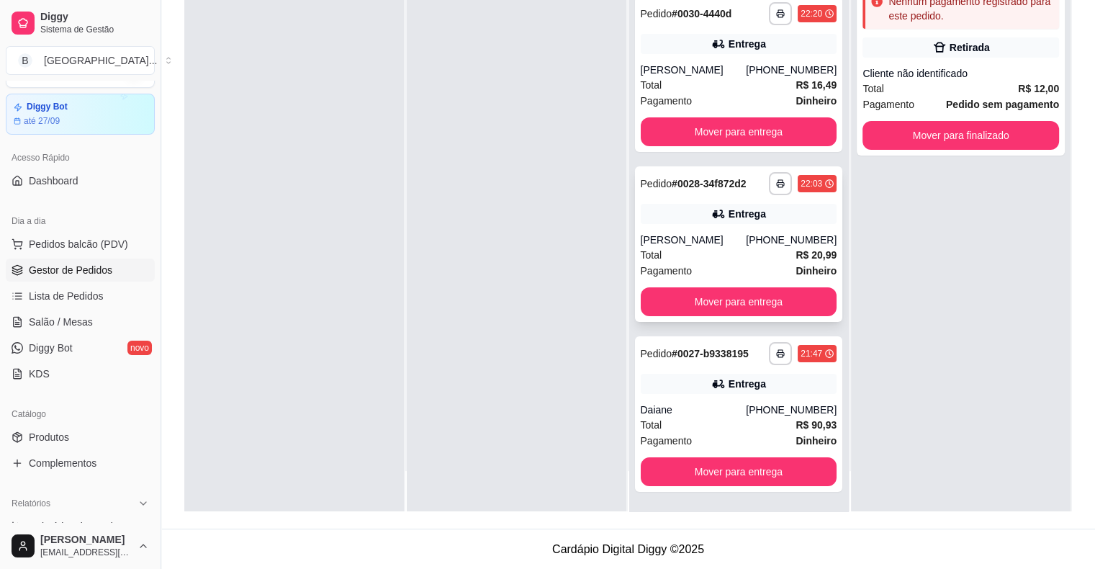
click at [729, 237] on div "[PERSON_NAME]" at bounding box center [694, 240] width 106 height 14
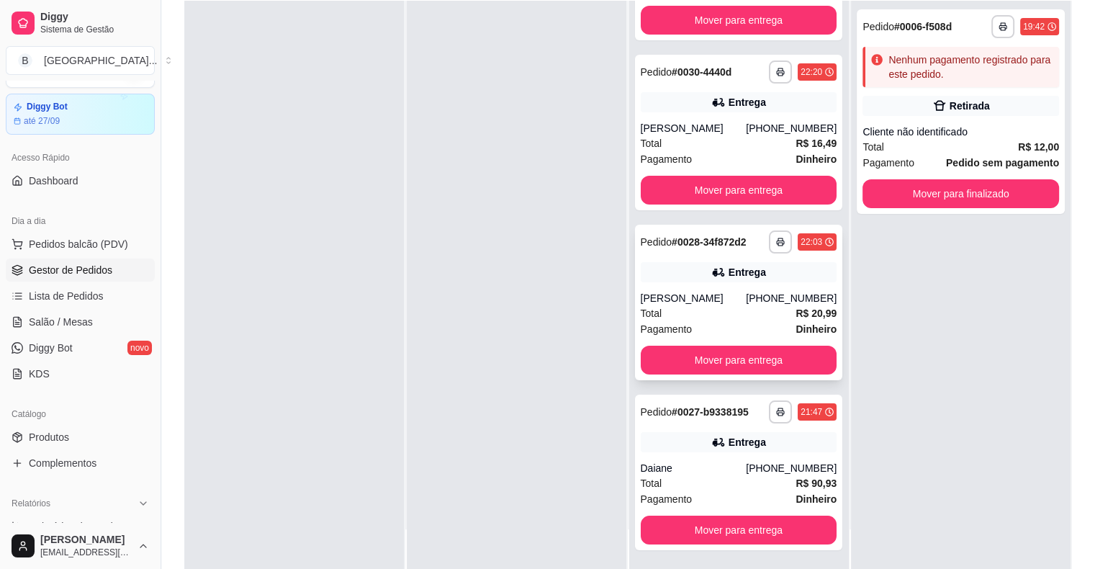
scroll to position [219, 0]
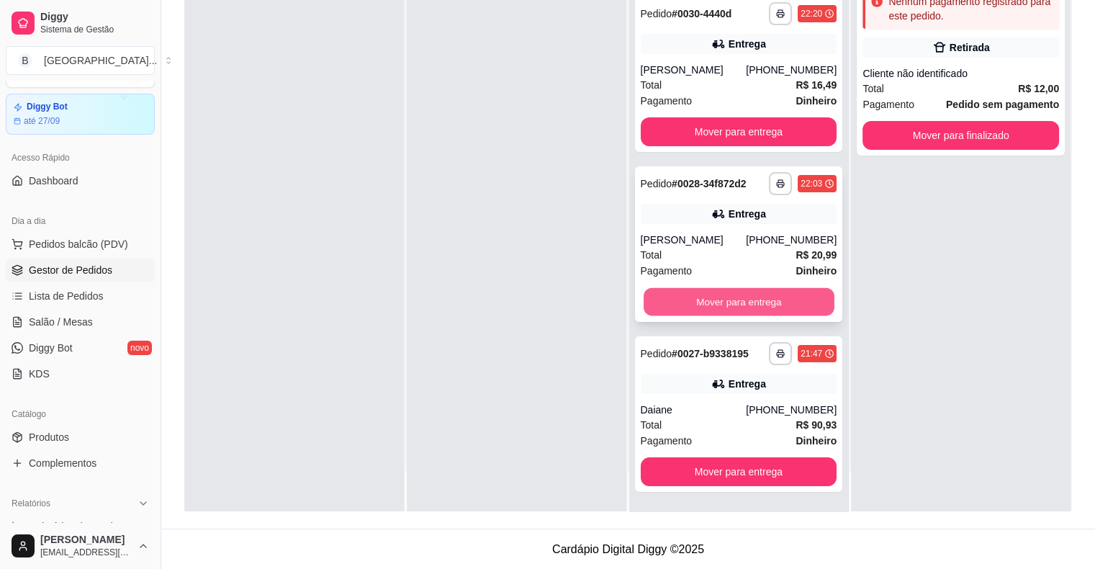
click at [714, 310] on button "Mover para entrega" at bounding box center [739, 302] width 191 height 28
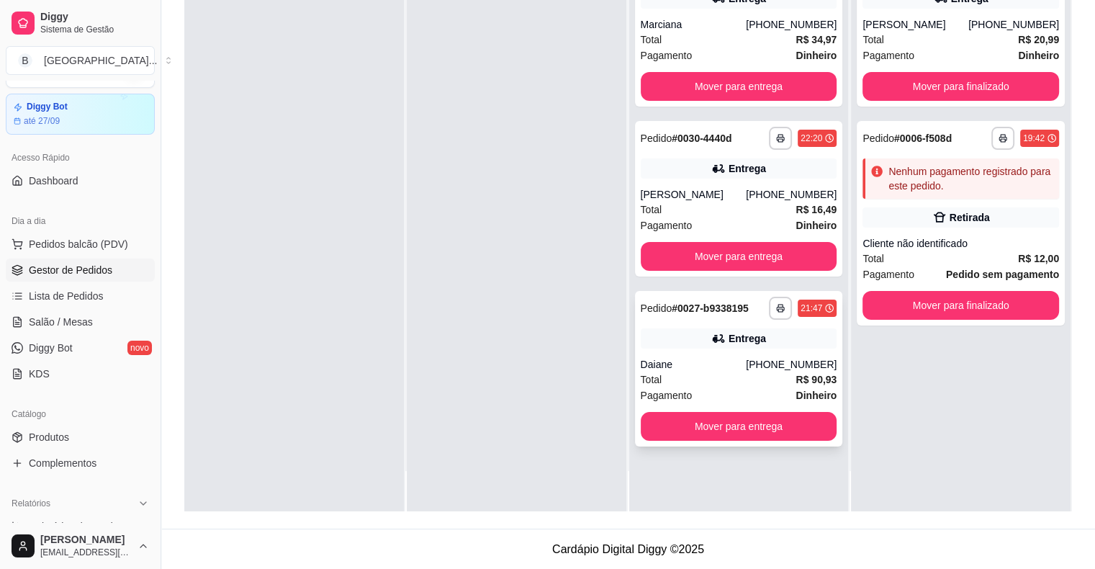
scroll to position [0, 0]
click at [675, 429] on button "Mover para entrega" at bounding box center [739, 426] width 197 height 29
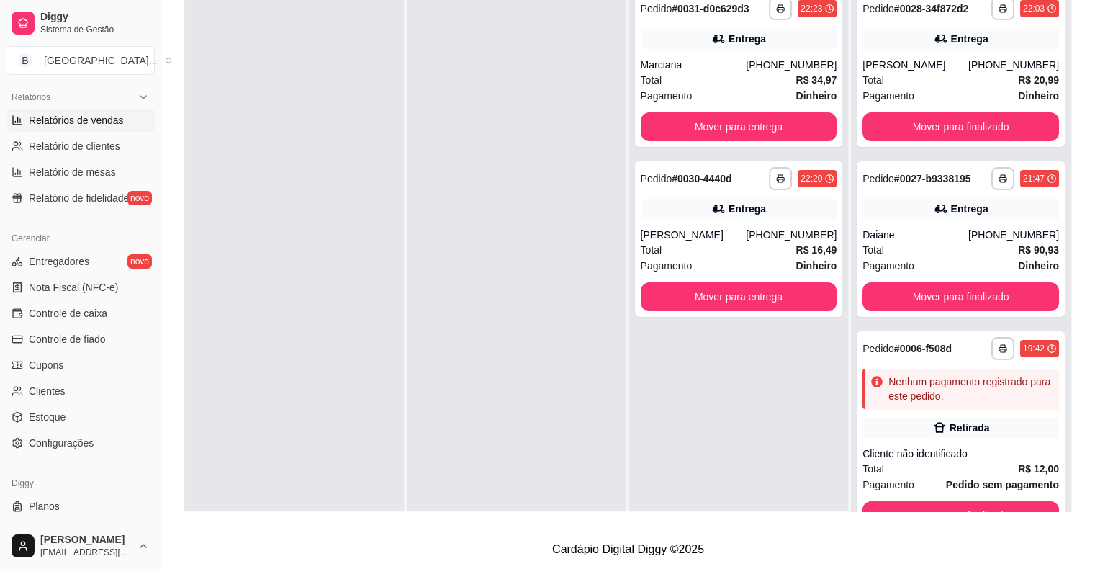
scroll to position [467, 0]
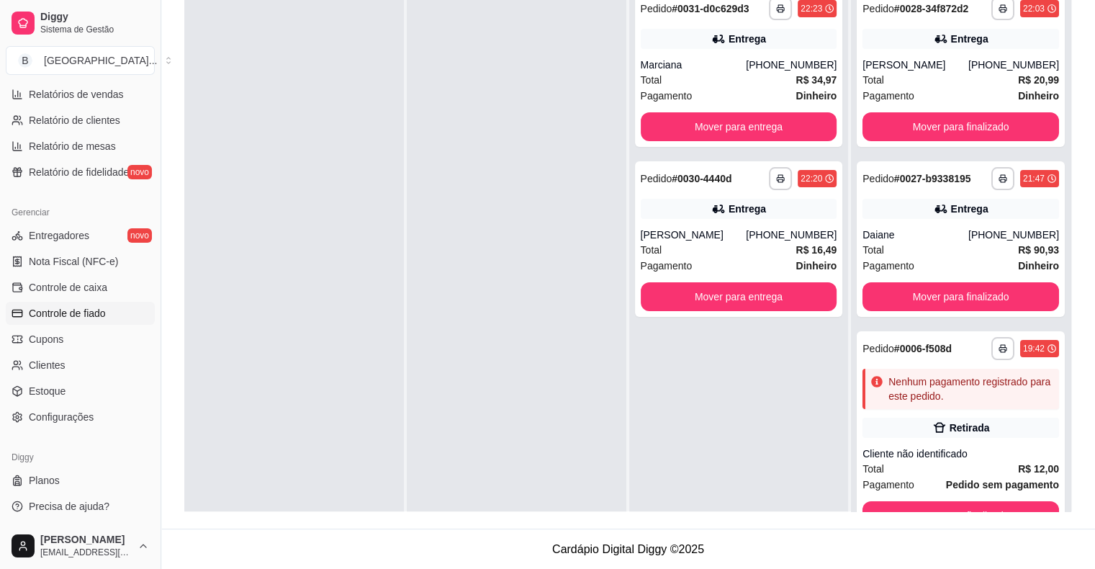
click at [105, 317] on span "Controle de fiado" at bounding box center [67, 313] width 77 height 14
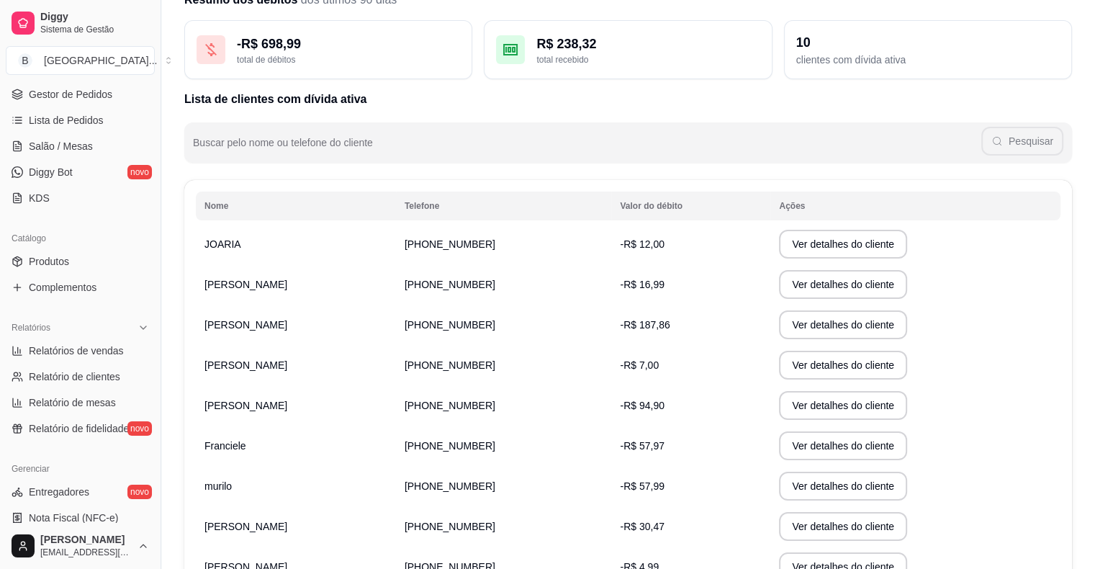
scroll to position [179, 0]
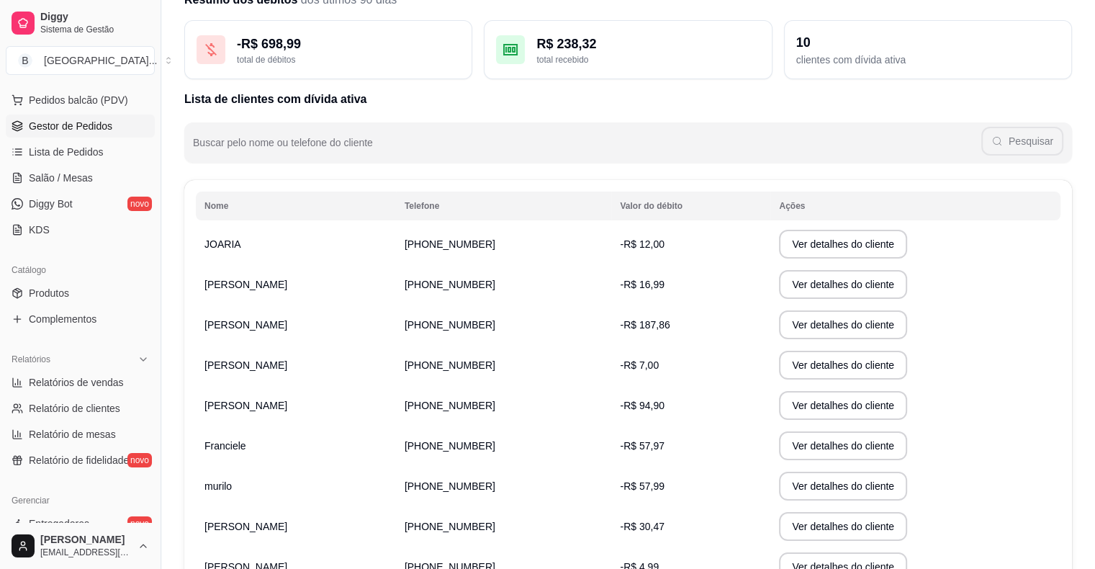
click at [85, 125] on span "Gestor de Pedidos" at bounding box center [71, 126] width 84 height 14
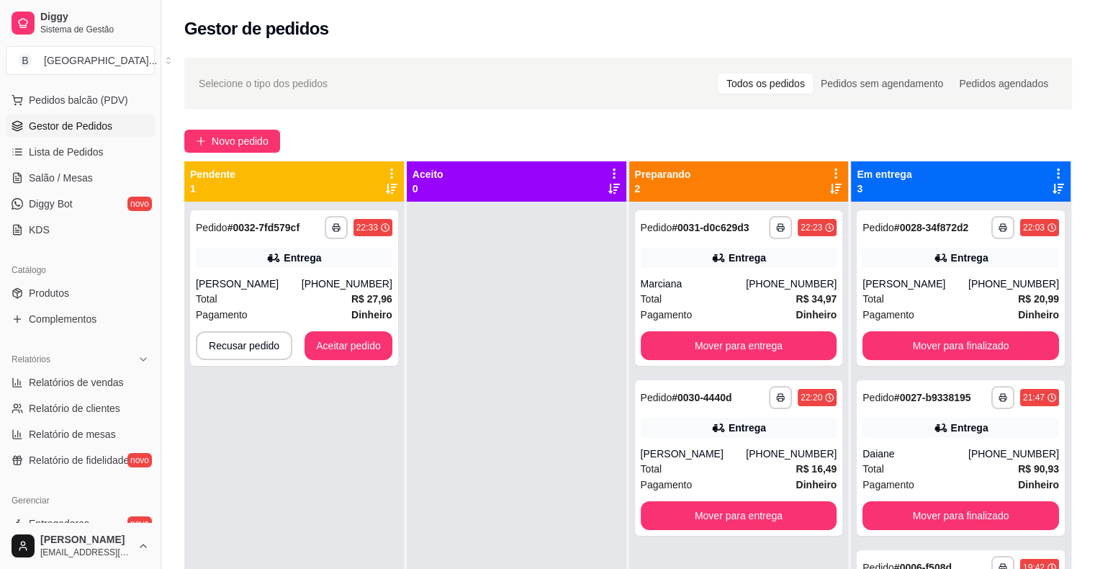
click at [295, 301] on div "Total R$ 27,96" at bounding box center [294, 299] width 197 height 16
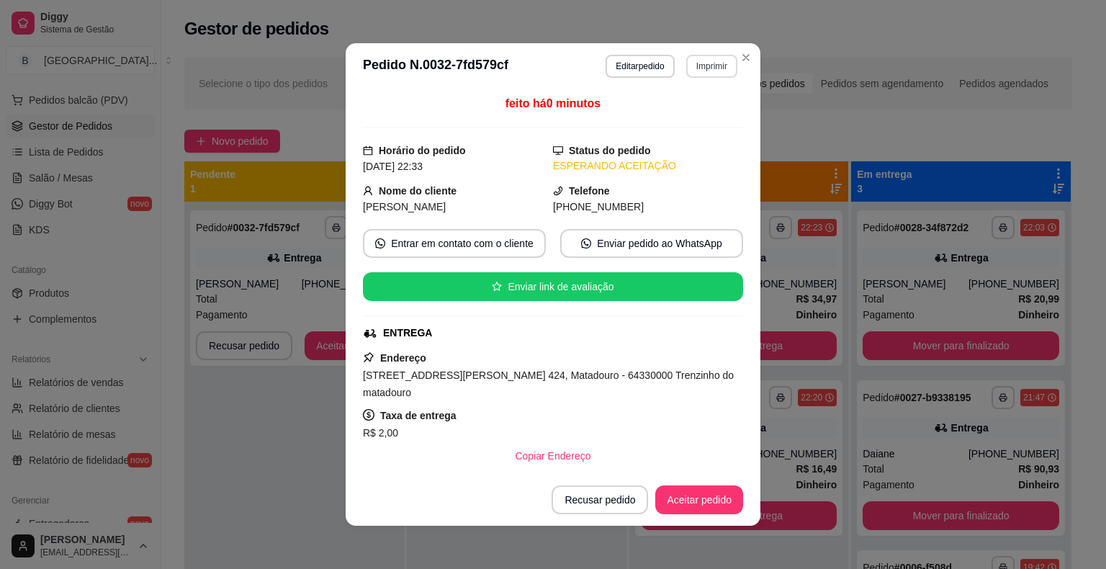
click at [686, 65] on button "Imprimir" at bounding box center [711, 66] width 51 height 23
click at [688, 125] on button "IMPRESSORA" at bounding box center [681, 117] width 104 height 23
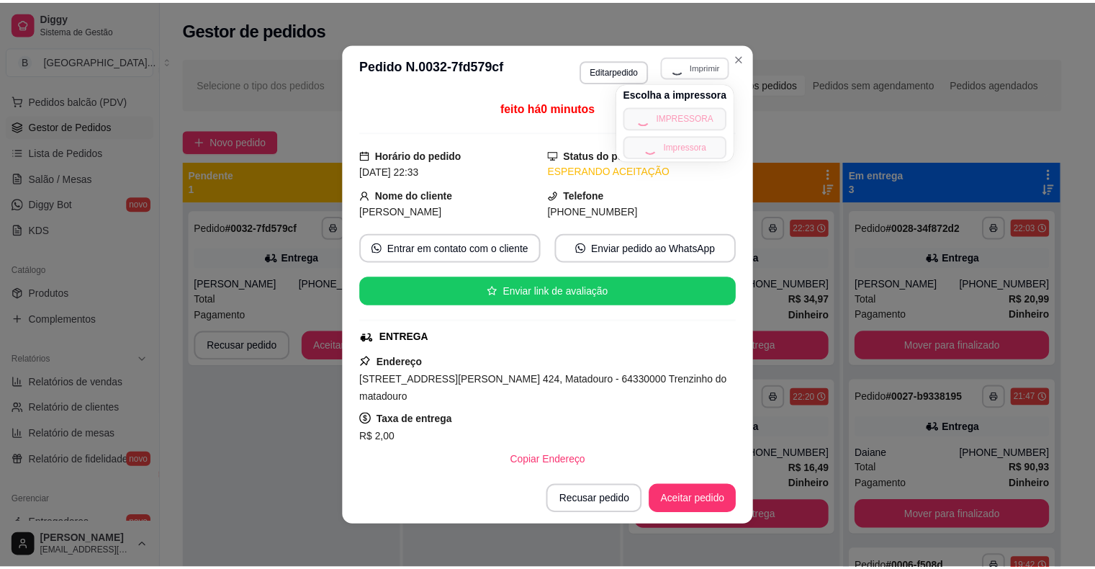
scroll to position [144, 0]
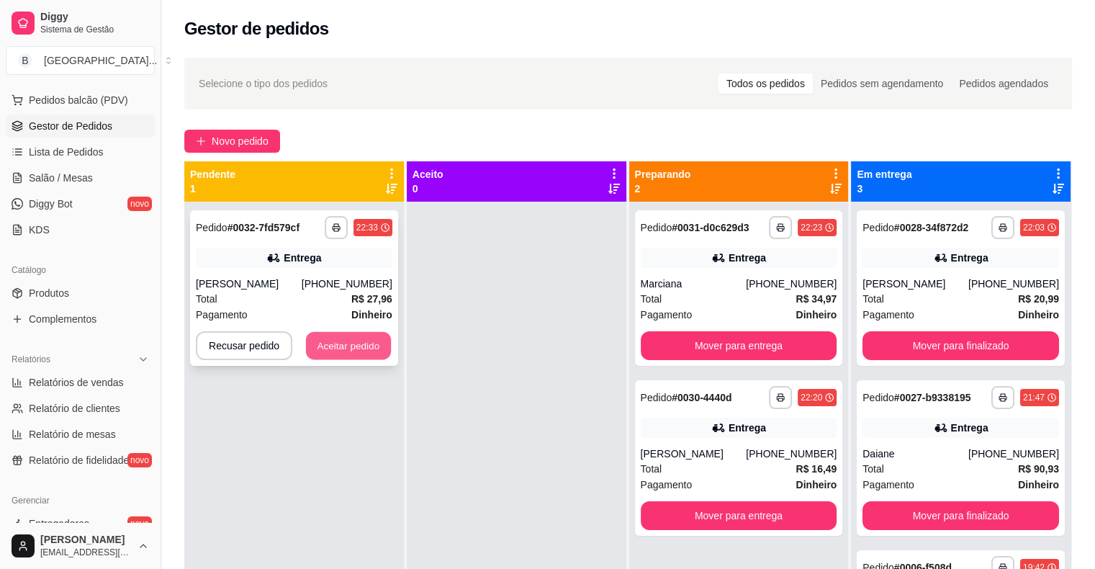
click at [344, 348] on button "Aceitar pedido" at bounding box center [348, 346] width 85 height 28
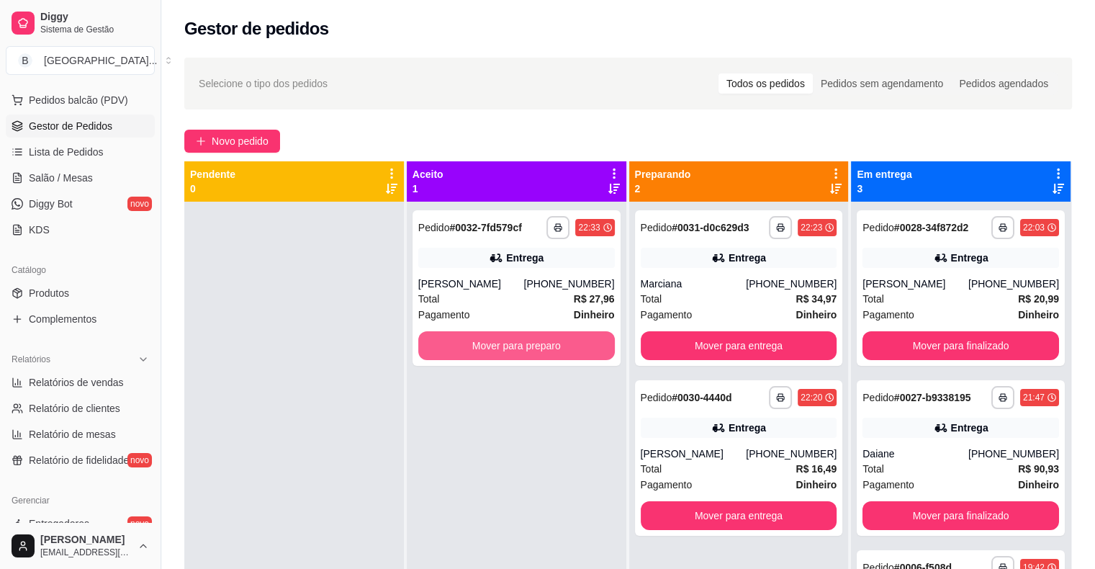
click at [451, 341] on button "Mover para preparo" at bounding box center [516, 345] width 197 height 29
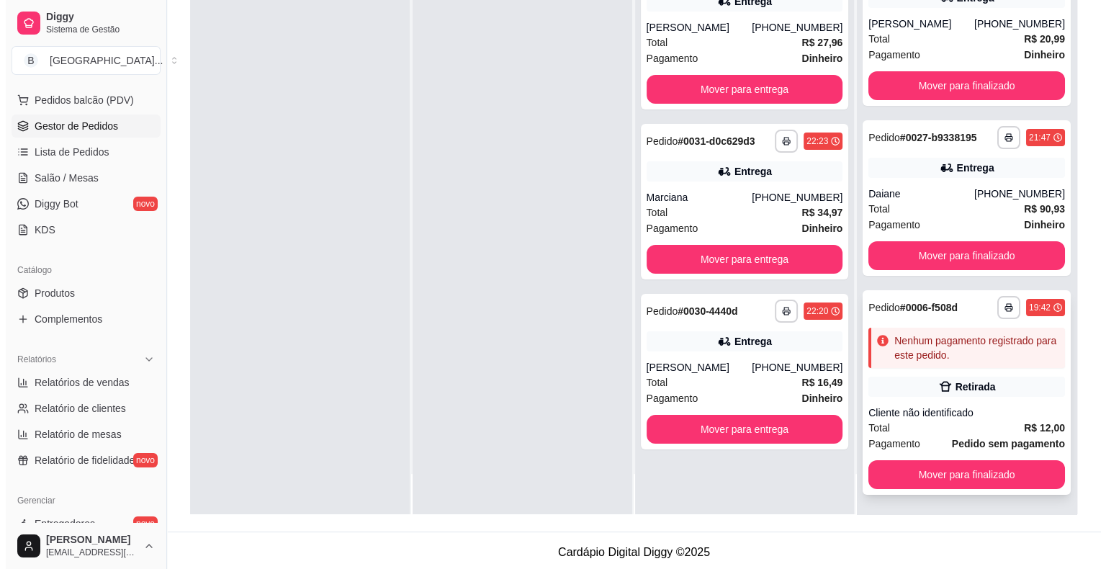
scroll to position [0, 0]
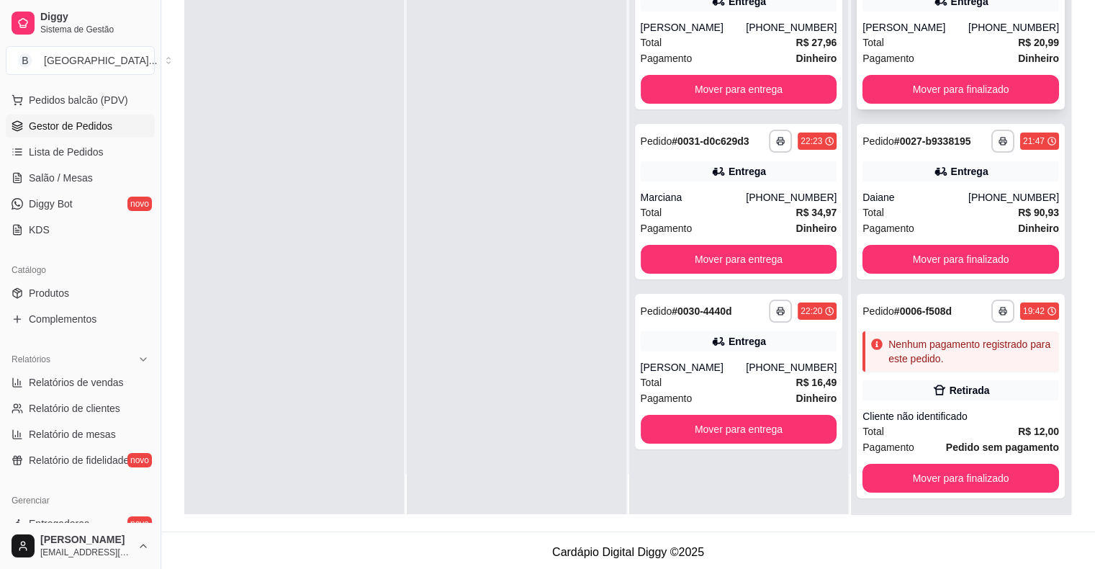
click at [957, 42] on div "Total R$ 20,99" at bounding box center [960, 43] width 197 height 16
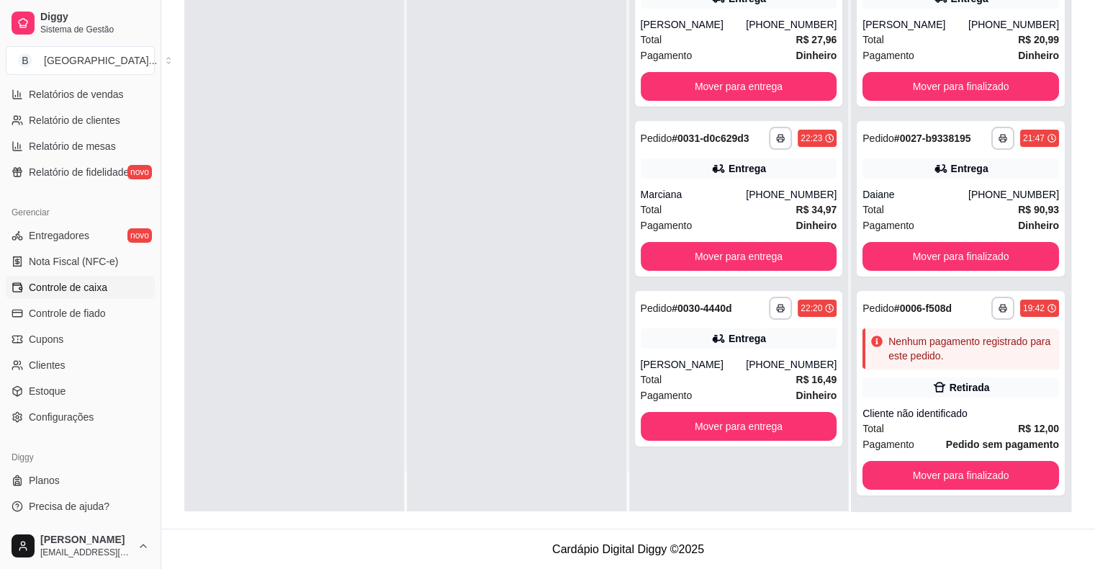
scroll to position [219, 0]
click at [84, 312] on span "Controle de fiado" at bounding box center [67, 313] width 77 height 14
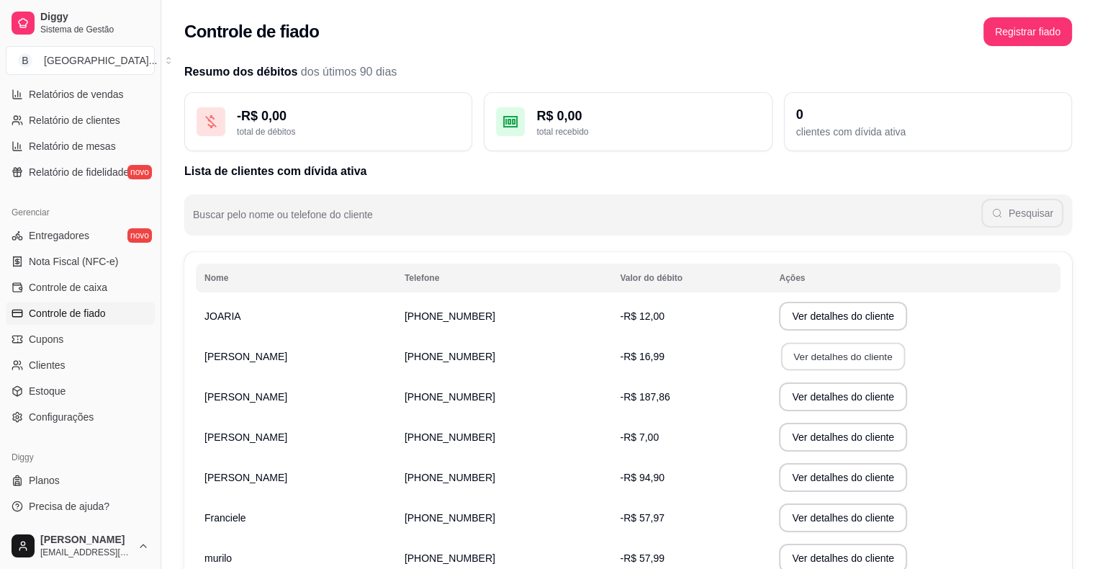
click at [827, 361] on button "Ver detalhes do cliente" at bounding box center [843, 357] width 124 height 28
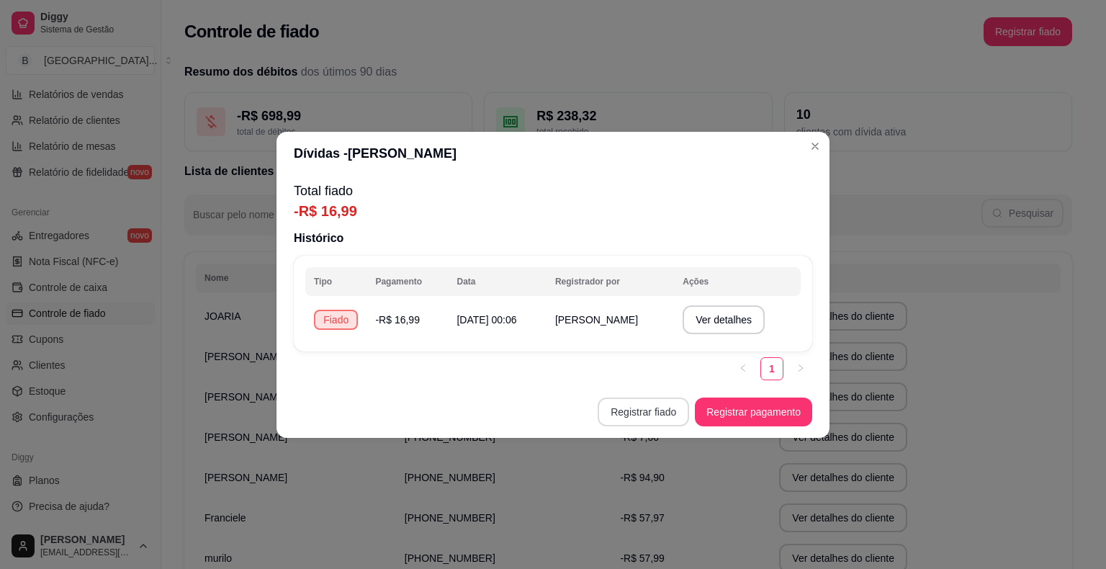
click at [653, 420] on button "Registrar fiado" at bounding box center [643, 411] width 91 height 29
click at [716, 402] on button "Registrar pagamento" at bounding box center [753, 411] width 117 height 29
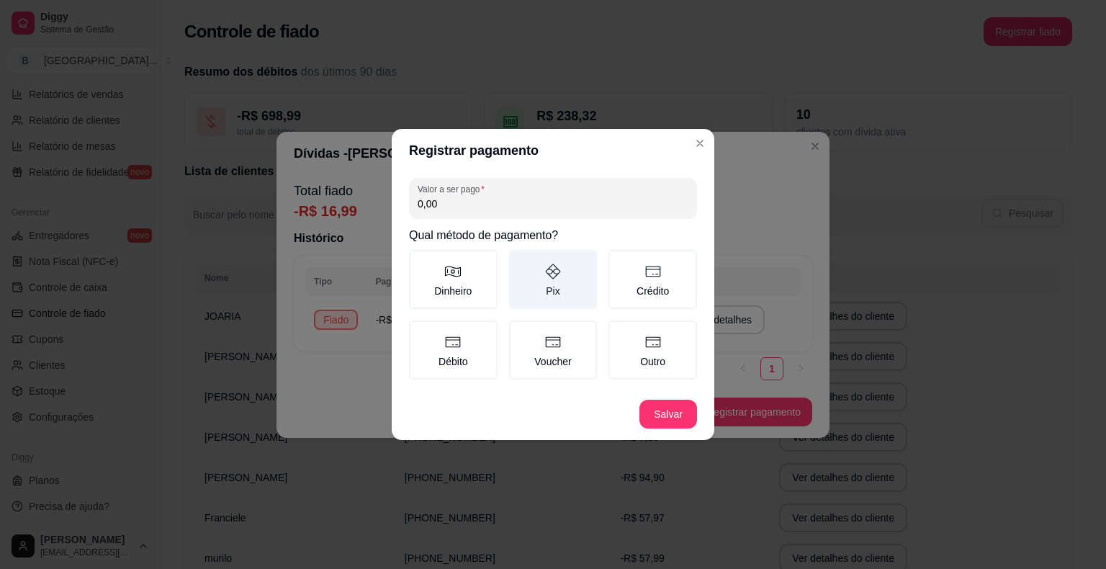
click at [550, 305] on label "Pix" at bounding box center [553, 279] width 89 height 59
click at [520, 261] on button "Pix" at bounding box center [514, 255] width 12 height 12
click at [681, 415] on button "Salvar" at bounding box center [668, 414] width 56 height 28
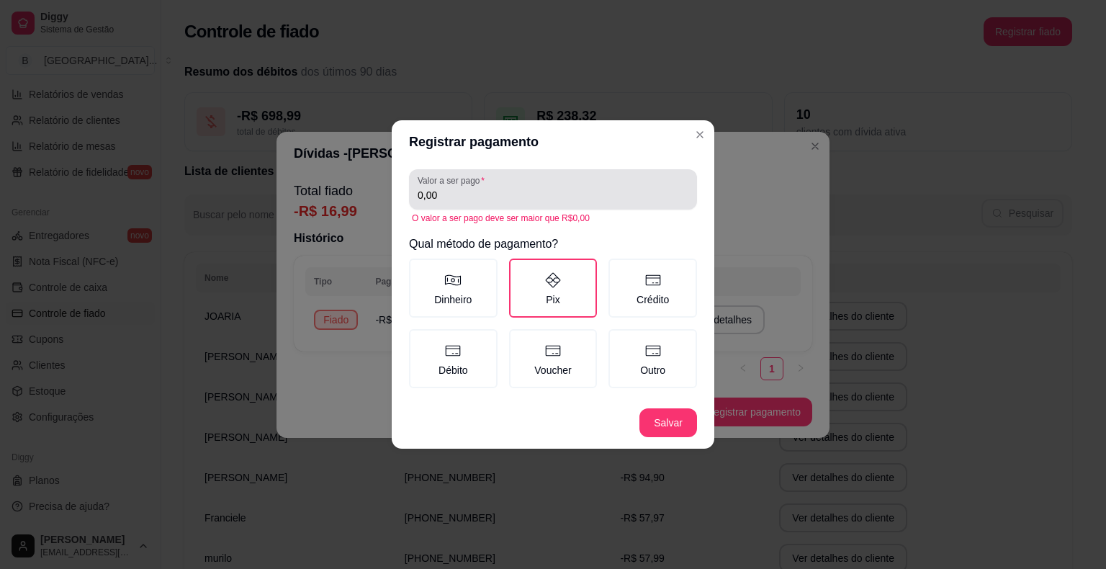
click at [582, 194] on input "0,00" at bounding box center [553, 195] width 271 height 14
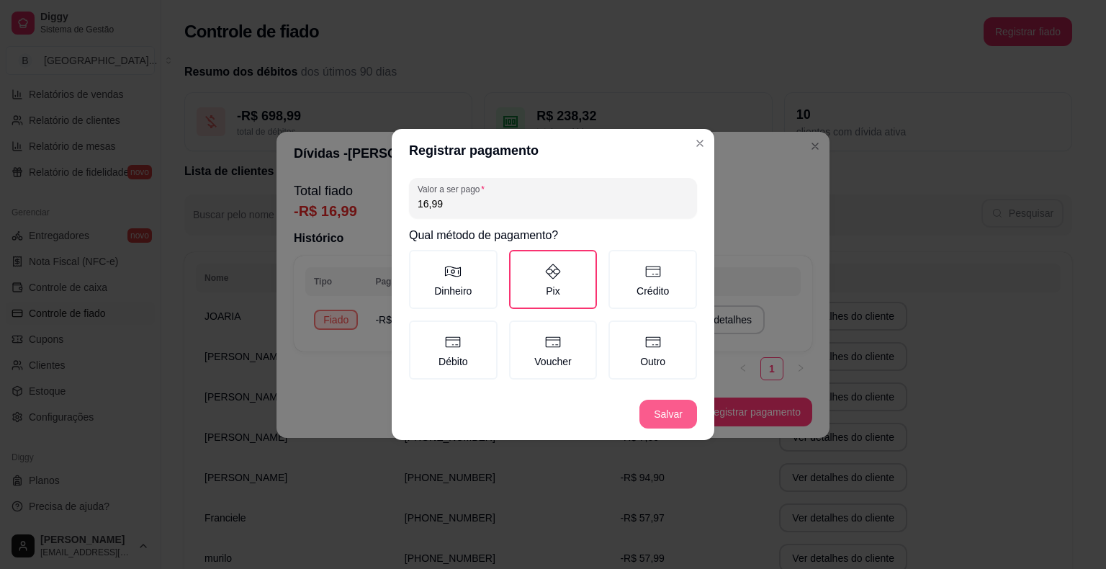
type input "16,99"
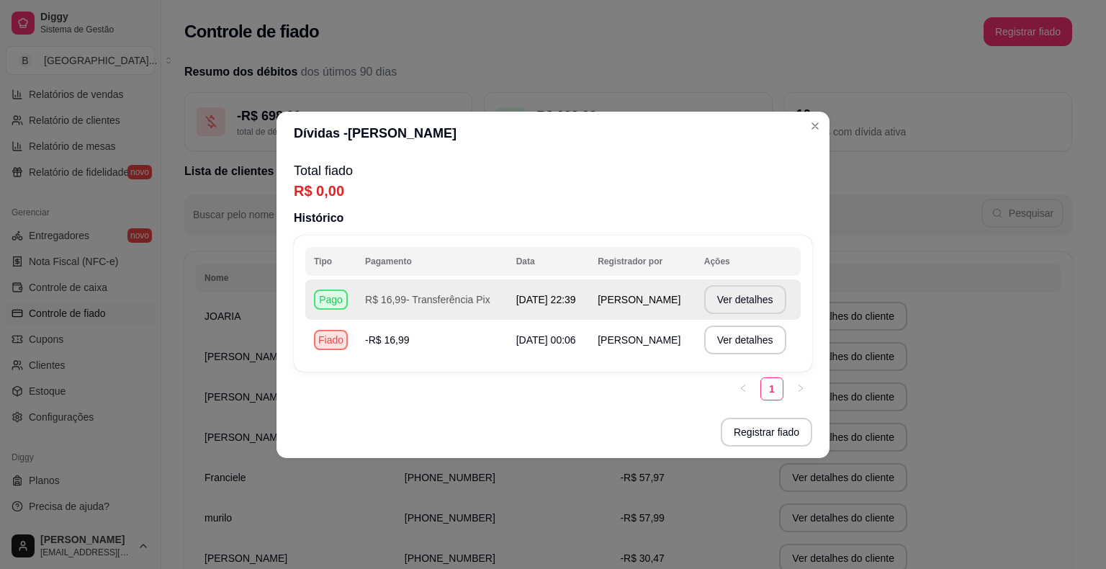
click at [645, 294] on span "[PERSON_NAME]" at bounding box center [639, 300] width 83 height 12
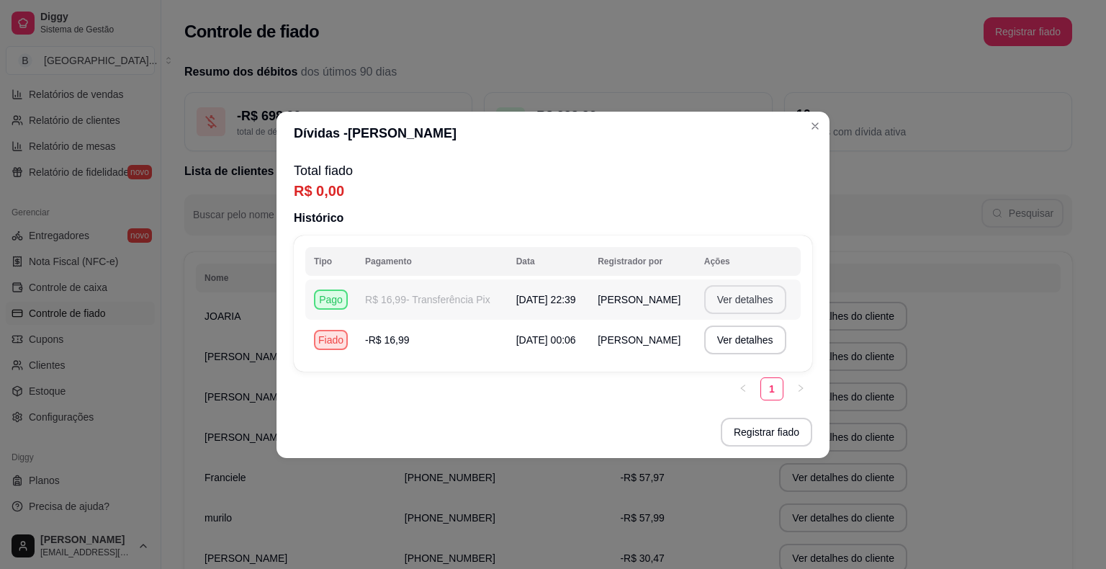
click at [753, 294] on button "Ver detalhes" at bounding box center [745, 299] width 82 height 29
click at [747, 301] on button "Ver detalhes" at bounding box center [745, 299] width 82 height 29
click at [747, 301] on button "Ver detalhes" at bounding box center [744, 299] width 79 height 28
click at [742, 335] on button "Ver detalhes" at bounding box center [744, 339] width 79 height 28
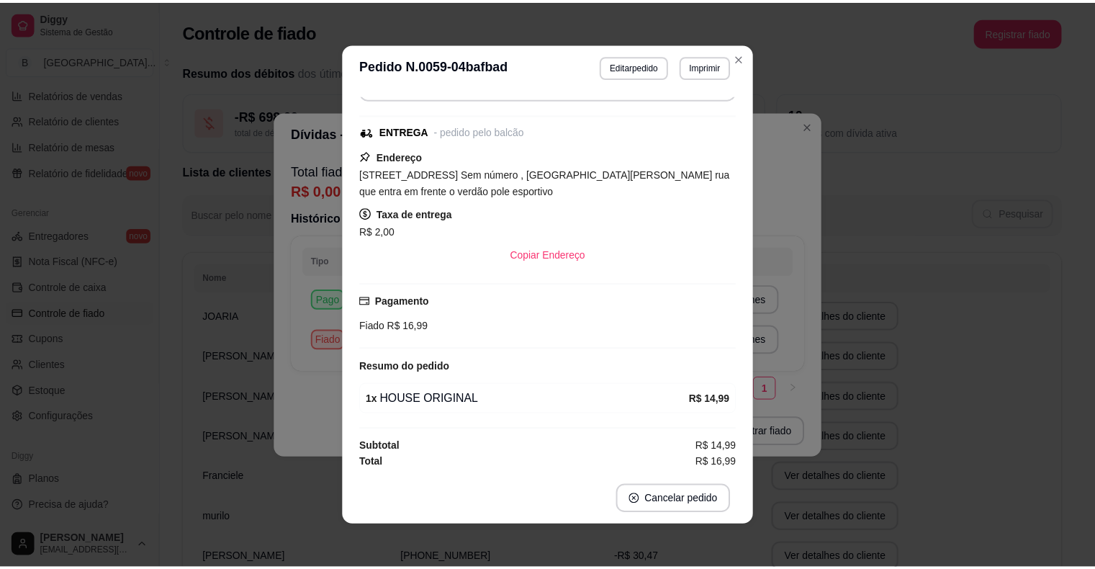
scroll to position [3, 0]
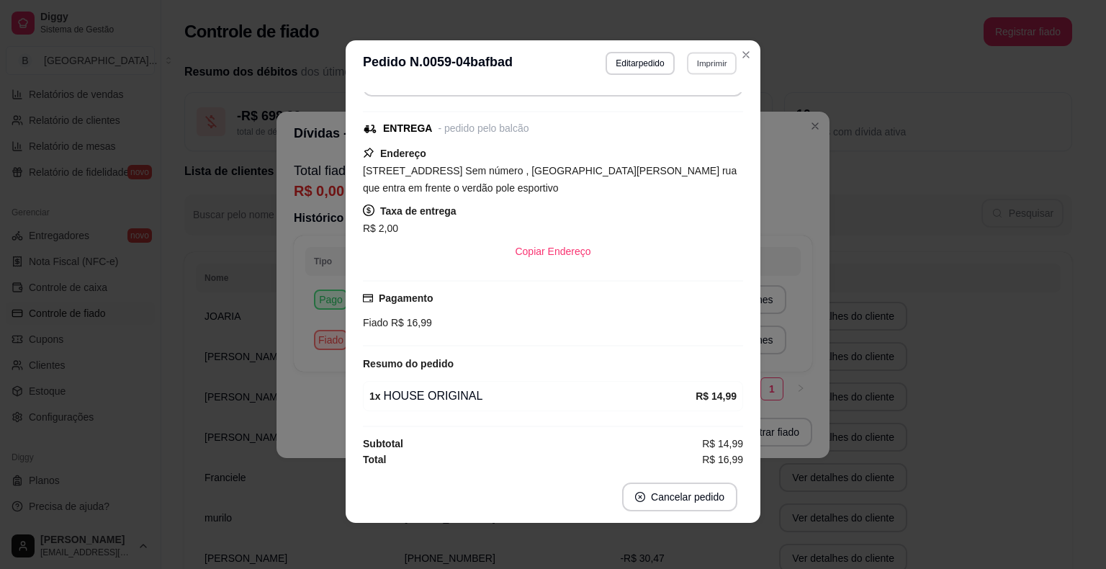
click at [706, 59] on button "Imprimir" at bounding box center [712, 63] width 50 height 22
click at [700, 111] on button "IMPRESSORA" at bounding box center [681, 113] width 101 height 22
click at [786, 151] on div "**********" at bounding box center [553, 284] width 1106 height 569
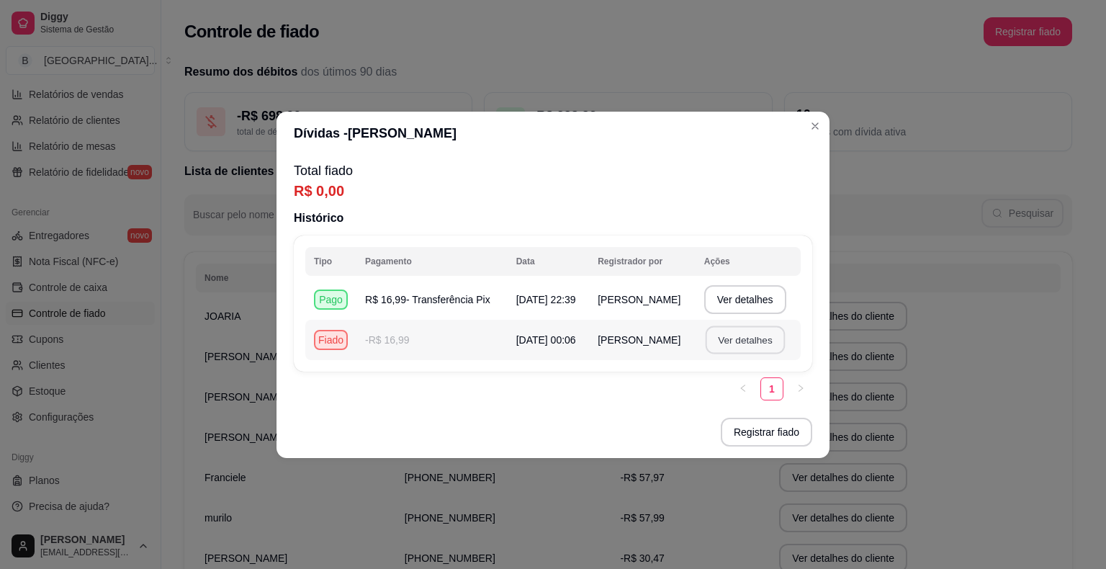
click at [759, 341] on button "Ver detalhes" at bounding box center [744, 339] width 79 height 28
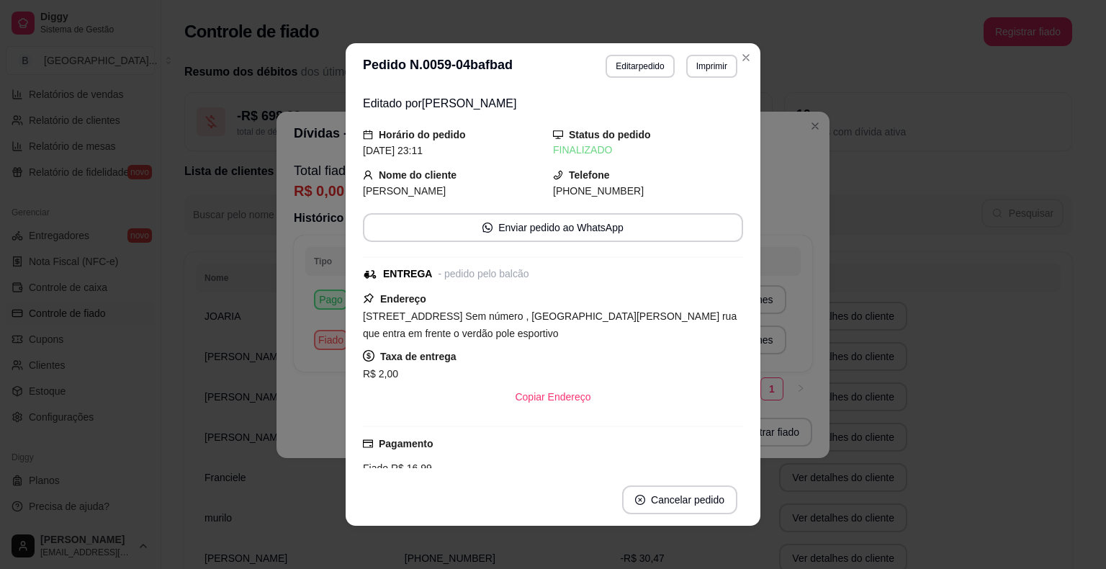
click at [871, 212] on div "**********" at bounding box center [553, 284] width 1106 height 569
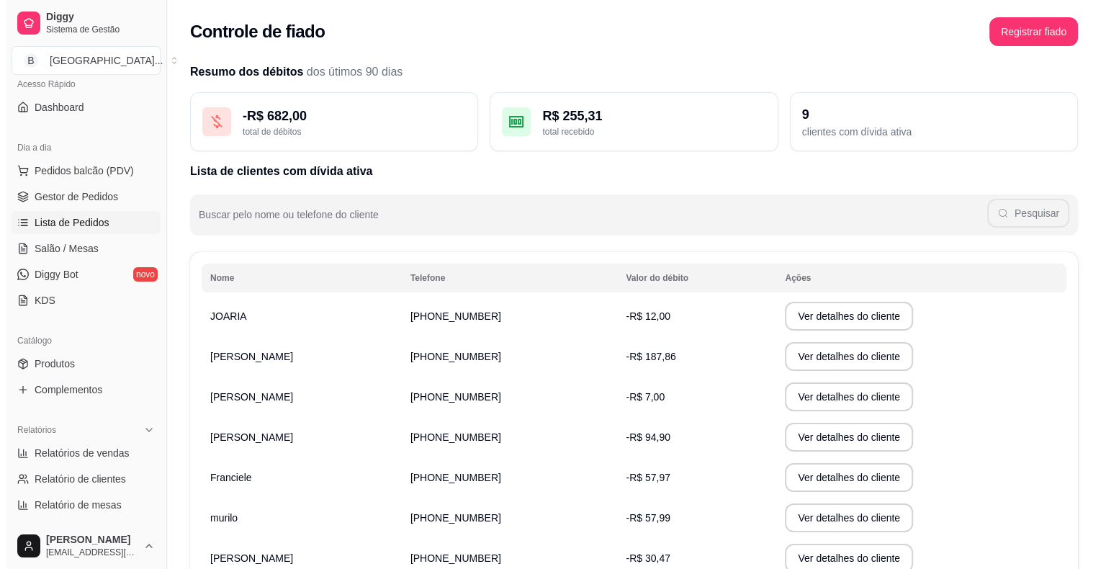
scroll to position [107, 0]
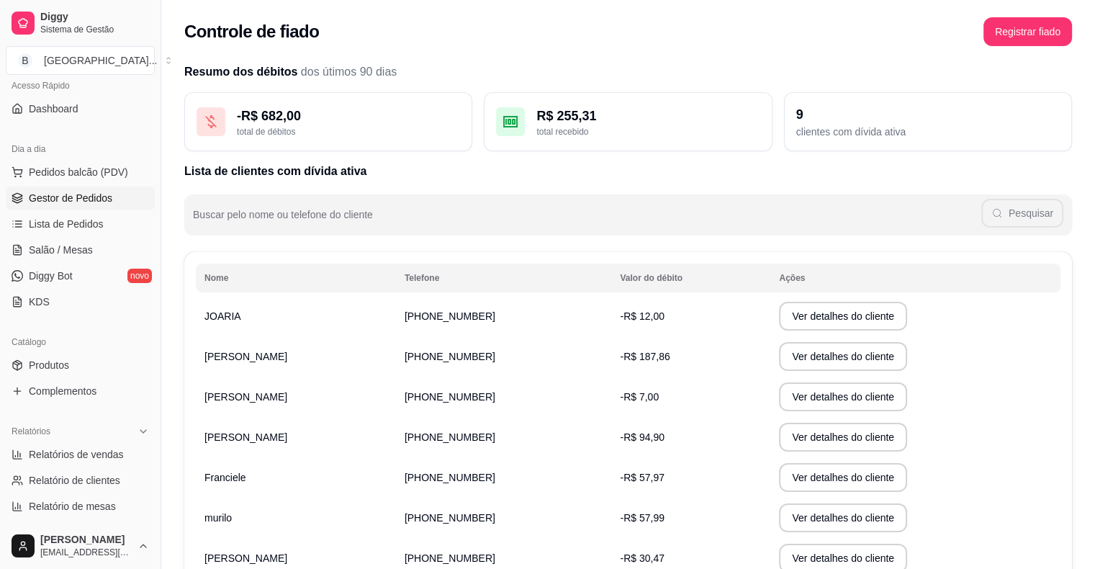
click at [72, 197] on span "Gestor de Pedidos" at bounding box center [71, 198] width 84 height 14
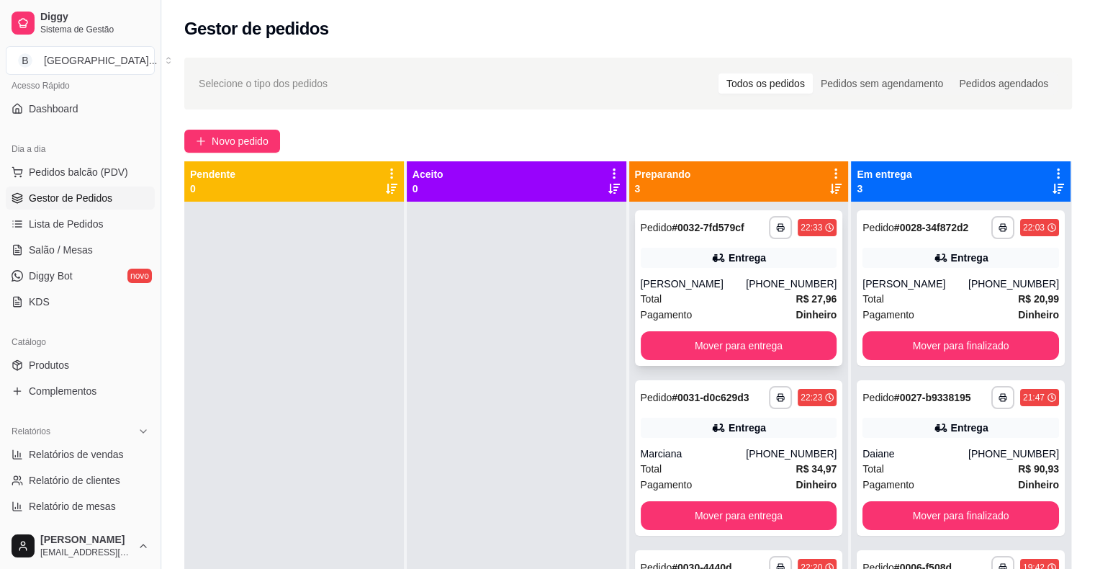
click at [764, 307] on div "Pagamento Dinheiro" at bounding box center [739, 315] width 197 height 16
click at [86, 246] on span "Salão / Mesas" at bounding box center [61, 250] width 64 height 14
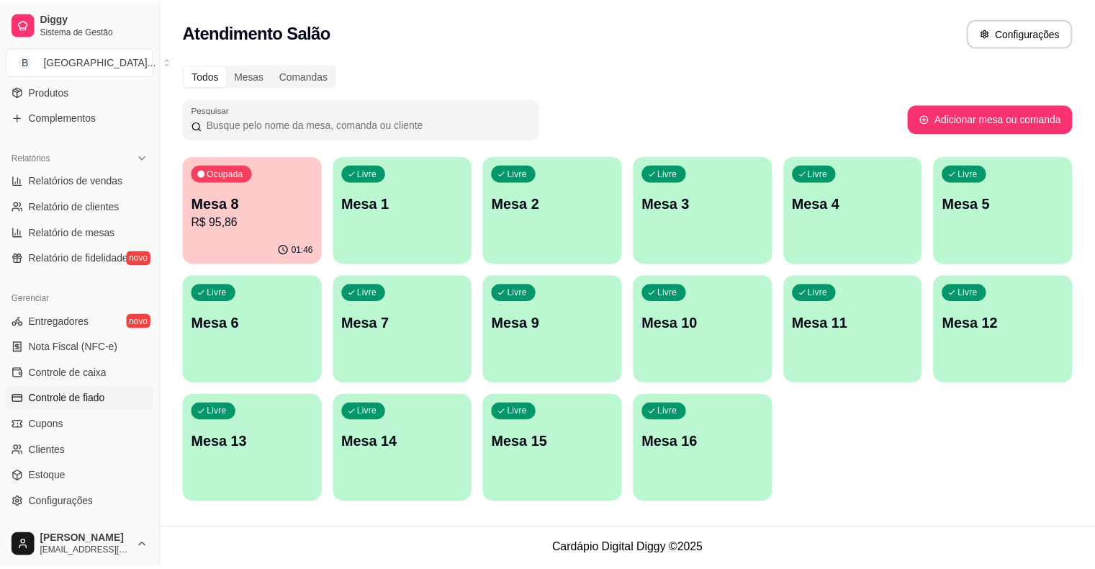
scroll to position [395, 0]
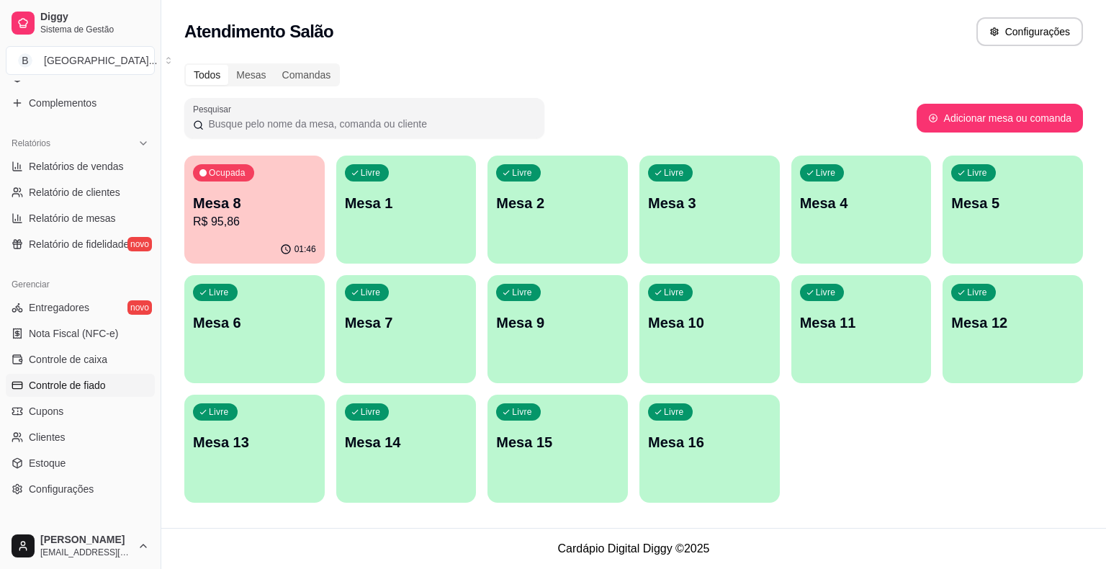
click at [68, 384] on span "Controle de fiado" at bounding box center [67, 385] width 77 height 14
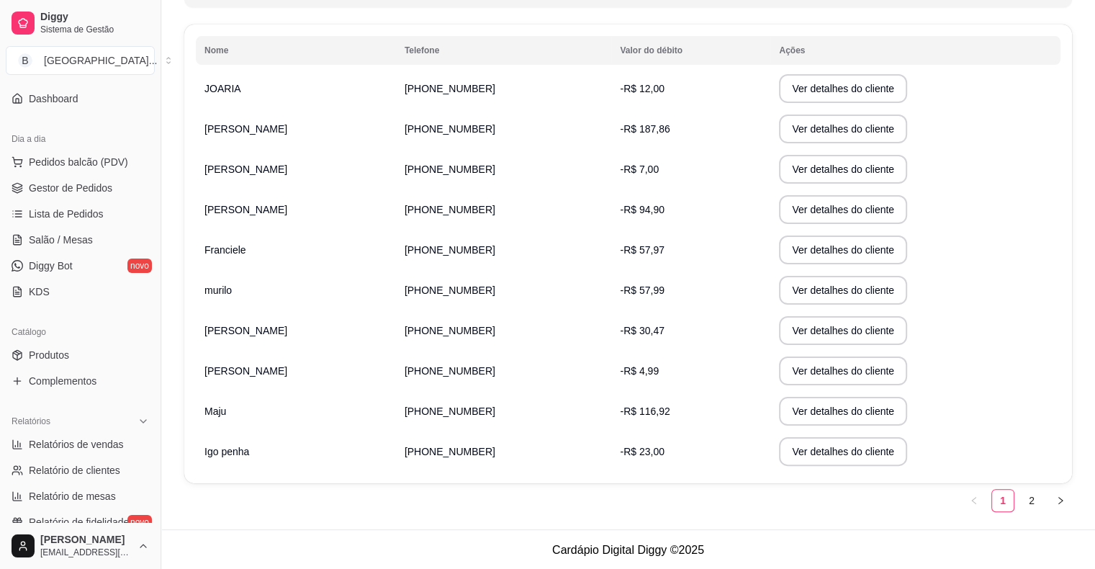
scroll to position [107, 0]
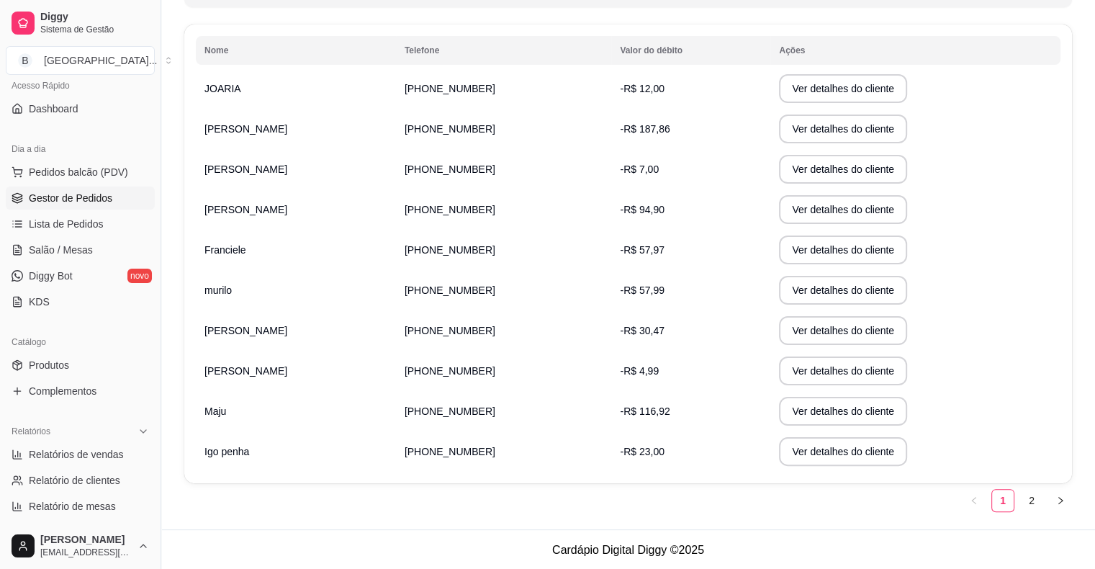
click at [74, 199] on span "Gestor de Pedidos" at bounding box center [71, 198] width 84 height 14
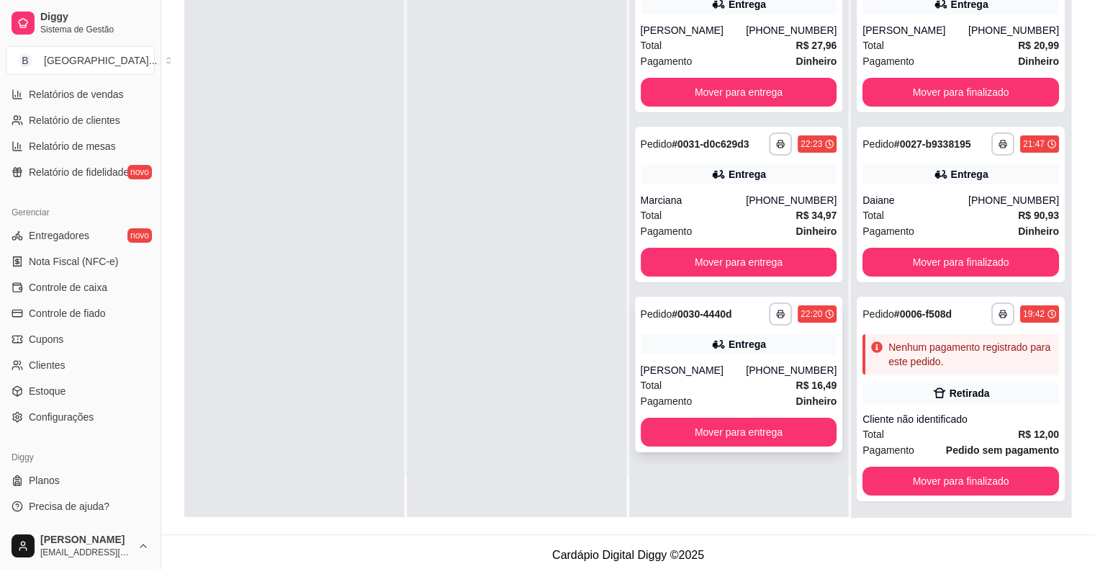
scroll to position [219, 0]
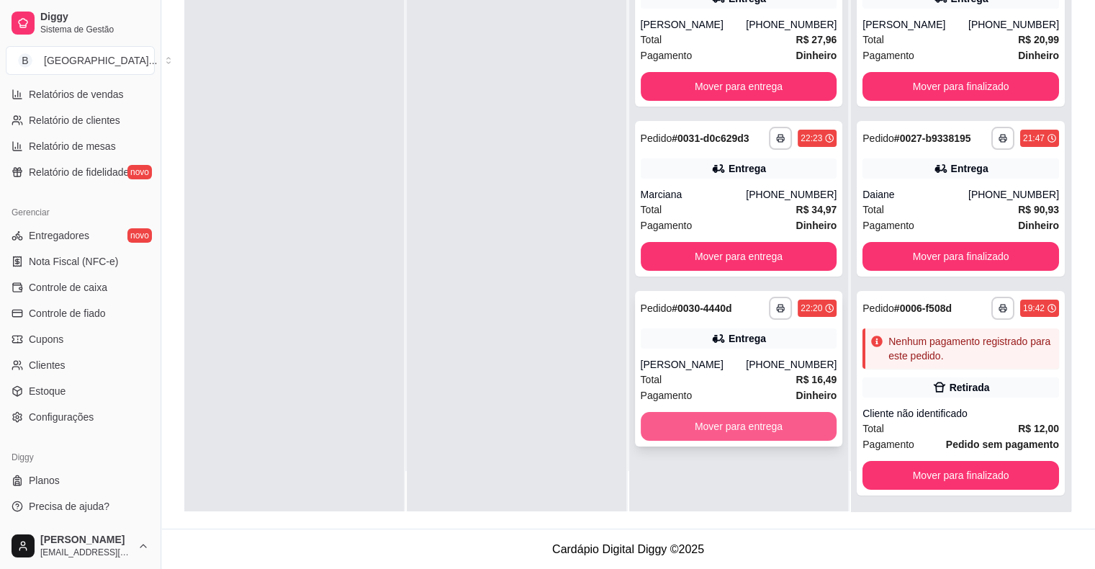
click at [670, 436] on button "Mover para entrega" at bounding box center [739, 426] width 197 height 29
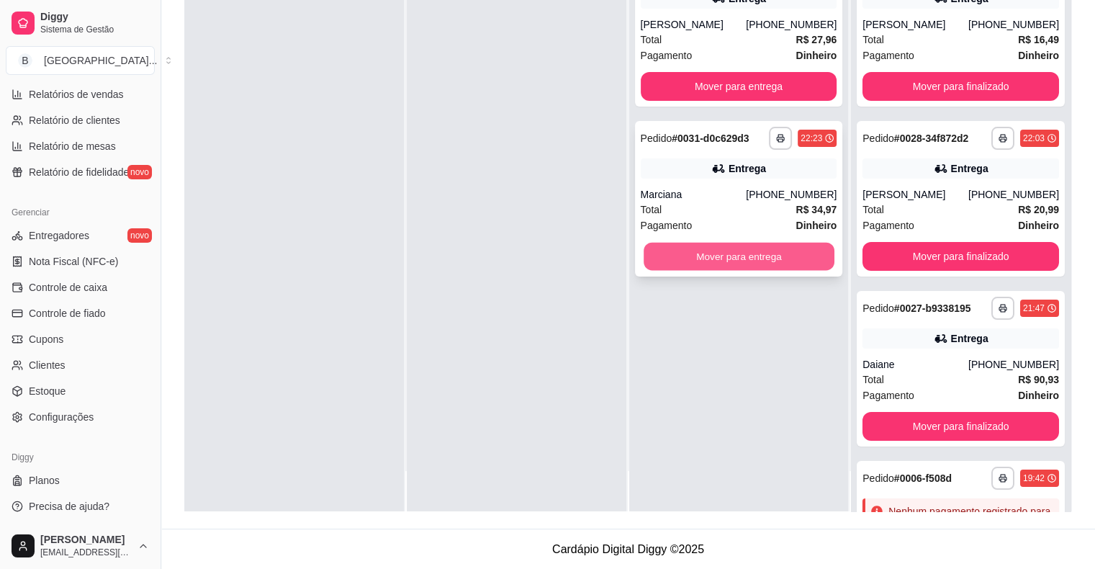
click at [671, 260] on button "Mover para entrega" at bounding box center [739, 257] width 191 height 28
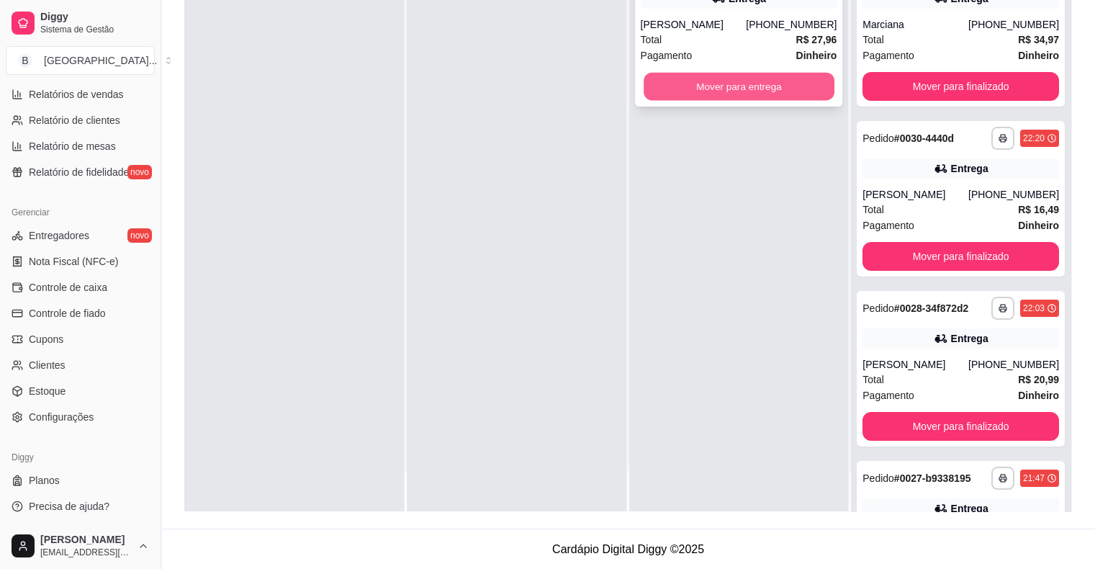
click at [775, 87] on button "Mover para entrega" at bounding box center [739, 87] width 191 height 28
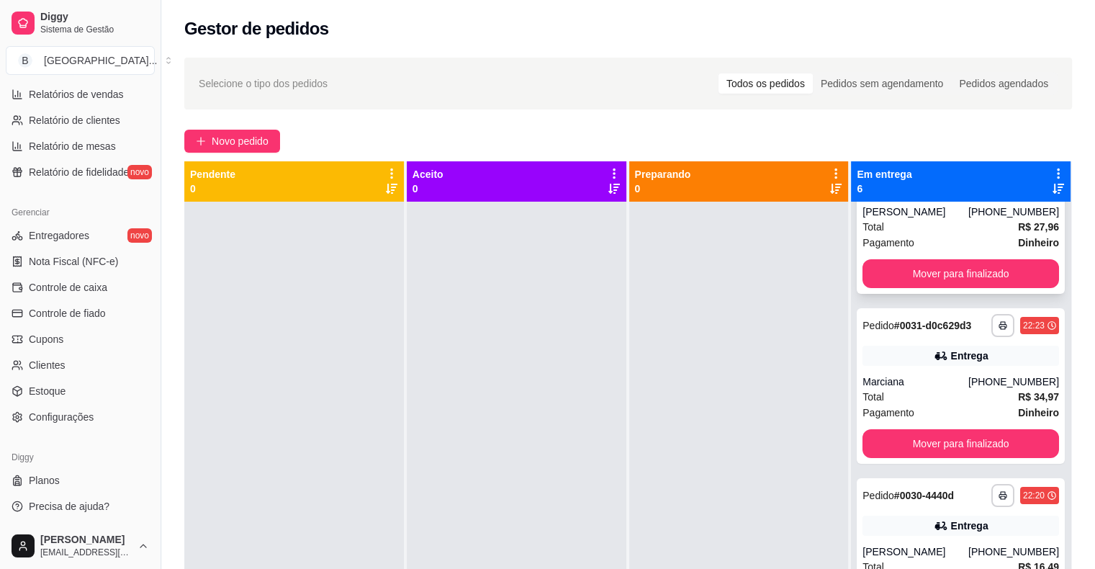
scroll to position [0, 0]
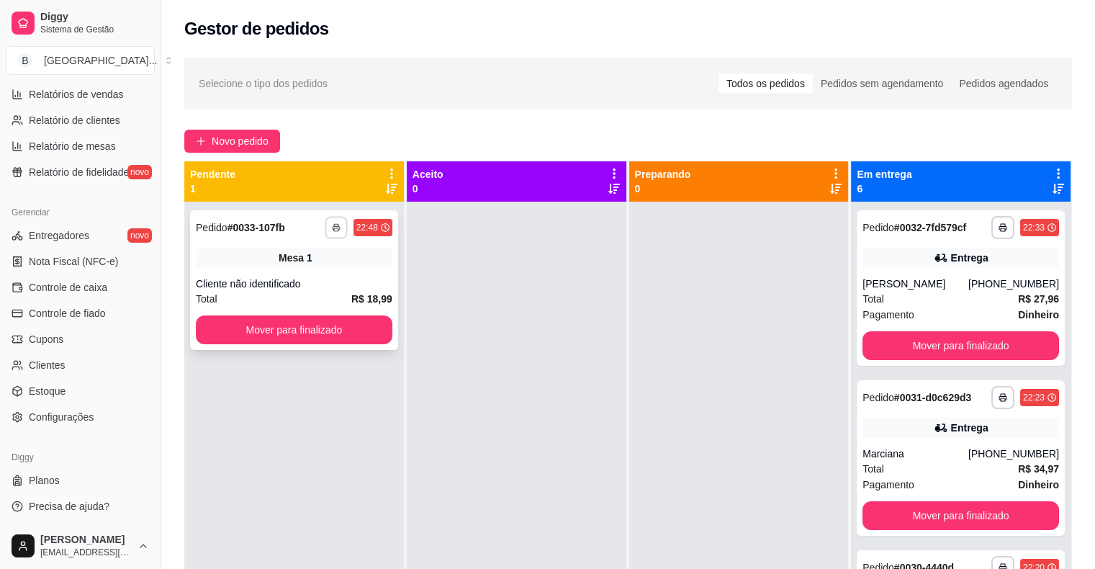
click at [330, 233] on button "button" at bounding box center [336, 227] width 22 height 22
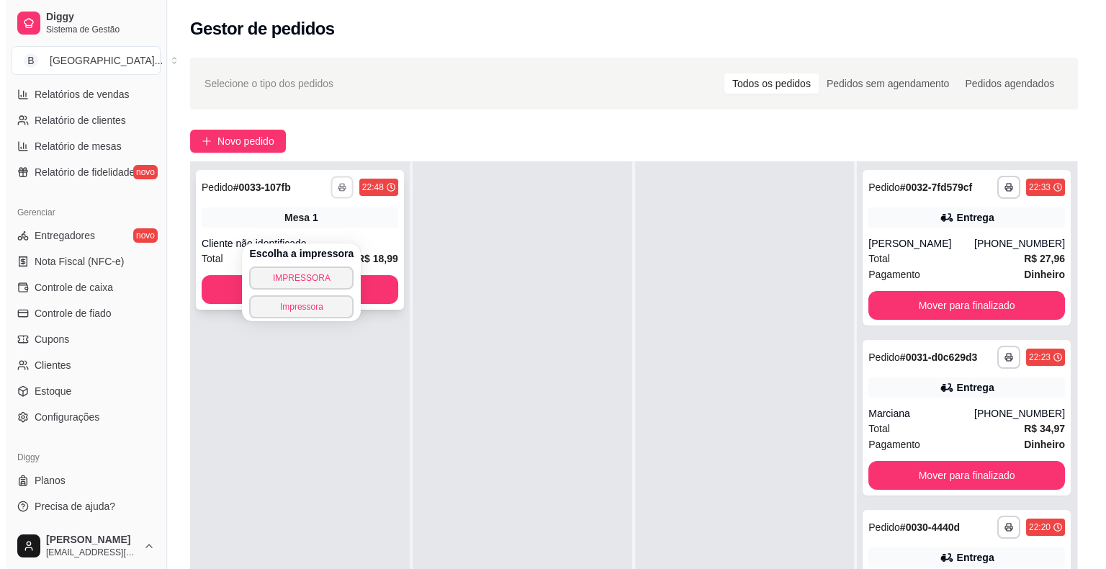
scroll to position [72, 0]
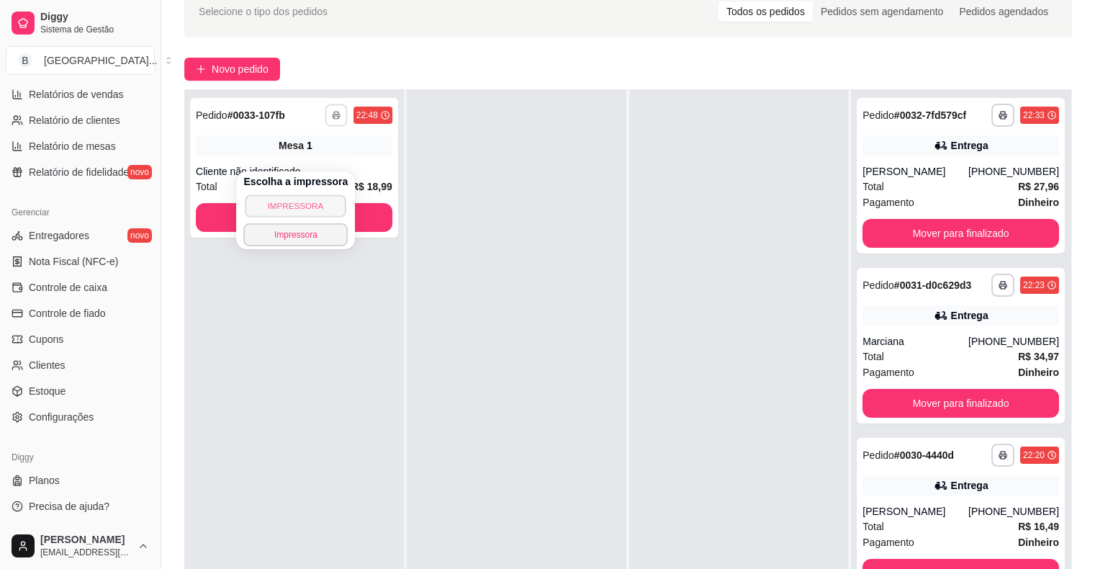
click at [329, 209] on button "IMPRESSORA" at bounding box center [296, 205] width 101 height 22
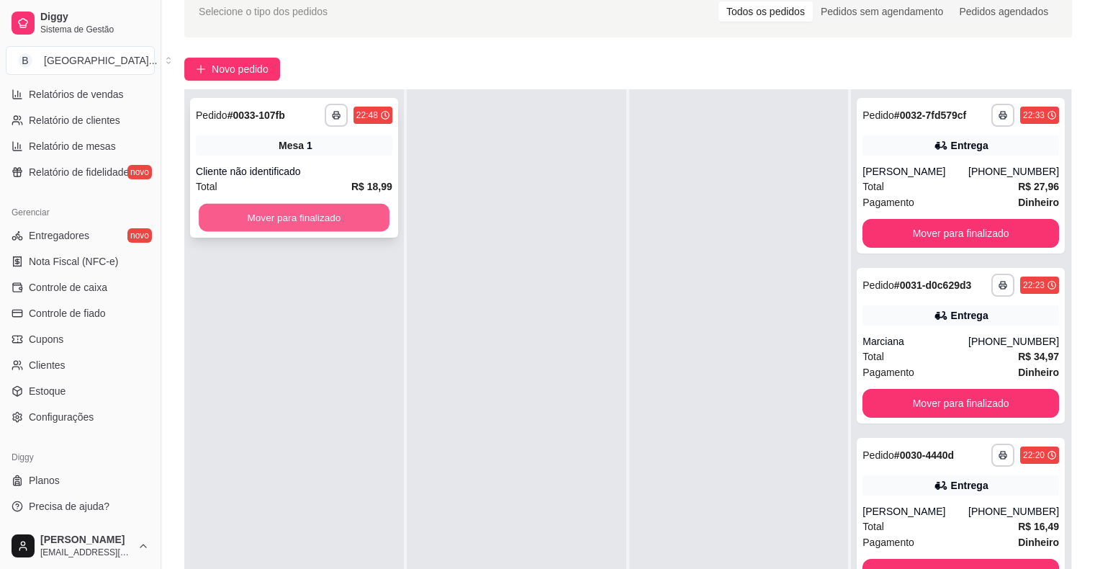
click at [378, 214] on button "Mover para finalizado" at bounding box center [294, 218] width 191 height 28
click at [359, 192] on strong "R$ 33,47" at bounding box center [371, 187] width 41 height 12
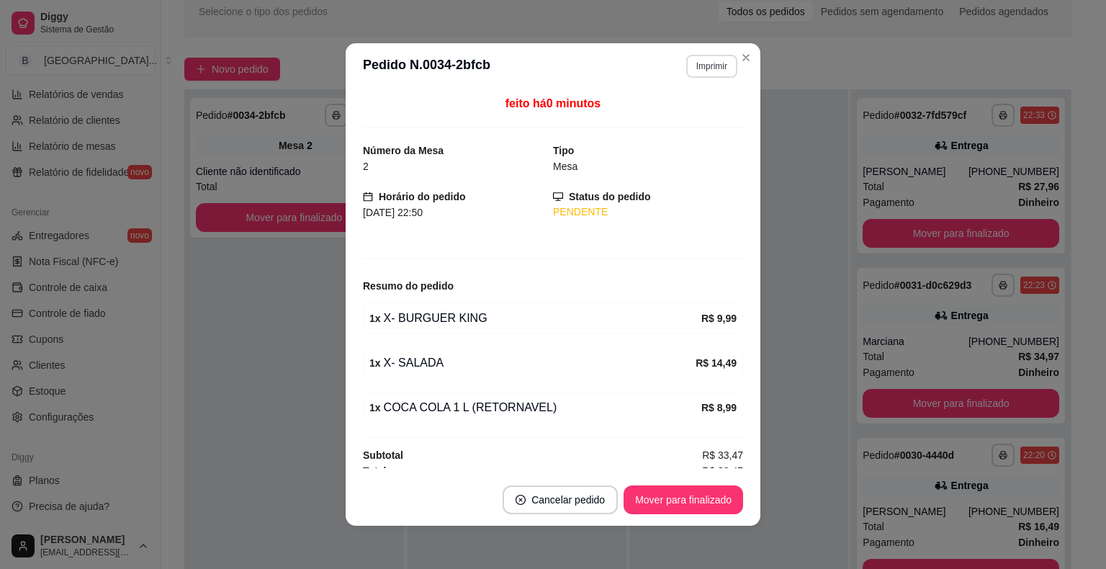
click at [709, 73] on button "Imprimir" at bounding box center [711, 66] width 51 height 23
click at [673, 117] on button "IMPRESSORA" at bounding box center [681, 116] width 104 height 23
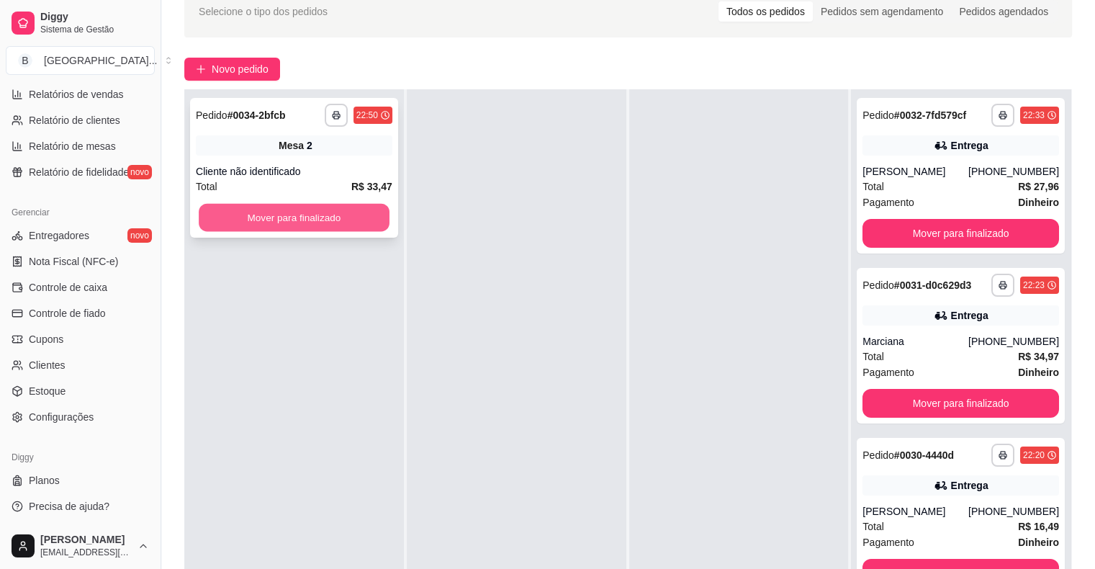
click at [279, 211] on button "Mover para finalizado" at bounding box center [294, 218] width 191 height 28
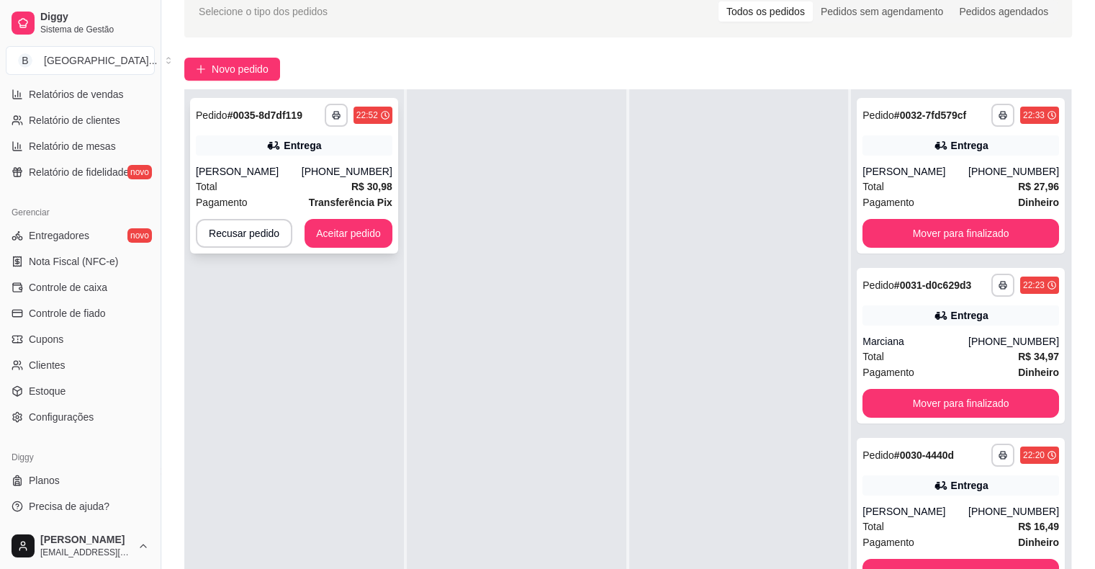
click at [308, 184] on div "Total R$ 30,98" at bounding box center [294, 187] width 197 height 16
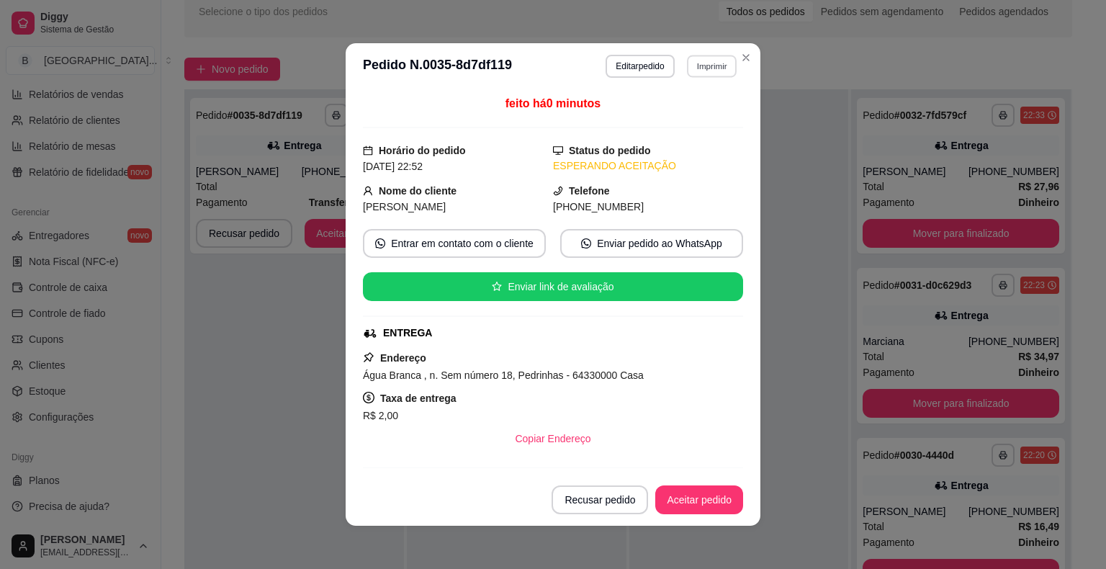
click at [693, 55] on button "Imprimir" at bounding box center [712, 66] width 50 height 22
click at [673, 114] on button "IMPRESSORA" at bounding box center [680, 116] width 101 height 22
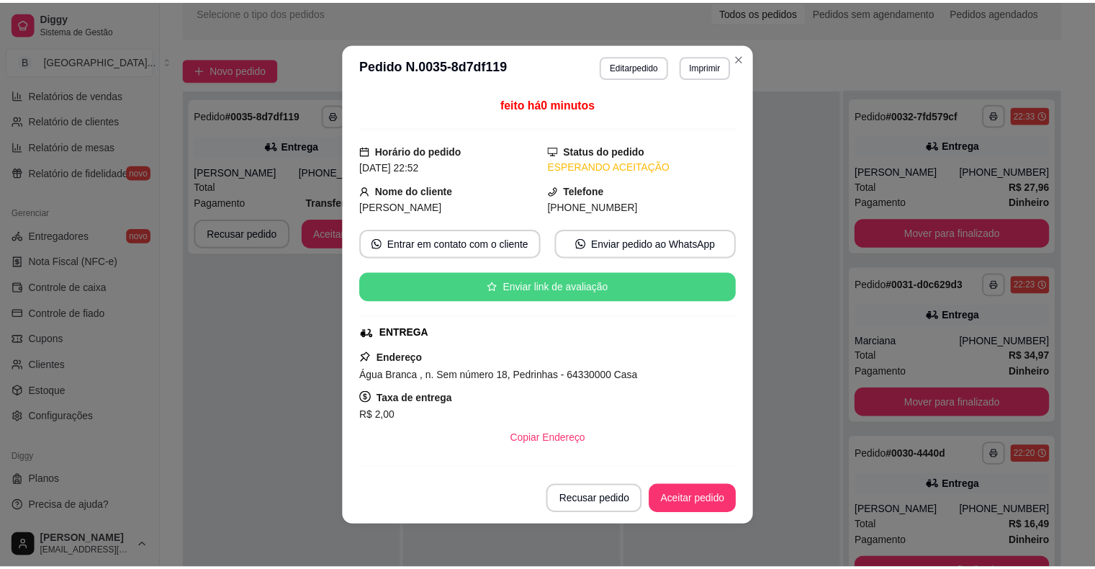
scroll to position [184, 0]
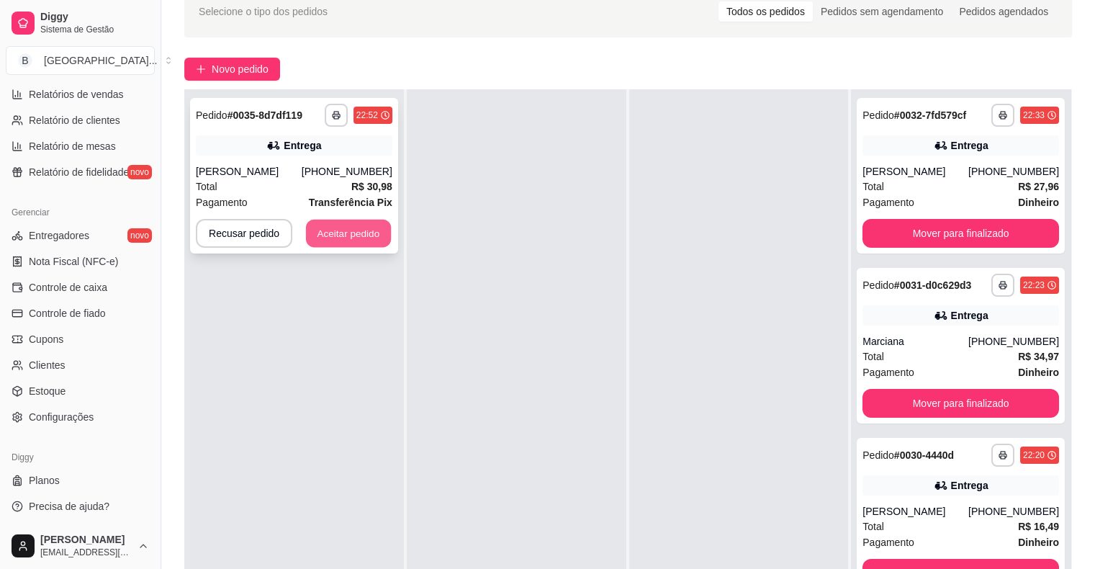
click at [337, 238] on button "Aceitar pedido" at bounding box center [348, 234] width 85 height 28
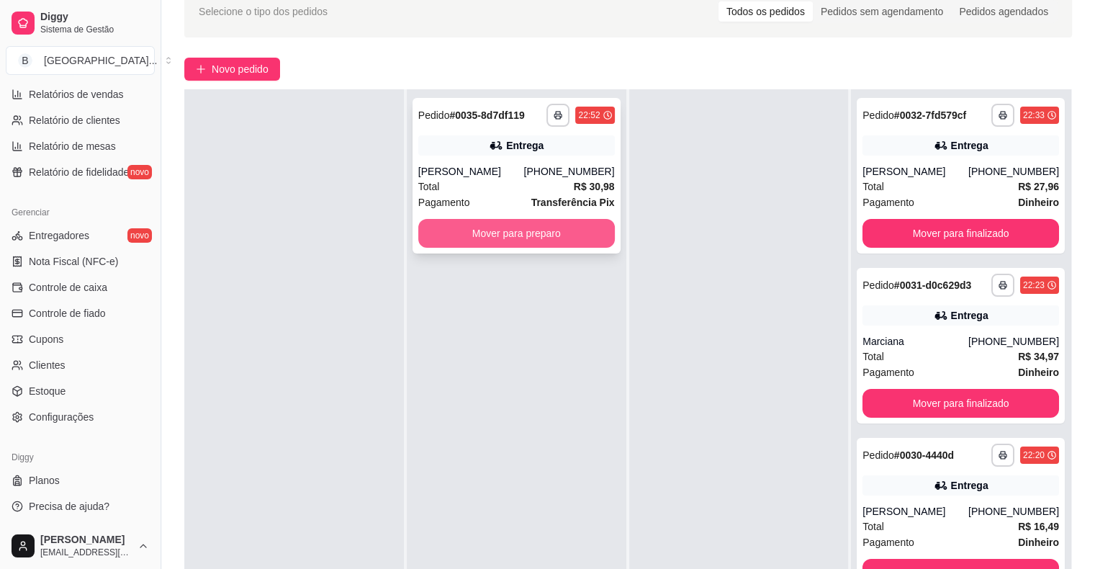
click at [471, 230] on button "Mover para preparo" at bounding box center [516, 233] width 197 height 29
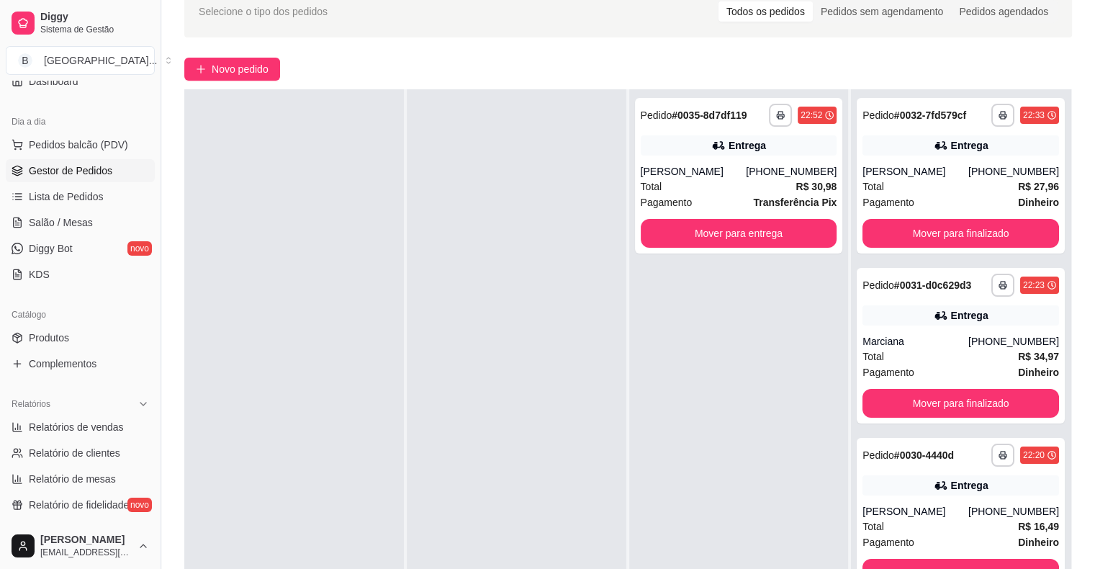
scroll to position [107, 0]
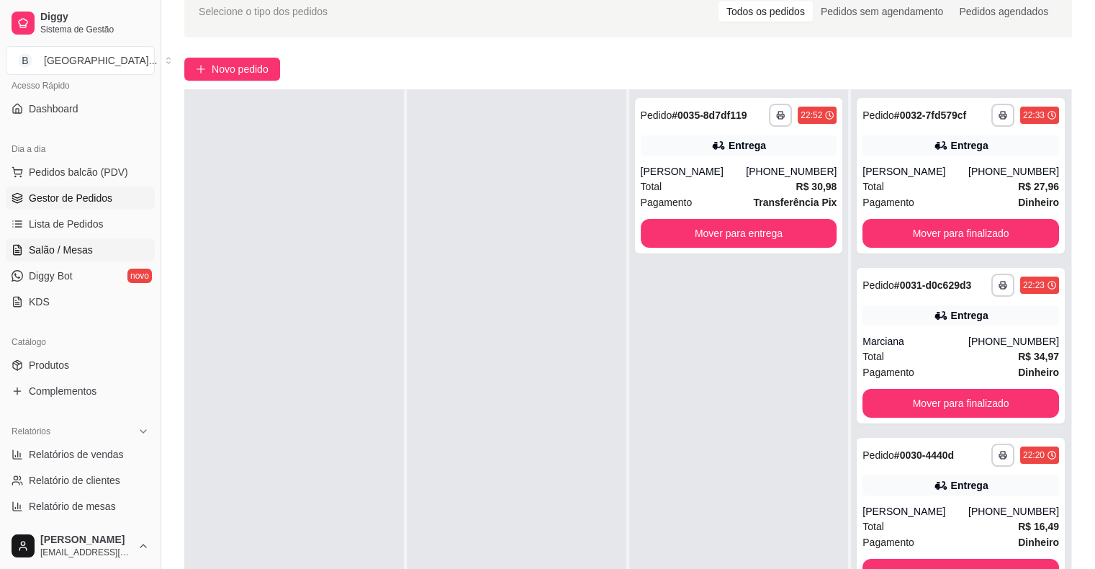
click at [43, 248] on span "Salão / Mesas" at bounding box center [61, 250] width 64 height 14
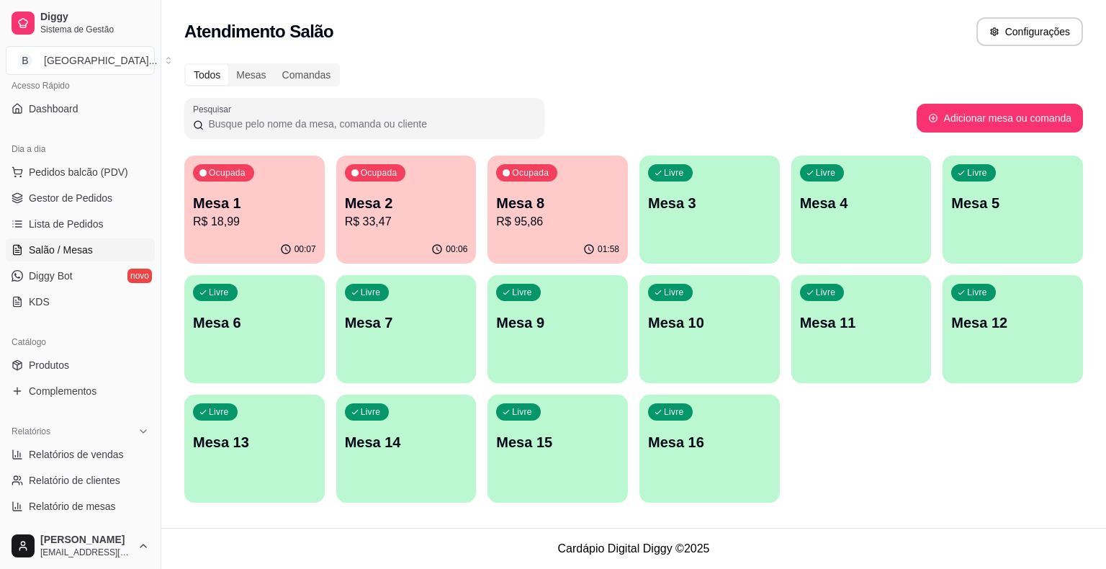
click at [546, 212] on p "Mesa 8" at bounding box center [557, 203] width 123 height 20
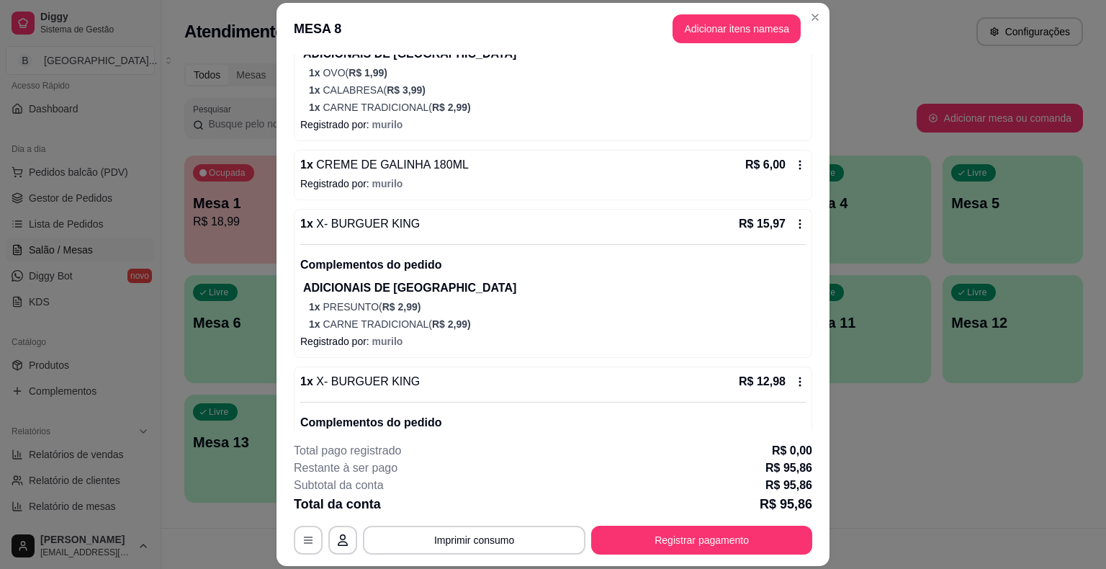
scroll to position [432, 0]
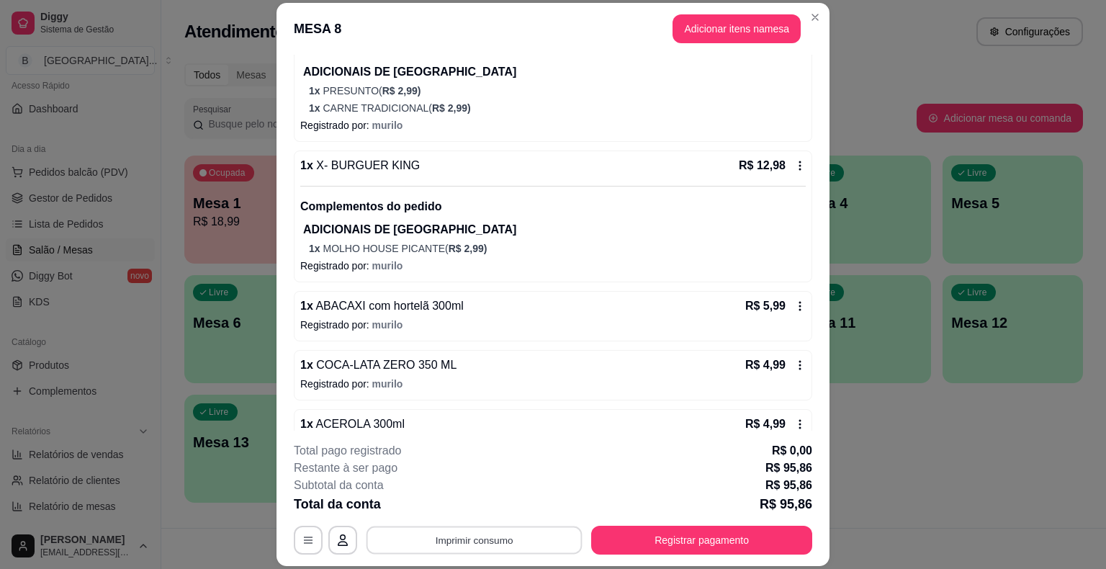
click at [475, 539] on button "Imprimir consumo" at bounding box center [474, 540] width 216 height 28
click at [478, 478] on button "IMPRESSORA" at bounding box center [473, 478] width 101 height 22
click at [645, 536] on button "Registrar pagamento" at bounding box center [701, 540] width 221 height 29
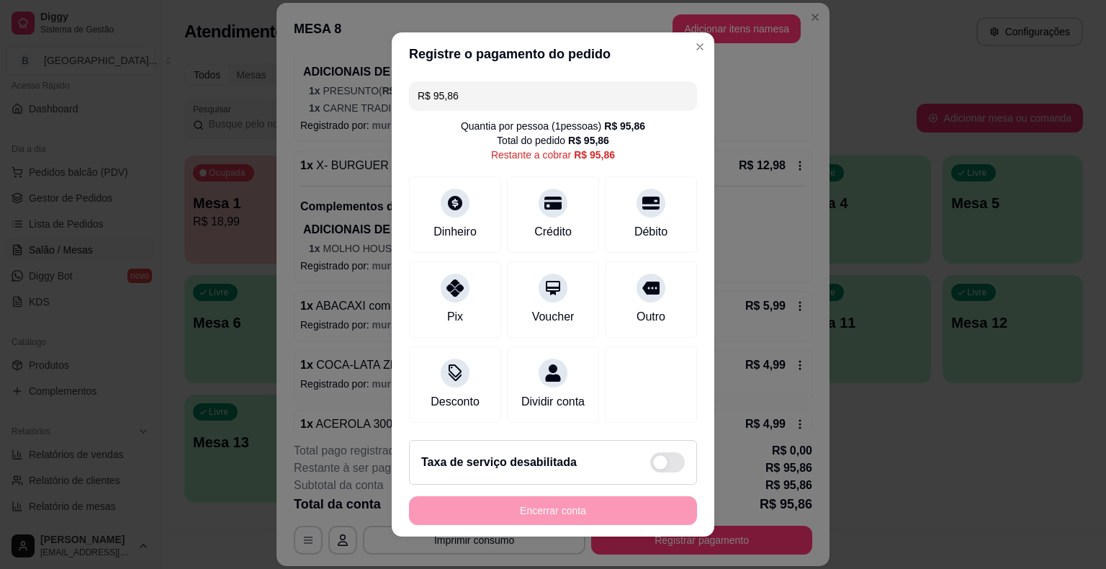
click at [529, 102] on input "R$ 95,86" at bounding box center [553, 95] width 271 height 29
click at [544, 192] on icon at bounding box center [553, 198] width 19 height 19
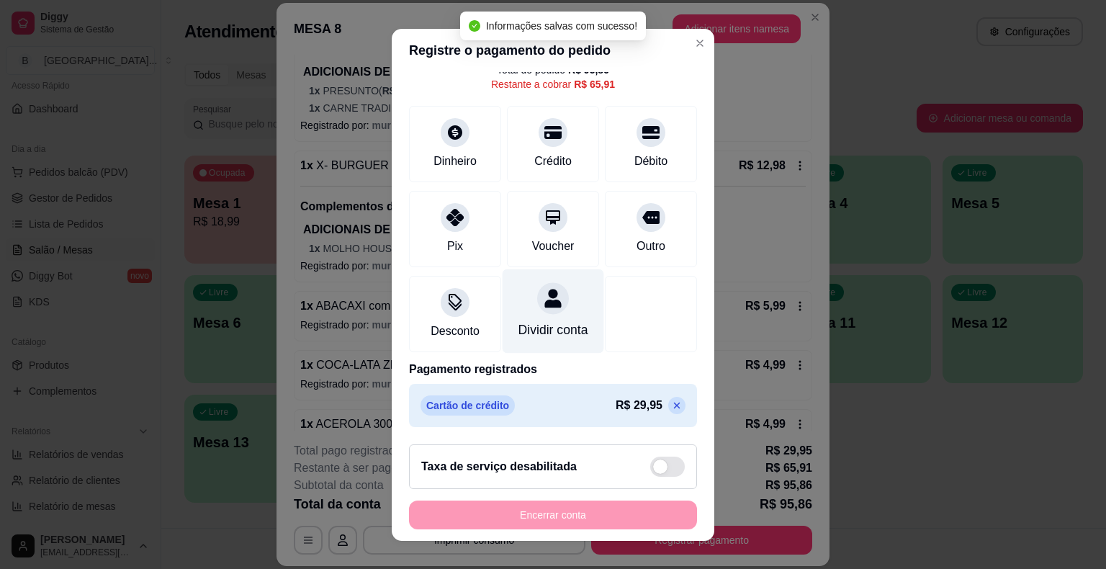
scroll to position [17, 0]
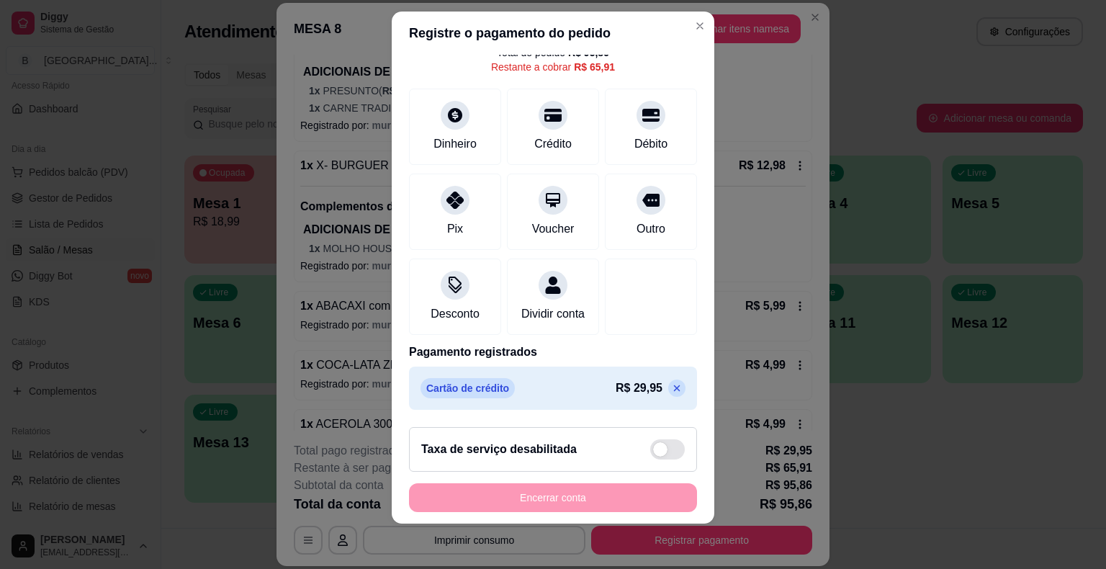
click at [671, 387] on icon at bounding box center [677, 388] width 12 height 12
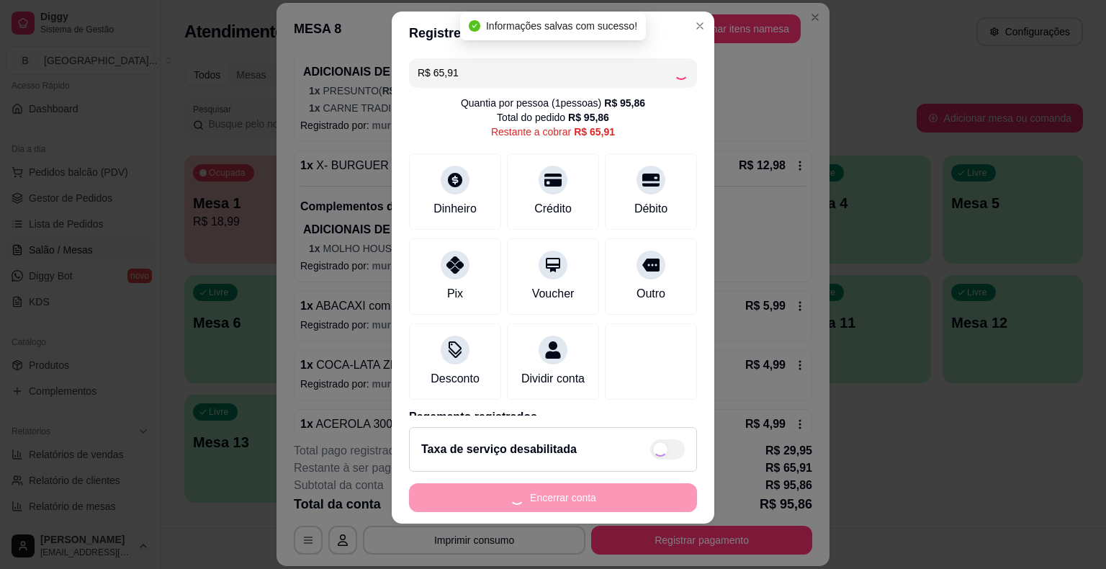
scroll to position [0, 0]
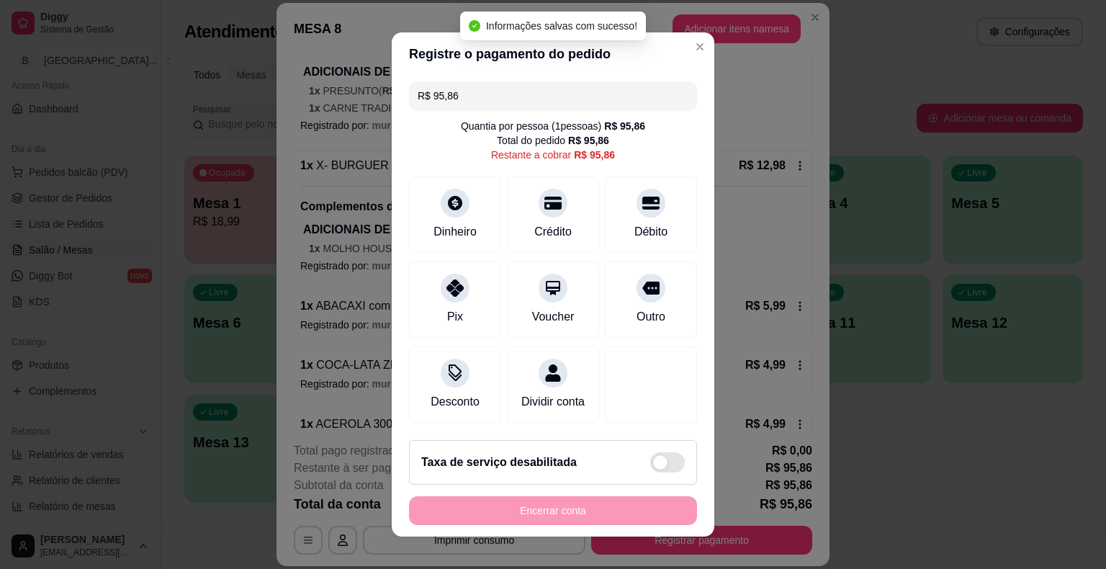
click at [626, 88] on input "R$ 95,86" at bounding box center [553, 95] width 271 height 29
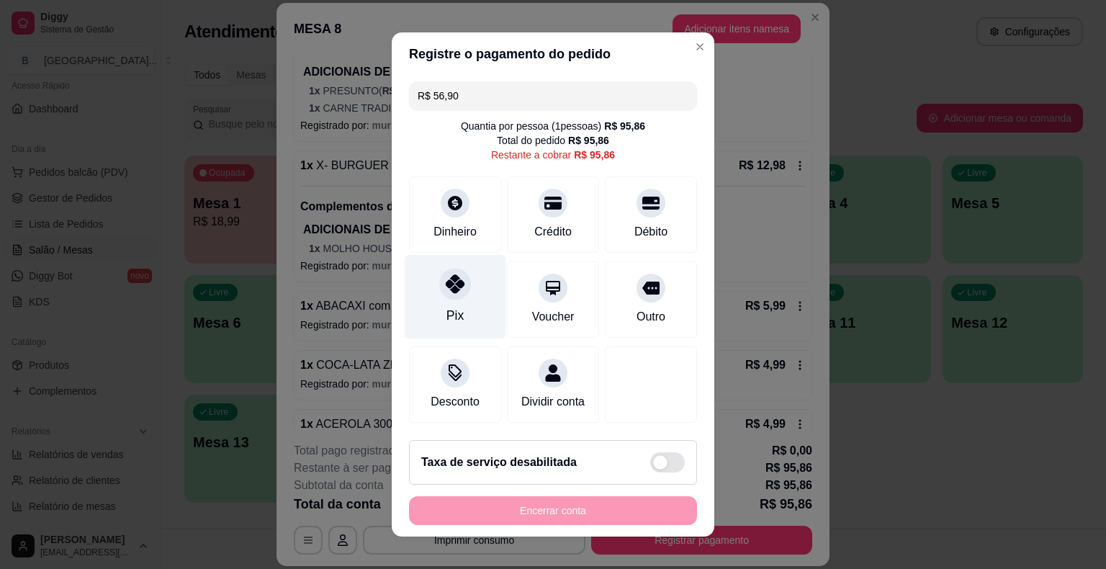
click at [459, 276] on div at bounding box center [455, 284] width 32 height 32
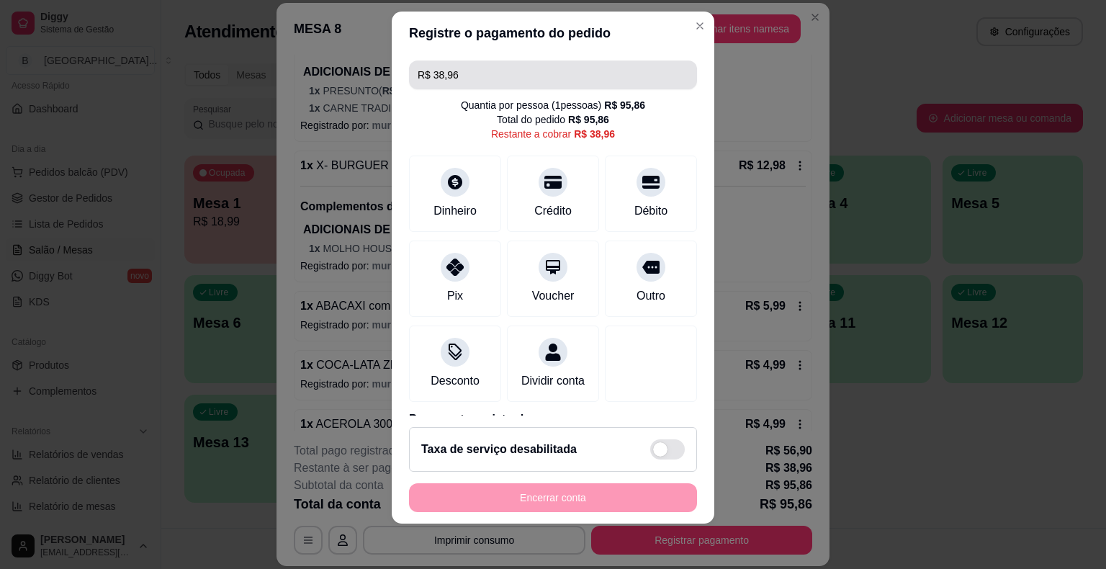
click at [541, 85] on input "R$ 38,96" at bounding box center [553, 74] width 271 height 29
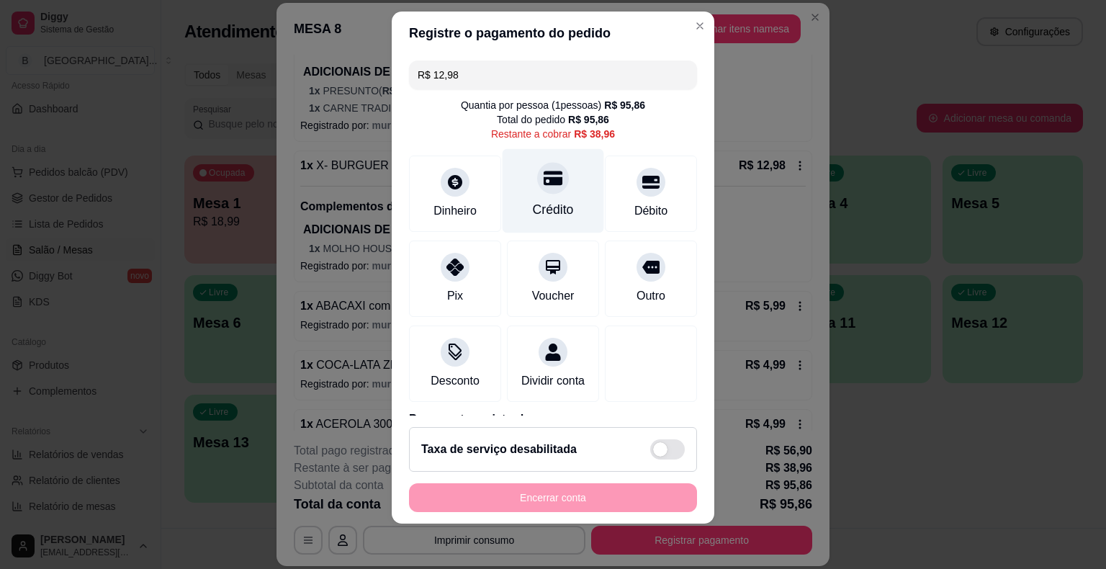
click at [549, 185] on div at bounding box center [553, 178] width 32 height 32
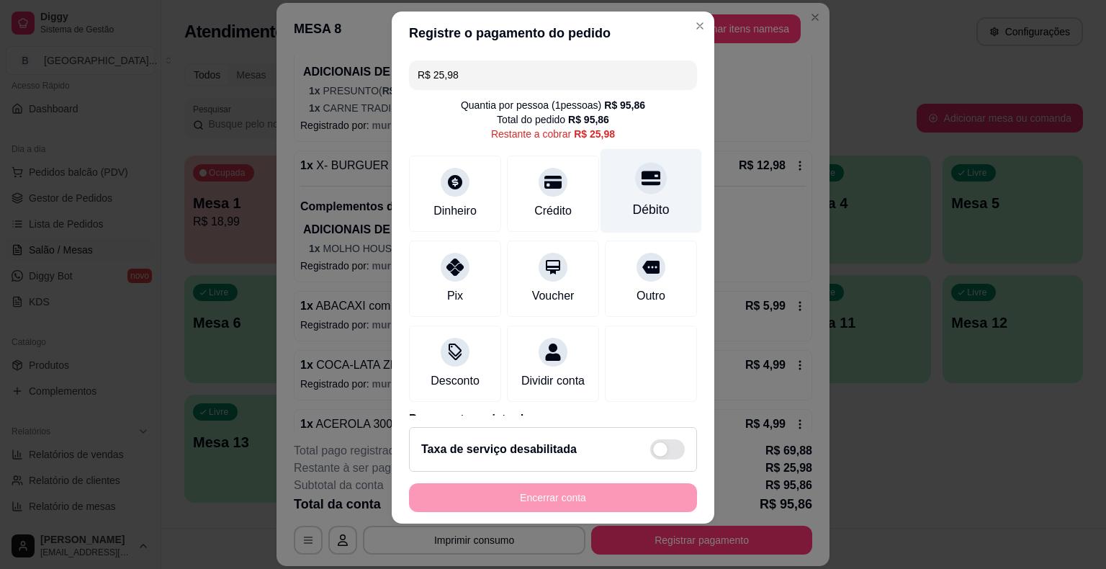
click at [635, 189] on div at bounding box center [651, 178] width 32 height 32
type input "R$ 0,00"
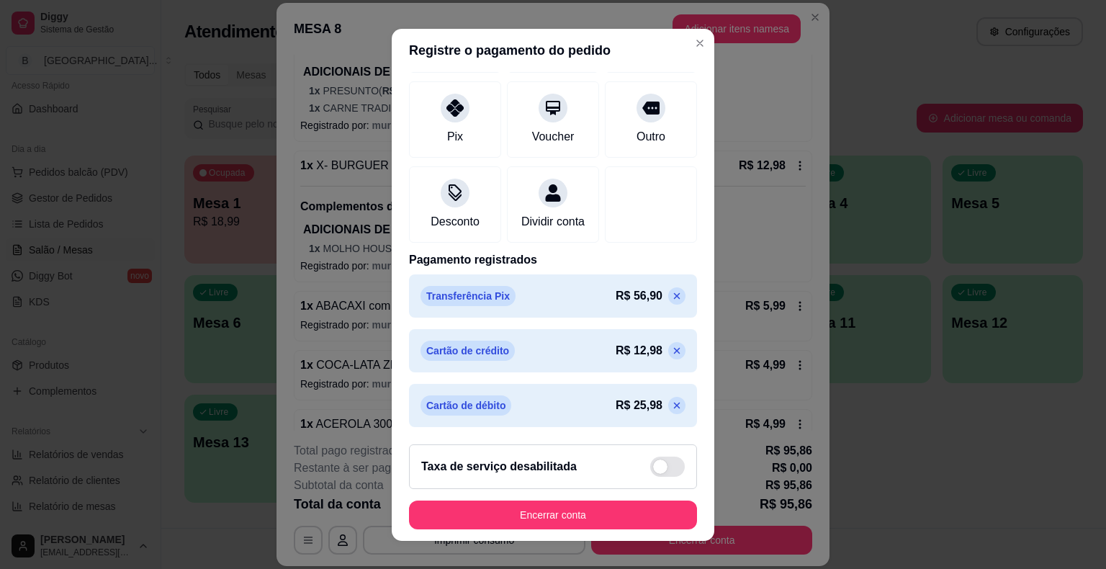
scroll to position [17, 0]
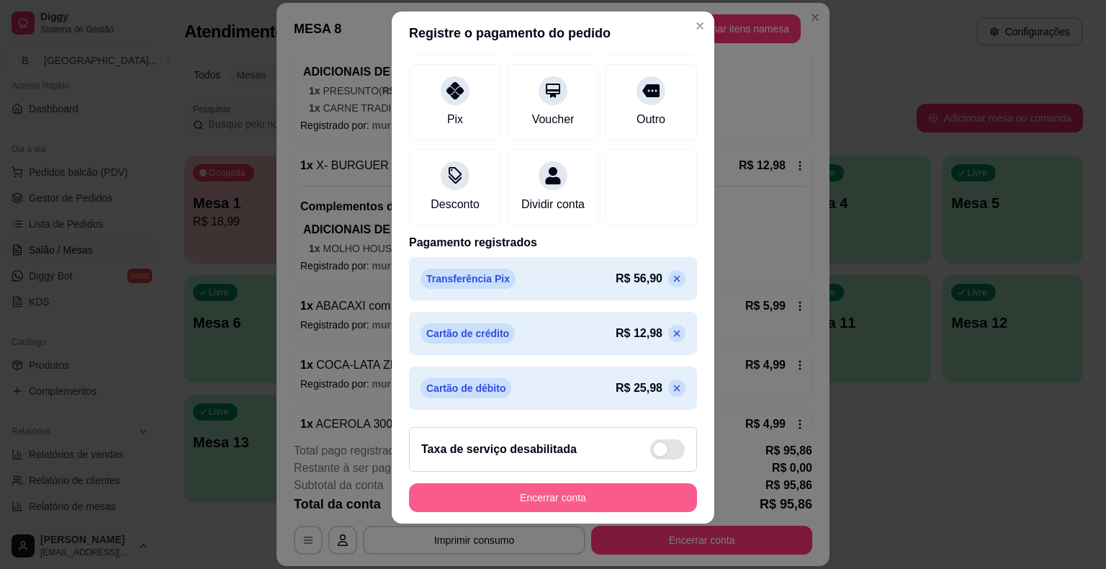
click at [561, 497] on button "Encerrar conta" at bounding box center [553, 497] width 288 height 29
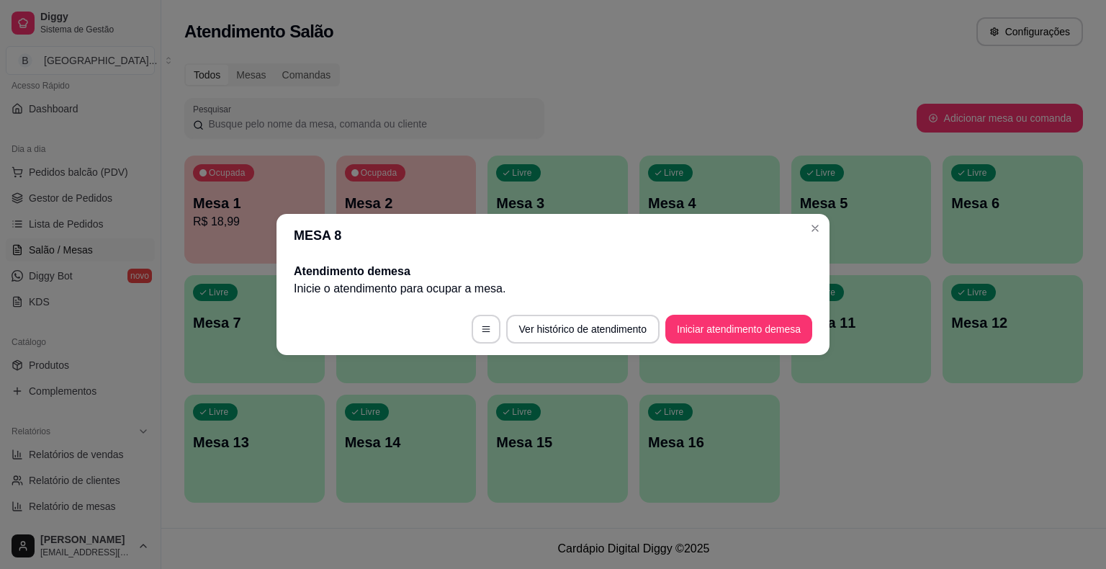
scroll to position [0, 0]
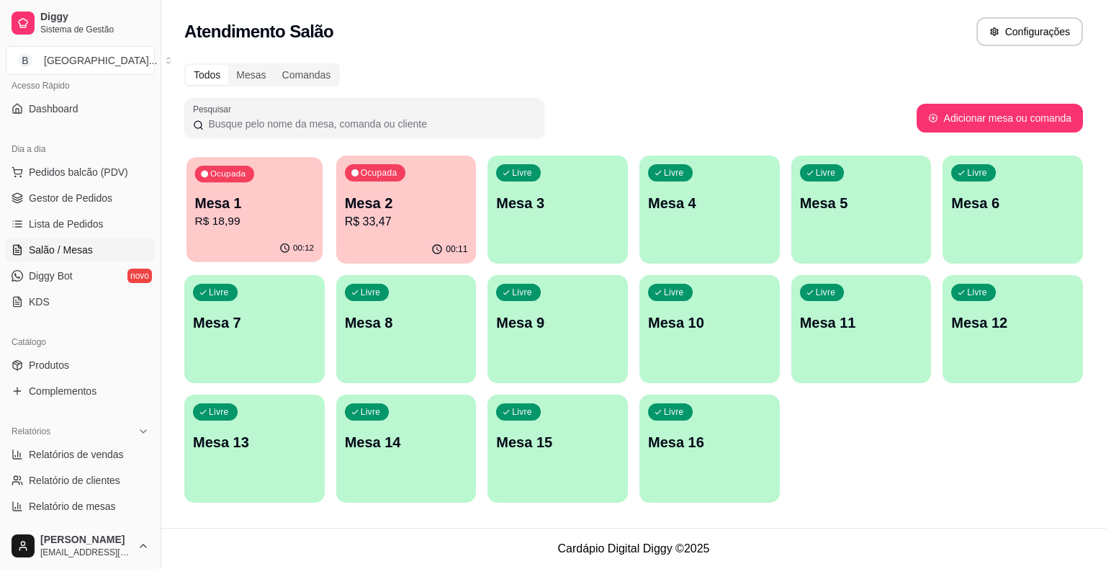
click at [279, 206] on p "Mesa 1" at bounding box center [255, 203] width 120 height 19
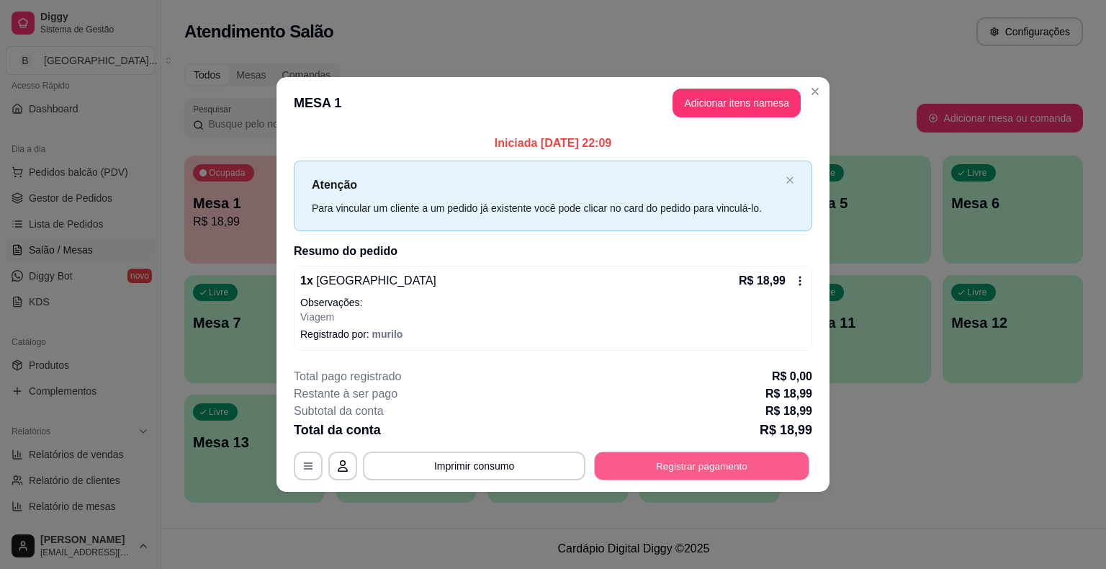
click at [734, 468] on button "Registrar pagamento" at bounding box center [702, 465] width 215 height 28
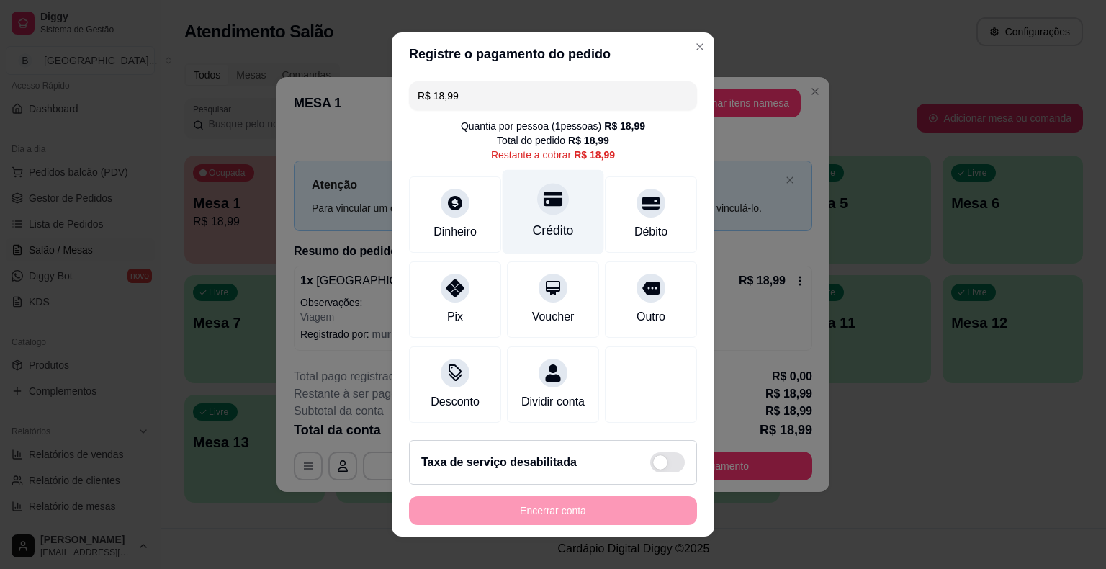
click at [556, 224] on div "Crédito" at bounding box center [553, 230] width 41 height 19
type input "R$ 0,00"
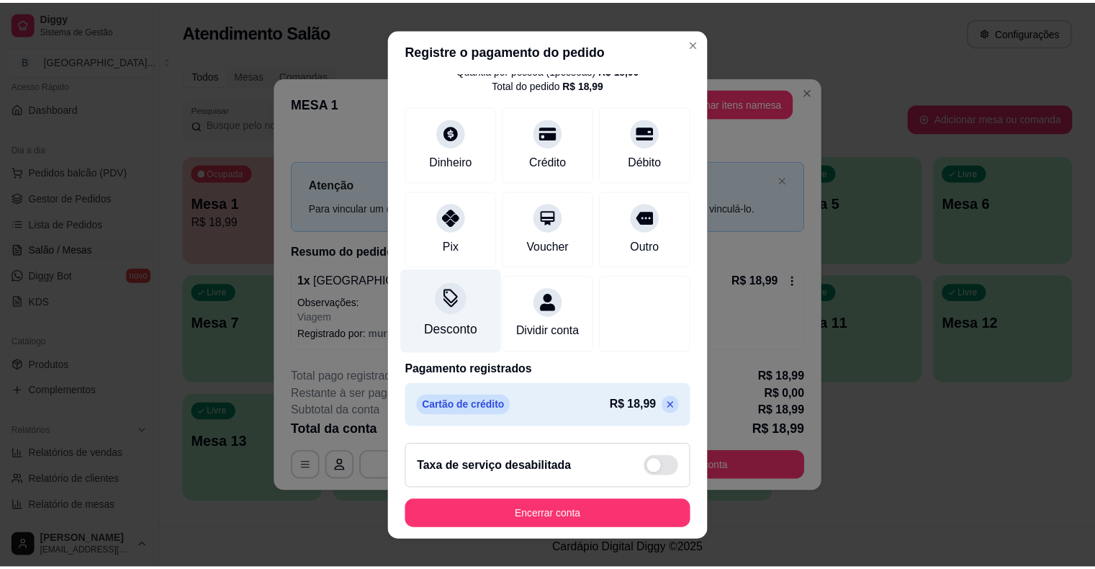
scroll to position [17, 0]
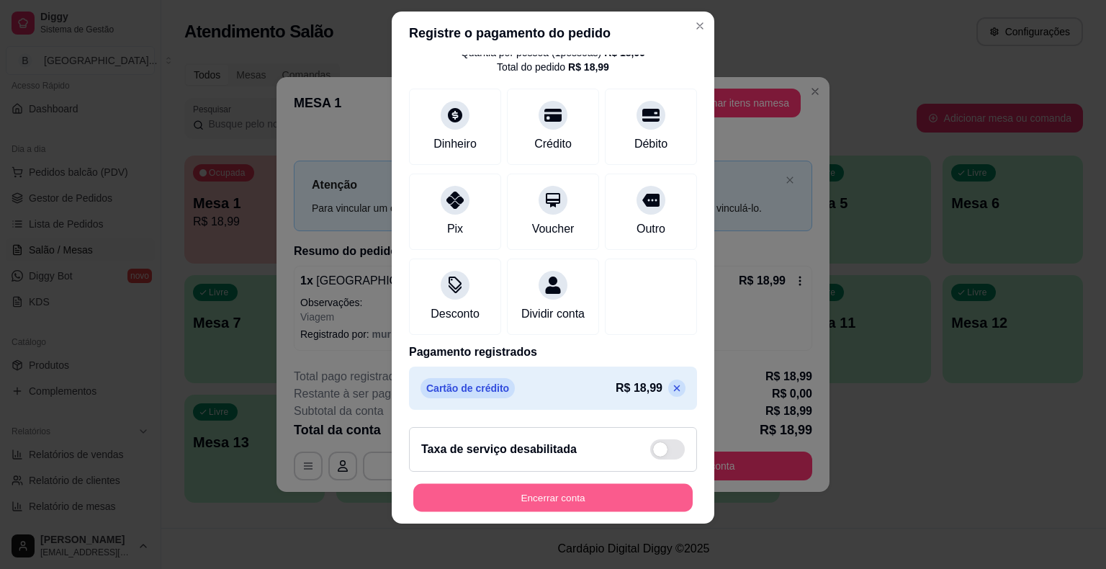
click at [474, 491] on button "Encerrar conta" at bounding box center [552, 497] width 279 height 28
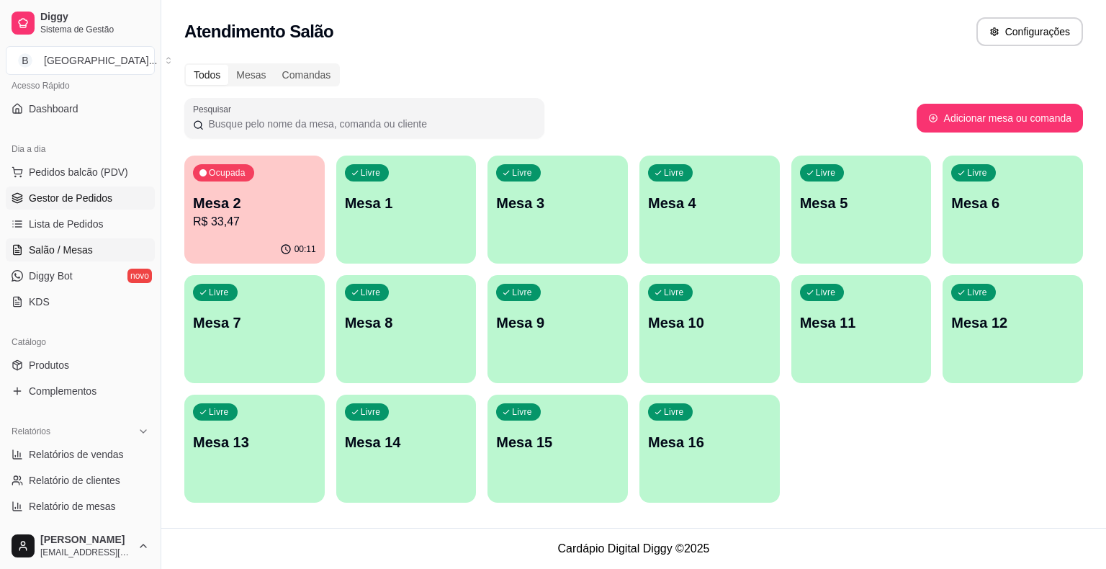
click at [71, 192] on span "Gestor de Pedidos" at bounding box center [71, 198] width 84 height 14
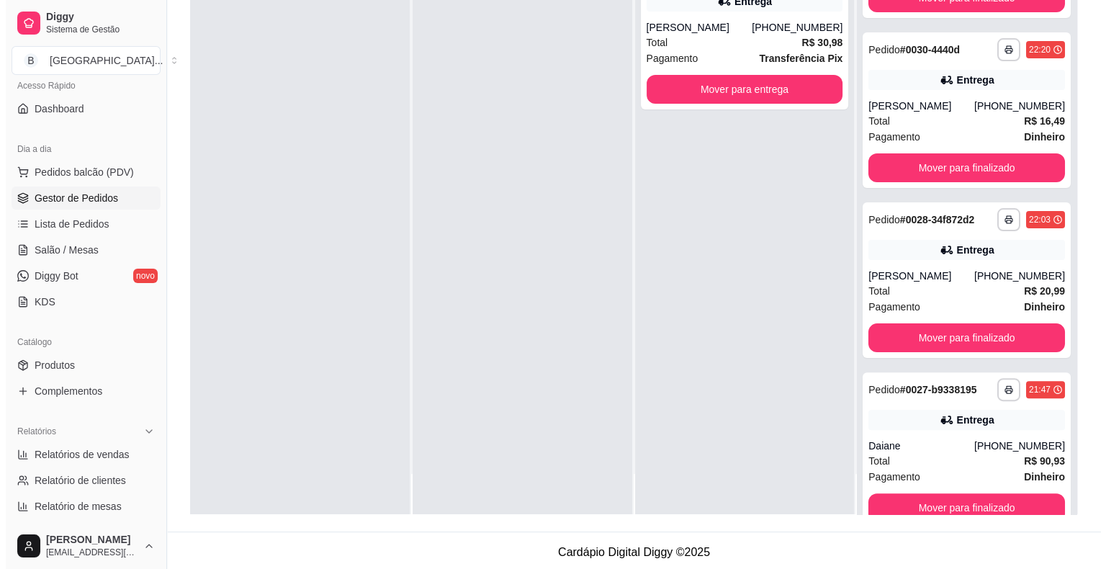
scroll to position [297, 0]
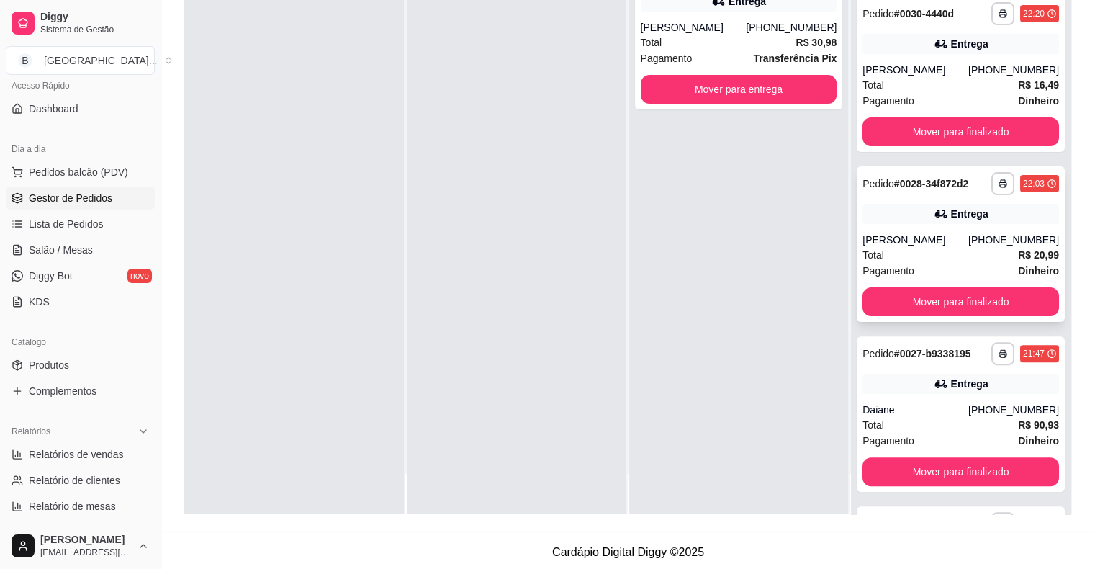
click at [938, 252] on div "Total R$ 20,99" at bounding box center [960, 255] width 197 height 16
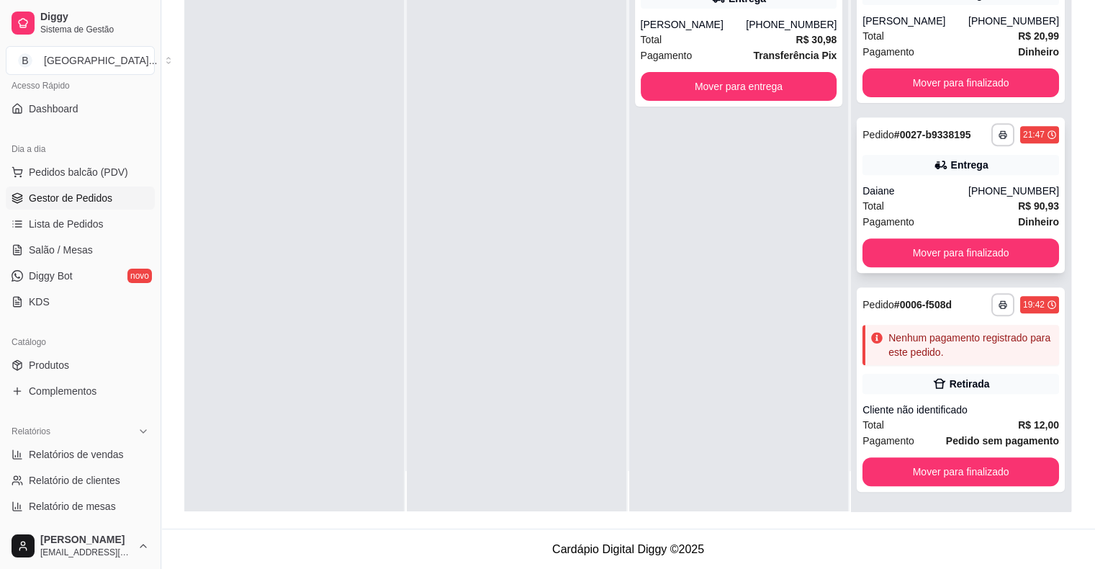
scroll to position [219, 0]
click at [959, 225] on div "Pagamento Dinheiro" at bounding box center [960, 222] width 197 height 16
click at [917, 253] on button "Mover para finalizado" at bounding box center [960, 252] width 197 height 29
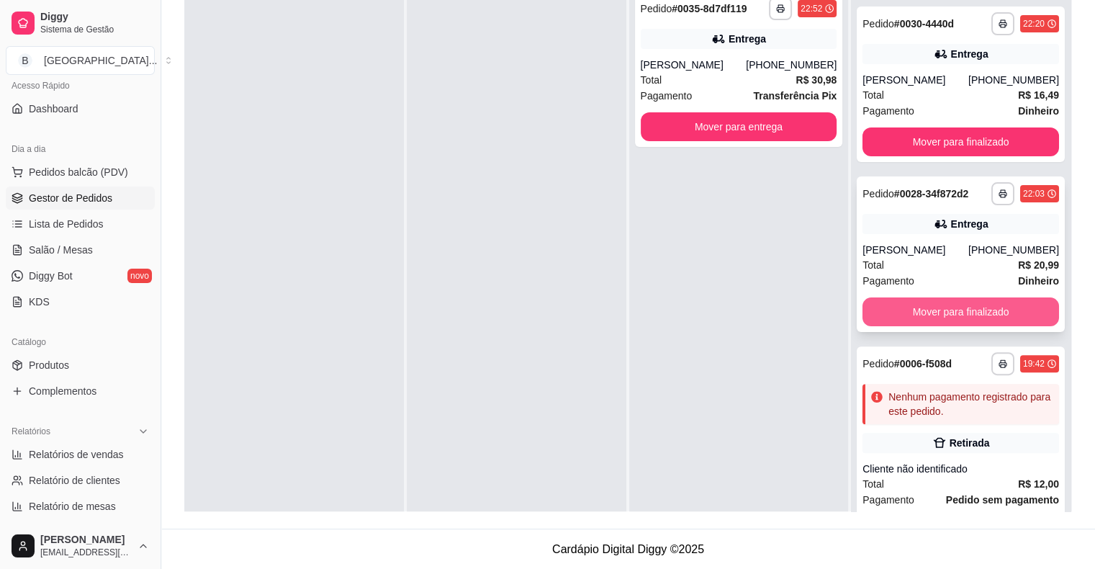
scroll to position [343, 0]
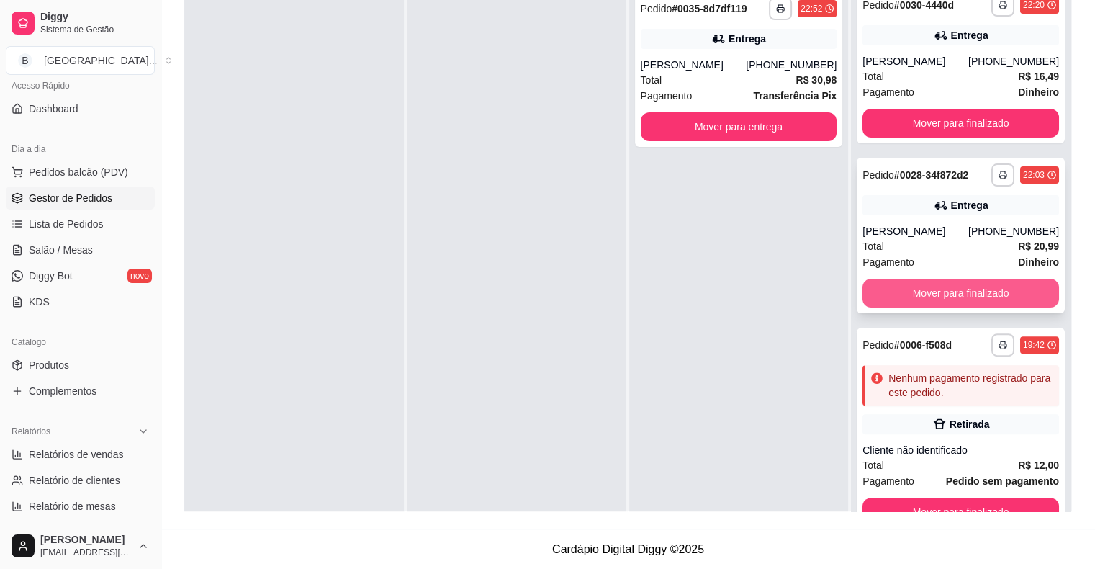
click at [978, 294] on button "Mover para finalizado" at bounding box center [960, 293] width 197 height 29
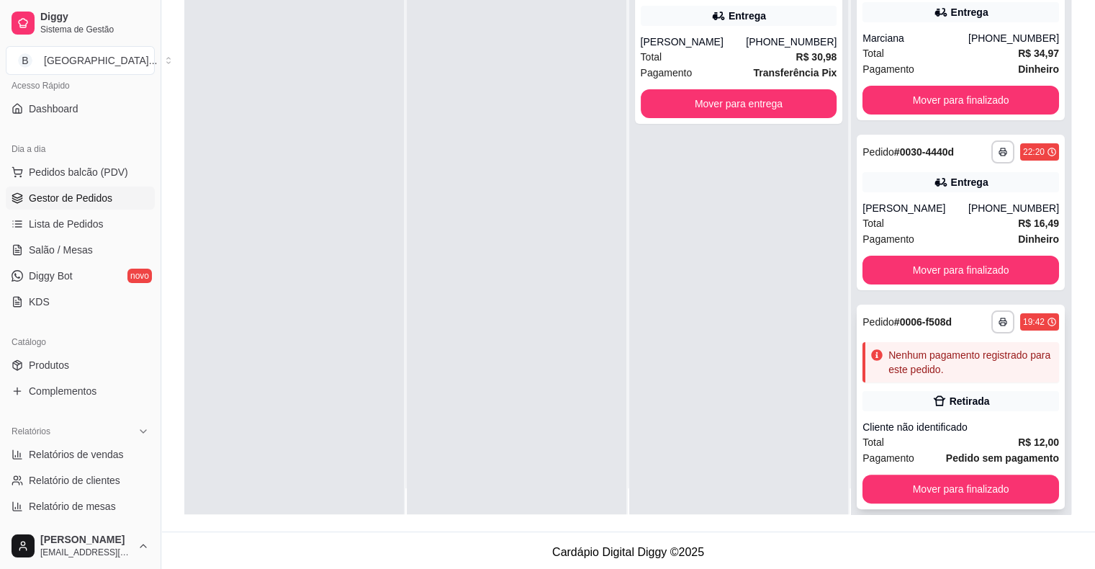
scroll to position [40, 0]
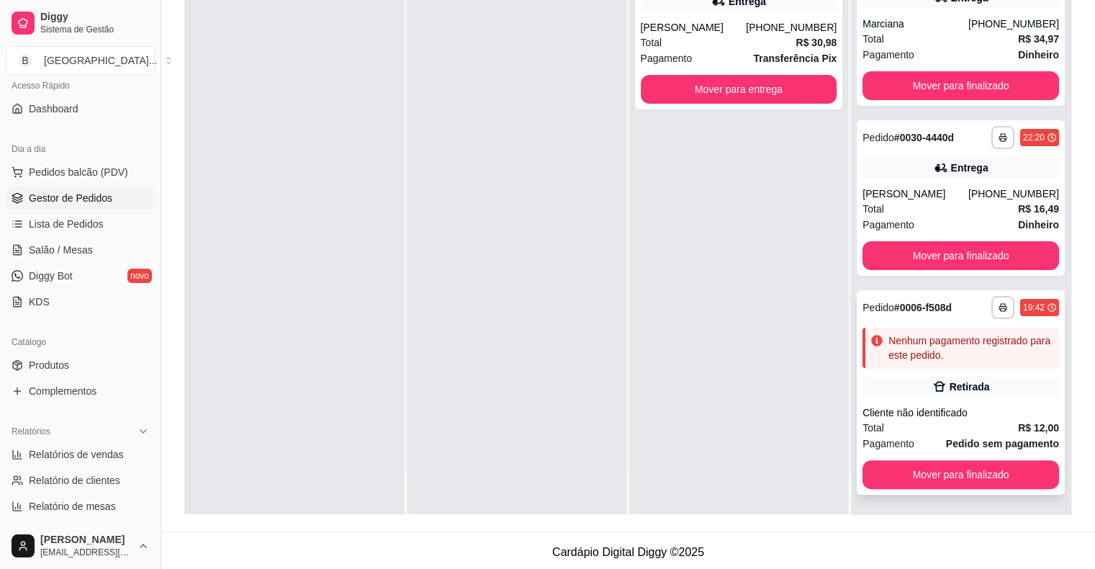
click at [945, 413] on div "Cliente não identificado" at bounding box center [960, 412] width 197 height 14
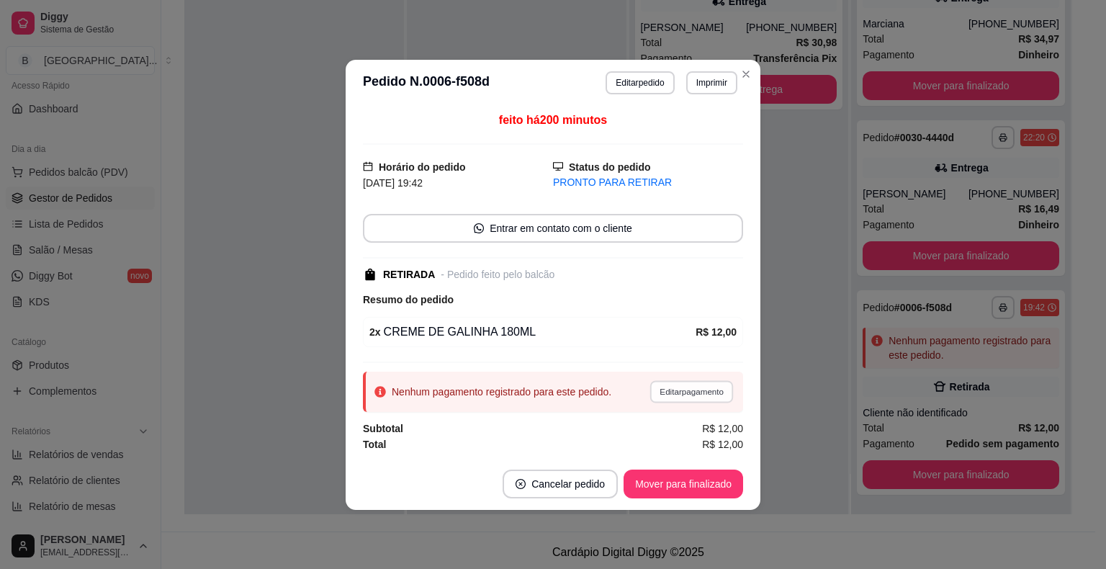
click at [693, 386] on button "Editar pagamento" at bounding box center [691, 391] width 84 height 22
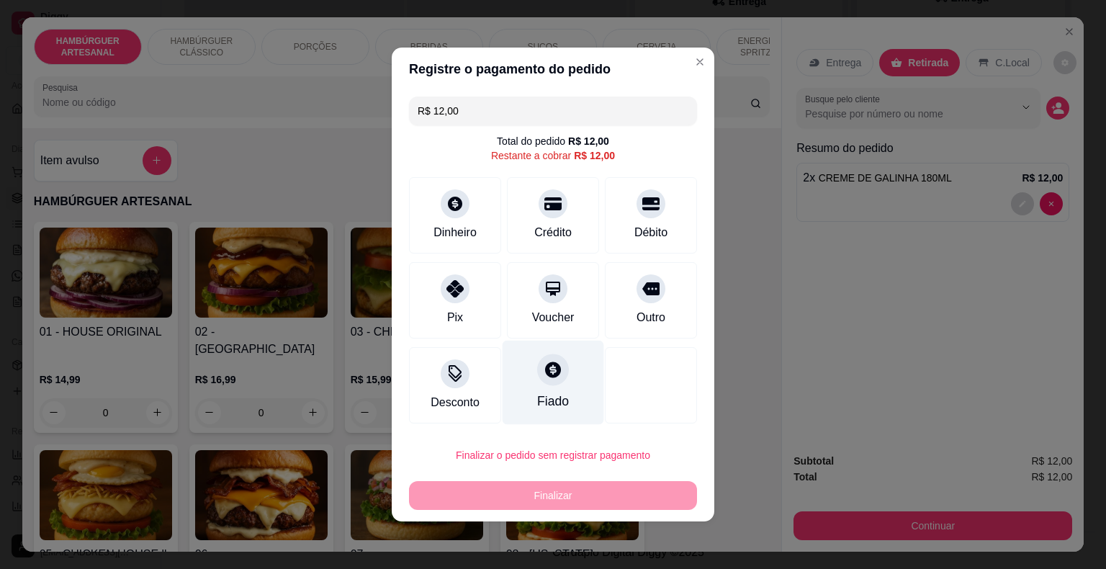
click at [537, 395] on div "Fiado" at bounding box center [553, 401] width 32 height 19
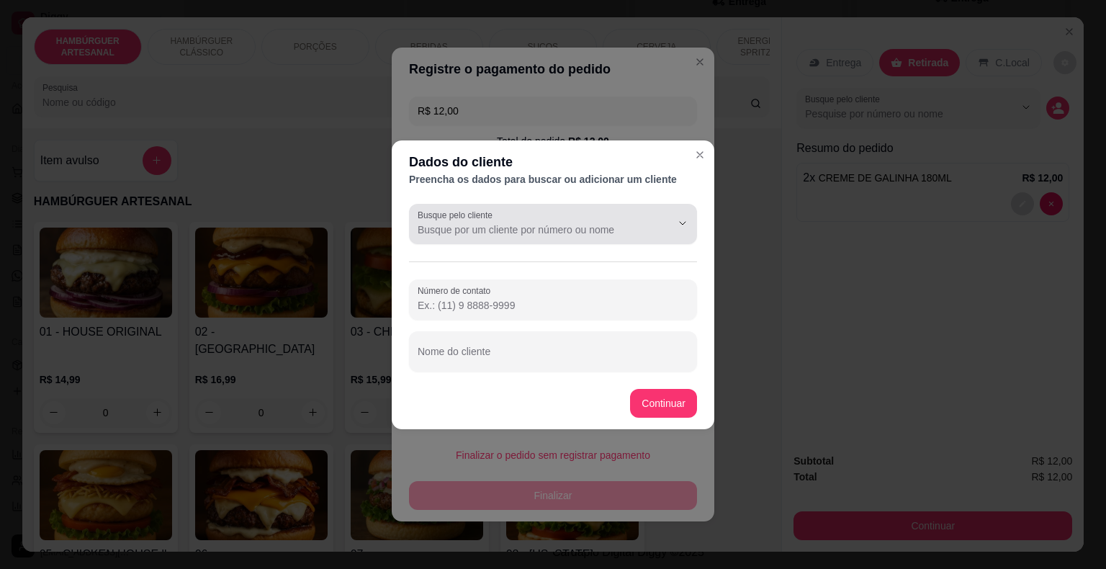
click at [572, 240] on div "Busque pelo cliente" at bounding box center [553, 224] width 288 height 40
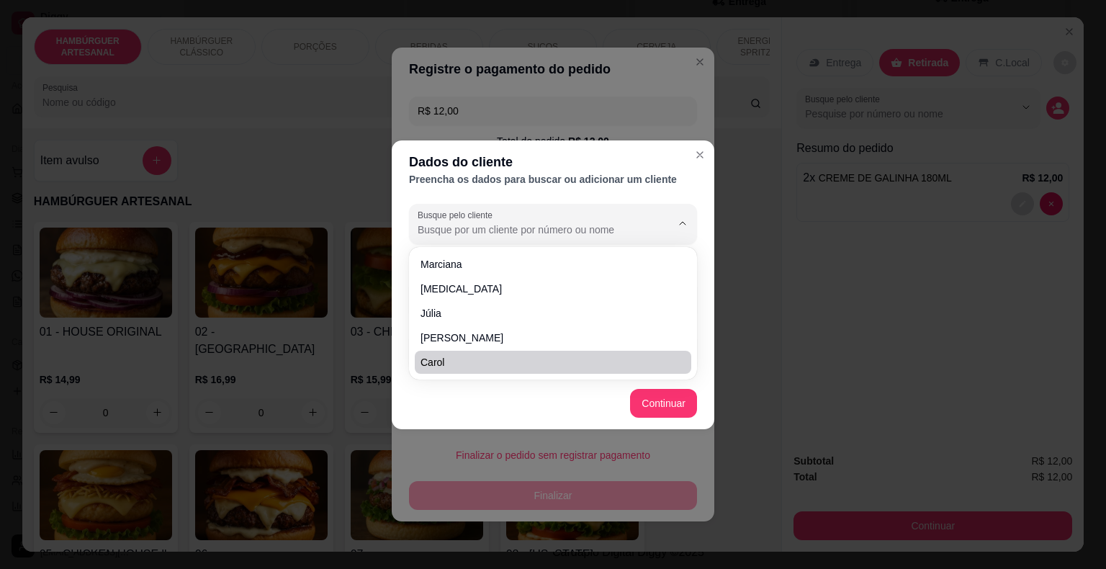
click at [536, 402] on footer "Continuar" at bounding box center [553, 403] width 323 height 52
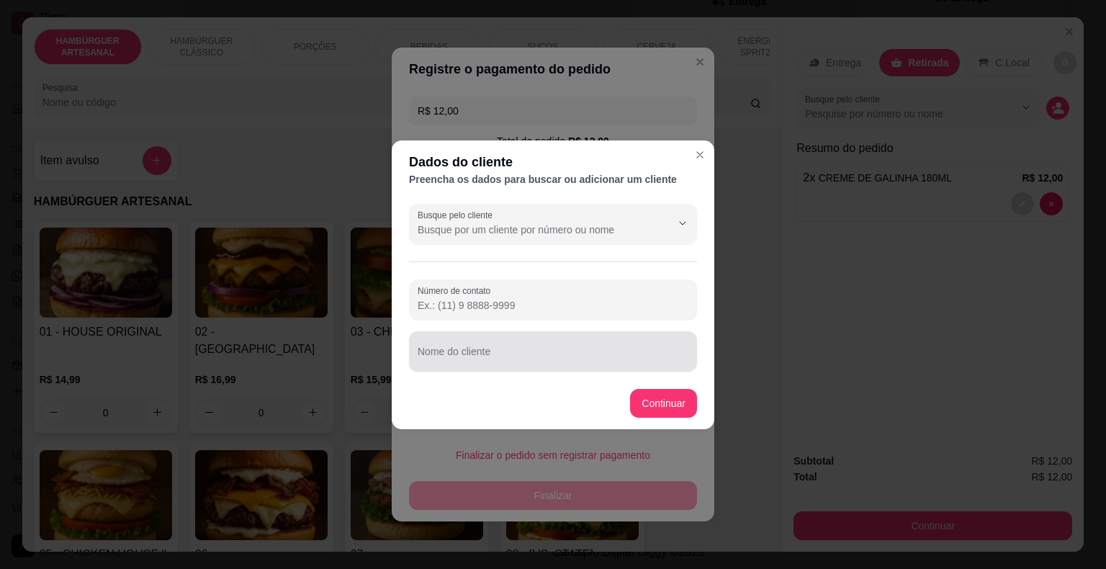
click at [537, 369] on div "Nome do cliente" at bounding box center [553, 351] width 288 height 40
click at [466, 359] on input "ivoni/ vo´´oó" at bounding box center [553, 357] width 271 height 14
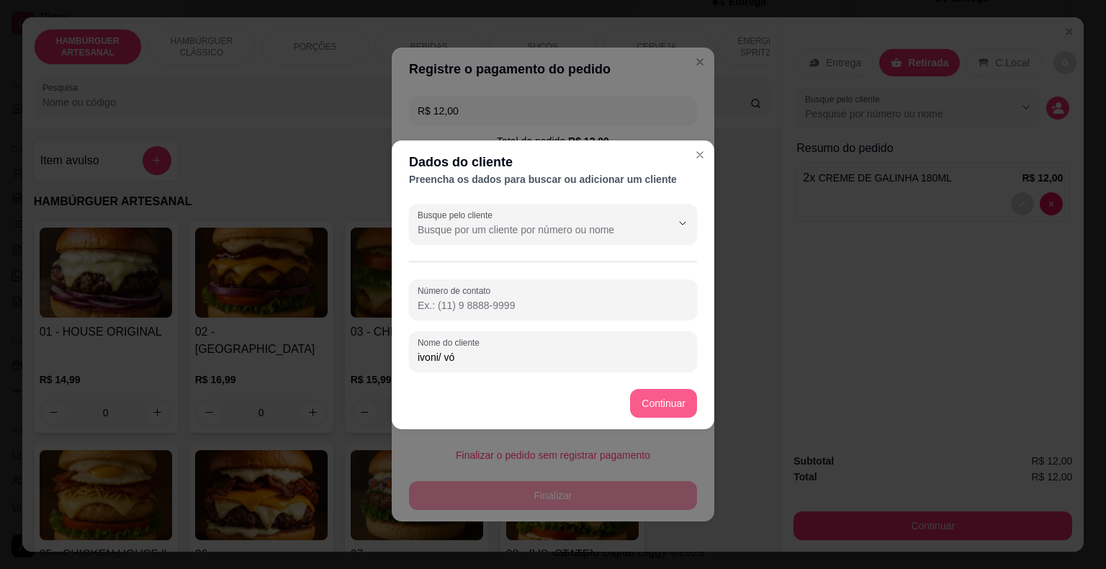
type input "ivoni/ vó"
click at [652, 394] on button "Continuar" at bounding box center [663, 403] width 67 height 29
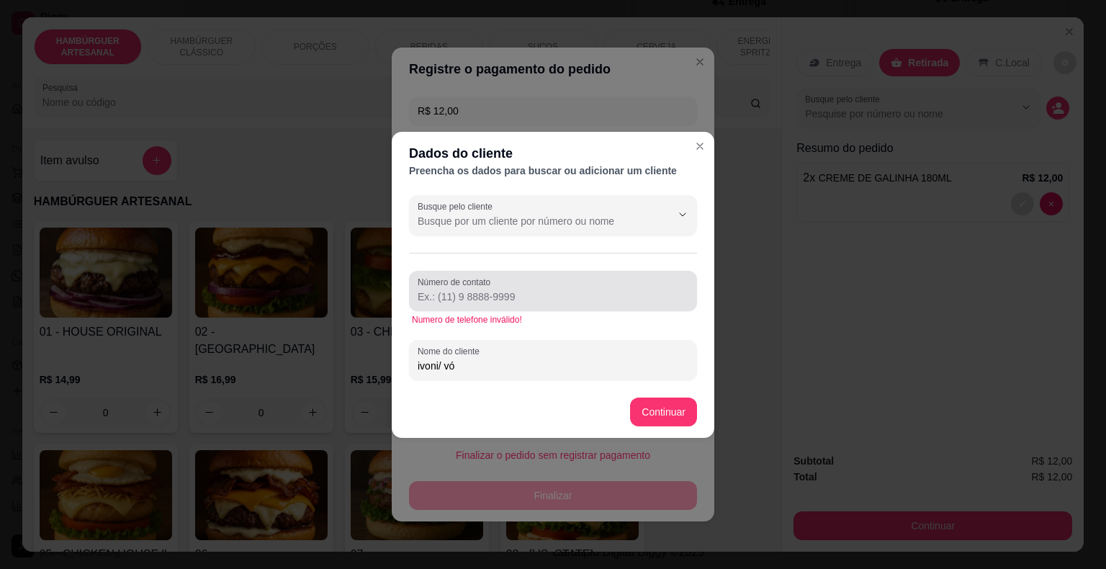
click at [554, 288] on div at bounding box center [553, 290] width 271 height 29
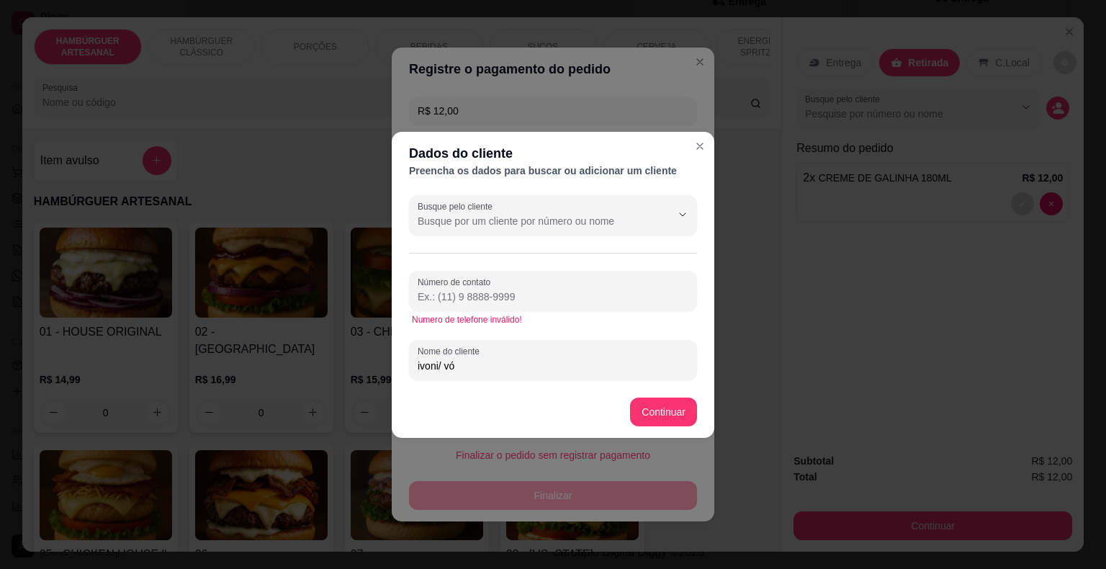
click at [488, 325] on div "Numero de telefone inválido!" at bounding box center [553, 320] width 282 height 12
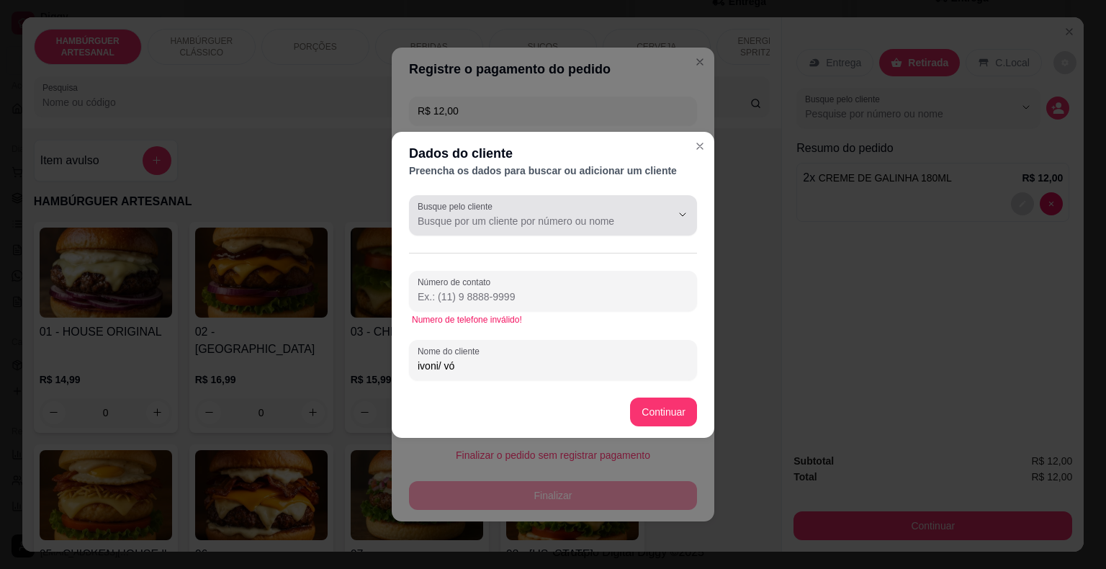
click at [660, 224] on button "Show suggestions" at bounding box center [662, 214] width 23 height 23
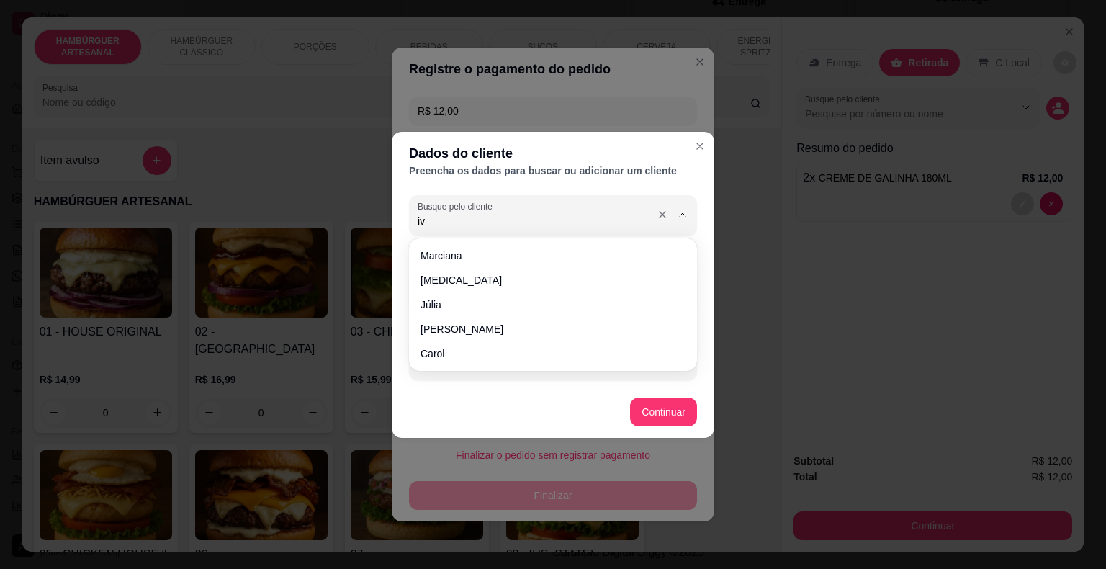
type input "[PERSON_NAME]"
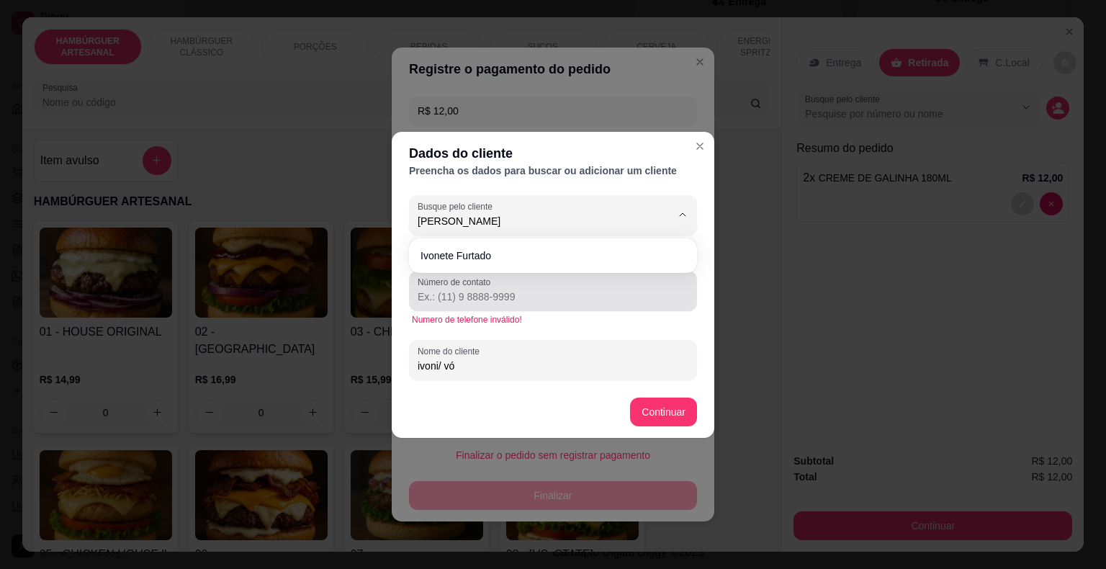
click at [672, 310] on div "Número de contato" at bounding box center [553, 291] width 288 height 40
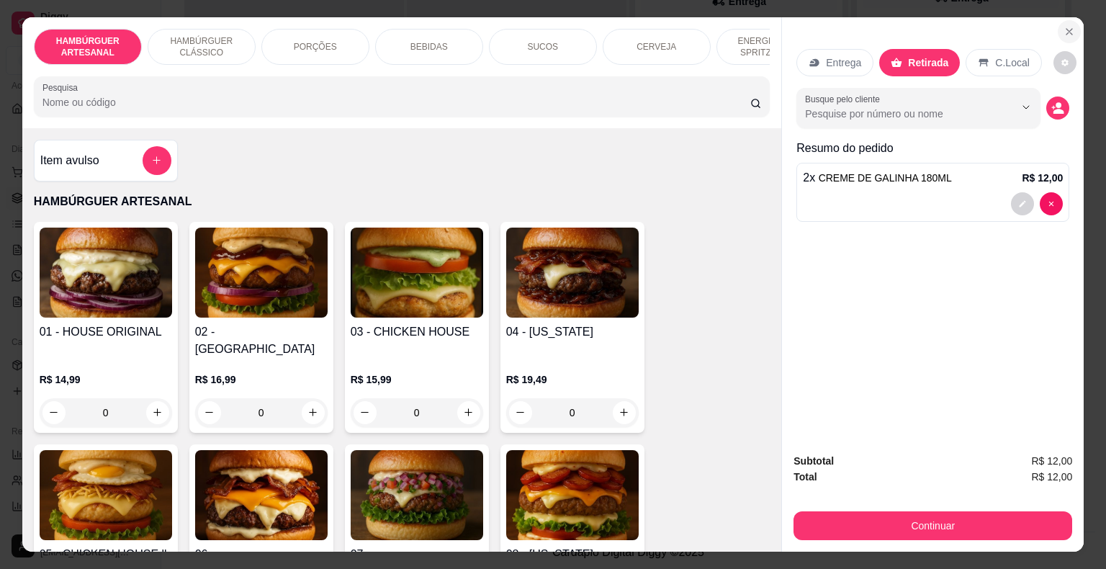
click at [1063, 27] on icon "Close" at bounding box center [1069, 32] width 12 height 12
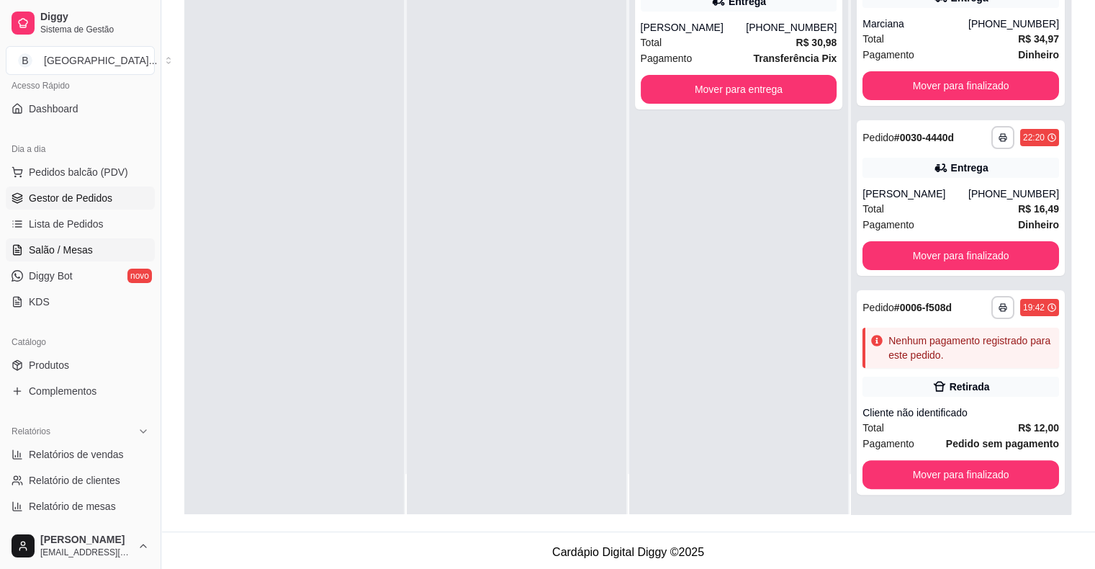
click at [81, 245] on span "Salão / Mesas" at bounding box center [61, 250] width 64 height 14
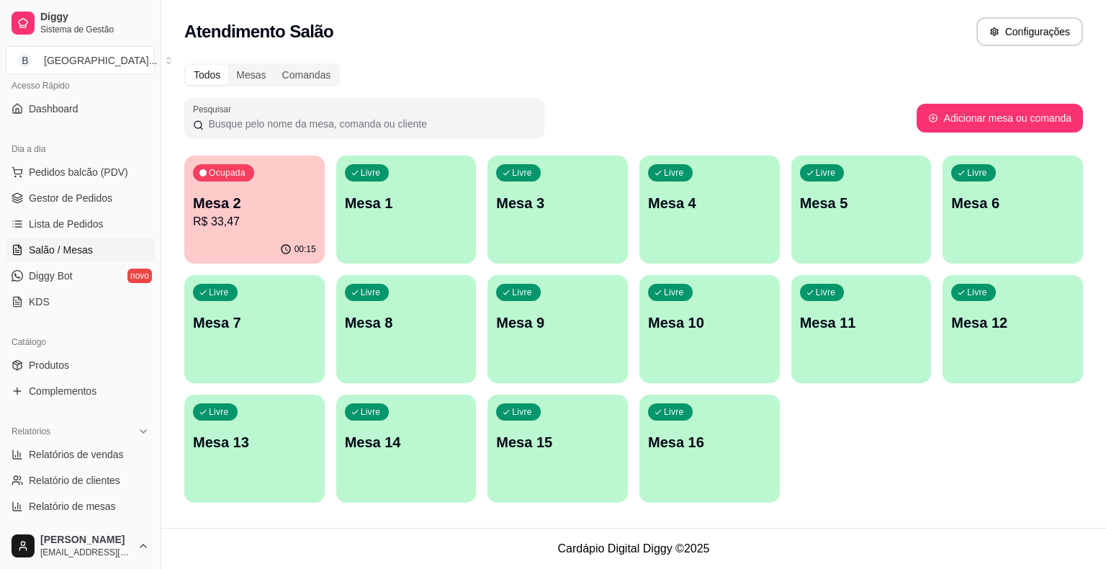
click at [242, 225] on p "R$ 33,47" at bounding box center [254, 221] width 123 height 17
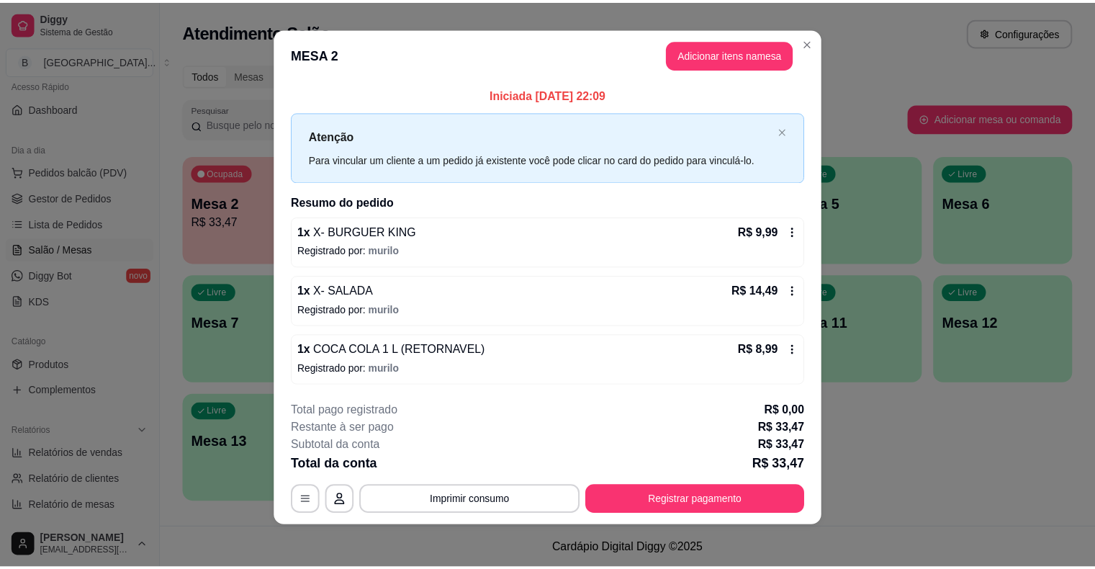
scroll to position [9, 0]
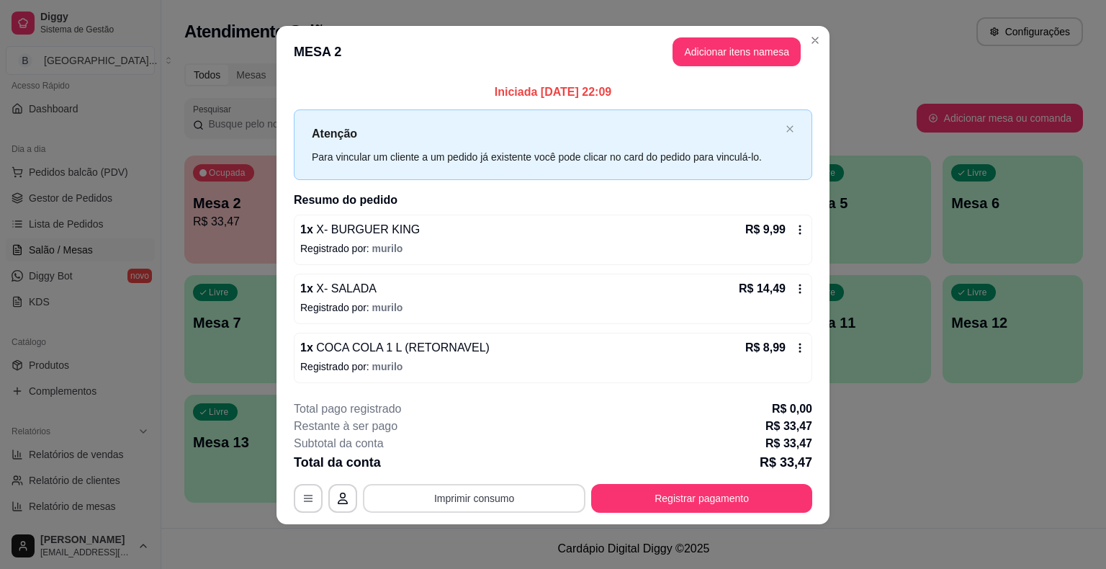
click at [483, 495] on button "Imprimir consumo" at bounding box center [474, 498] width 222 height 29
click at [484, 436] on button "IMPRESSORA" at bounding box center [473, 434] width 104 height 23
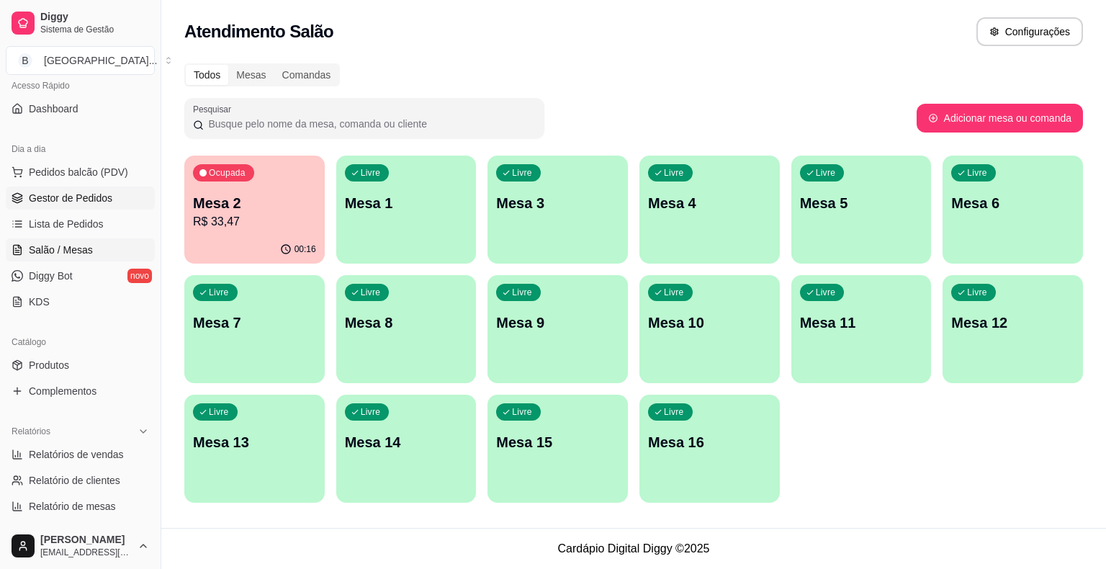
click at [60, 194] on span "Gestor de Pedidos" at bounding box center [71, 198] width 84 height 14
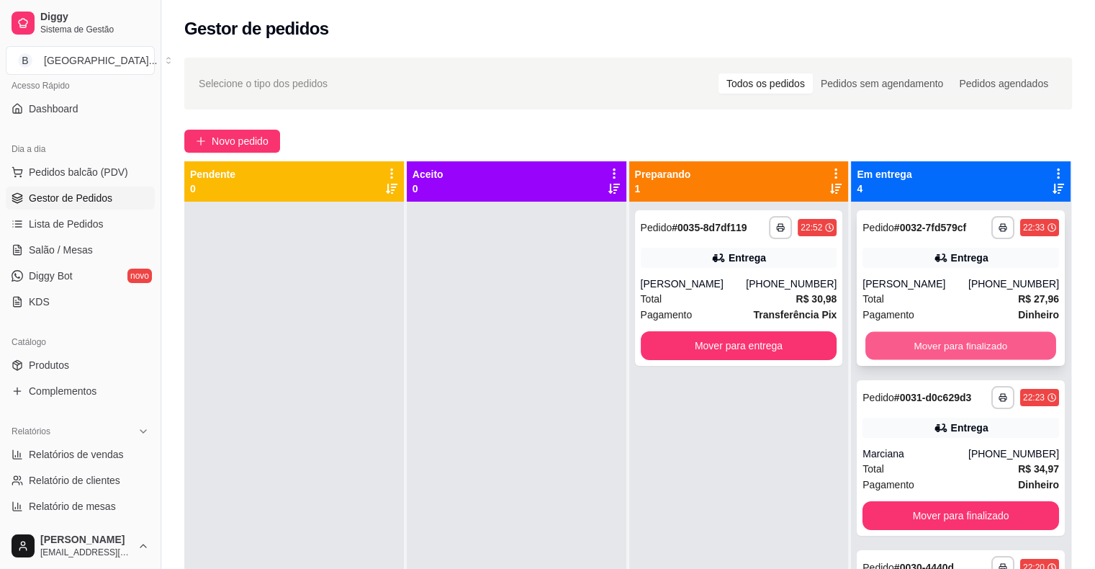
click at [912, 353] on button "Mover para finalizado" at bounding box center [960, 346] width 191 height 28
click at [912, 350] on button "Mover para finalizado" at bounding box center [960, 345] width 197 height 29
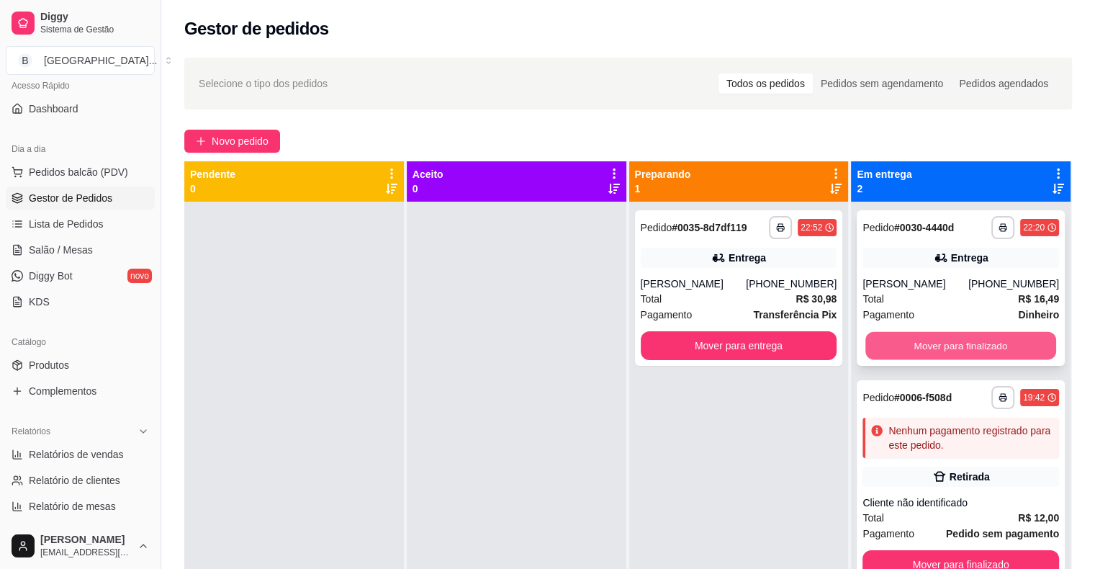
click at [912, 348] on button "Mover para finalizado" at bounding box center [960, 346] width 191 height 28
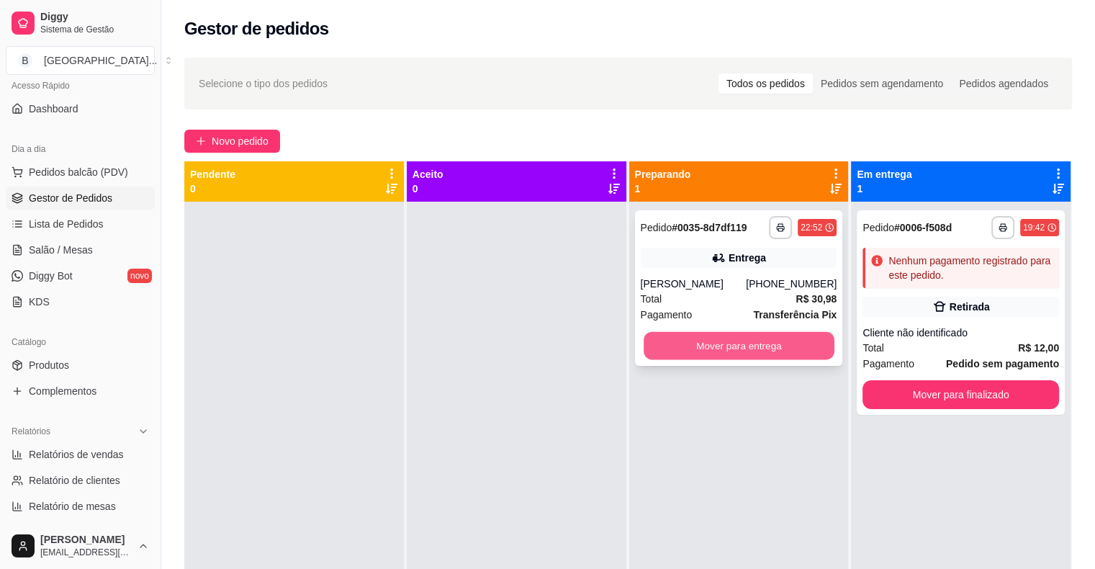
click at [750, 344] on button "Mover para entrega" at bounding box center [739, 346] width 191 height 28
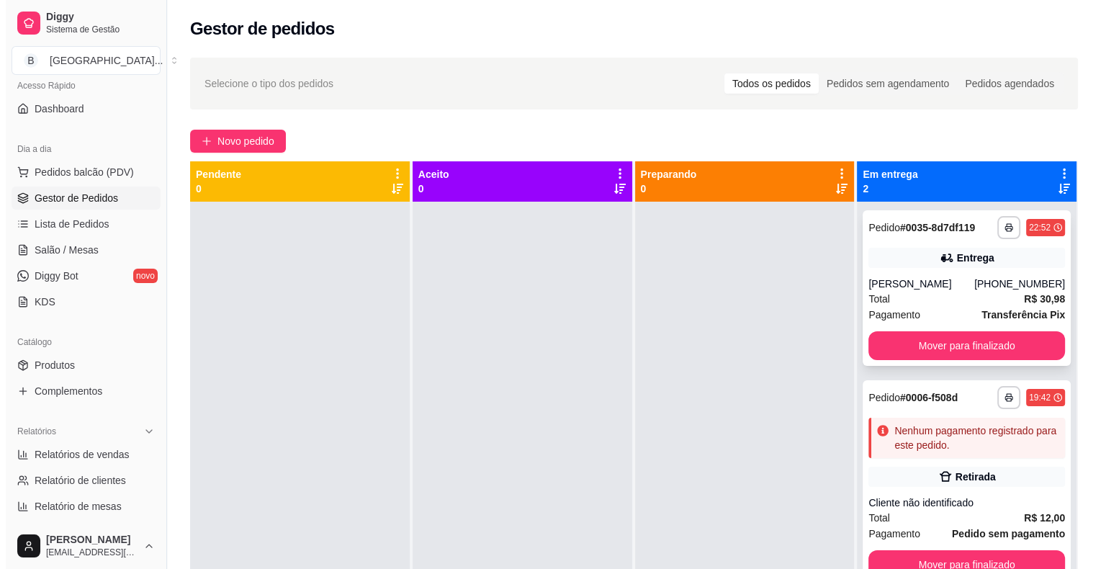
scroll to position [40, 0]
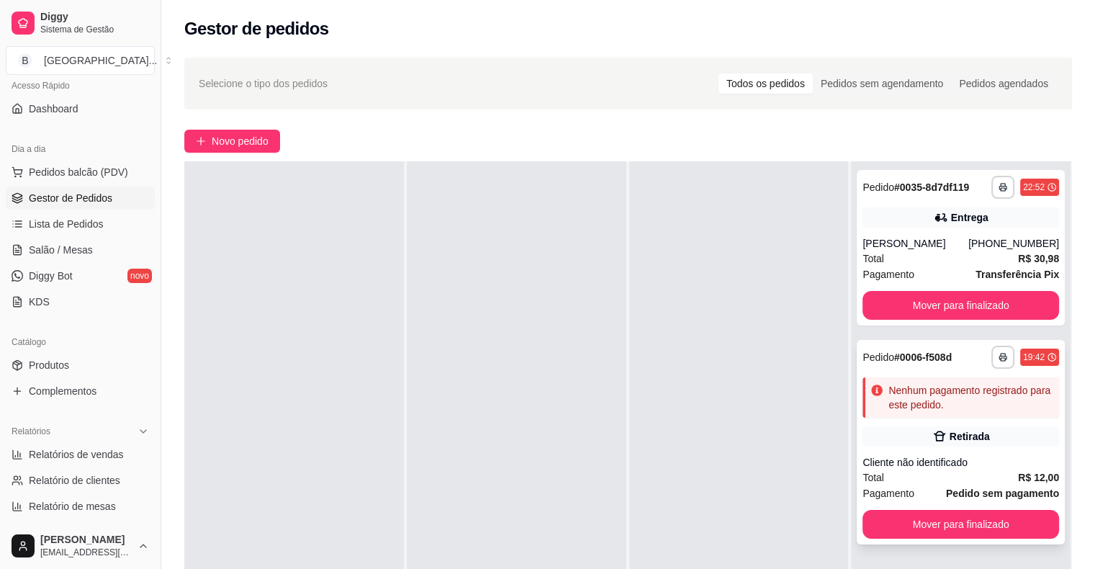
click at [955, 444] on div "Retirada" at bounding box center [960, 436] width 197 height 20
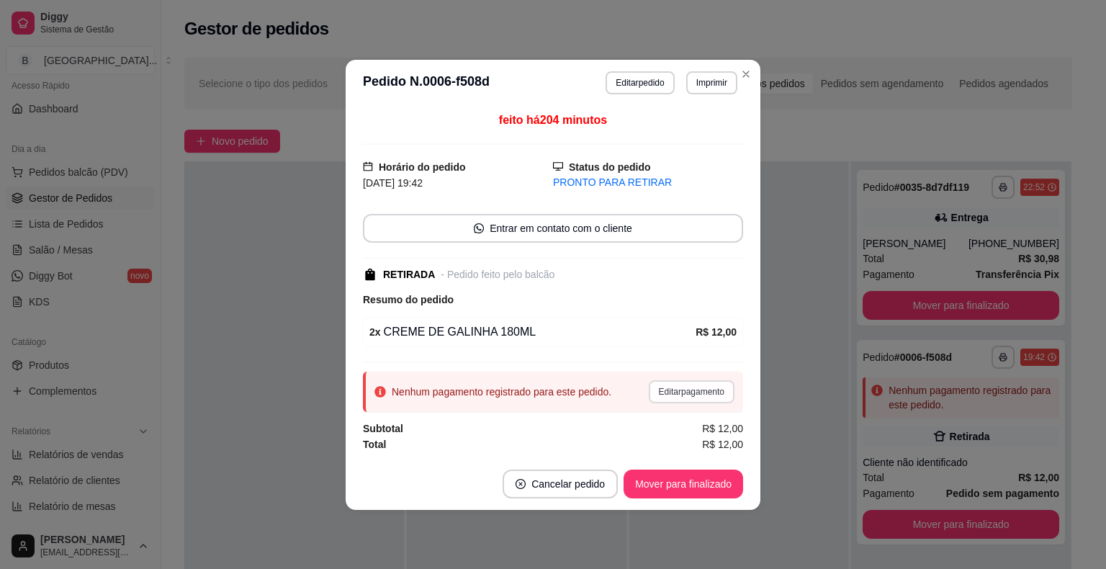
click at [678, 392] on button "Editar pagamento" at bounding box center [692, 391] width 86 height 23
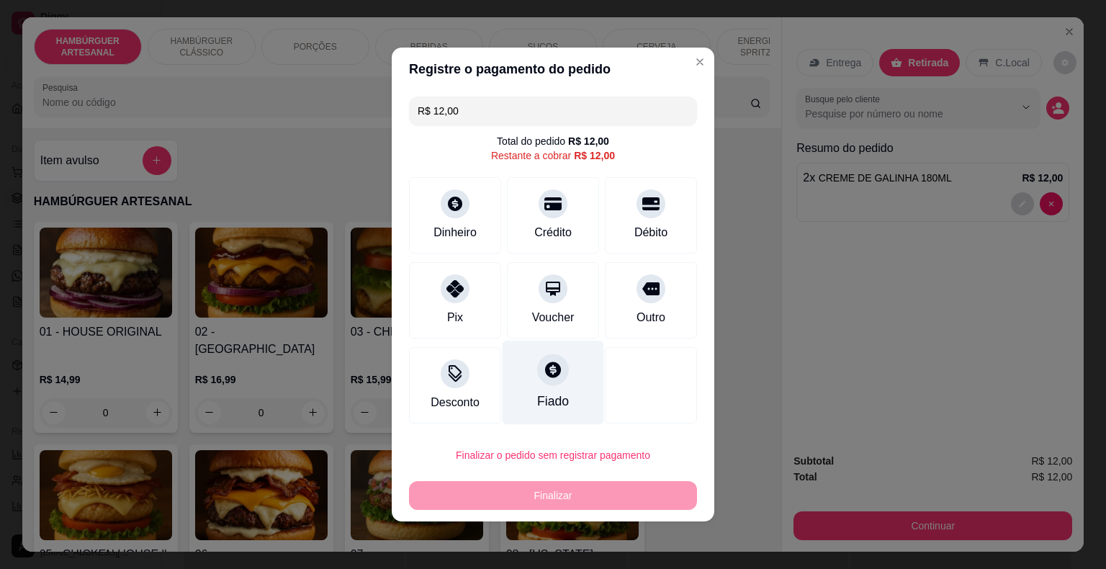
click at [523, 387] on div "Fiado" at bounding box center [554, 383] width 102 height 84
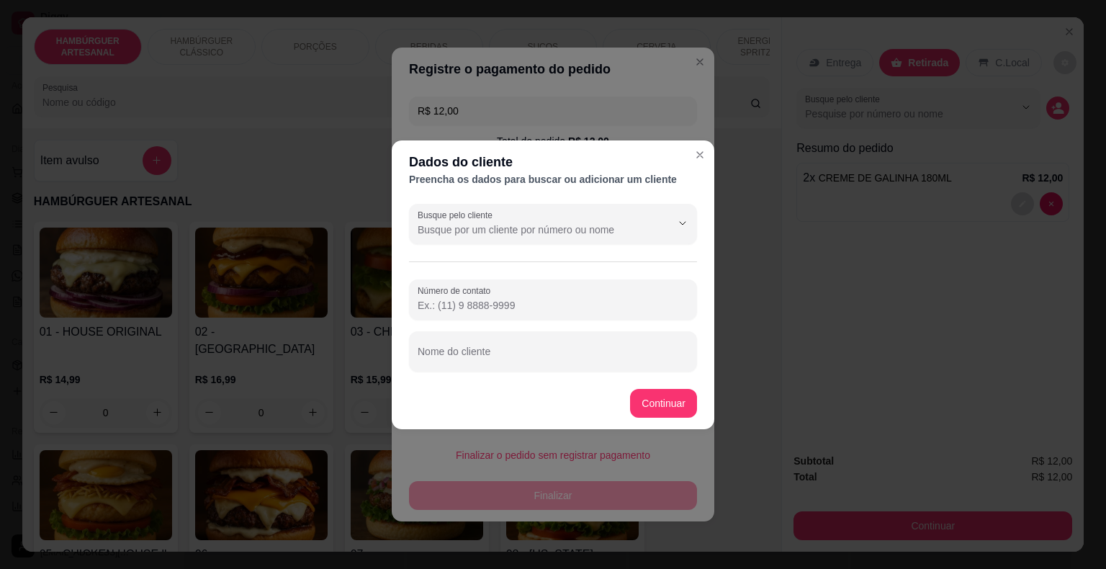
click at [526, 310] on input "Número de contato" at bounding box center [553, 305] width 271 height 14
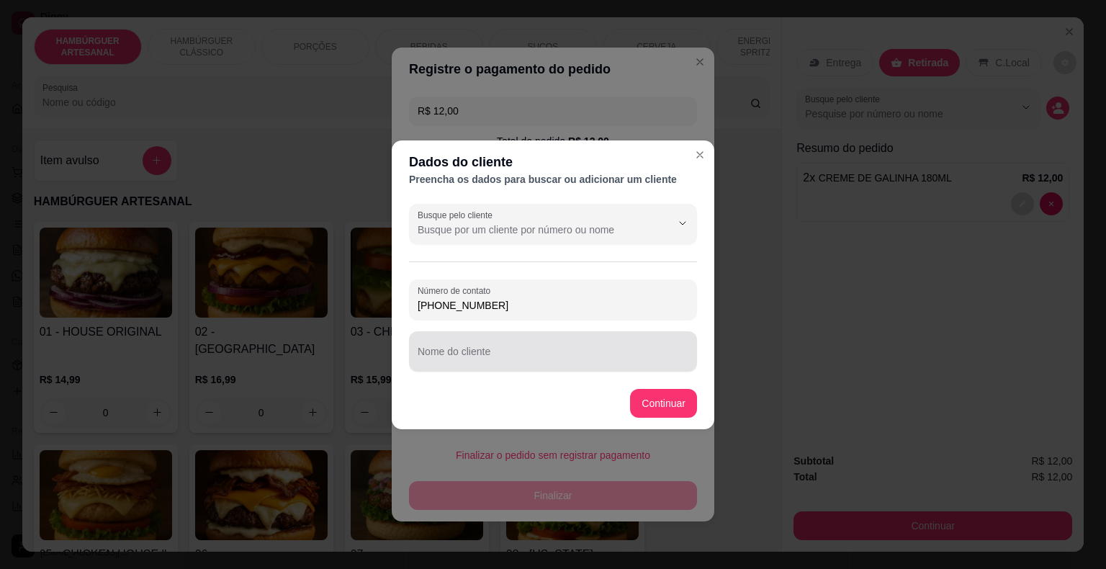
type input "[PHONE_NUMBER]"
click at [447, 346] on div at bounding box center [553, 351] width 271 height 29
click at [490, 354] on input "ivone / vo´´oo´´oó" at bounding box center [553, 357] width 271 height 14
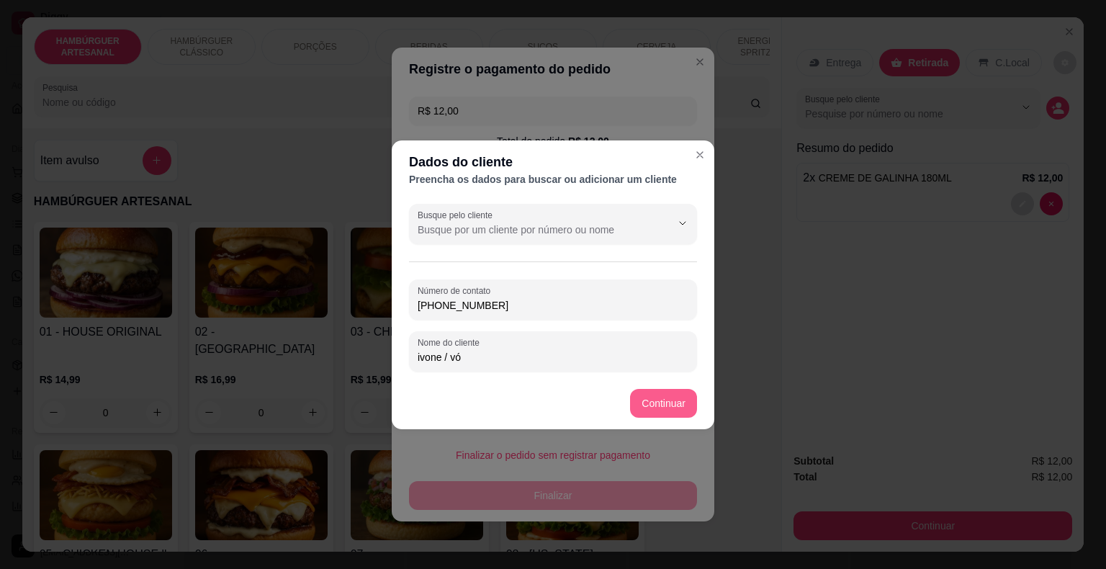
type input "ivone / vó"
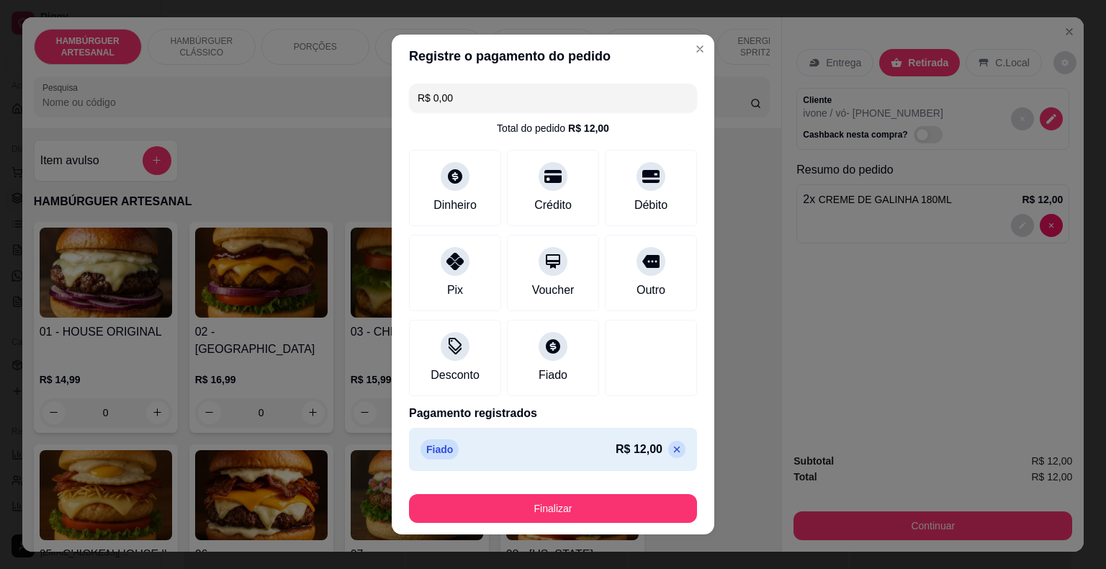
type input "R$ 0,00"
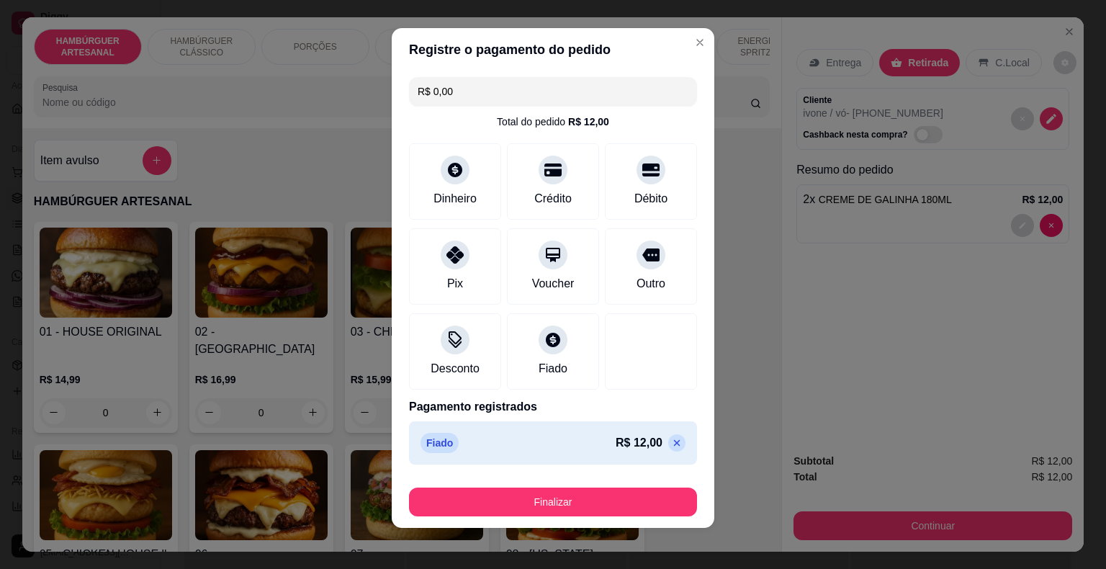
scroll to position [11, 0]
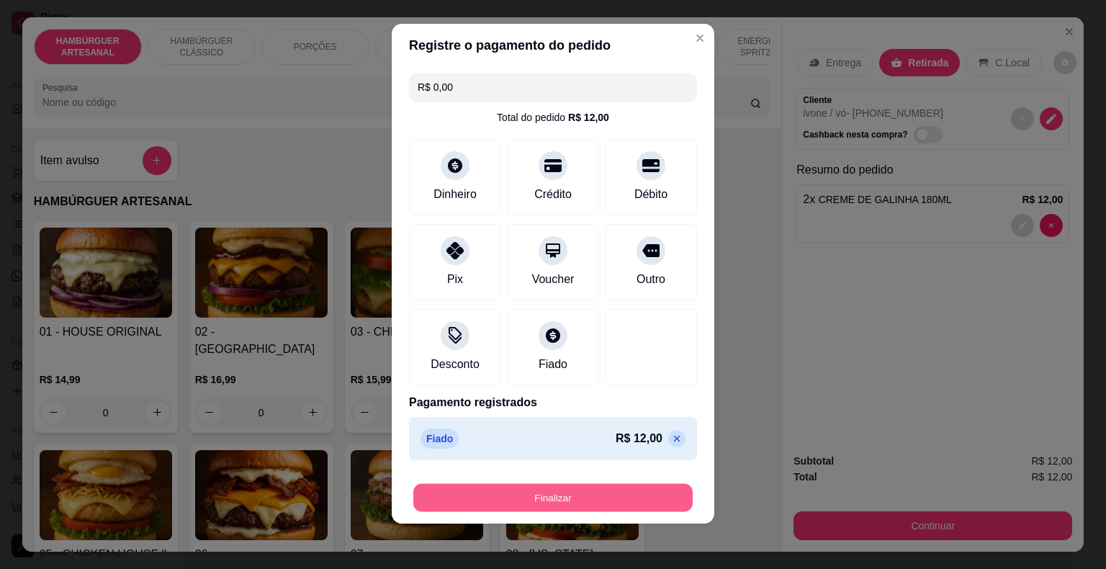
click at [590, 485] on button "Finalizar" at bounding box center [552, 498] width 279 height 28
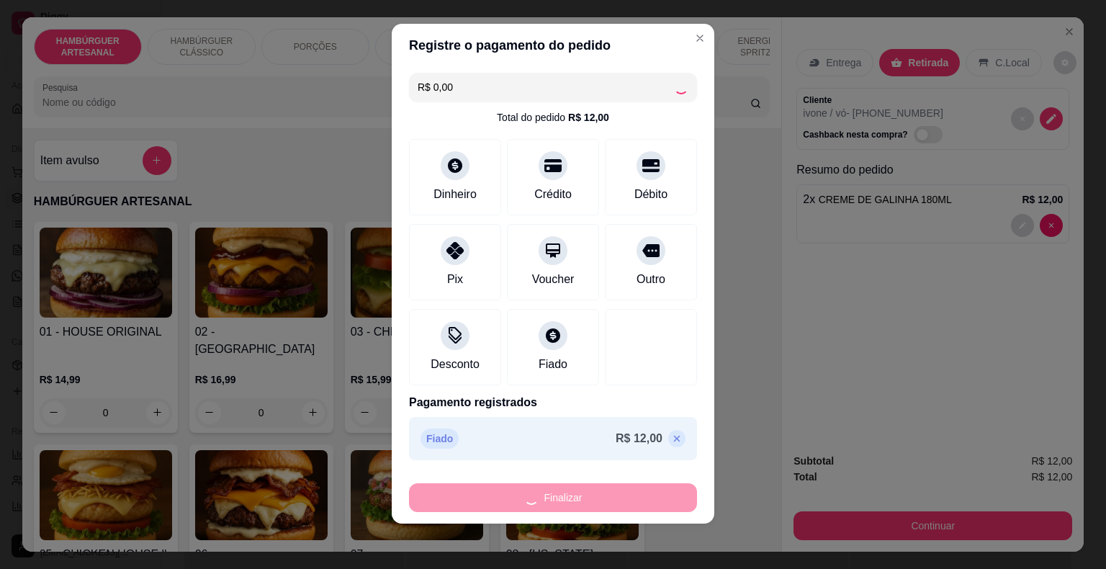
type input "0"
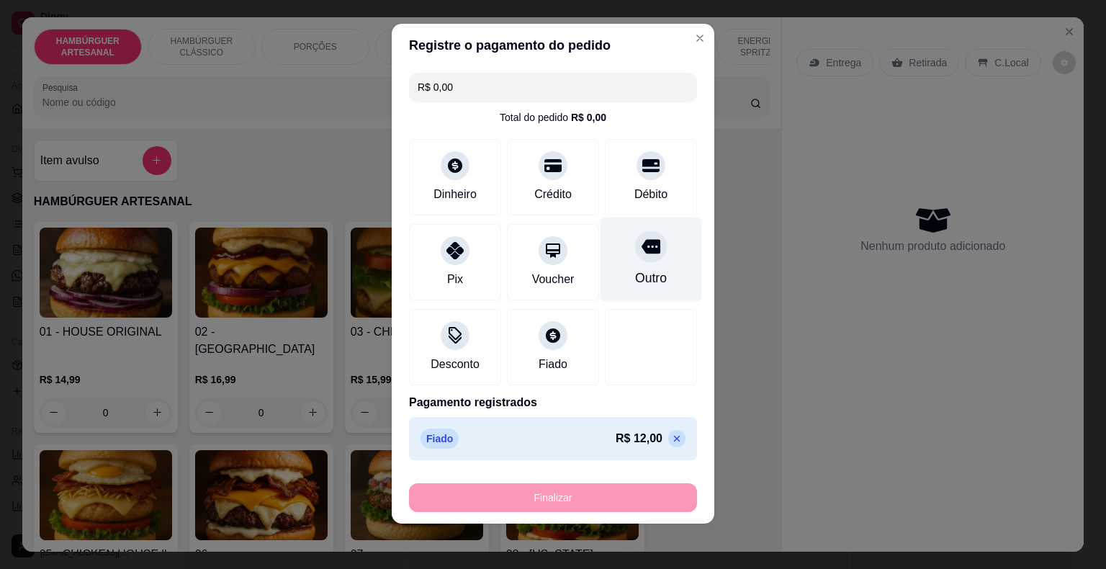
type input "-R$ 12,00"
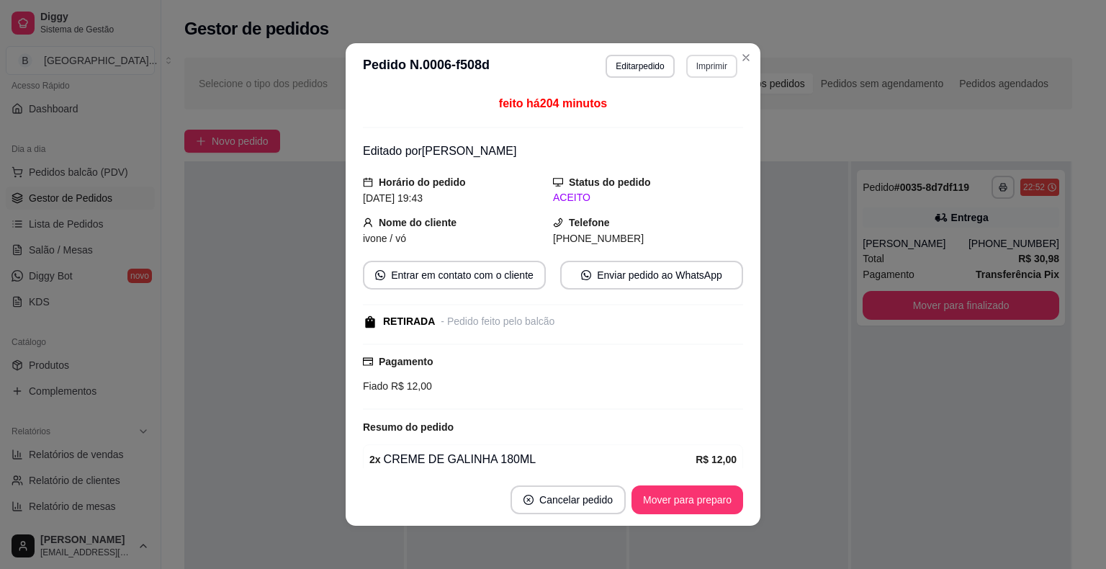
click at [708, 71] on button "Imprimir" at bounding box center [711, 66] width 51 height 23
click at [701, 109] on button "IMPRESSORA" at bounding box center [680, 116] width 101 height 22
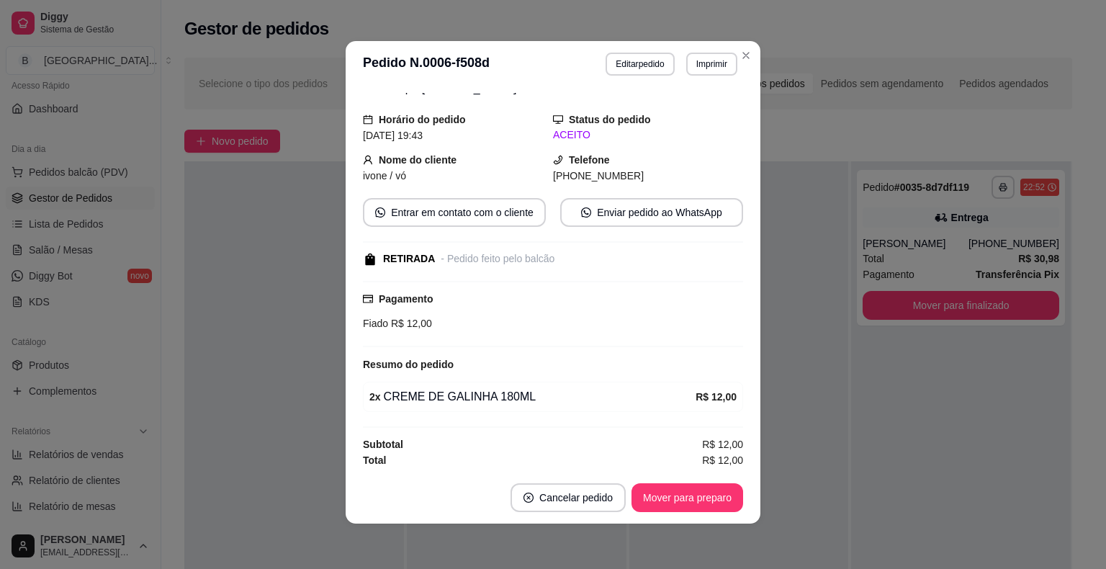
scroll to position [3, 0]
click at [659, 490] on button "Mover para preparo" at bounding box center [687, 496] width 112 height 29
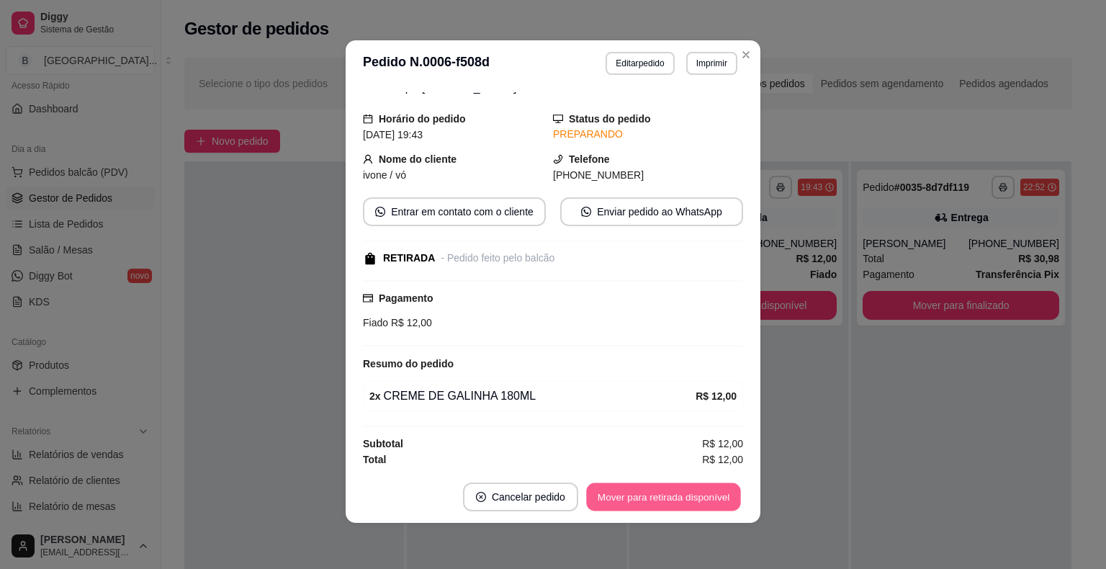
click at [660, 492] on button "Mover para retirada disponível" at bounding box center [663, 497] width 154 height 28
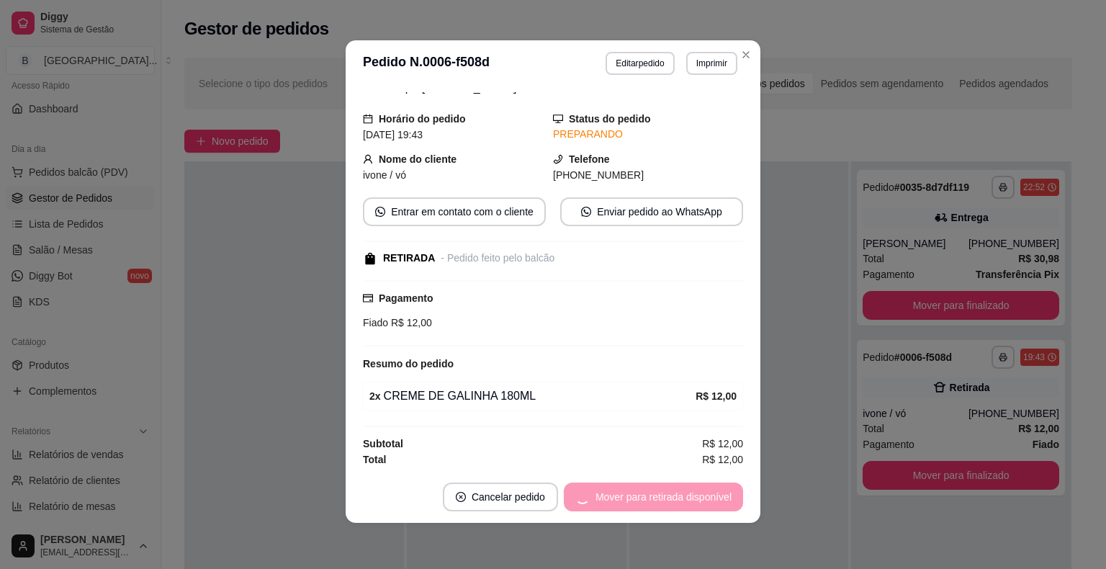
click at [660, 492] on div "Mover para retirada disponível" at bounding box center [653, 496] width 179 height 29
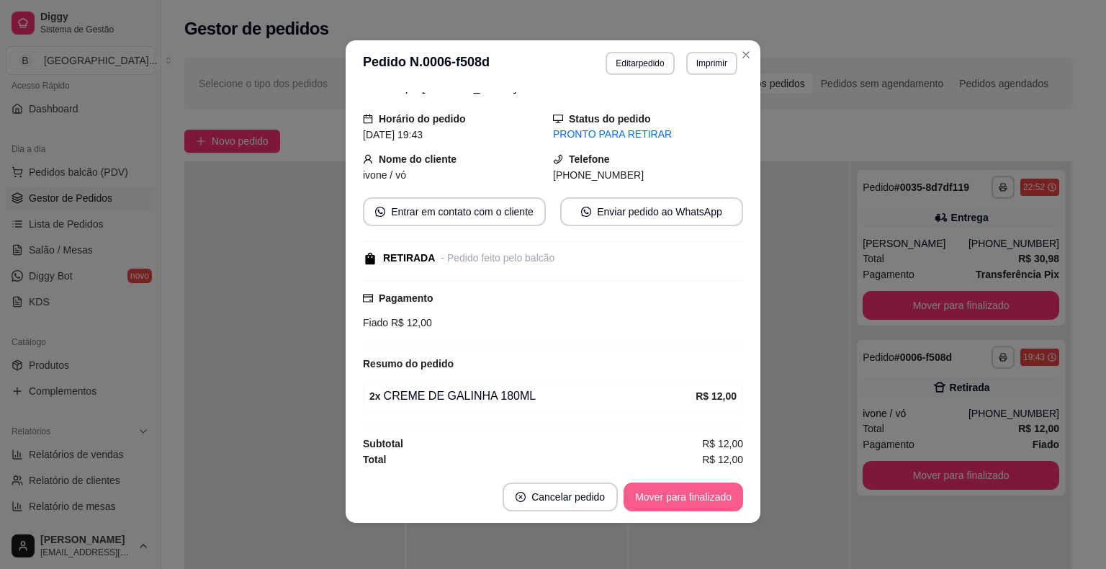
click at [677, 506] on button "Mover para finalizado" at bounding box center [683, 496] width 120 height 29
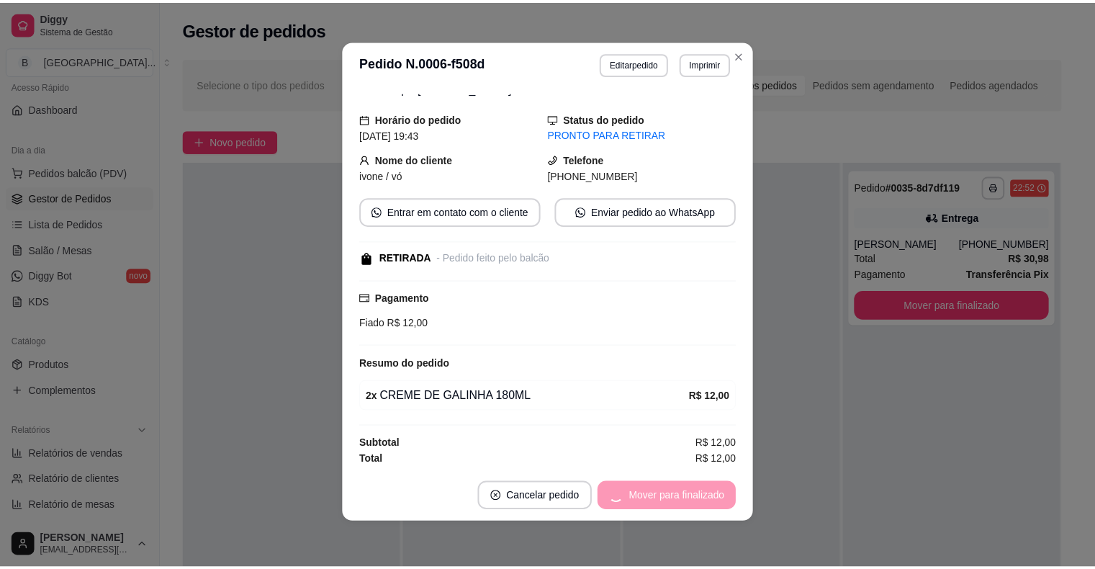
scroll to position [13, 0]
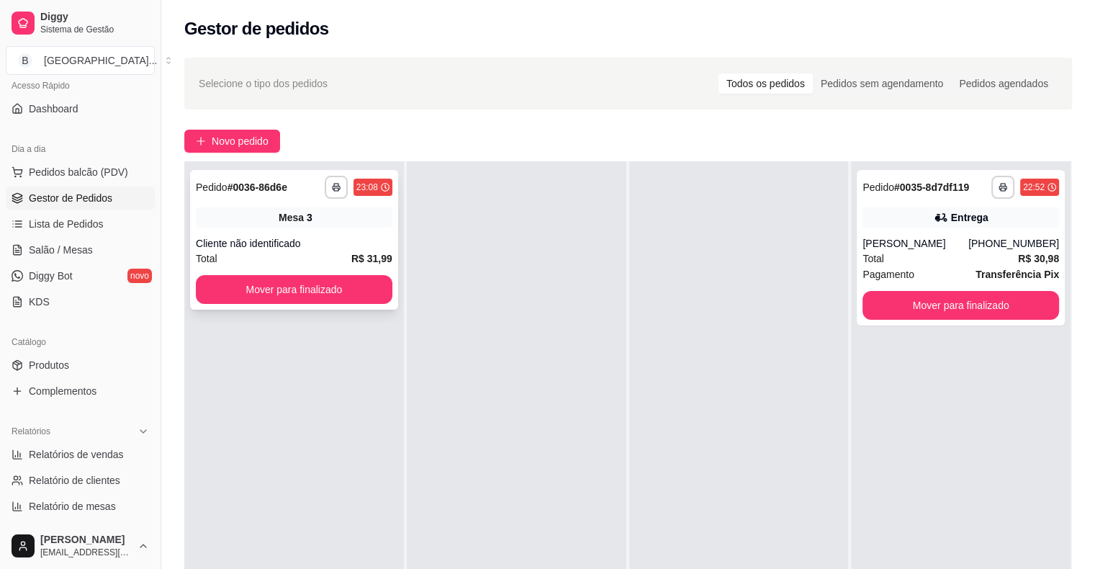
click at [346, 220] on div "Mesa 3" at bounding box center [294, 217] width 197 height 20
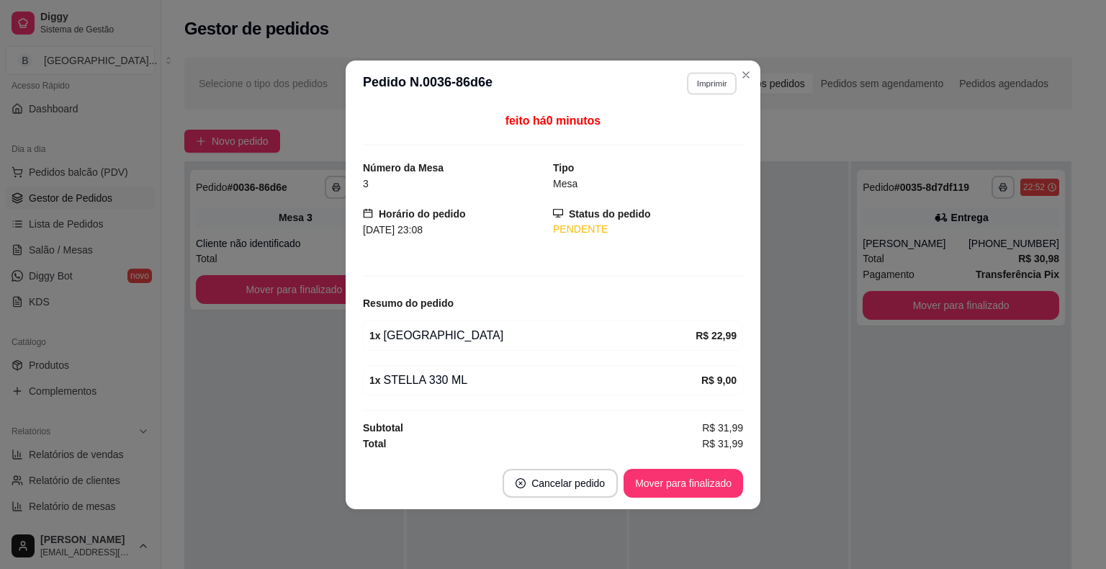
click at [716, 73] on button "Imprimir" at bounding box center [712, 83] width 50 height 22
click at [672, 137] on button "IMPRESSORA" at bounding box center [686, 134] width 104 height 23
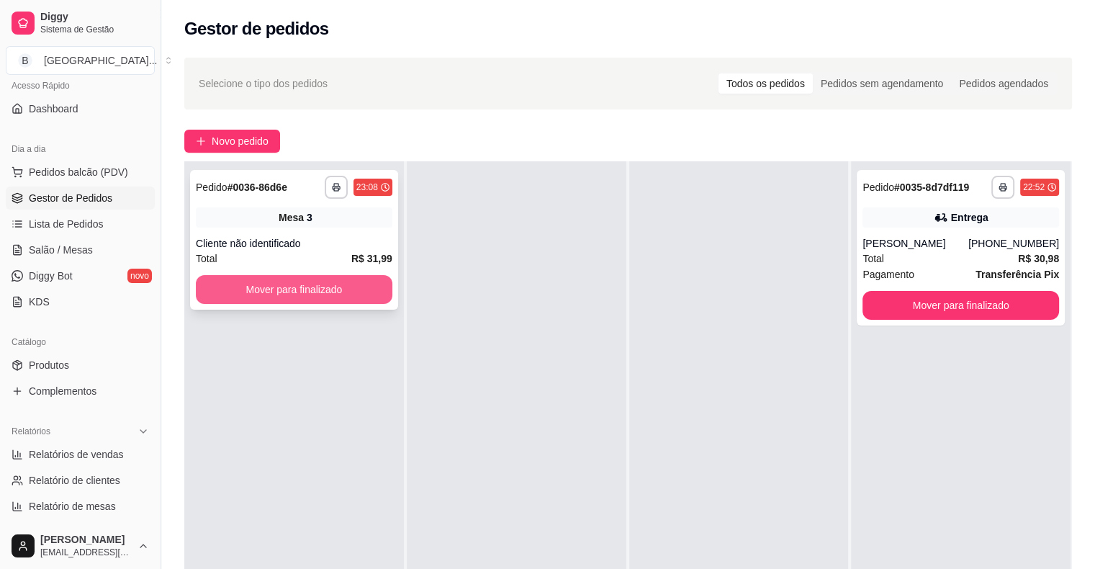
click at [319, 281] on button "Mover para finalizado" at bounding box center [294, 289] width 197 height 29
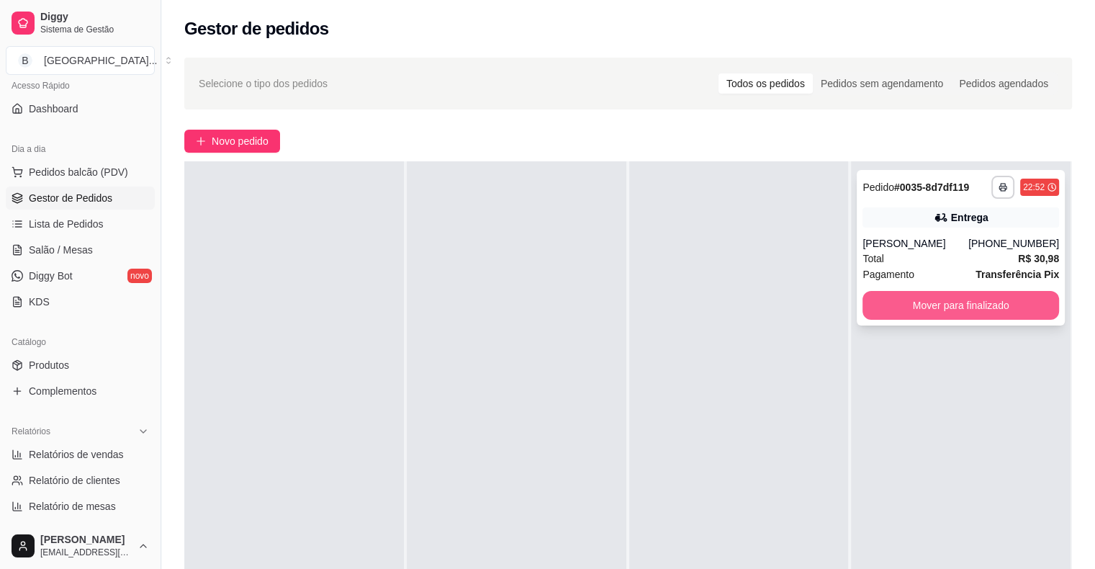
click at [942, 318] on button "Mover para finalizado" at bounding box center [960, 305] width 197 height 29
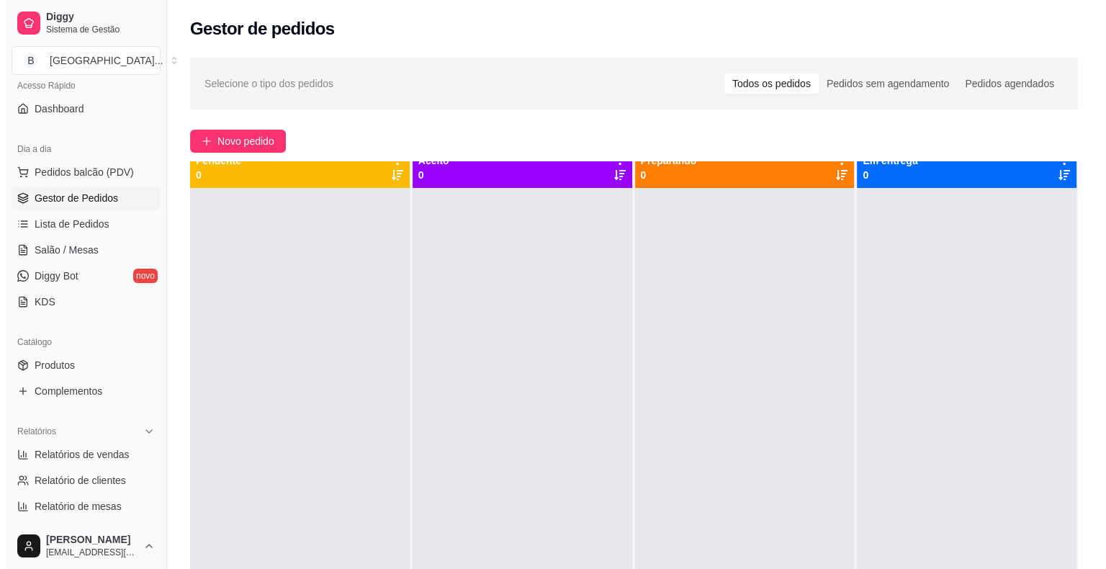
scroll to position [0, 0]
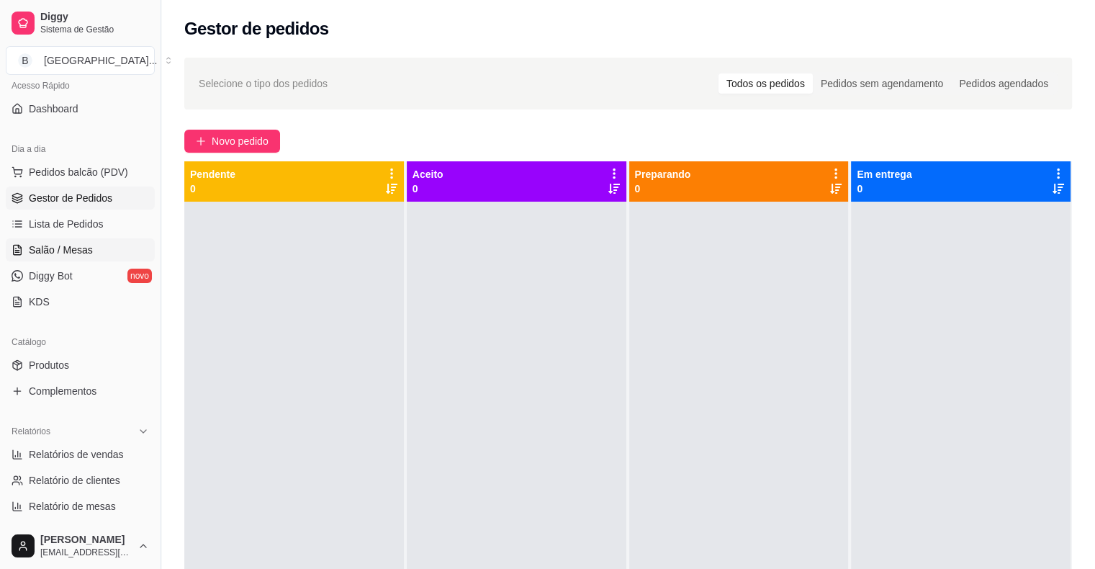
click at [78, 258] on link "Salão / Mesas" at bounding box center [80, 249] width 149 height 23
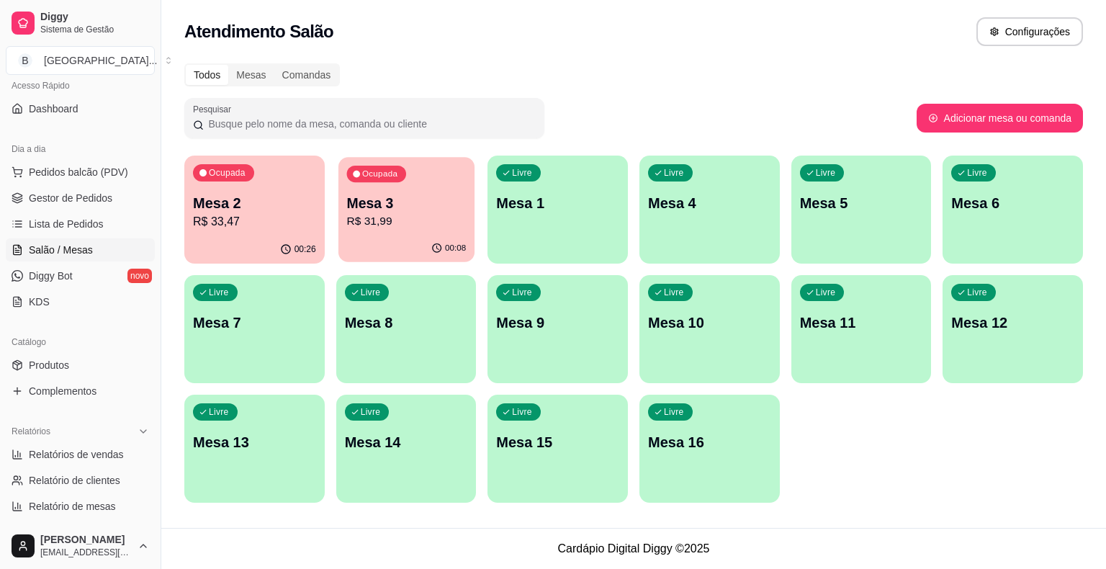
click at [421, 211] on p "Mesa 3" at bounding box center [406, 203] width 120 height 19
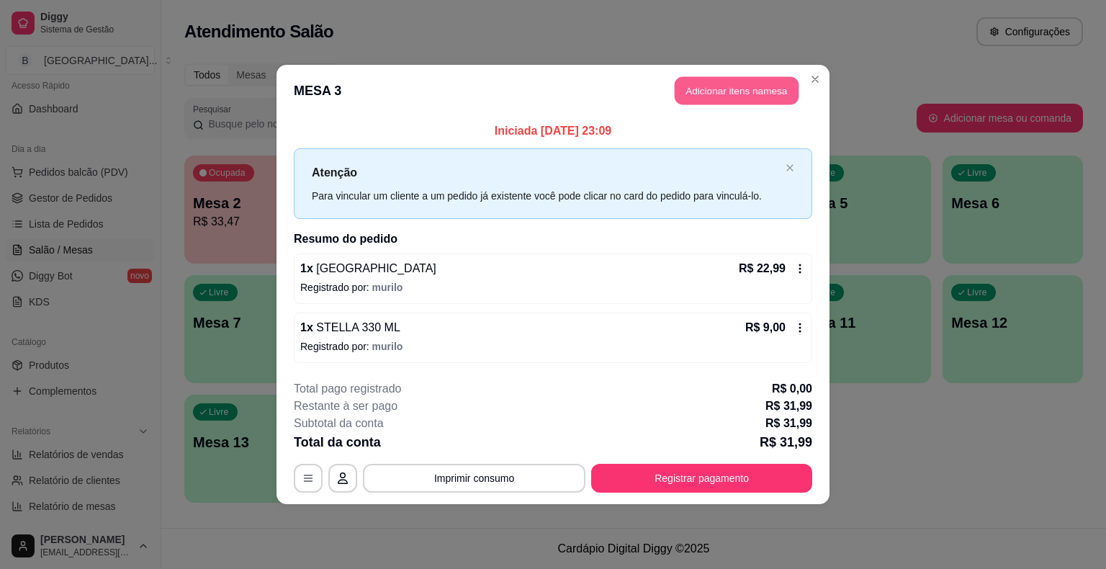
click at [747, 98] on button "Adicionar itens na mesa" at bounding box center [737, 91] width 124 height 28
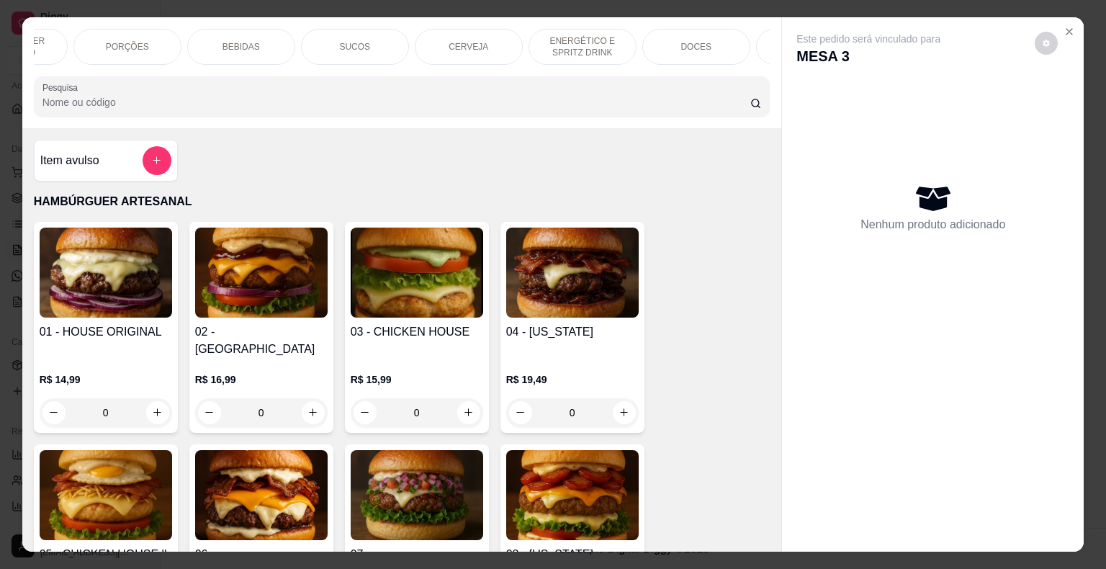
scroll to position [0, 57]
click at [580, 44] on p "CERVEJA" at bounding box center [600, 47] width 40 height 12
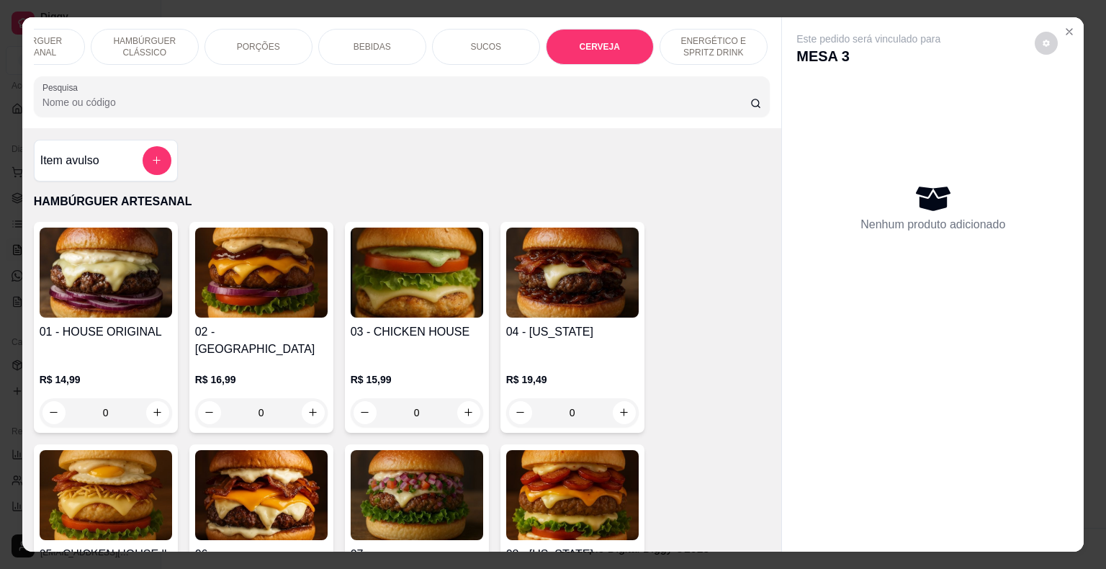
scroll to position [35, 0]
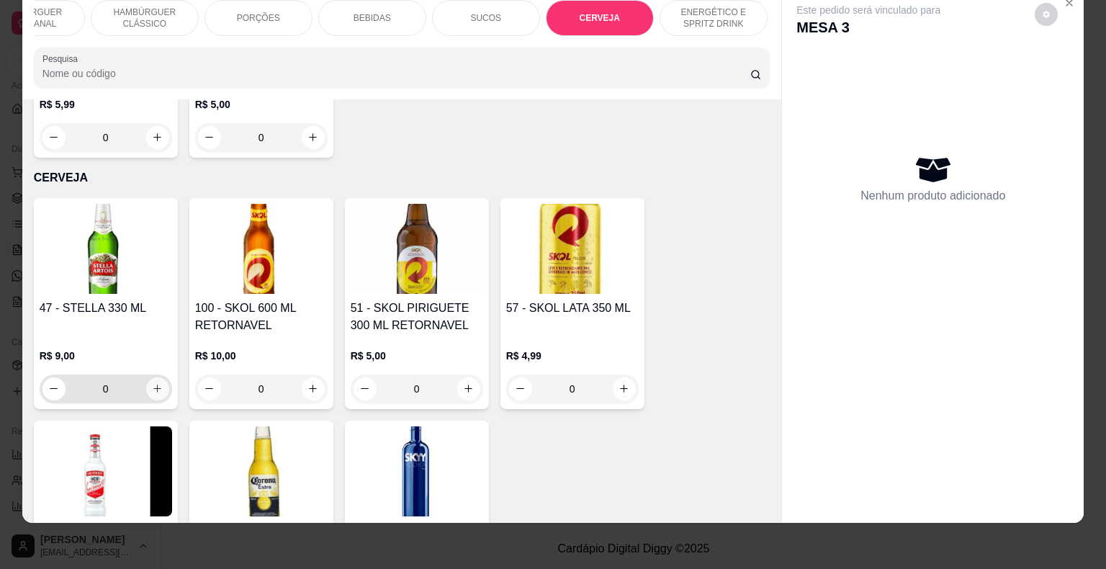
click at [152, 383] on icon "increase-product-quantity" at bounding box center [157, 388] width 11 height 11
type input "1"
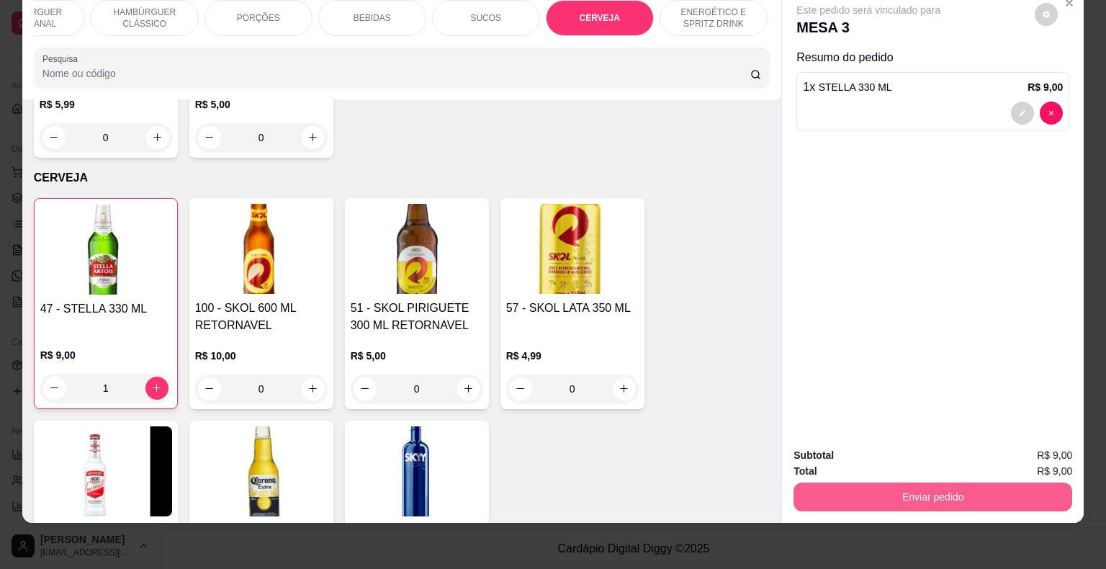
click at [920, 482] on button "Enviar pedido" at bounding box center [932, 496] width 279 height 29
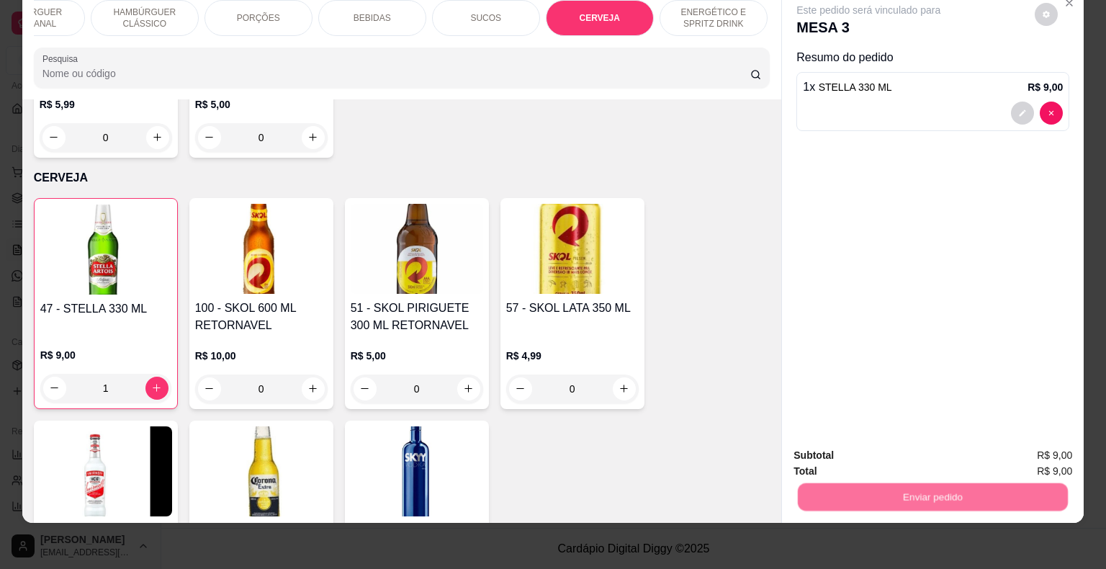
click at [877, 445] on button "Não registrar e enviar pedido" at bounding box center [885, 450] width 150 height 27
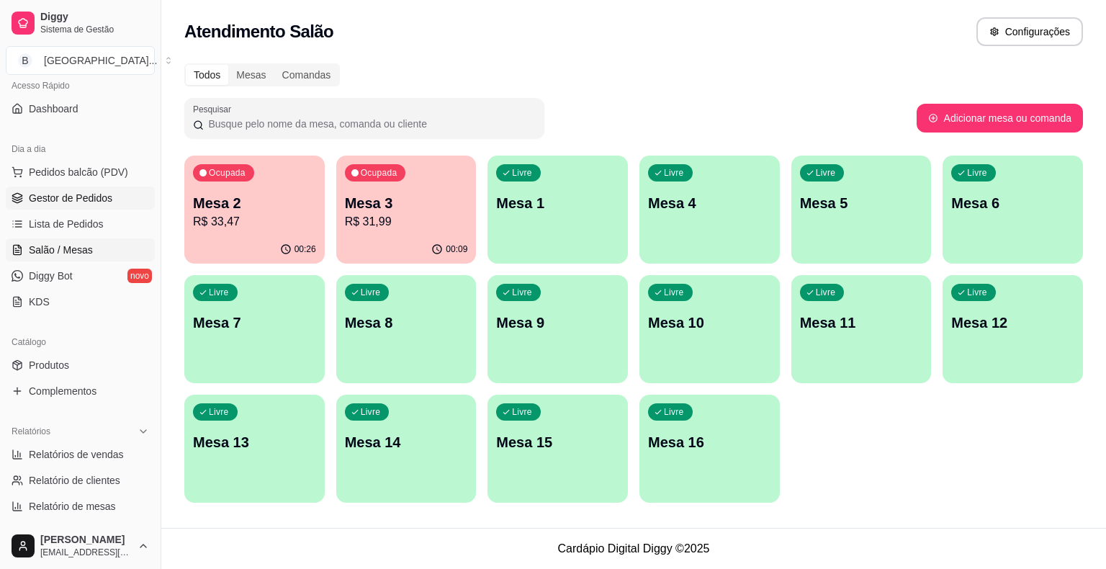
click at [92, 198] on span "Gestor de Pedidos" at bounding box center [71, 198] width 84 height 14
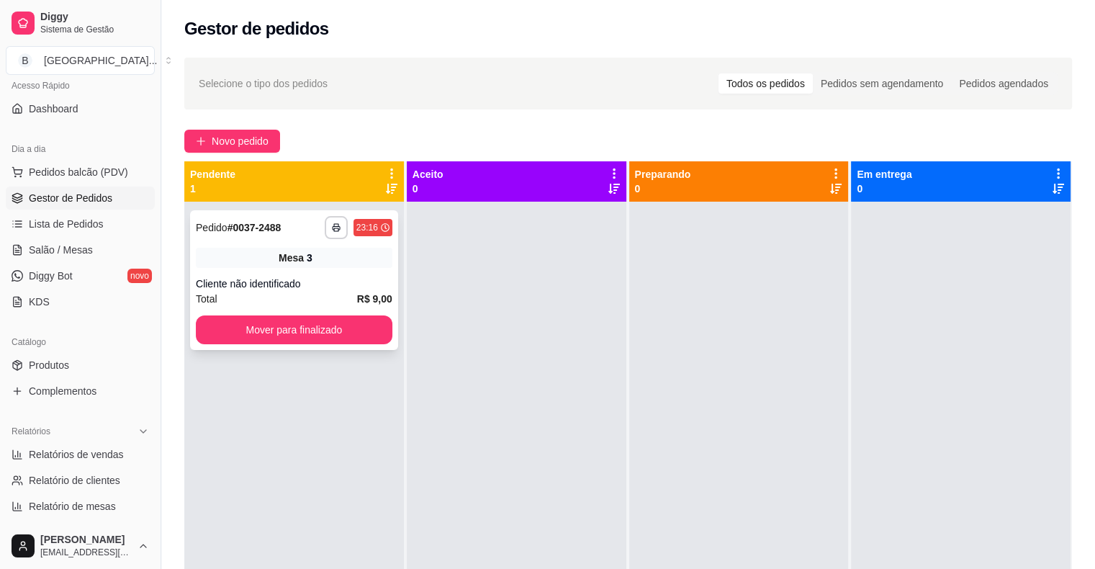
click at [320, 277] on div "Cliente não identificado" at bounding box center [294, 283] width 197 height 14
click at [253, 331] on button "Mover para finalizado" at bounding box center [294, 329] width 197 height 29
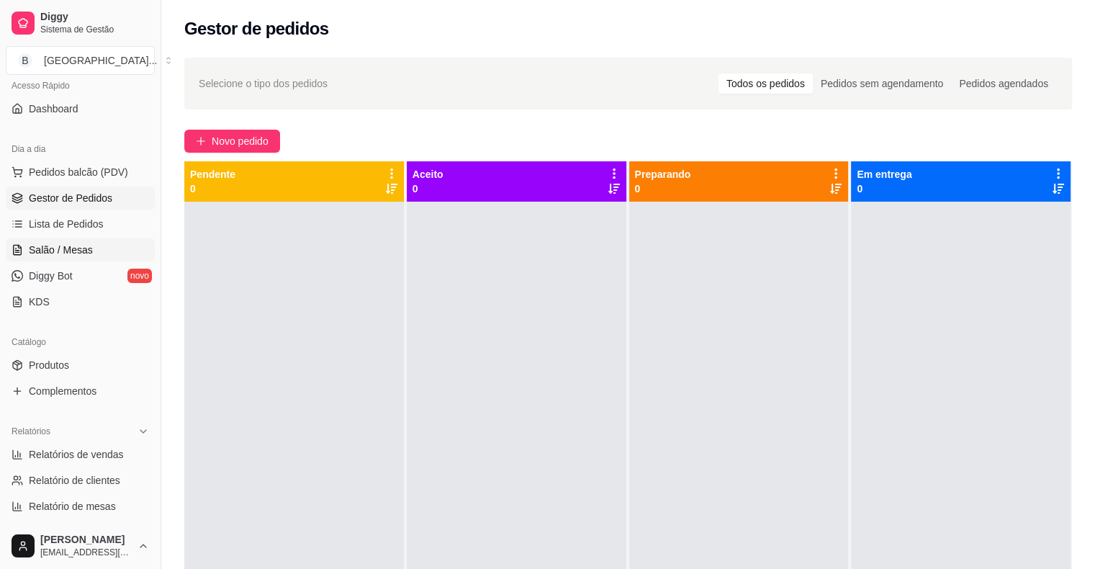
click at [123, 252] on link "Salão / Mesas" at bounding box center [80, 249] width 149 height 23
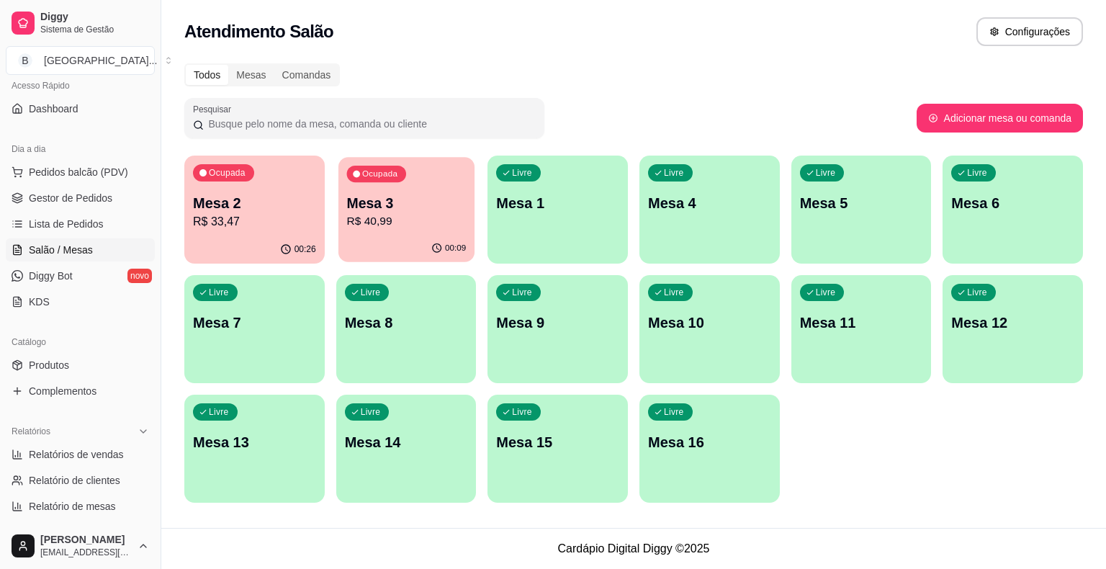
click at [359, 230] on div "Ocupada Mesa 3 R$ 40,99" at bounding box center [406, 196] width 136 height 78
click at [271, 211] on p "Mesa 2" at bounding box center [255, 203] width 120 height 19
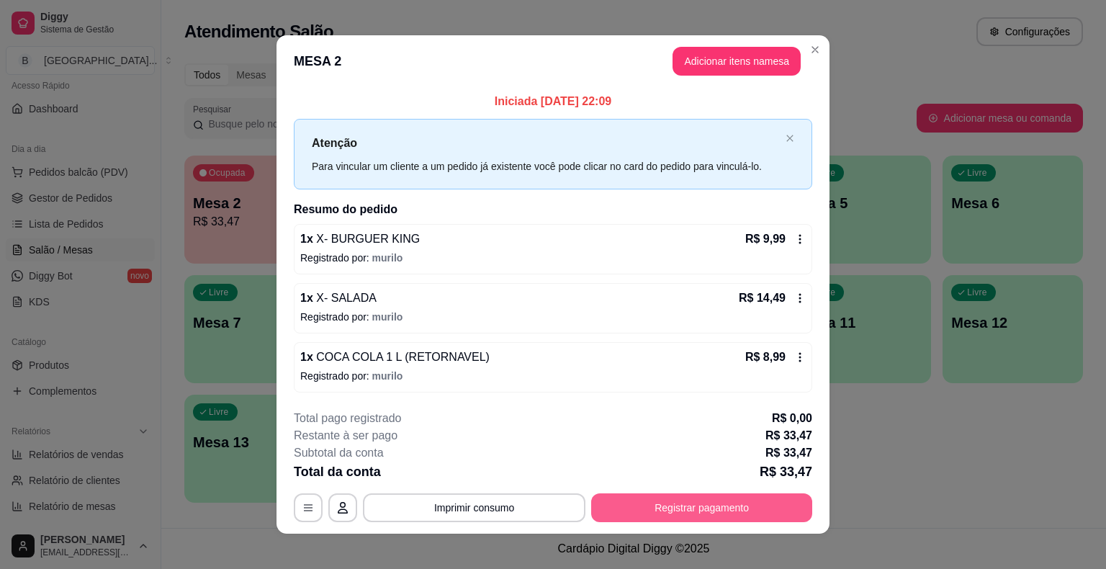
click at [632, 496] on button "Registrar pagamento" at bounding box center [701, 507] width 221 height 29
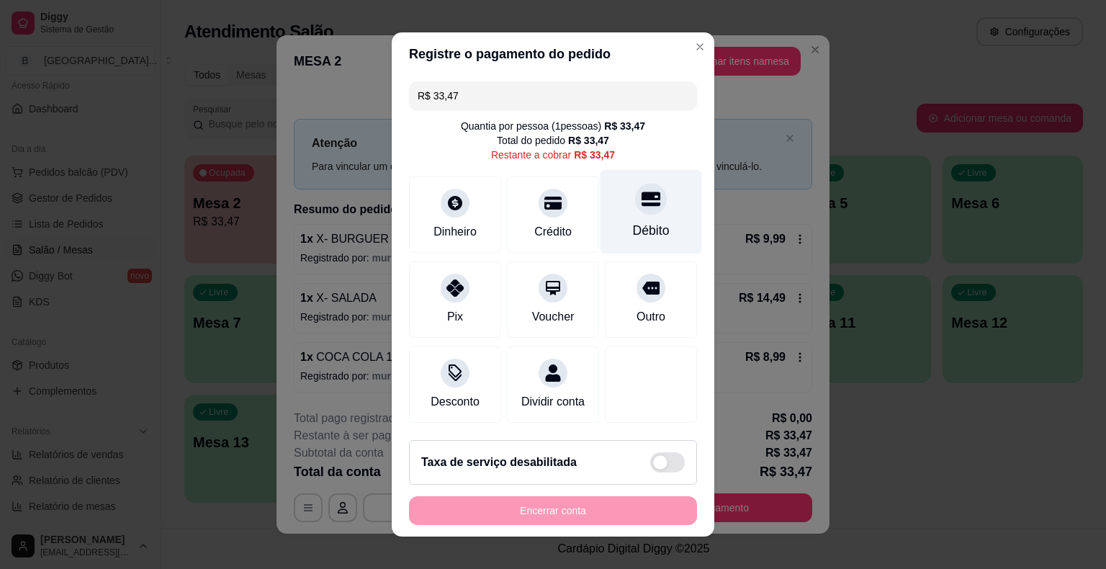
click at [635, 206] on div at bounding box center [651, 199] width 32 height 32
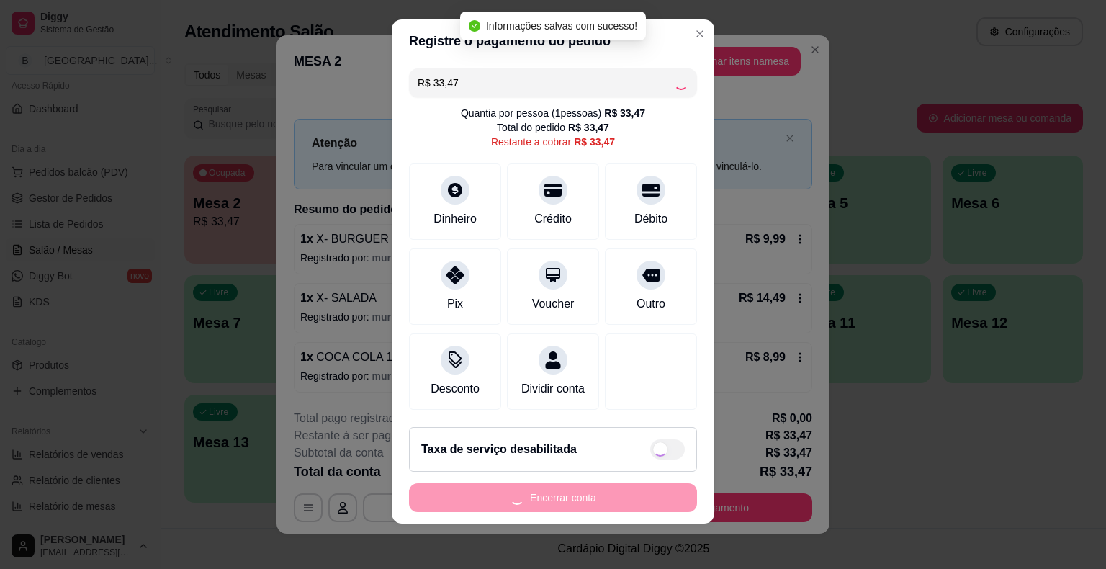
type input "R$ 0,00"
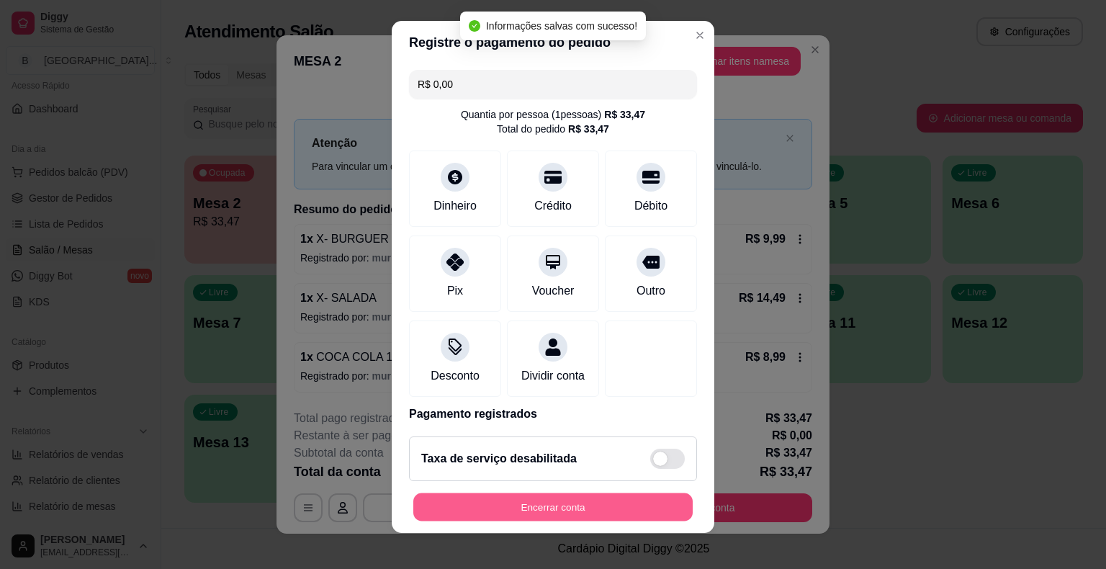
click at [488, 508] on button "Encerrar conta" at bounding box center [552, 506] width 279 height 28
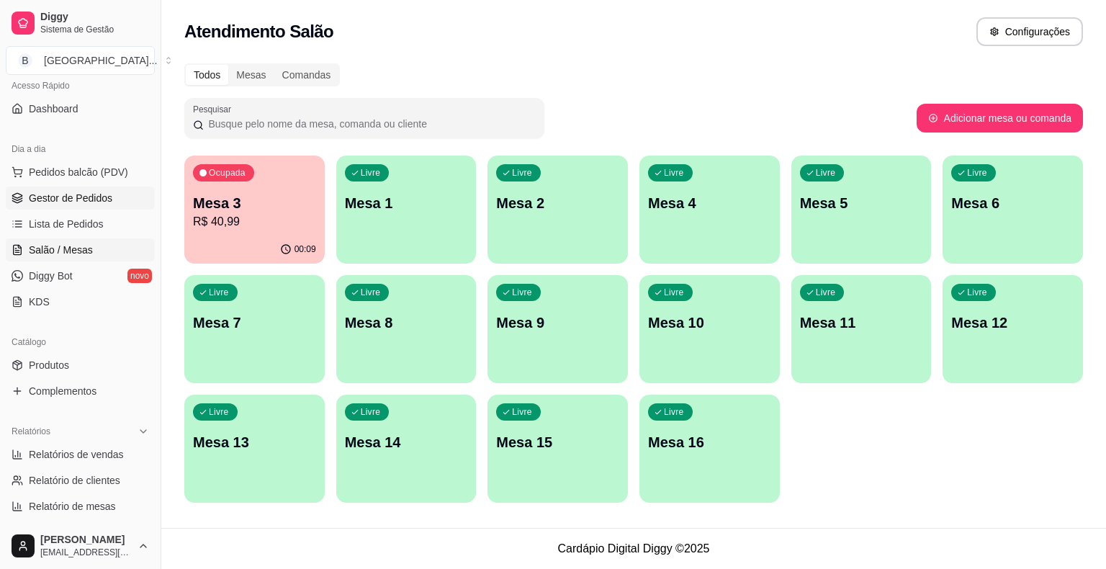
click at [74, 202] on span "Gestor de Pedidos" at bounding box center [71, 198] width 84 height 14
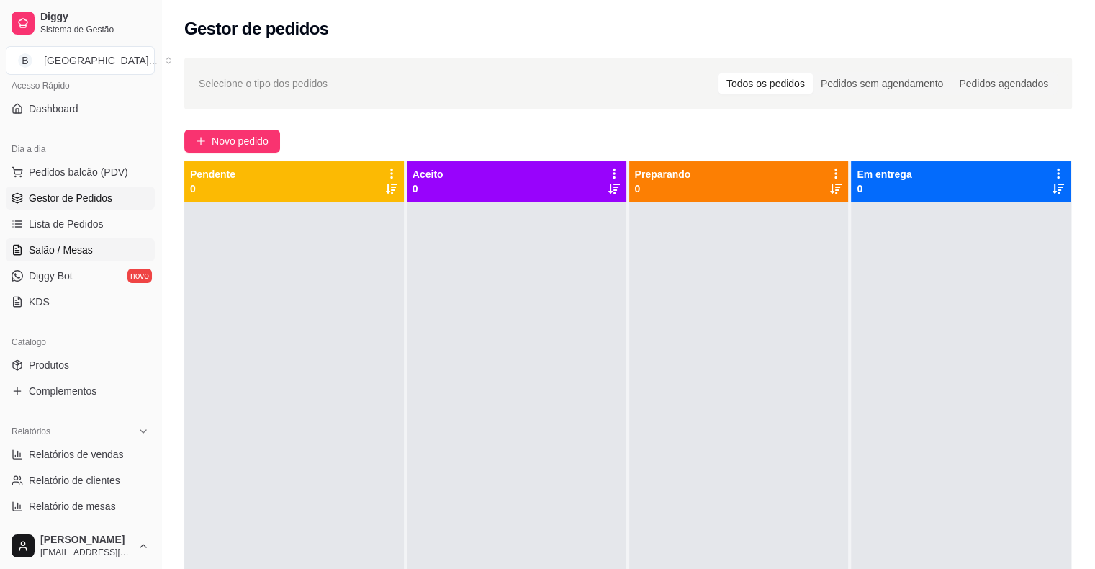
click at [58, 256] on link "Salão / Mesas" at bounding box center [80, 249] width 149 height 23
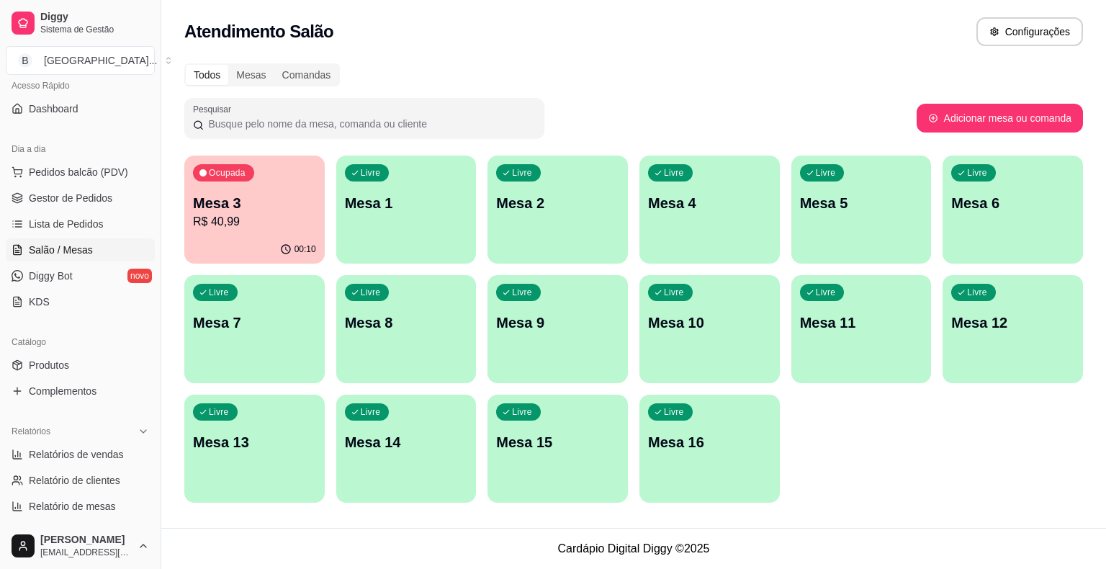
click at [291, 250] on div "00:10" at bounding box center [298, 249] width 36 height 12
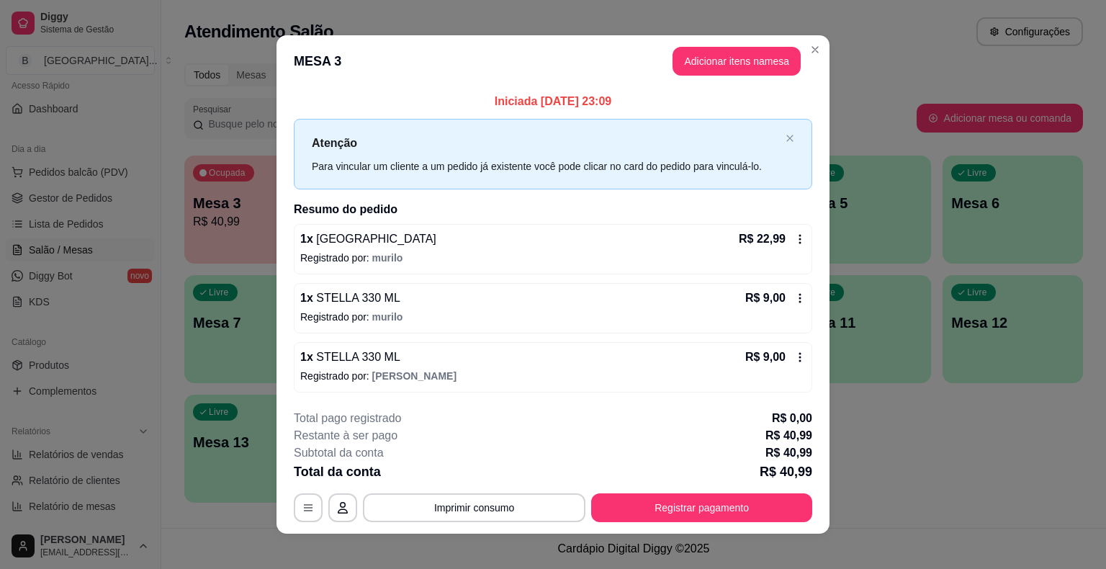
scroll to position [9, 0]
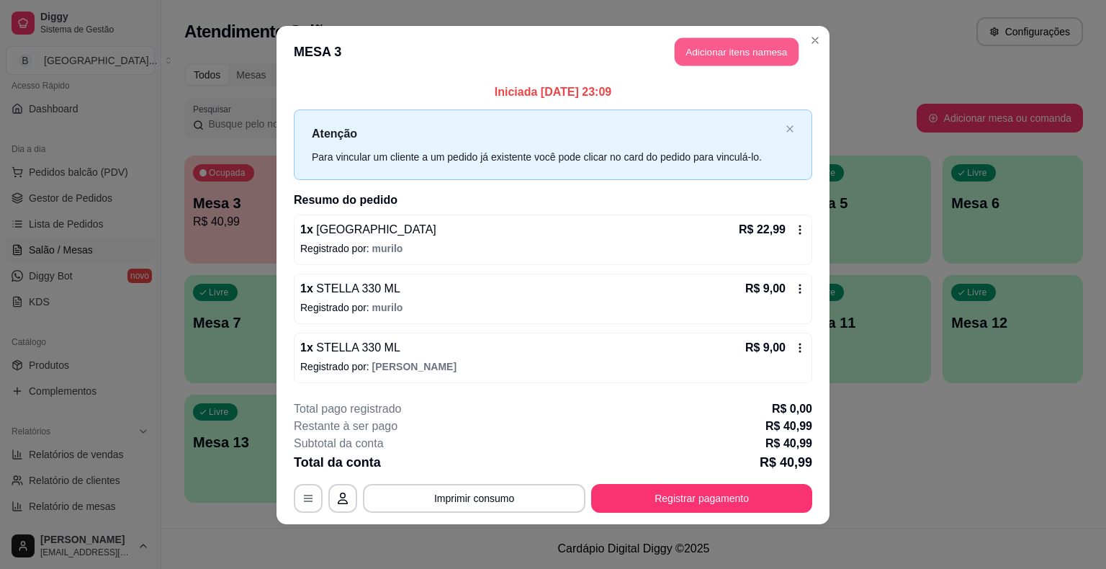
click at [731, 50] on button "Adicionar itens na mesa" at bounding box center [737, 52] width 124 height 28
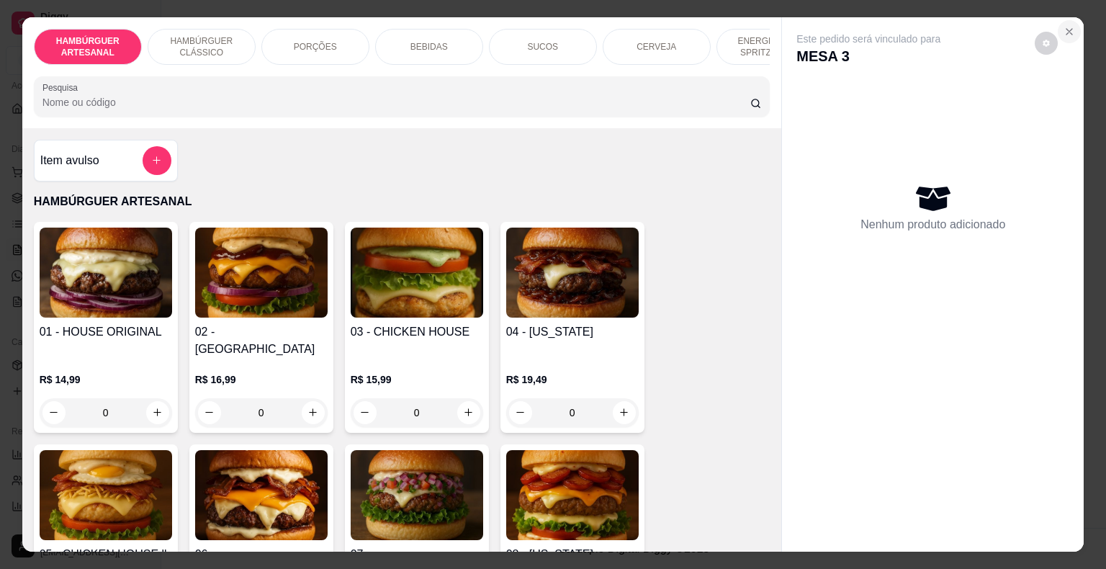
click at [1063, 26] on icon "Close" at bounding box center [1069, 32] width 12 height 12
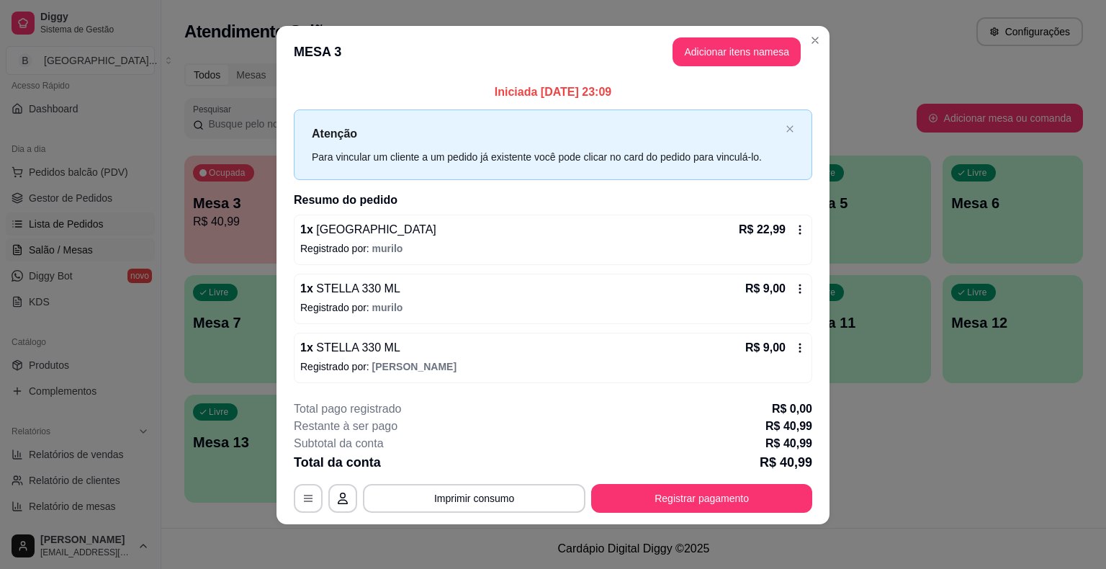
click at [75, 215] on link "Lista de Pedidos" at bounding box center [80, 223] width 149 height 23
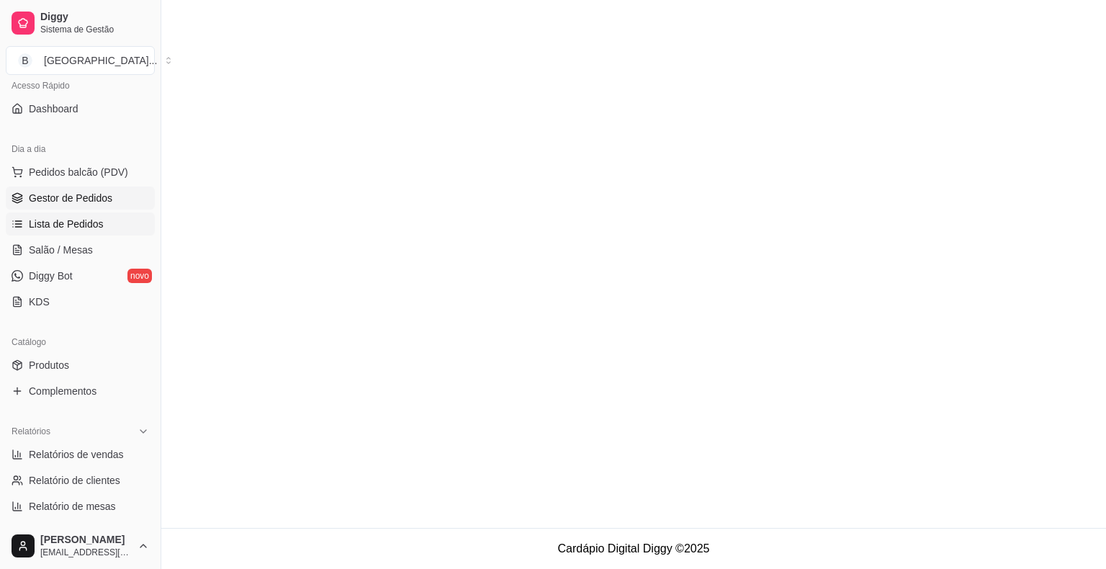
click at [78, 189] on link "Gestor de Pedidos" at bounding box center [80, 197] width 149 height 23
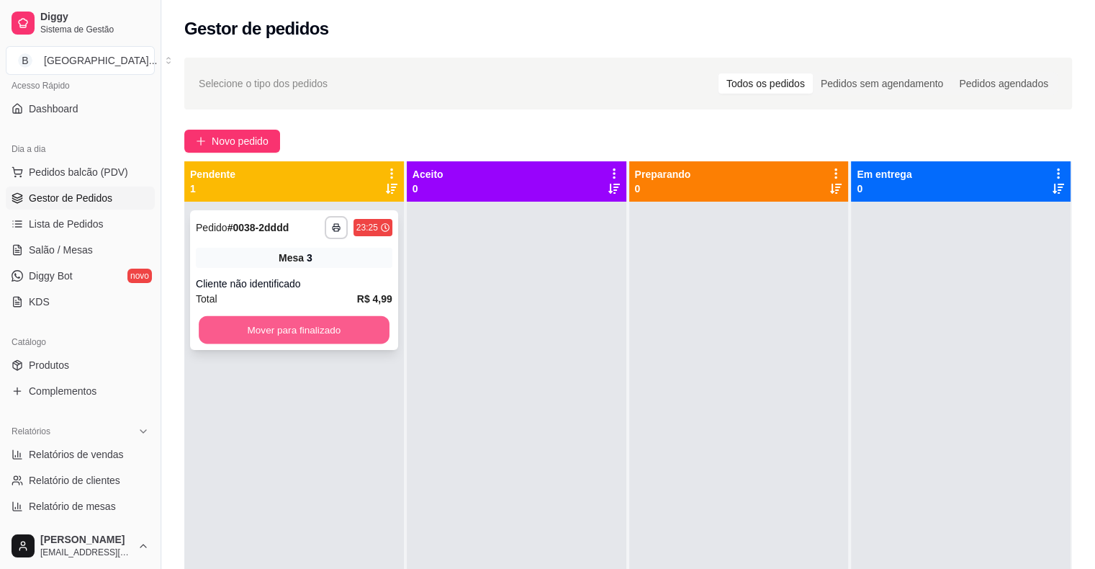
click at [238, 327] on button "Mover para finalizado" at bounding box center [294, 330] width 191 height 28
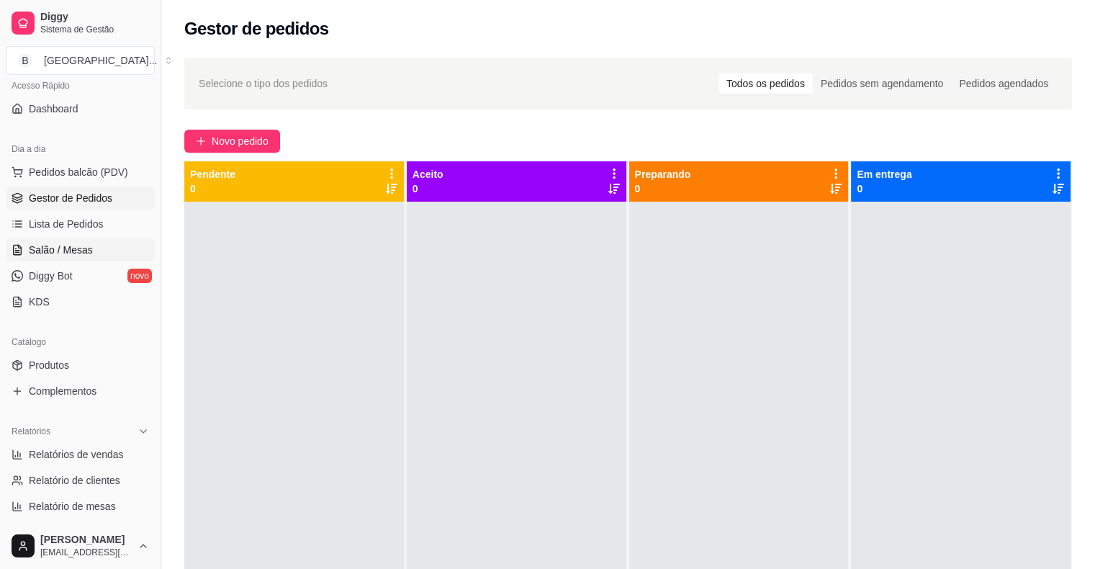
click at [100, 250] on link "Salão / Mesas" at bounding box center [80, 249] width 149 height 23
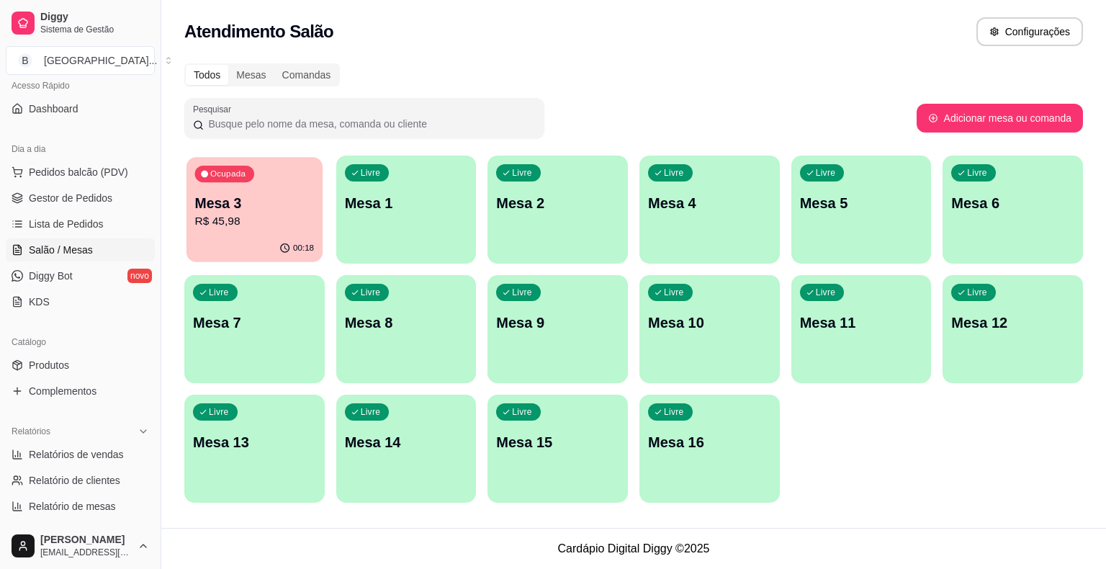
click at [246, 253] on div "00:18" at bounding box center [254, 248] width 136 height 27
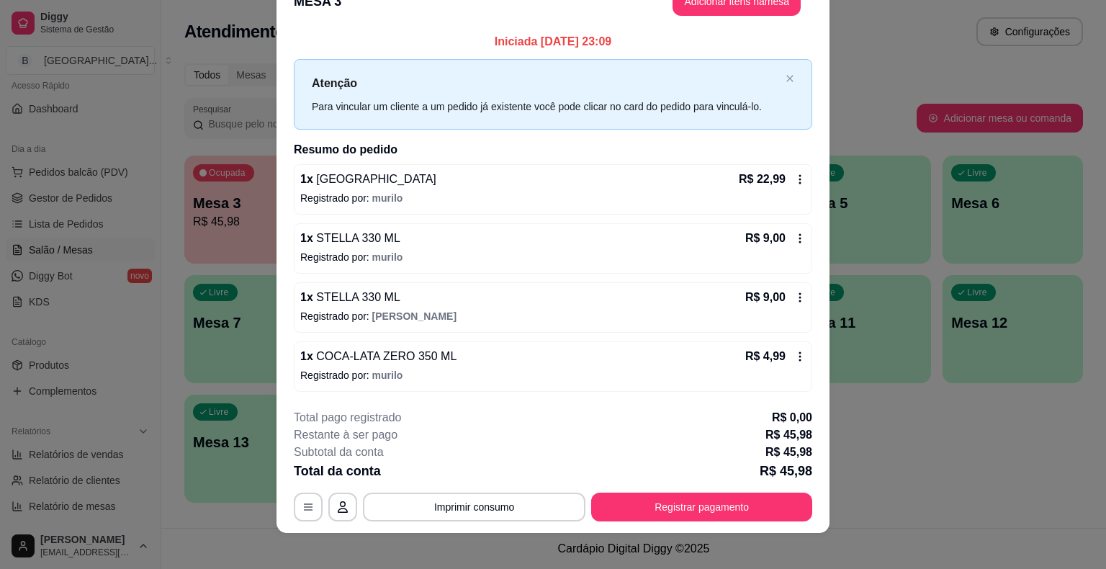
scroll to position [39, 0]
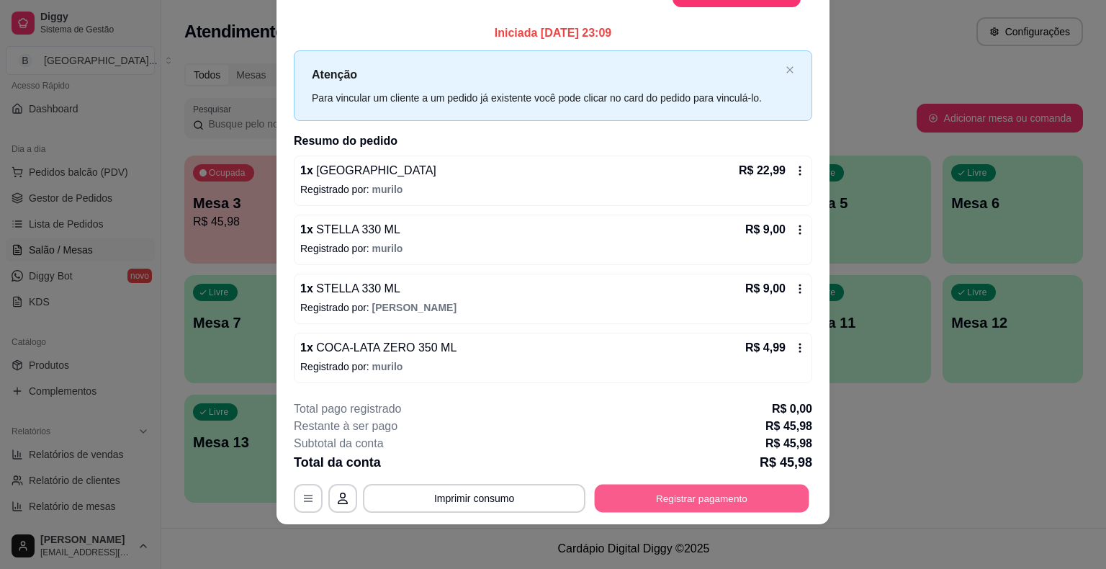
click at [754, 495] on button "Registrar pagamento" at bounding box center [702, 498] width 215 height 28
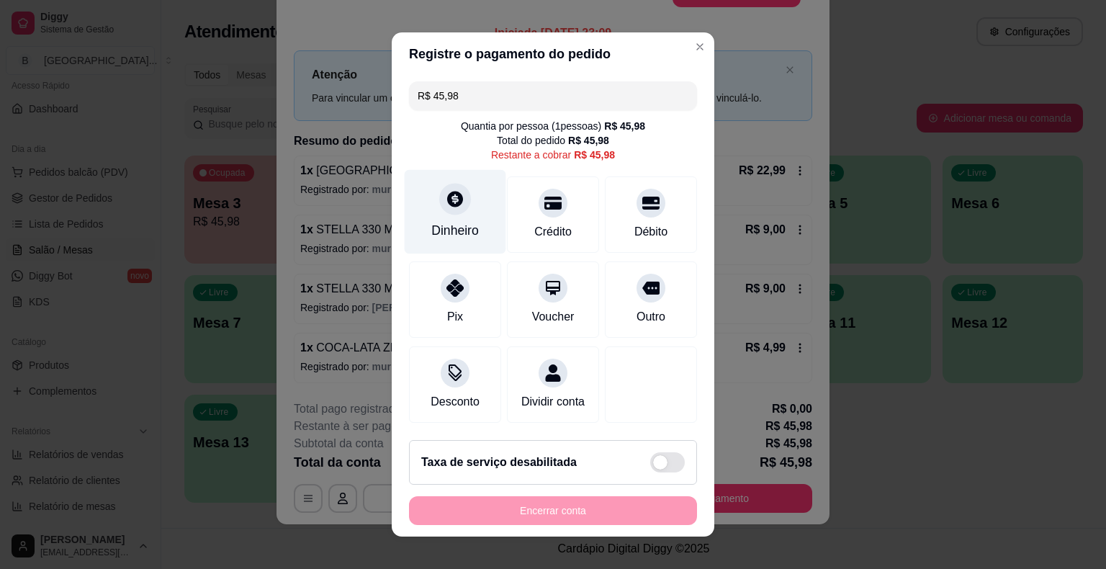
click at [467, 211] on div "Dinheiro" at bounding box center [456, 212] width 102 height 84
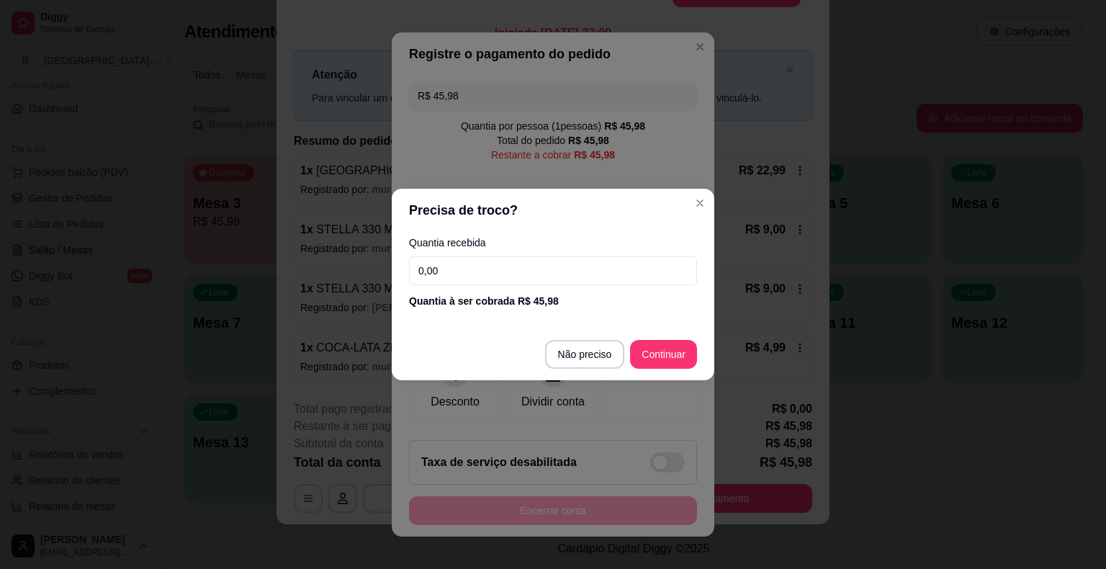
click at [475, 267] on input "0,00" at bounding box center [553, 270] width 288 height 29
click at [519, 280] on input "0,00" at bounding box center [553, 270] width 288 height 29
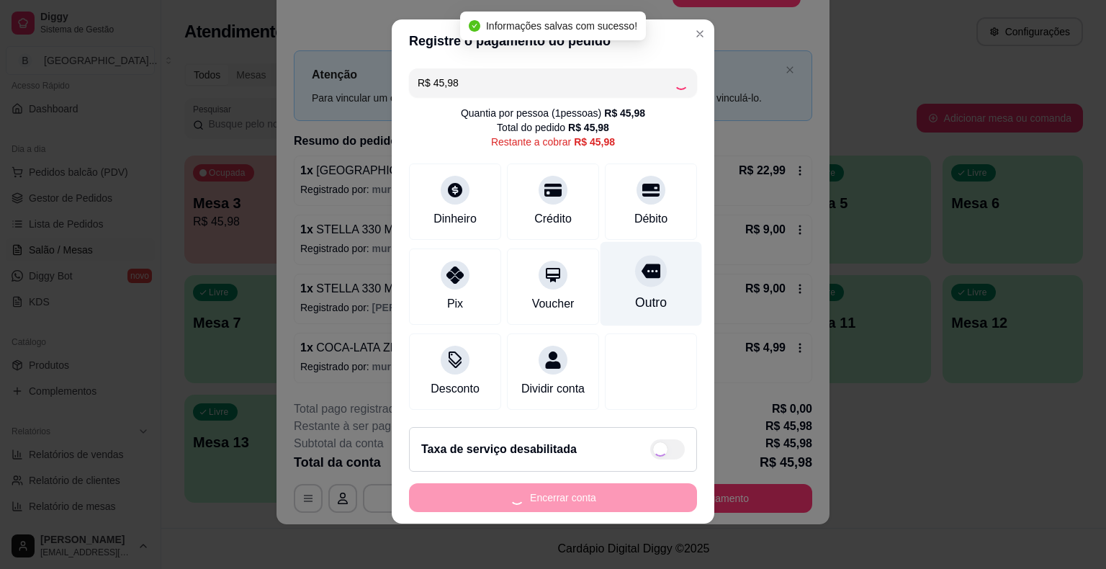
type input "R$ 0,00"
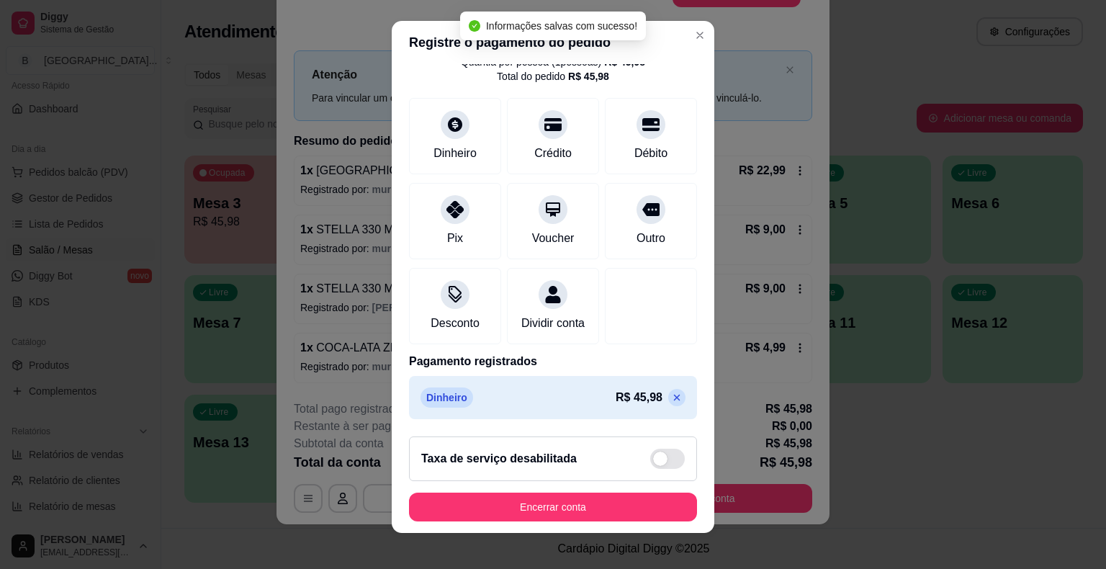
scroll to position [17, 0]
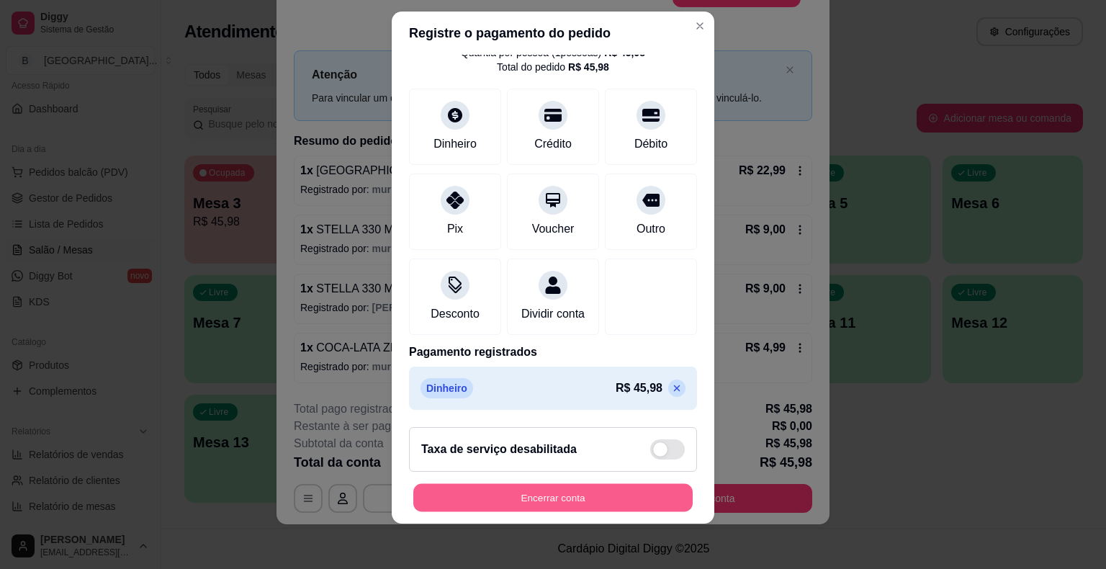
click at [636, 493] on button "Encerrar conta" at bounding box center [552, 497] width 279 height 28
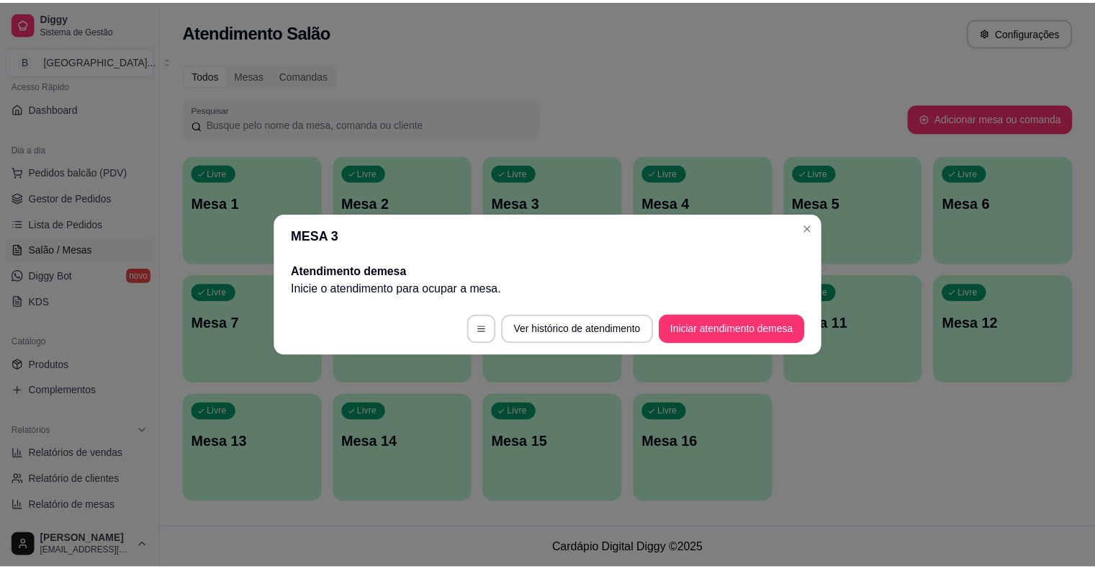
scroll to position [0, 0]
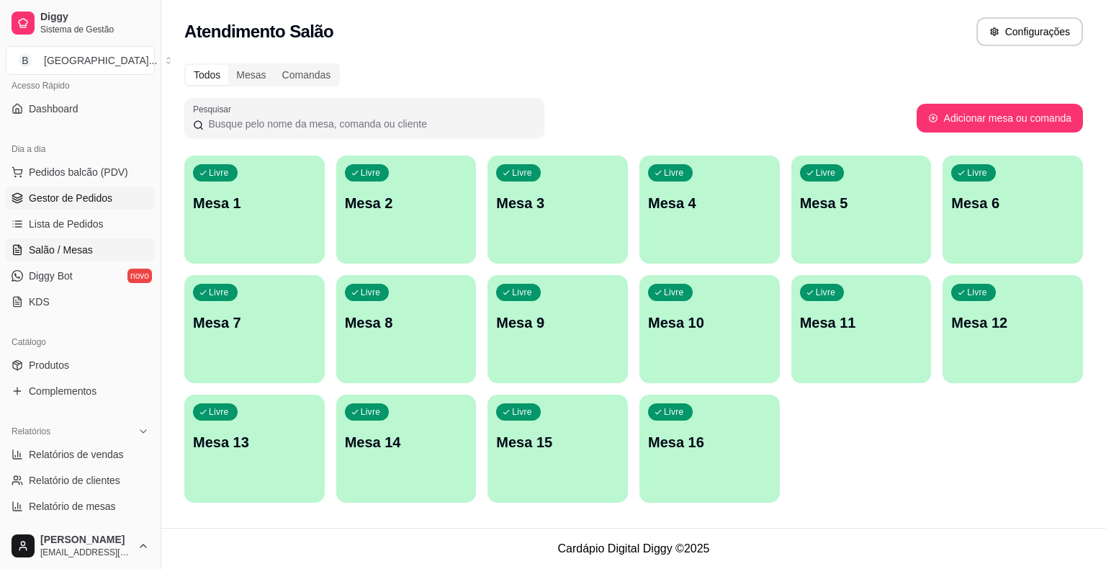
click at [99, 193] on span "Gestor de Pedidos" at bounding box center [71, 198] width 84 height 14
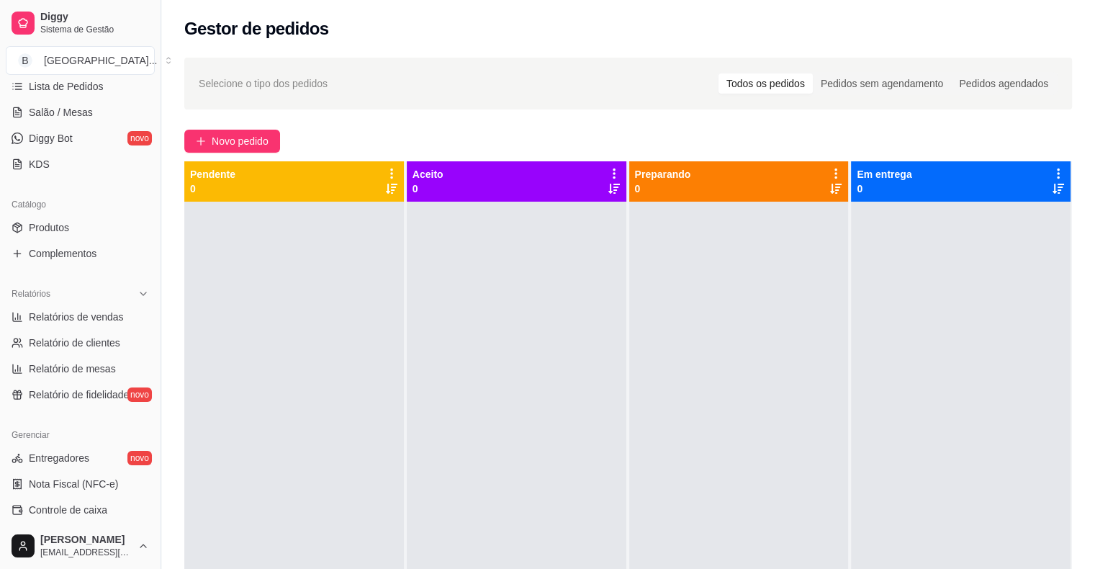
scroll to position [251, 0]
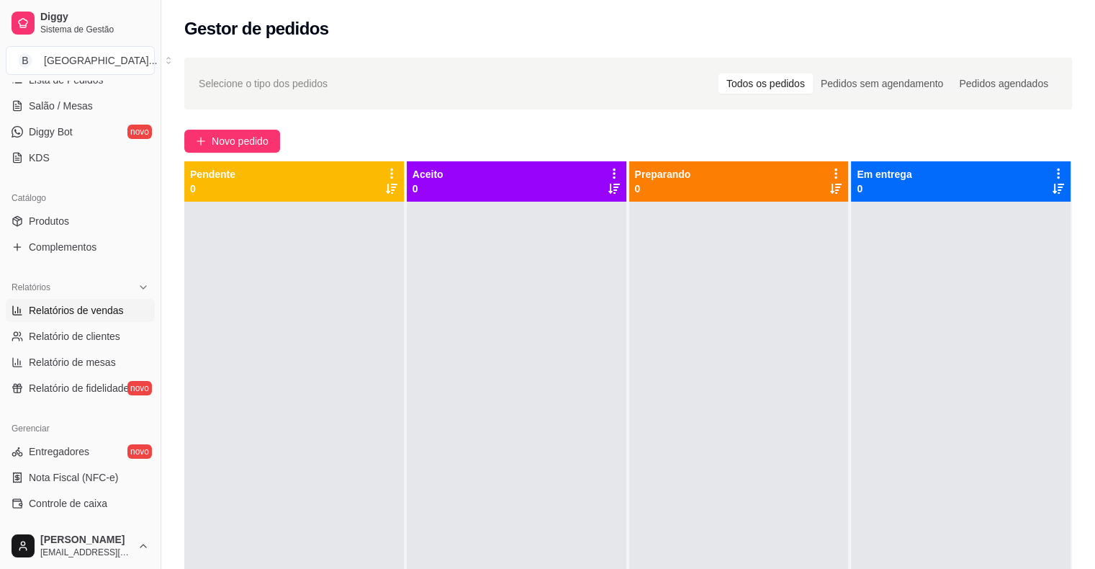
click at [86, 315] on span "Relatórios de vendas" at bounding box center [76, 310] width 95 height 14
select select "ALL"
select select "0"
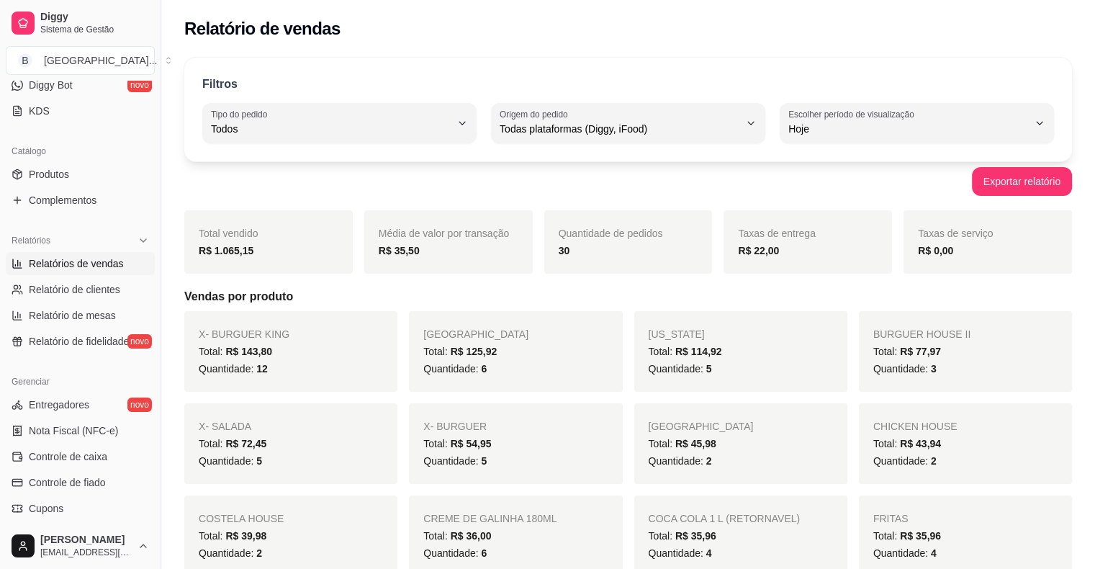
scroll to position [323, 0]
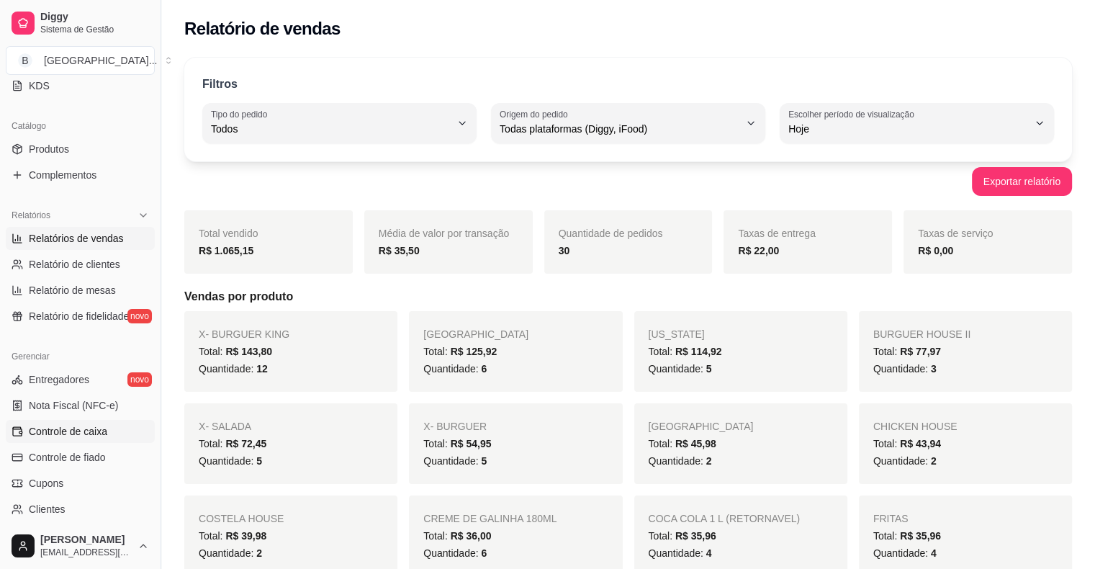
click at [66, 420] on link "Controle de caixa" at bounding box center [80, 431] width 149 height 23
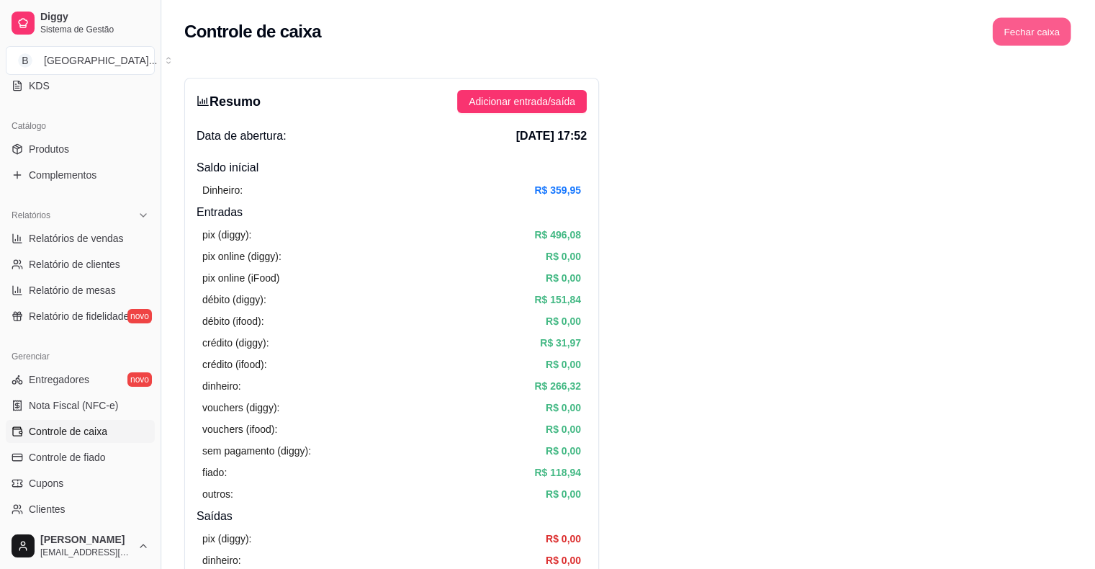
click at [1045, 36] on button "Fechar caixa" at bounding box center [1032, 32] width 78 height 28
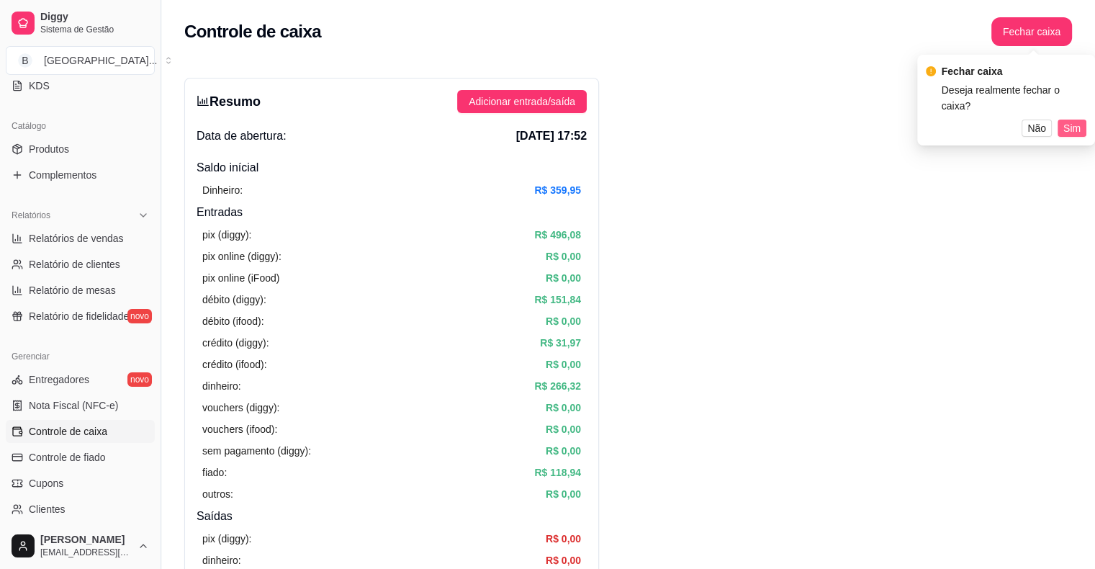
click at [1080, 120] on button "Sim" at bounding box center [1072, 128] width 29 height 17
